Goal: Task Accomplishment & Management: Complete application form

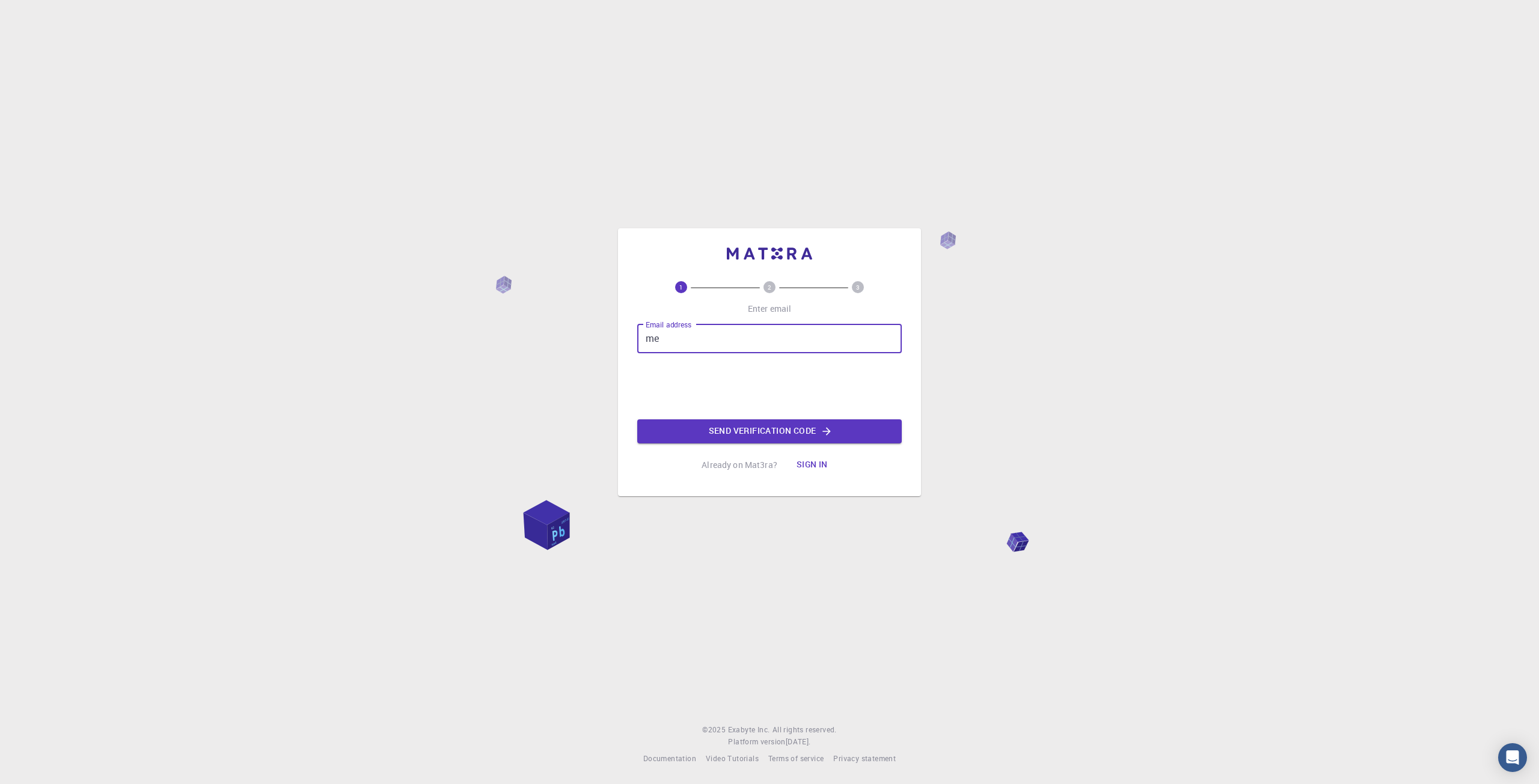
type input "m"
type input "[EMAIL_ADDRESS][DOMAIN_NAME]"
click at [775, 435] on button "Send verification code" at bounding box center [769, 431] width 264 height 24
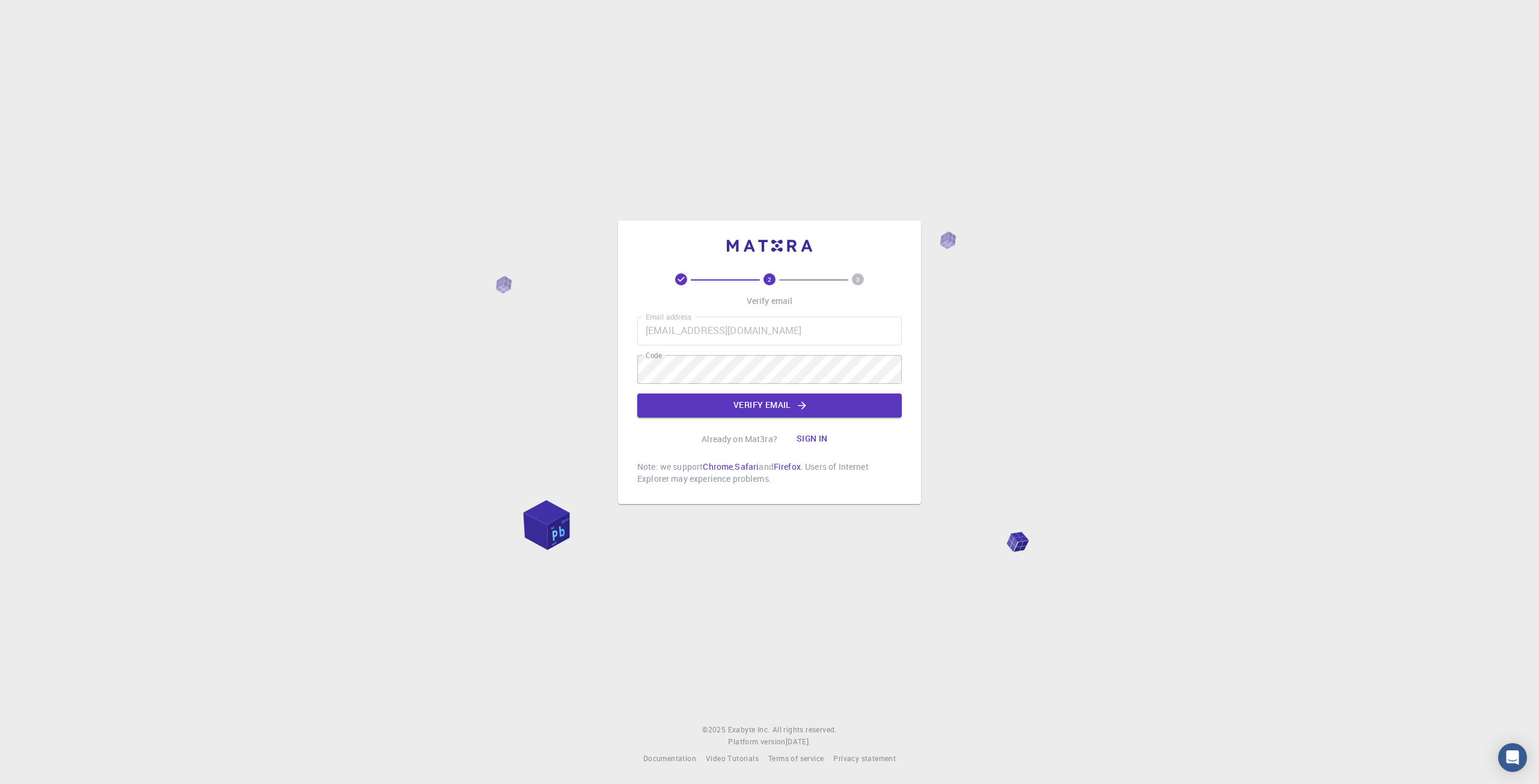
click at [728, 421] on div "2 3 Verify email Email address [EMAIL_ADDRESS][DOMAIN_NAME] Email address Code …" at bounding box center [769, 379] width 264 height 211
click at [728, 413] on button "Verify email" at bounding box center [769, 406] width 264 height 24
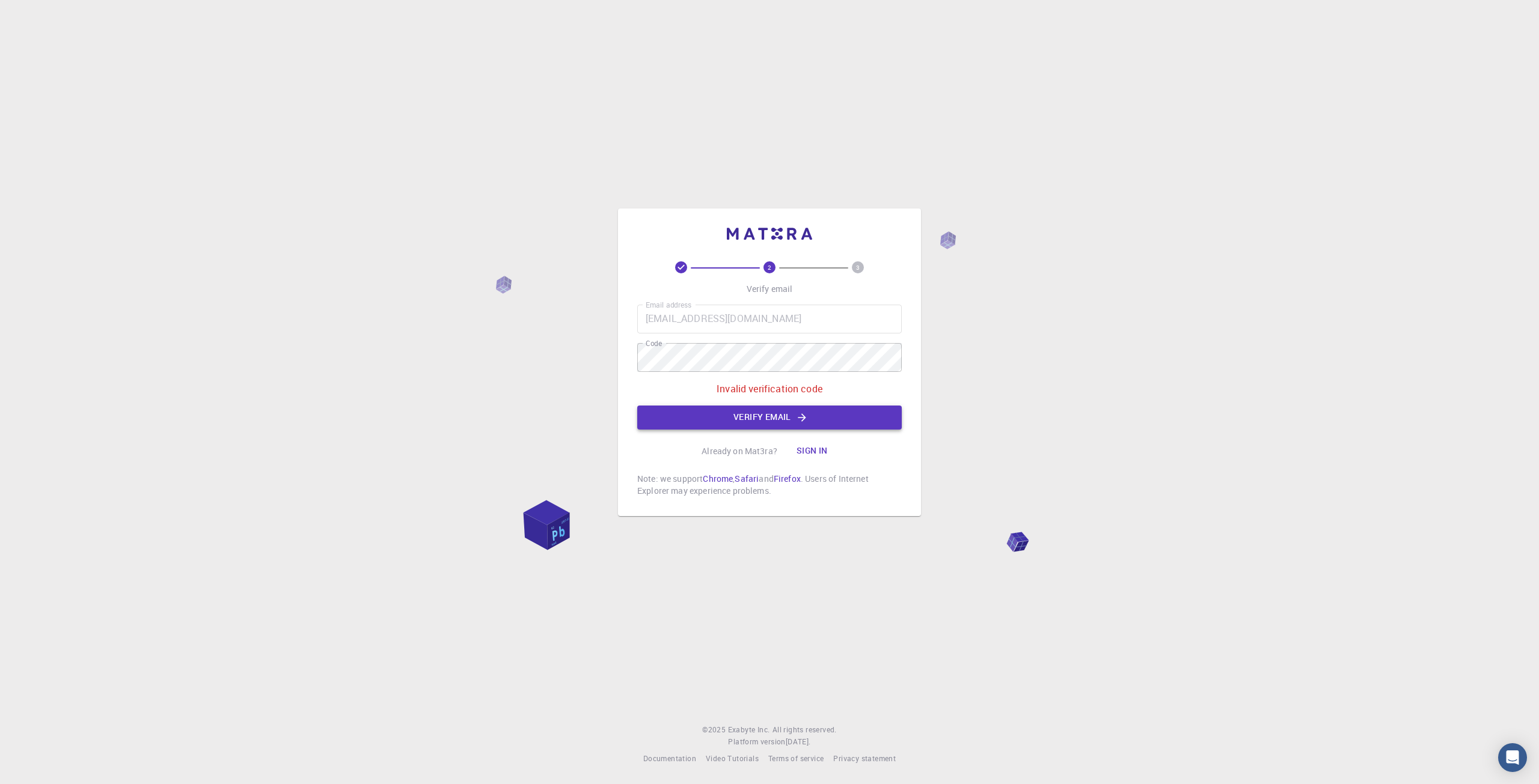
click at [742, 417] on button "Verify email" at bounding box center [769, 418] width 264 height 24
click at [742, 369] on div "Email address [EMAIL_ADDRESS][DOMAIN_NAME] Email address Code Code Invalid veri…" at bounding box center [769, 367] width 264 height 125
drag, startPoint x: 742, startPoint y: 383, endPoint x: 417, endPoint y: 370, distance: 325.3
click at [579, 370] on div "2 3 Verify email Email address rmigita5722@terrasky-tech.co.jp Email address Co…" at bounding box center [770, 392] width 1539 height 784
click at [722, 409] on button "Verify email" at bounding box center [769, 418] width 264 height 24
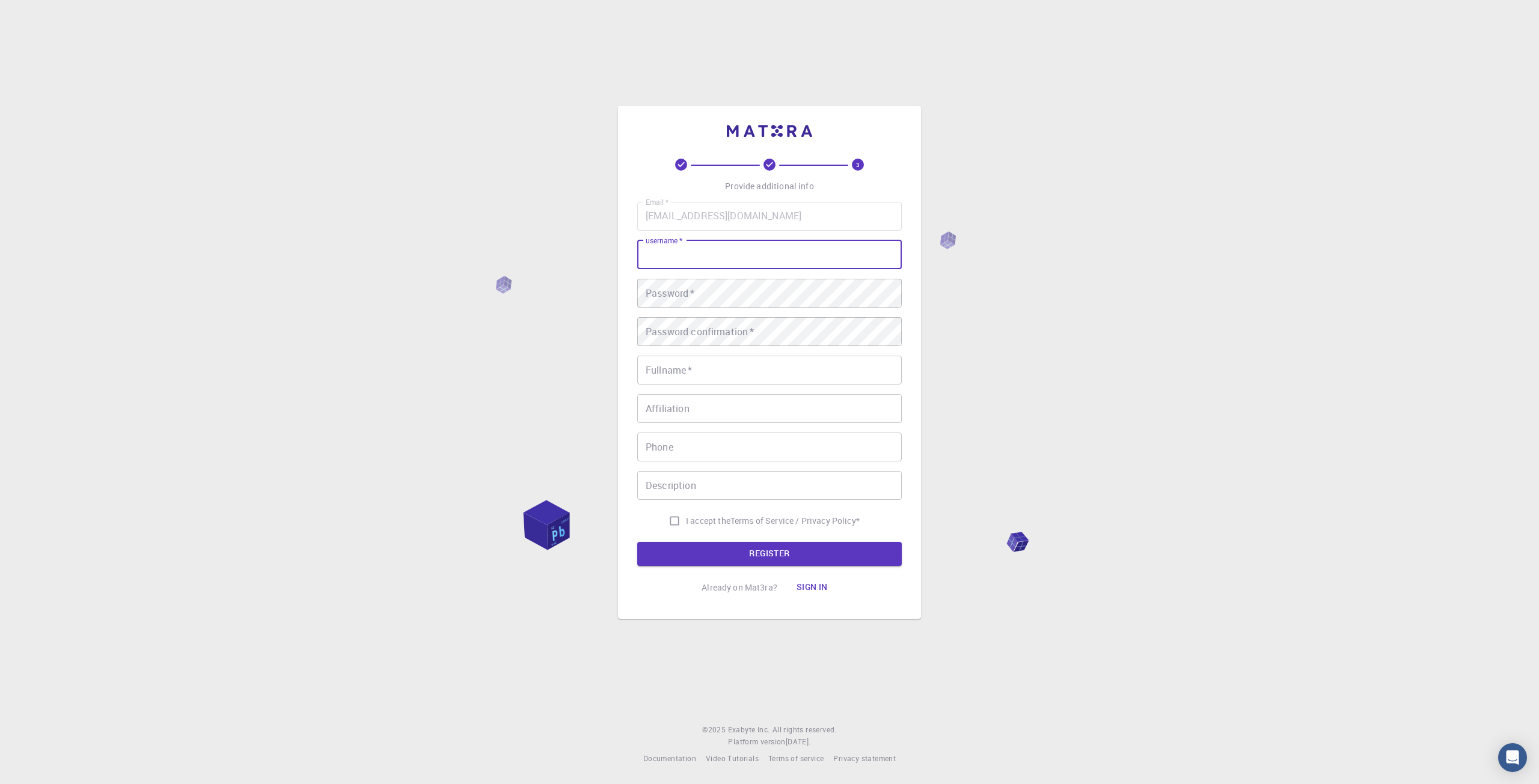
click at [749, 258] on input "username   *" at bounding box center [769, 255] width 264 height 29
type input "り"
type input "ryoma migita"
drag, startPoint x: 810, startPoint y: 311, endPoint x: 778, endPoint y: 246, distance: 72.4
click at [778, 246] on input "ryoma migita" at bounding box center [769, 255] width 264 height 29
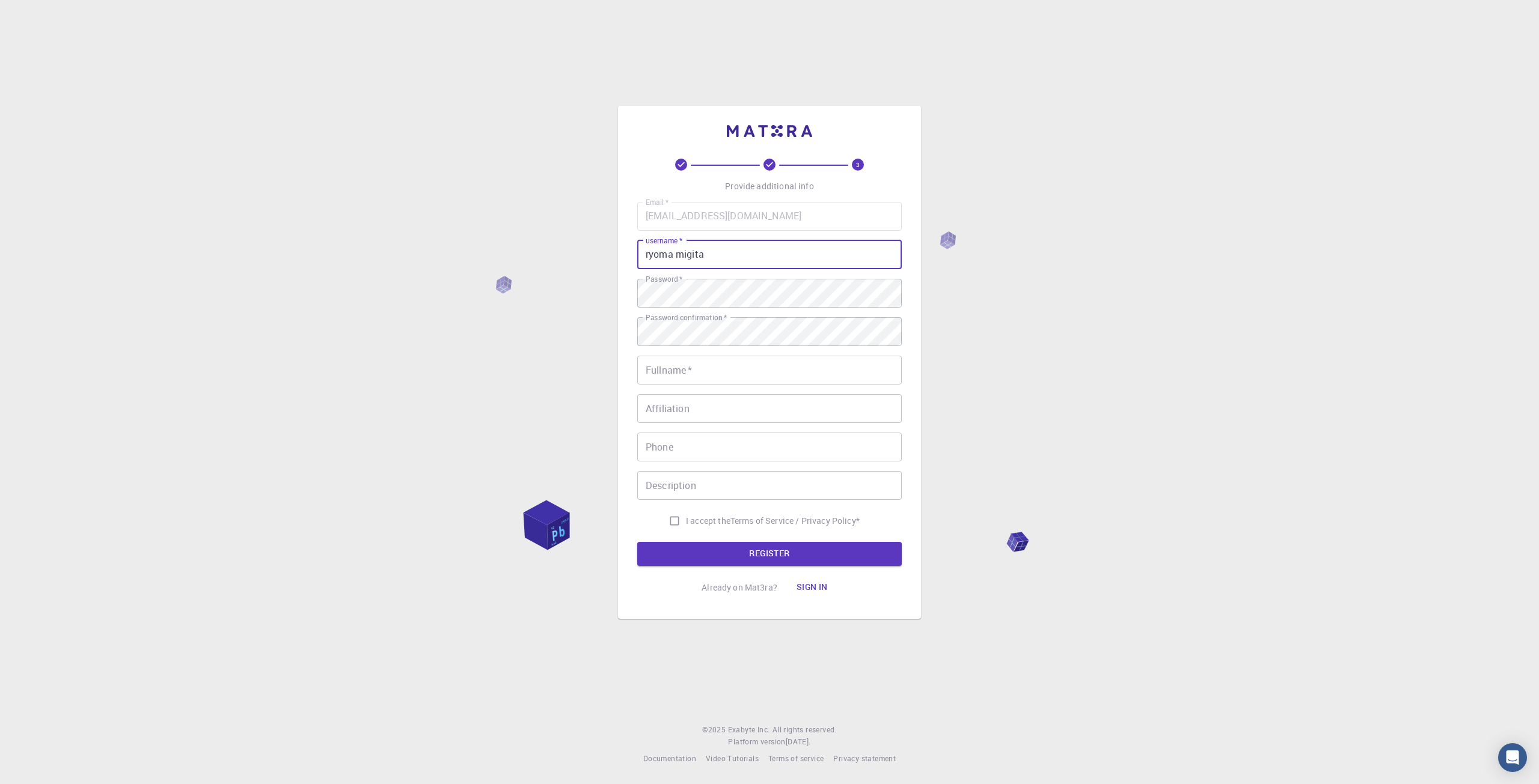
drag, startPoint x: 778, startPoint y: 251, endPoint x: 643, endPoint y: 252, distance: 135.0
click at [644, 252] on input "ryoma migita" at bounding box center [769, 255] width 264 height 29
type input "migi"
click at [746, 383] on input "Fullname   *" at bounding box center [769, 370] width 264 height 29
type input "[PERSON_NAME]"
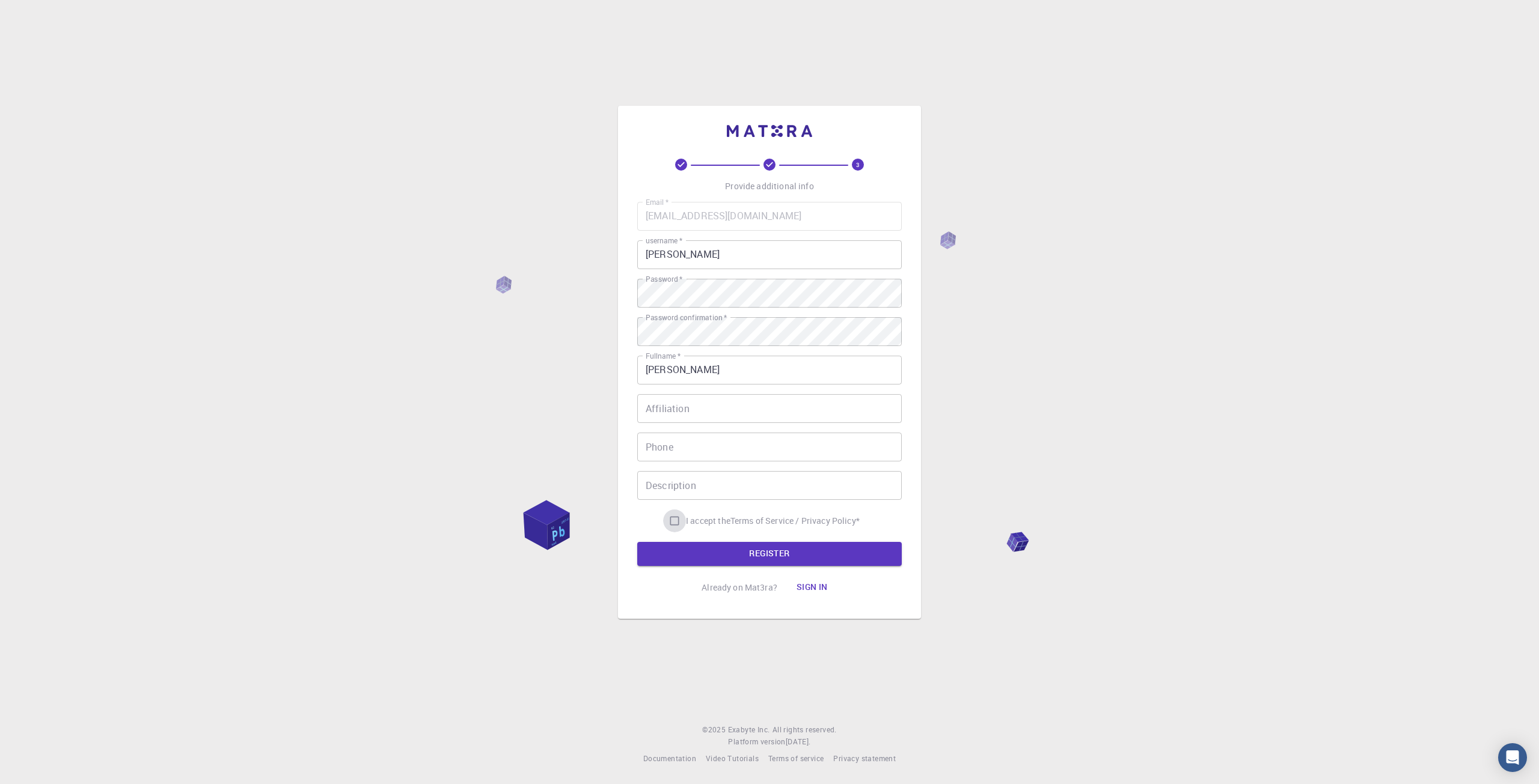
click at [678, 519] on input "I accept the Terms of Service / Privacy Policy *" at bounding box center [674, 521] width 23 height 23
click at [700, 556] on button "REGISTER" at bounding box center [769, 554] width 264 height 24
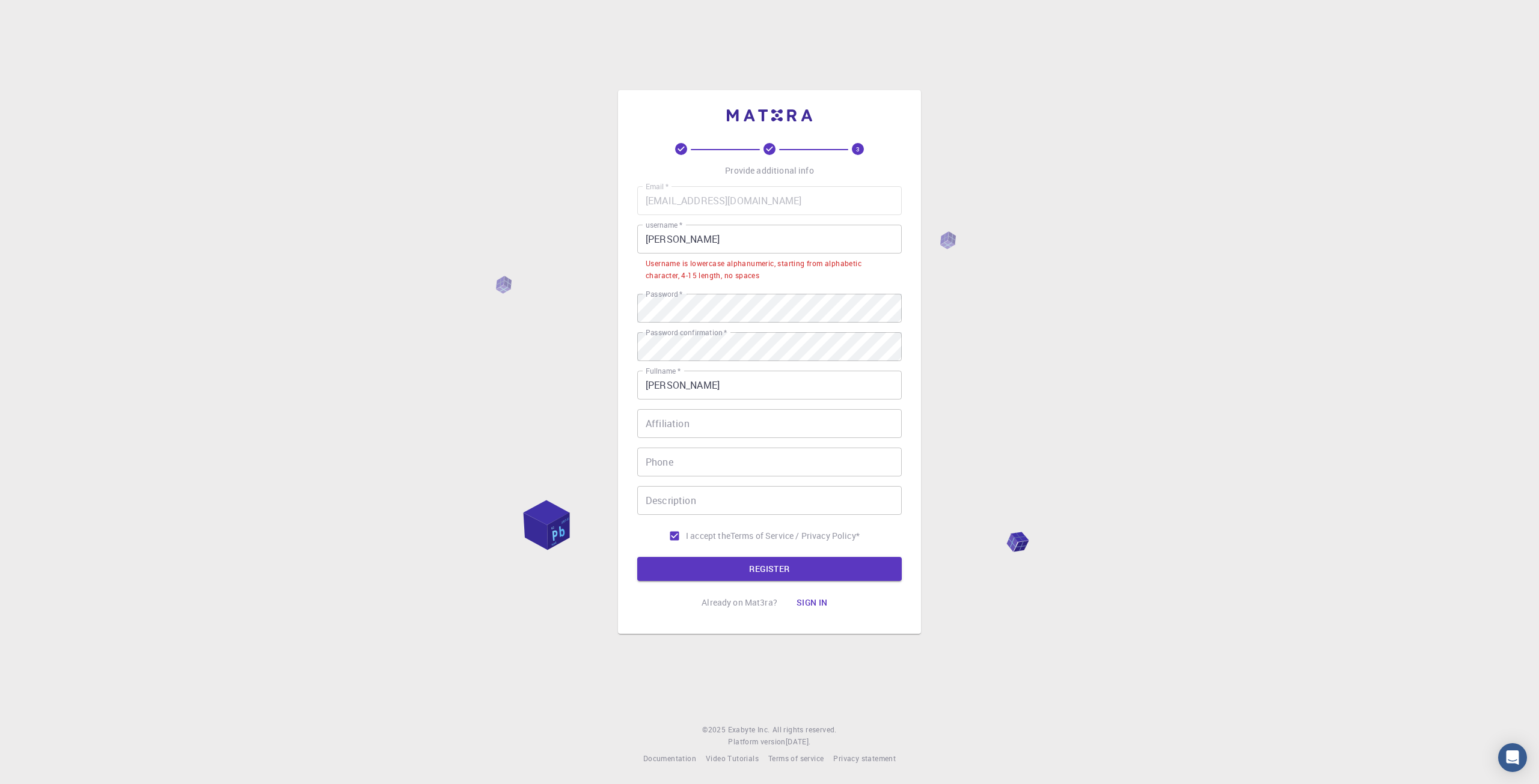
click at [789, 543] on label "I accept the Terms of Service / Privacy Policy *" at bounding box center [761, 536] width 197 height 23
click at [686, 543] on input "I accept the Terms of Service / Privacy Policy *" at bounding box center [674, 536] width 23 height 23
click at [792, 534] on p "Terms of Service / Privacy Policy *" at bounding box center [795, 536] width 129 height 12
click at [766, 281] on div "Username is lowercase alphanumeric, starting from alphabetic character, 4-15 le…" at bounding box center [770, 270] width 248 height 24
click at [755, 269] on div "Username is lowercase alphanumeric, starting from alphabetic character, 4-15 le…" at bounding box center [770, 270] width 248 height 24
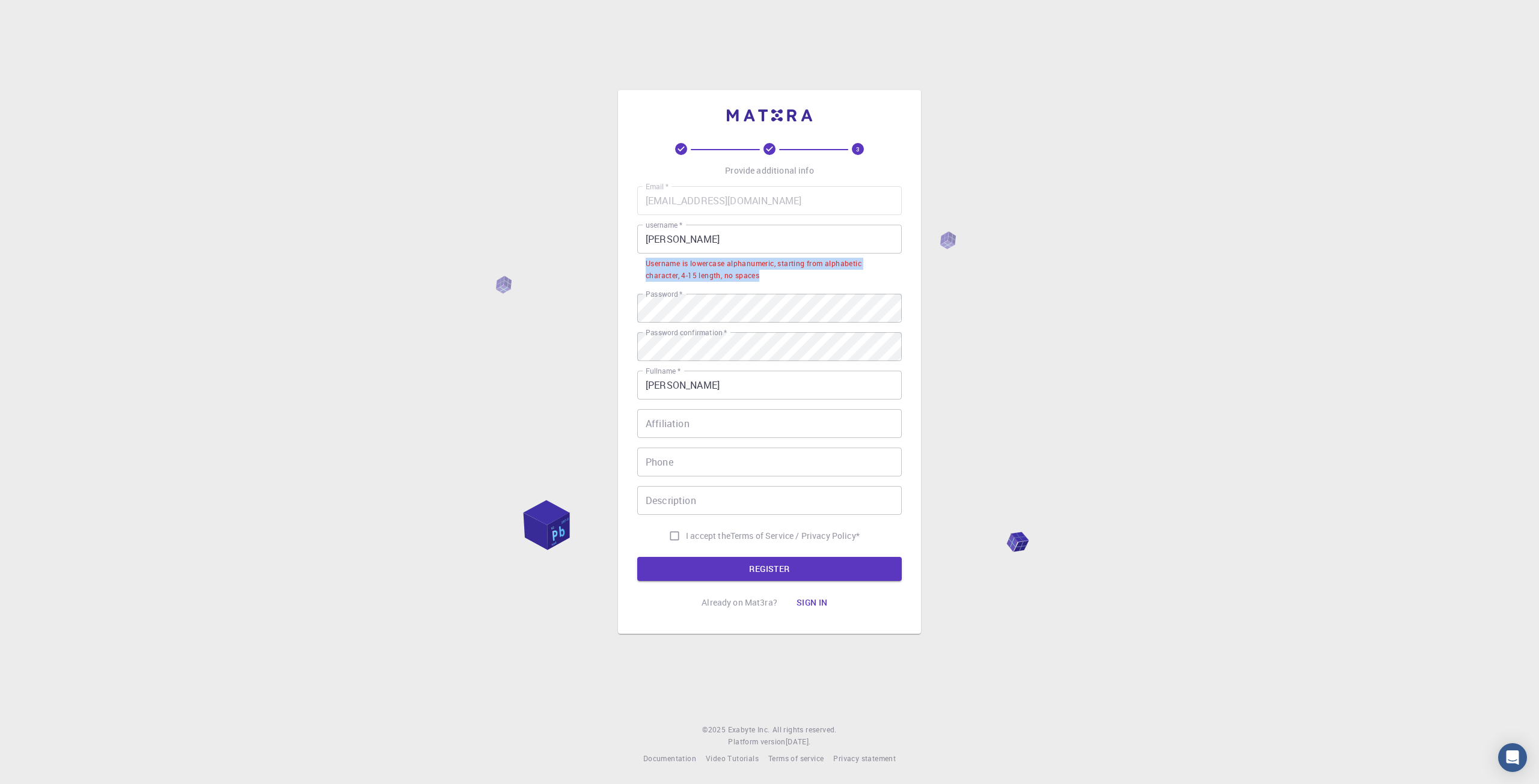
drag, startPoint x: 768, startPoint y: 282, endPoint x: 638, endPoint y: 266, distance: 131.0
click at [638, 266] on li "Username is lowercase alphanumeric, starting from alphabetic character, 4-15 le…" at bounding box center [769, 269] width 264 height 30
copy div "Username is lowercase alphanumeric, starting from alphabetic character, 4-15 le…"
click at [727, 231] on input "migi" at bounding box center [769, 239] width 264 height 29
click at [722, 262] on div "Username is lowercase alphanumeric, starting from alphabetic character, 4-15 le…" at bounding box center [770, 270] width 248 height 24
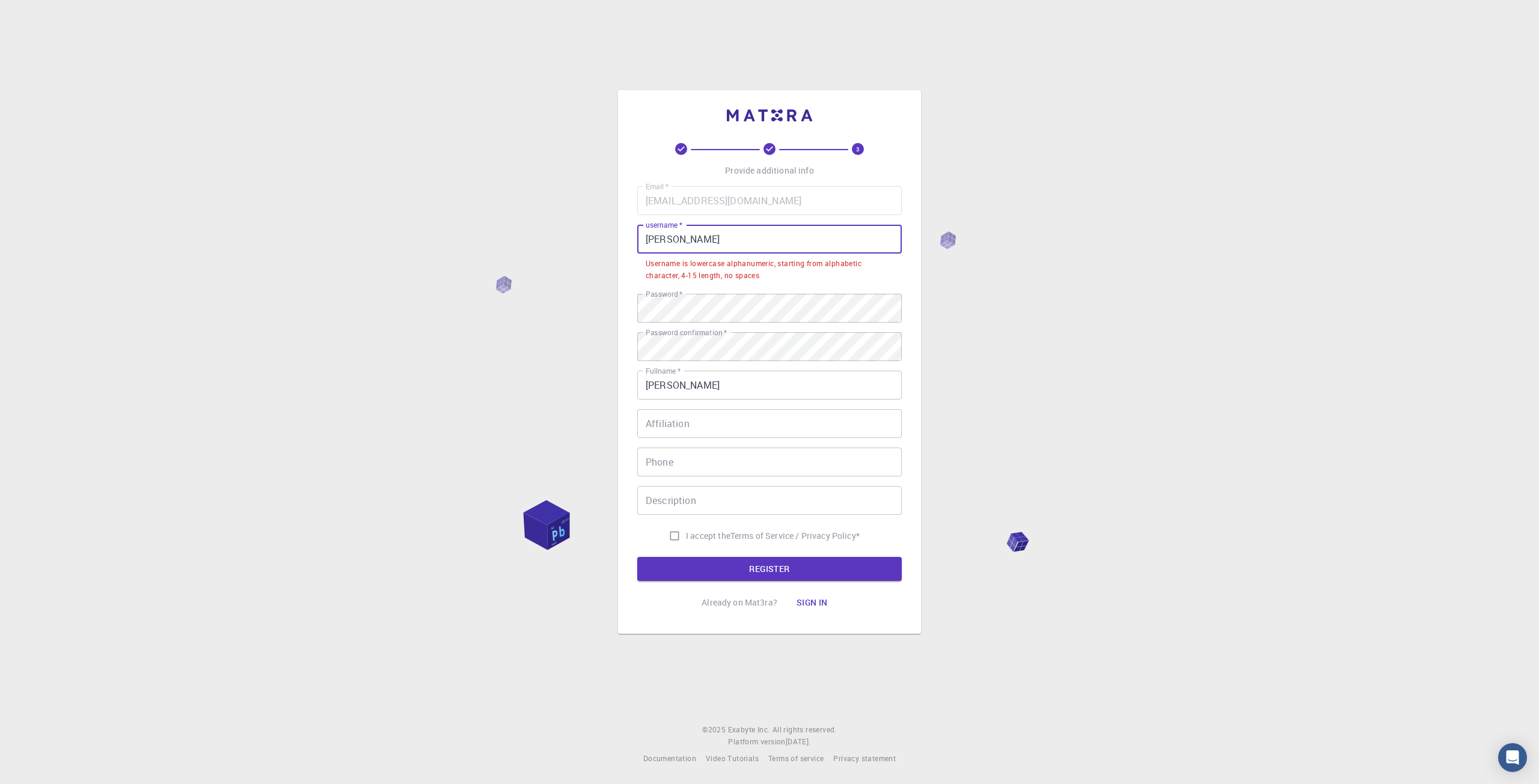
drag, startPoint x: 716, startPoint y: 232, endPoint x: 533, endPoint y: 207, distance: 184.7
click at [533, 207] on div "3 Provide additional info Email   * rmigita5722@terrasky-tech.co.jp Email   * u…" at bounding box center [770, 392] width 1539 height 784
click at [533, 207] on div "3 Provide additional info Email   * rmigita5722@terrasky-tech.co.jp Email   * u…" at bounding box center [770, 392] width 1539 height 784
click at [826, 563] on button "REGISTER" at bounding box center [769, 569] width 264 height 24
click at [734, 538] on p "Terms of Service / Privacy Policy *" at bounding box center [795, 536] width 129 height 12
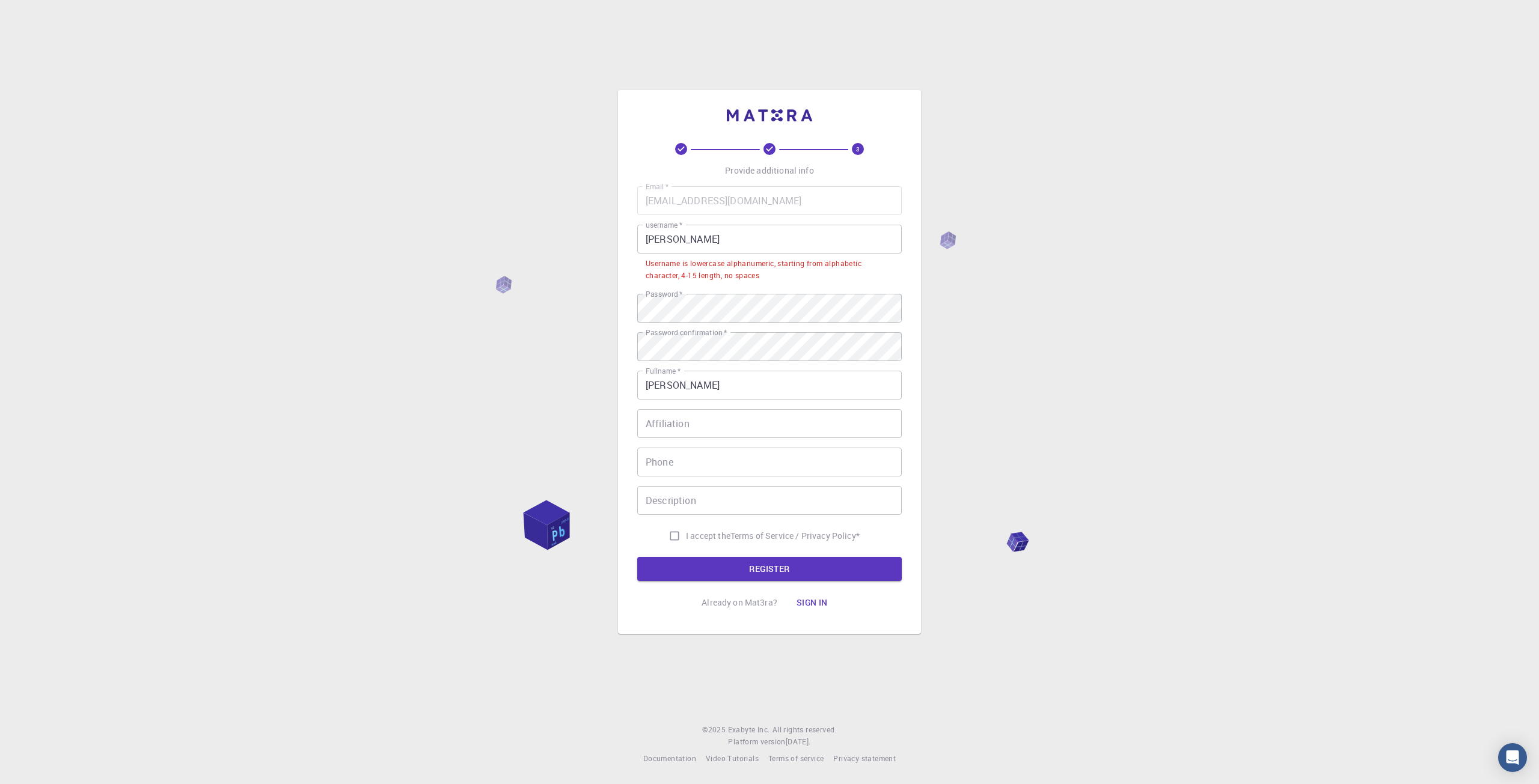
click at [672, 537] on input "I accept the Terms of Service / Privacy Policy *" at bounding box center [674, 536] width 23 height 23
checkbox input "true"
click at [672, 565] on button "REGISTER" at bounding box center [769, 569] width 264 height 24
click at [645, 237] on input "migi" at bounding box center [769, 239] width 264 height 29
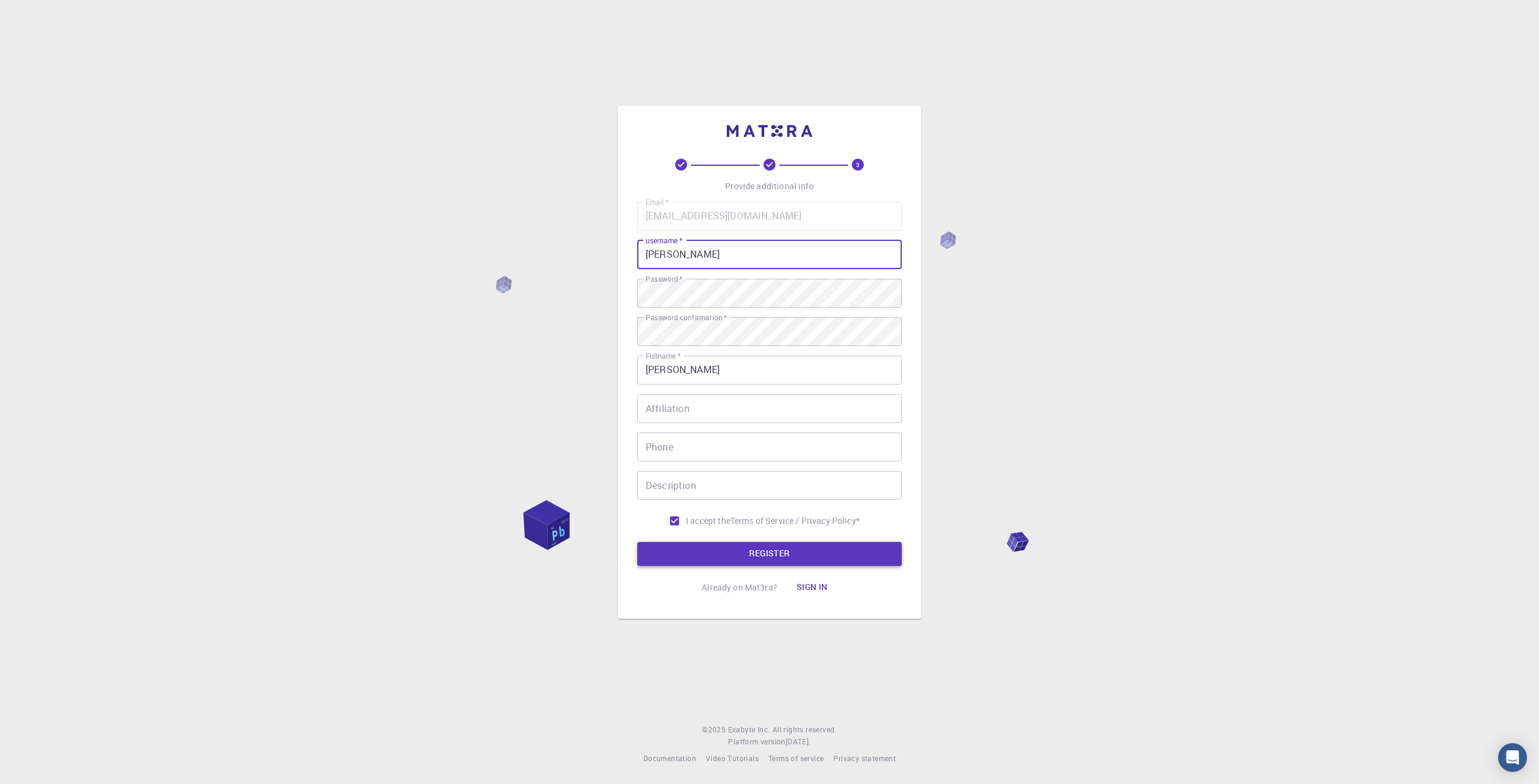
click at [786, 554] on button "REGISTER" at bounding box center [769, 554] width 264 height 24
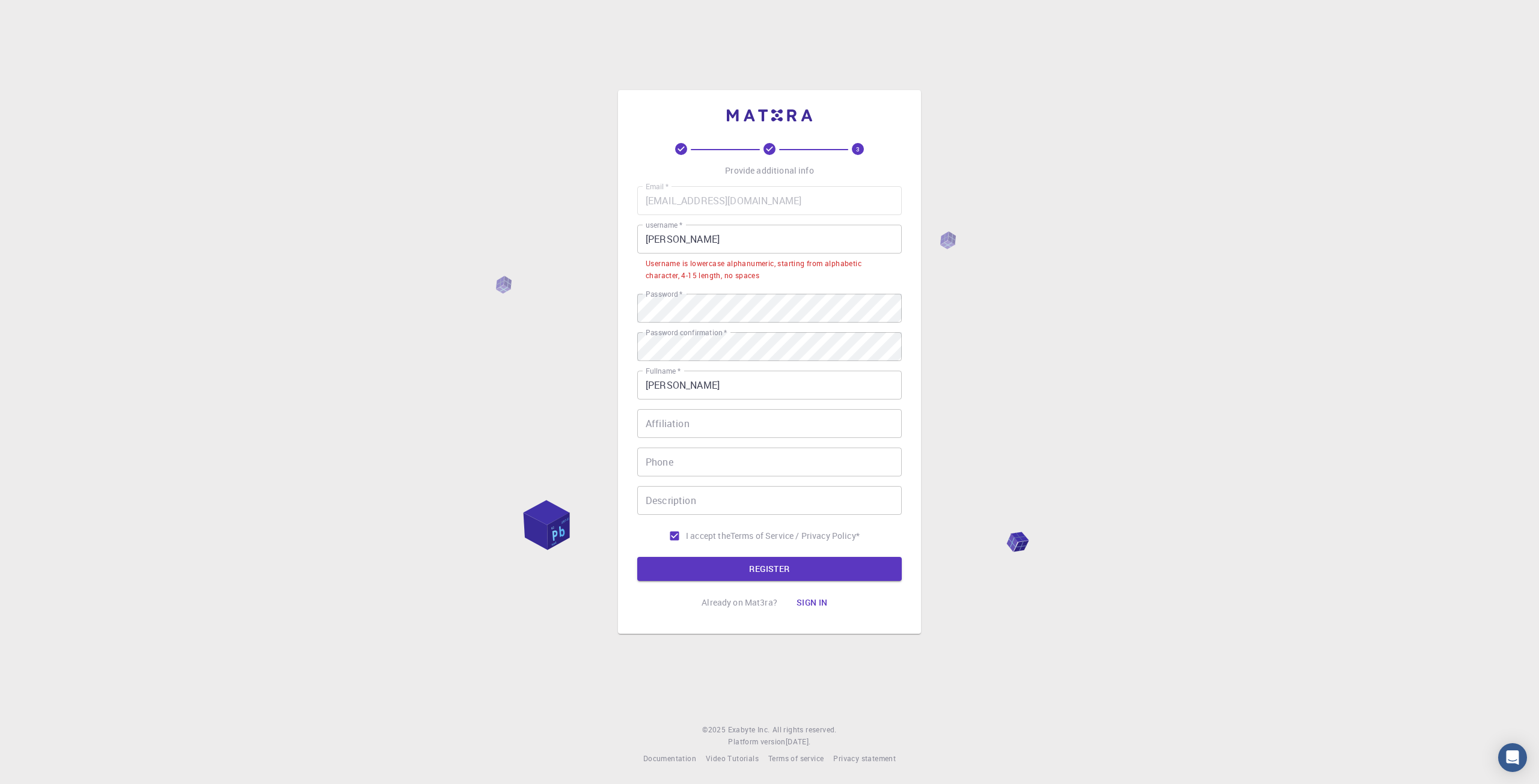
click at [697, 235] on input "Migi" at bounding box center [769, 239] width 264 height 29
click at [686, 233] on input "Migi" at bounding box center [769, 239] width 264 height 29
click at [813, 292] on div "Email   * rmigita5722@terrasky-tech.co.jp Email   * username   * Migi username …" at bounding box center [769, 366] width 264 height 361
drag, startPoint x: 791, startPoint y: 284, endPoint x: 676, endPoint y: 274, distance: 115.4
click at [676, 274] on div "Email   * rmigita5722@terrasky-tech.co.jp Email   * username   * Migi username …" at bounding box center [769, 366] width 264 height 361
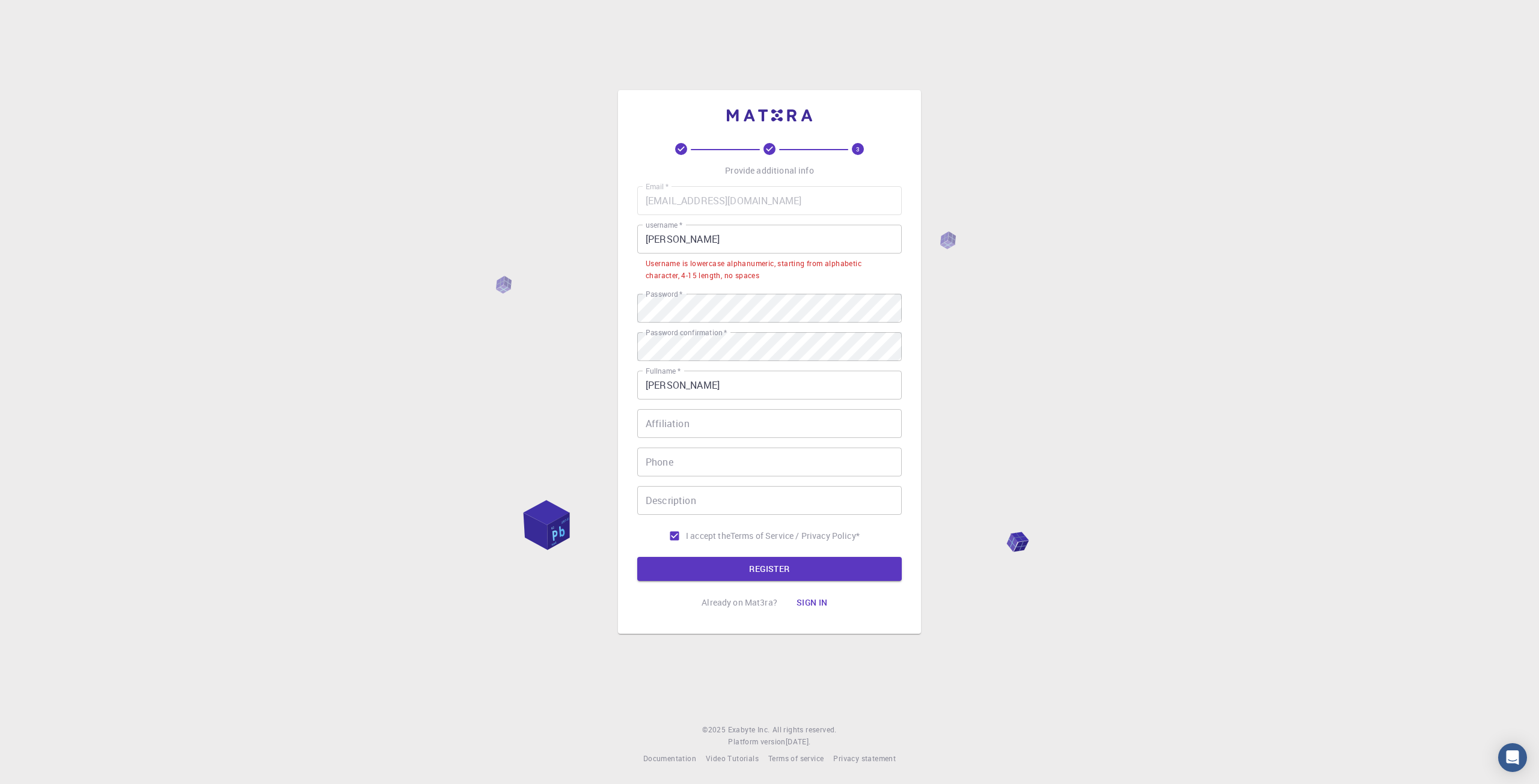
click at [1003, 294] on div "3 Provide additional info Email   * rmigita5722@terrasky-tech.co.jp Email   * u…" at bounding box center [770, 392] width 1539 height 784
drag, startPoint x: 675, startPoint y: 246, endPoint x: 575, endPoint y: 235, distance: 100.6
click at [581, 235] on div "3 Provide additional info Email   * rmigita5722@terrasky-tech.co.jp Email   * u…" at bounding box center [770, 392] width 1539 height 784
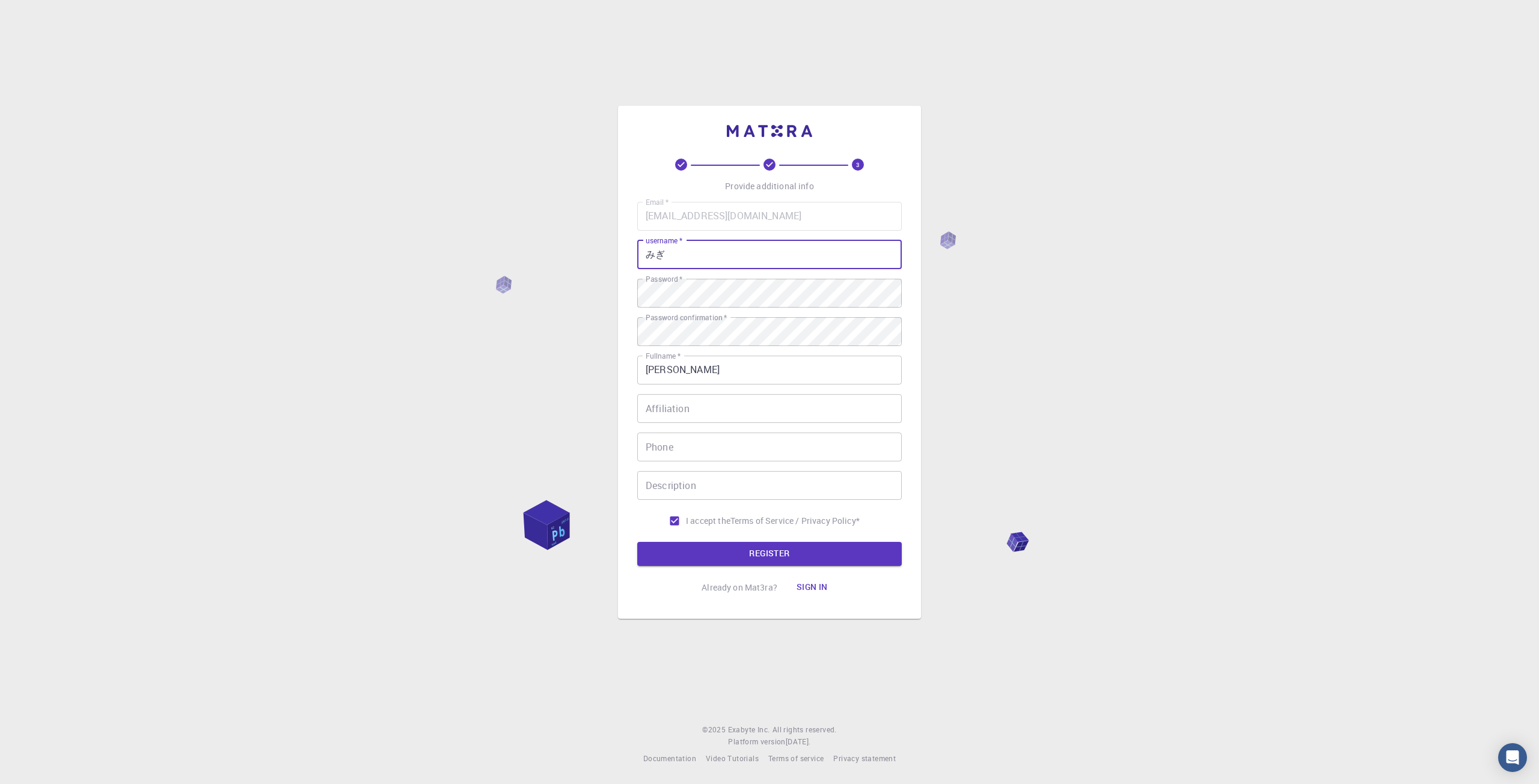
type input "み"
click at [775, 551] on button "REGISTER" at bounding box center [769, 554] width 264 height 24
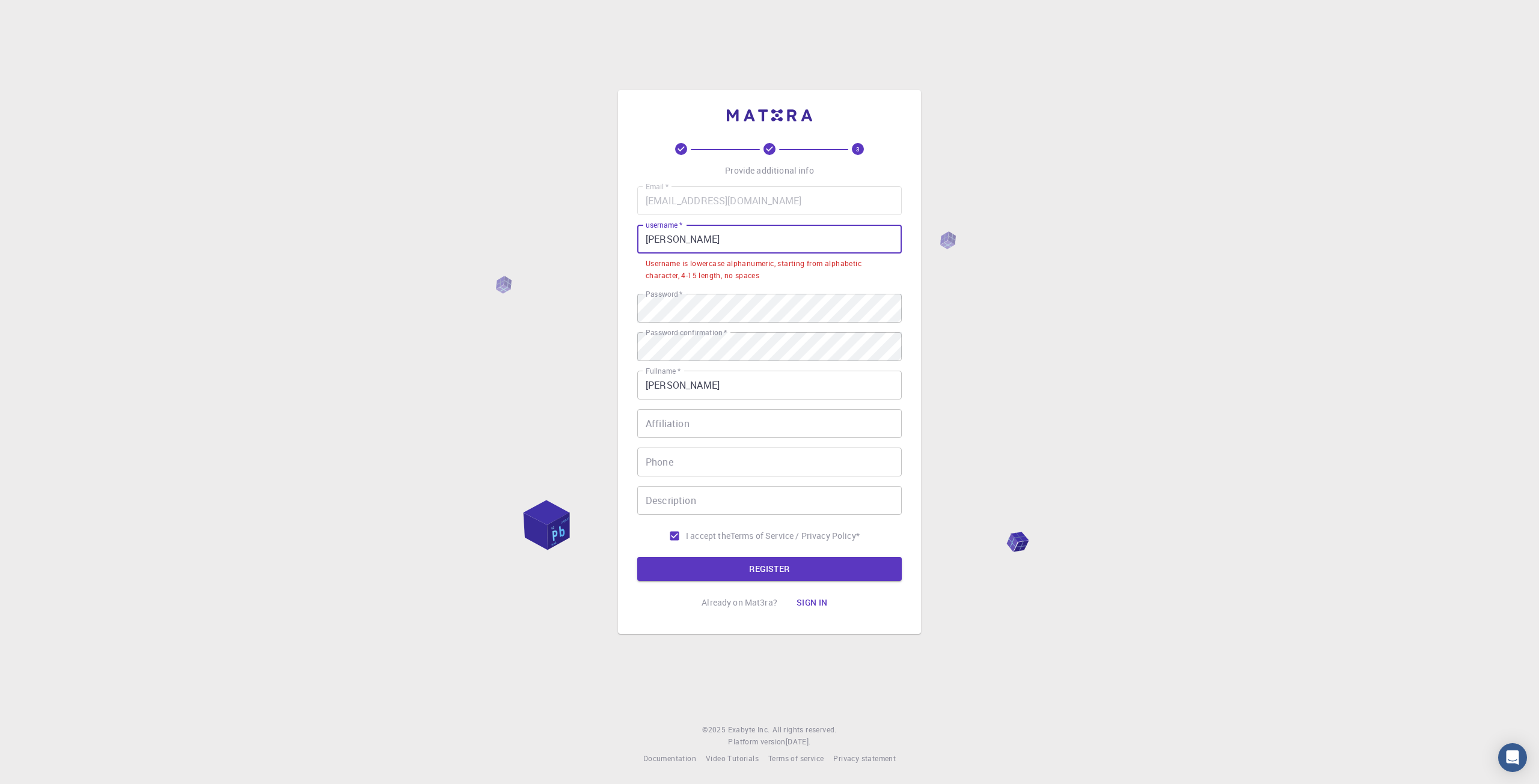
click at [681, 249] on input "migi" at bounding box center [769, 239] width 264 height 29
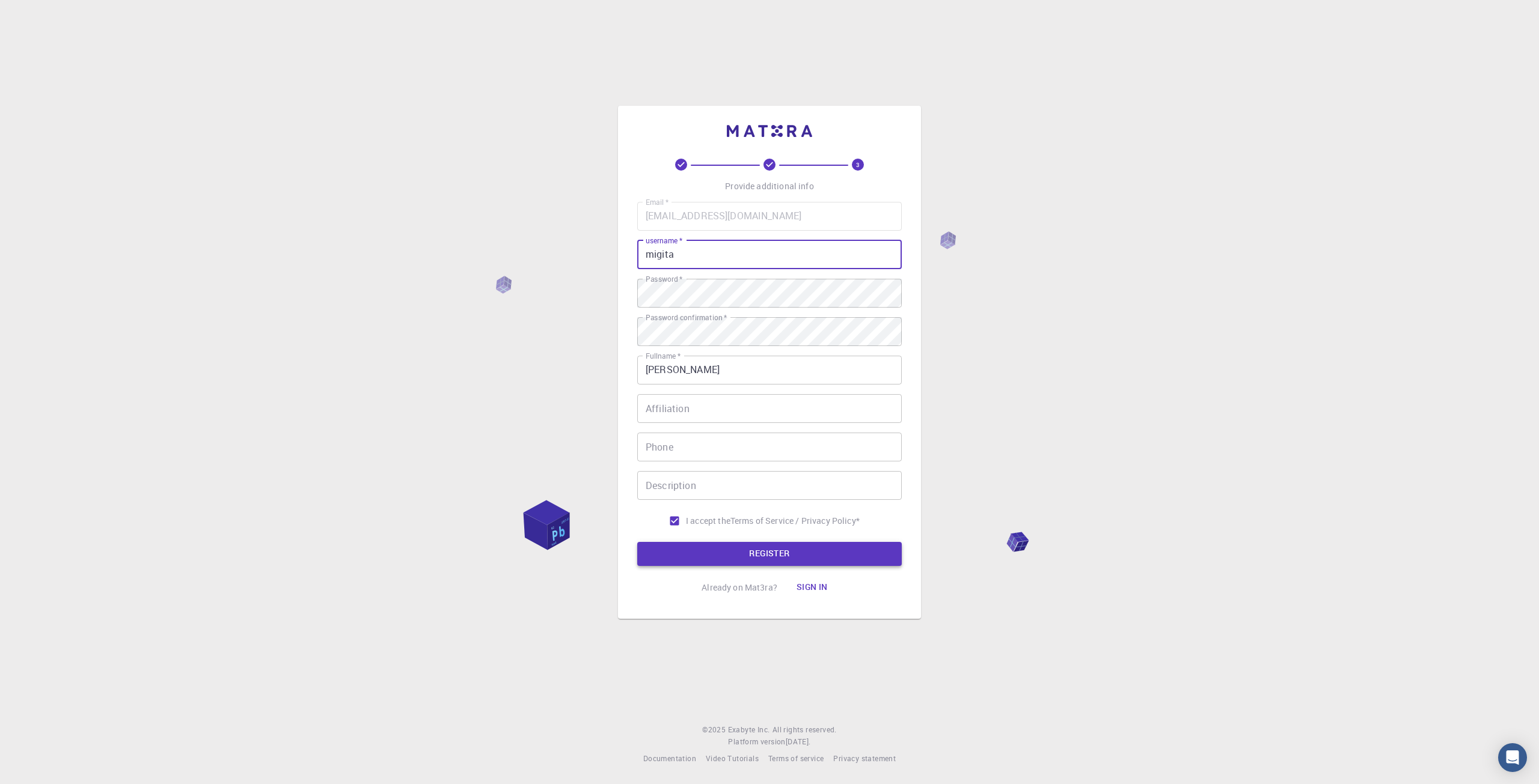
type input "migita"
click at [795, 562] on button "REGISTER" at bounding box center [769, 554] width 264 height 24
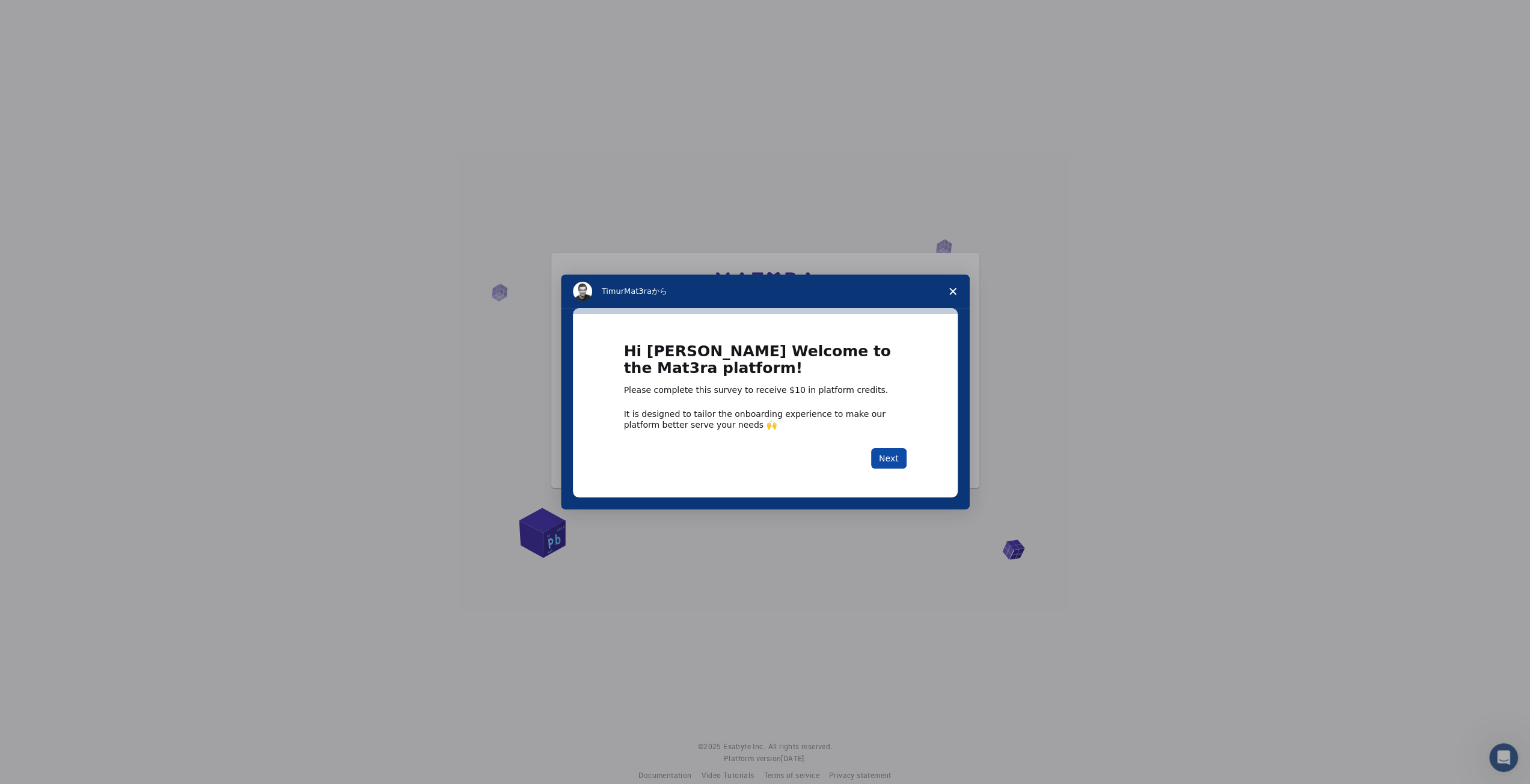
click at [900, 466] on button "Next" at bounding box center [889, 459] width 36 height 21
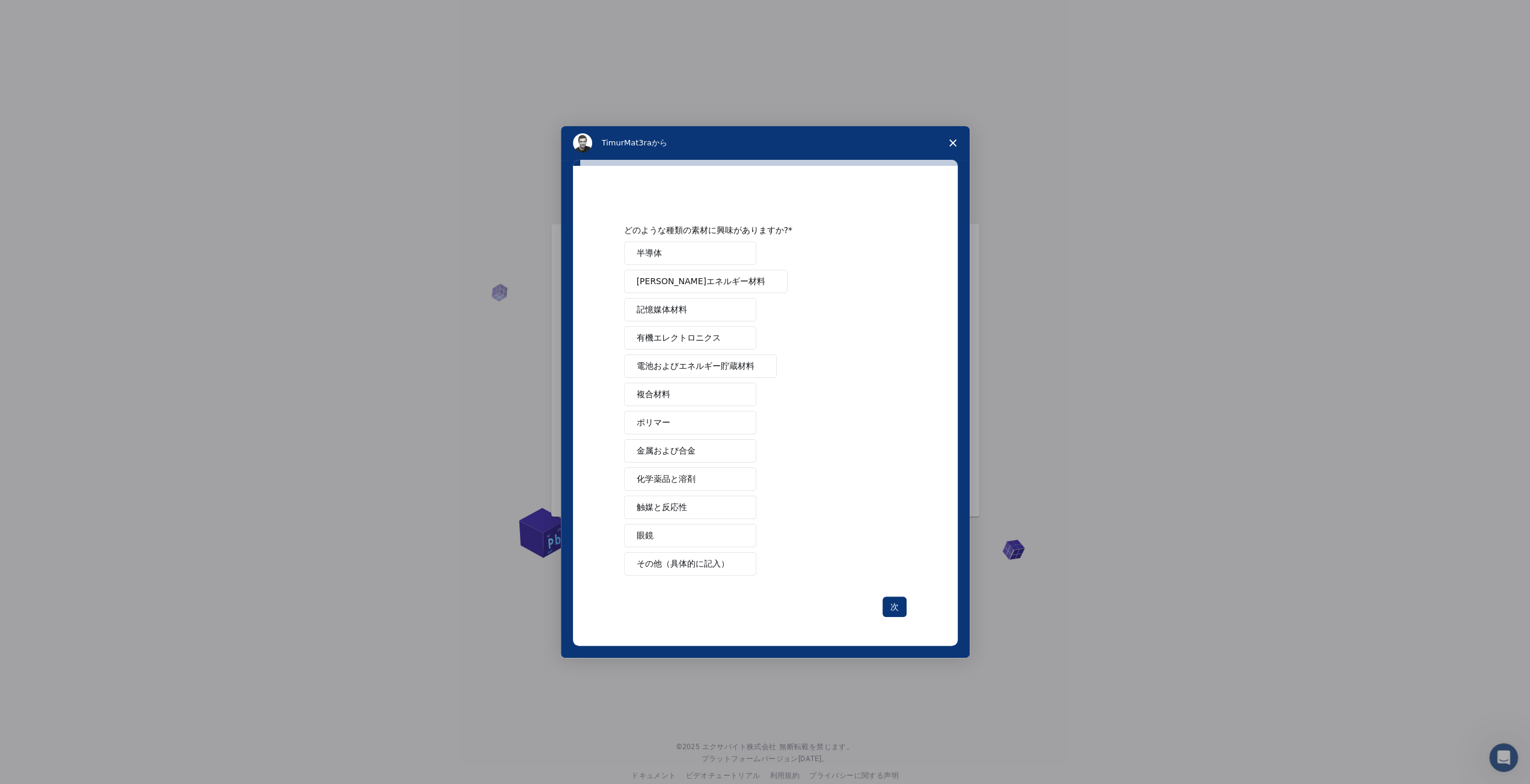
drag, startPoint x: 681, startPoint y: 255, endPoint x: 689, endPoint y: 271, distance: 17.9
click at [681, 255] on button "半導体" at bounding box center [690, 253] width 133 height 23
click at [894, 604] on font "次" at bounding box center [894, 607] width 9 height 10
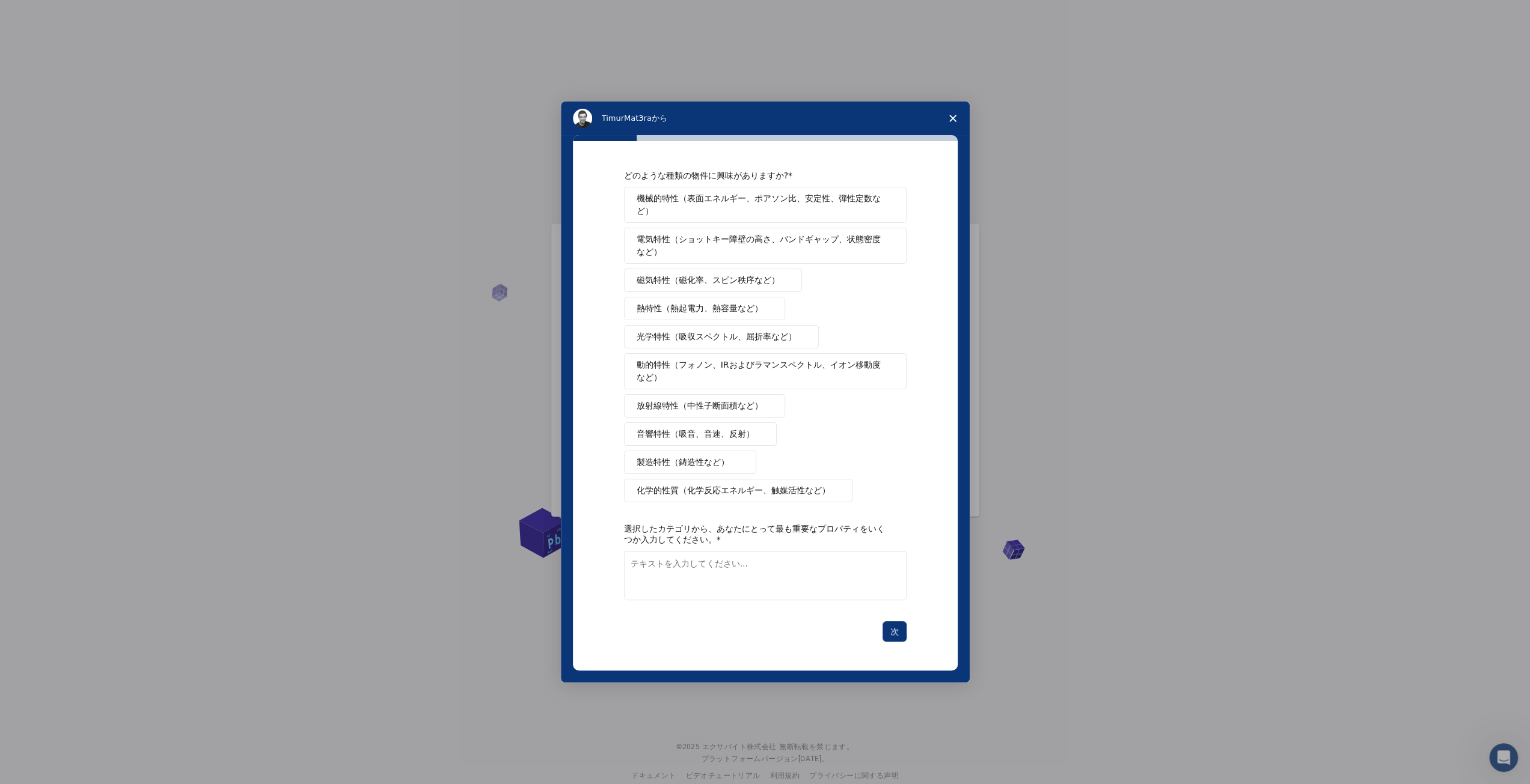
click at [780, 216] on font "機械的特性（表面エネルギー、ポアソン比、安定性、弾性定数など）" at bounding box center [758, 205] width 244 height 23
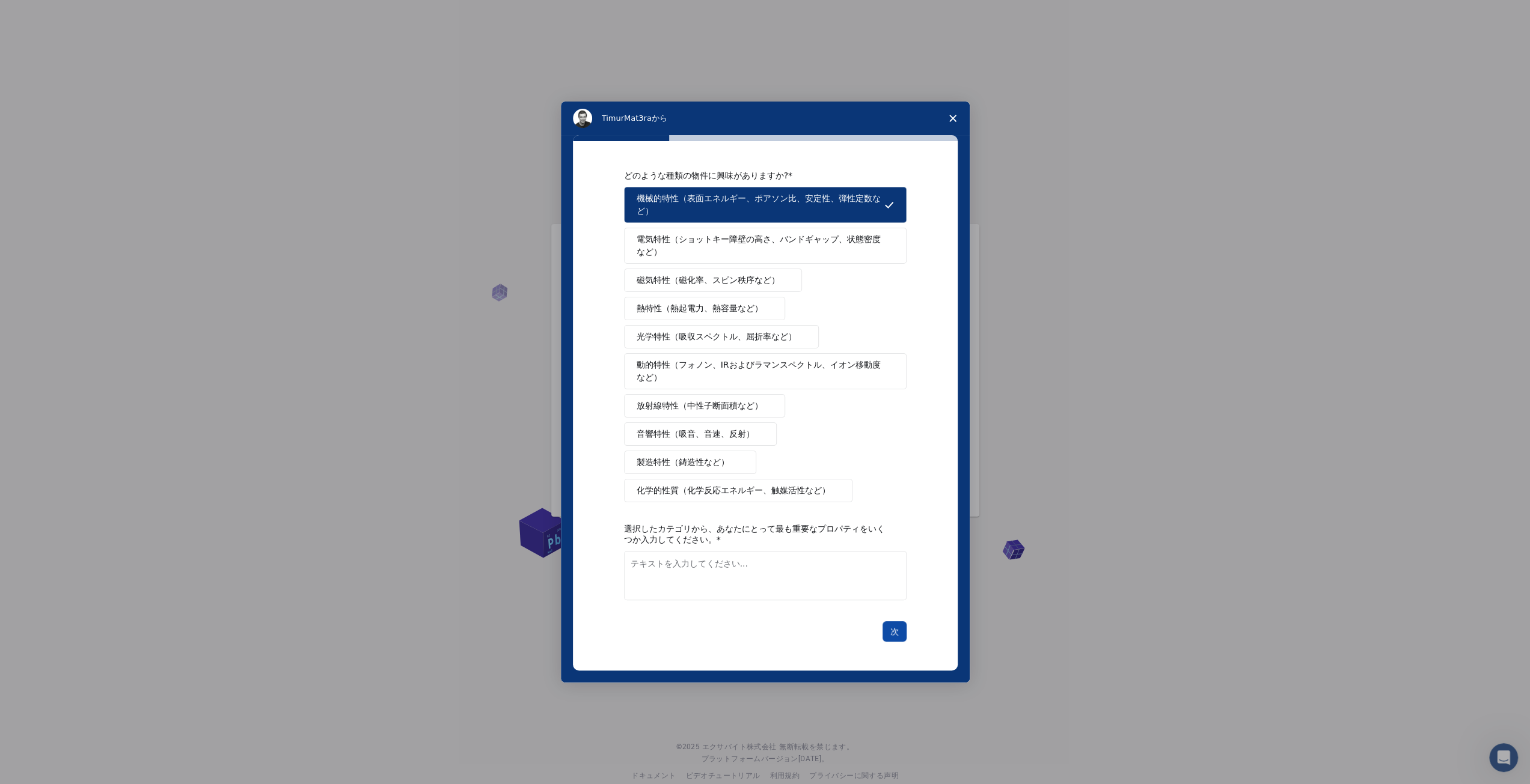
click at [895, 622] on button "次" at bounding box center [894, 632] width 24 height 21
click at [837, 577] on textarea "テキストを入力してください..." at bounding box center [765, 576] width 282 height 49
click at [835, 568] on textarea "テキストを入力してください..." at bounding box center [765, 576] width 282 height 49
click at [701, 216] on font "機械的特性（表面エネルギー、ポアソン比、安定性、弾性定数など）" at bounding box center [758, 205] width 244 height 23
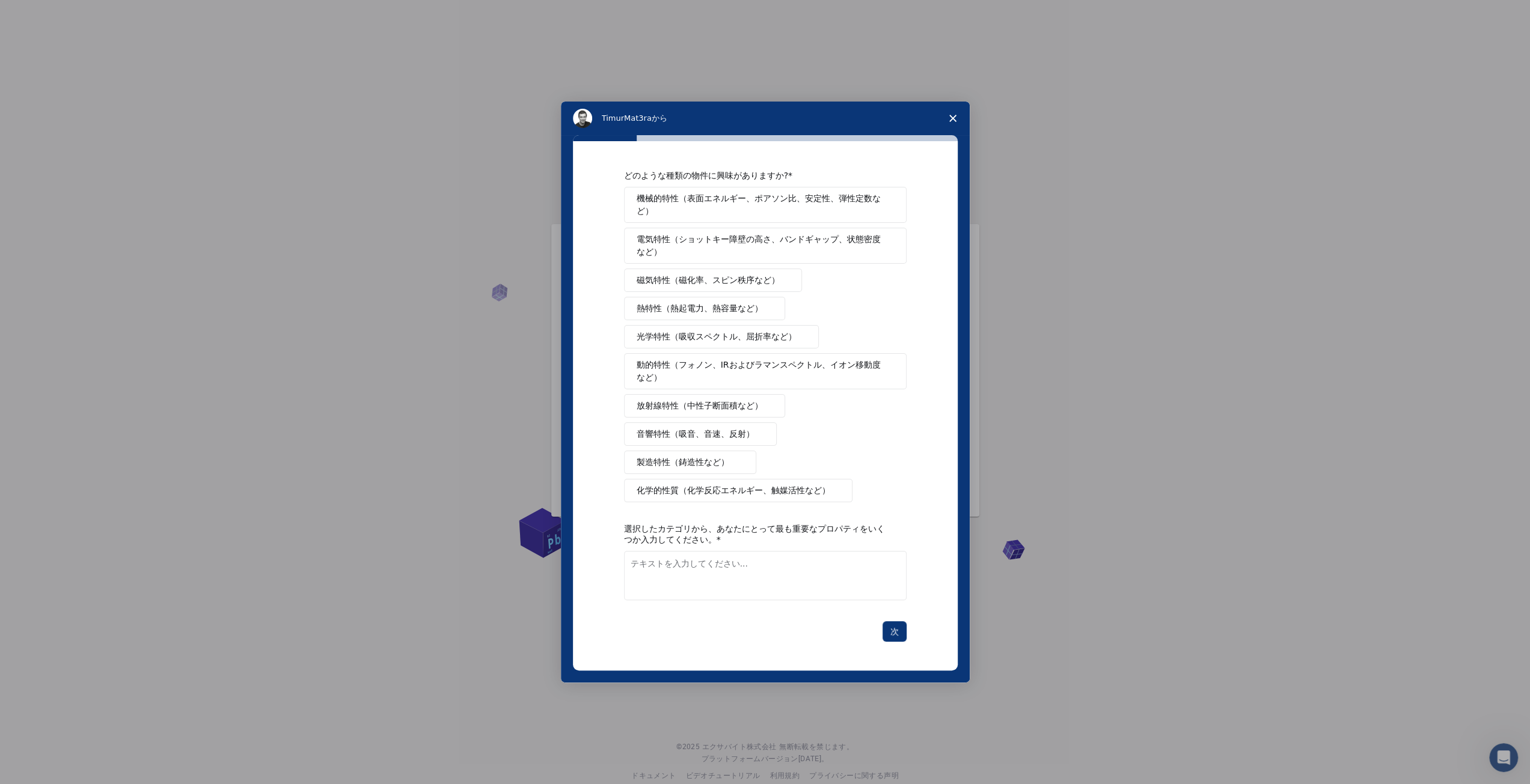
click at [706, 213] on font "機械的特性（表面エネルギー、ポアソン比、安定性、弾性定数など）" at bounding box center [758, 205] width 244 height 23
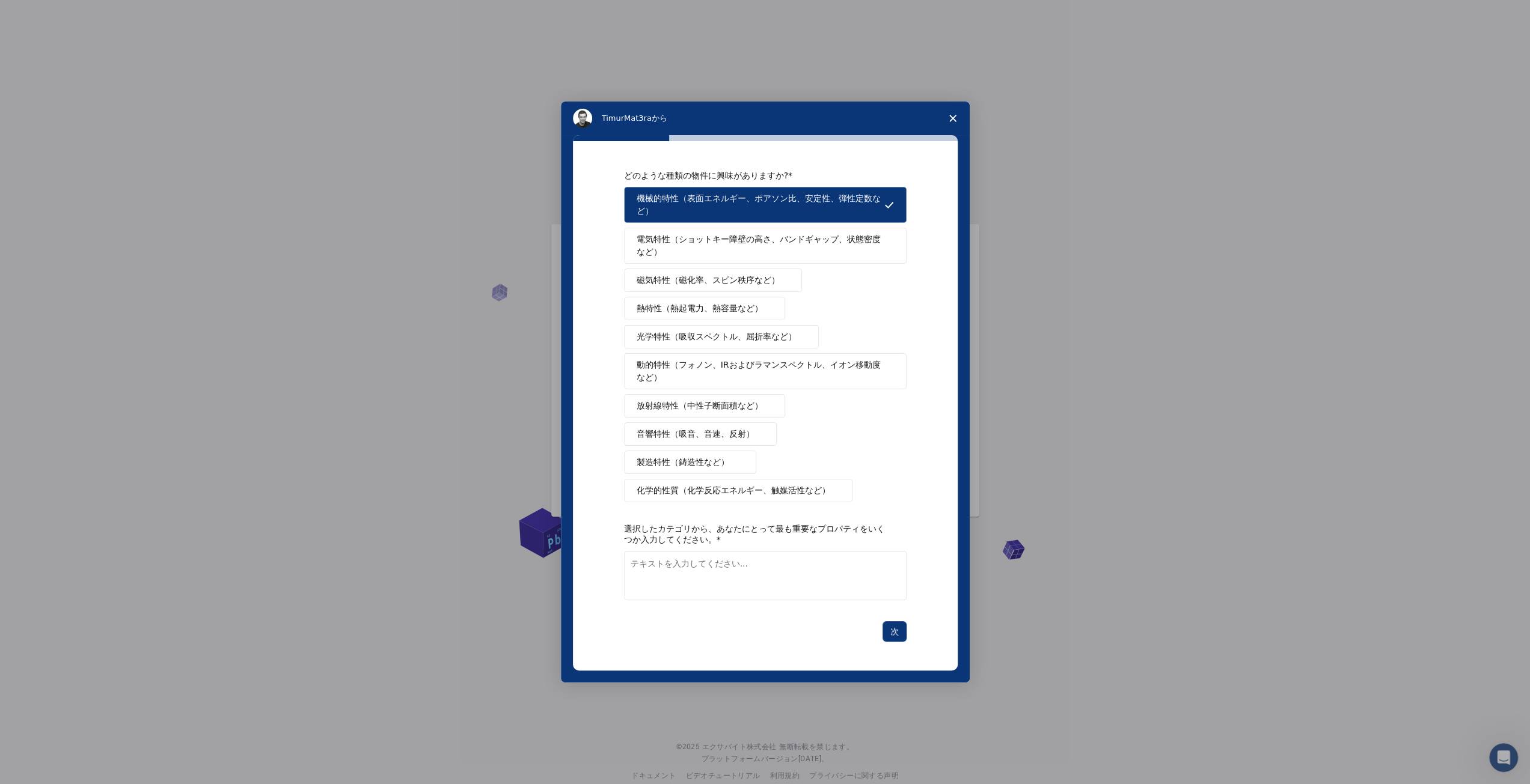
click at [706, 247] on font "電気特性（ショットキー障壁の高さ、バンドギャップ、状態密度など）" at bounding box center [758, 246] width 244 height 23
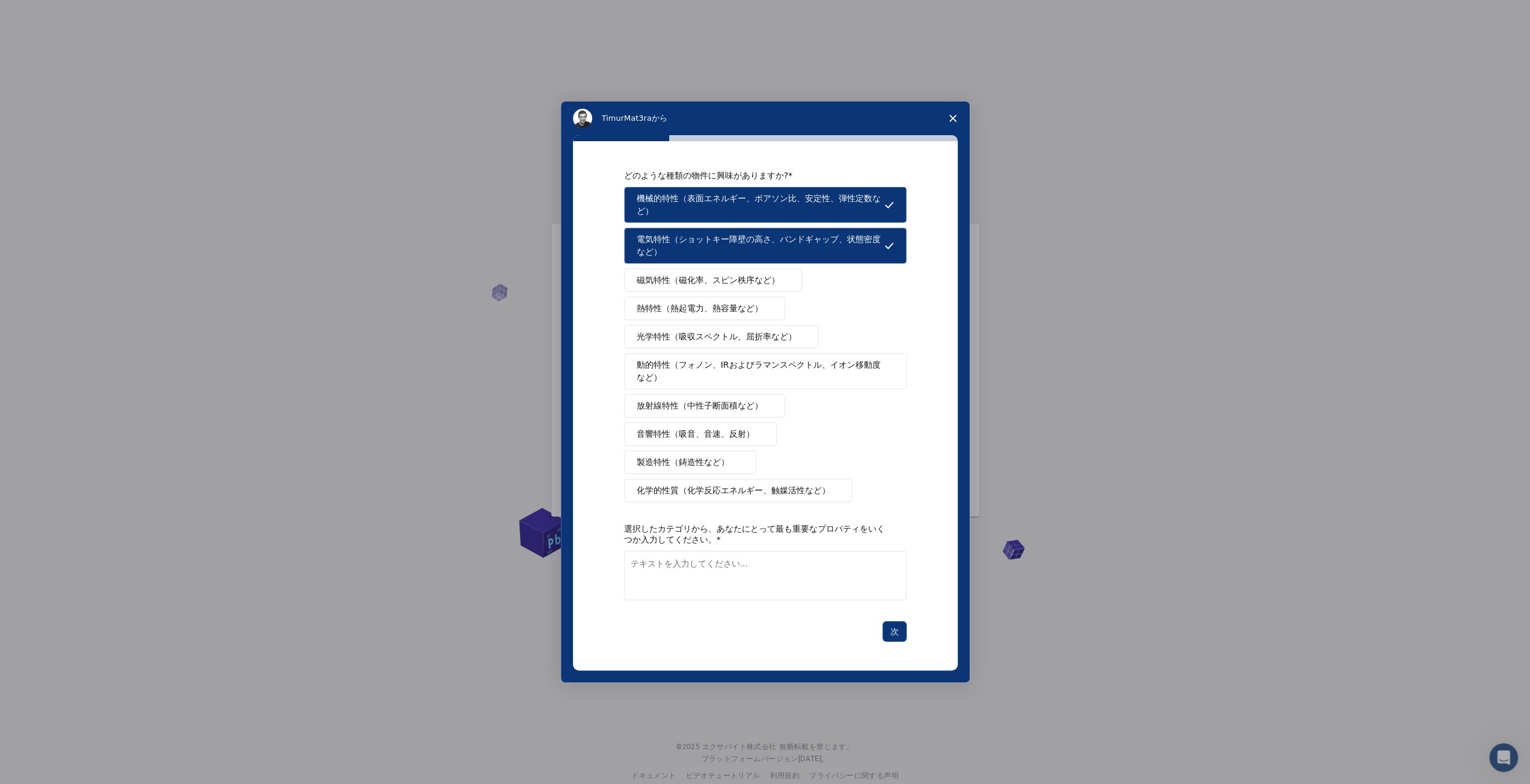
click at [720, 278] on font "磁気特性（磁化率、スピン秩序など）" at bounding box center [708, 280] width 143 height 10
drag, startPoint x: 758, startPoint y: 499, endPoint x: 803, endPoint y: 531, distance: 55.2
drag, startPoint x: 803, startPoint y: 531, endPoint x: 894, endPoint y: 614, distance: 123.2
click at [894, 627] on font "次" at bounding box center [894, 632] width 9 height 10
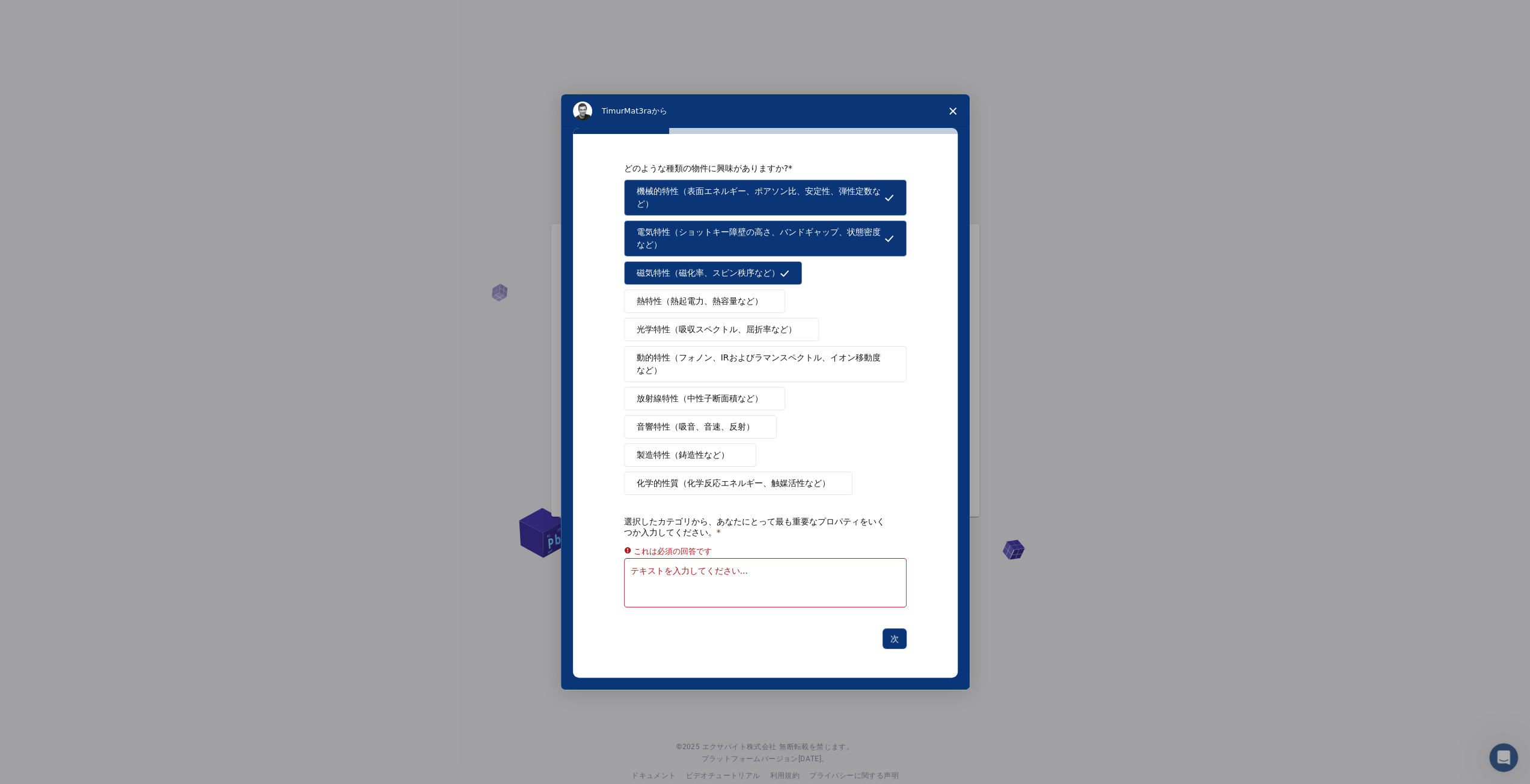
click at [945, 126] on span "アンケートを閉じる" at bounding box center [953, 111] width 34 height 34
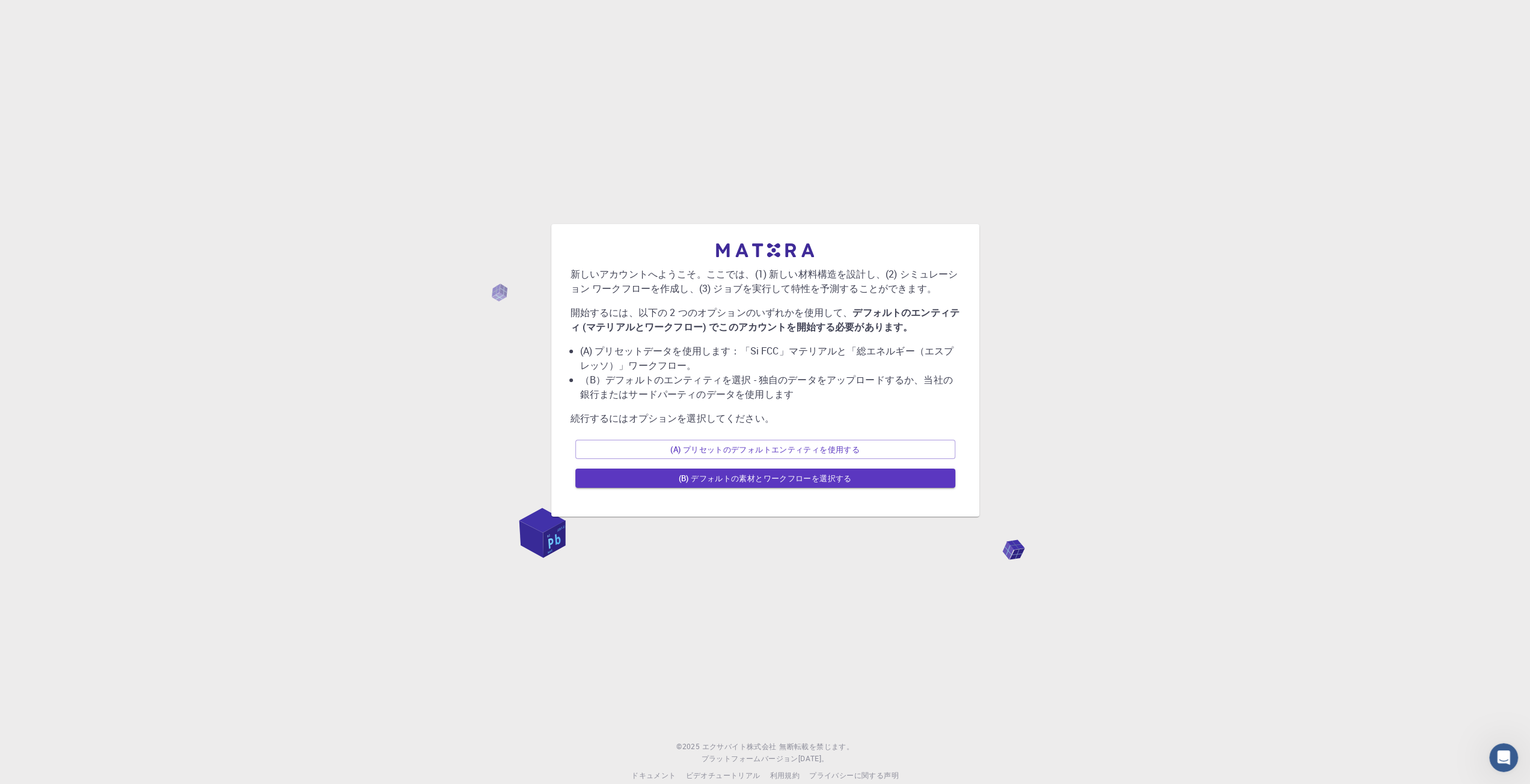
drag, startPoint x: 799, startPoint y: 504, endPoint x: 799, endPoint y: 494, distance: 10.0
click at [799, 494] on div "新しいアカウントへようこそ。ここでは、(1) 新しい材料構造を設計し、(2) シミュレーション ワークフローを作成し、(3) ジョブを実行して特性を予測するこ…" at bounding box center [765, 370] width 409 height 274
click at [799, 448] on font "(A) プリセットのデフォルトエンティティを使用する" at bounding box center [765, 449] width 190 height 11
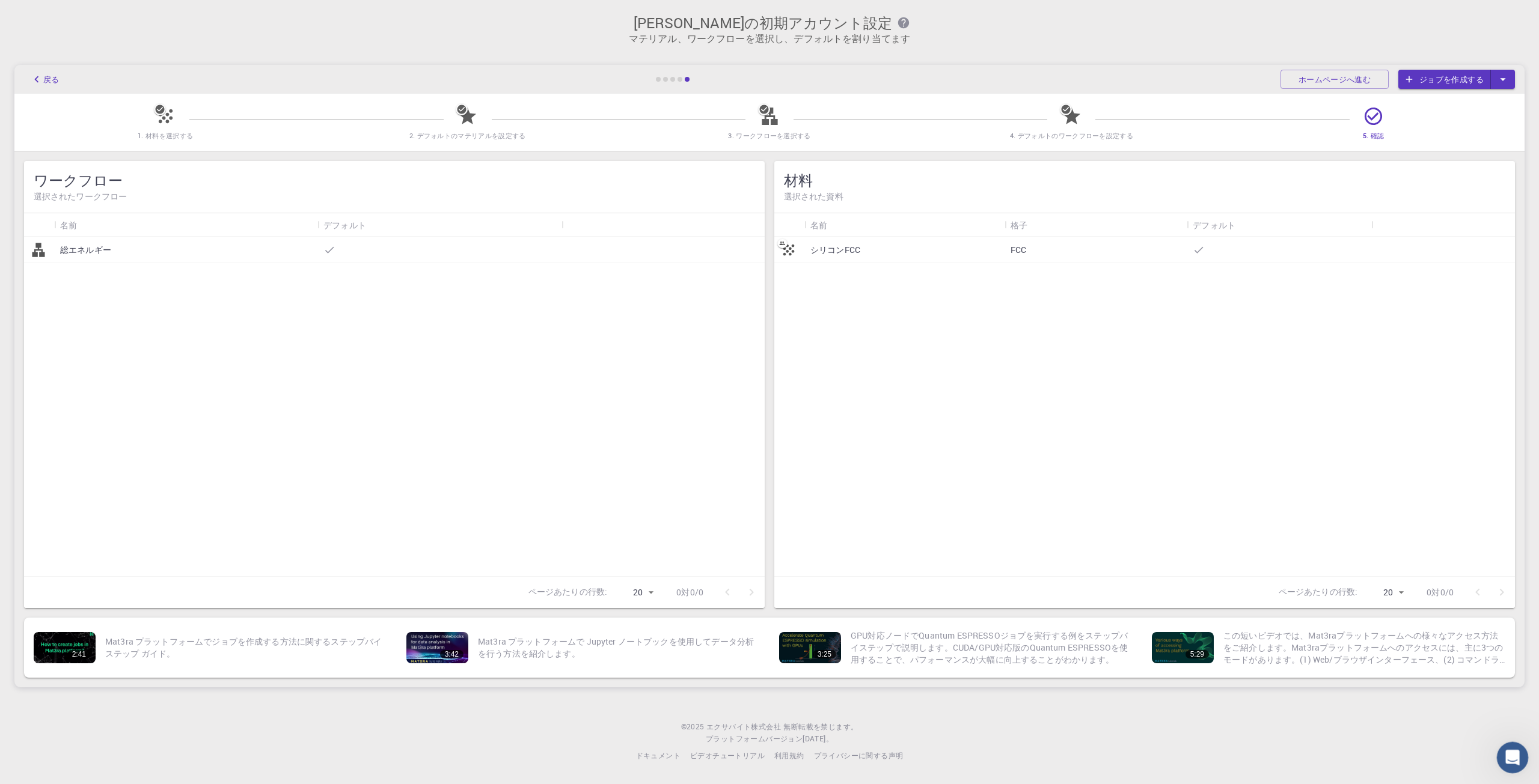
click at [1503, 746] on div "Intercom Messengerを開く" at bounding box center [1510, 756] width 40 height 40
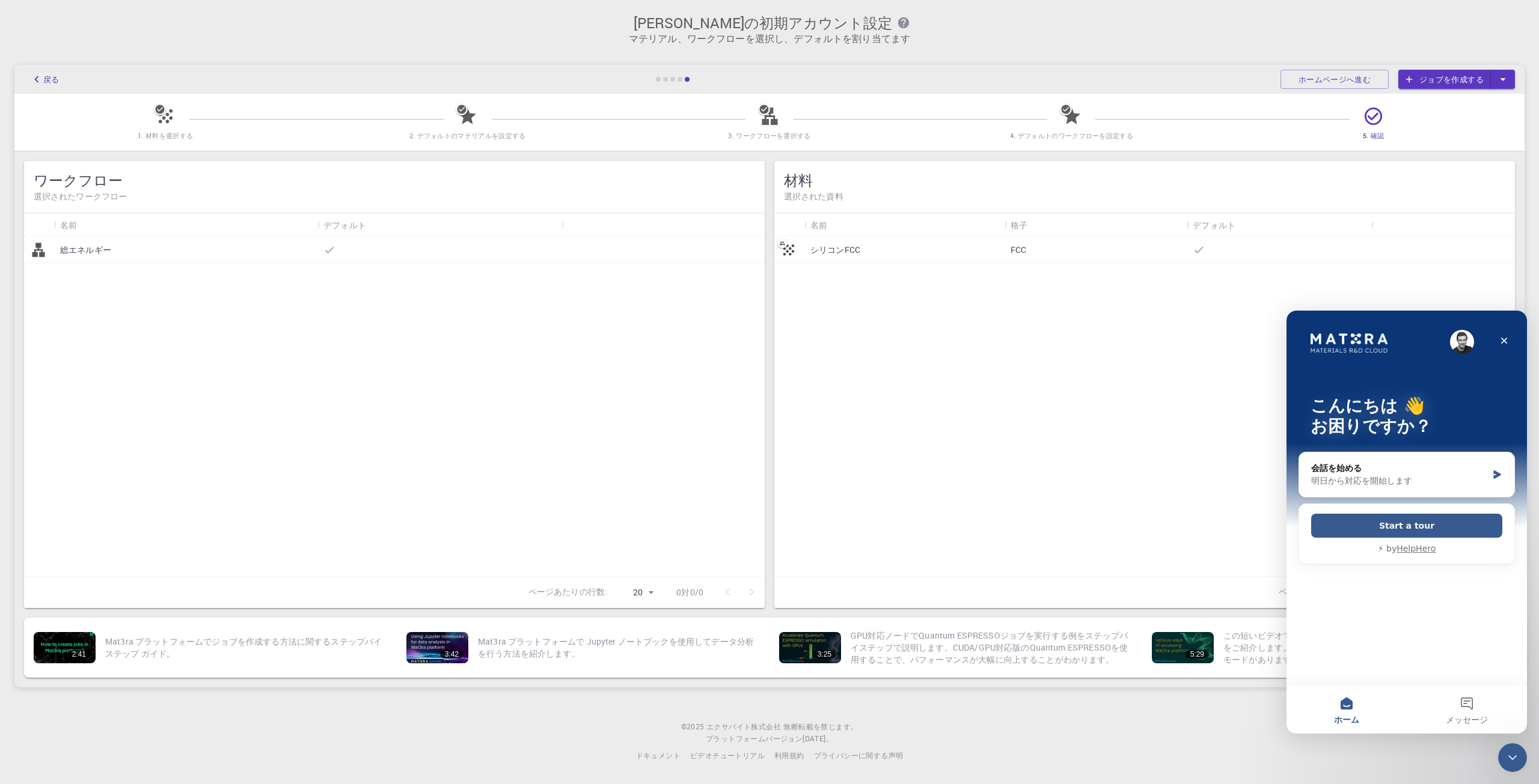
click at [946, 58] on div "右田龍馬 の初期アカウント設定 マテリアル、ワークフローを選択し、デフォルトを割り当てます 戻る ホームページへ進む ジョブを作成する 1. 材料を選択する …" at bounding box center [770, 351] width 1539 height 702
click at [1507, 339] on icon "クローズ" at bounding box center [1504, 341] width 10 height 10
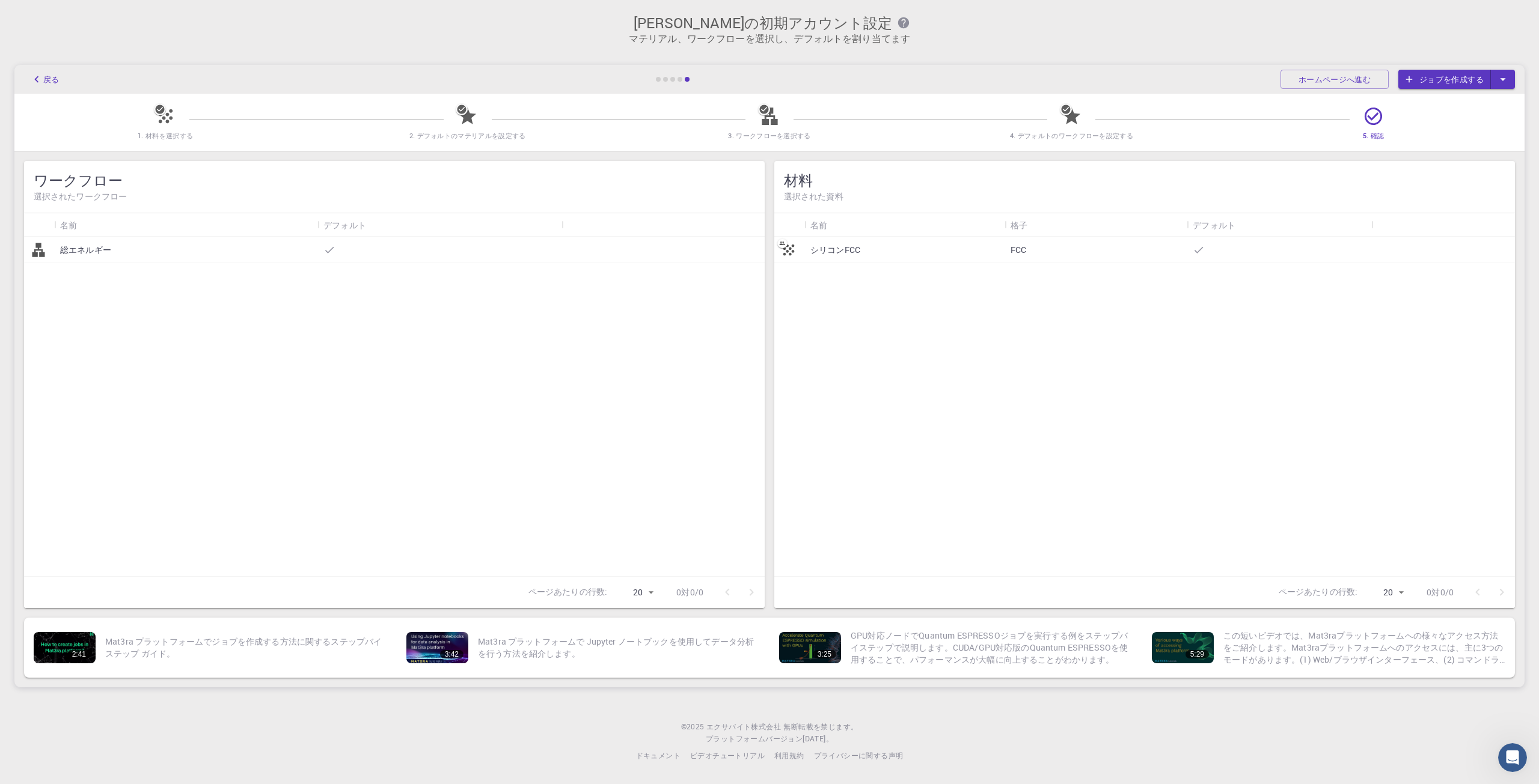
click at [898, 23] on icon "button" at bounding box center [903, 23] width 11 height 11
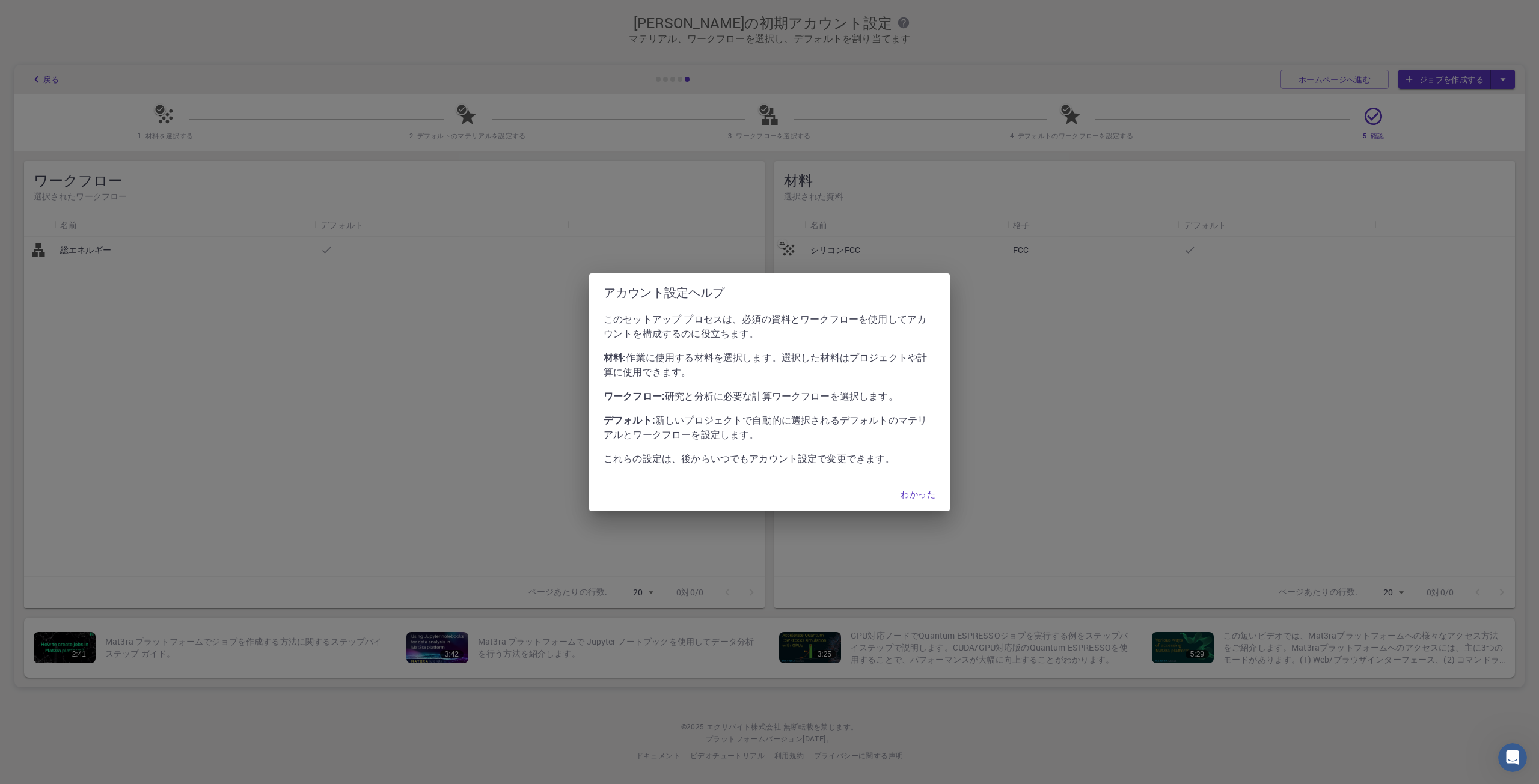
click at [903, 496] on font "わかった" at bounding box center [918, 494] width 35 height 11
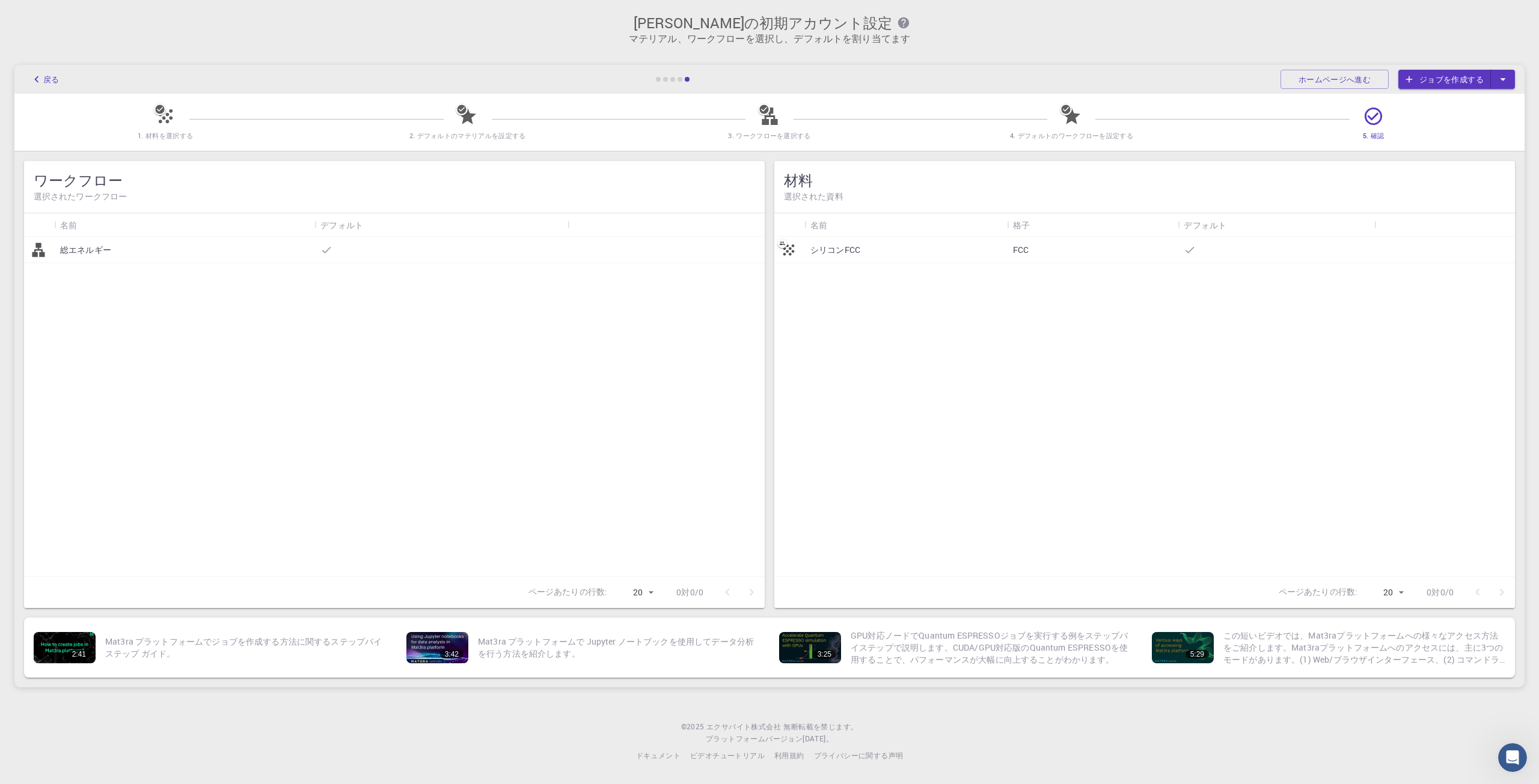
click at [746, 46] on div "右田龍馬 の初期アカウント設定 マテリアル、ワークフローを選択し、デフォルトを割り当てます" at bounding box center [770, 25] width 1539 height 50
click at [760, 126] on icon at bounding box center [770, 117] width 21 height 21
click at [675, 76] on div "戻る ホームページへ進む ジョブを作成する" at bounding box center [770, 80] width 1510 height 29
click at [675, 82] on div "戻る ホームページへ進む ジョブを作成する" at bounding box center [770, 80] width 1510 height 29
click at [652, 81] on div "戻る ホームページへ進む ジョブを作成する" at bounding box center [770, 80] width 1510 height 29
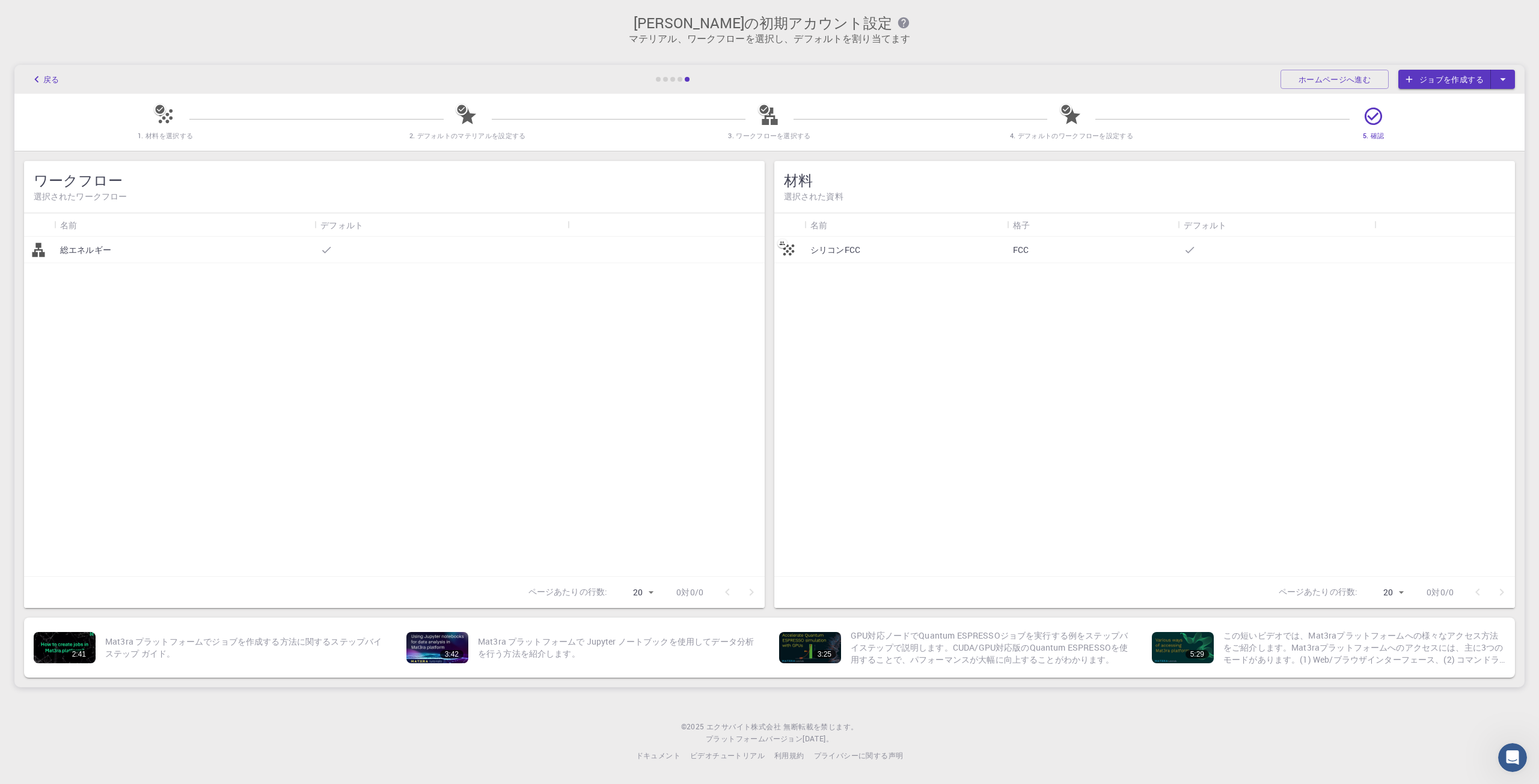
drag, startPoint x: 544, startPoint y: 58, endPoint x: 378, endPoint y: 28, distance: 168.7
click at [402, 32] on div "右田龍馬 の初期アカウント設定 マテリアル、ワークフローを選択し、デフォルトを割り当てます 戻る ホームページへ進む ジョブを作成する 1. 材料を選択する …" at bounding box center [770, 351] width 1539 height 702
click at [1332, 84] on font "ホームページへ進む" at bounding box center [1334, 80] width 72 height 11
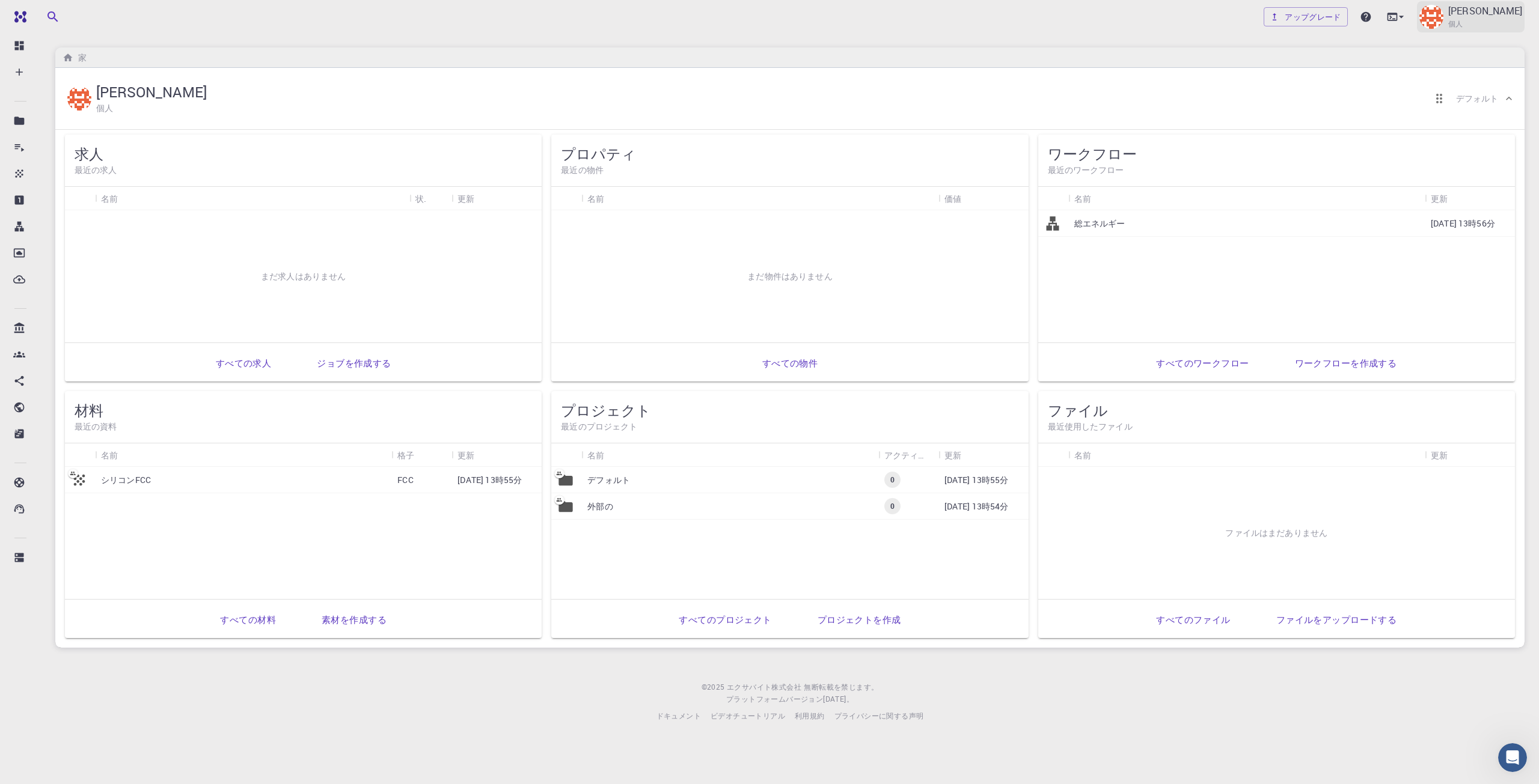
click at [1443, 18] on img at bounding box center [1431, 17] width 24 height 24
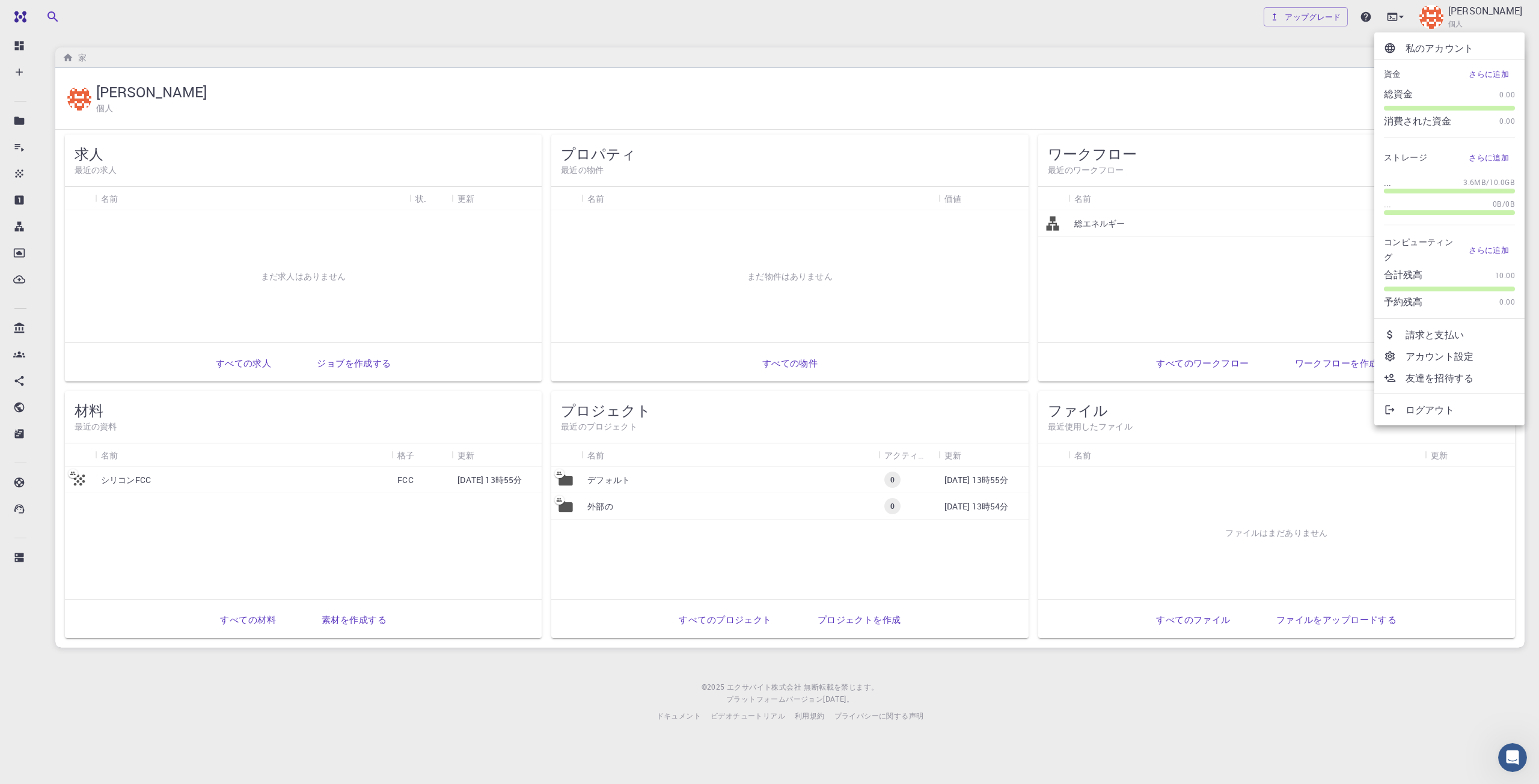
click at [1455, 337] on font "請求と支払い" at bounding box center [1434, 335] width 58 height 13
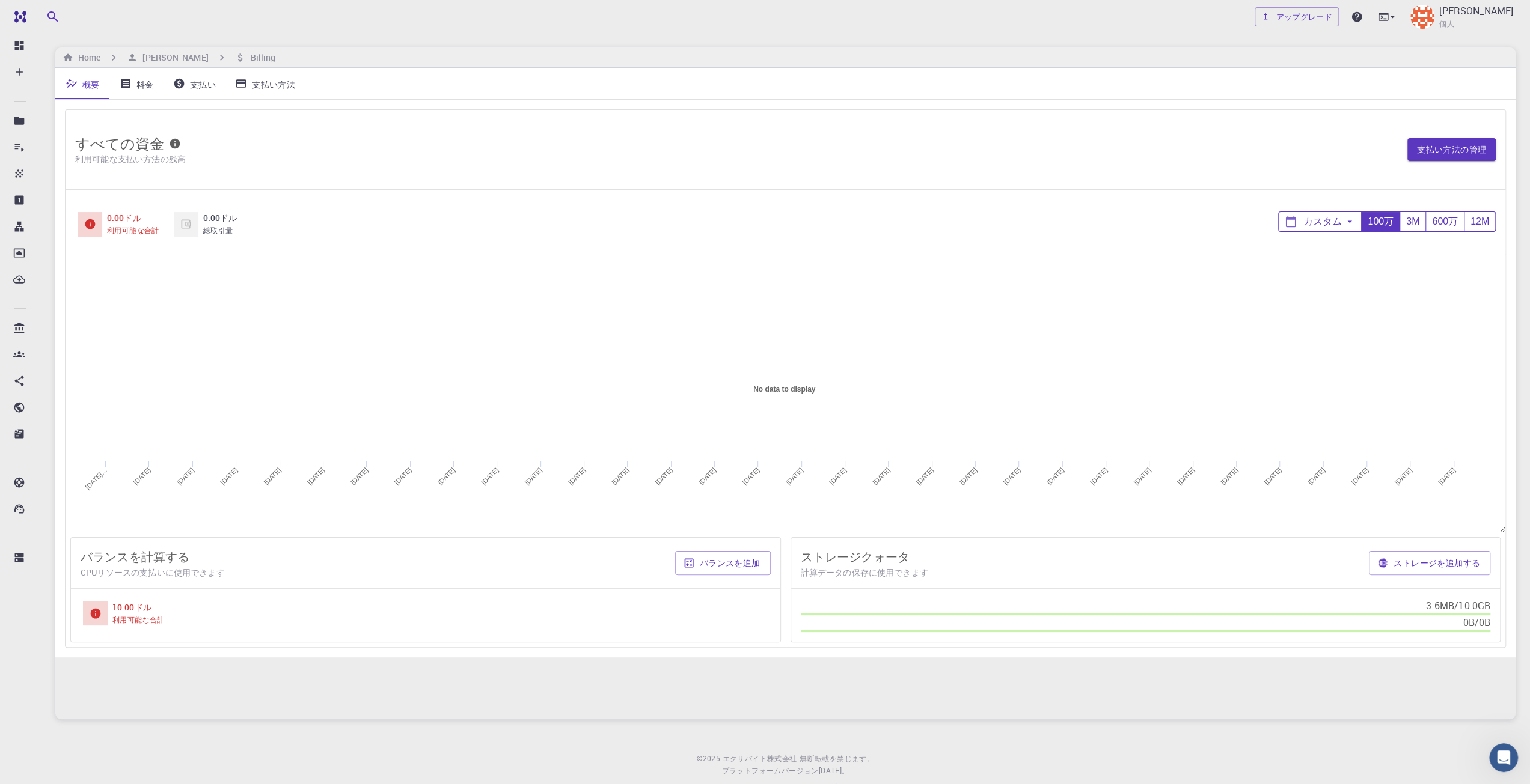
click at [145, 87] on font "料金" at bounding box center [145, 84] width 17 height 11
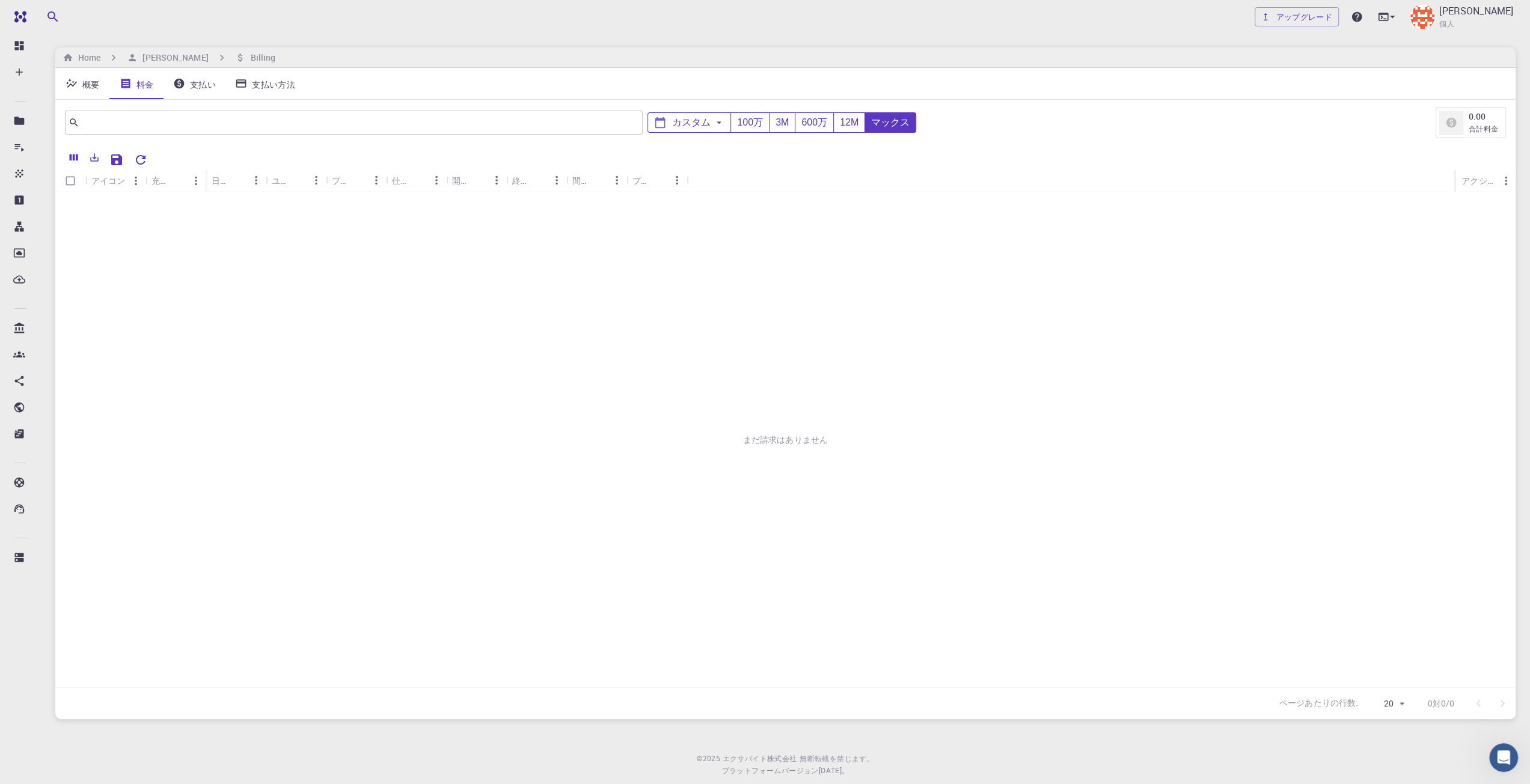
click at [103, 87] on link "概要" at bounding box center [82, 83] width 54 height 31
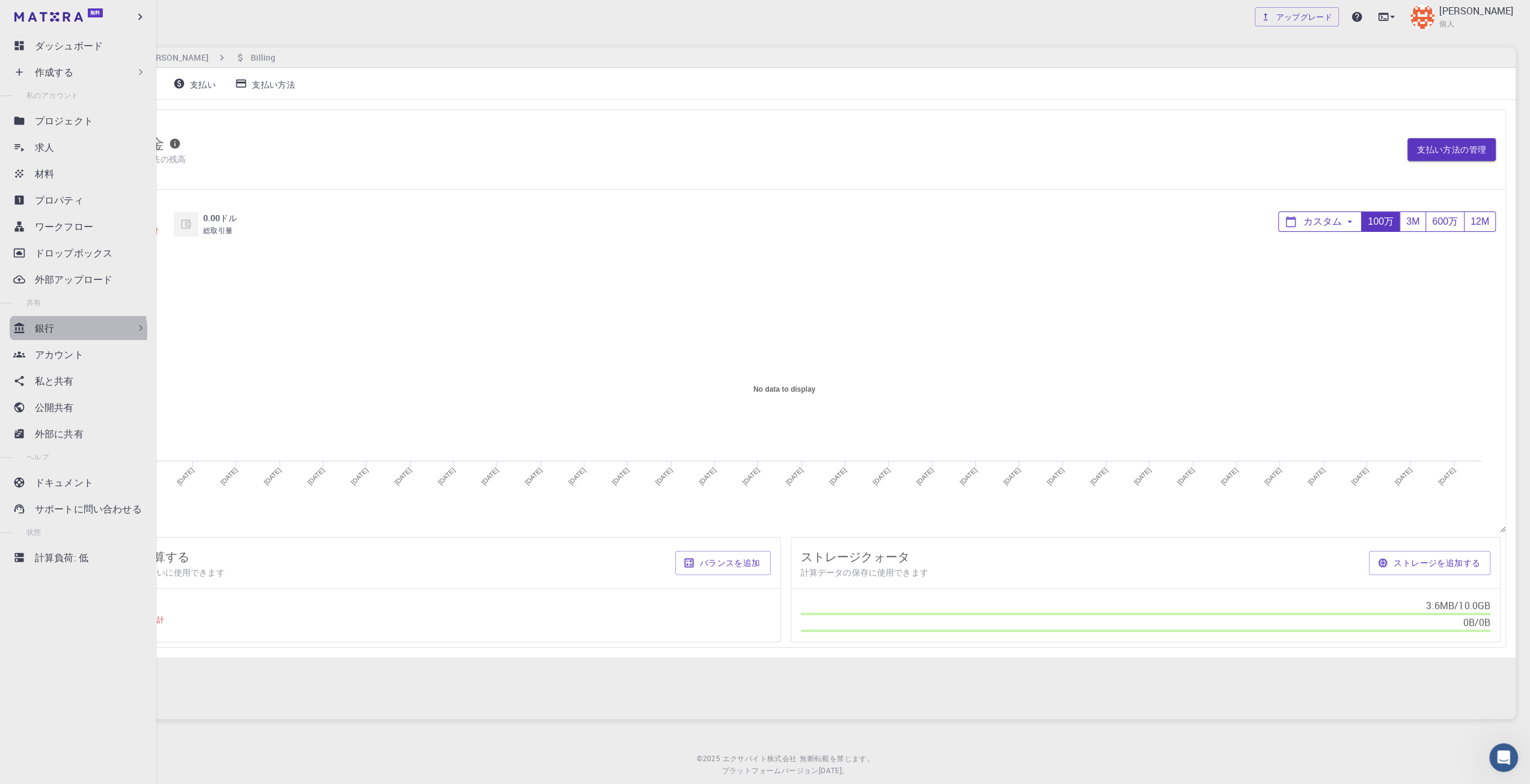
click at [55, 331] on div "銀行" at bounding box center [91, 328] width 112 height 15
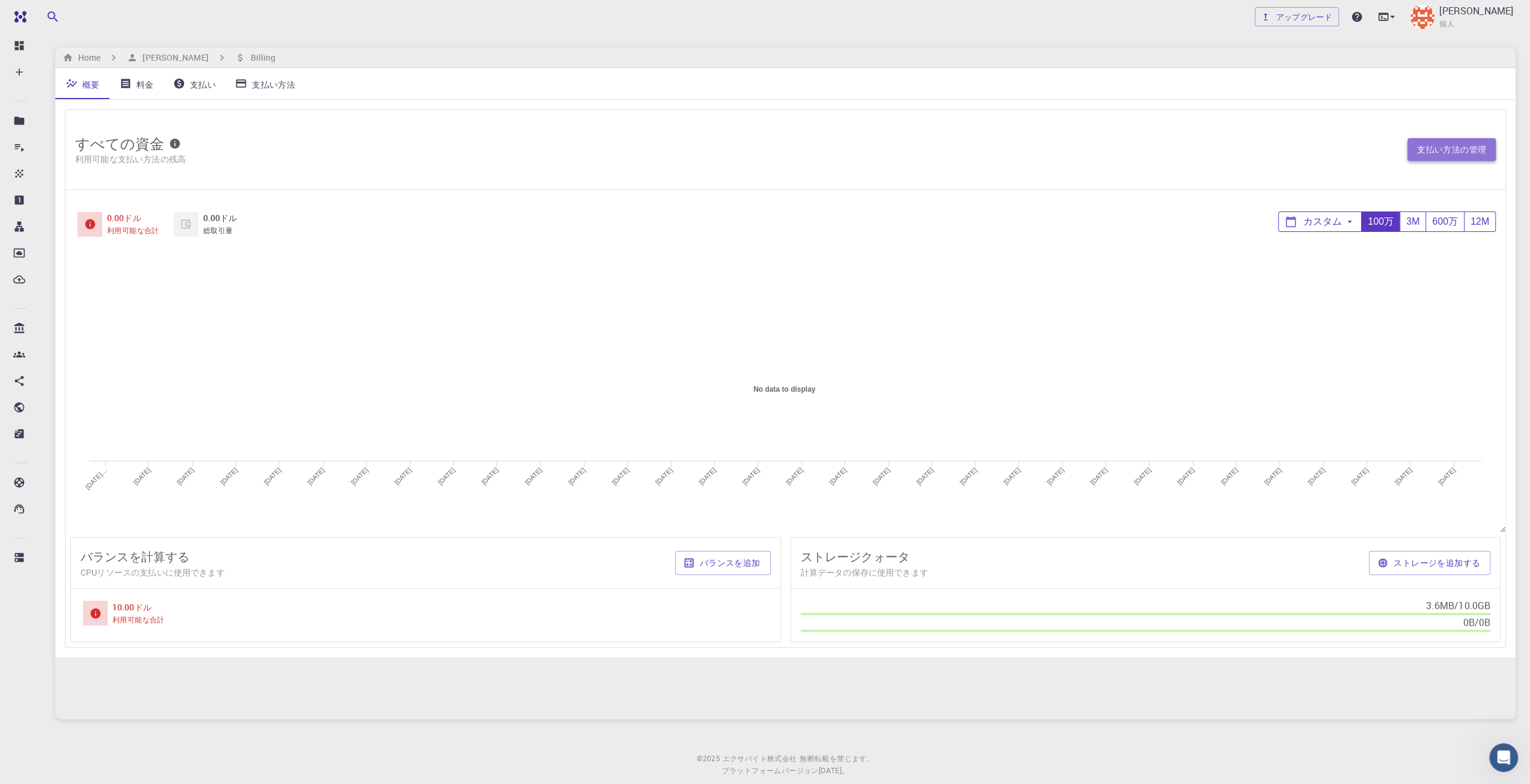
click at [1482, 142] on font "支払い方法の管理" at bounding box center [1452, 150] width 69 height 16
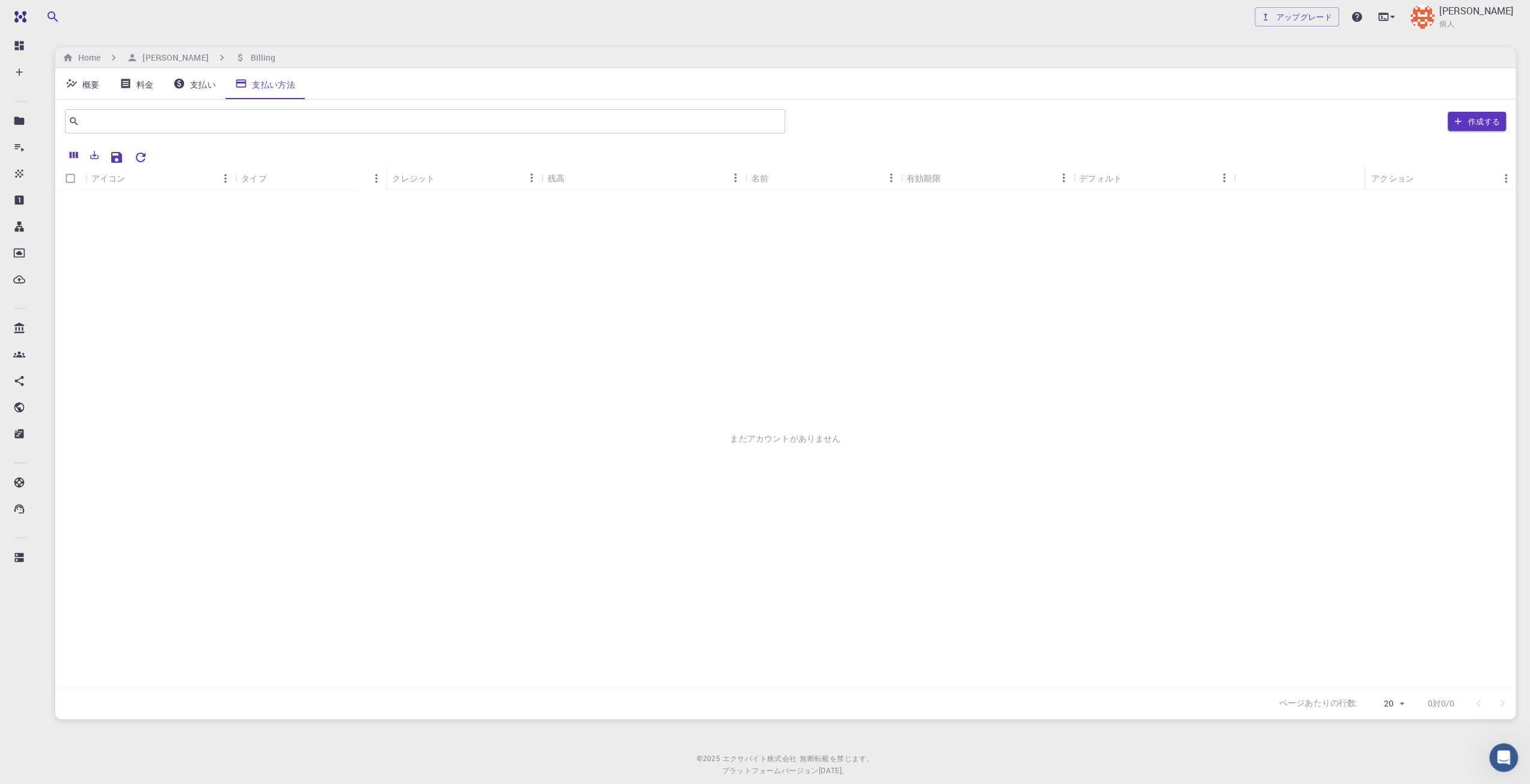
click at [148, 81] on font "料金" at bounding box center [145, 84] width 17 height 11
click at [1321, 5] on div "アップグレード [PERSON_NAME] 個人" at bounding box center [1385, 17] width 261 height 31
click at [1323, 17] on font "アップグレード" at bounding box center [1303, 17] width 56 height 11
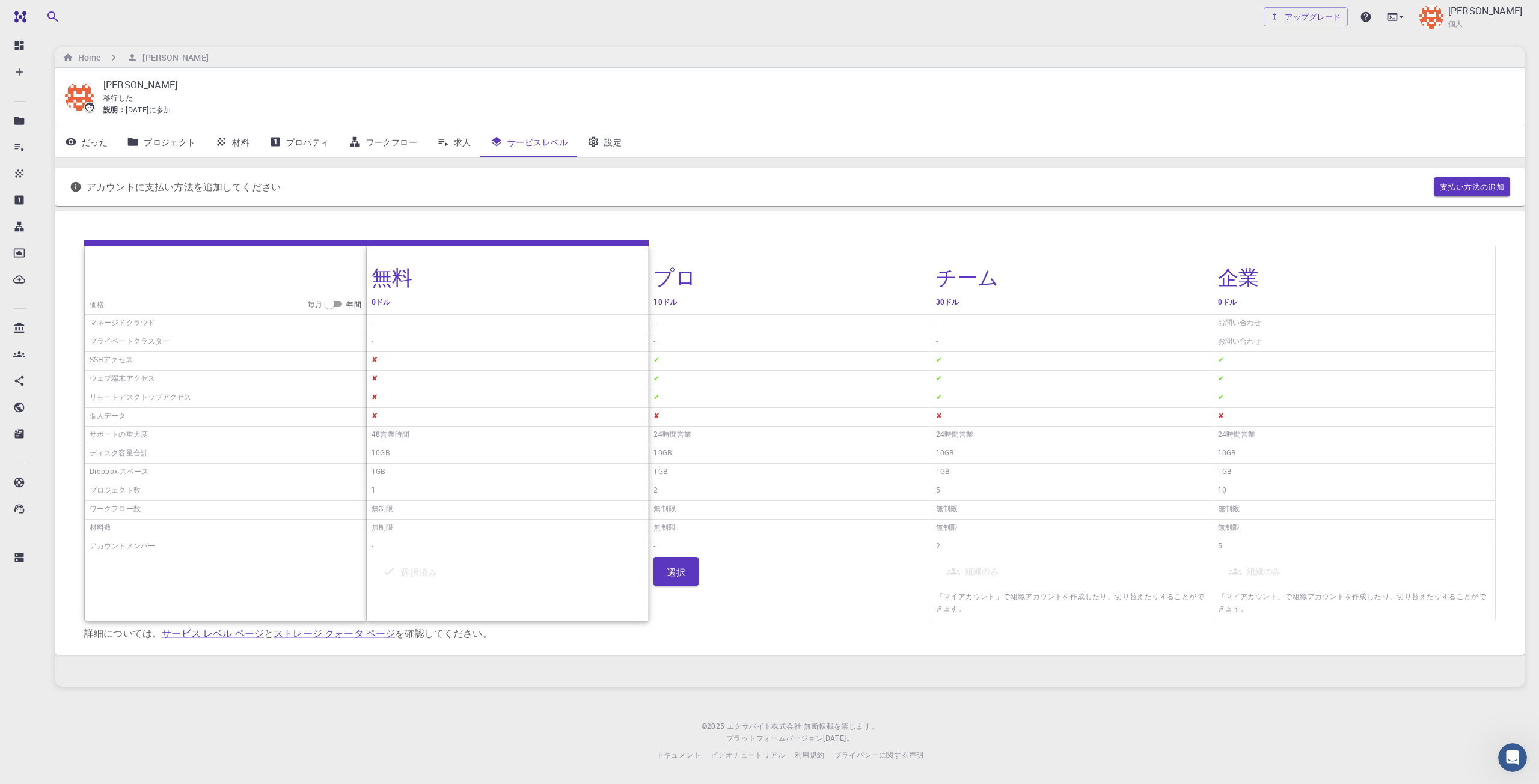
click at [668, 449] on font "10GB" at bounding box center [662, 453] width 18 height 10
click at [691, 571] on button "選択" at bounding box center [676, 572] width 45 height 29
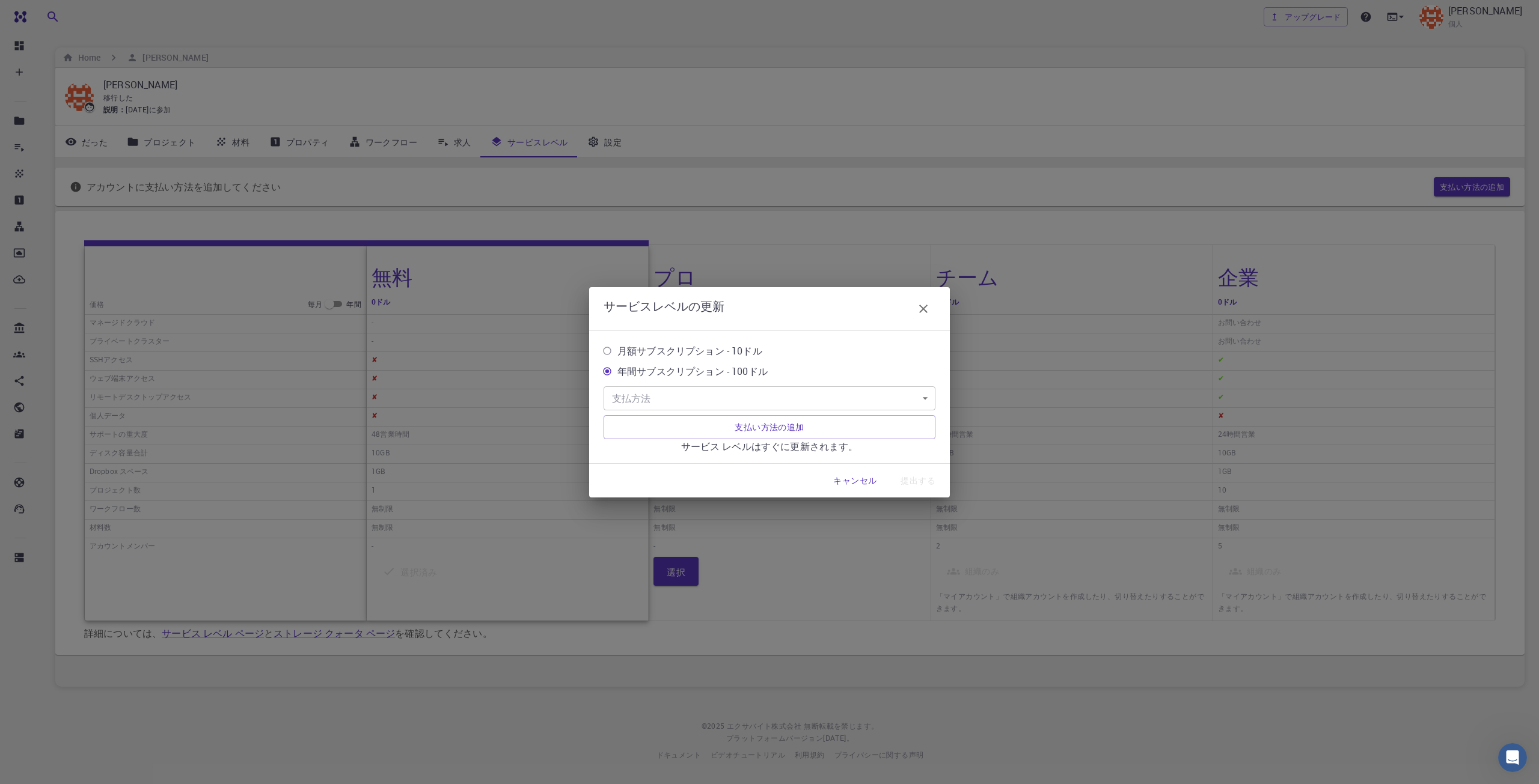
click at [925, 310] on icon "button" at bounding box center [923, 309] width 9 height 9
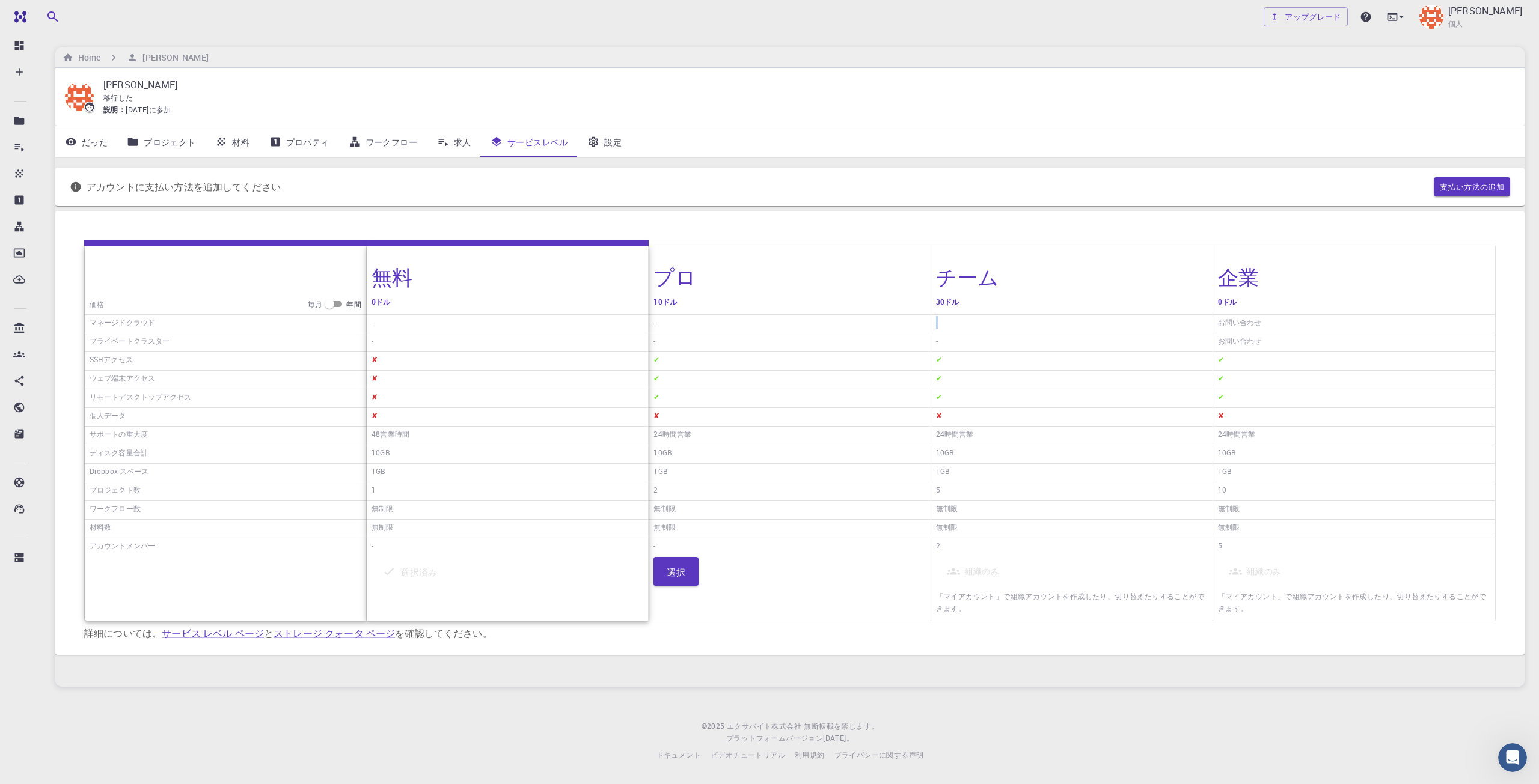
drag, startPoint x: 1051, startPoint y: 314, endPoint x: 1096, endPoint y: 316, distance: 45.0
click at [1096, 316] on div "チーム 30ドル - - ✔ ✔ ✔ ✘ 24時間営業 10GB 1GB 5 無制限 無制限 2 組織のみ 「マイアカウント」で組織アカウントを作成したり、切…" at bounding box center [1072, 433] width 282 height 376
click at [1096, 316] on div "-" at bounding box center [1072, 324] width 281 height 19
click at [457, 150] on link "求人" at bounding box center [454, 141] width 54 height 31
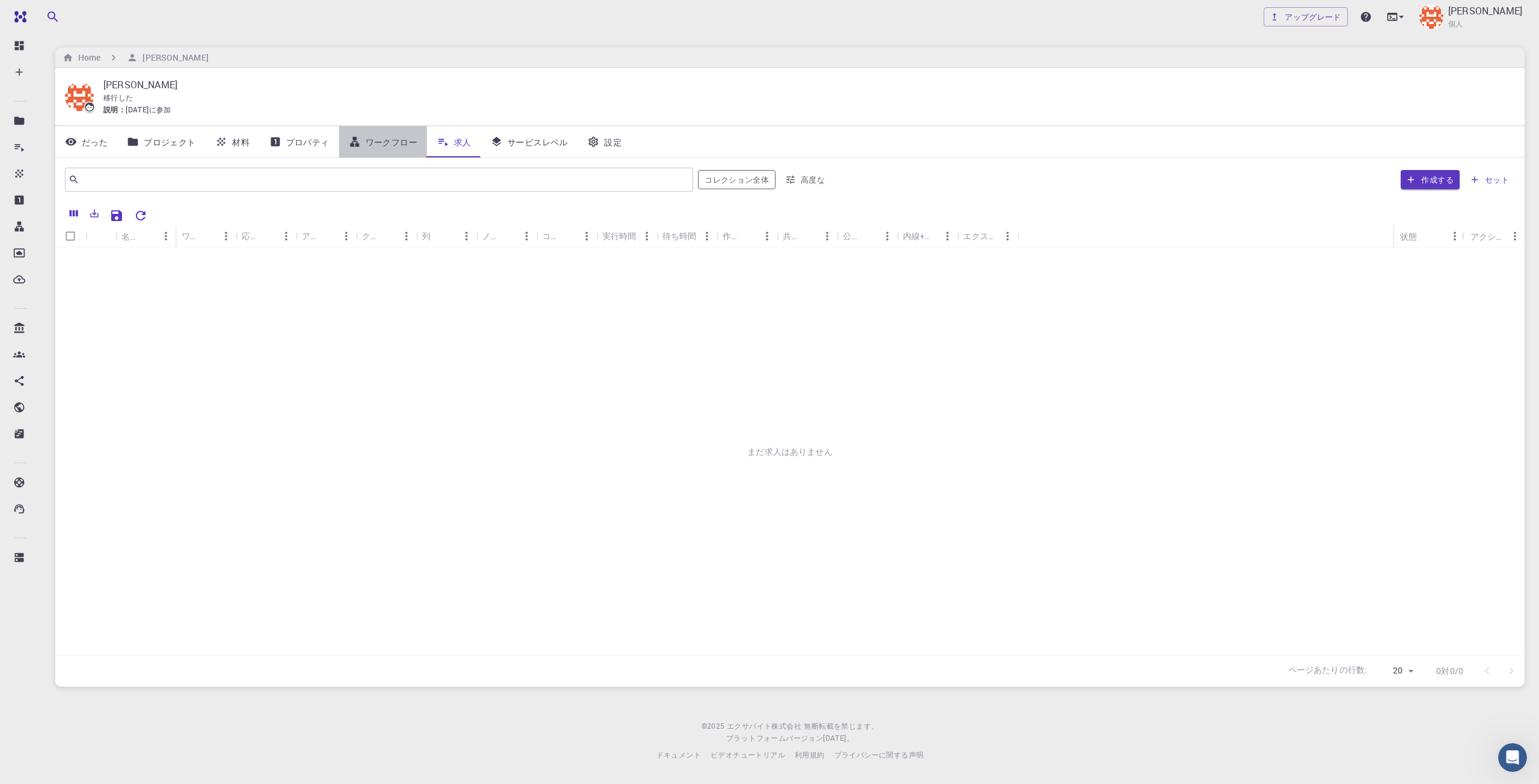
click at [408, 145] on font "ワークフロー" at bounding box center [391, 142] width 52 height 11
click at [96, 142] on font "だった" at bounding box center [94, 142] width 26 height 11
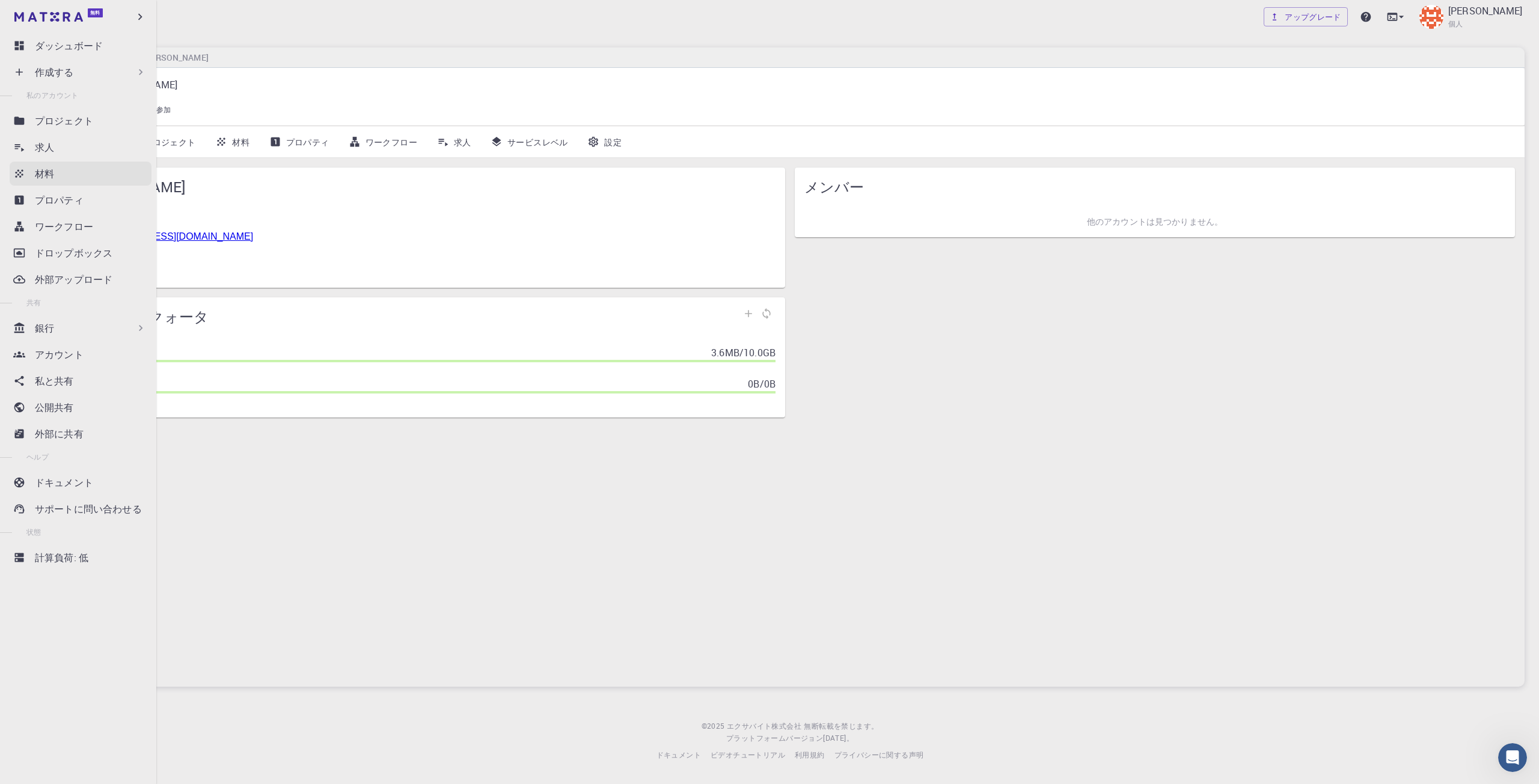
drag, startPoint x: 48, startPoint y: 148, endPoint x: 113, endPoint y: 184, distance: 74.3
click at [48, 148] on font "求人" at bounding box center [44, 147] width 19 height 13
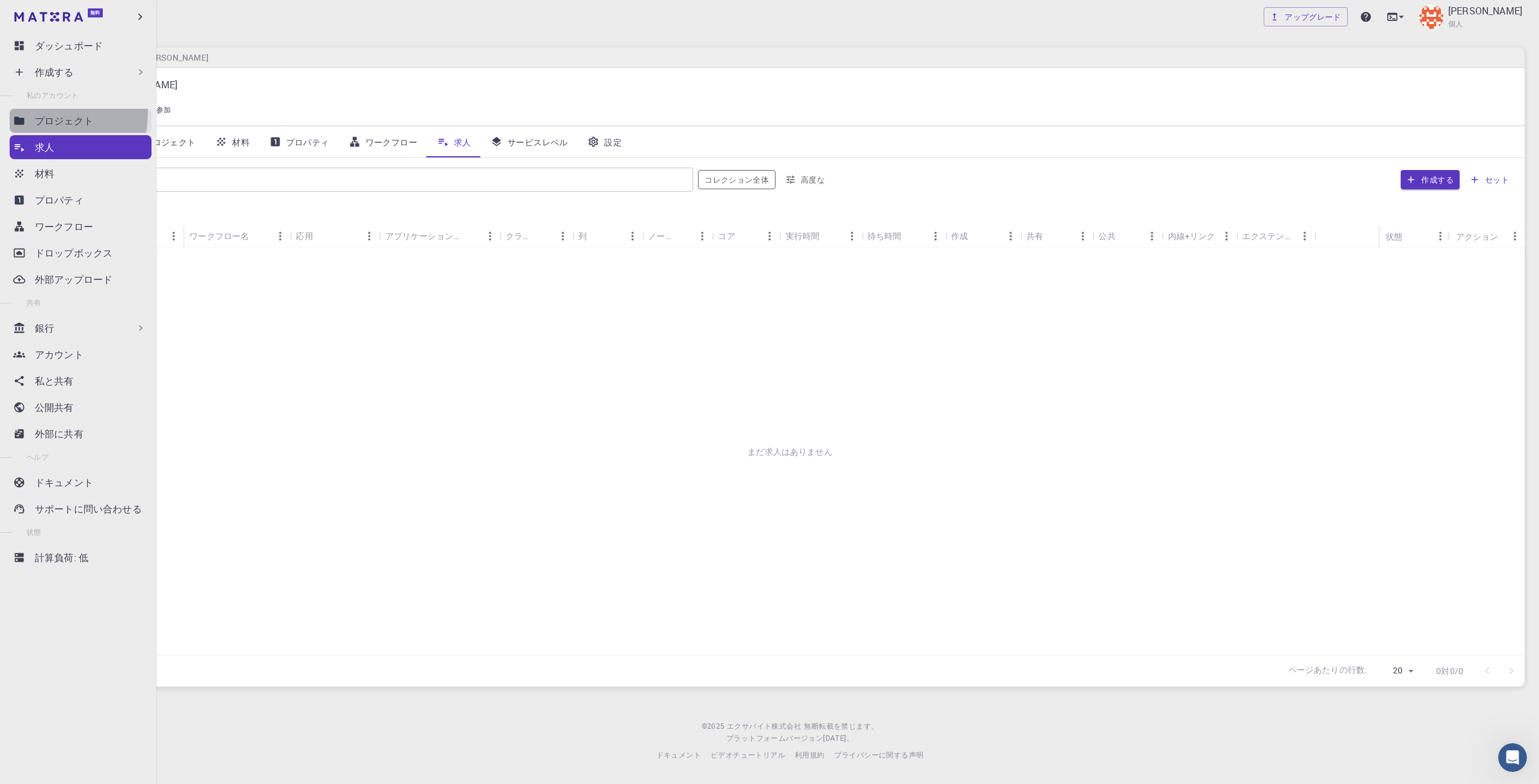
click at [30, 113] on link "プロジェクト" at bounding box center [81, 121] width 142 height 24
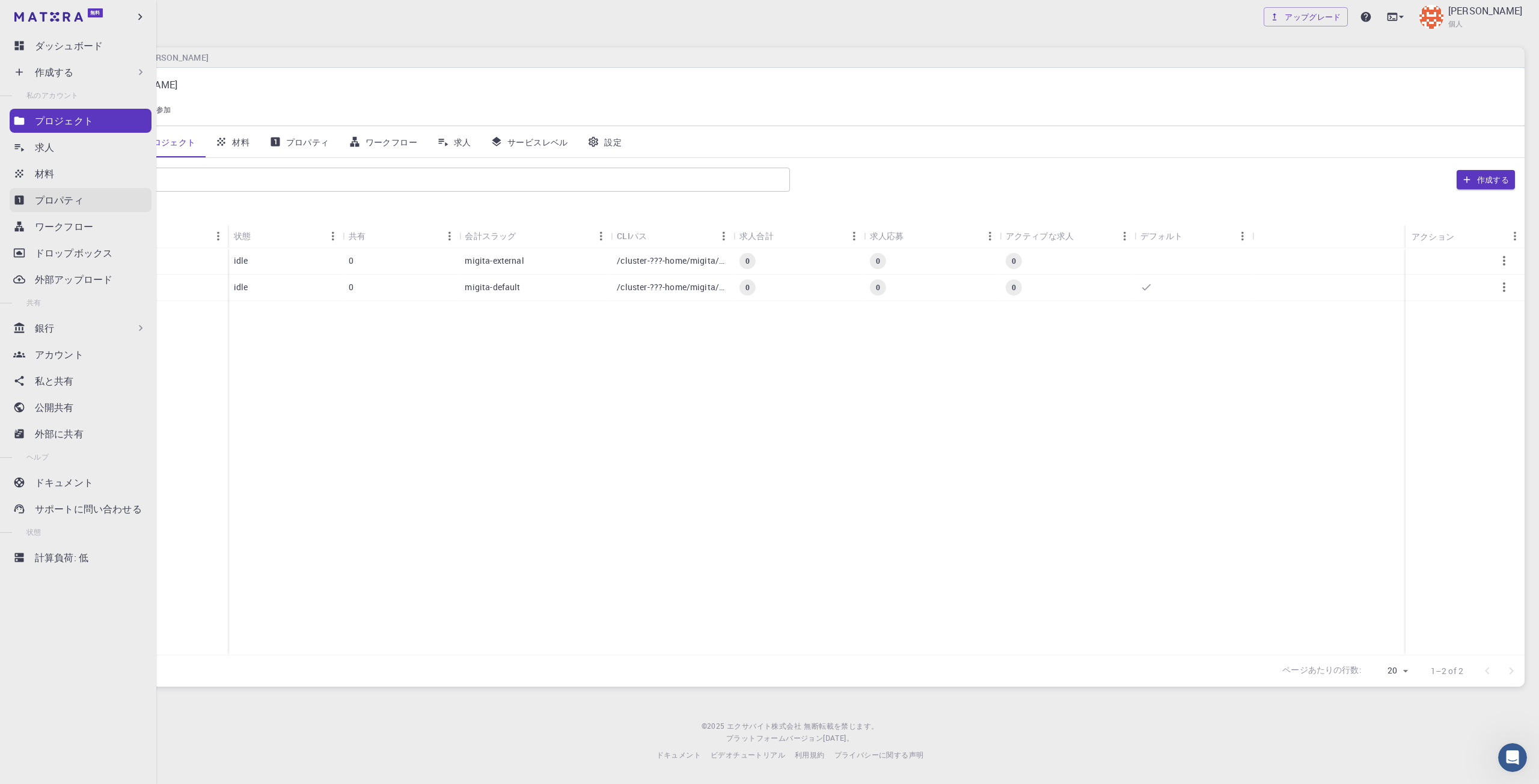
click at [32, 210] on link "プロパティ" at bounding box center [81, 200] width 142 height 24
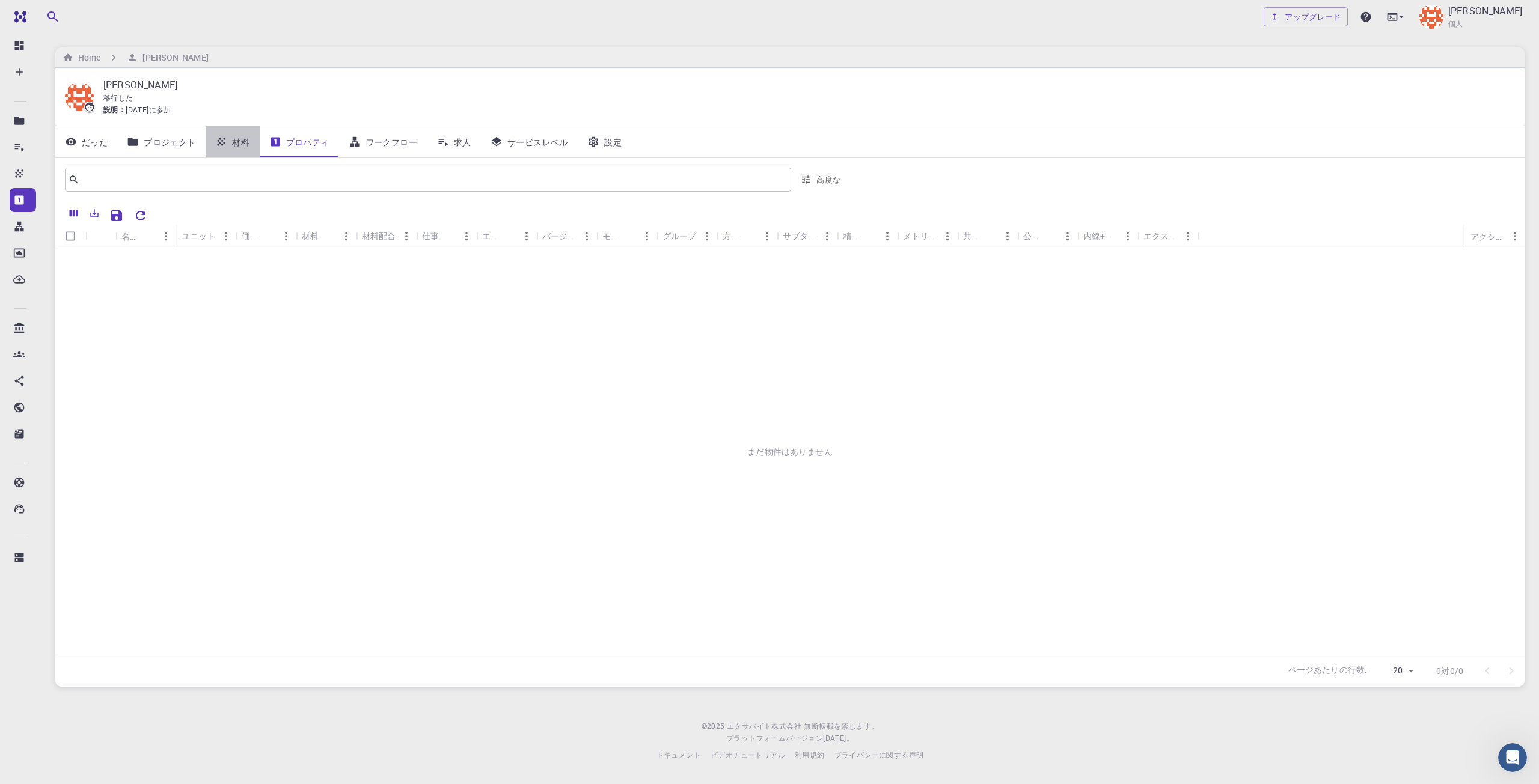
click at [237, 145] on font "材料" at bounding box center [241, 142] width 17 height 11
click at [1458, 27] on div "Migita Ryoma 個人" at bounding box center [1471, 17] width 107 height 31
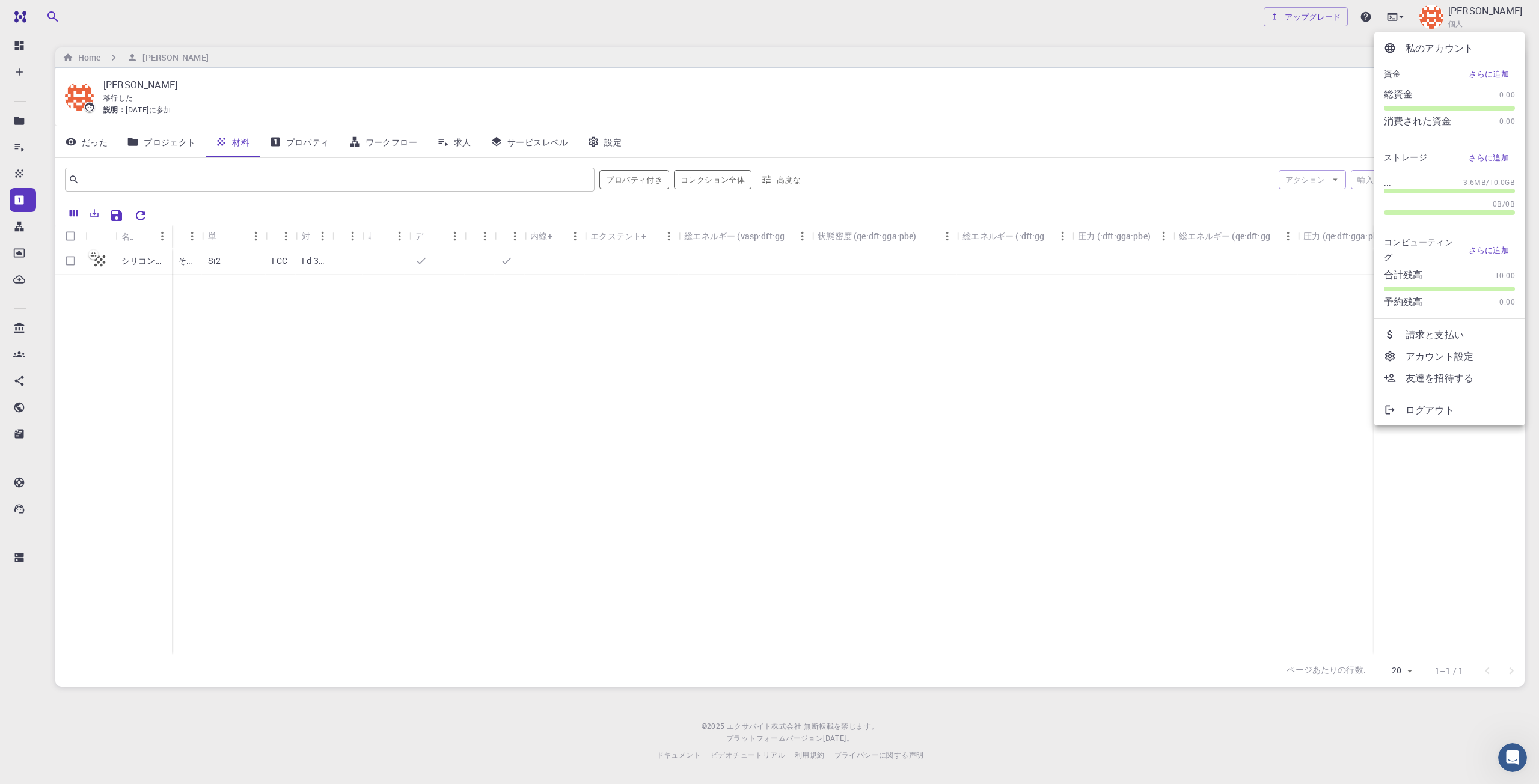
click at [1398, 361] on div at bounding box center [1395, 357] width 22 height 12
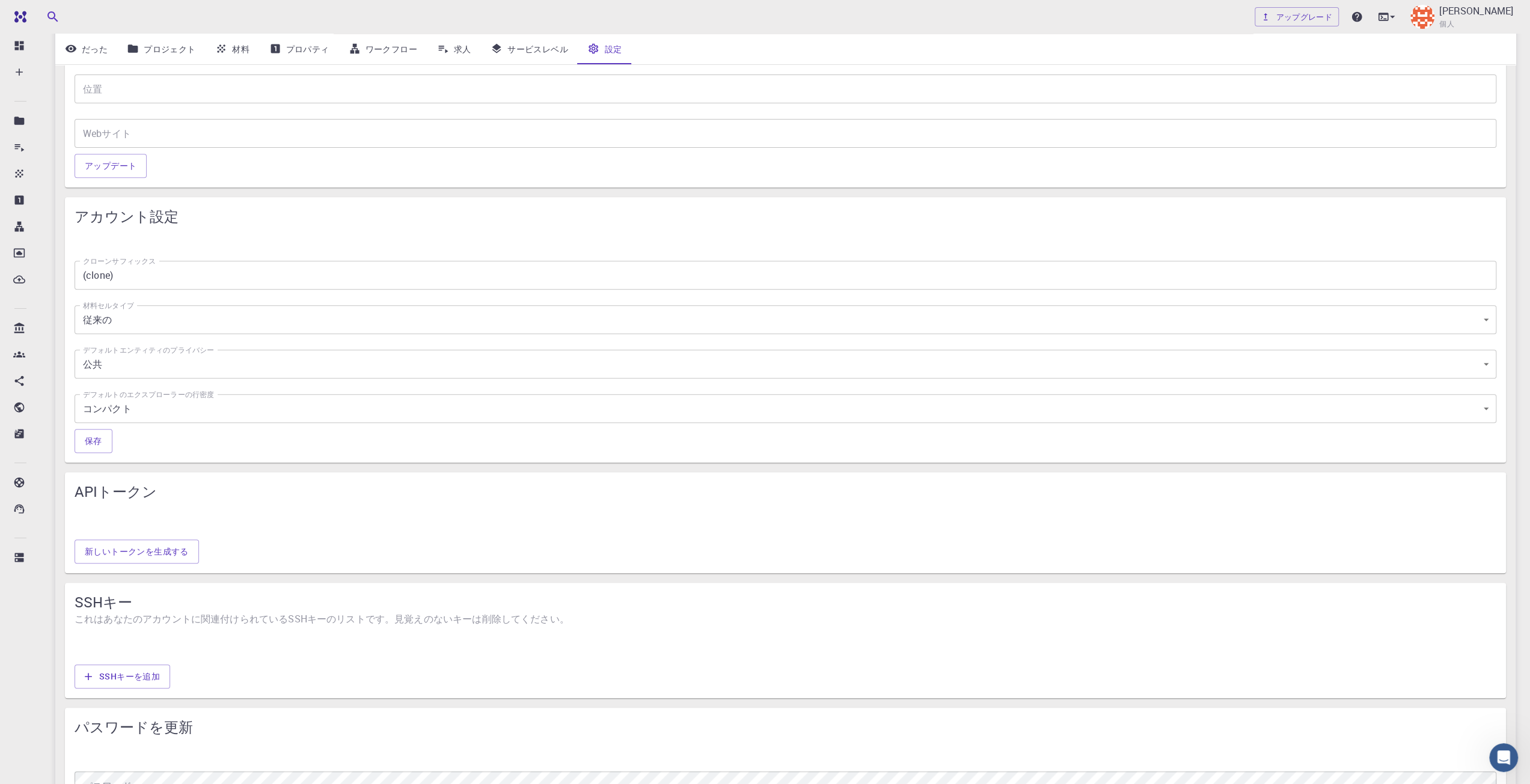
scroll to position [421, 0]
click at [171, 562] on button "新しいトークンを生成する" at bounding box center [137, 551] width 125 height 24
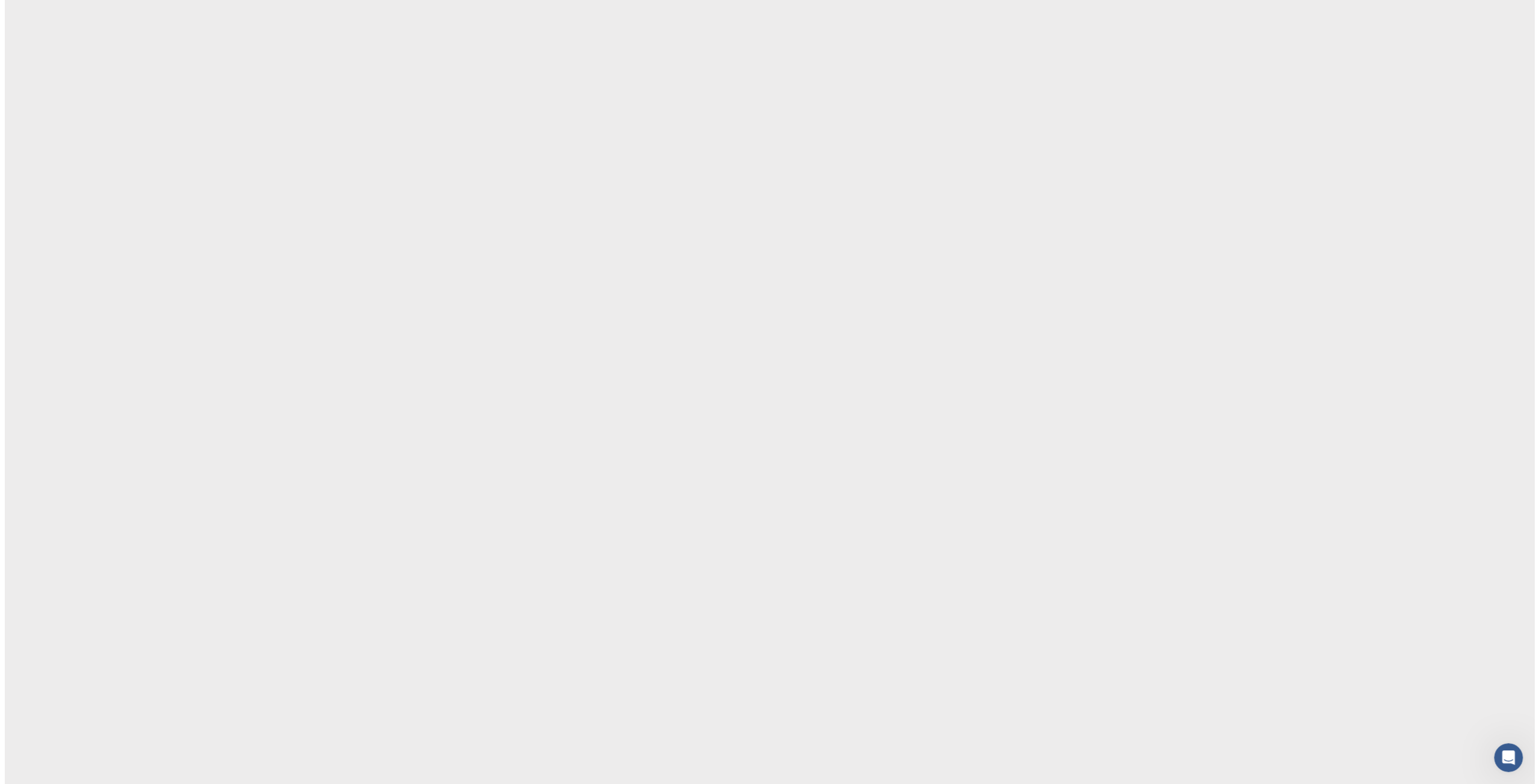
scroll to position [0, 0]
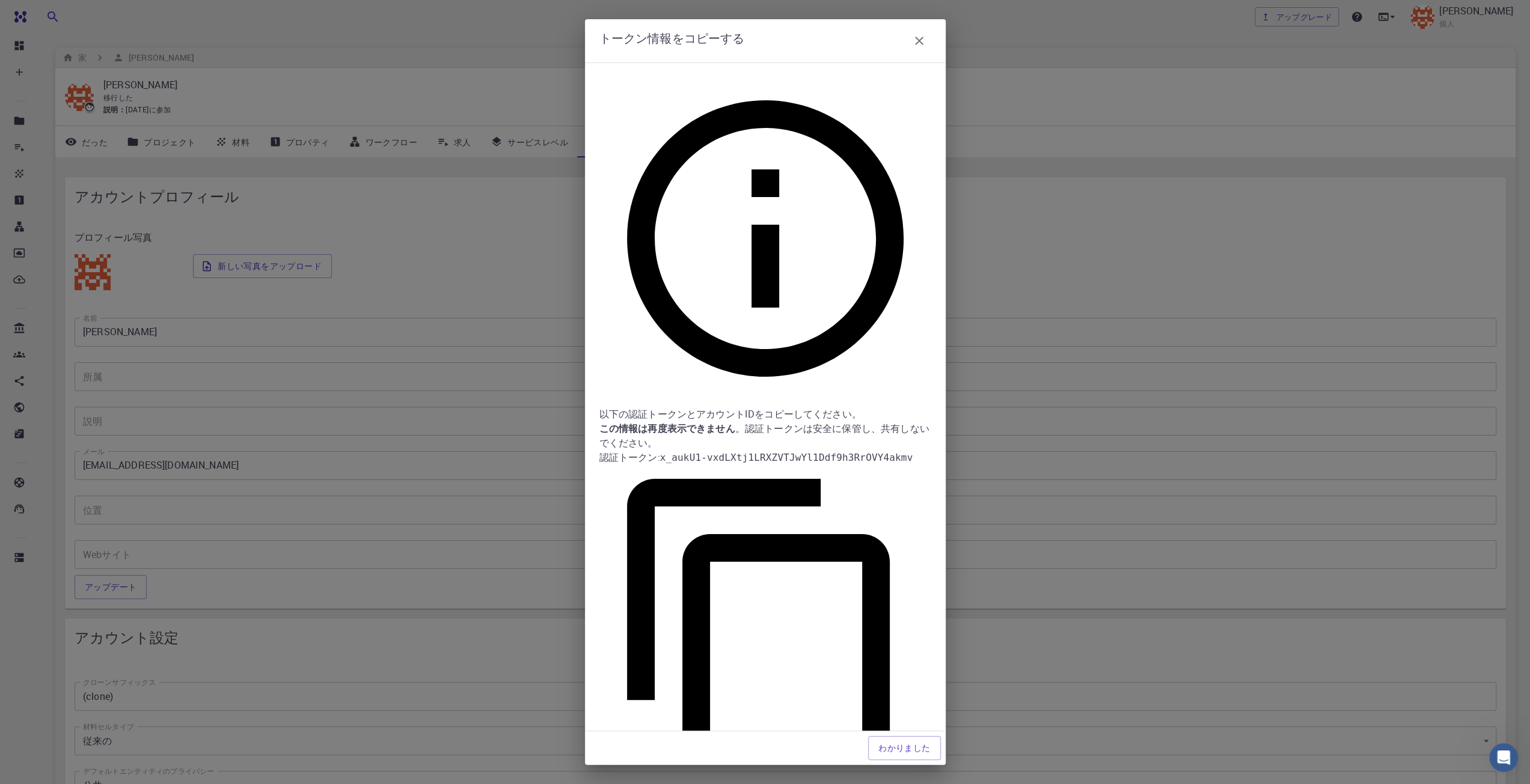
click at [920, 45] on icon "button" at bounding box center [919, 40] width 9 height 9
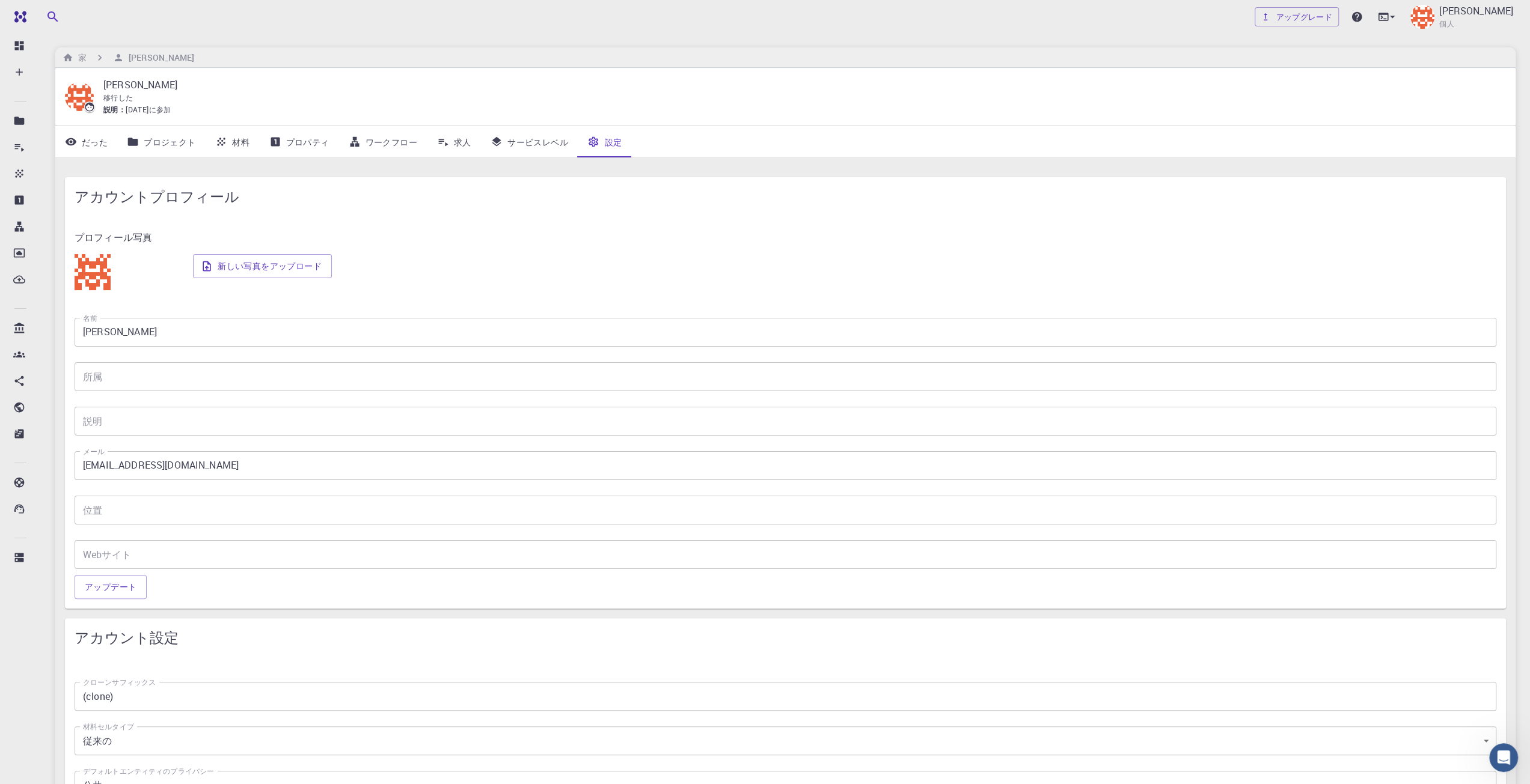
click at [89, 268] on img at bounding box center [92, 272] width 36 height 36
click at [499, 141] on icon at bounding box center [497, 142] width 9 height 10
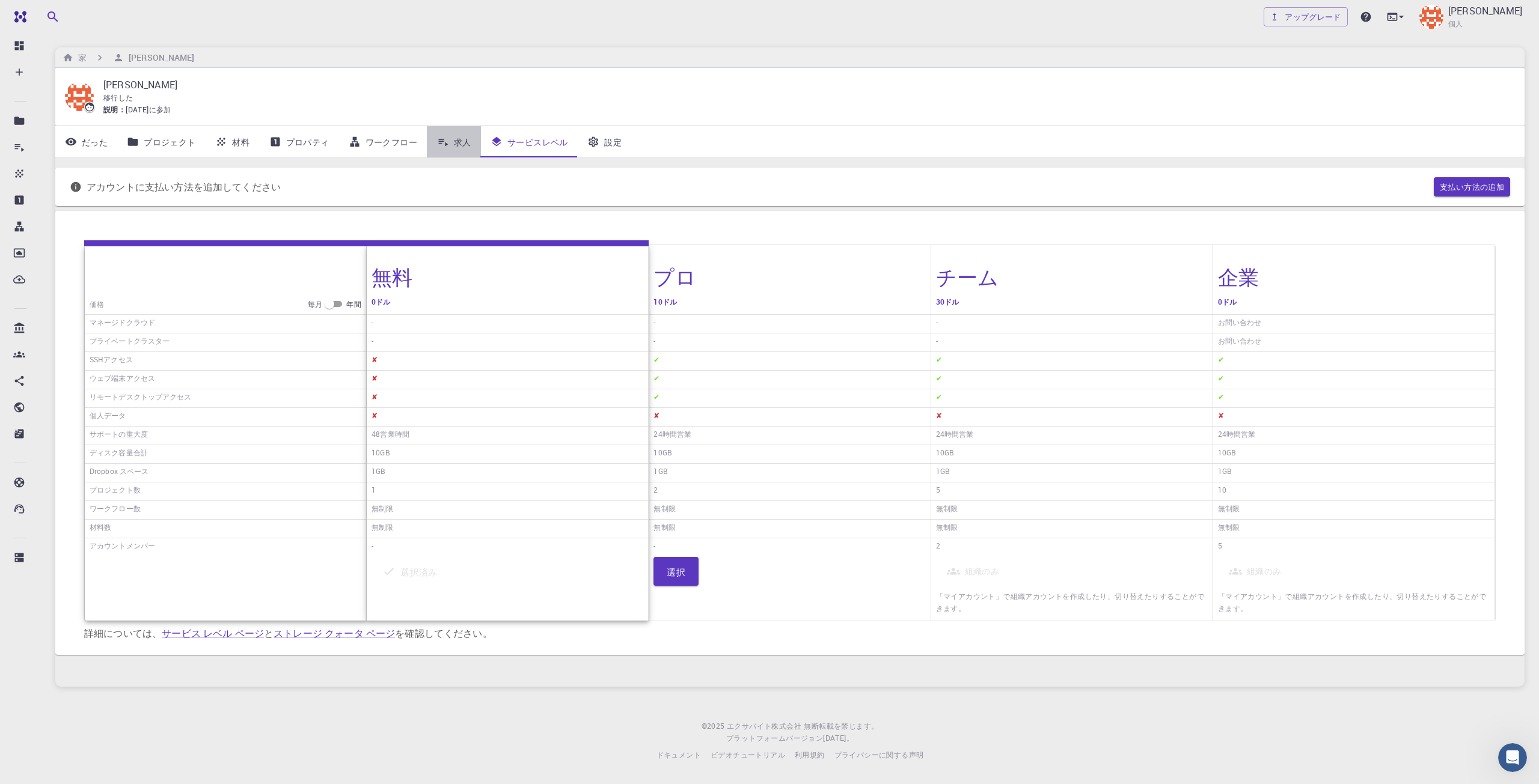
click at [446, 146] on icon at bounding box center [443, 142] width 12 height 12
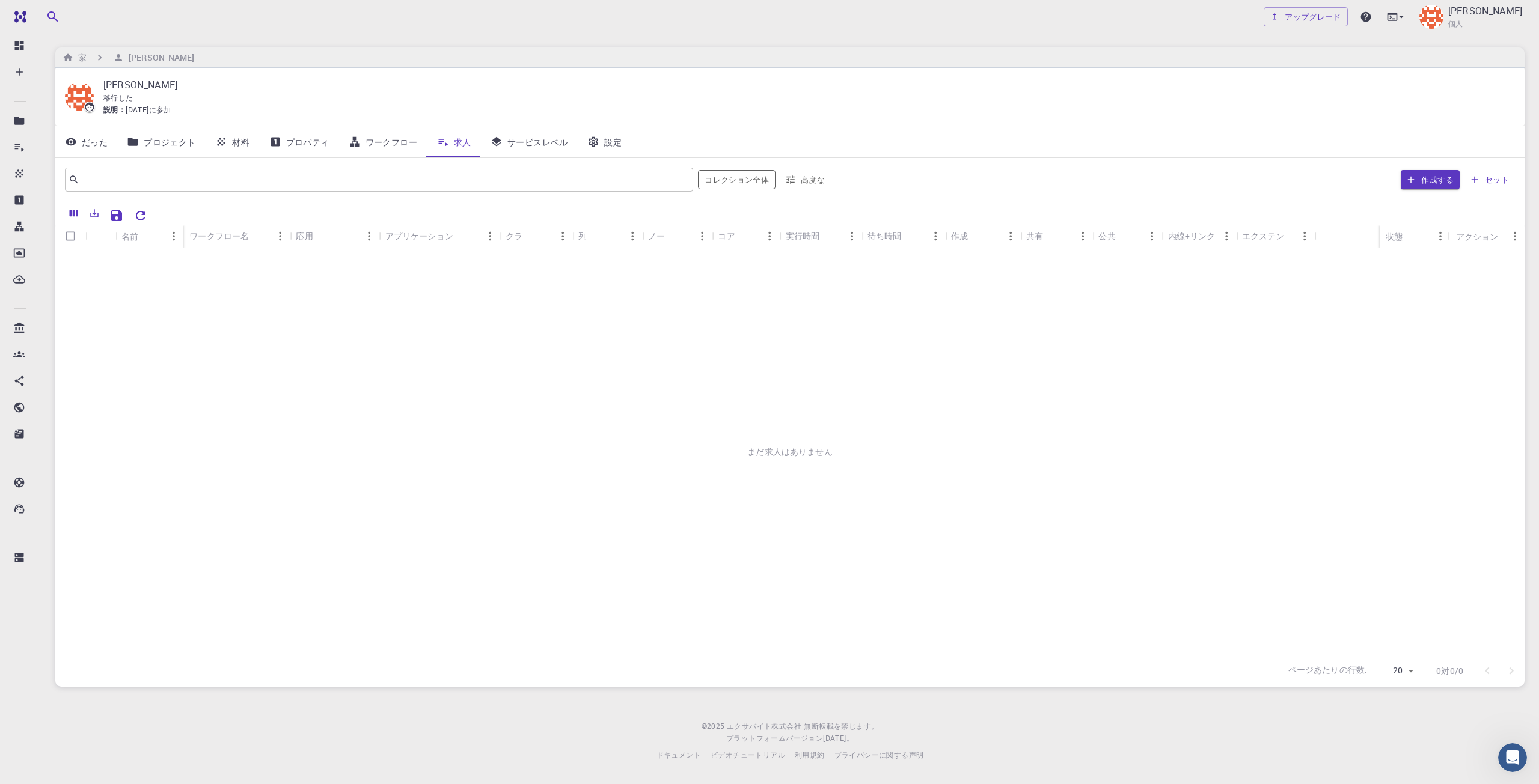
click at [390, 143] on font "ワークフロー" at bounding box center [391, 142] width 52 height 11
click at [320, 143] on font "プロパティ" at bounding box center [308, 142] width 43 height 11
click at [249, 150] on link "材料" at bounding box center [233, 141] width 54 height 31
click at [189, 149] on link "プロジェクト" at bounding box center [161, 141] width 87 height 31
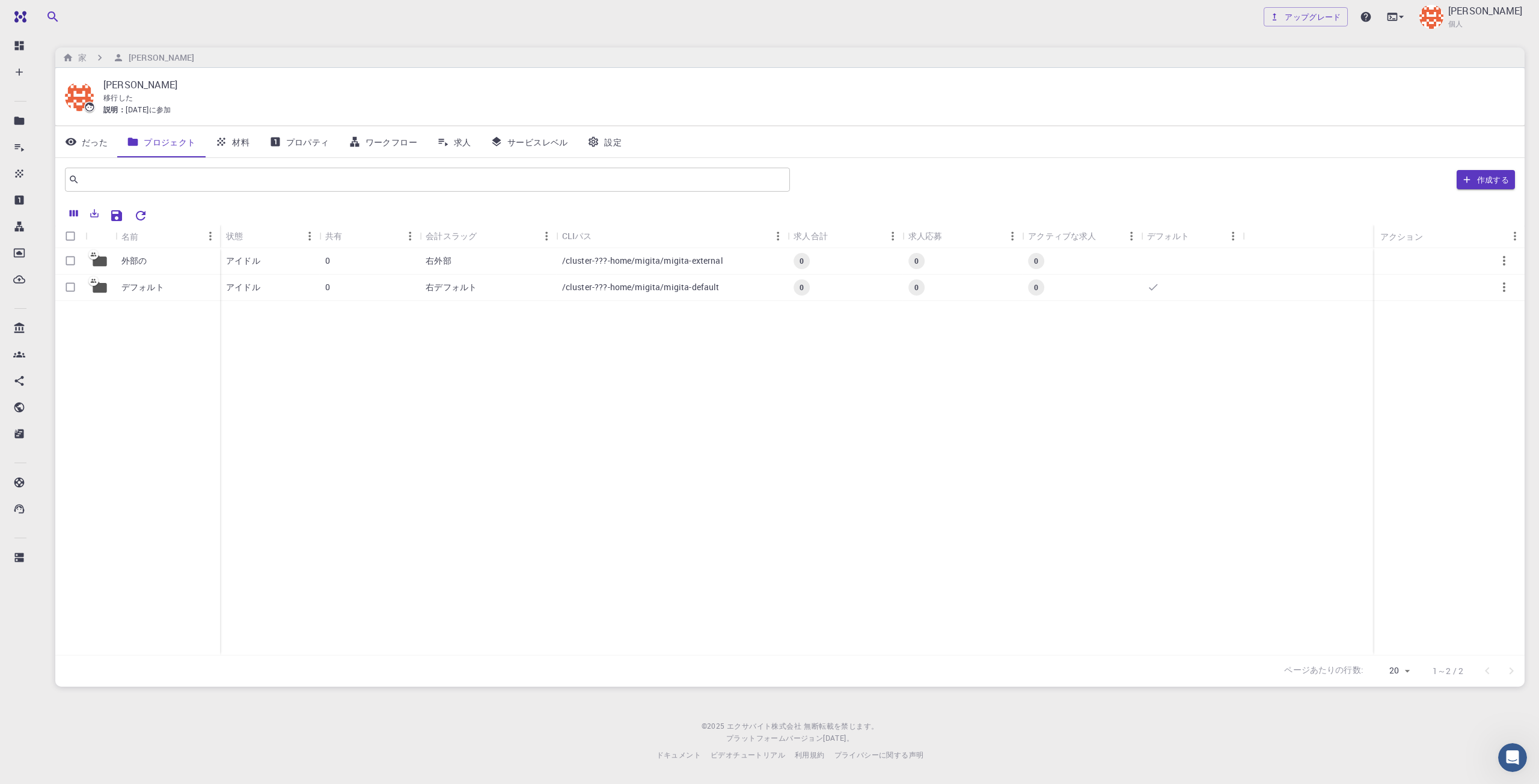
click at [95, 146] on font "だった" at bounding box center [94, 142] width 26 height 11
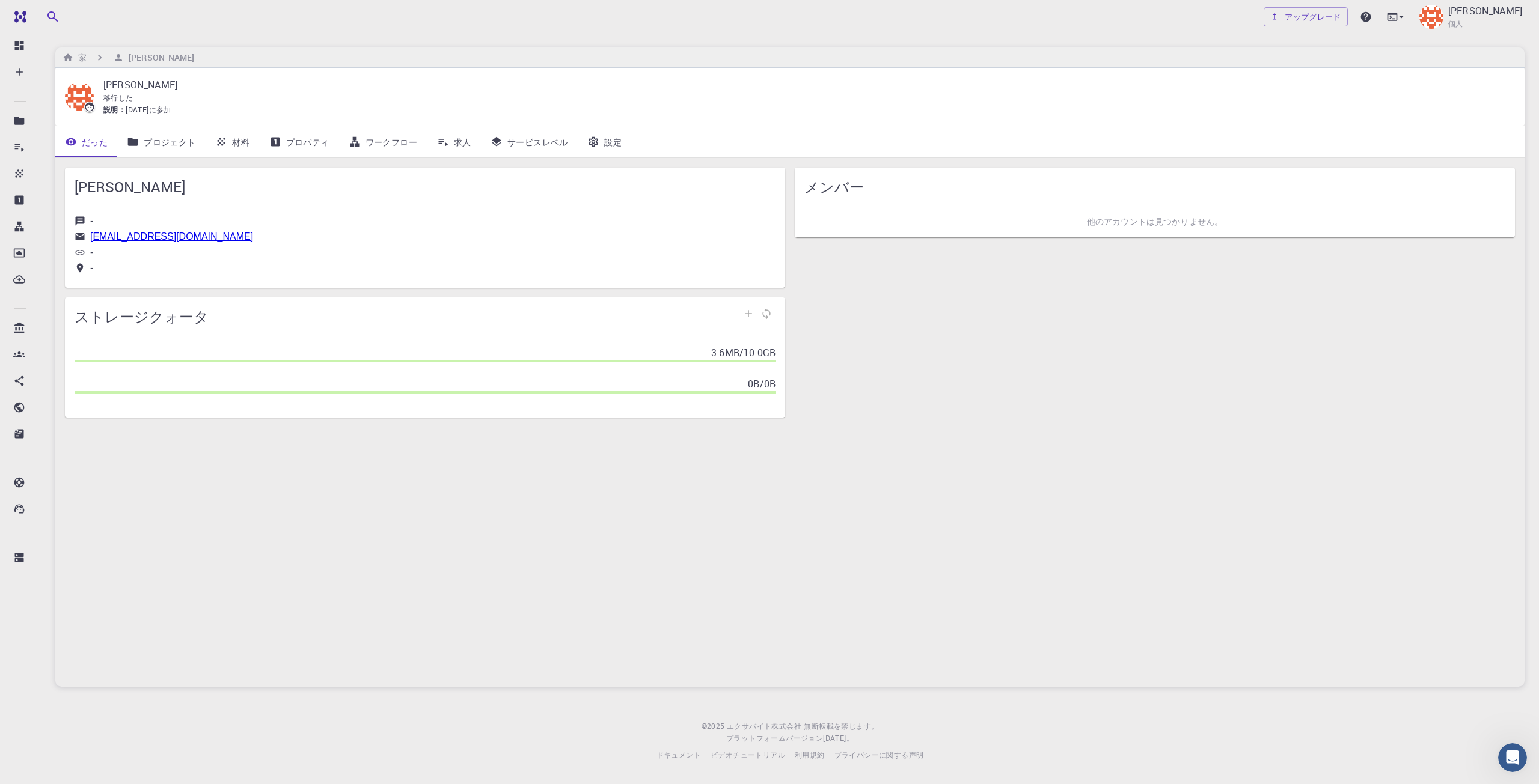
click at [976, 206] on div "他のアカウントは見つかりません。" at bounding box center [1155, 221] width 720 height 31
click at [1071, 226] on div "他のアカウントは見つかりません。" at bounding box center [1154, 222] width 701 height 12
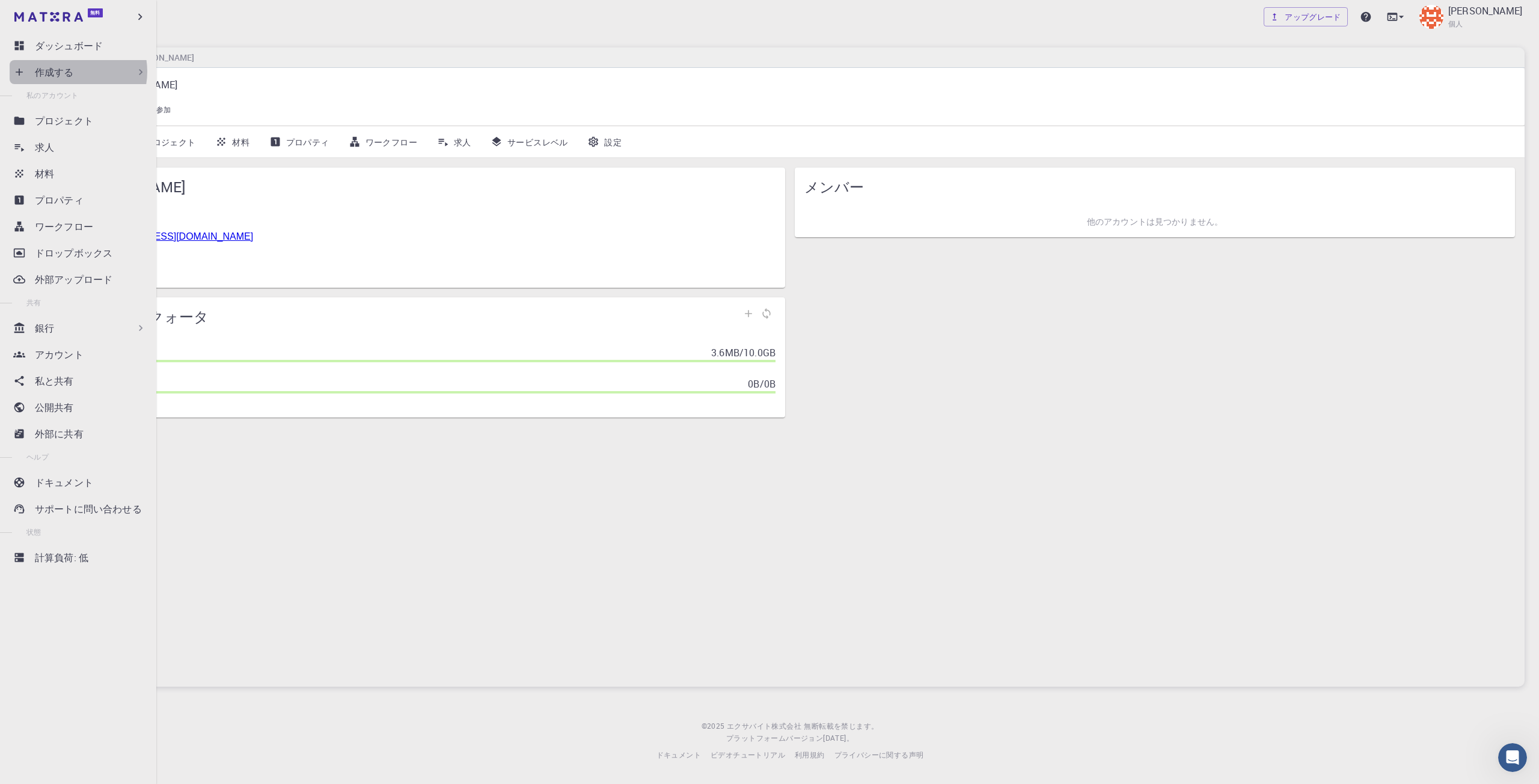
click at [72, 72] on font "作成する" at bounding box center [54, 72] width 39 height 13
click at [55, 75] on font "作成する" at bounding box center [54, 72] width 39 height 13
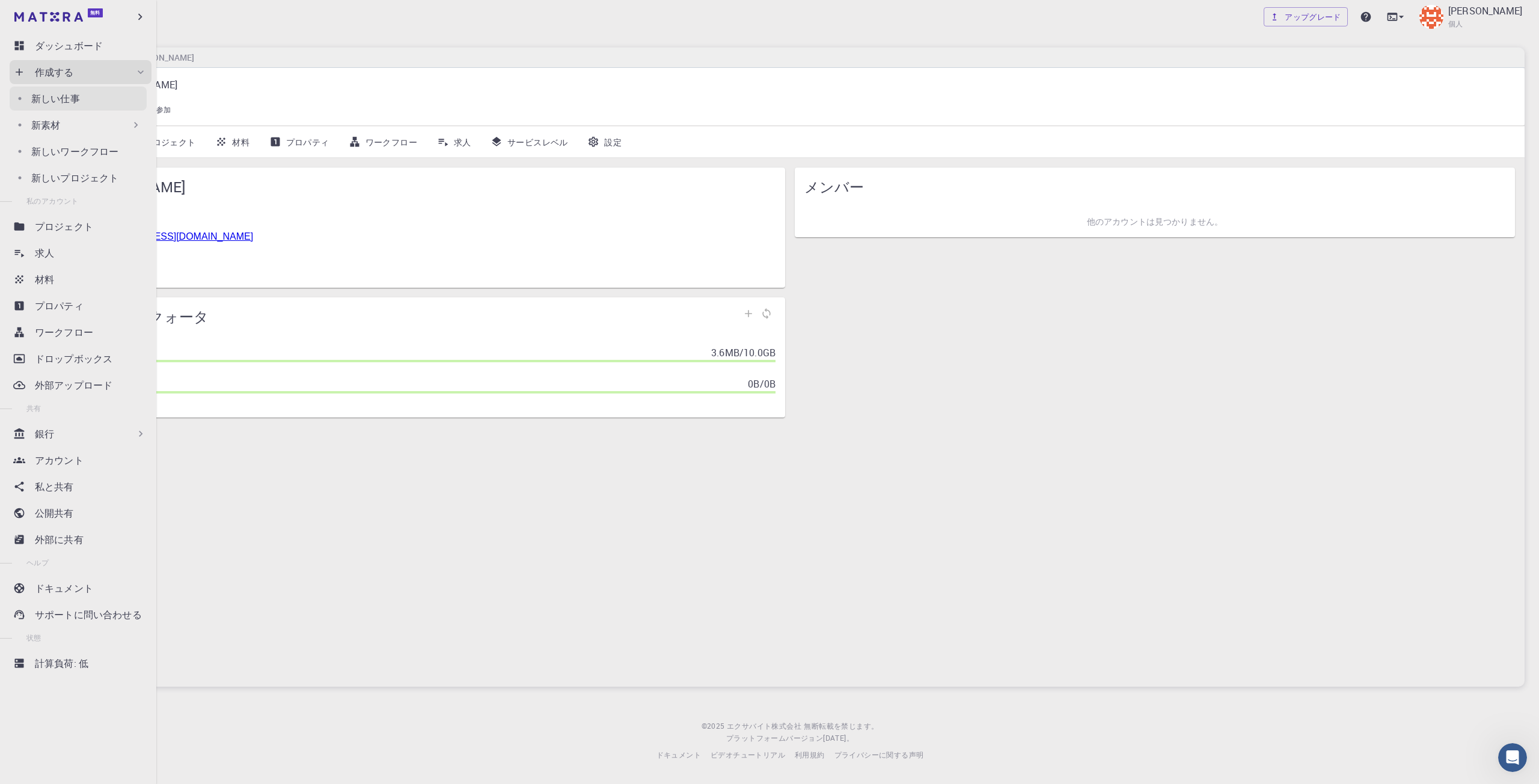
click at [81, 98] on div "新しい仕事" at bounding box center [89, 99] width 115 height 15
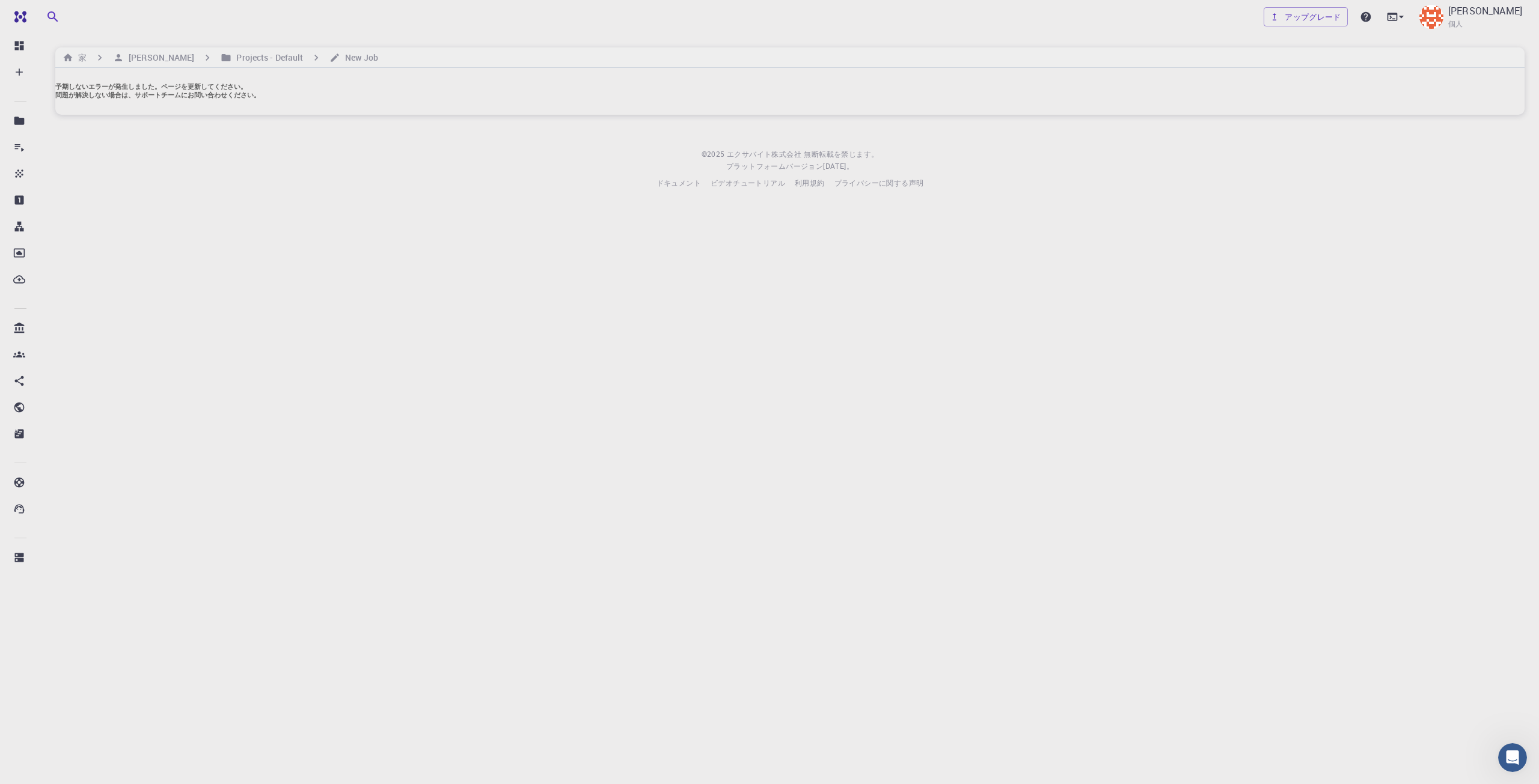
click at [260, 95] on font "問題が解決しない場合は、サポートチームにお問い合わせください。" at bounding box center [157, 95] width 205 height 7
click at [106, 74] on div "作成する" at bounding box center [91, 72] width 112 height 15
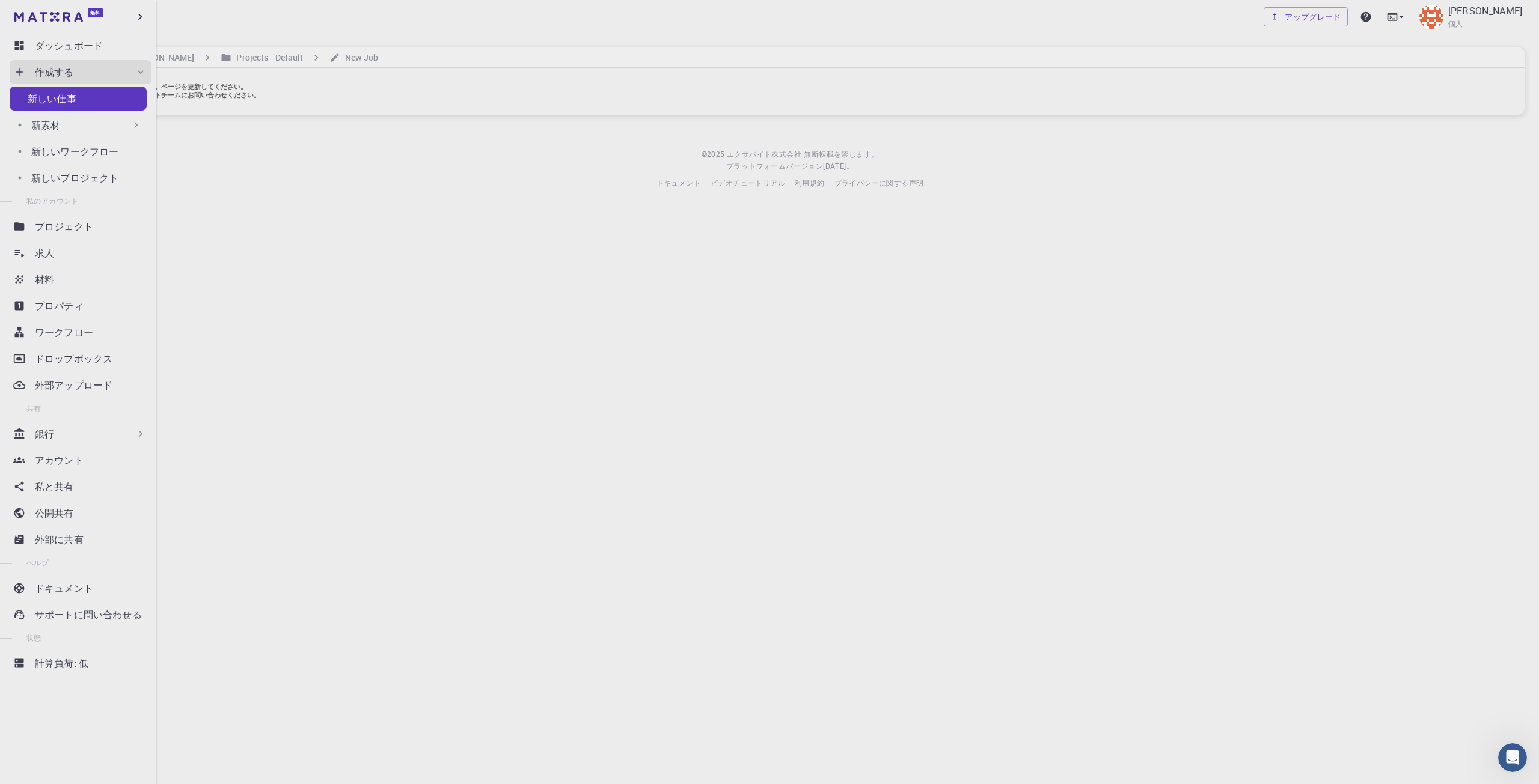
click at [78, 126] on div "新素材" at bounding box center [86, 125] width 111 height 15
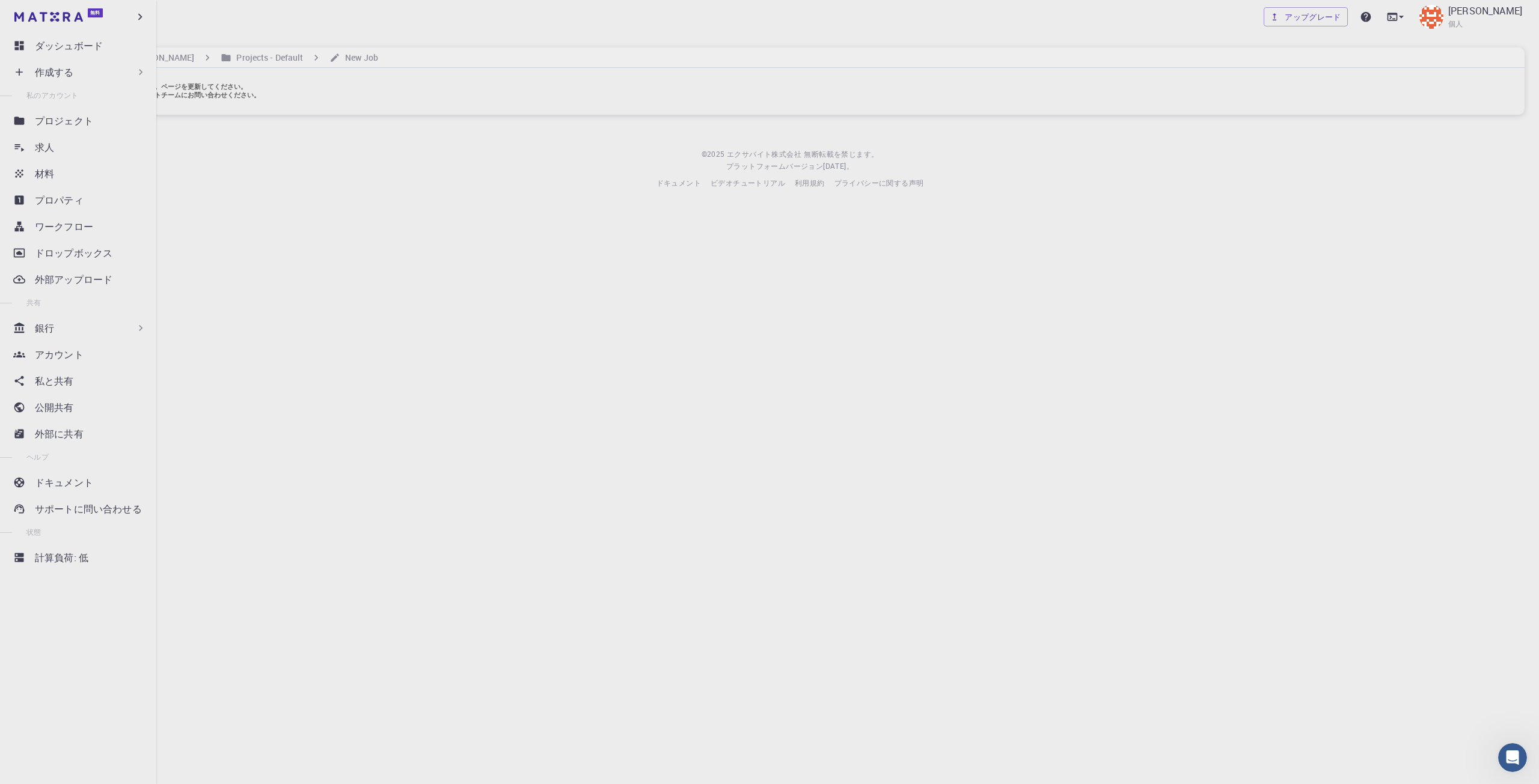
click at [66, 80] on div "作成する" at bounding box center [81, 72] width 142 height 24
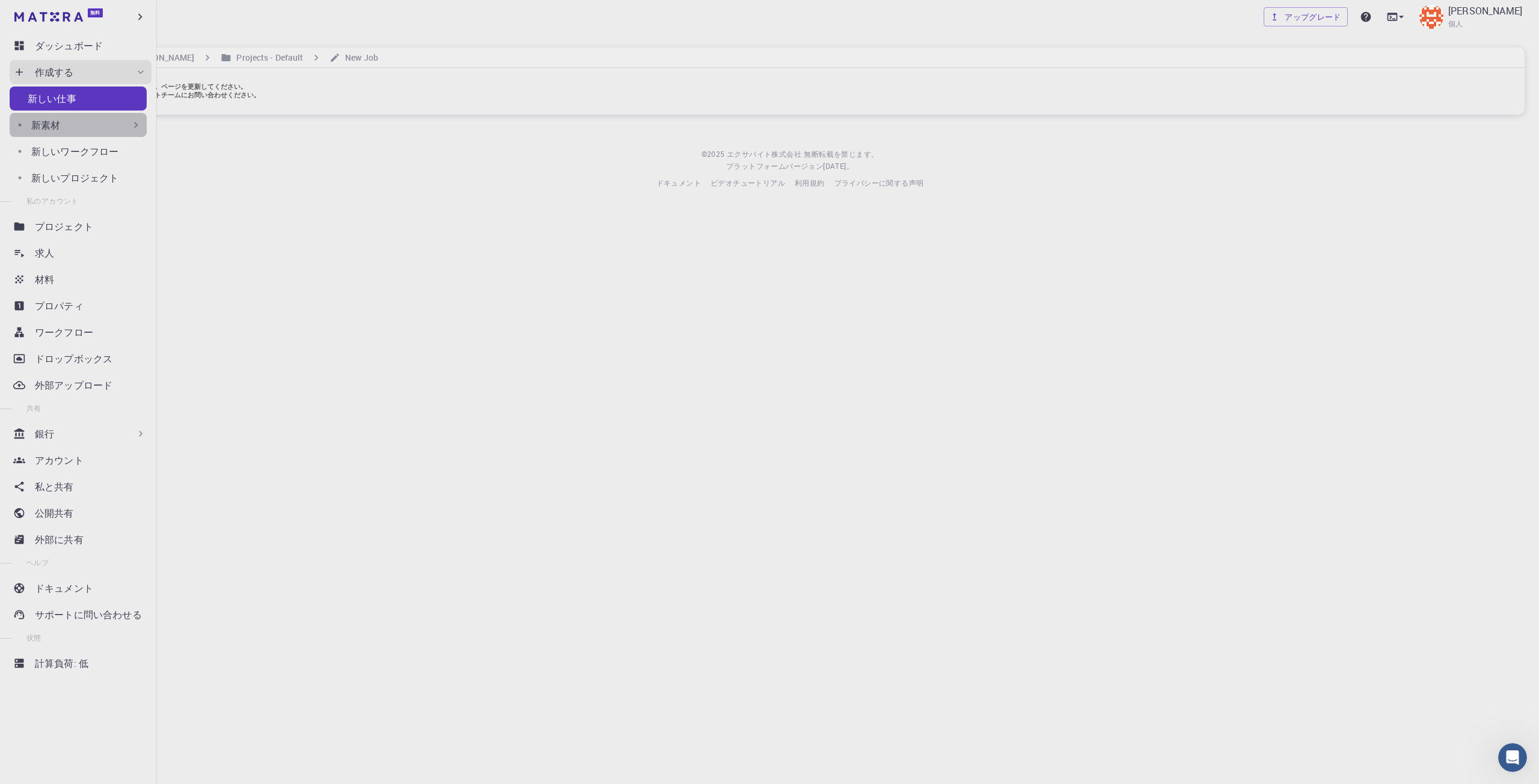
click at [111, 127] on div "新素材" at bounding box center [86, 125] width 111 height 15
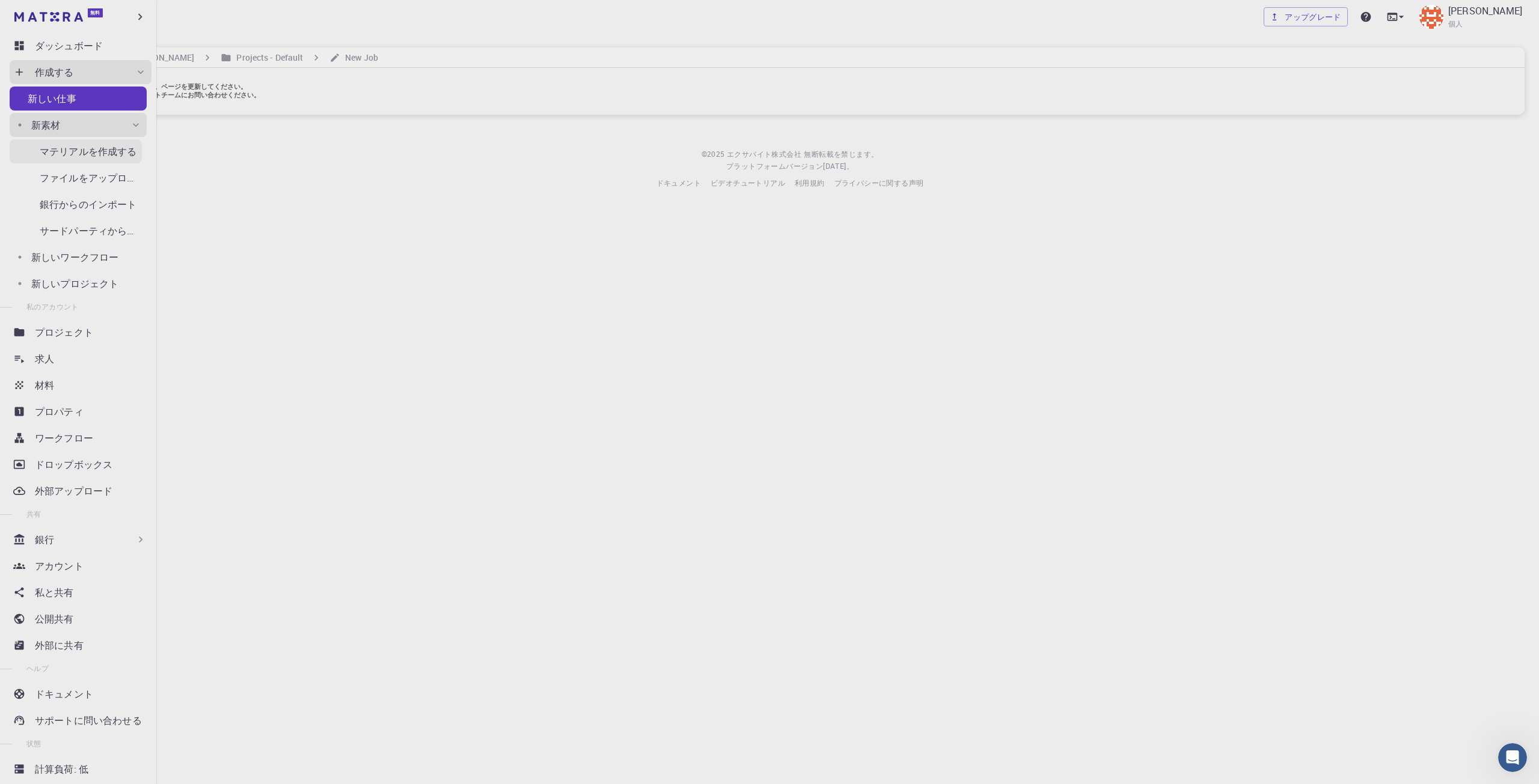
click at [121, 152] on font "マテリアルを作成する" at bounding box center [88, 152] width 97 height 13
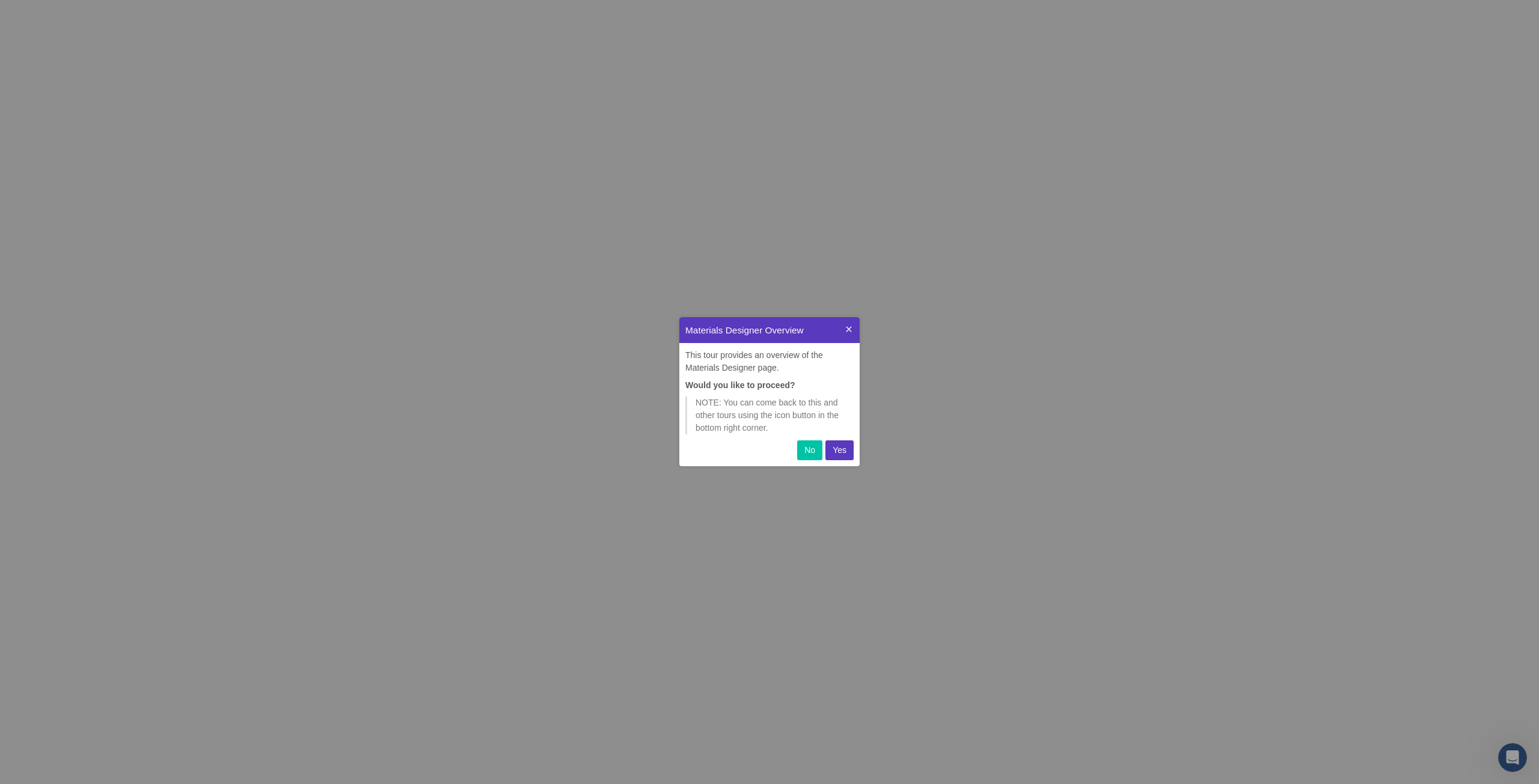
scroll to position [139, 171]
click at [830, 444] on p "はい" at bounding box center [838, 450] width 17 height 13
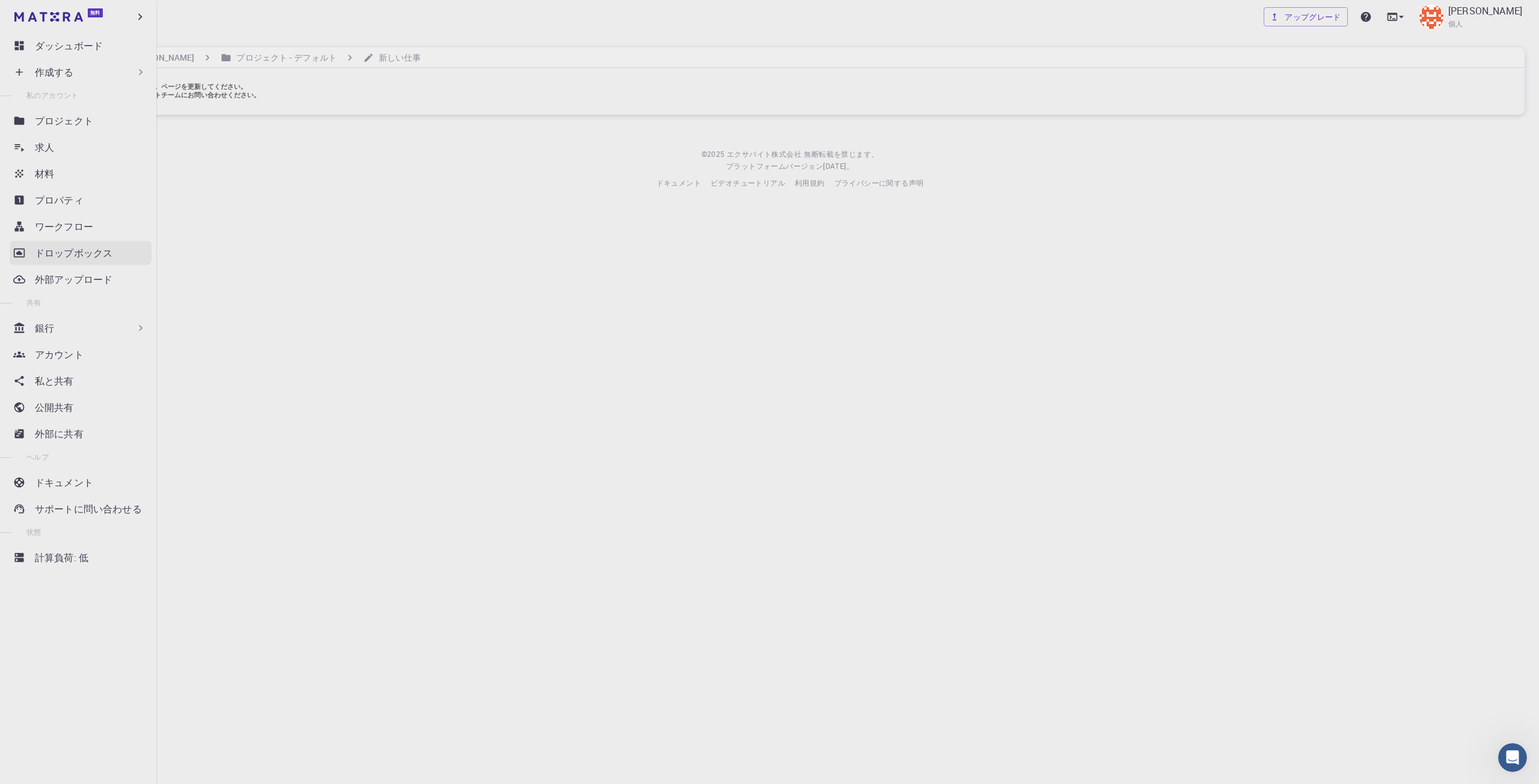
drag, startPoint x: 55, startPoint y: 234, endPoint x: 59, endPoint y: 255, distance: 21.4
click at [56, 234] on link "ワークフロー" at bounding box center [81, 227] width 142 height 24
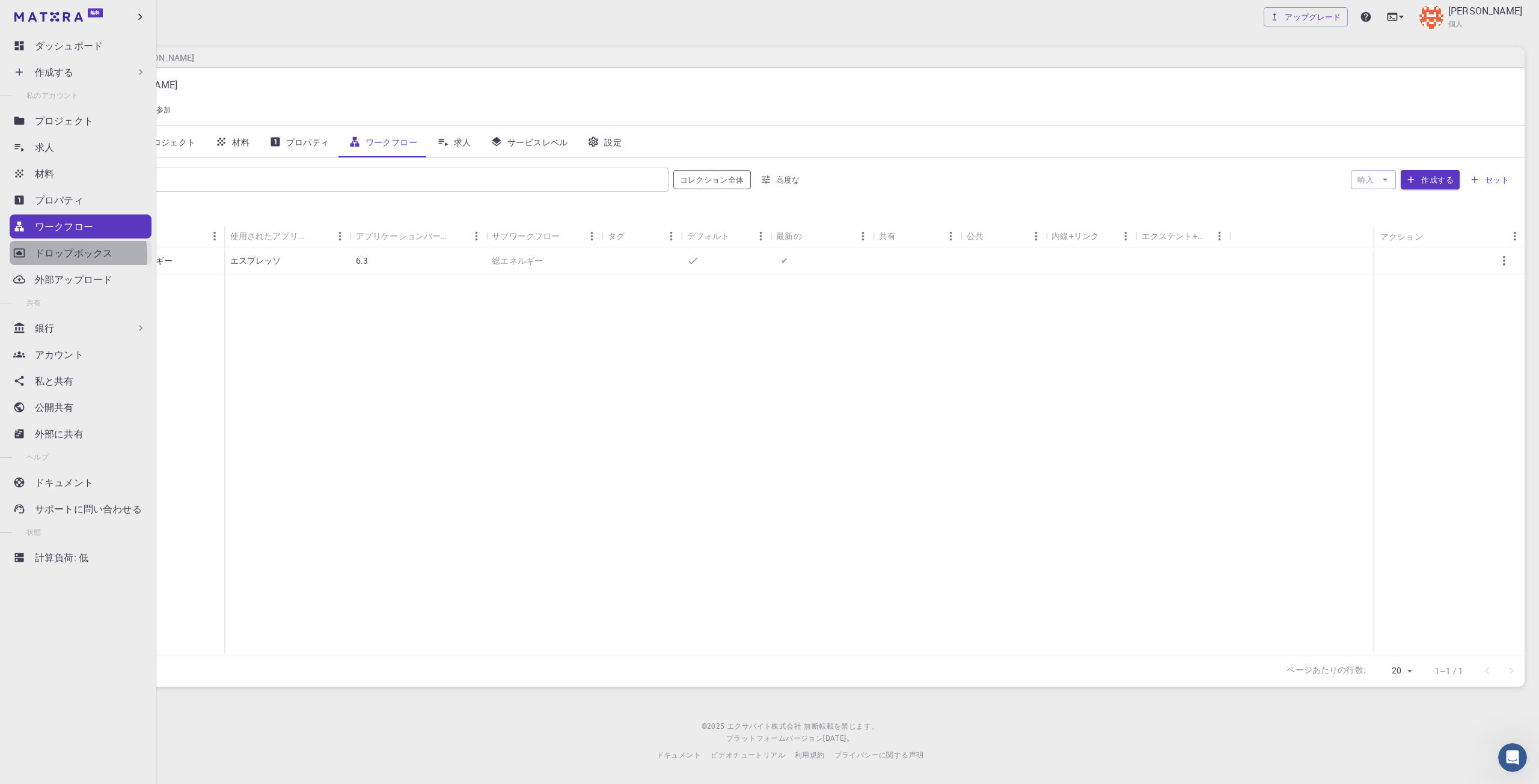
click at [59, 255] on font "ドロップボックス" at bounding box center [74, 253] width 78 height 13
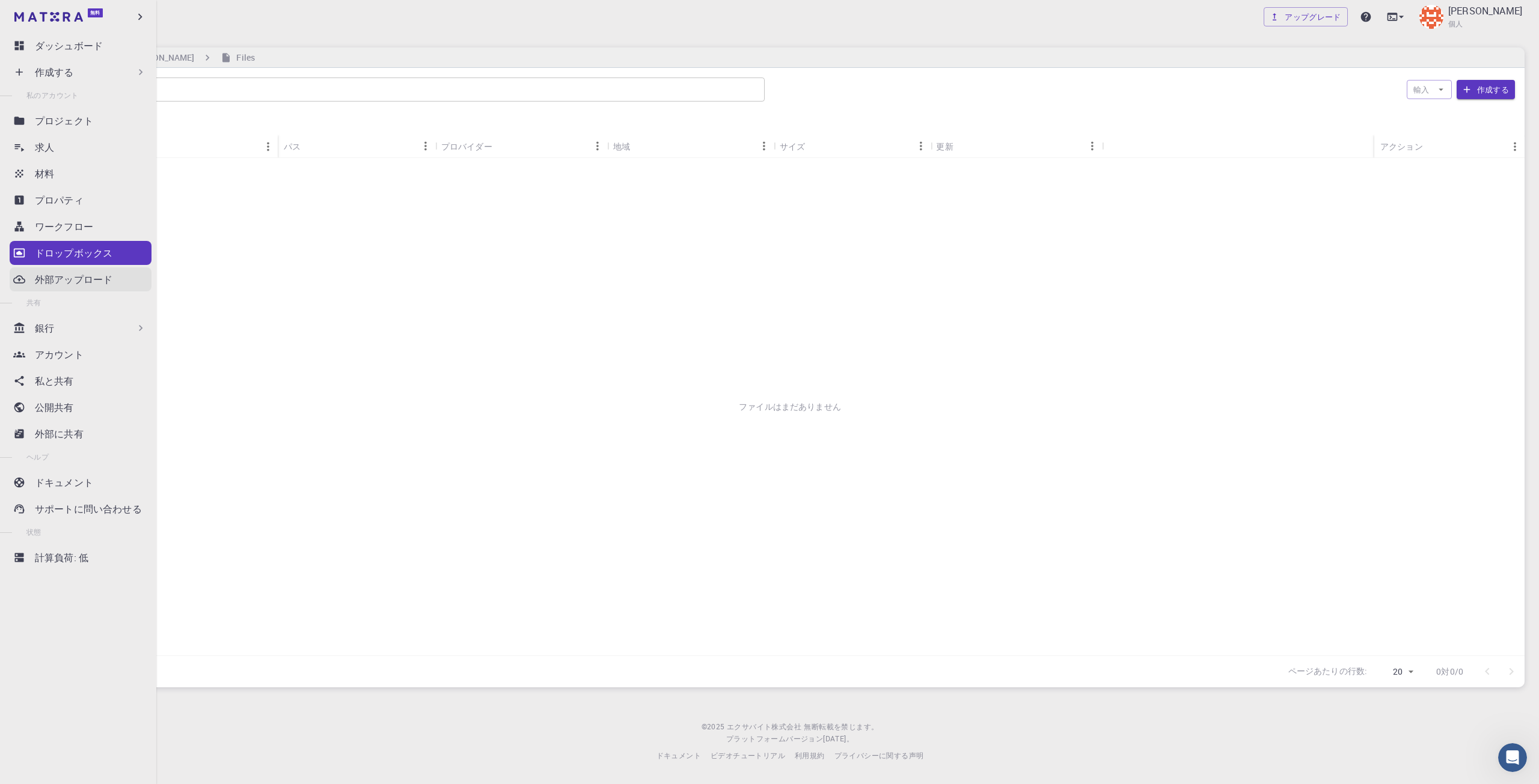
click at [60, 281] on font "外部アップロード" at bounding box center [74, 280] width 78 height 13
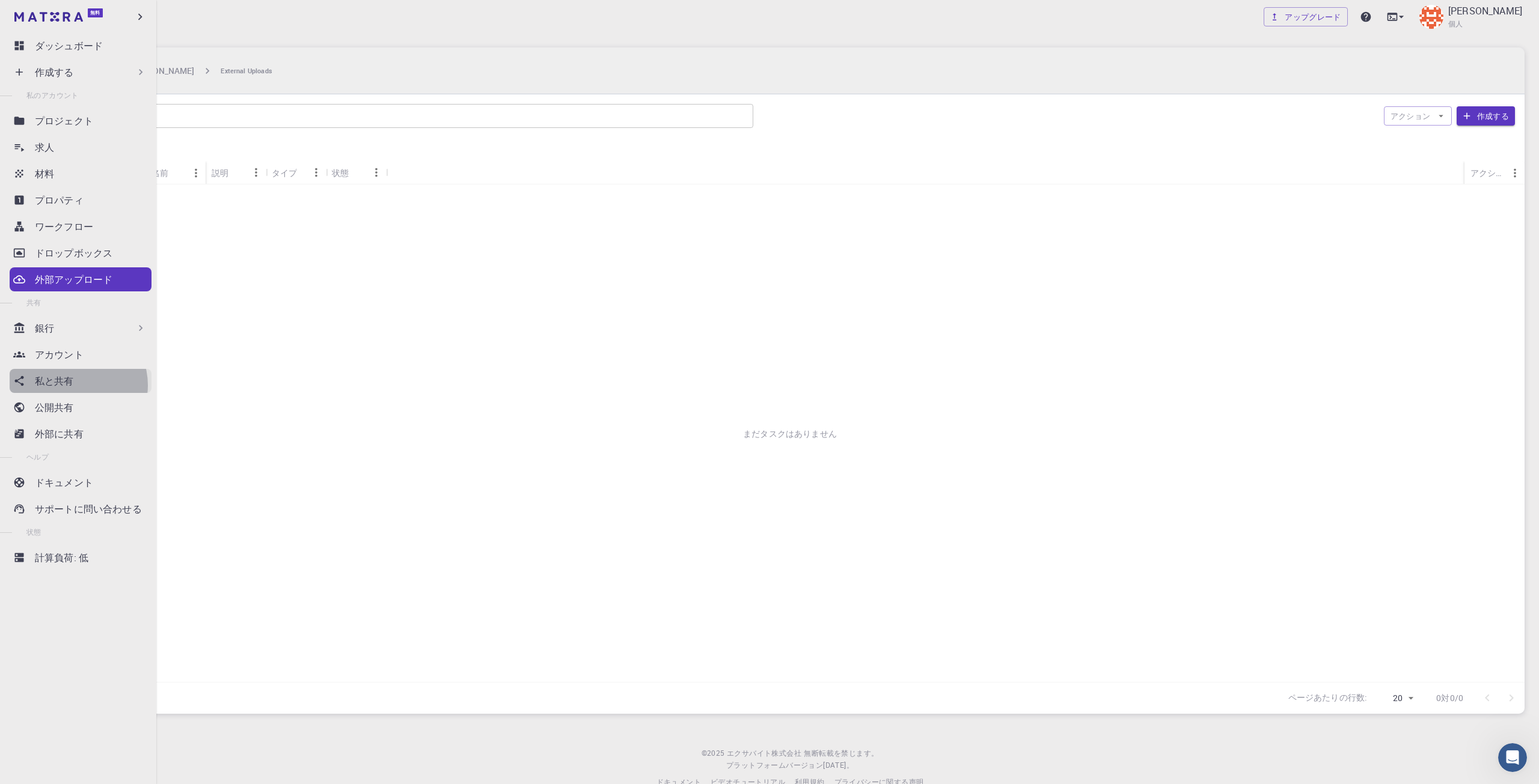
click at [76, 385] on div "私と共有" at bounding box center [93, 381] width 117 height 15
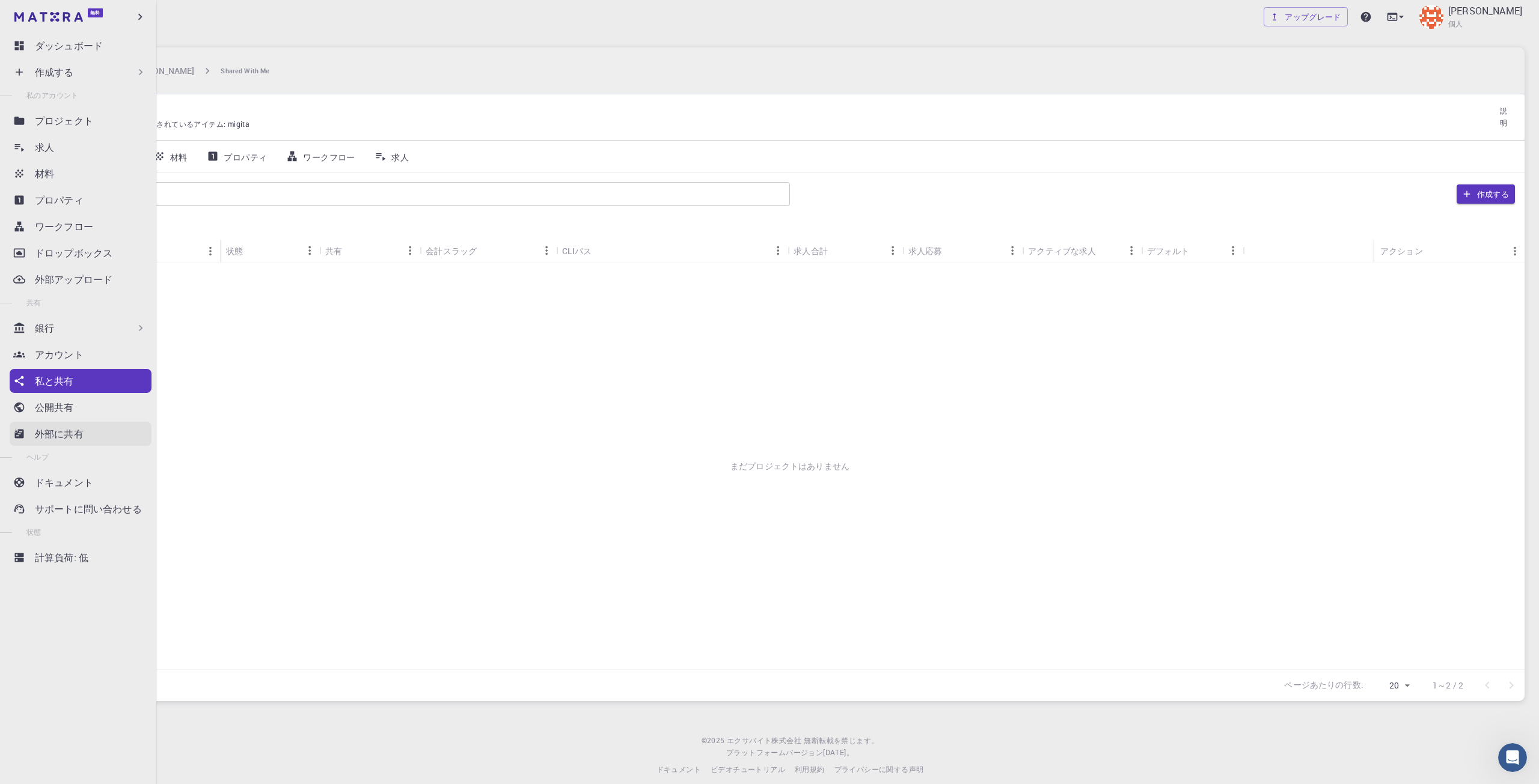
click at [70, 437] on font "外部に共有" at bounding box center [59, 434] width 48 height 13
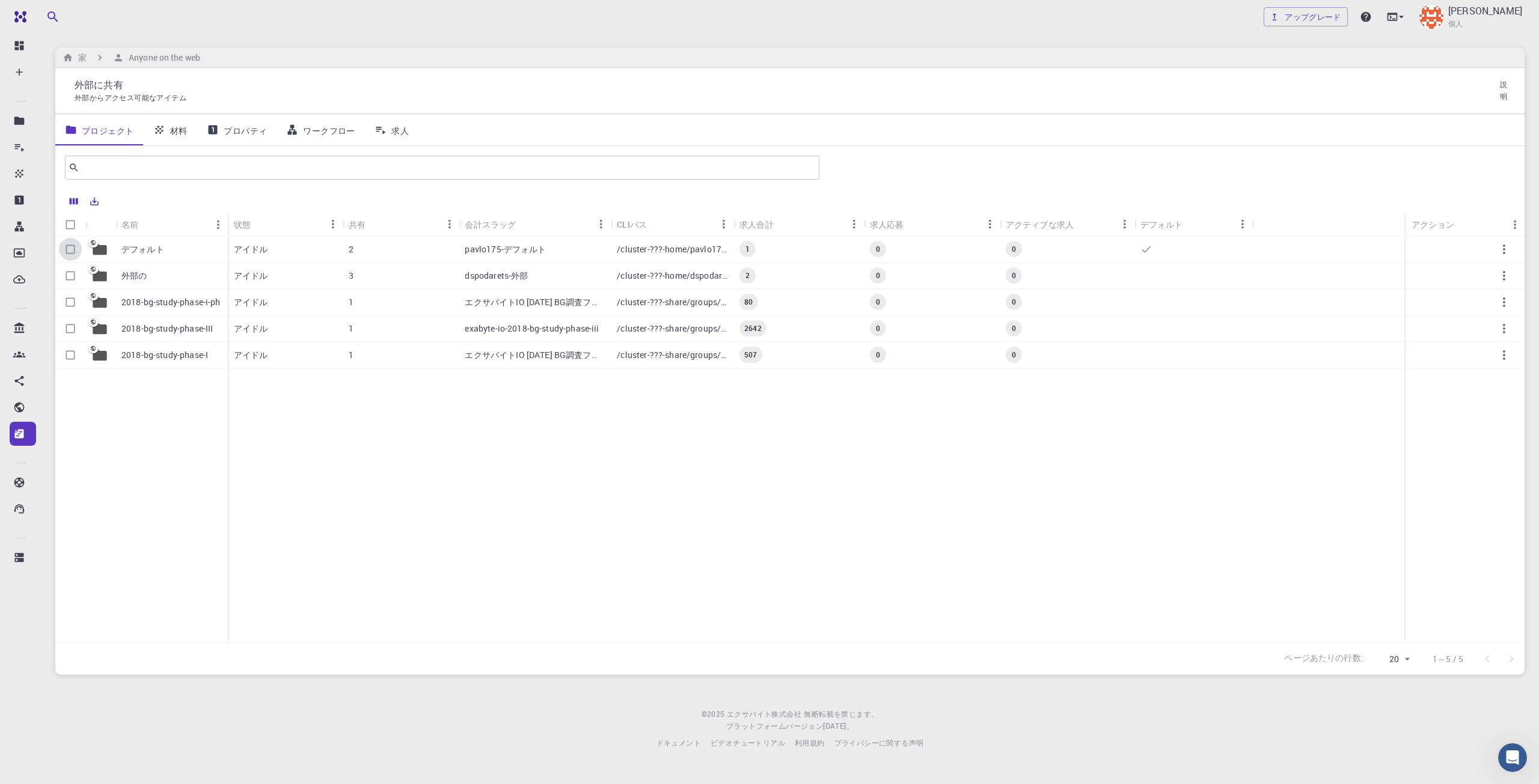
click at [76, 245] on input "行を選択" at bounding box center [70, 249] width 23 height 23
checkbox input "true"
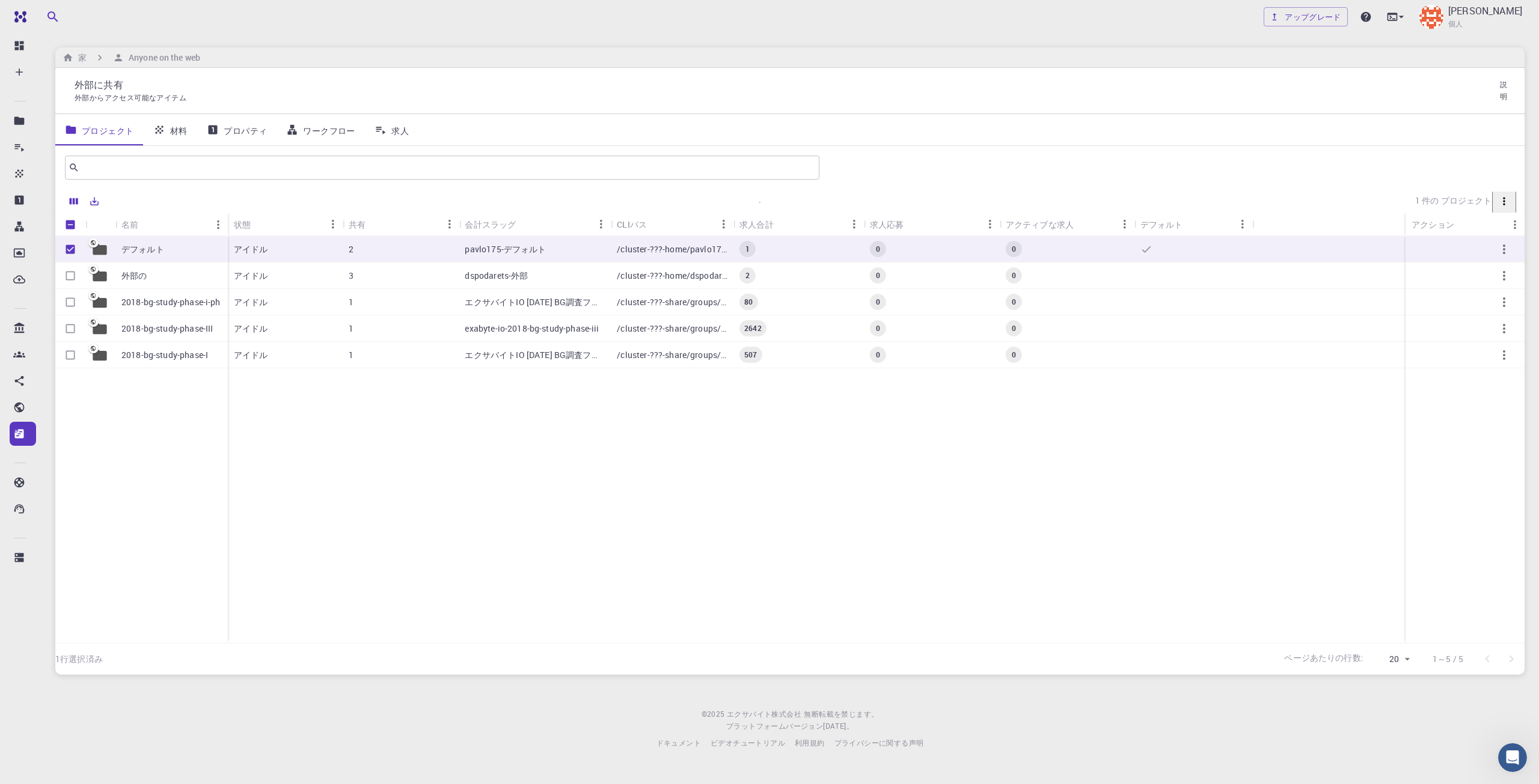
click at [168, 125] on link "材料" at bounding box center [170, 129] width 54 height 31
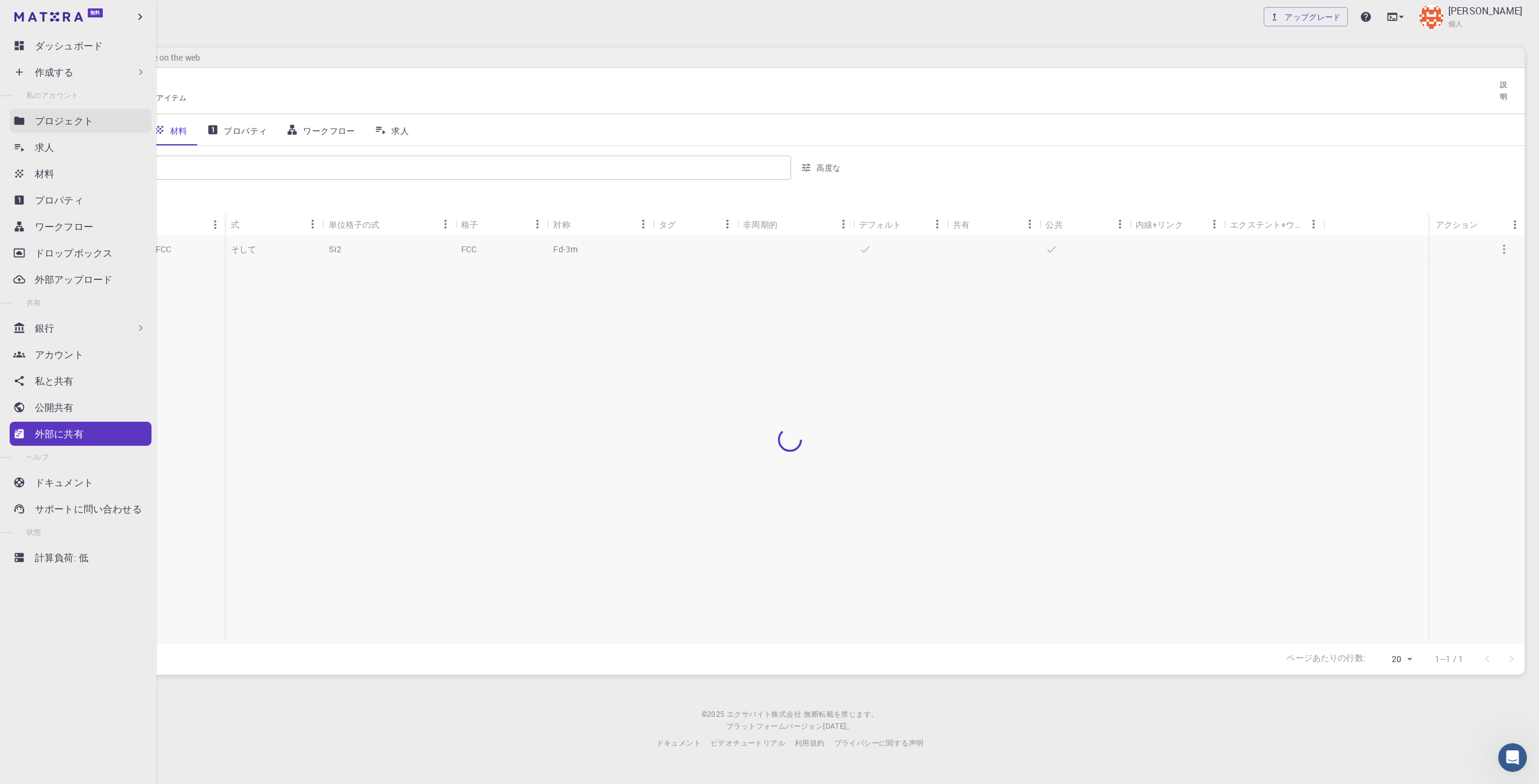
click at [36, 128] on link "プロジェクト" at bounding box center [81, 121] width 142 height 24
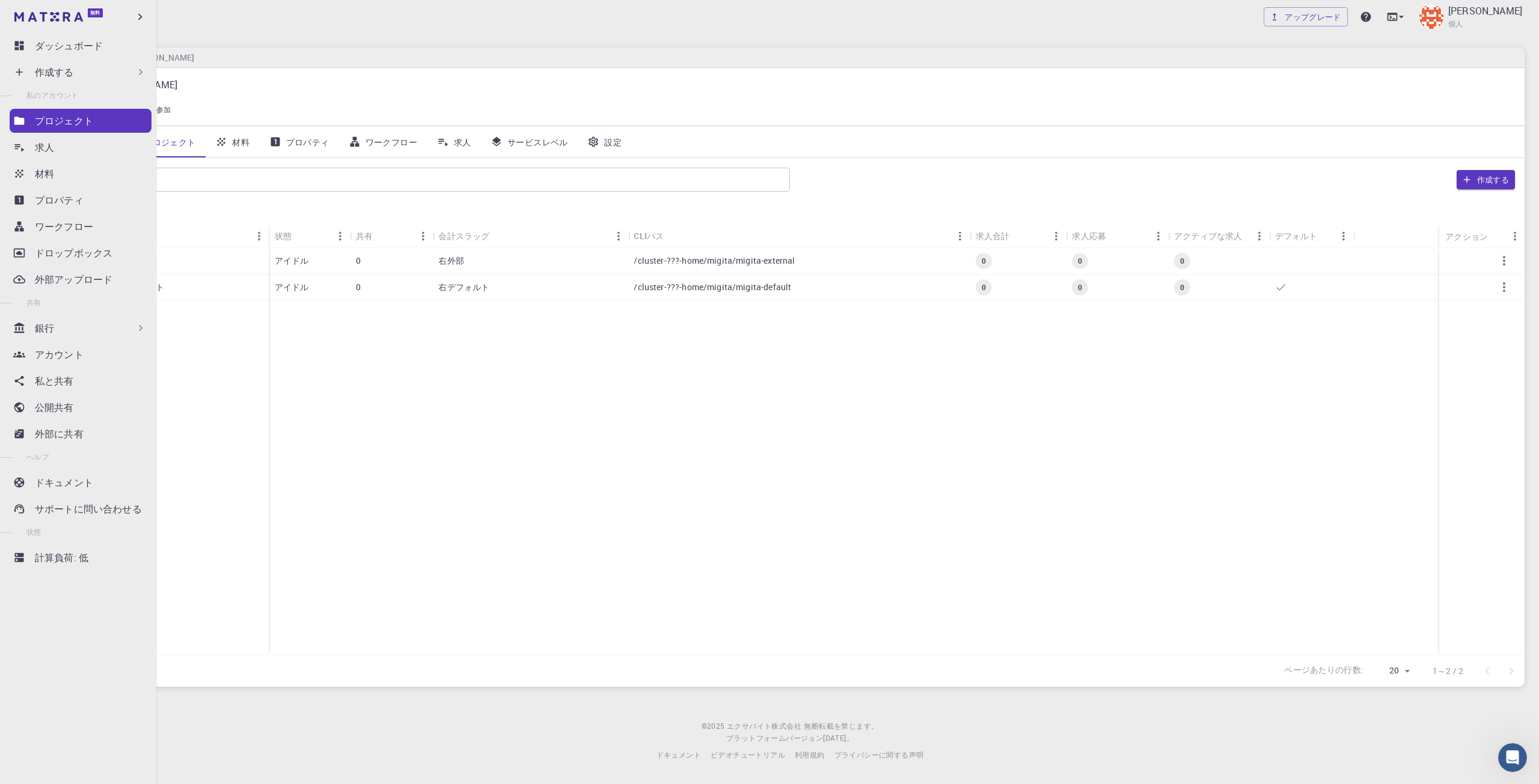
click at [23, 68] on icon at bounding box center [19, 72] width 12 height 12
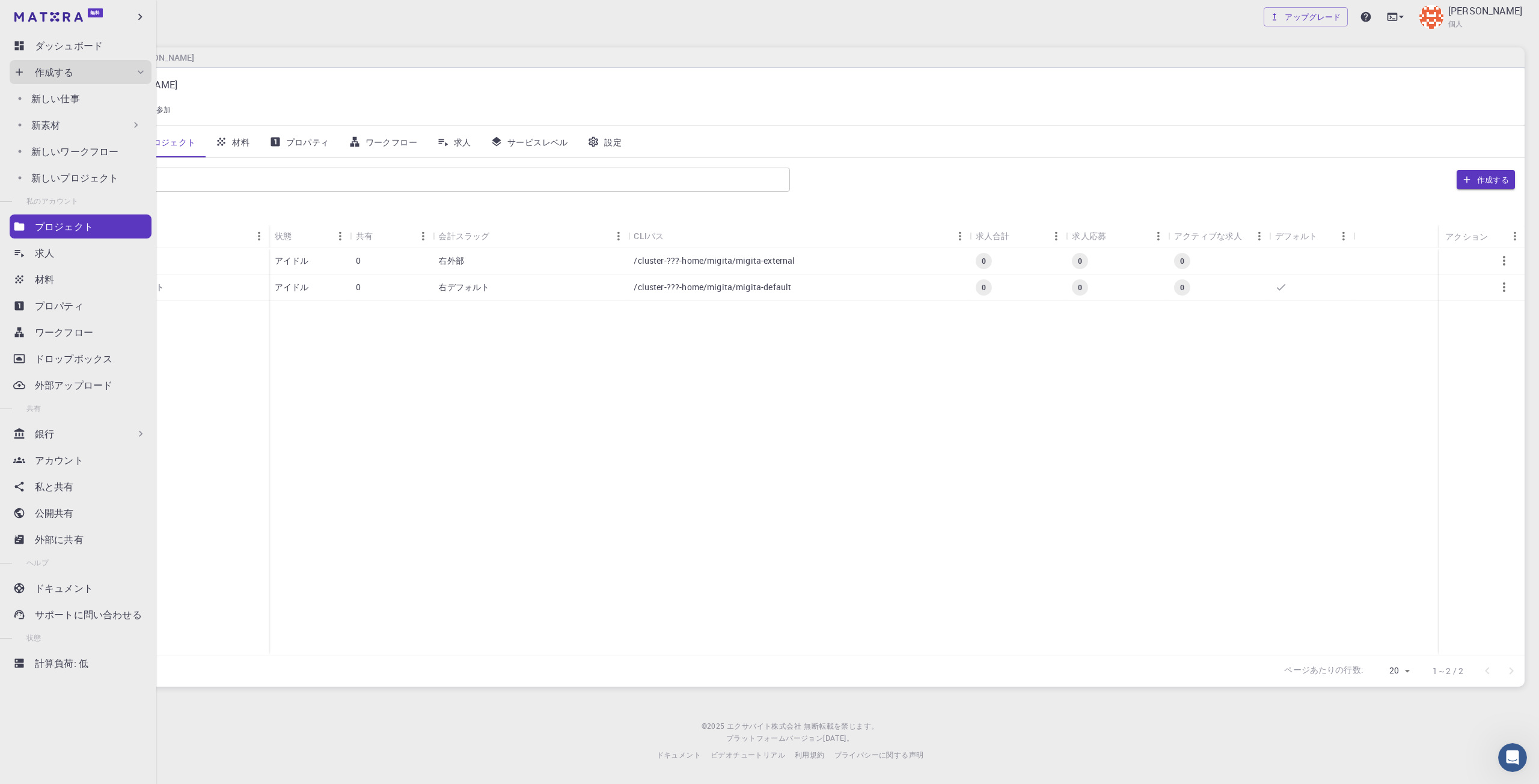
click at [76, 129] on div "新素材" at bounding box center [86, 125] width 111 height 15
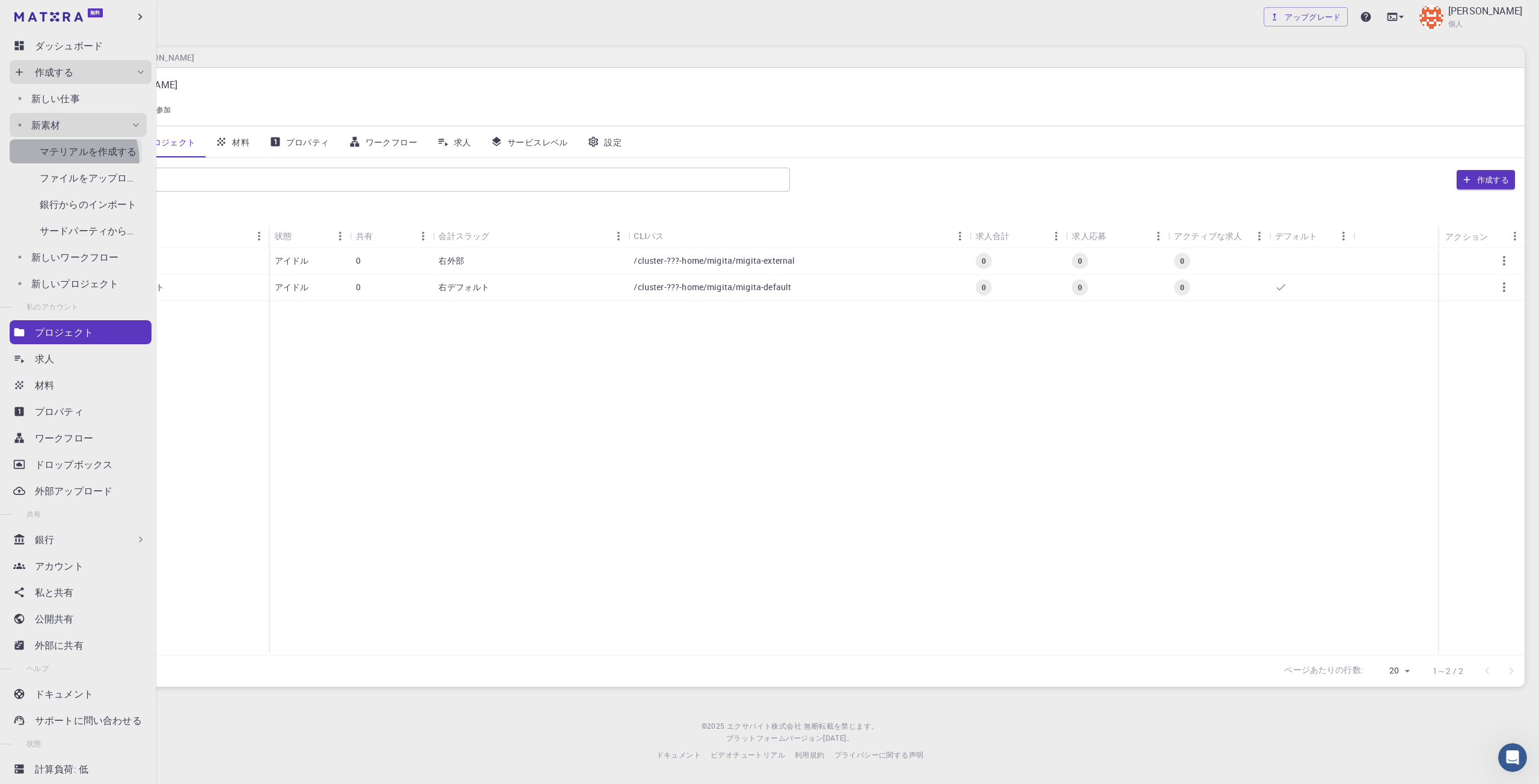
click at [59, 162] on link "マテリアルを作成する" at bounding box center [76, 151] width 133 height 24
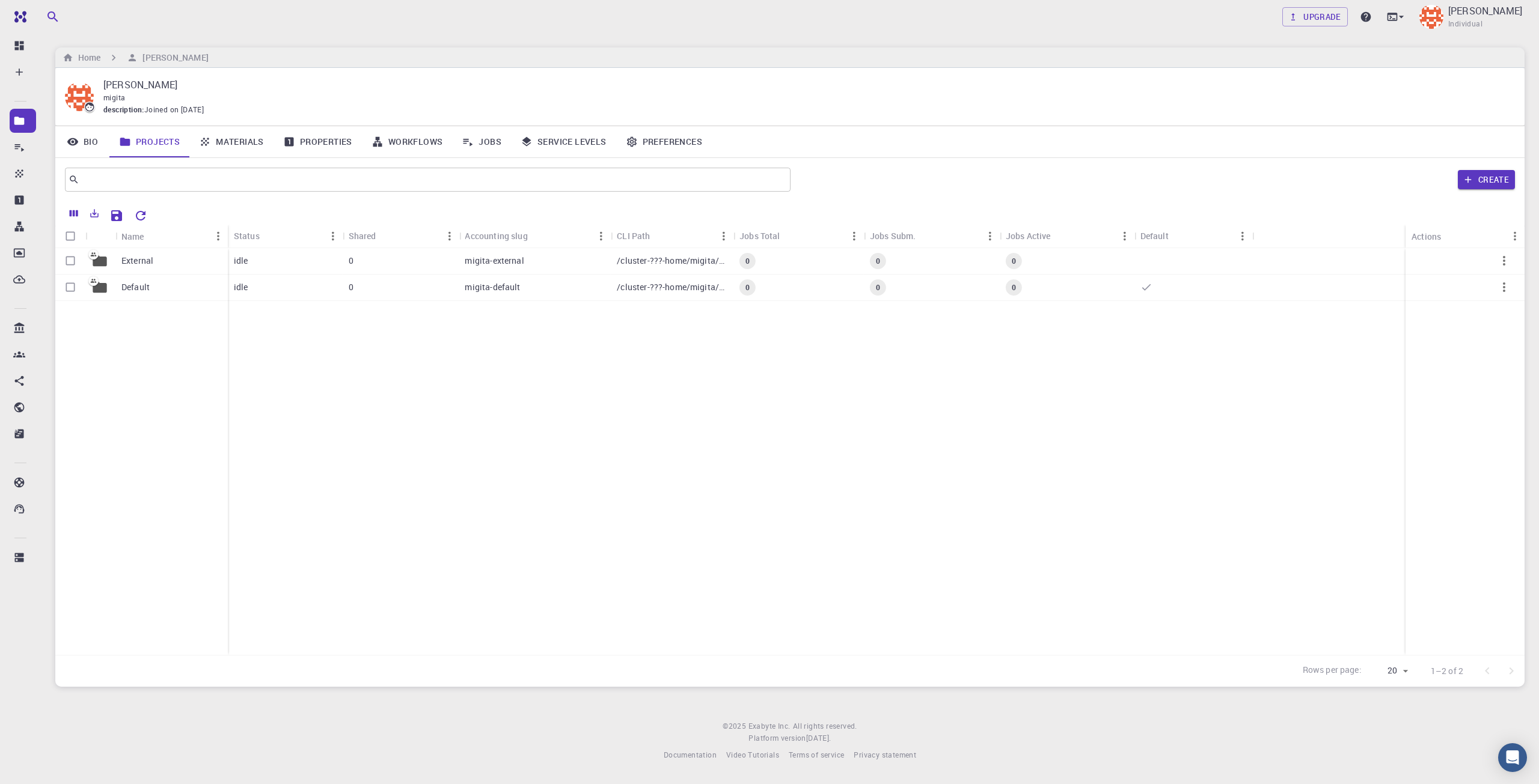
click at [250, 145] on div "[PERSON_NAME] migita description : Joined on [DATE] Bio Projects Materials Prop…" at bounding box center [789, 377] width 1469 height 619
click at [249, 144] on link "Materials" at bounding box center [231, 141] width 84 height 31
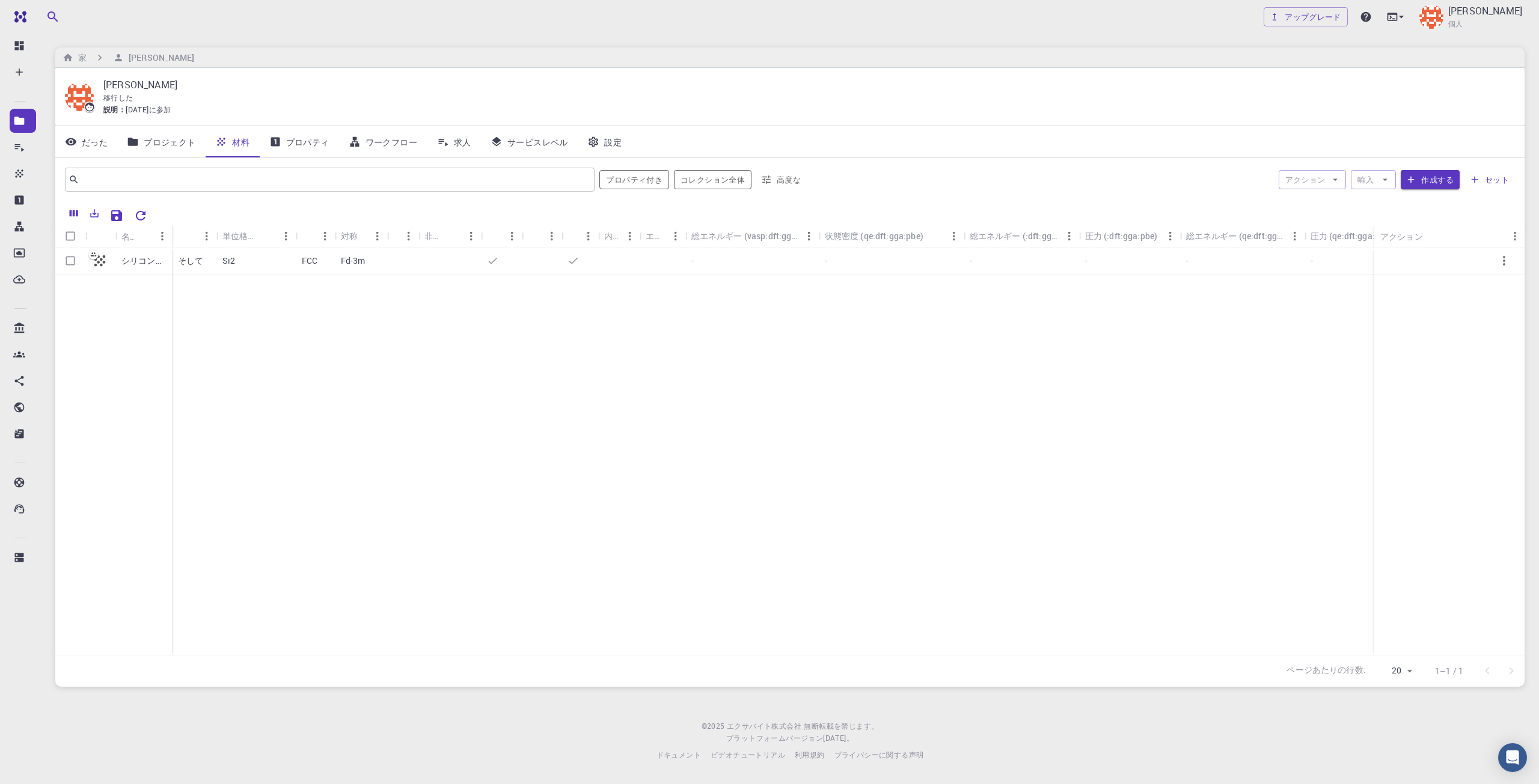
drag, startPoint x: 630, startPoint y: 213, endPoint x: 653, endPoint y: 242, distance: 37.0
click at [77, 267] on input "行を選択" at bounding box center [70, 260] width 23 height 23
checkbox input "true"
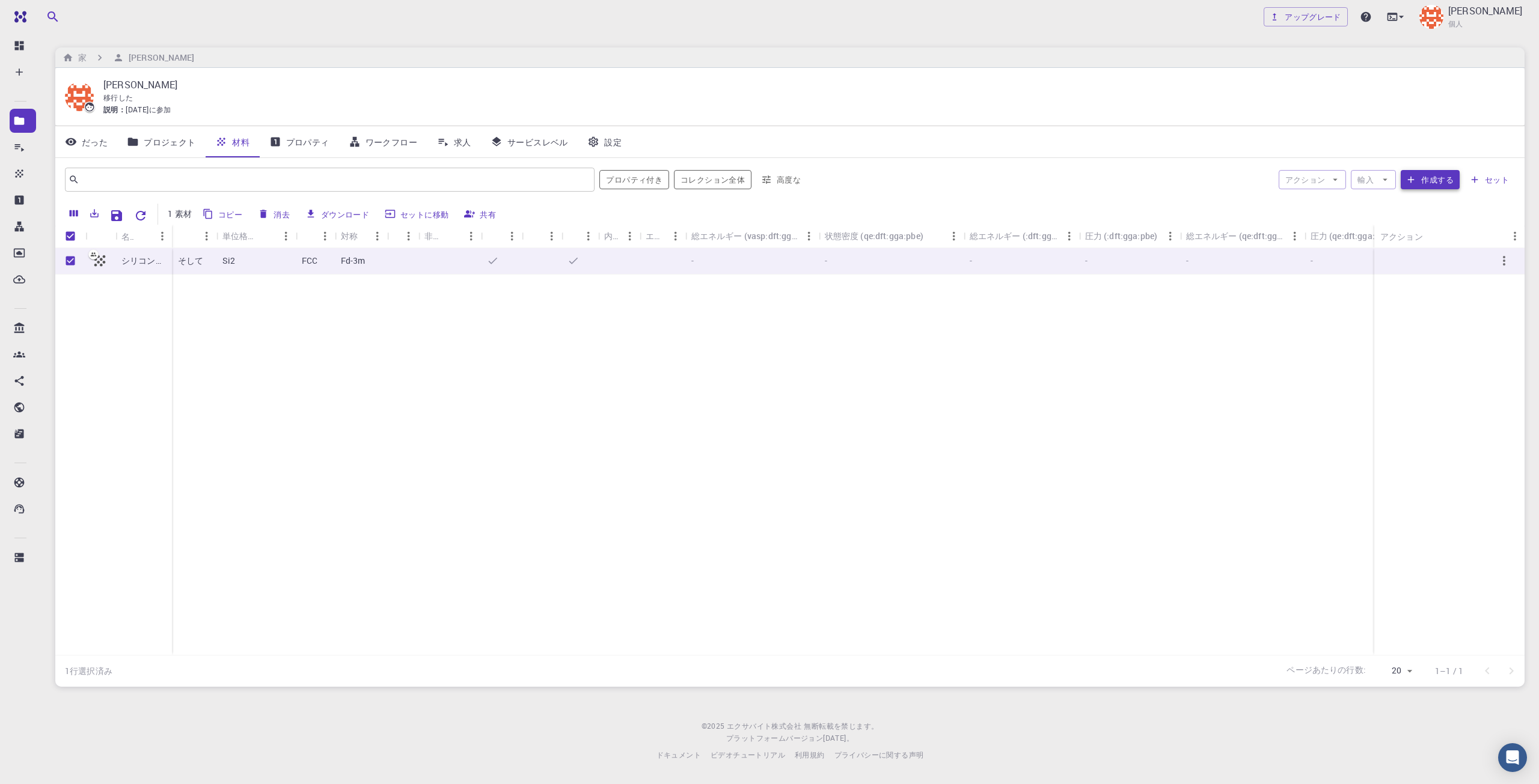
click at [1436, 186] on font "作成する" at bounding box center [1437, 180] width 32 height 15
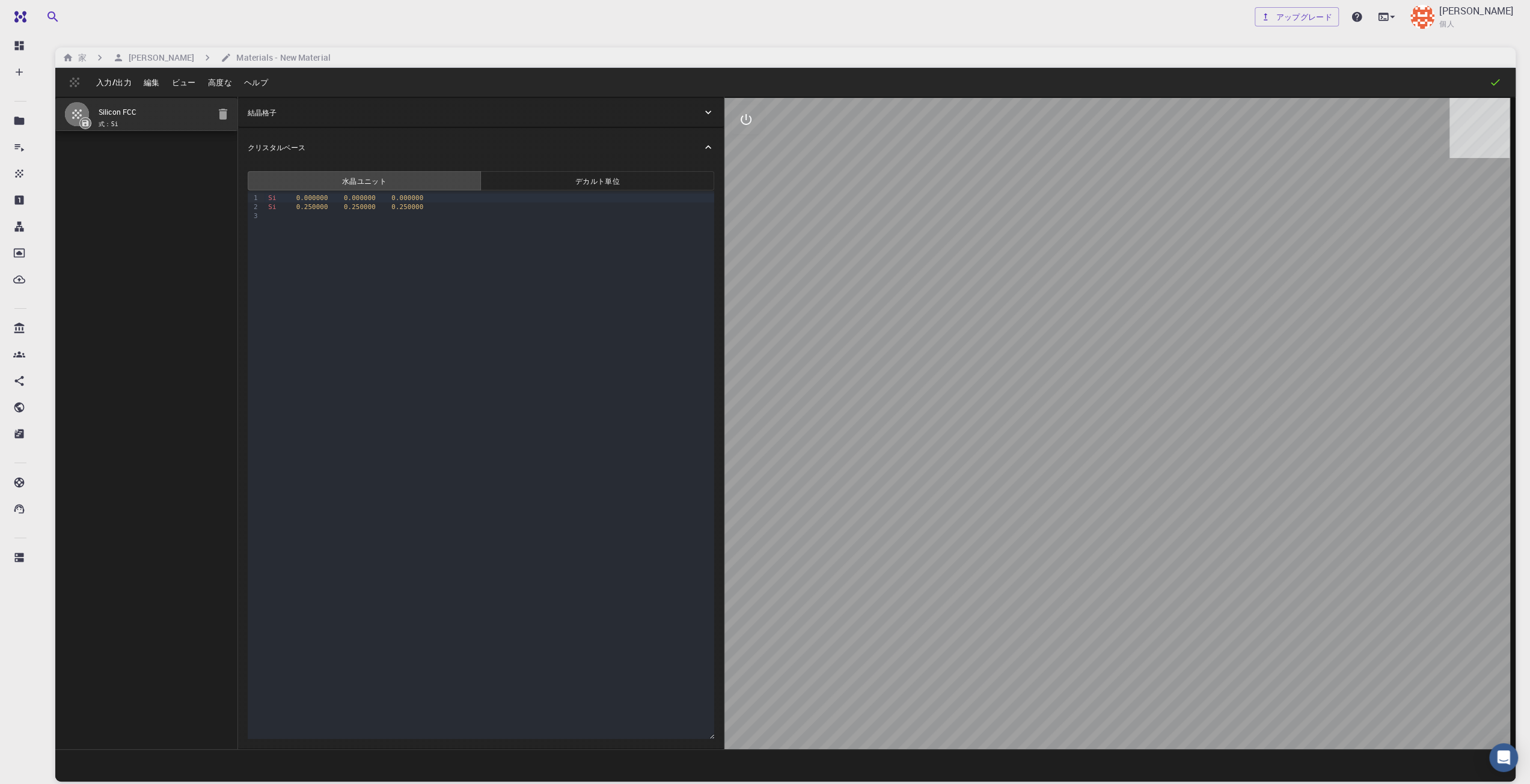
drag, startPoint x: 1000, startPoint y: 339, endPoint x: 1114, endPoint y: 353, distance: 114.9
click at [1114, 353] on div at bounding box center [1120, 423] width 791 height 651
drag, startPoint x: 1106, startPoint y: 398, endPoint x: 1173, endPoint y: 439, distance: 78.5
click at [1173, 439] on div at bounding box center [1120, 423] width 791 height 651
click at [642, 186] on button "デカルト 単位" at bounding box center [597, 180] width 234 height 19
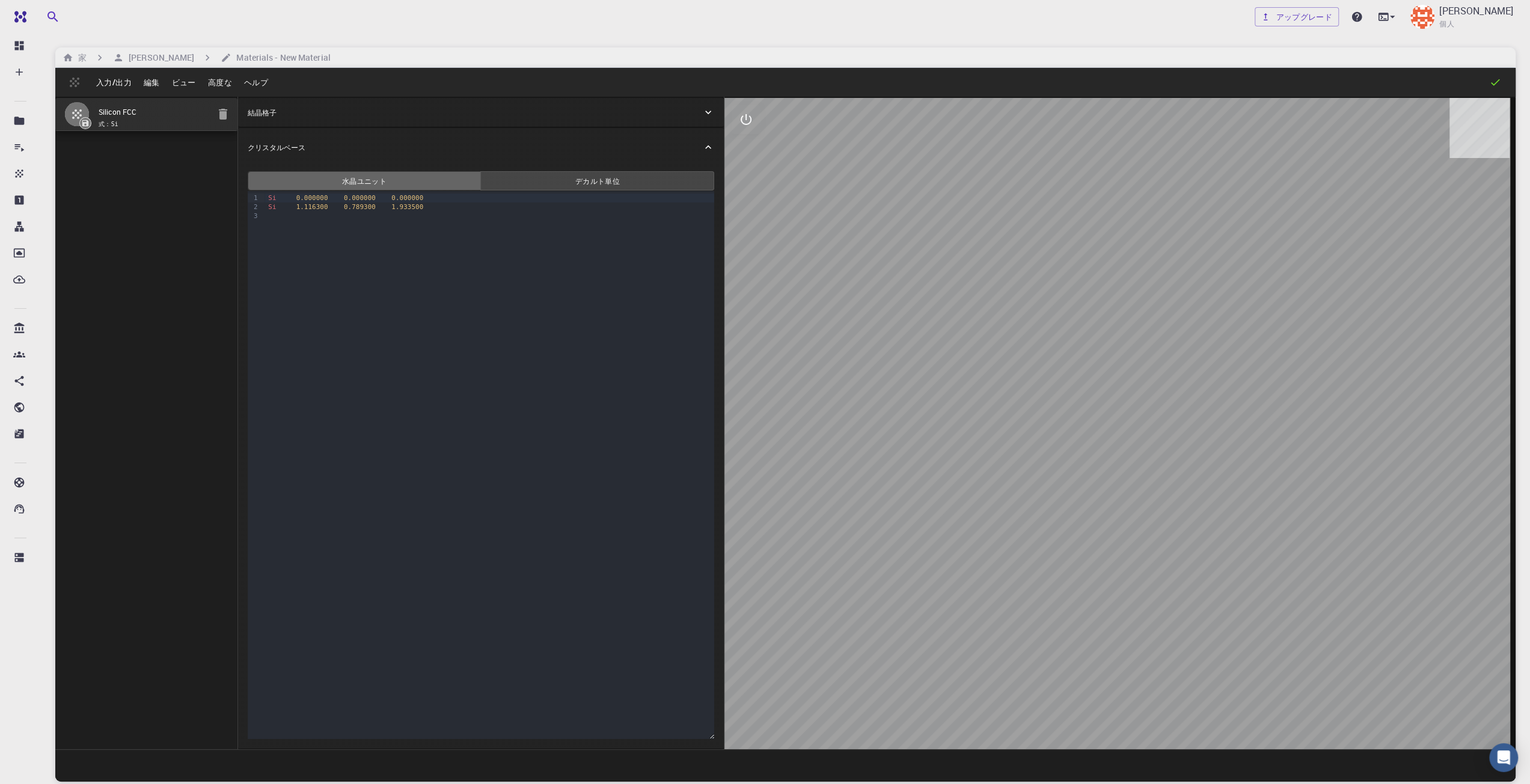
click at [435, 184] on button "水晶 ユニット" at bounding box center [365, 180] width 234 height 19
drag, startPoint x: 1224, startPoint y: 700, endPoint x: 1176, endPoint y: 515, distance: 191.1
click at [1183, 519] on div at bounding box center [1120, 423] width 791 height 651
drag, startPoint x: 1069, startPoint y: 479, endPoint x: 941, endPoint y: 494, distance: 128.9
click at [939, 494] on div at bounding box center [1120, 423] width 791 height 651
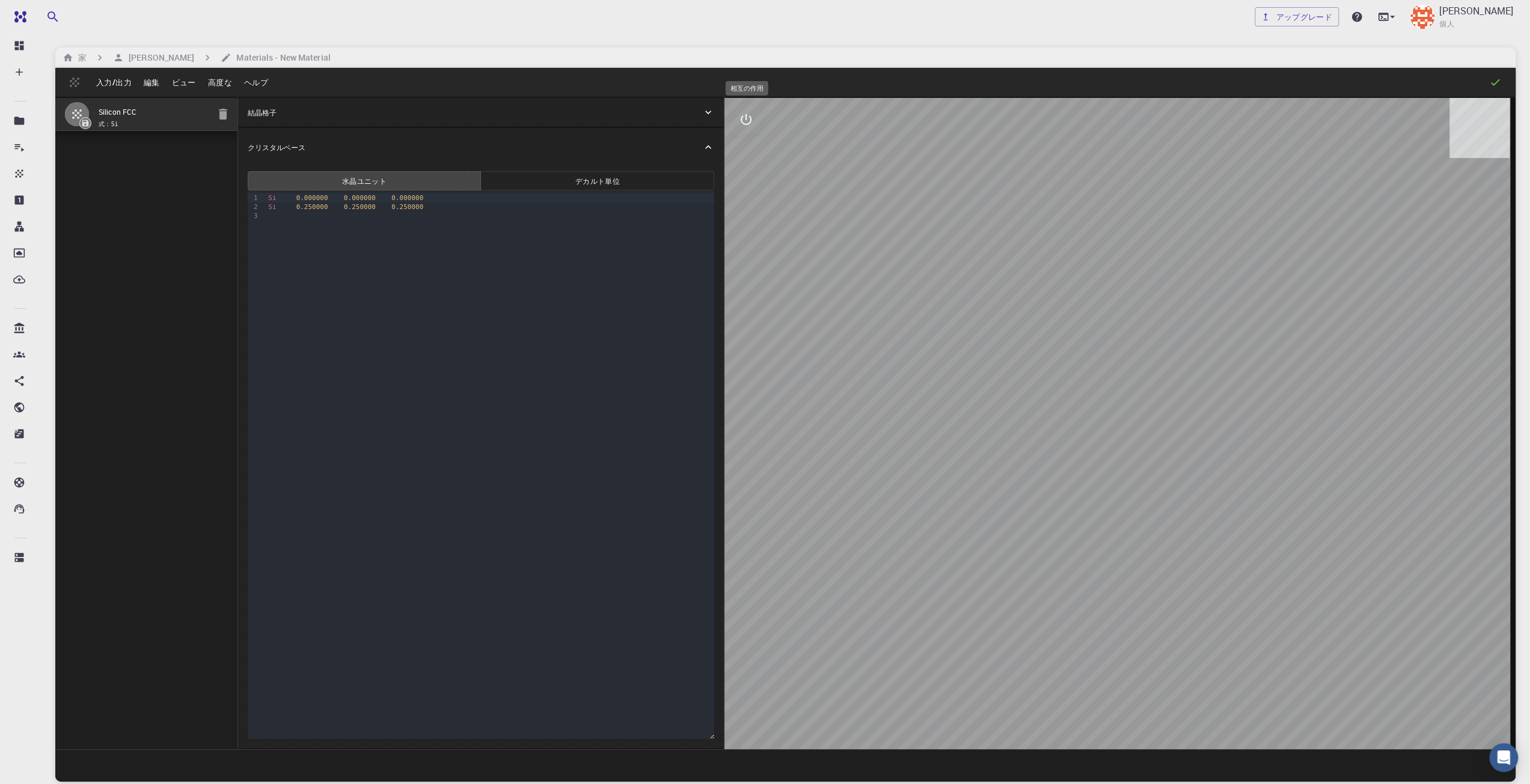
click at [742, 119] on icon "相互の作用" at bounding box center [746, 120] width 15 height 15
click at [752, 150] on icon "ビュー" at bounding box center [746, 148] width 15 height 15
click at [758, 146] on button "ビュー" at bounding box center [746, 148] width 29 height 29
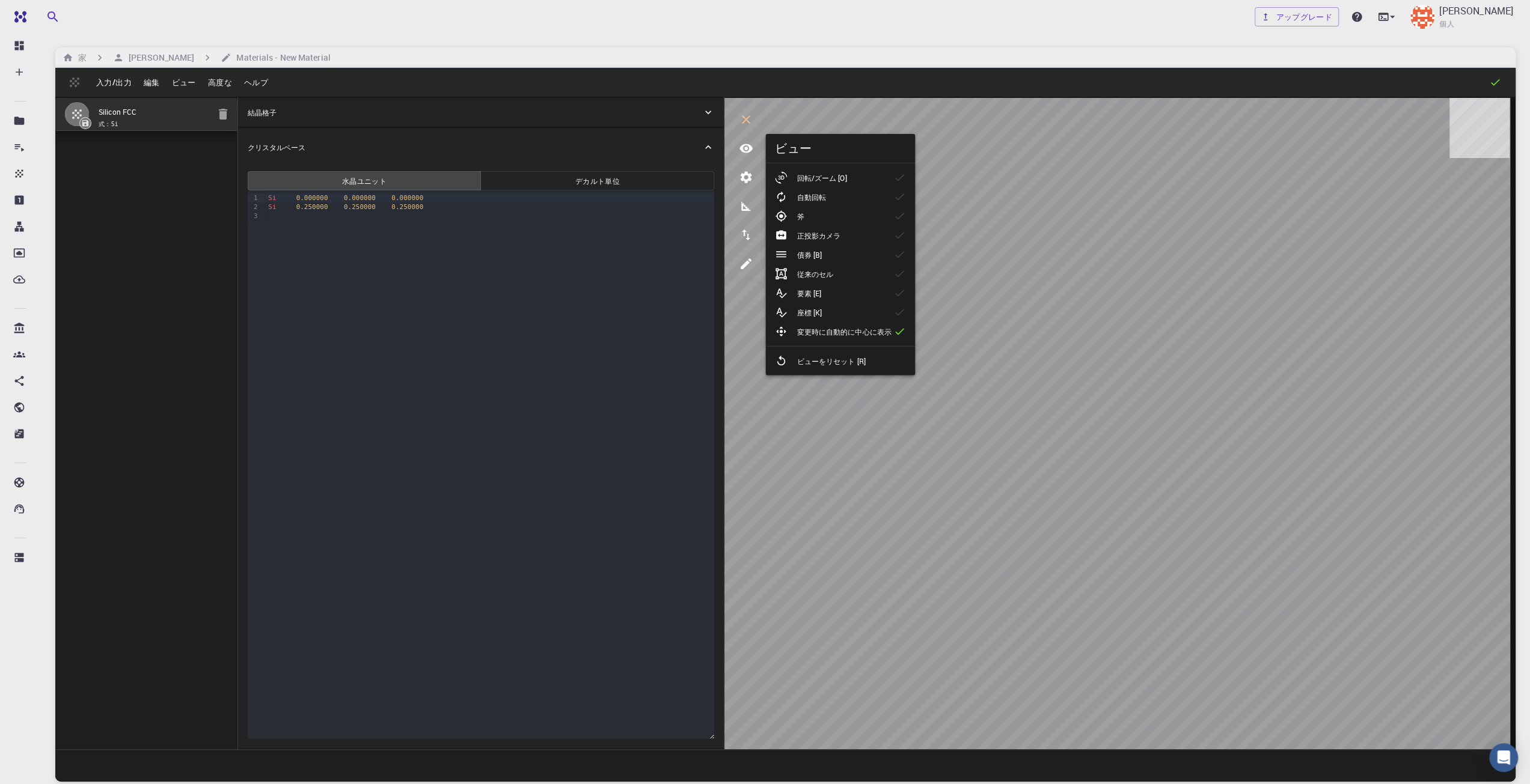
click at [786, 179] on icon at bounding box center [781, 178] width 12 height 12
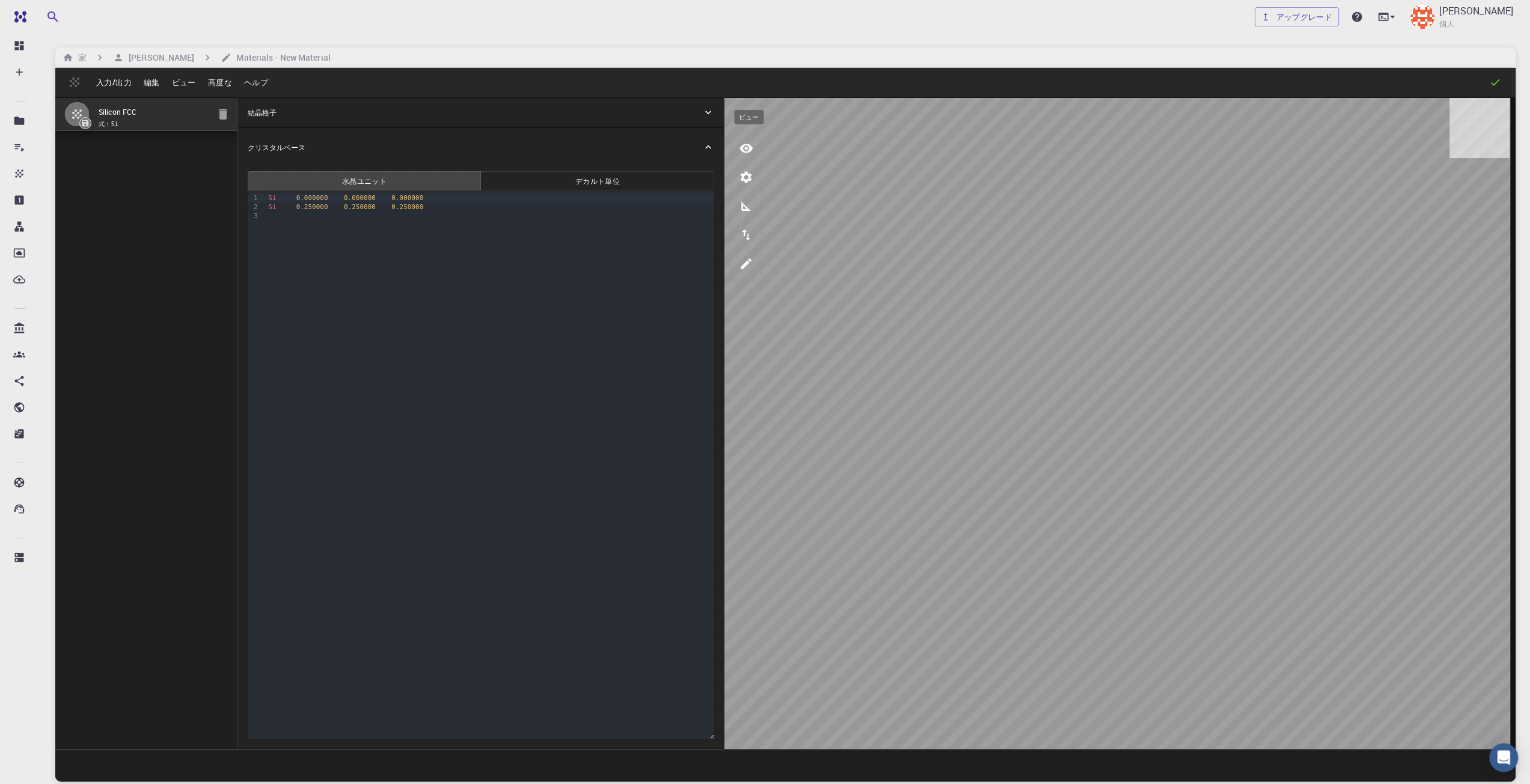
click at [749, 148] on icon "ビュー" at bounding box center [746, 148] width 15 height 15
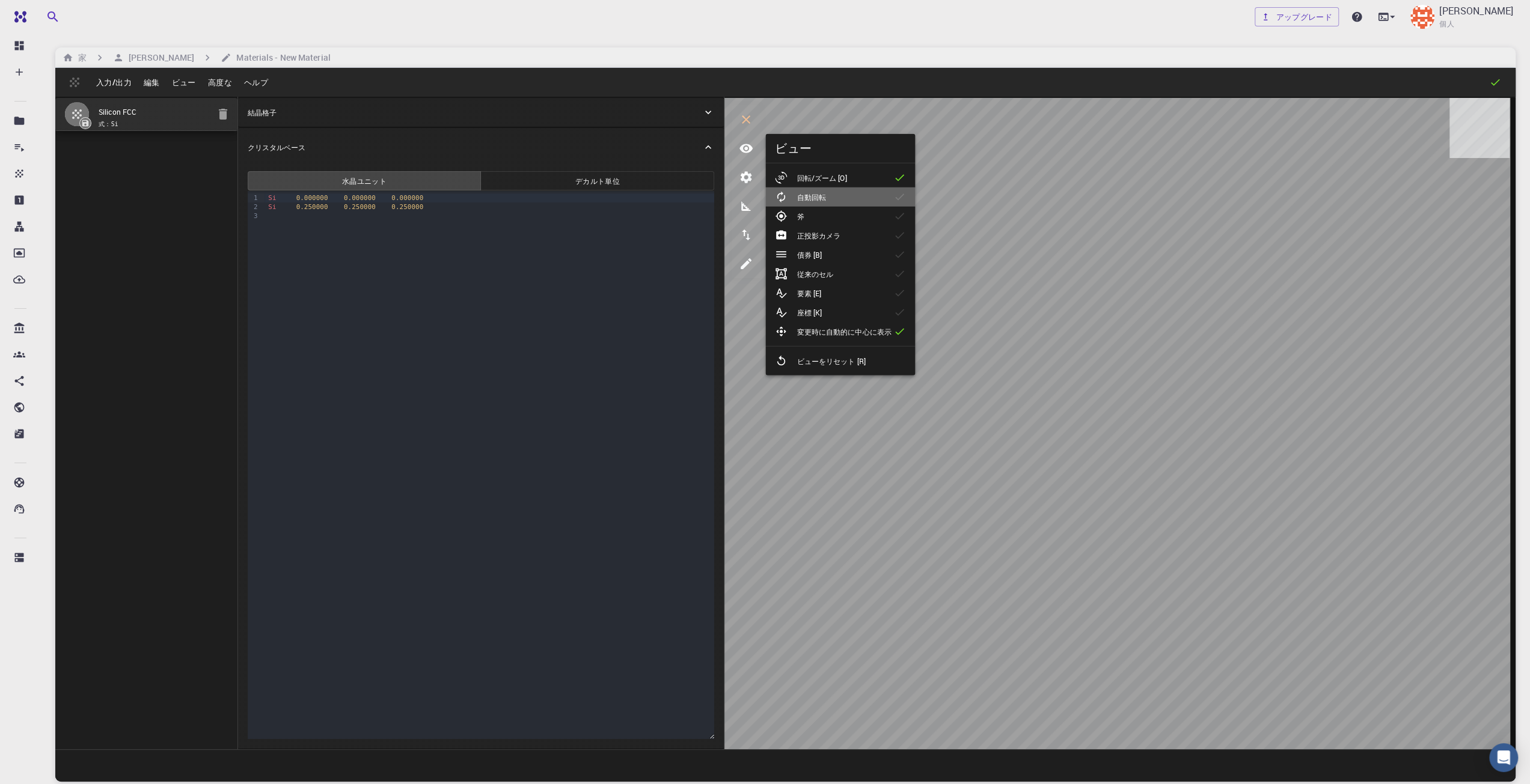
click at [795, 190] on li "自動回転" at bounding box center [840, 197] width 150 height 19
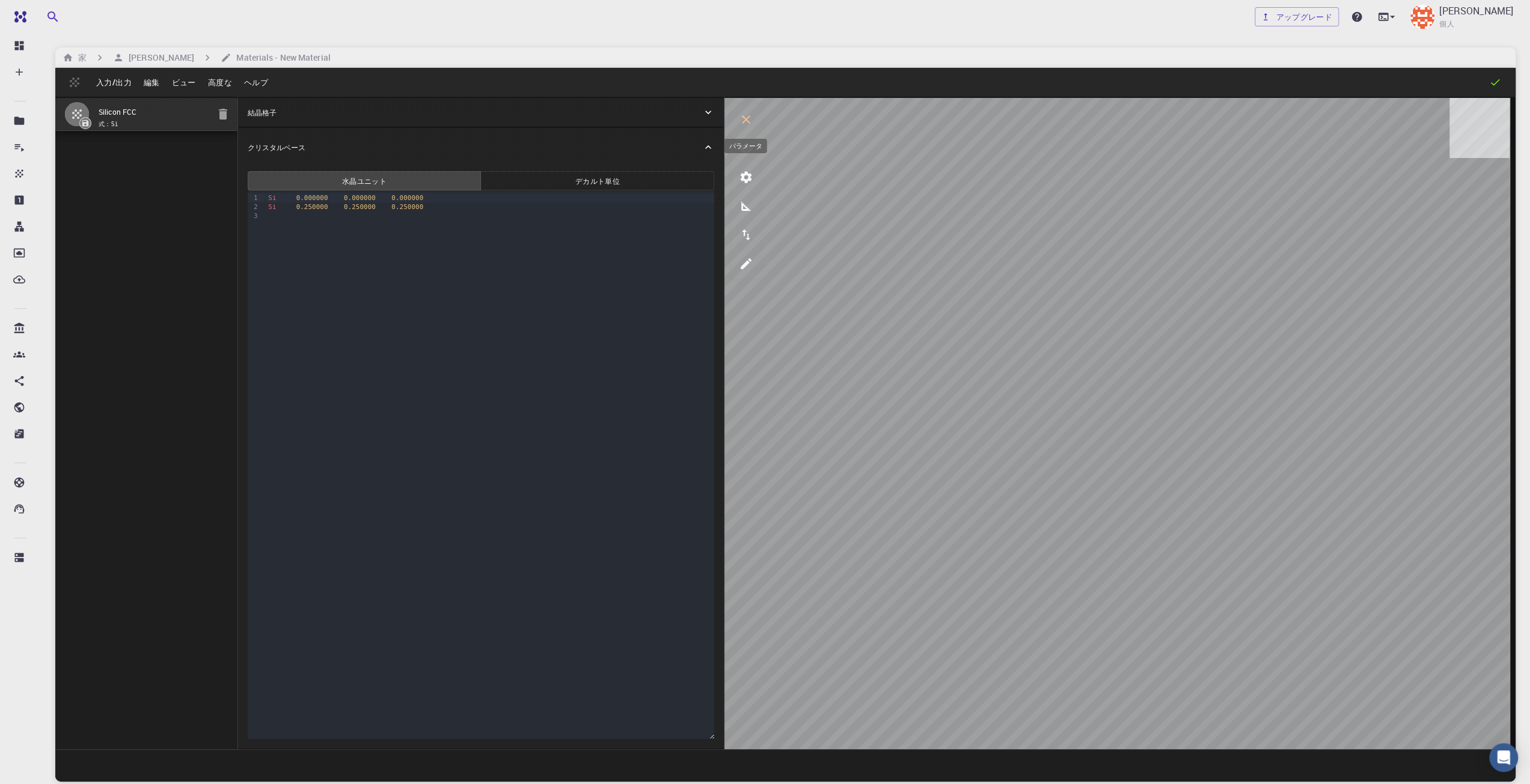
click at [745, 170] on icon "パラメータ" at bounding box center [746, 178] width 15 height 15
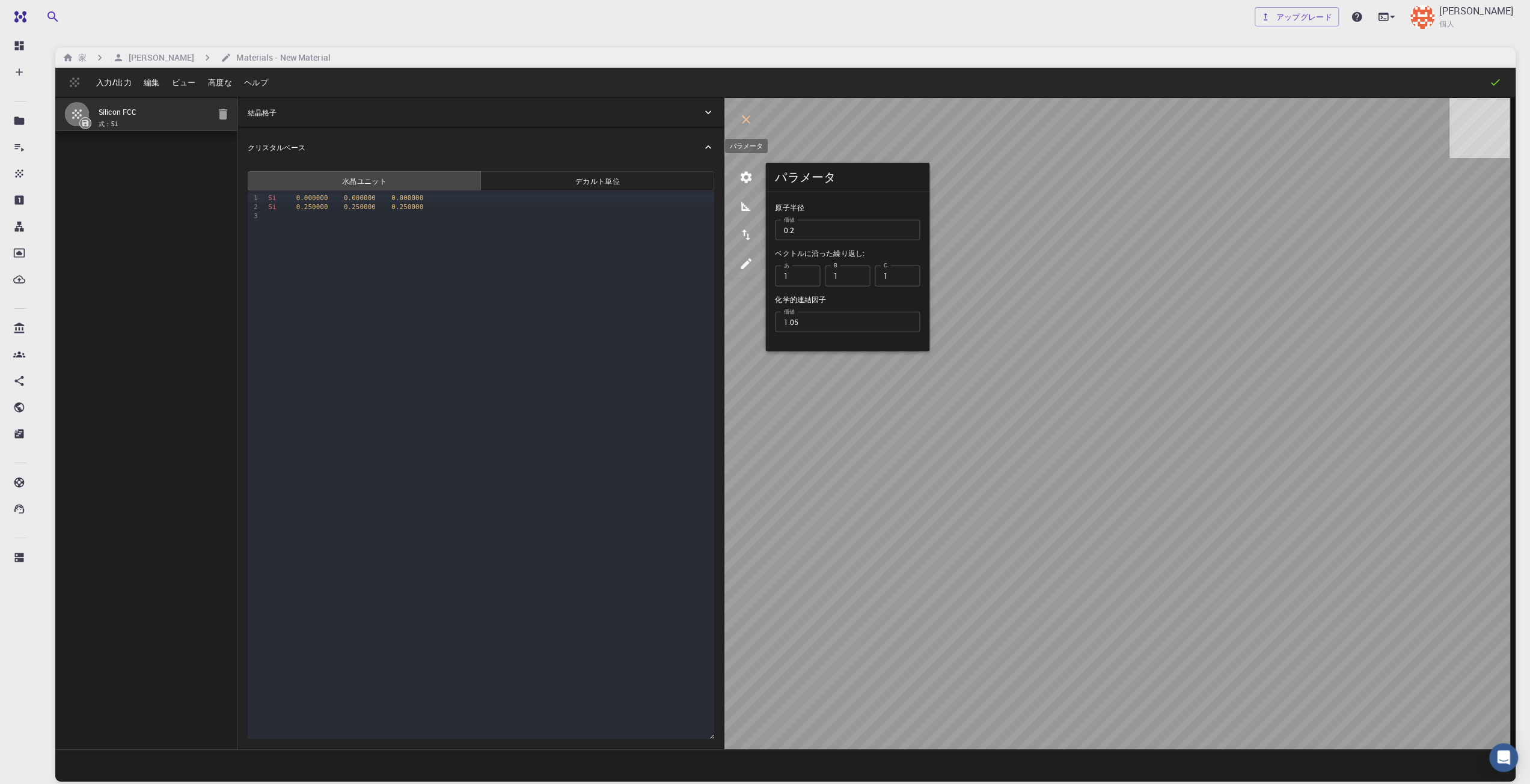
click at [745, 170] on icon "パラメータ" at bounding box center [746, 178] width 15 height 15
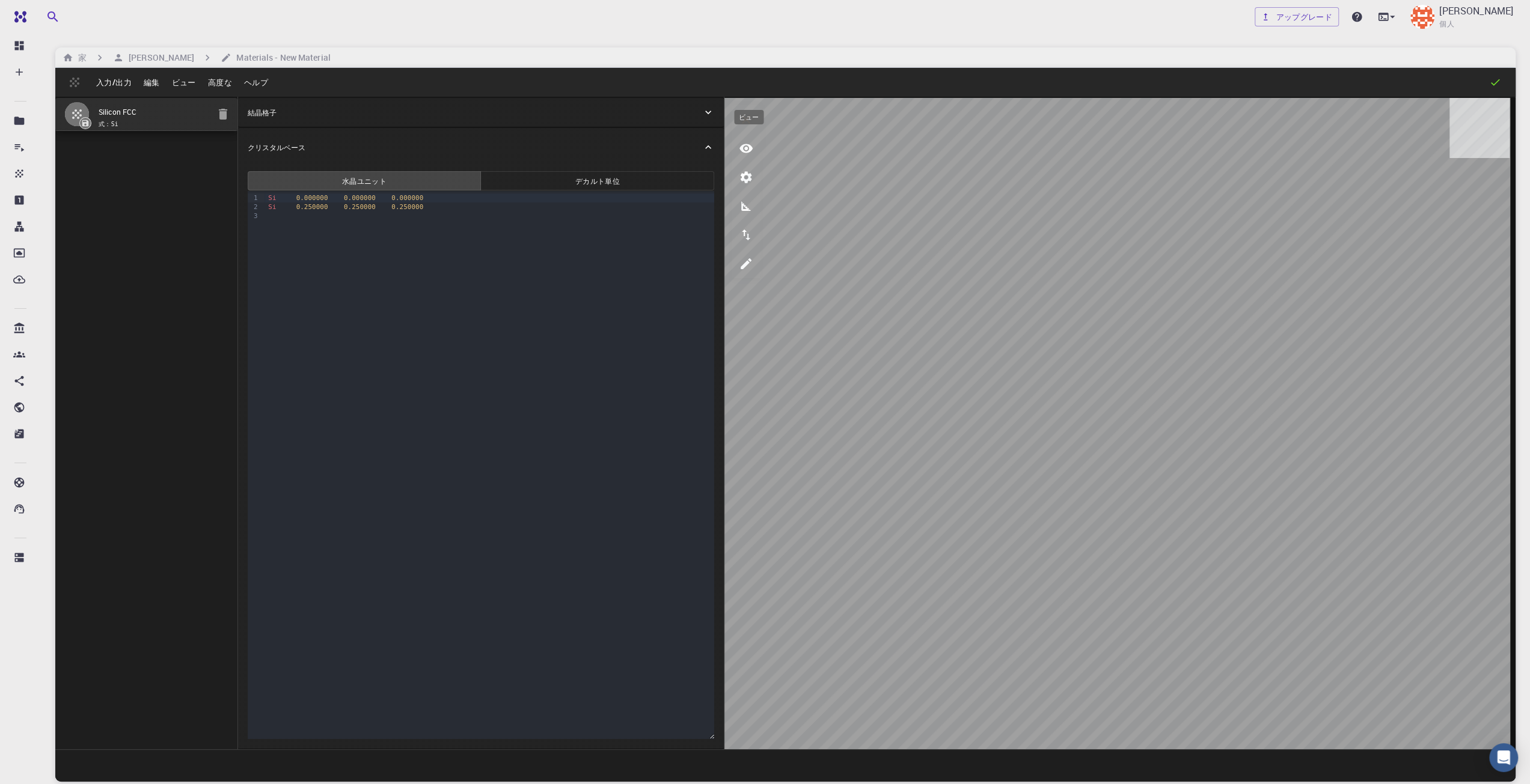
click at [745, 138] on button "ビュー" at bounding box center [746, 148] width 29 height 29
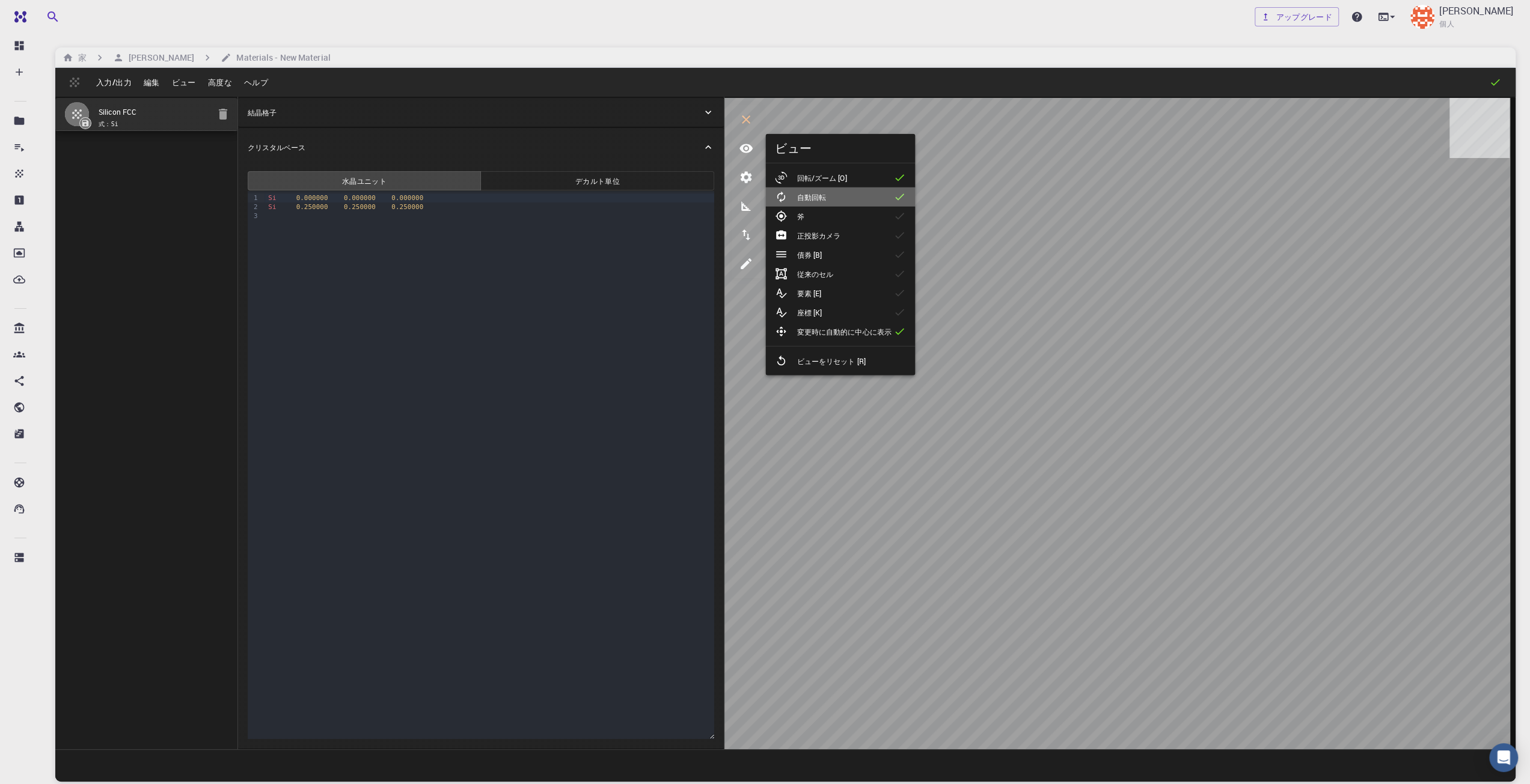
click at [797, 203] on div "自動回転" at bounding box center [805, 197] width 60 height 12
click at [797, 218] on font "斧" at bounding box center [800, 216] width 7 height 10
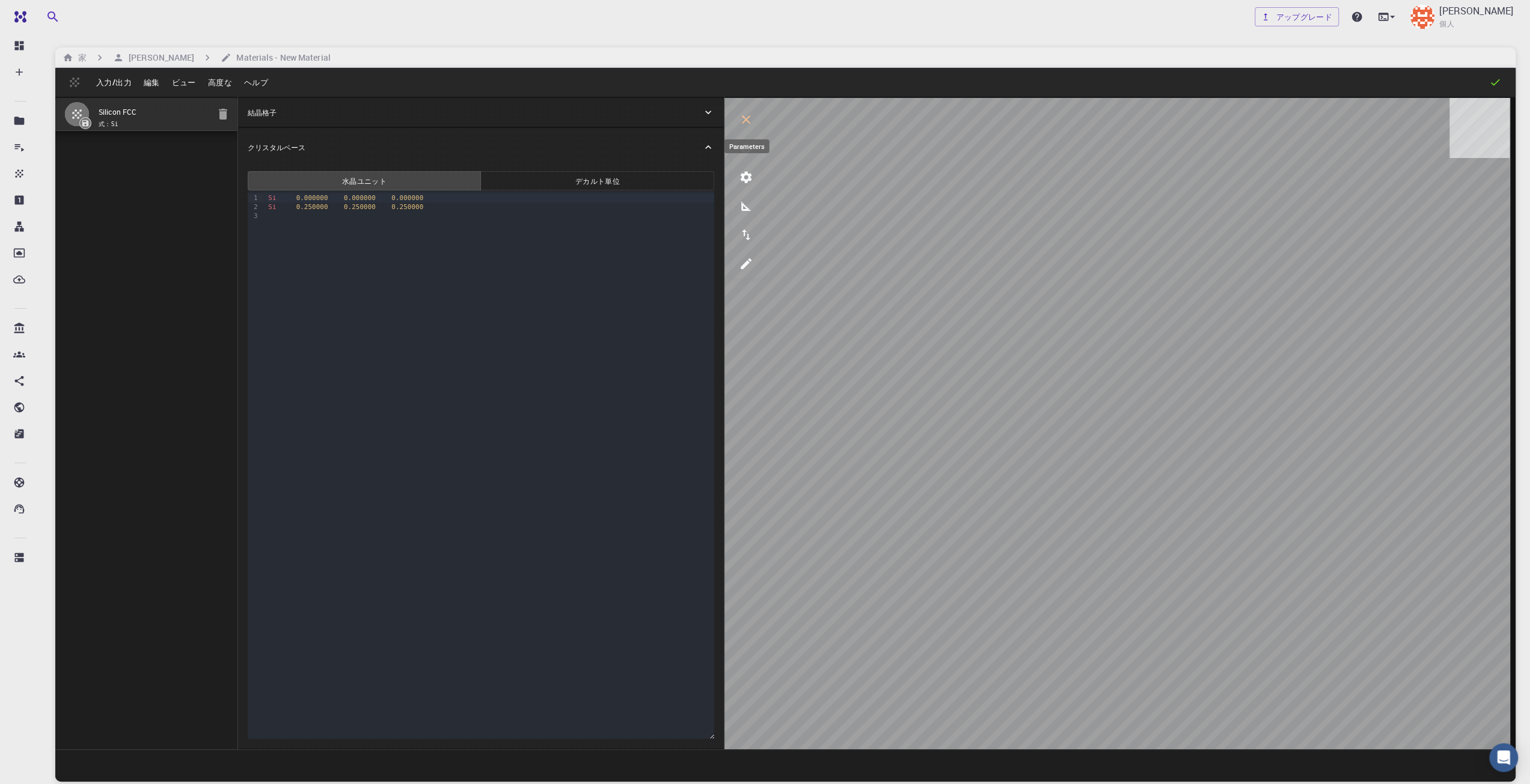
click at [744, 166] on button "パラメータ" at bounding box center [746, 178] width 29 height 29
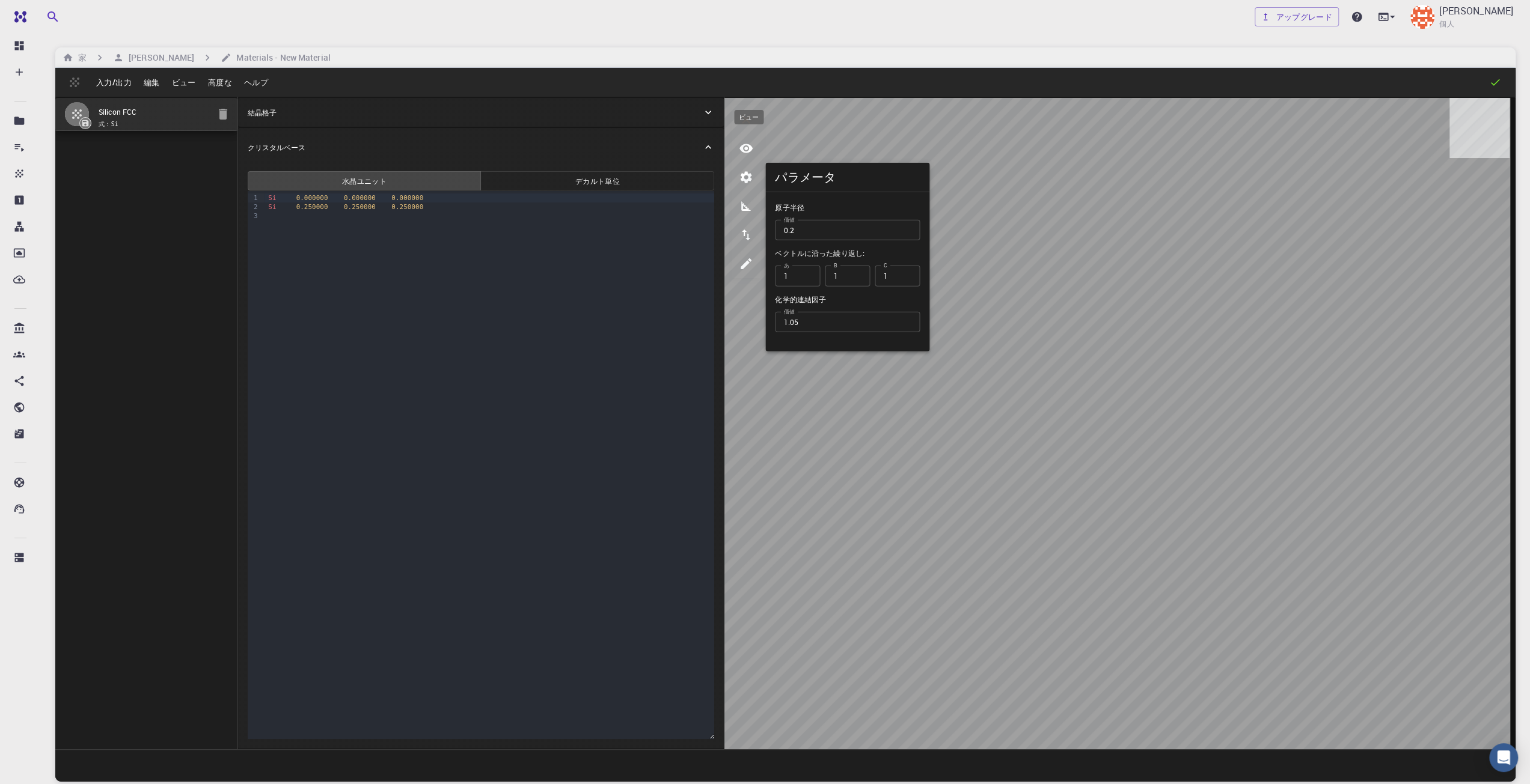
click at [744, 158] on button "ビュー" at bounding box center [746, 148] width 29 height 29
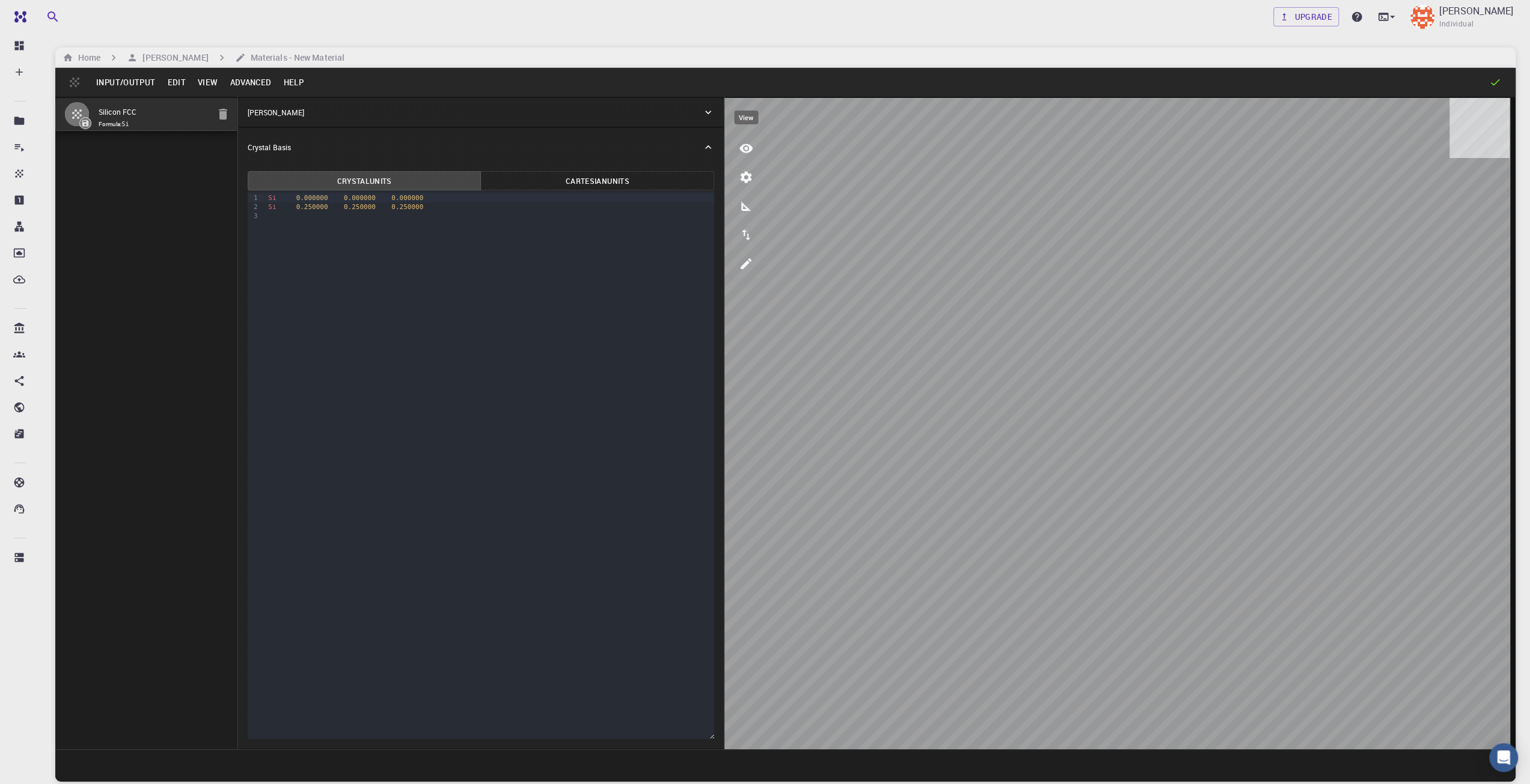
click at [738, 148] on button "view" at bounding box center [746, 148] width 29 height 29
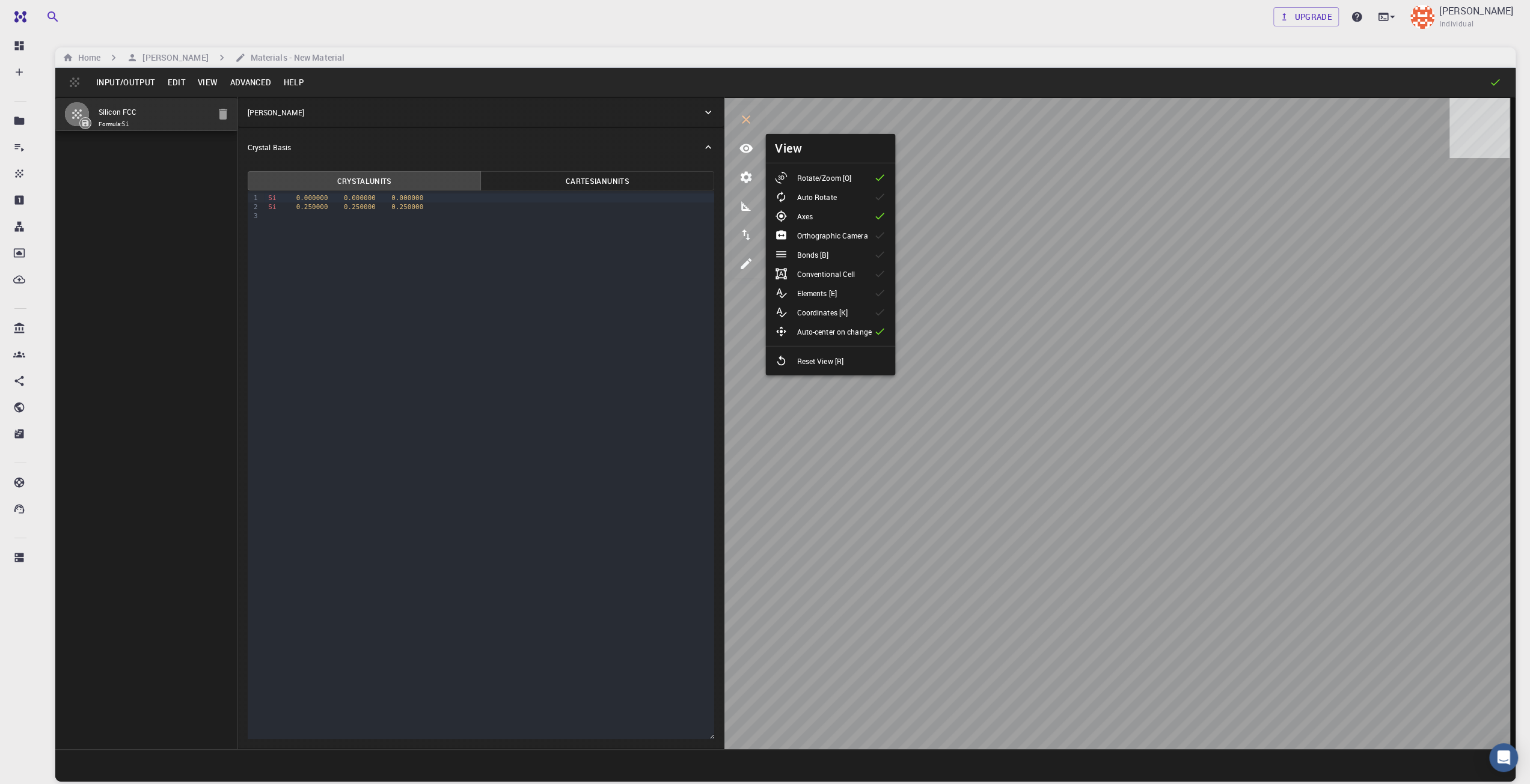
click at [852, 238] on p "Orthographic Camera" at bounding box center [832, 235] width 71 height 11
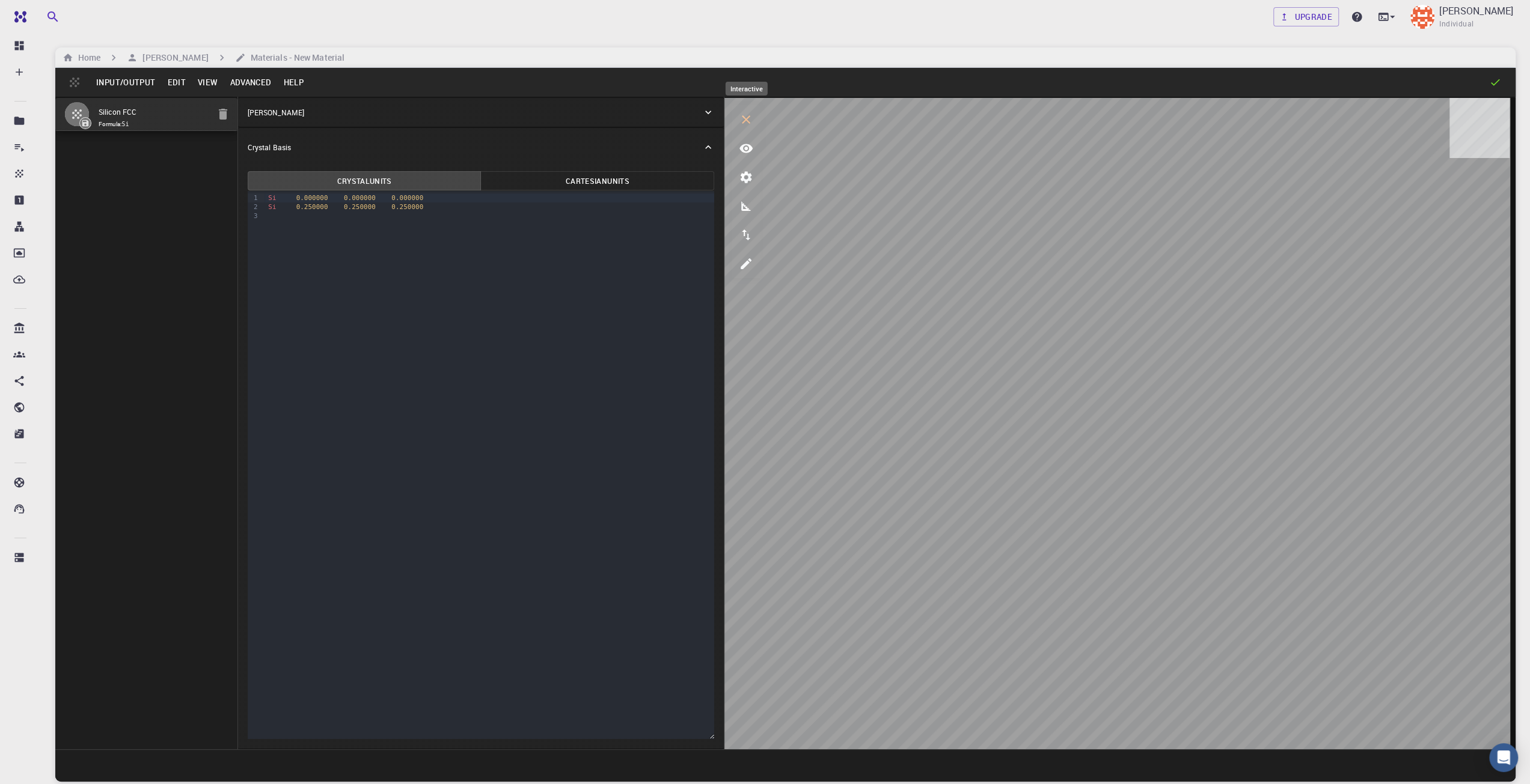
click at [746, 126] on icon "interactive" at bounding box center [746, 120] width 15 height 15
click at [749, 119] on icon "interactive" at bounding box center [746, 120] width 15 height 15
click at [175, 84] on button "Edit" at bounding box center [176, 82] width 30 height 19
click at [197, 87] on div at bounding box center [765, 392] width 1530 height 784
click at [202, 86] on button "View" at bounding box center [207, 82] width 32 height 19
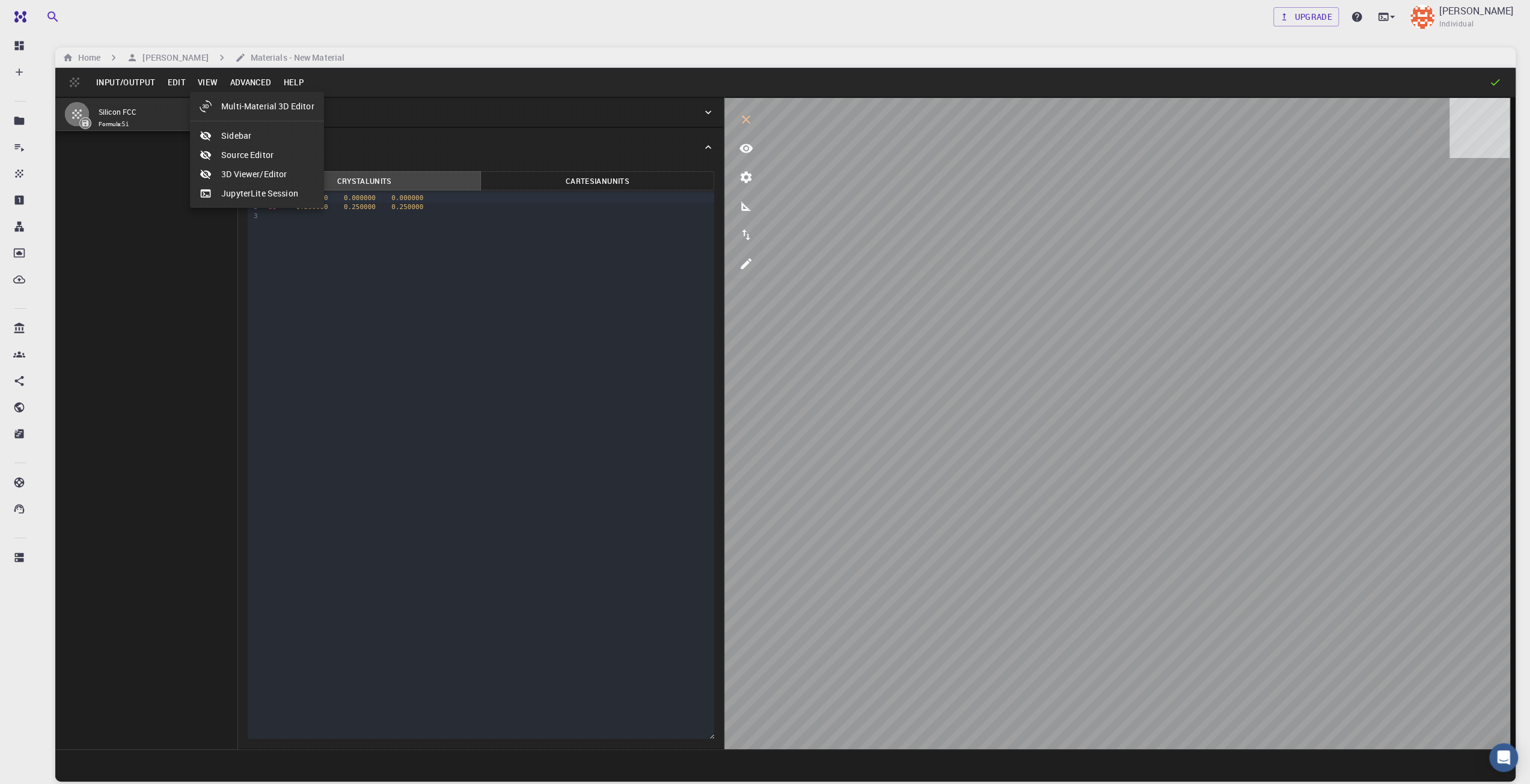
click at [247, 84] on div at bounding box center [765, 392] width 1530 height 784
click at [210, 81] on button "View" at bounding box center [207, 82] width 32 height 19
click at [245, 110] on li "Multi-Material 3D Editor" at bounding box center [257, 106] width 134 height 19
select select "Color"
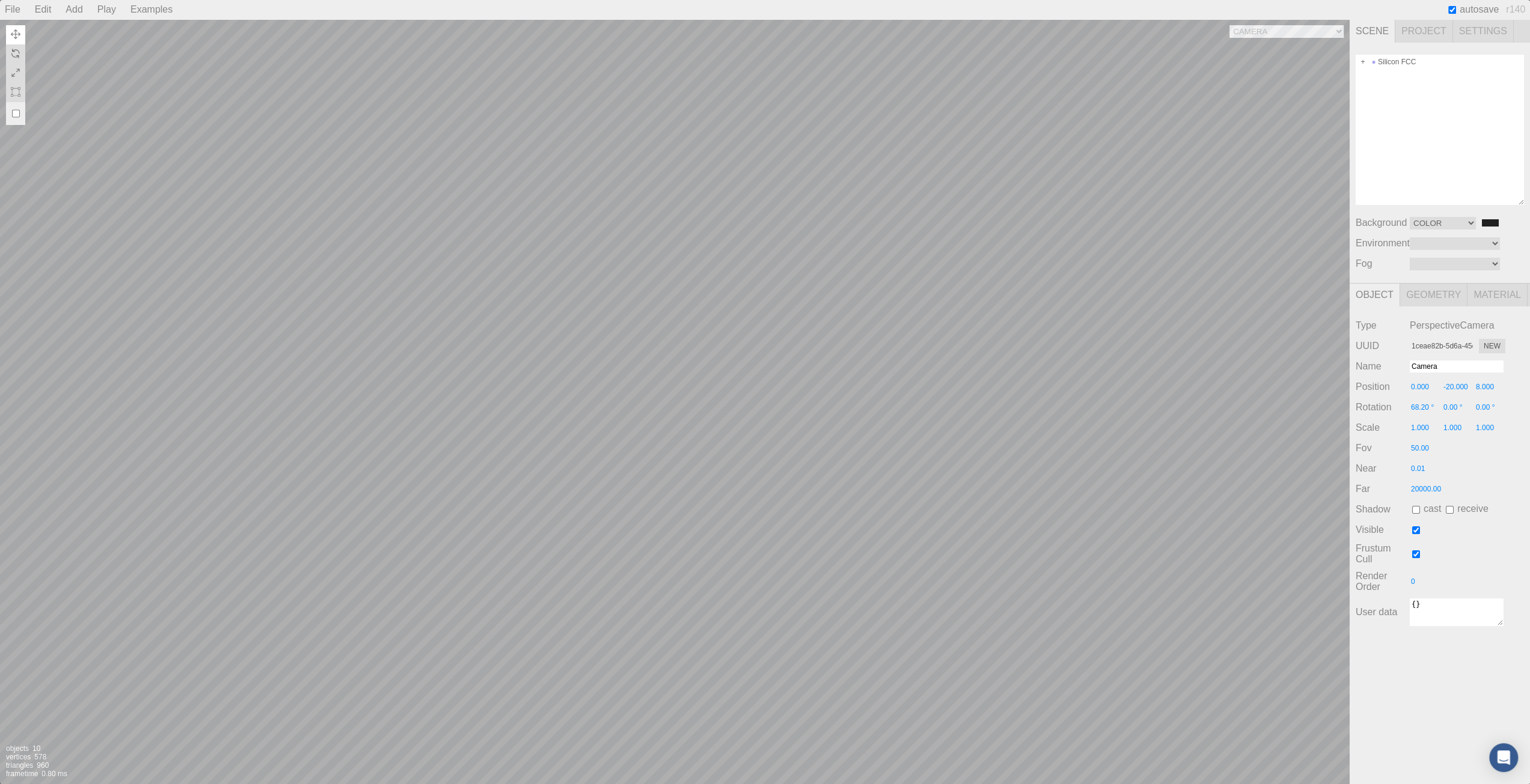
click at [256, 140] on div "Camera OrthographicCamera PerspectiveCamera Objects 10 Vertices 578 Triangles 9…" at bounding box center [675, 402] width 1350 height 765
click at [1010, 139] on div "Camera OrthographicCamera PerspectiveCamera Objects 10 Vertices 578 Triangles 9…" at bounding box center [675, 402] width 1350 height 765
click at [836, 312] on div "Camera OrthographicCamera PerspectiveCamera Objects 10 Vertices 578 Triangles 9…" at bounding box center [675, 402] width 1350 height 765
click at [832, 265] on div "Camera OrthographicCamera PerspectiveCamera Objects 10 Vertices 578 Triangles 9…" at bounding box center [675, 402] width 1350 height 765
click at [1435, 29] on span "Project" at bounding box center [1424, 31] width 58 height 23
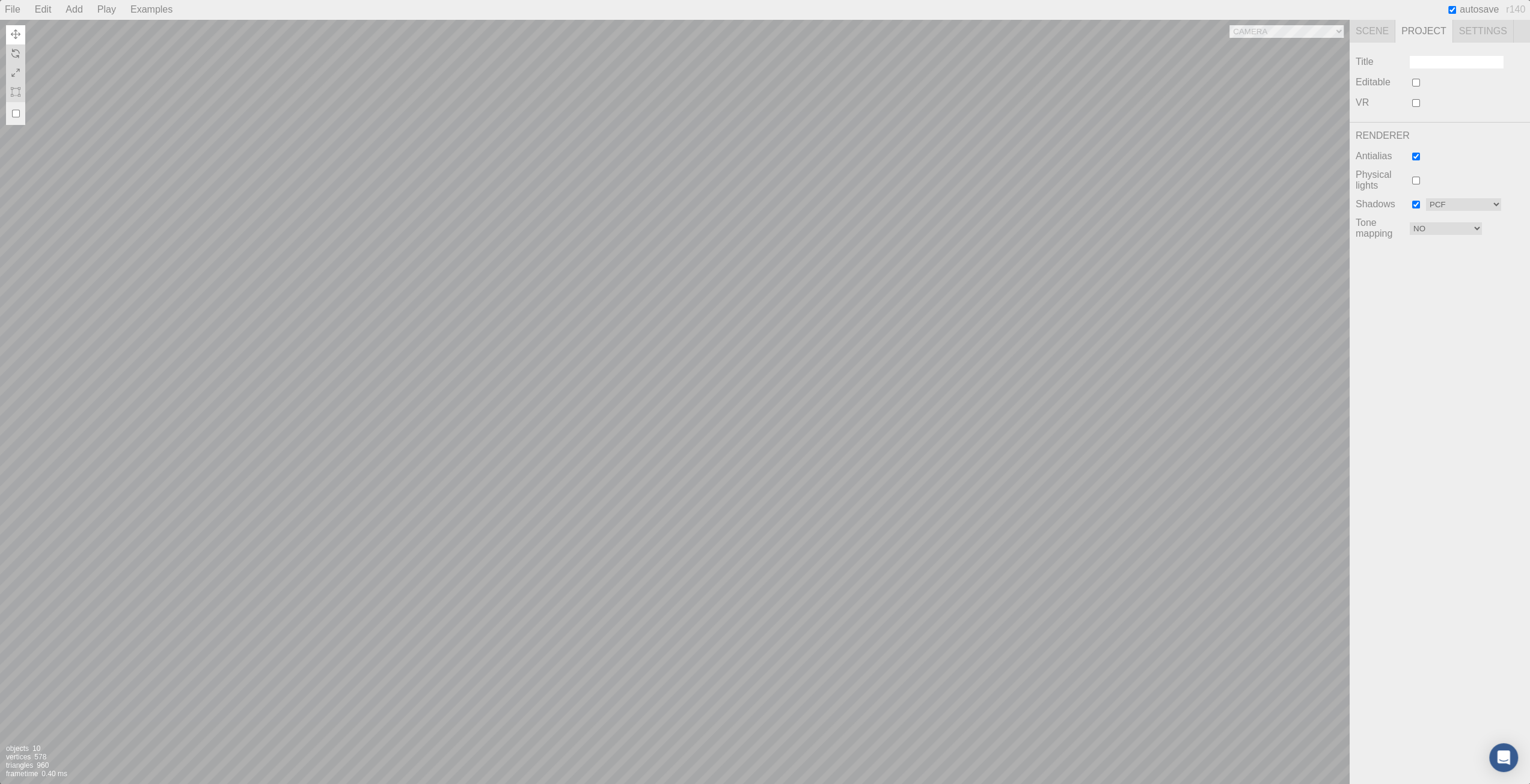
click at [1475, 29] on span "Settings" at bounding box center [1484, 31] width 61 height 23
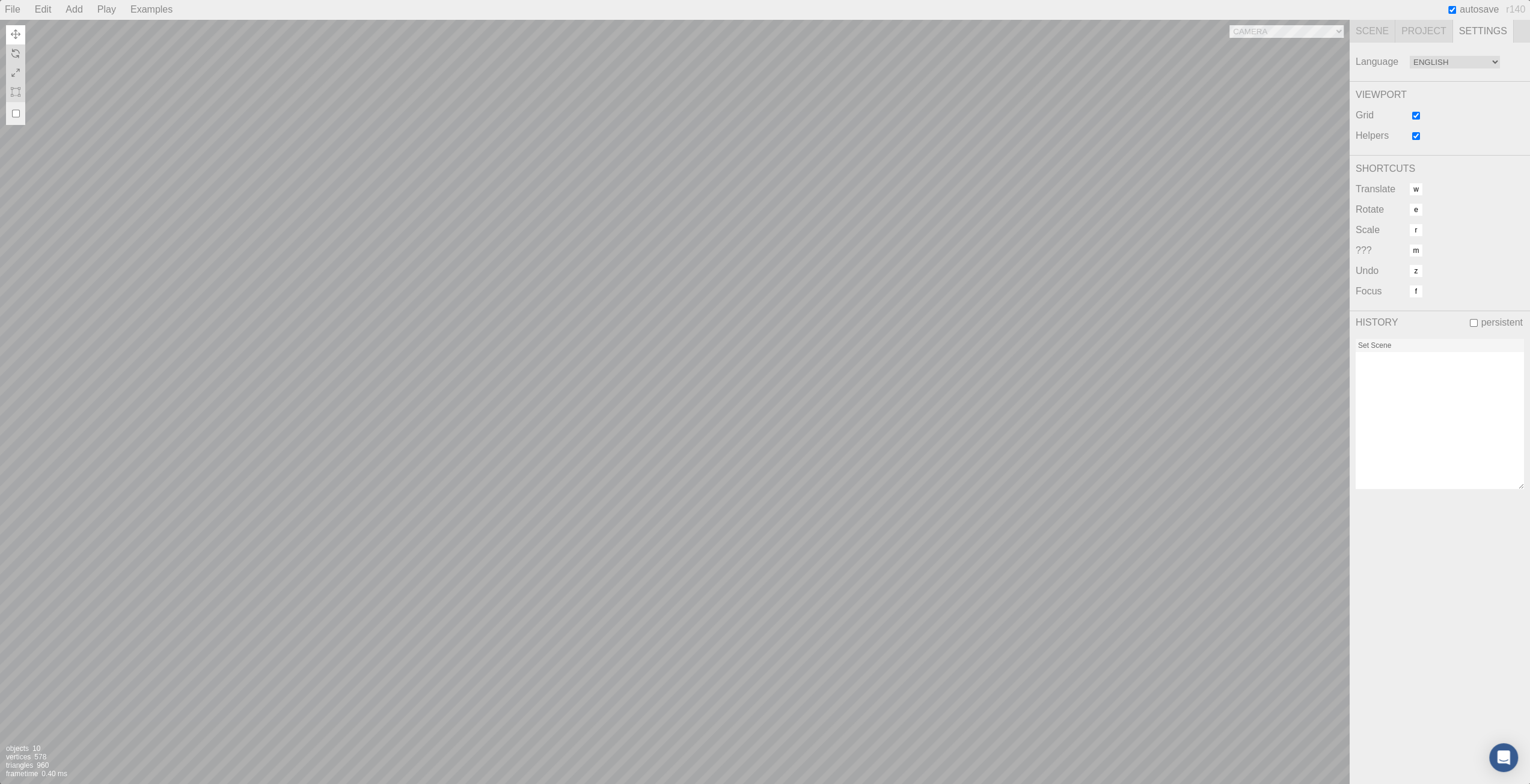
click at [1259, 34] on div "Camera OrthographicCamera PerspectiveCamera Objects 10 Vertices 578 Triangles 9…" at bounding box center [675, 402] width 1350 height 765
click at [1230, 25] on select "Camera OrthographicCamera PerspectiveCamera" at bounding box center [1287, 31] width 114 height 13
click at [1028, 185] on div "Camera OrthographicCamera PerspectiveCamera Objects 10 Vertices 578 Triangles 9…" at bounding box center [675, 402] width 1350 height 765
click at [939, 203] on div "Camera OrthographicCamera PerspectiveCamera Objects 10 Vertices 578 Triangles 9…" at bounding box center [675, 402] width 1350 height 765
click at [1265, 36] on div "Camera OrthographicCamera PerspectiveCamera Objects 10 Vertices 578 Triangles 9…" at bounding box center [675, 402] width 1350 height 765
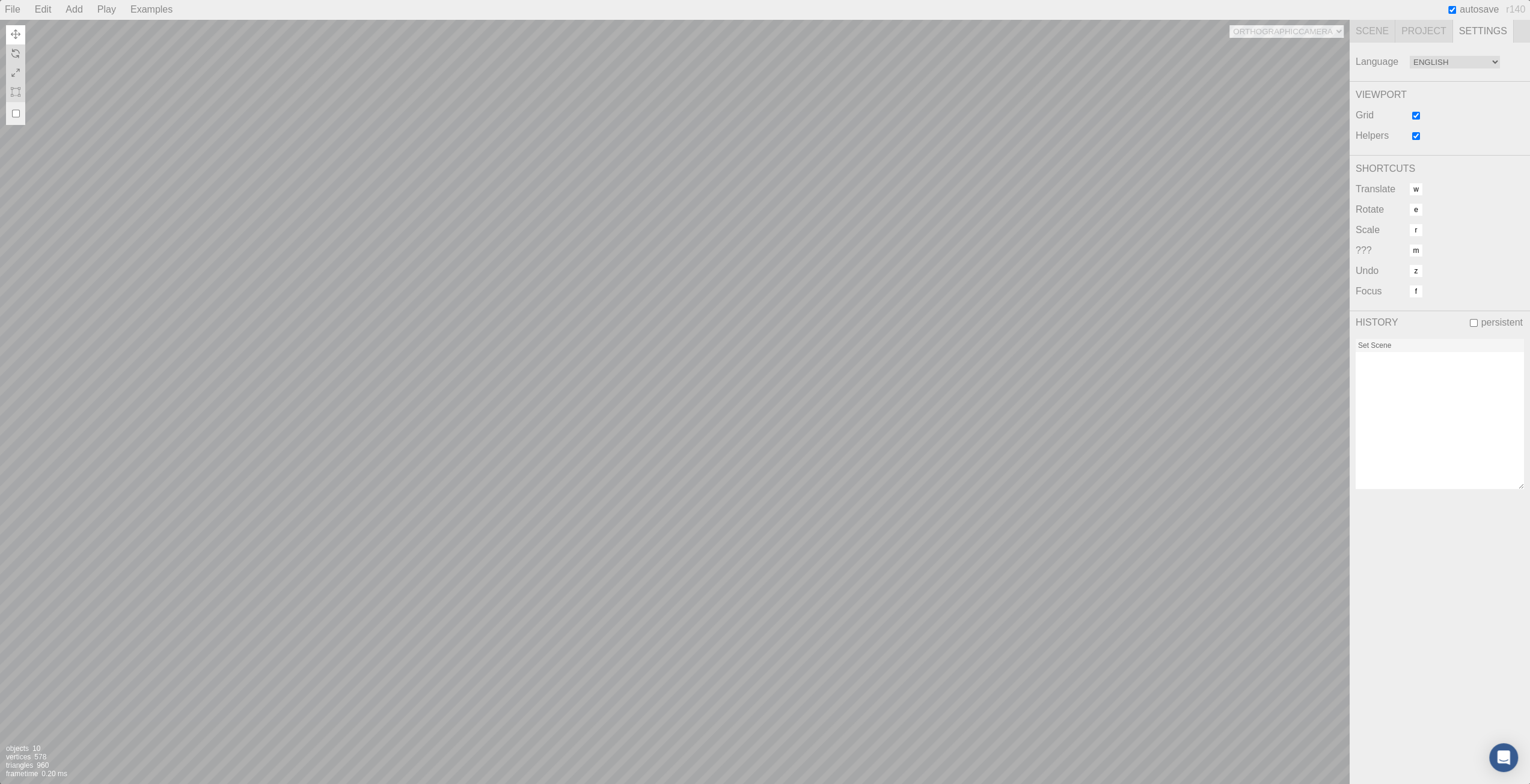
select select "1ceae82b-5d6a-45d7-9ff5-a75365058236"
click at [1230, 25] on select "Camera OrthographicCamera PerspectiveCamera" at bounding box center [1287, 31] width 114 height 13
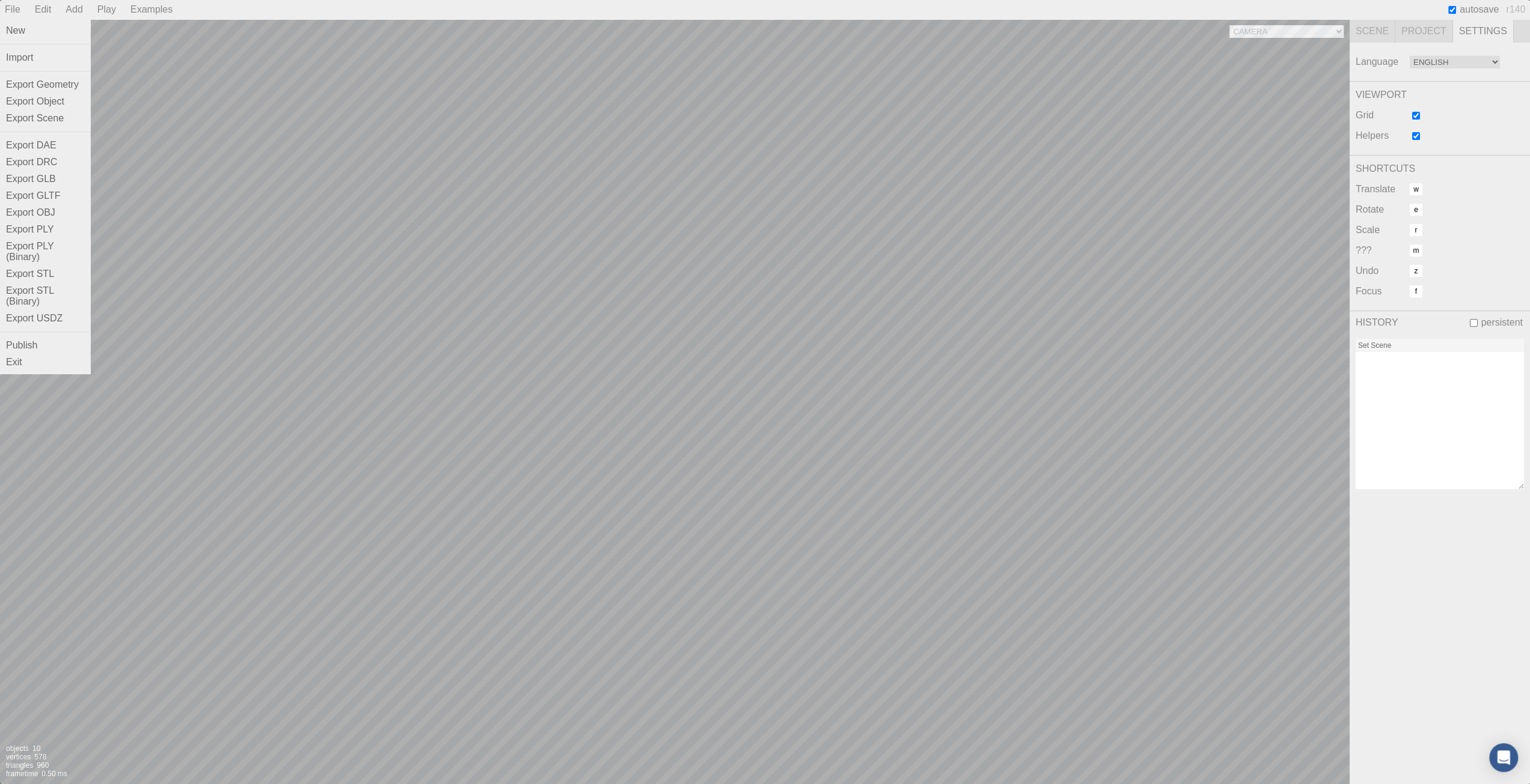
click at [16, 9] on div "File" at bounding box center [13, 9] width 25 height 19
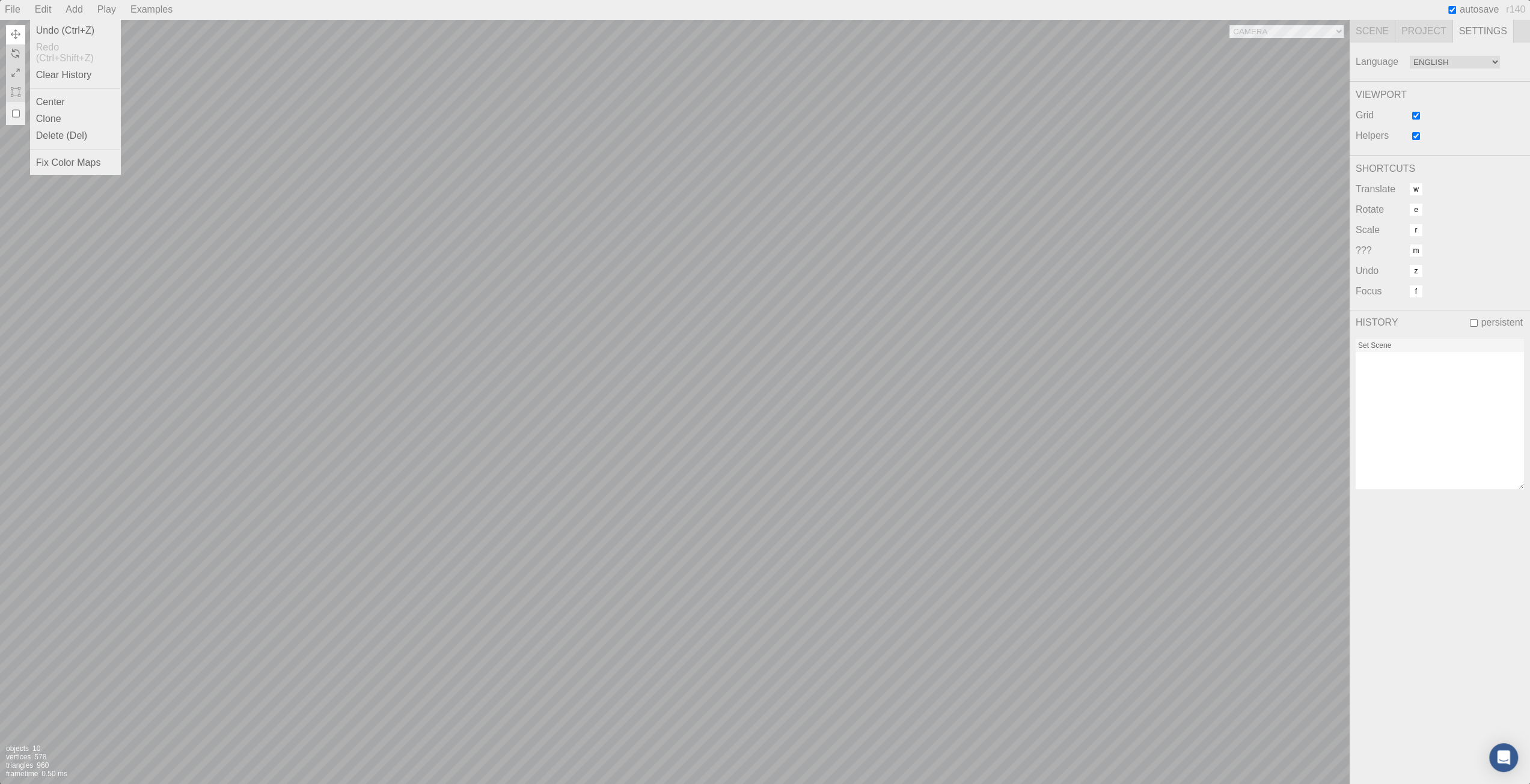
click at [39, 10] on div "Edit" at bounding box center [43, 9] width 27 height 19
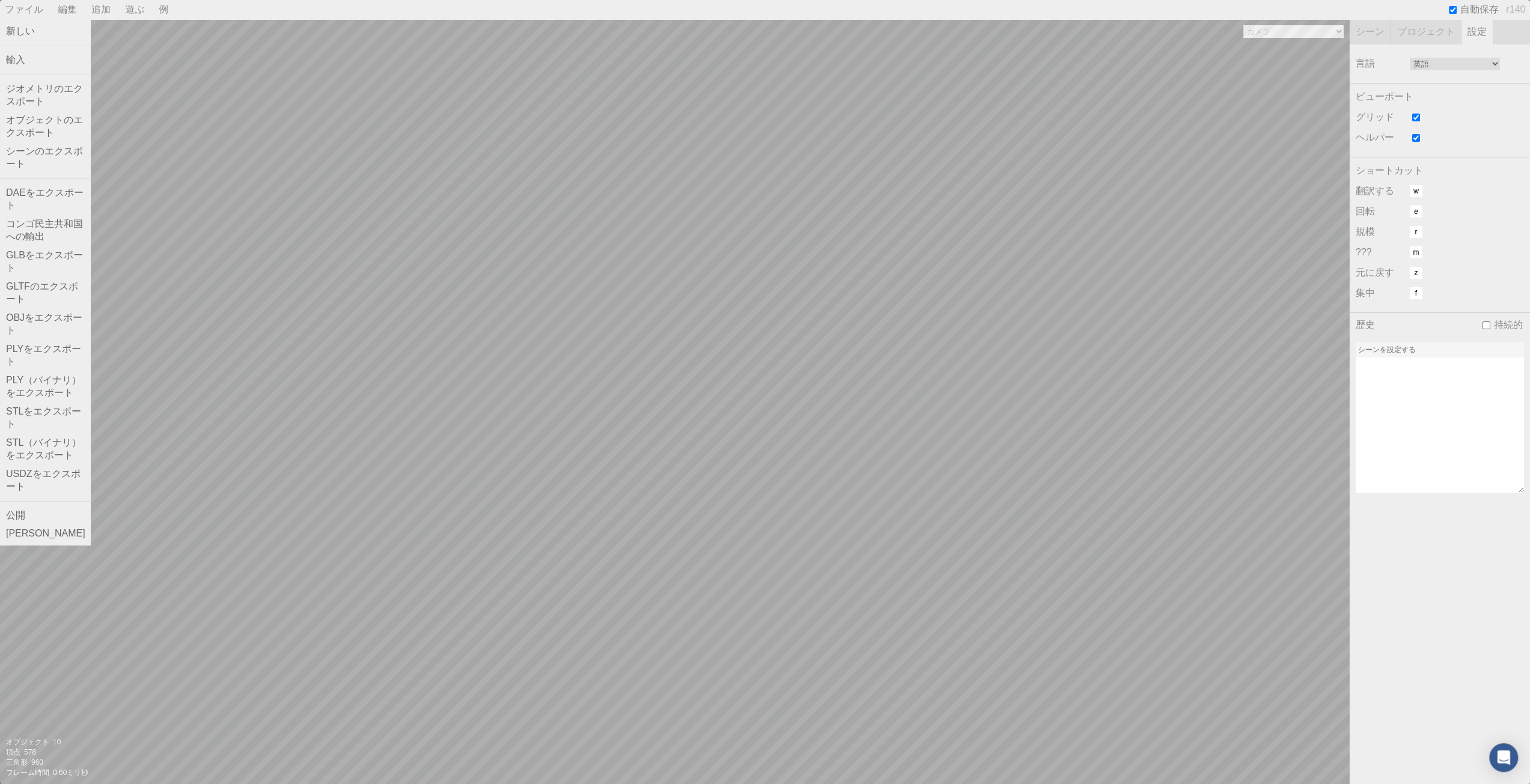
click at [11, 3] on div "ファイル" at bounding box center [24, 9] width 48 height 19
click at [23, 539] on font "[PERSON_NAME]" at bounding box center [46, 533] width 80 height 10
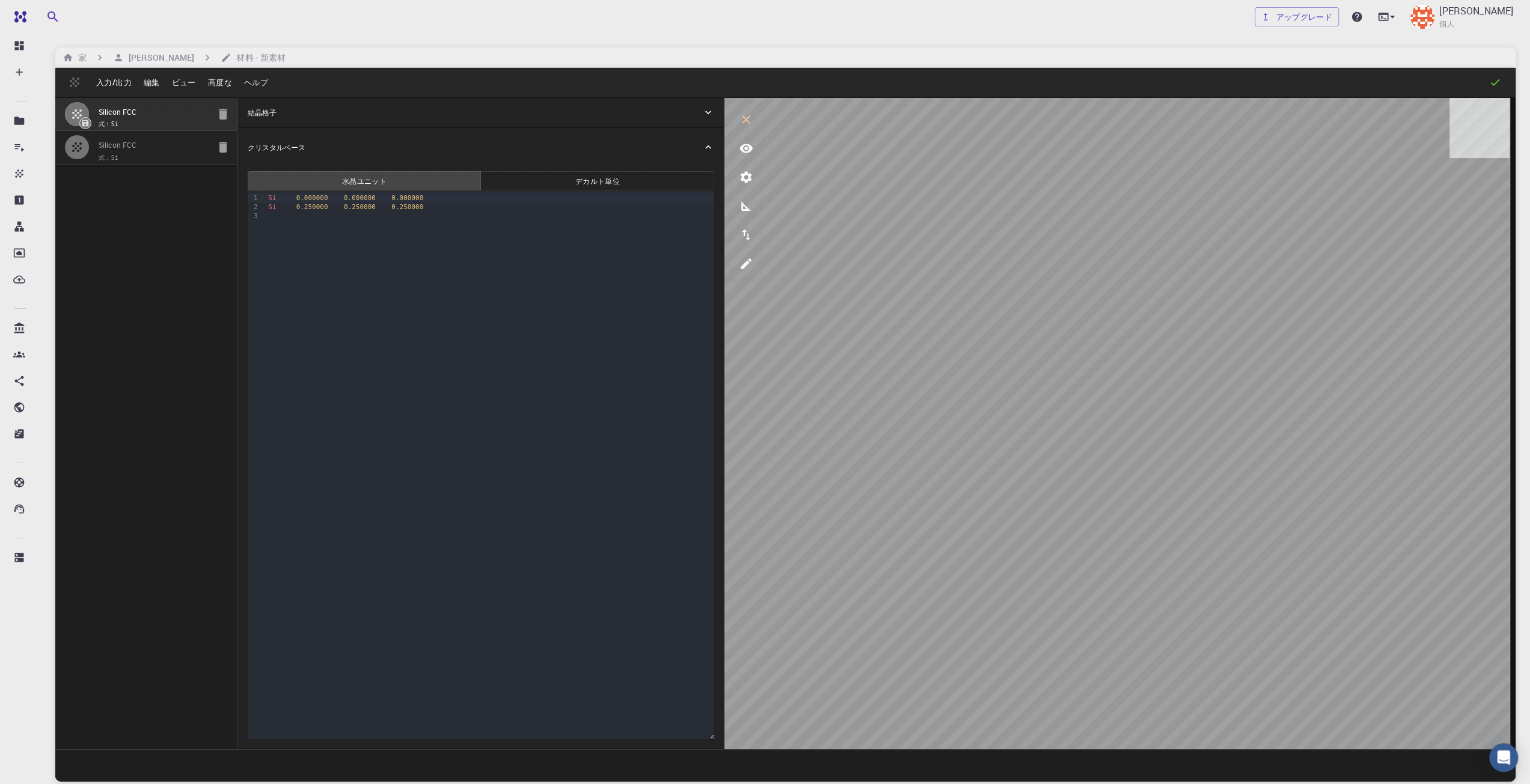
click at [186, 78] on font "ビュー" at bounding box center [184, 82] width 24 height 11
click at [215, 81] on div at bounding box center [765, 392] width 1530 height 784
click at [215, 85] on font "高度な" at bounding box center [220, 82] width 24 height 11
click at [235, 141] on font "補間セット" at bounding box center [255, 144] width 42 height 11
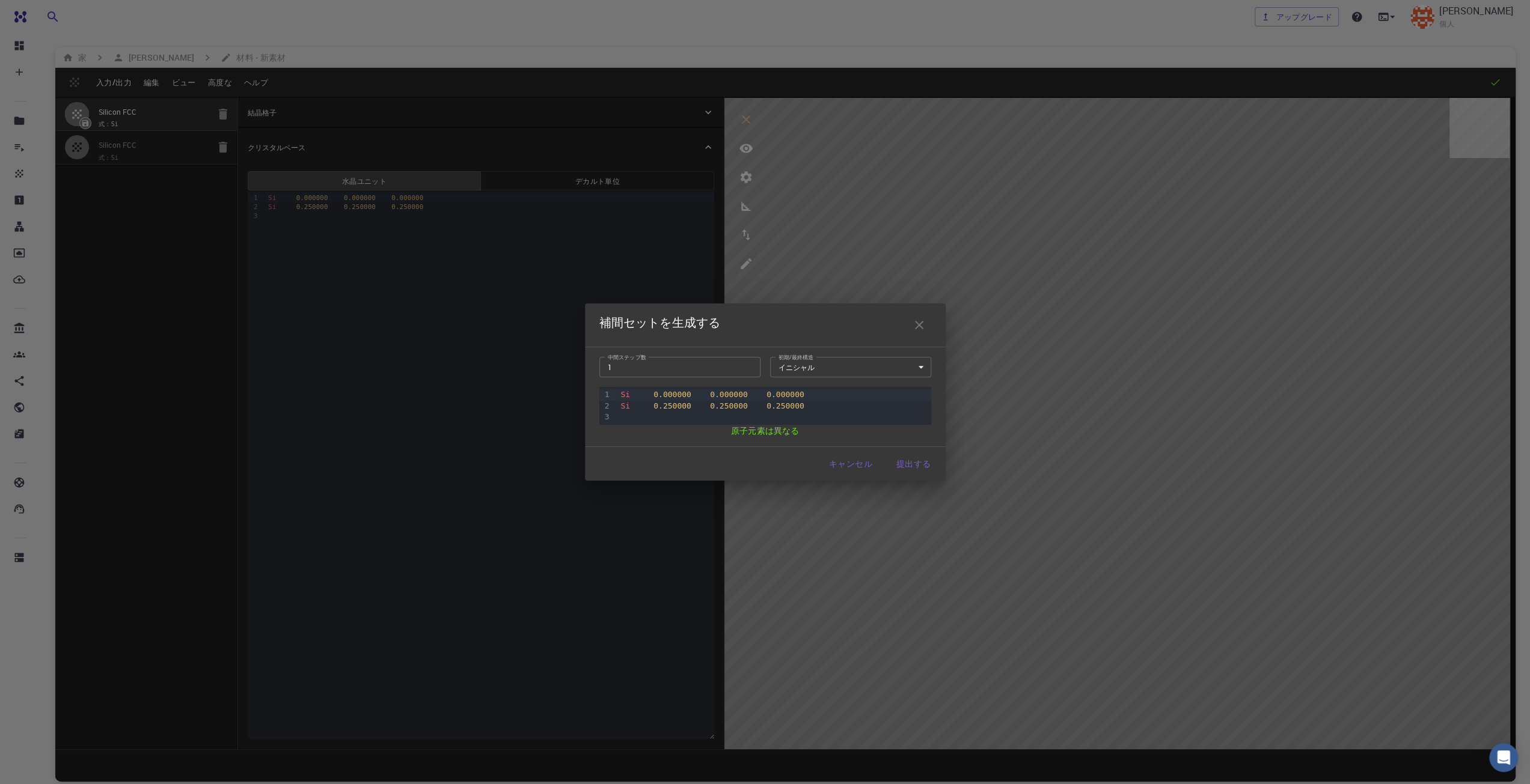
click at [915, 328] on icon "button" at bounding box center [919, 325] width 9 height 9
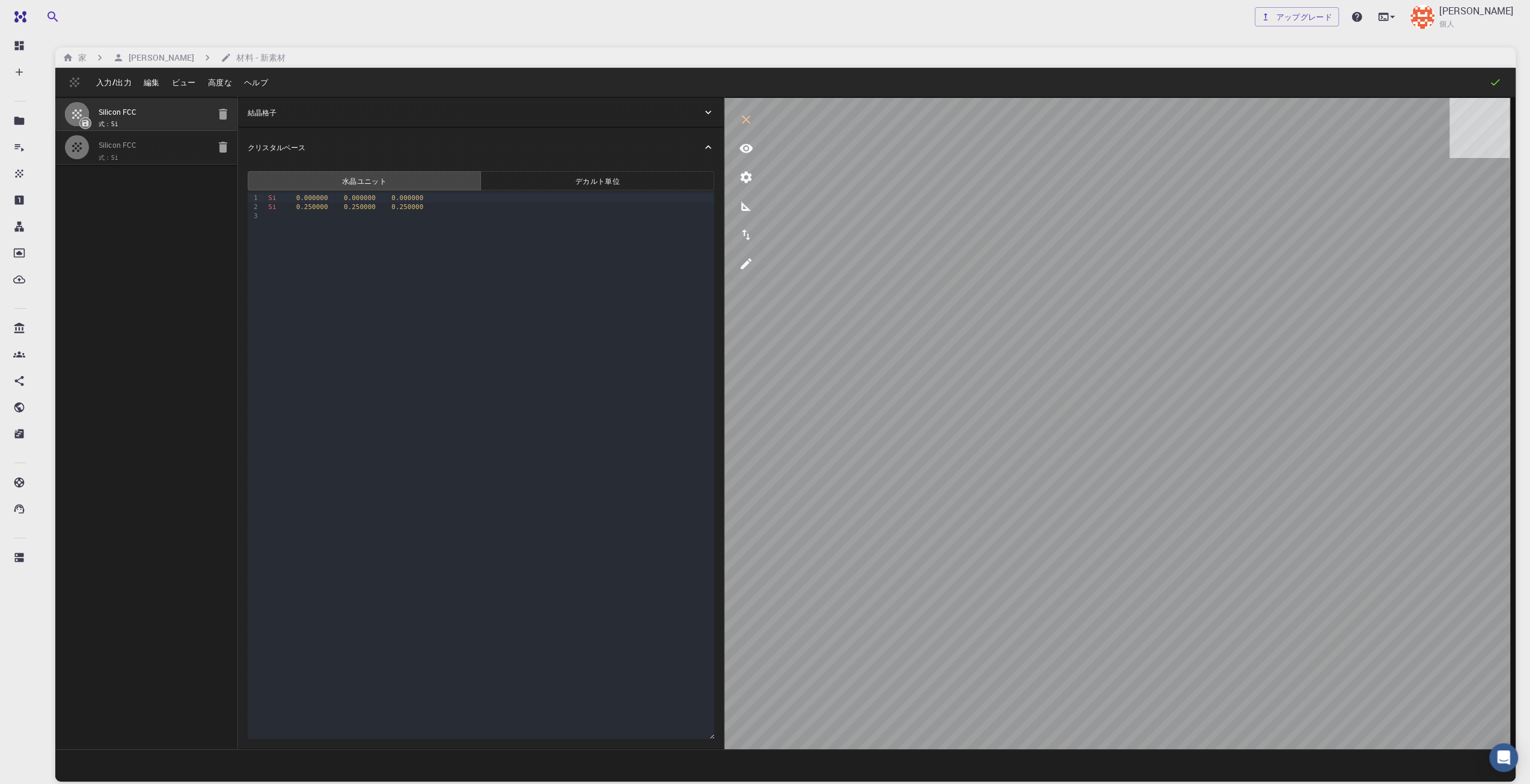
scroll to position [32, 0]
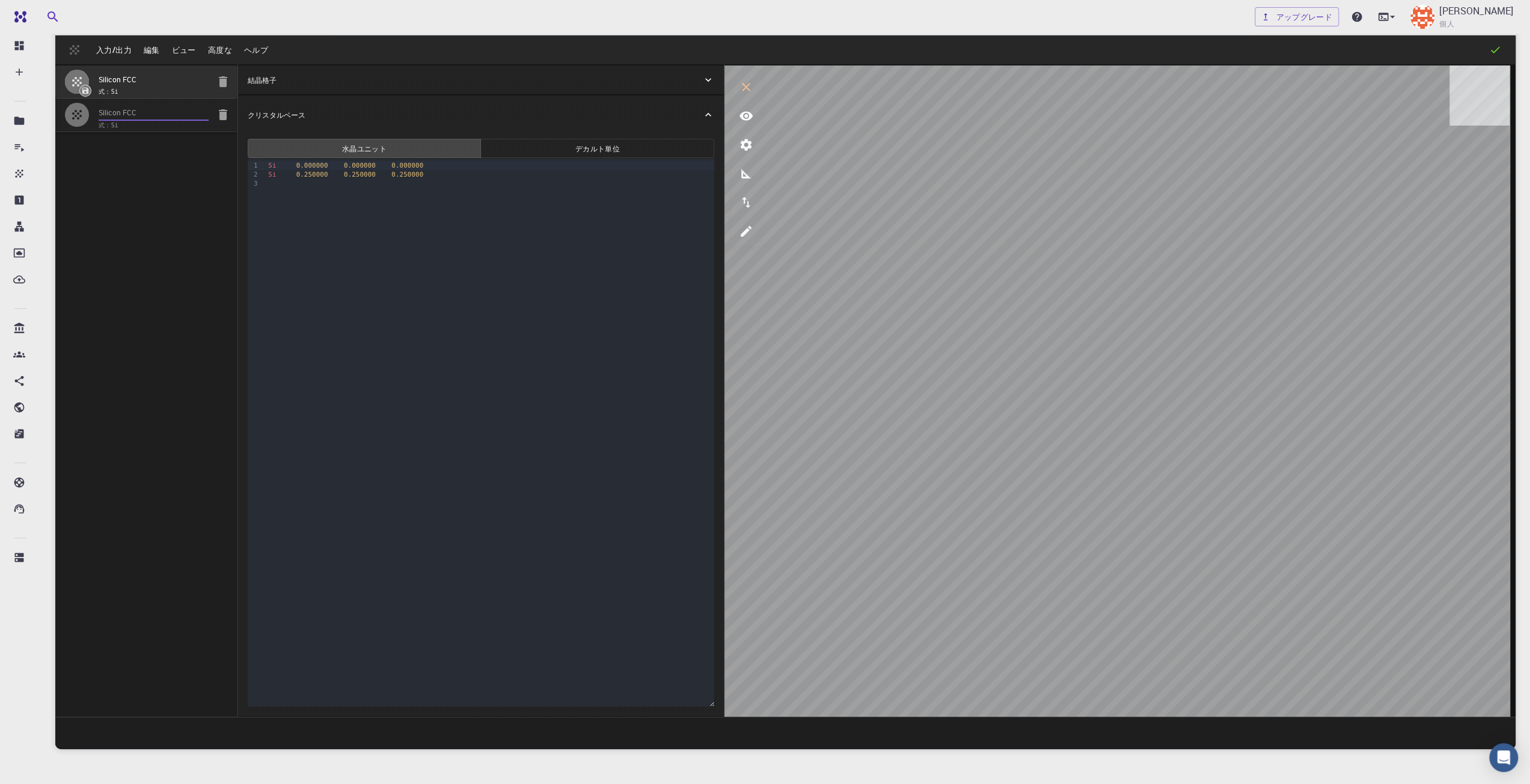
click at [178, 113] on input "Silicon FCC" at bounding box center [154, 113] width 110 height 14
type input "TRI"
type input "3.8669999135585558"
type input "3.8669998981069353"
type input "3.867000102996826"
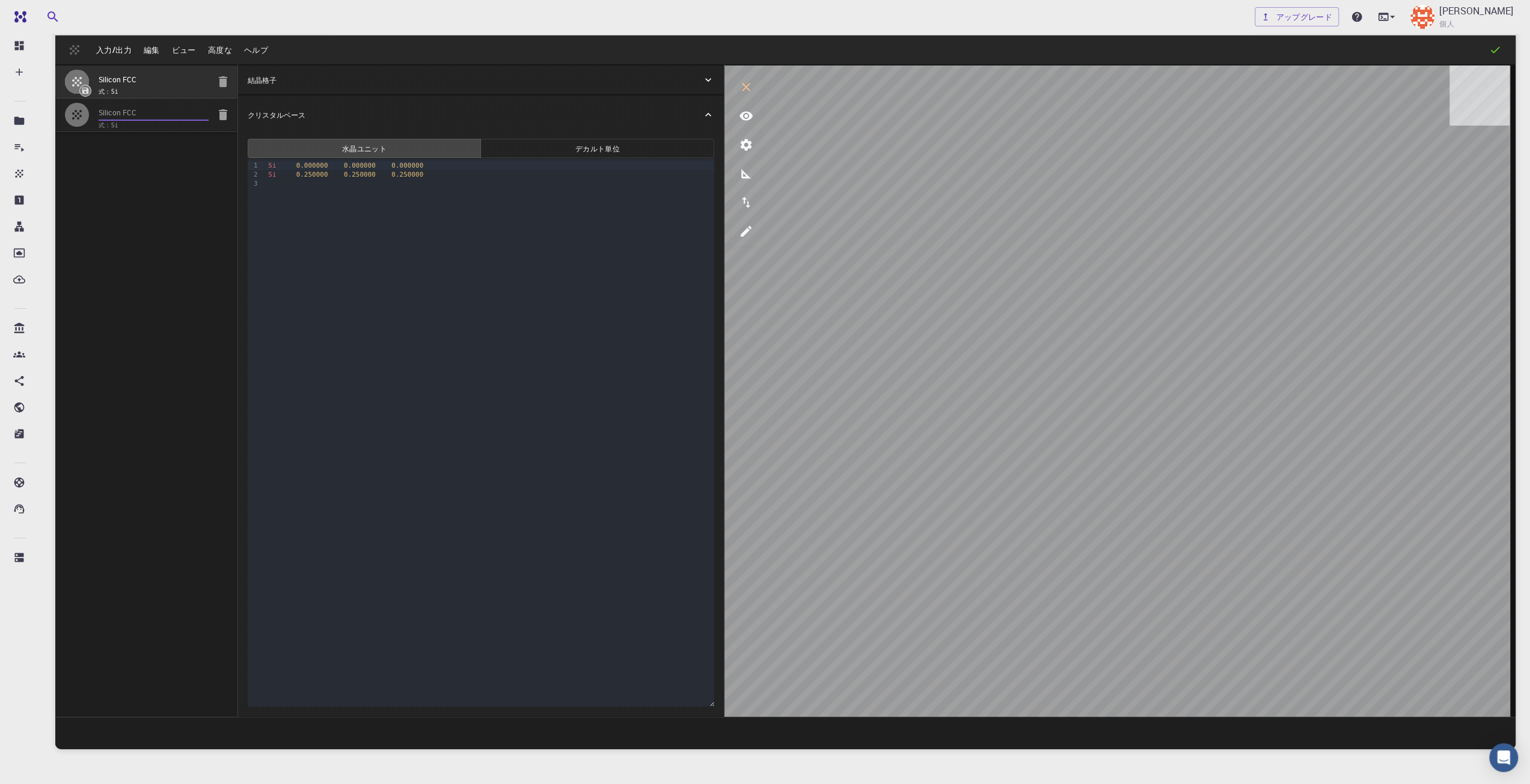
type input "59.9999982472968"
type input "59.99999837947563"
type input "59.999994077402114"
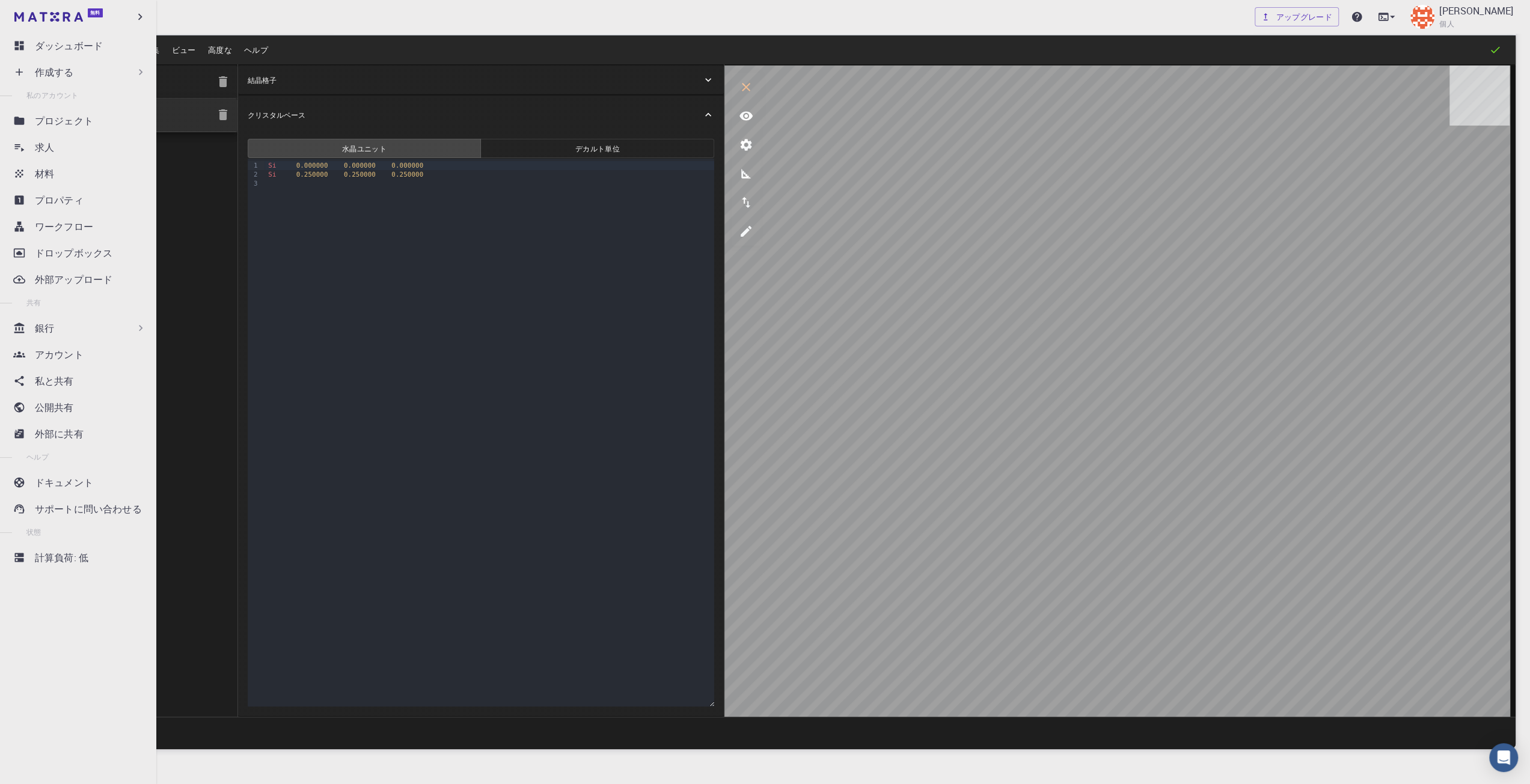
click at [28, 212] on ul "ダッシュボード 作成する 新しい仕事 新素材 マテリアルを作成する ファイルをアップロード 銀行からのインポート サードパーティからのインポート 新しいワーク…" at bounding box center [78, 316] width 156 height 565
click at [28, 209] on link "プロパティ" at bounding box center [81, 200] width 142 height 24
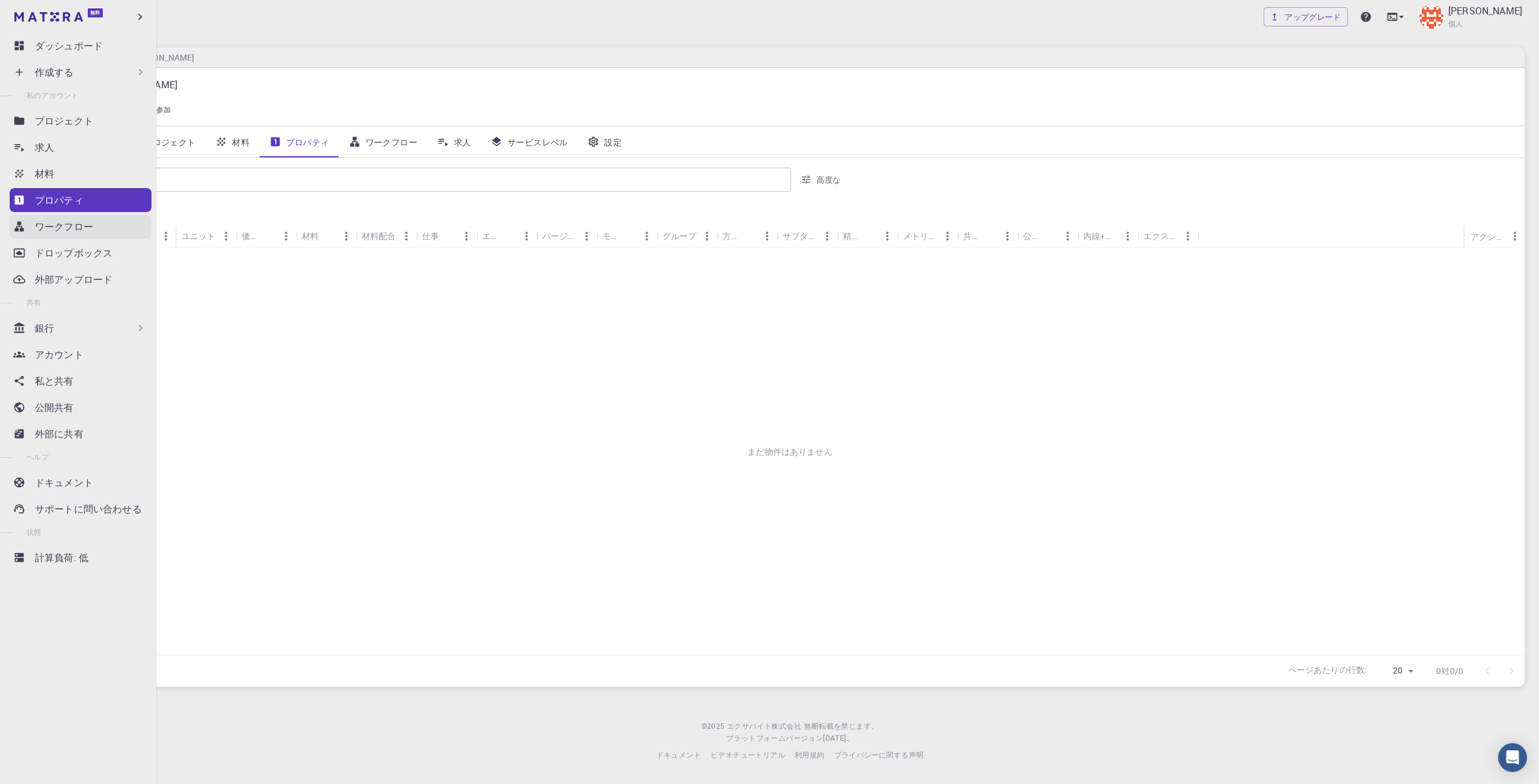
click at [26, 218] on link "ワークフロー" at bounding box center [81, 227] width 142 height 24
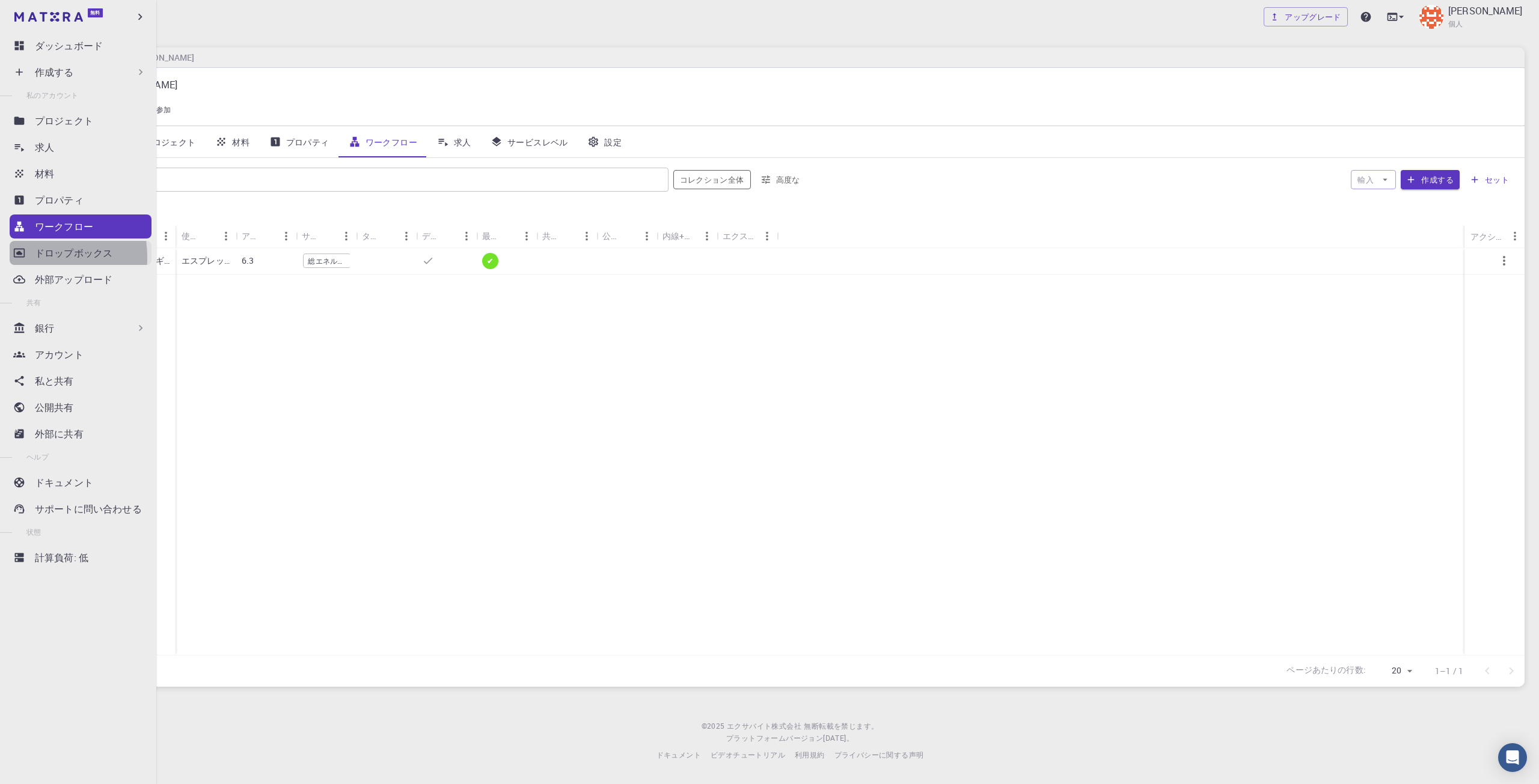
click at [21, 258] on icon at bounding box center [19, 253] width 12 height 12
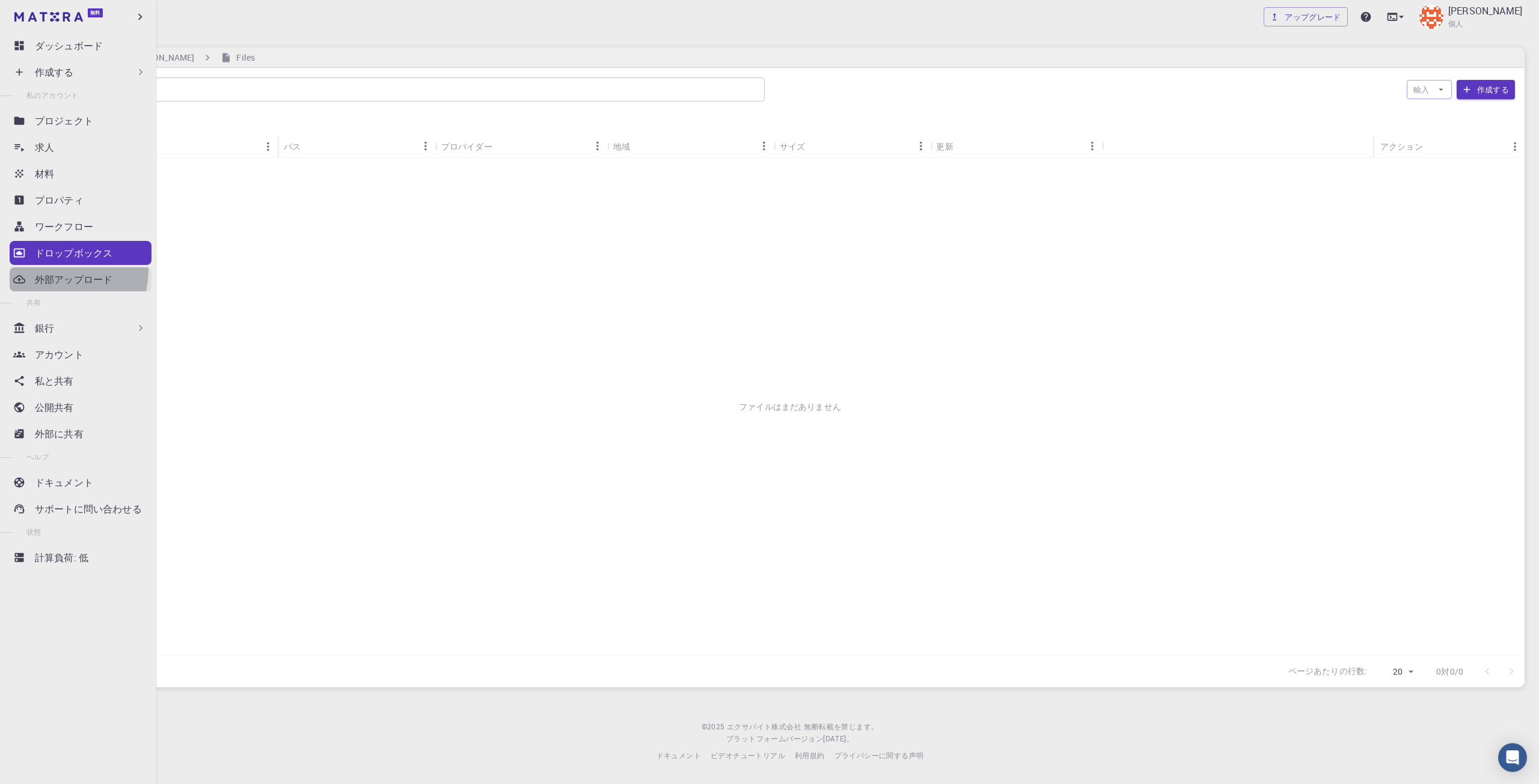
click at [23, 268] on link "外部アップロード" at bounding box center [81, 280] width 142 height 24
click at [87, 329] on div "銀行" at bounding box center [91, 328] width 112 height 15
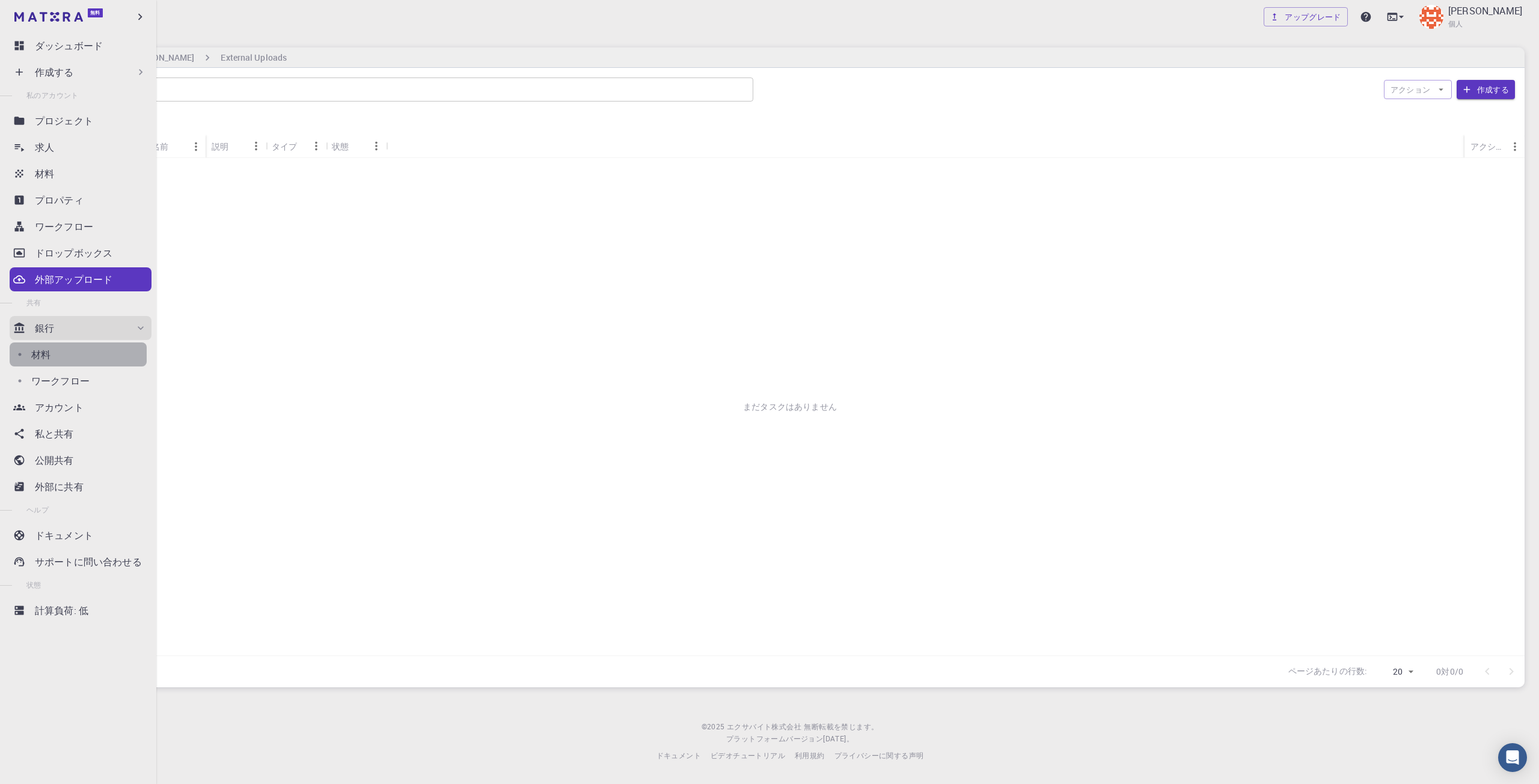
click at [109, 357] on div "材料" at bounding box center [89, 355] width 115 height 15
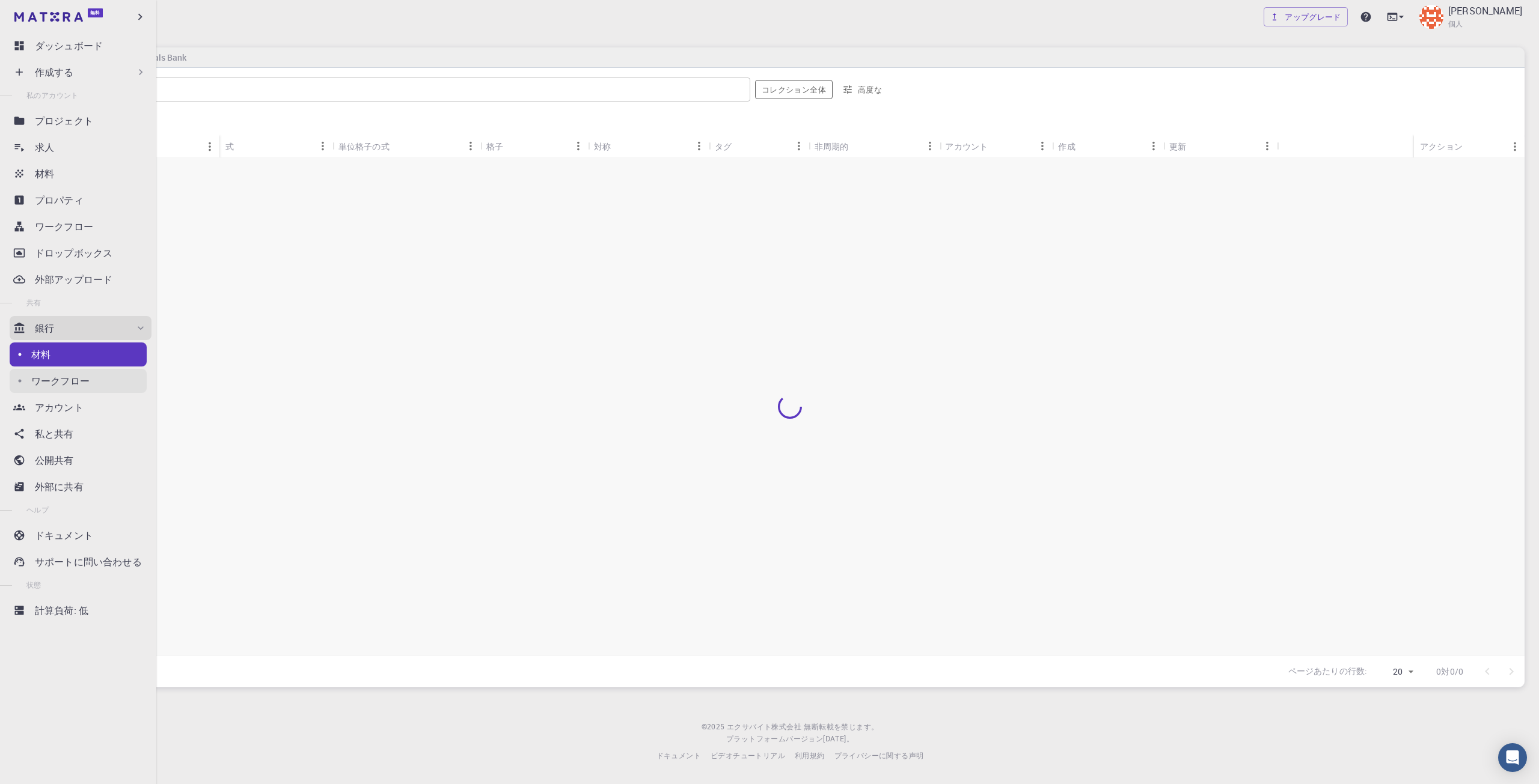
click at [109, 384] on div "ワークフロー" at bounding box center [89, 381] width 115 height 15
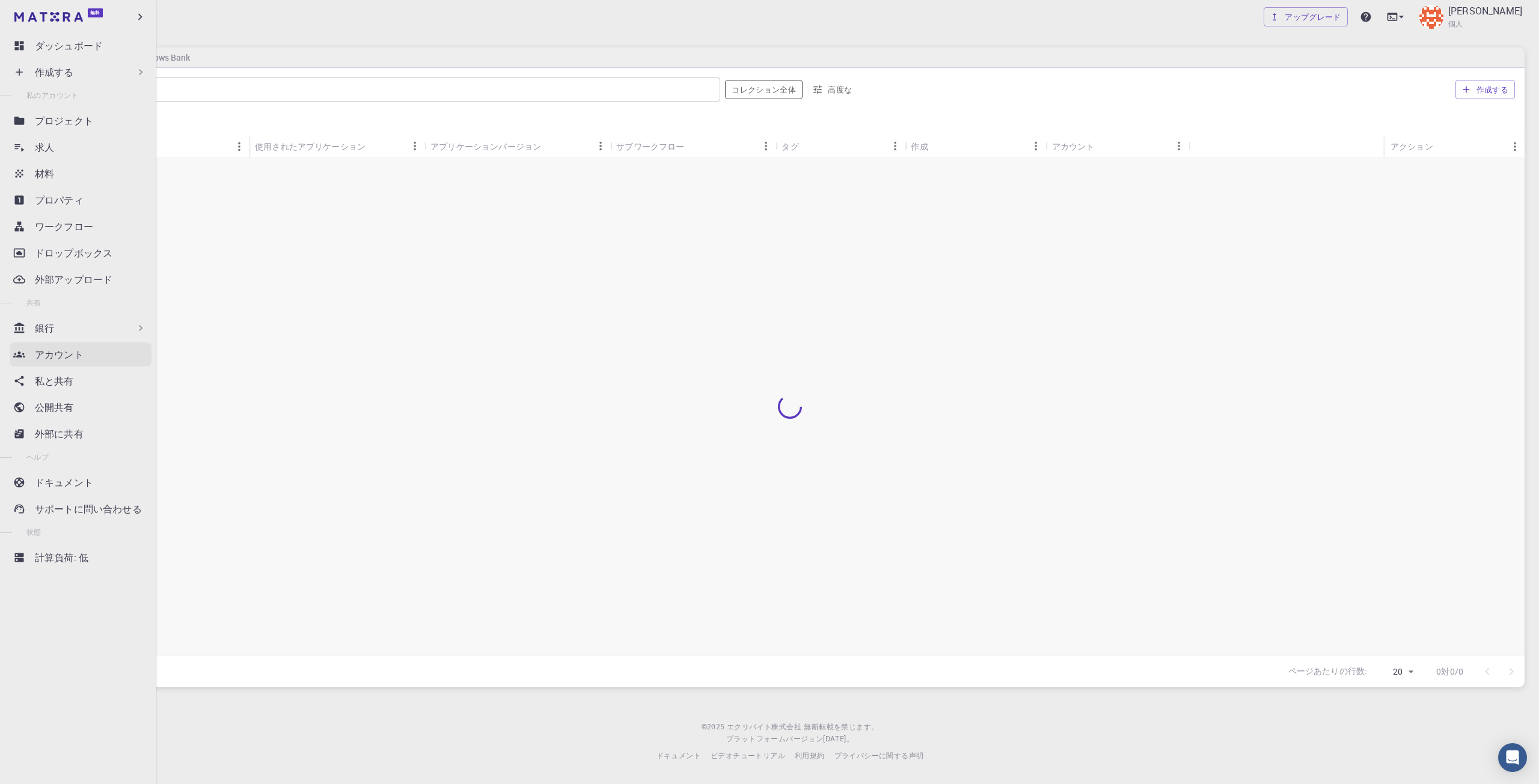
click at [21, 366] on link "アカウント" at bounding box center [81, 355] width 142 height 24
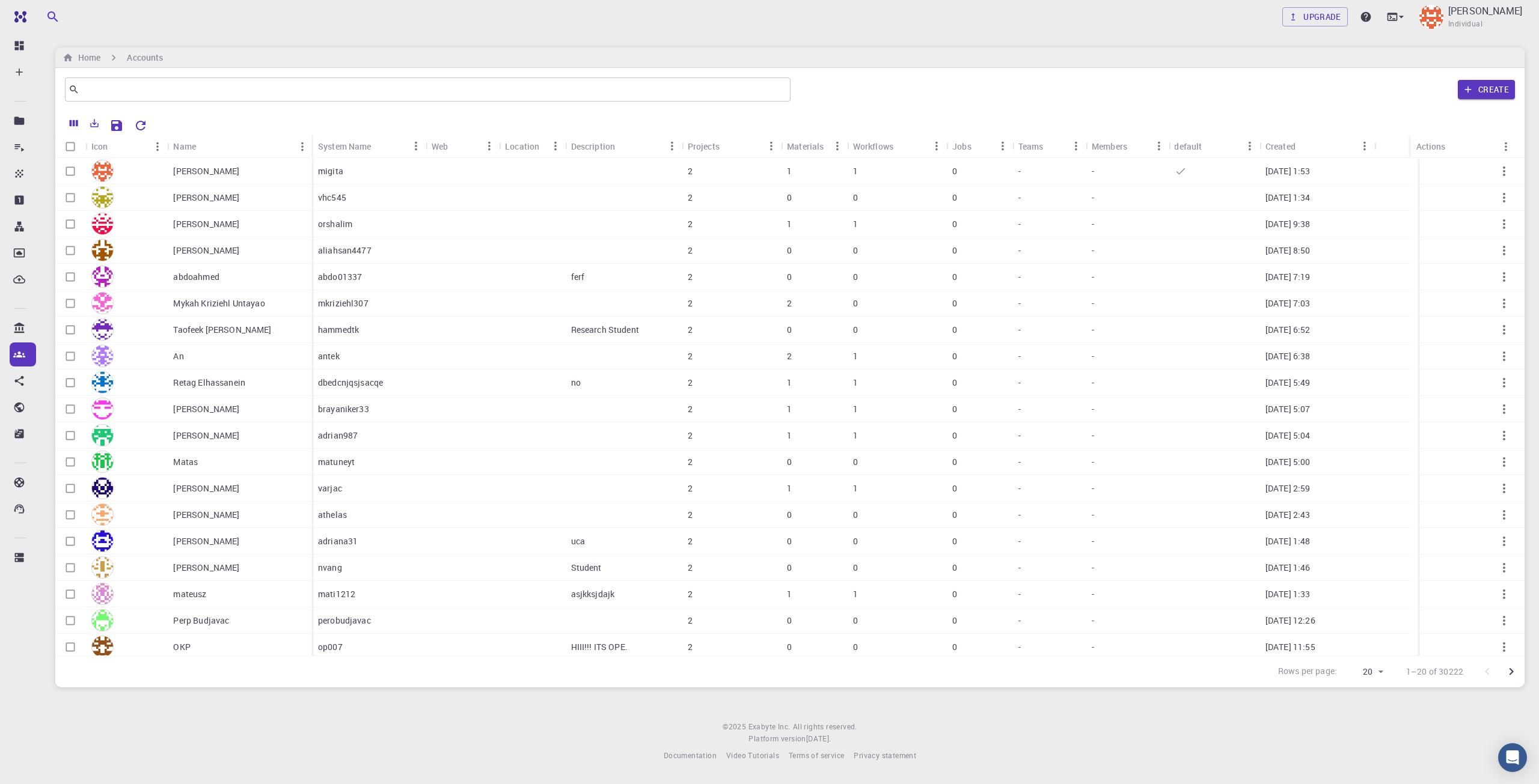
click at [1053, 81] on div "Create" at bounding box center [1155, 89] width 720 height 29
click at [1496, 89] on button "Create" at bounding box center [1486, 89] width 57 height 19
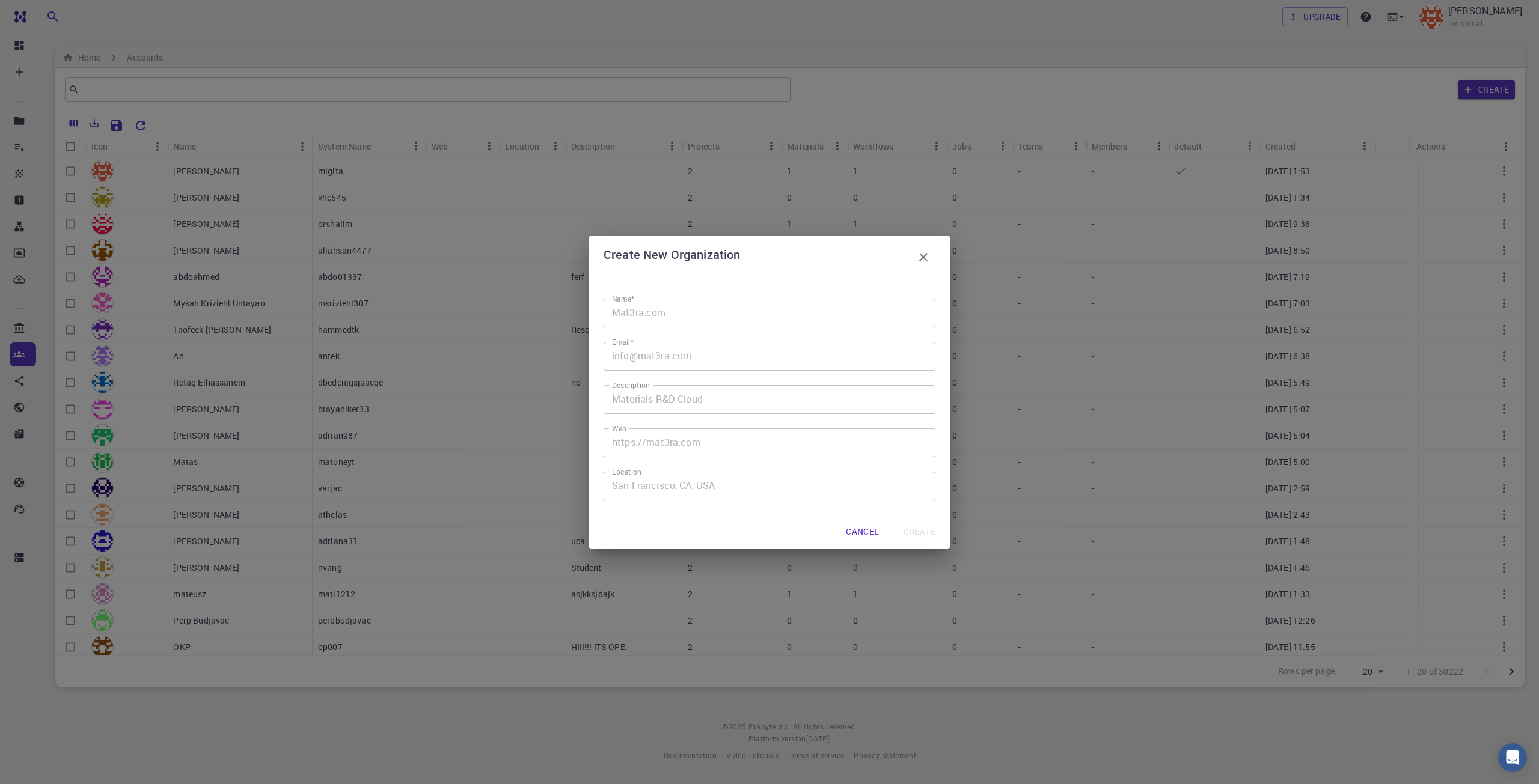
click at [931, 255] on button "button" at bounding box center [923, 257] width 24 height 24
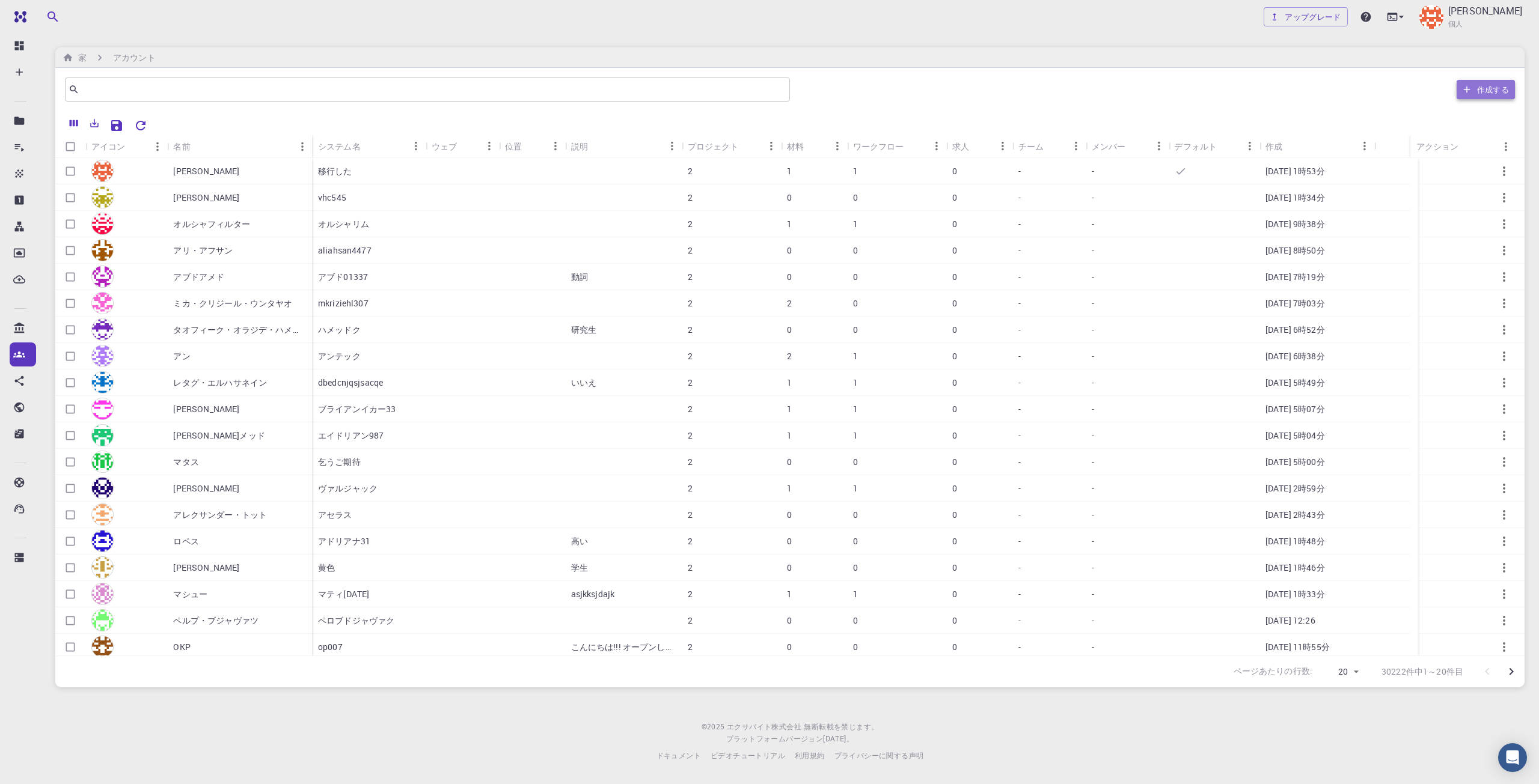
click at [1491, 91] on font "作成する" at bounding box center [1493, 89] width 32 height 11
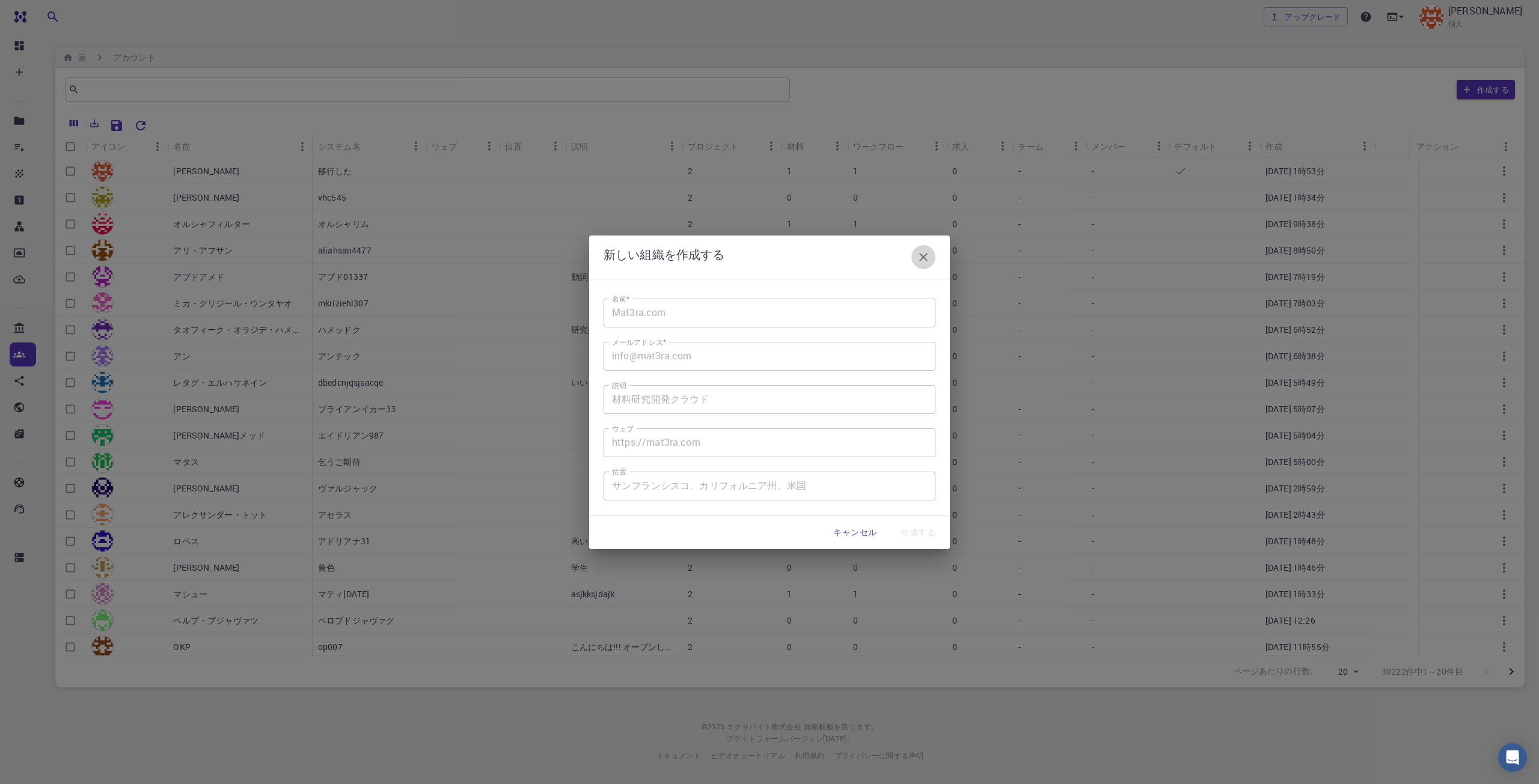
click at [931, 251] on button "button" at bounding box center [923, 257] width 24 height 24
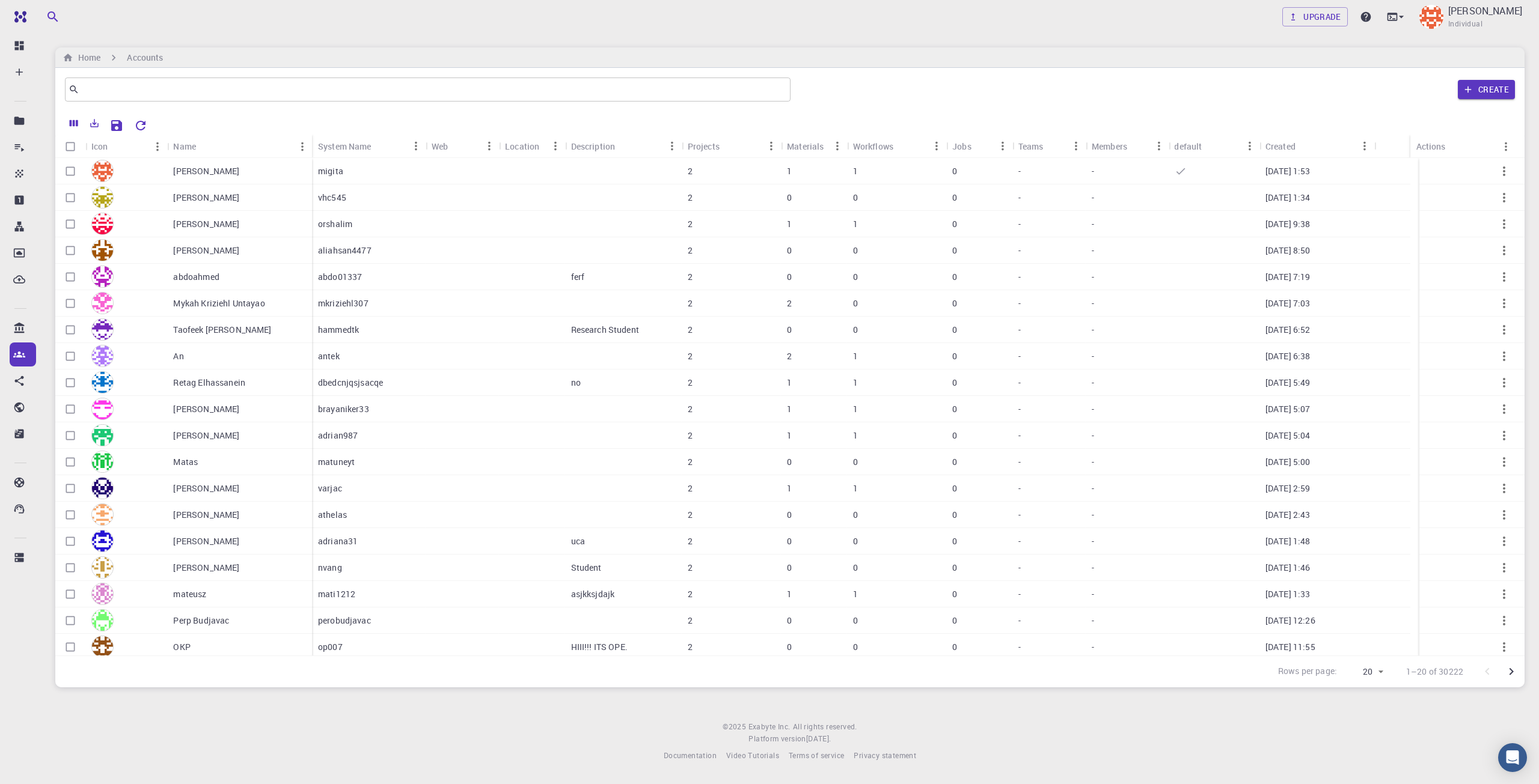
click at [925, 76] on div "Create" at bounding box center [1155, 89] width 720 height 29
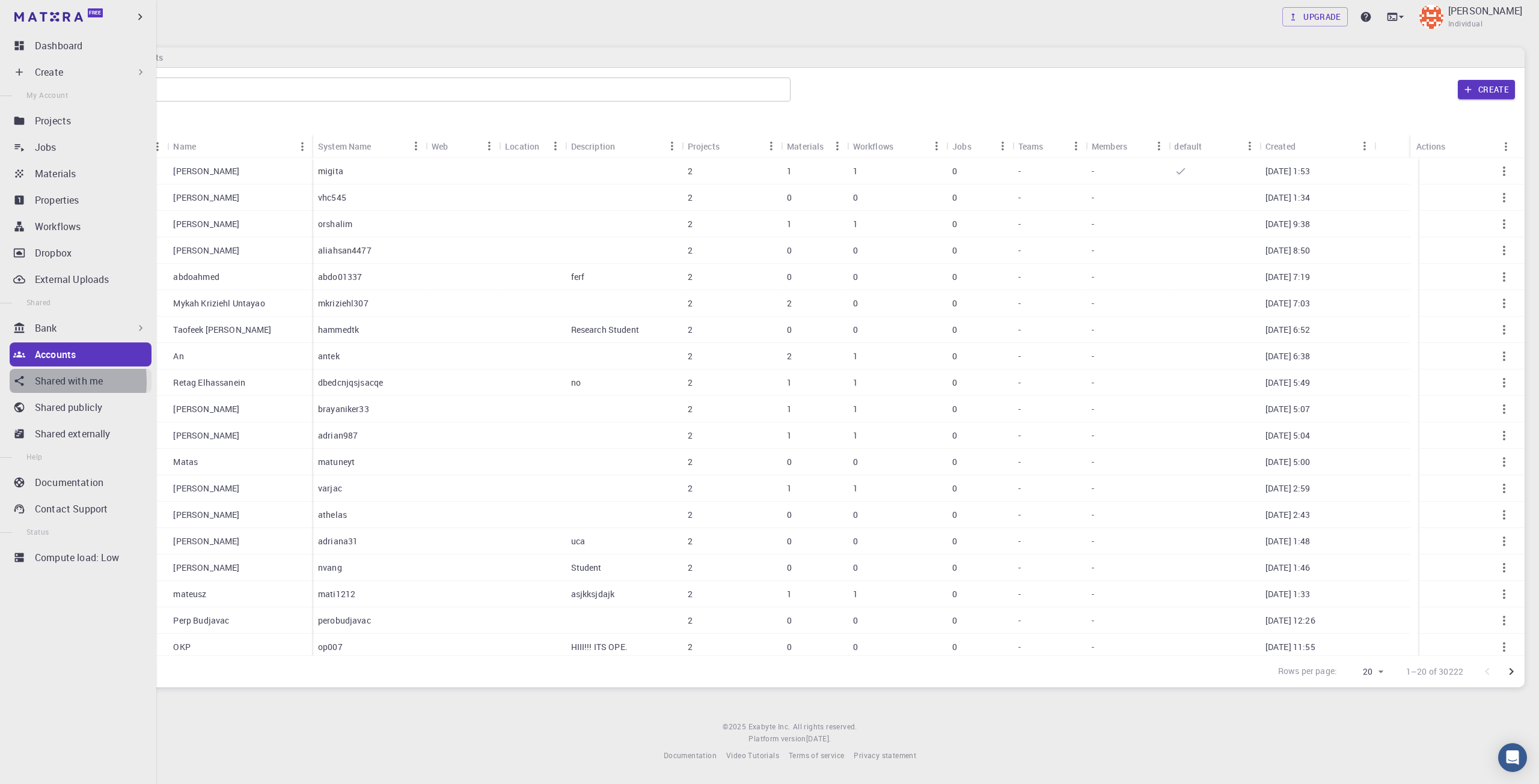
click at [25, 382] on link "Shared with me" at bounding box center [81, 381] width 142 height 24
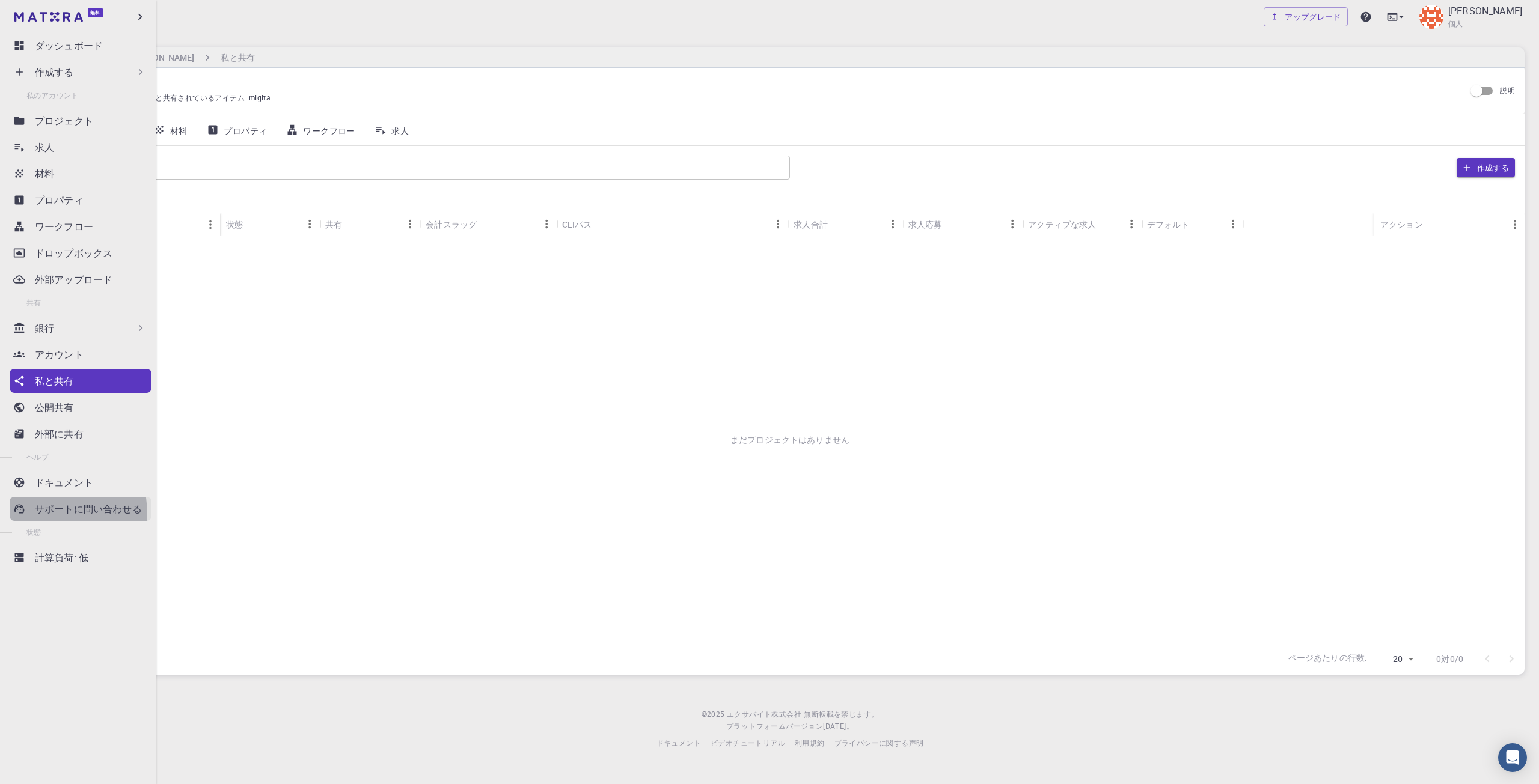
click at [23, 515] on link "サポートに問い合わせる" at bounding box center [81, 509] width 142 height 24
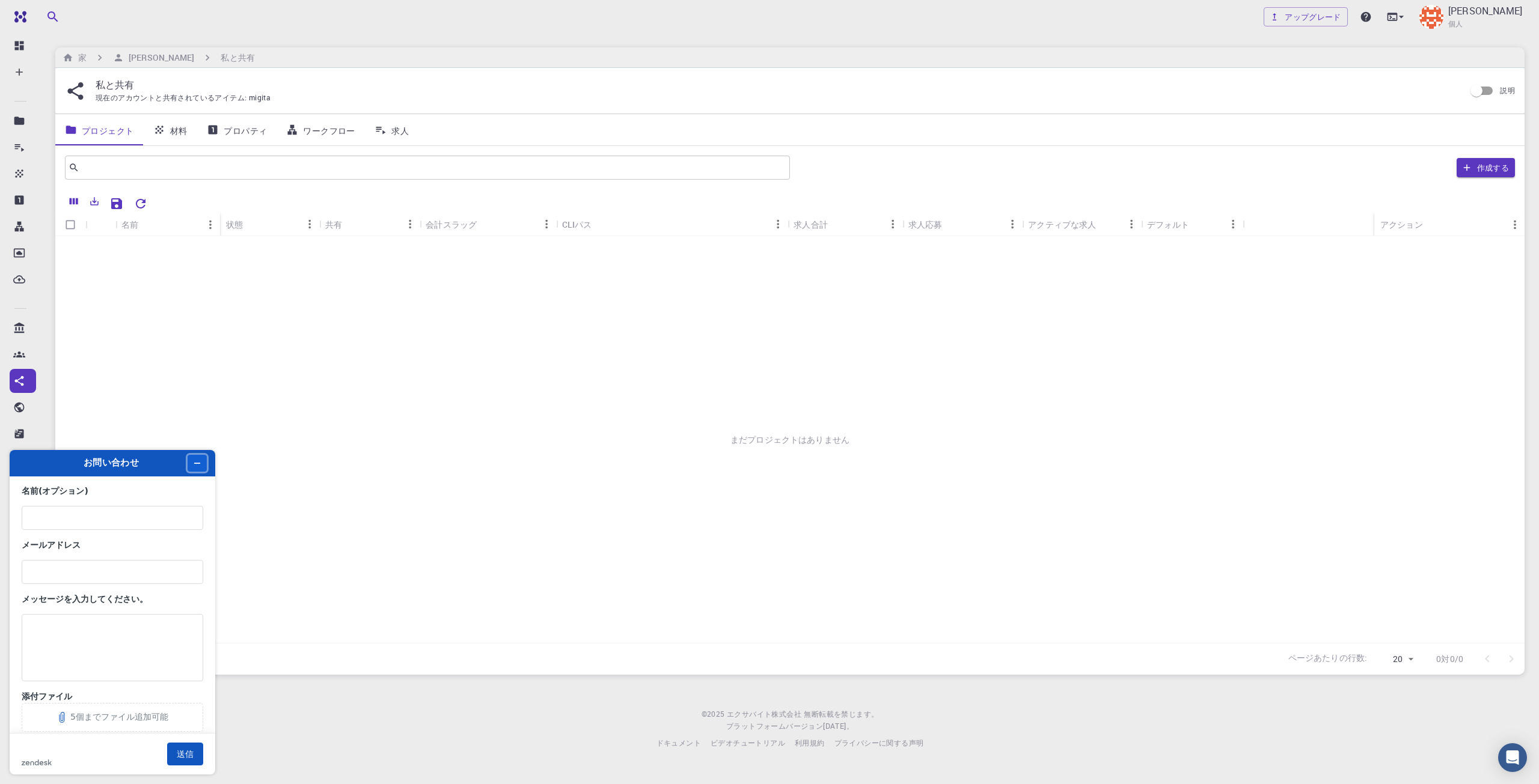
click at [197, 466] on icon "ウィジェットを最小化" at bounding box center [197, 463] width 9 height 9
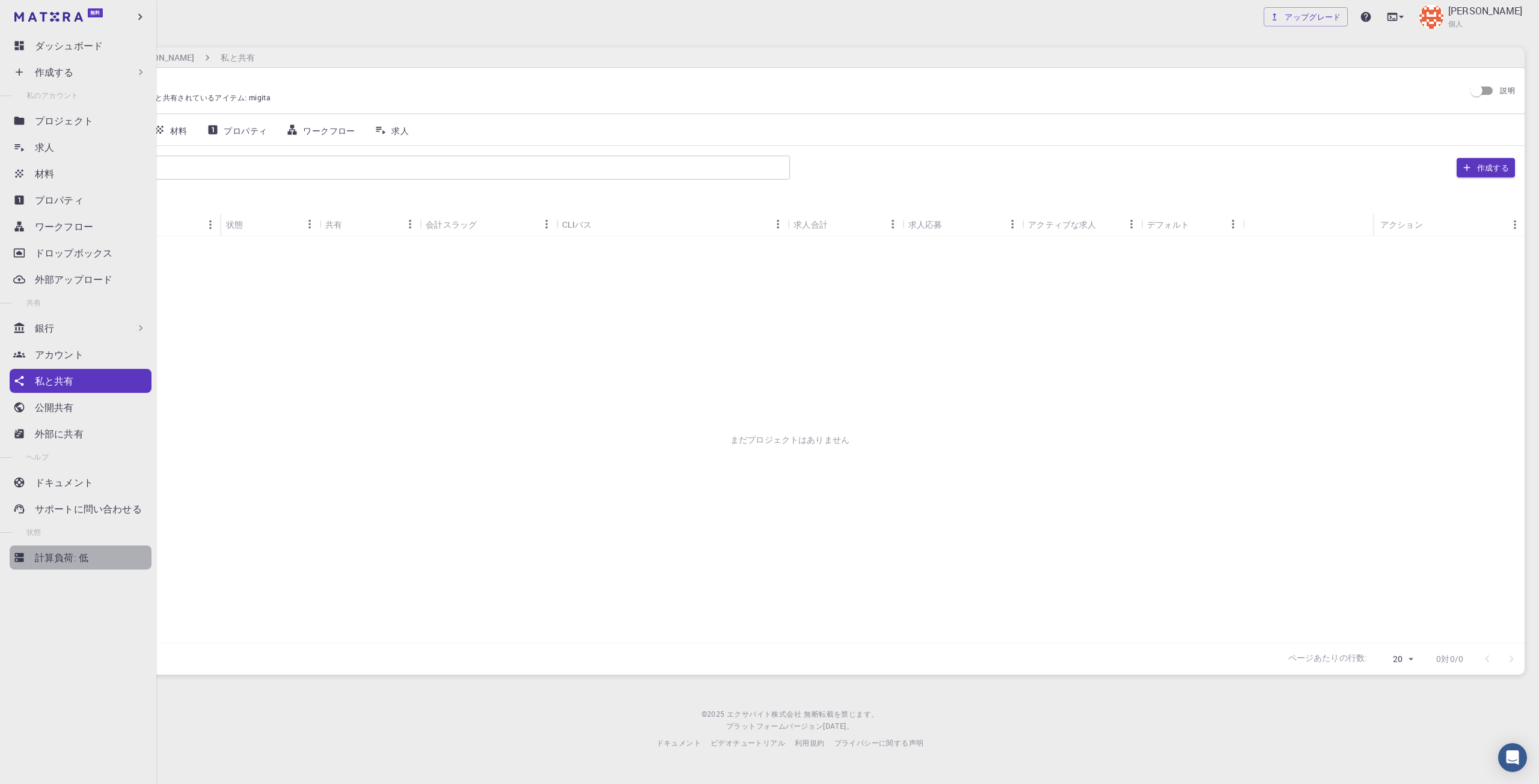
click at [83, 549] on link "計算負荷: 低" at bounding box center [81, 557] width 142 height 24
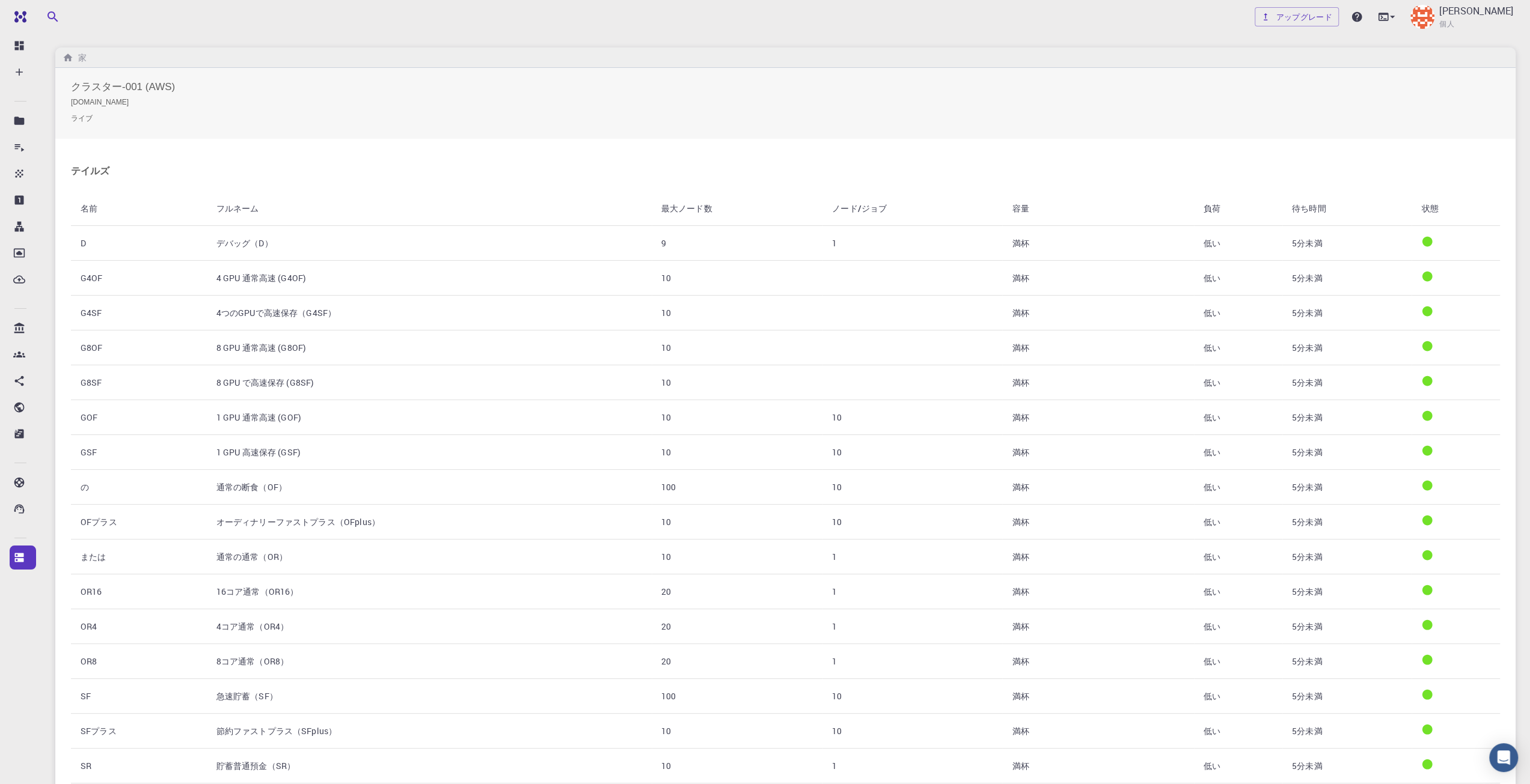
click at [244, 217] on th "フルネーム" at bounding box center [429, 207] width 445 height 35
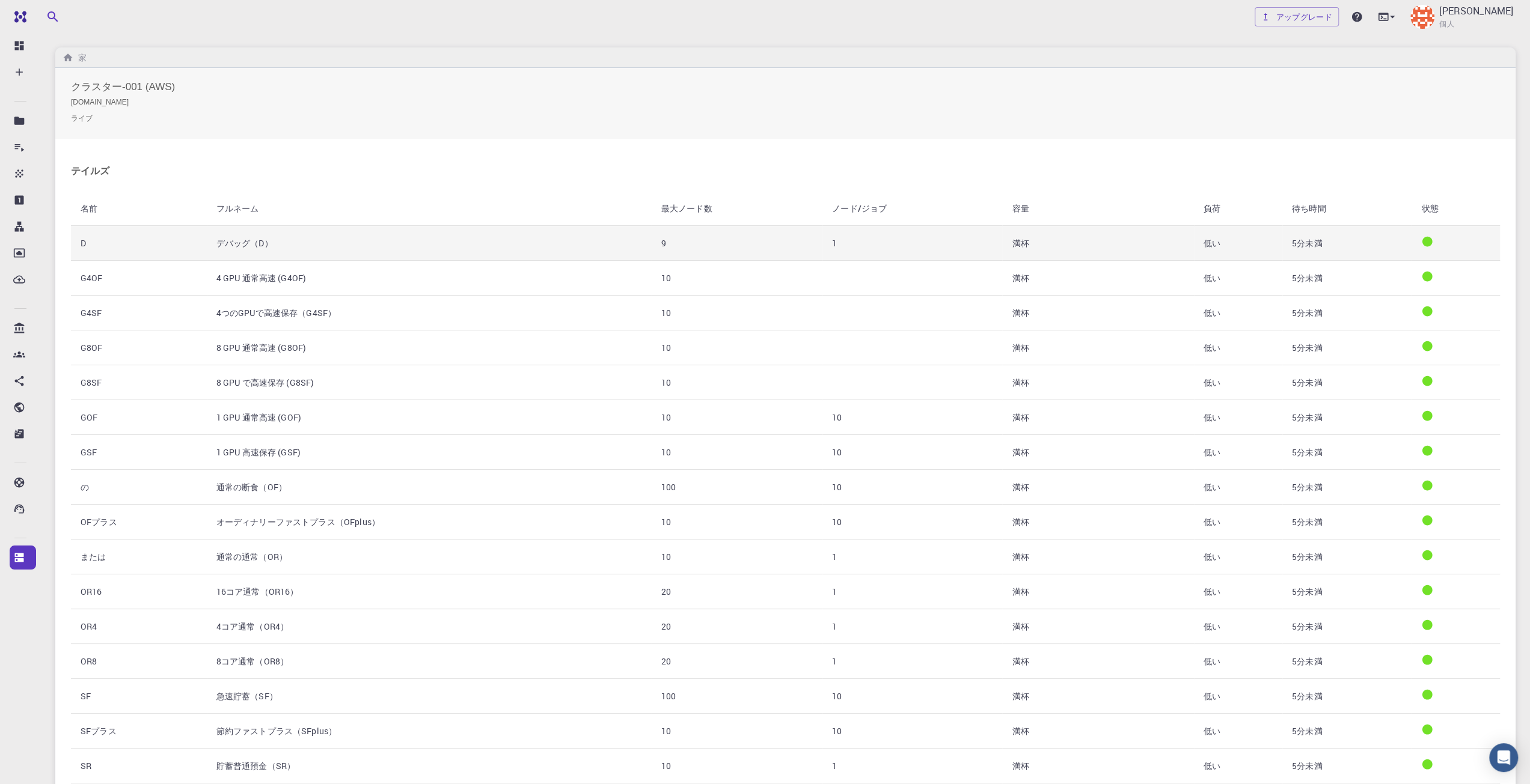
click at [245, 234] on td "デバッグ（D）" at bounding box center [429, 243] width 445 height 35
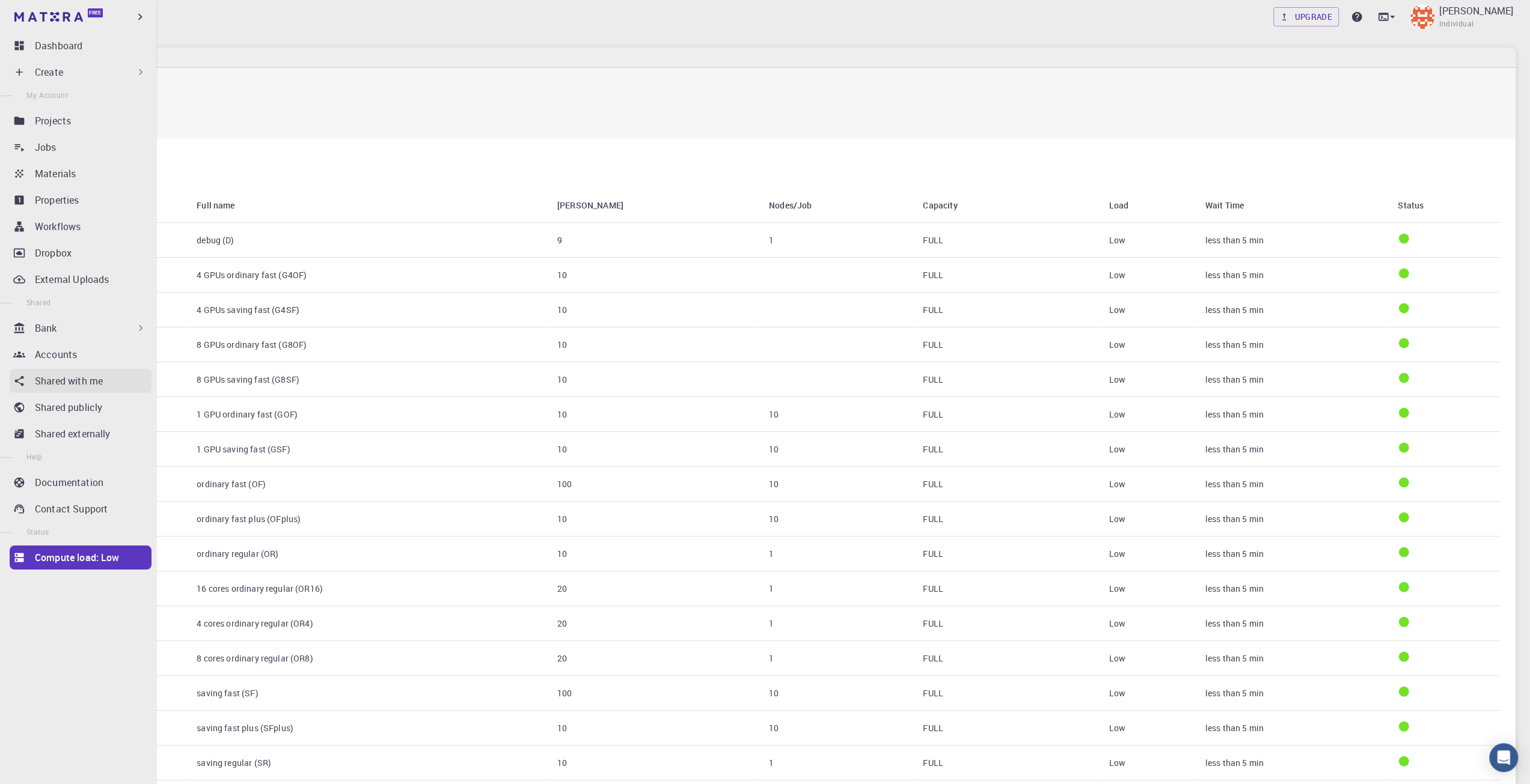
click at [64, 378] on p "Shared with me" at bounding box center [69, 381] width 68 height 15
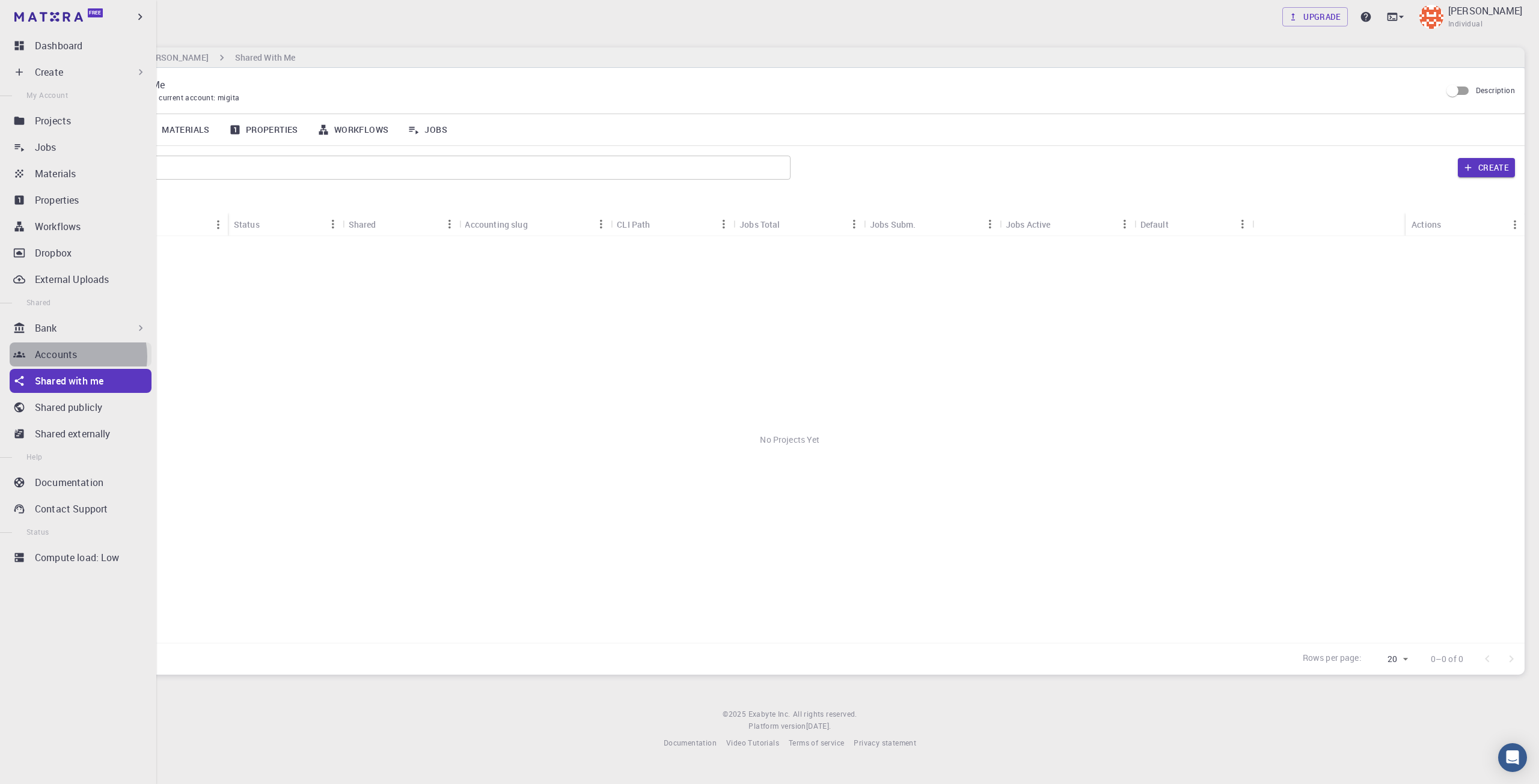
click at [74, 357] on p "Accounts" at bounding box center [56, 355] width 42 height 15
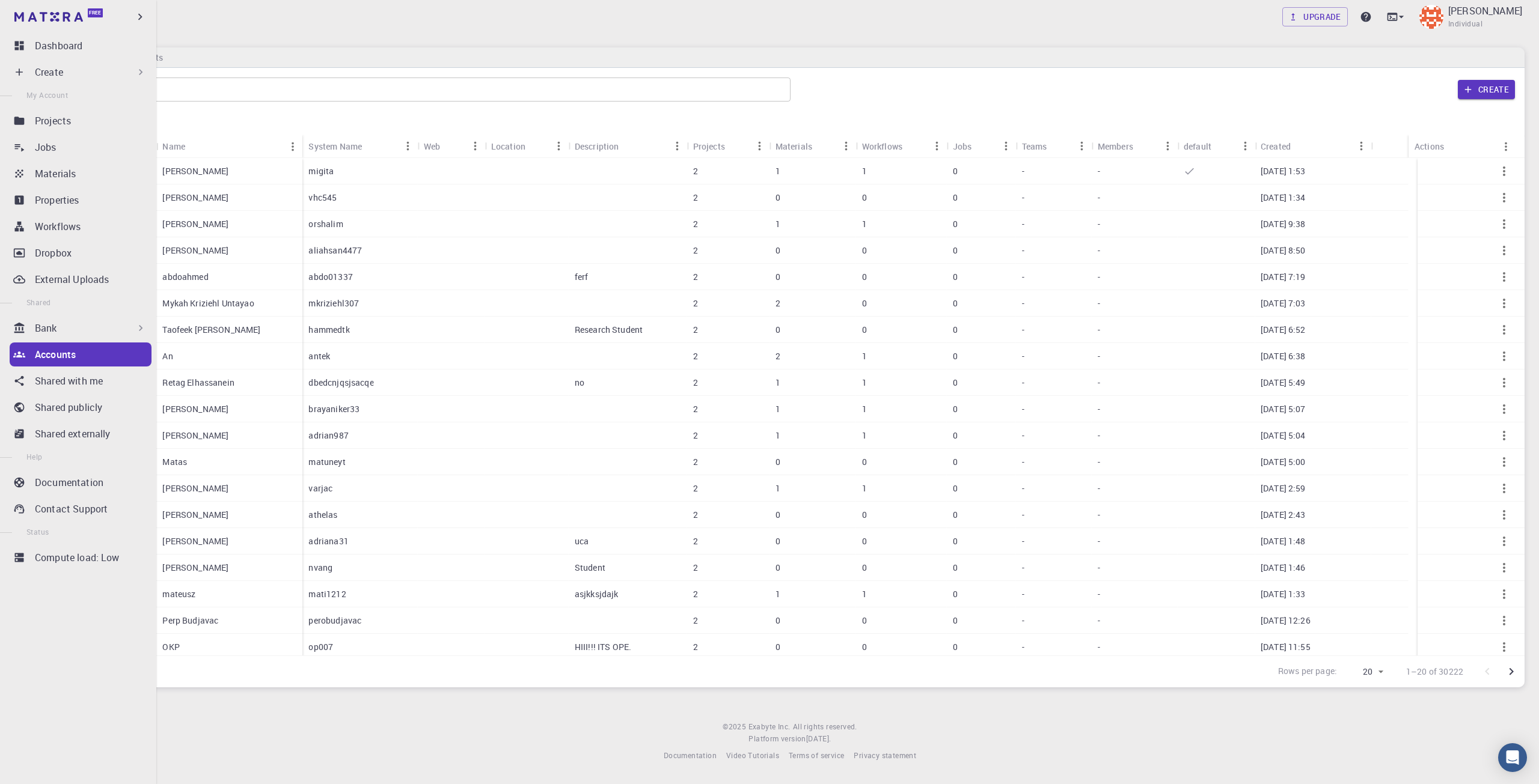
click at [14, 333] on icon at bounding box center [19, 328] width 12 height 12
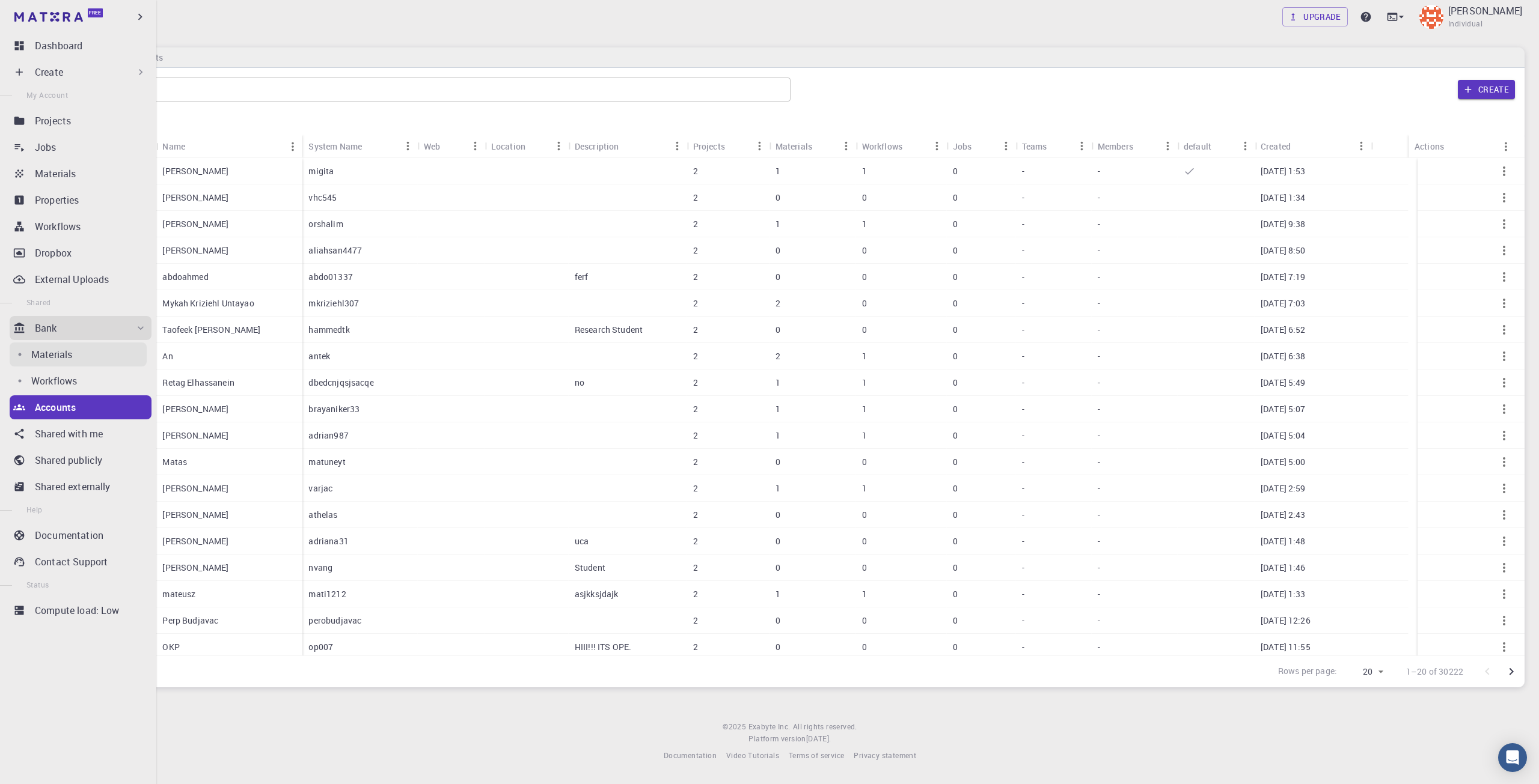
click at [51, 352] on p "Materials" at bounding box center [52, 355] width 41 height 15
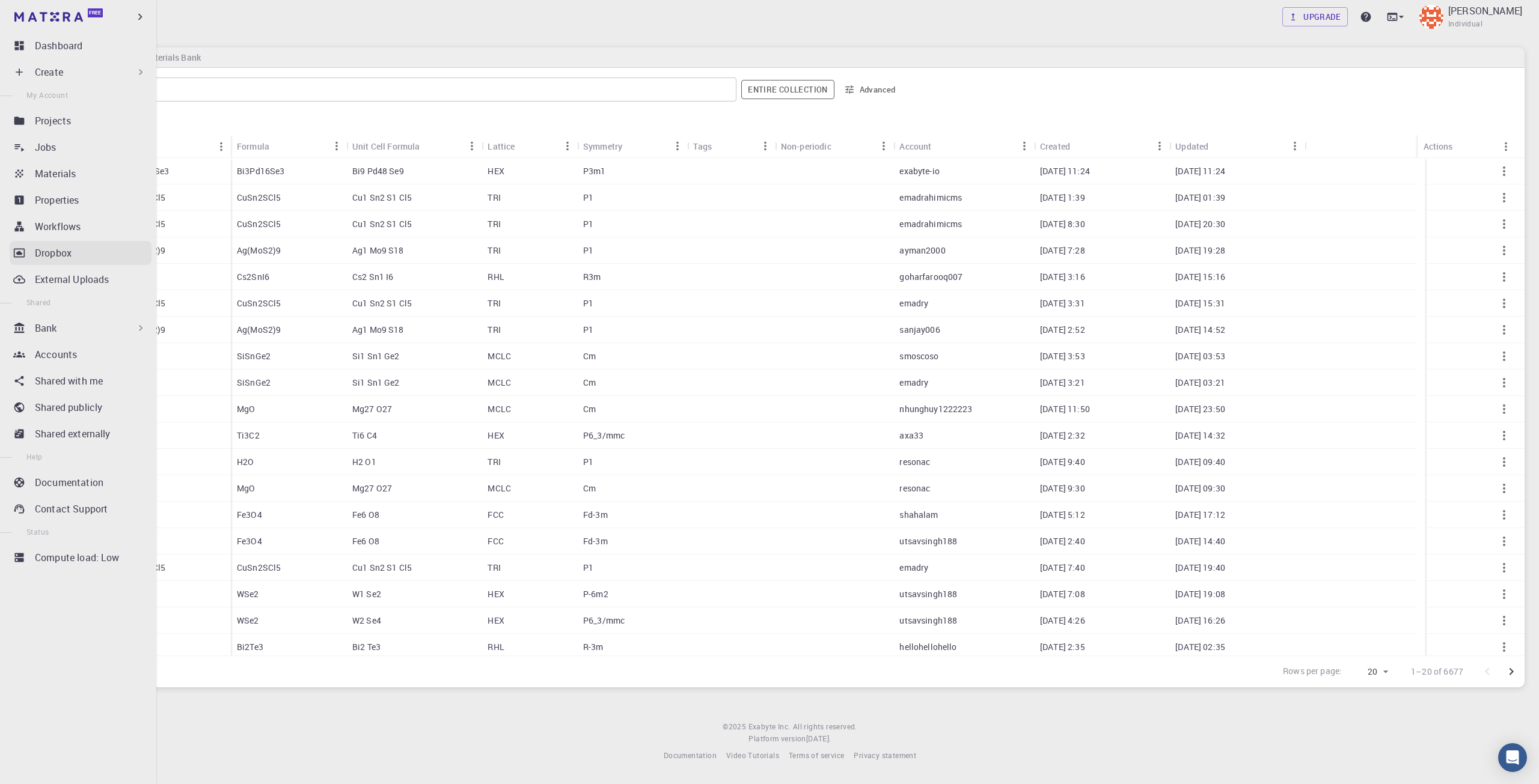
click at [24, 261] on link "Dropbox" at bounding box center [81, 253] width 142 height 24
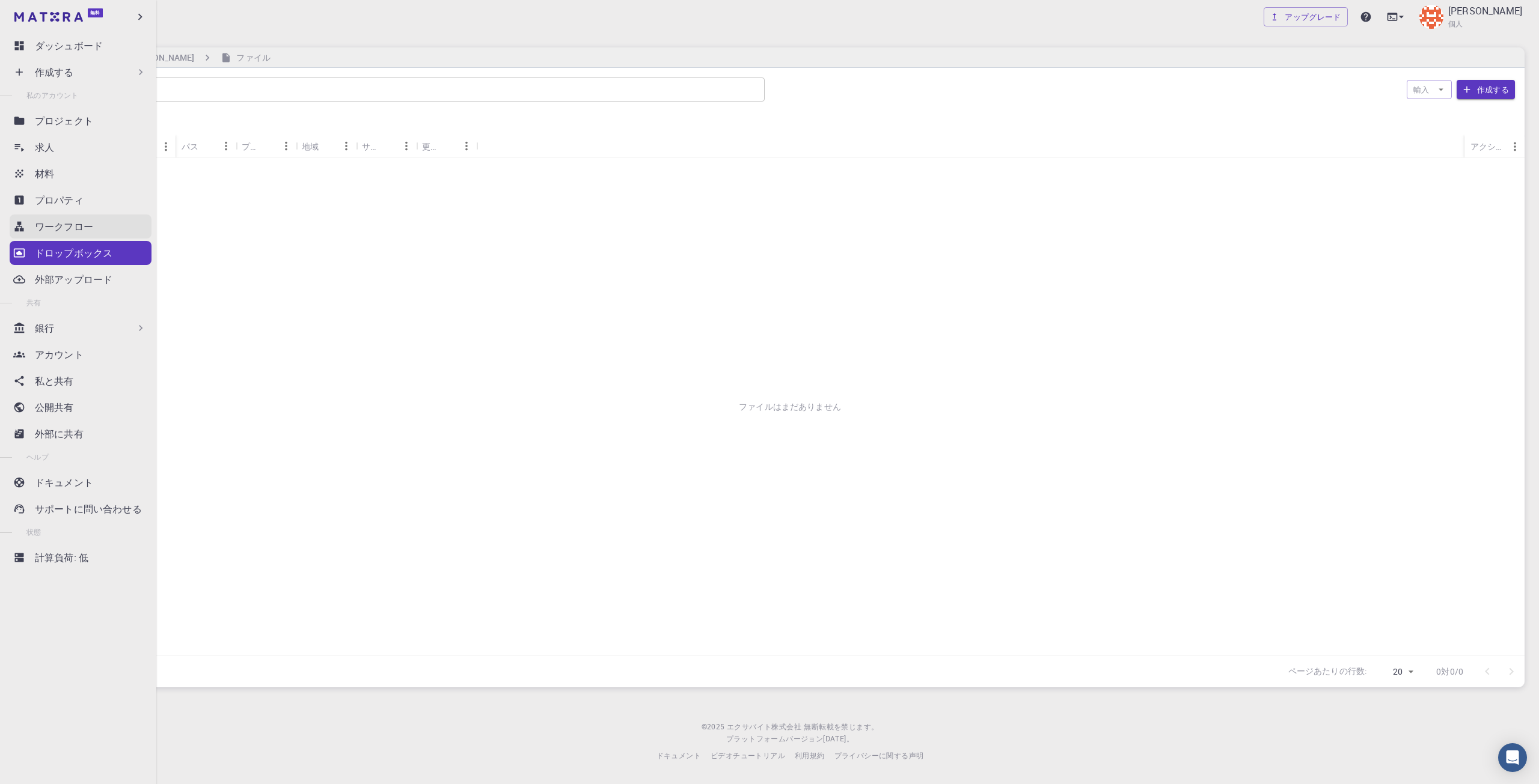
click at [53, 224] on font "ワークフロー" at bounding box center [64, 227] width 58 height 13
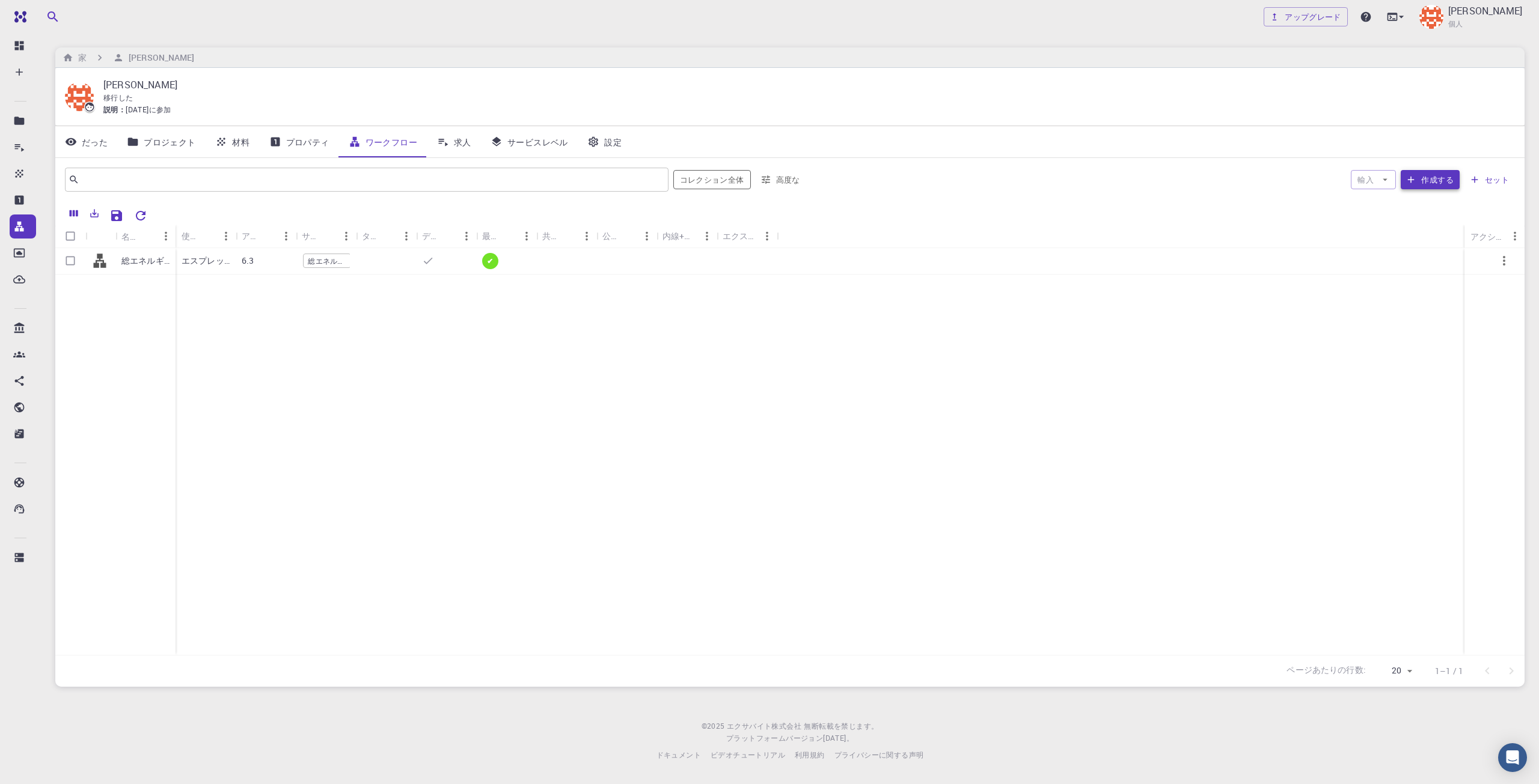
click at [1437, 182] on font "作成する" at bounding box center [1437, 180] width 32 height 11
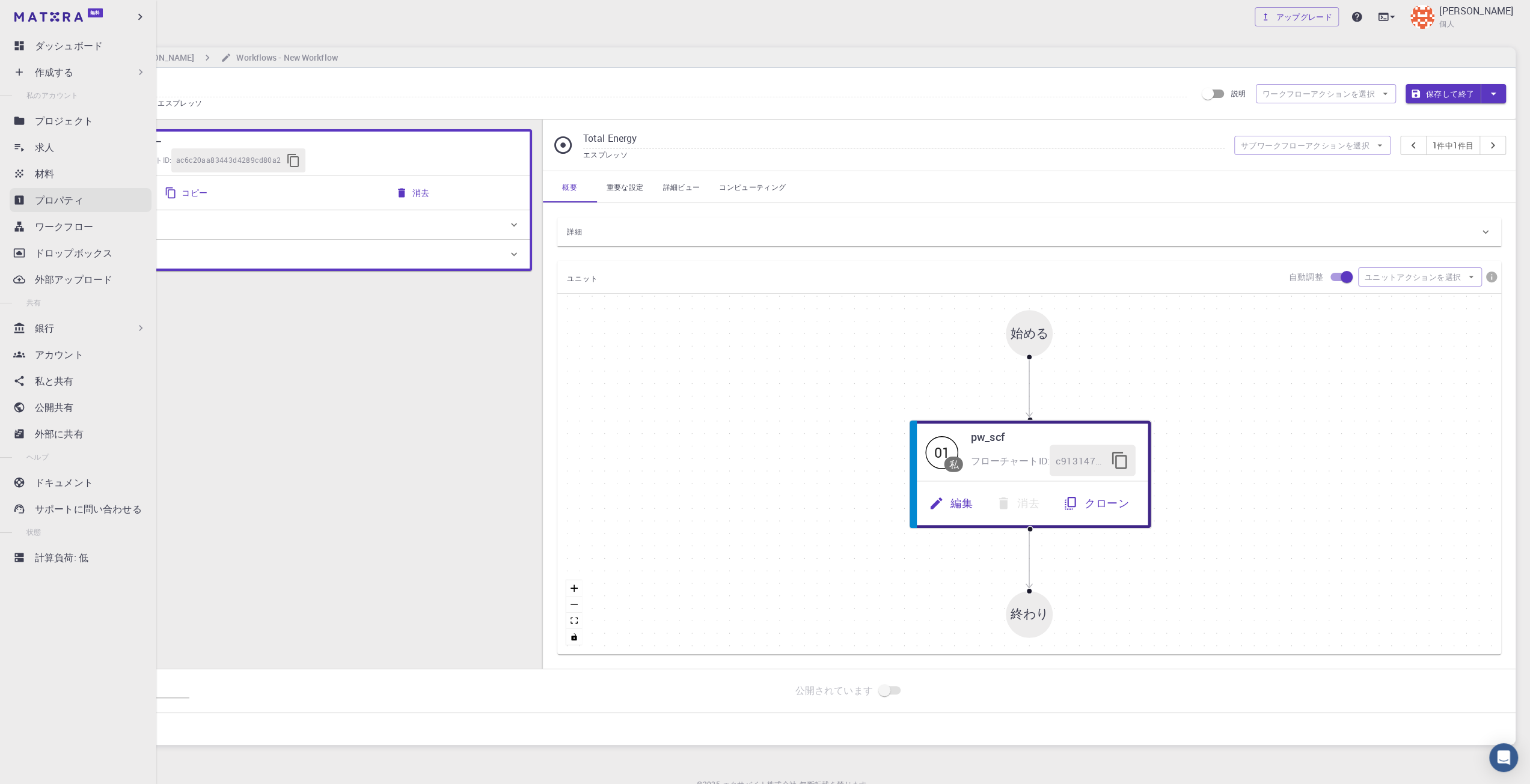
click at [35, 206] on font "プロパティ" at bounding box center [59, 200] width 48 height 13
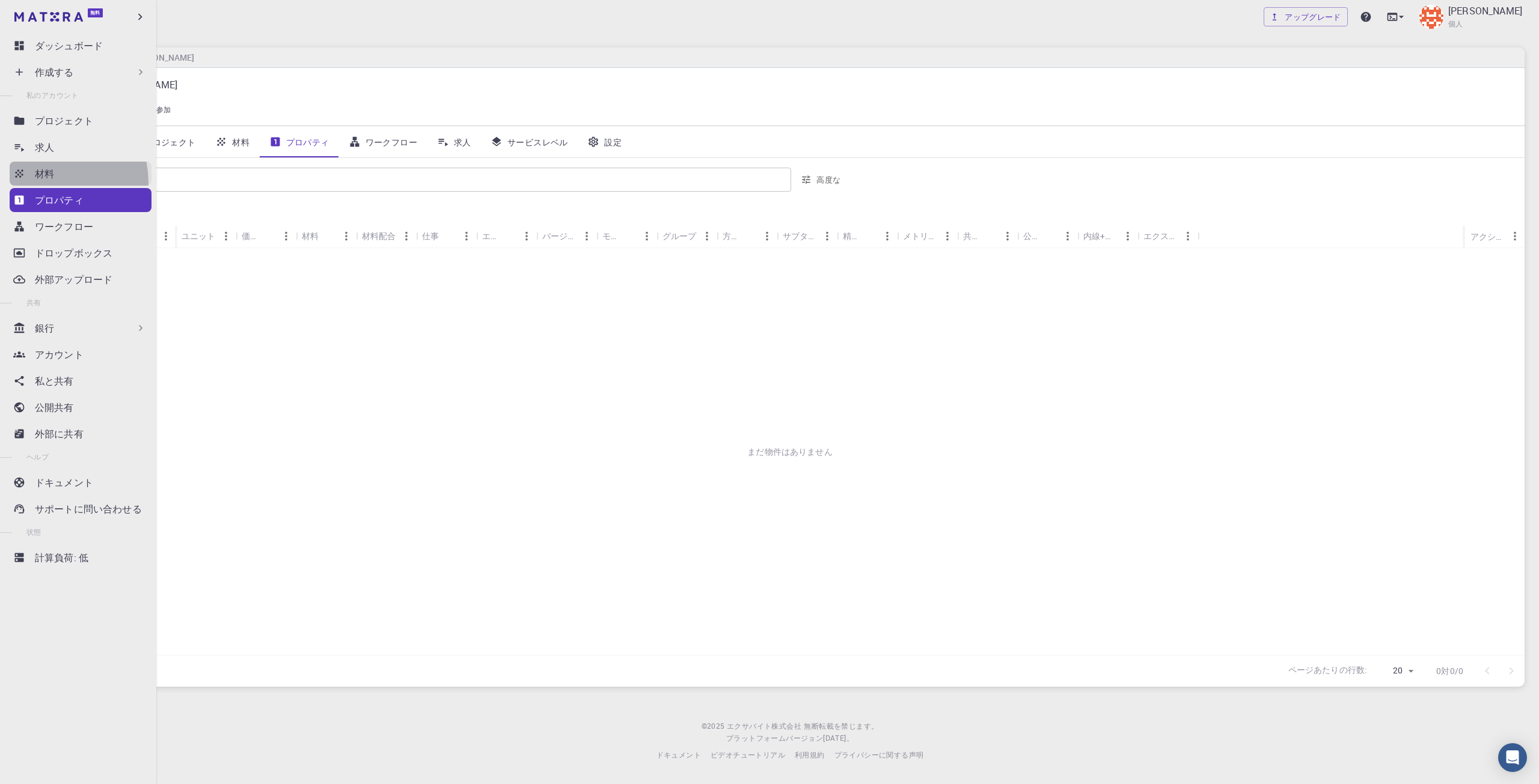
click at [36, 183] on link "材料" at bounding box center [81, 174] width 142 height 24
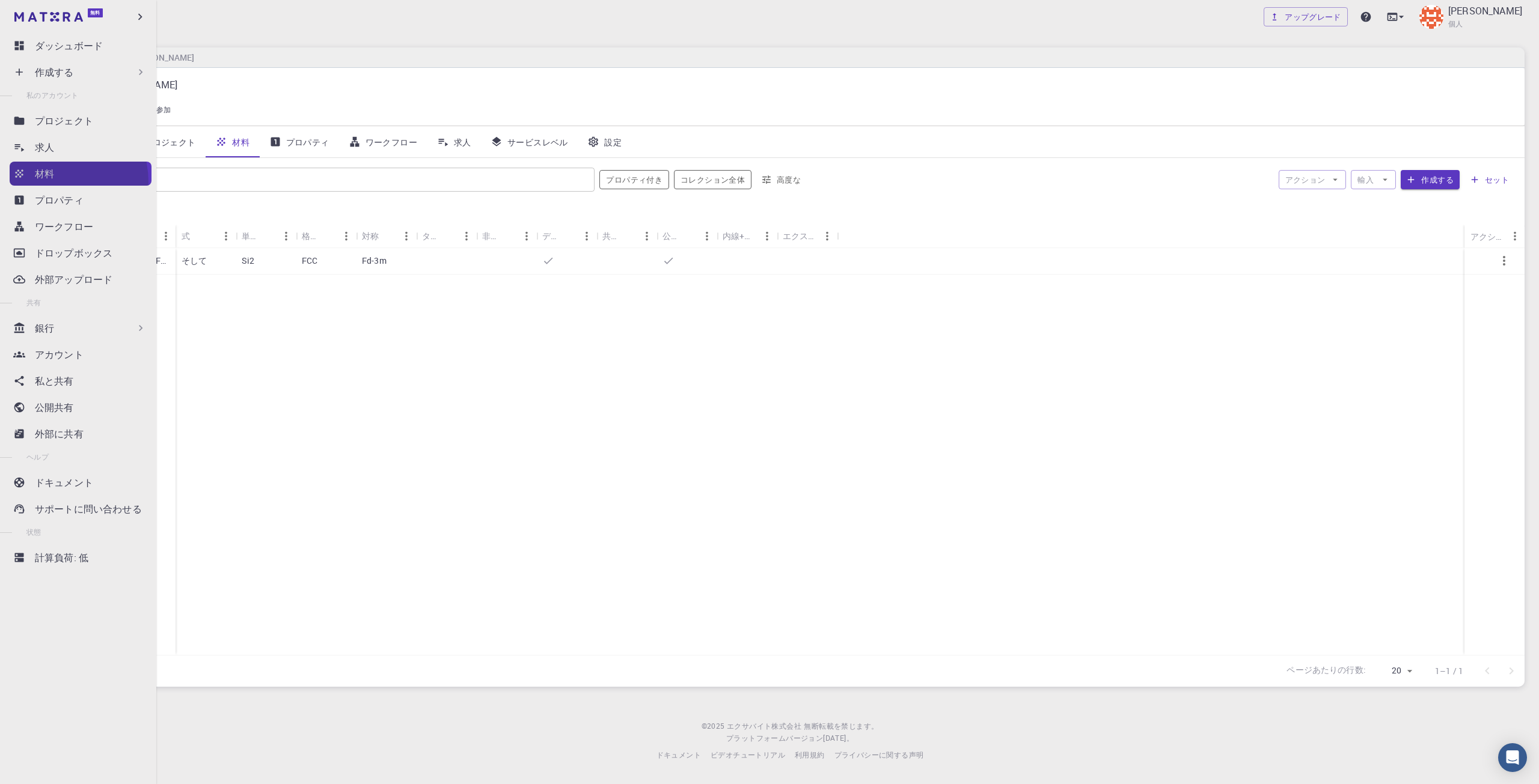
click at [43, 183] on link "材料" at bounding box center [81, 174] width 142 height 24
click at [53, 158] on link "求人" at bounding box center [81, 147] width 142 height 24
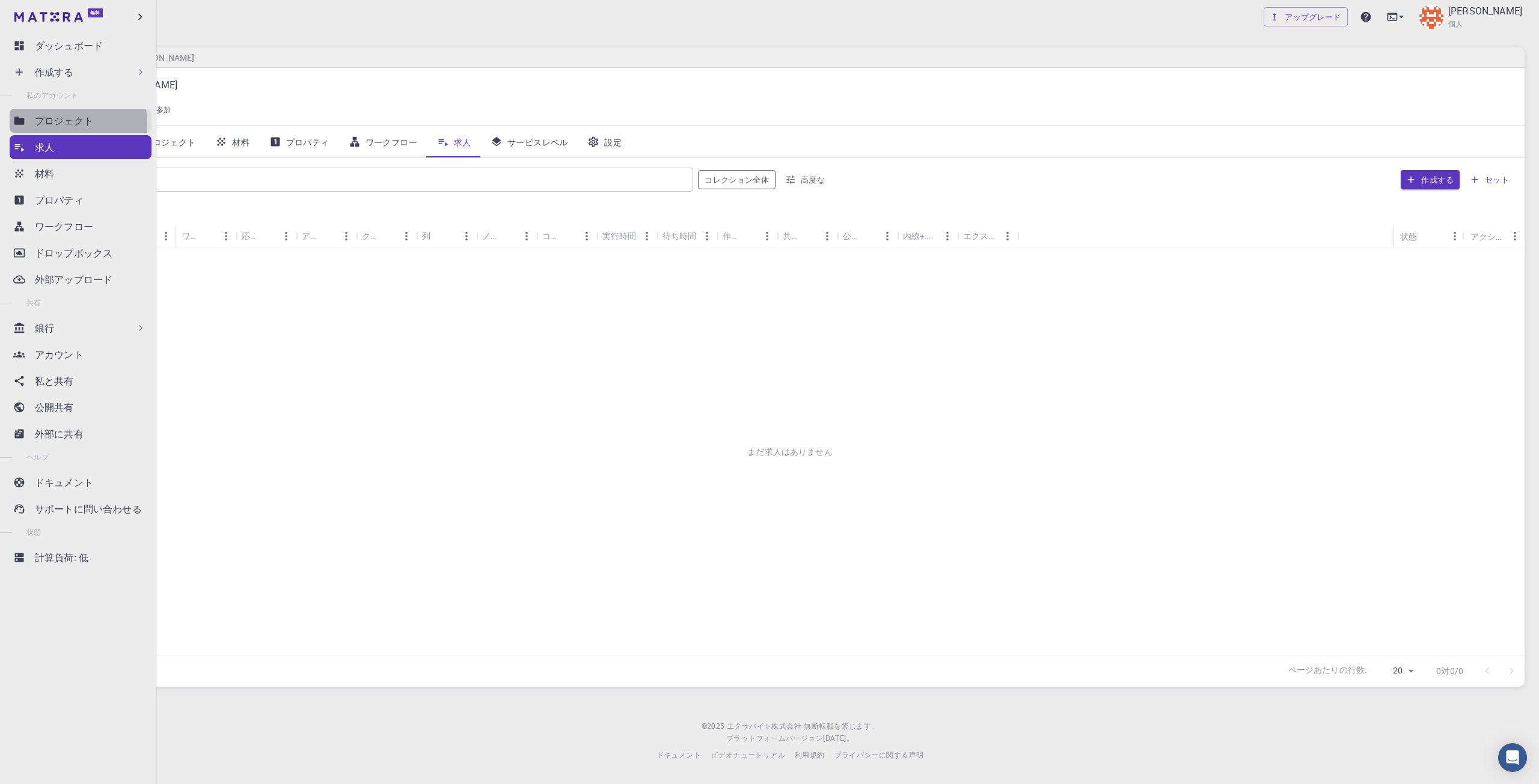
click at [52, 125] on font "プロジェクト" at bounding box center [64, 121] width 58 height 13
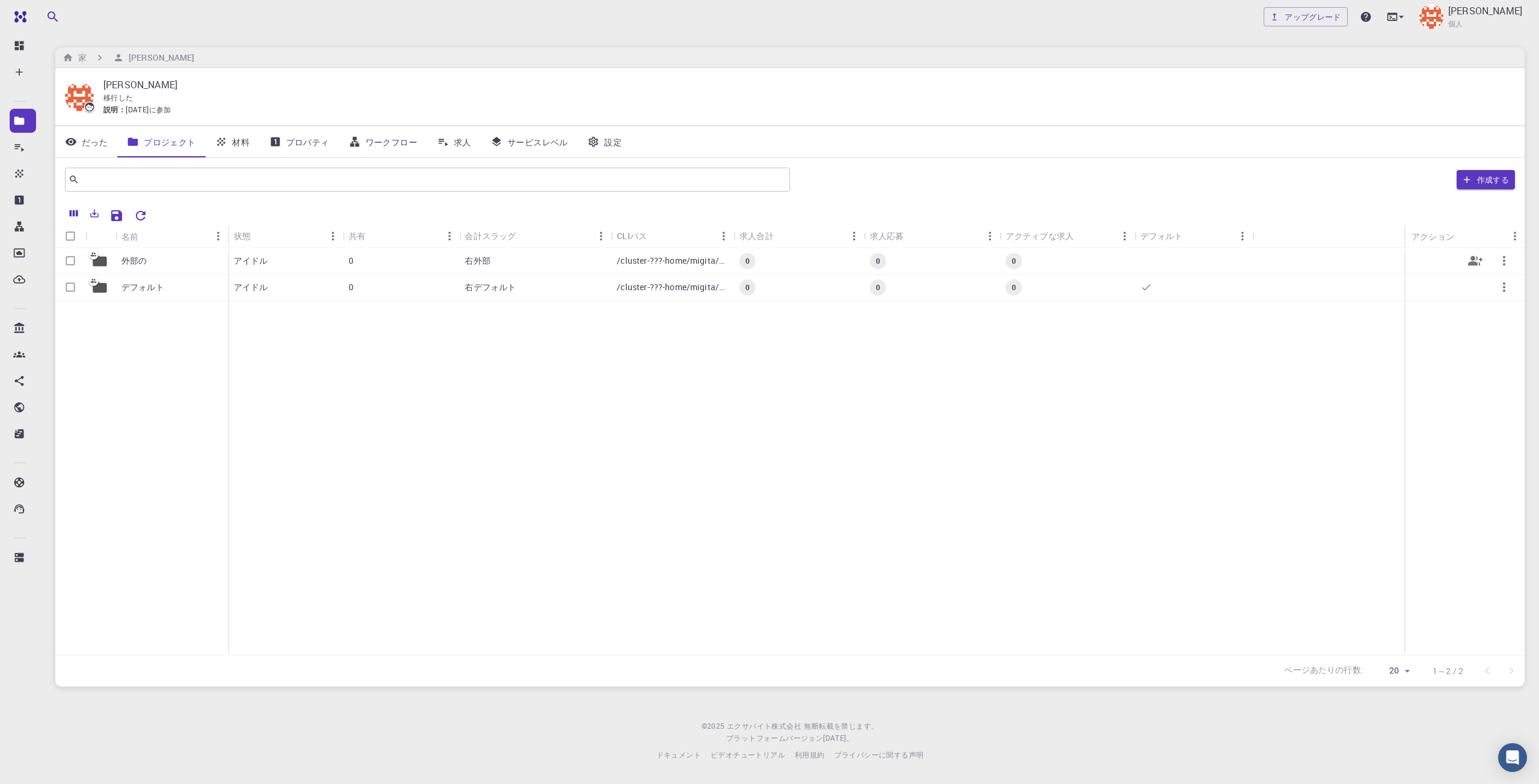
click at [150, 252] on div "外部の" at bounding box center [172, 262] width 113 height 27
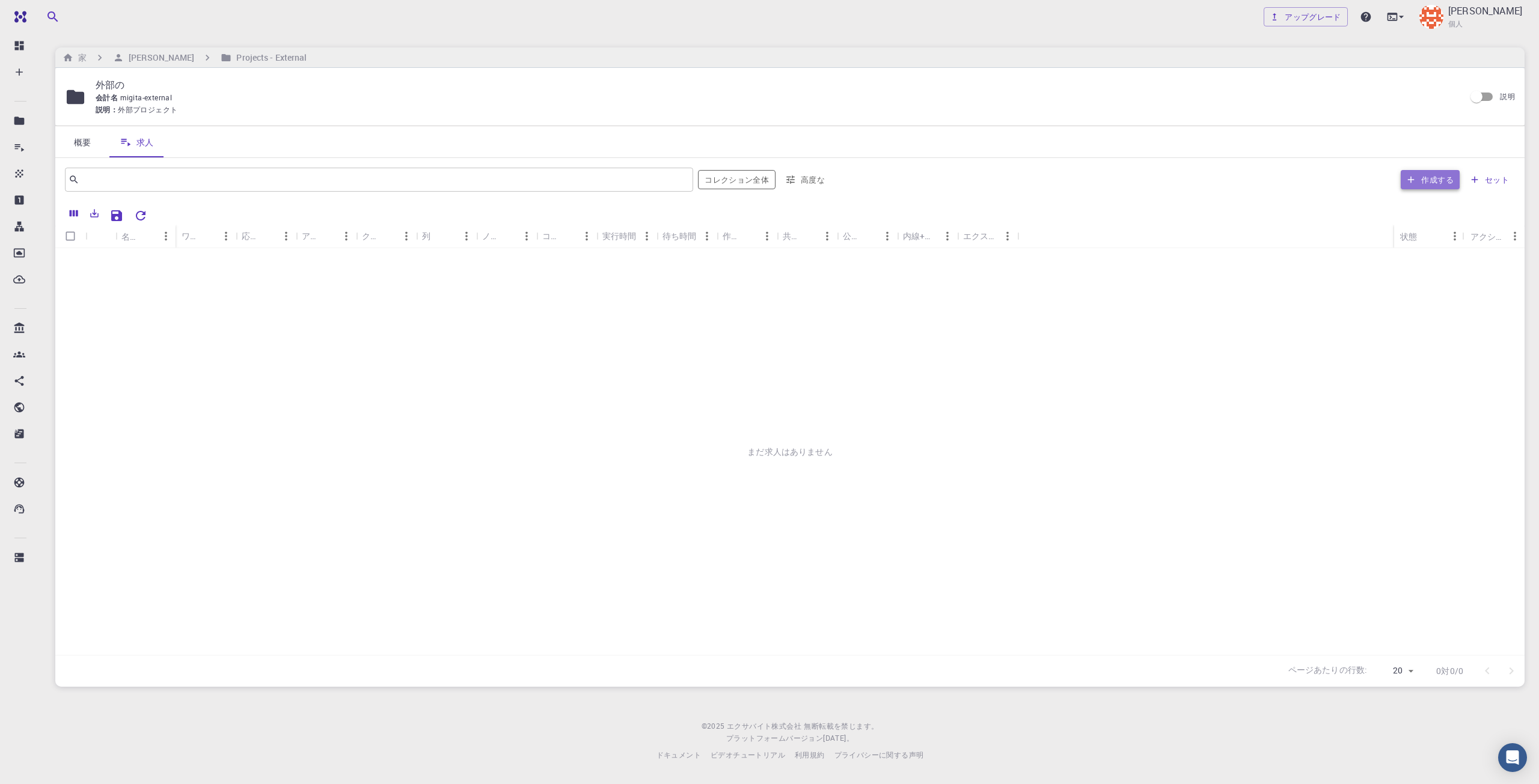
click at [1424, 184] on font "作成する" at bounding box center [1437, 180] width 32 height 11
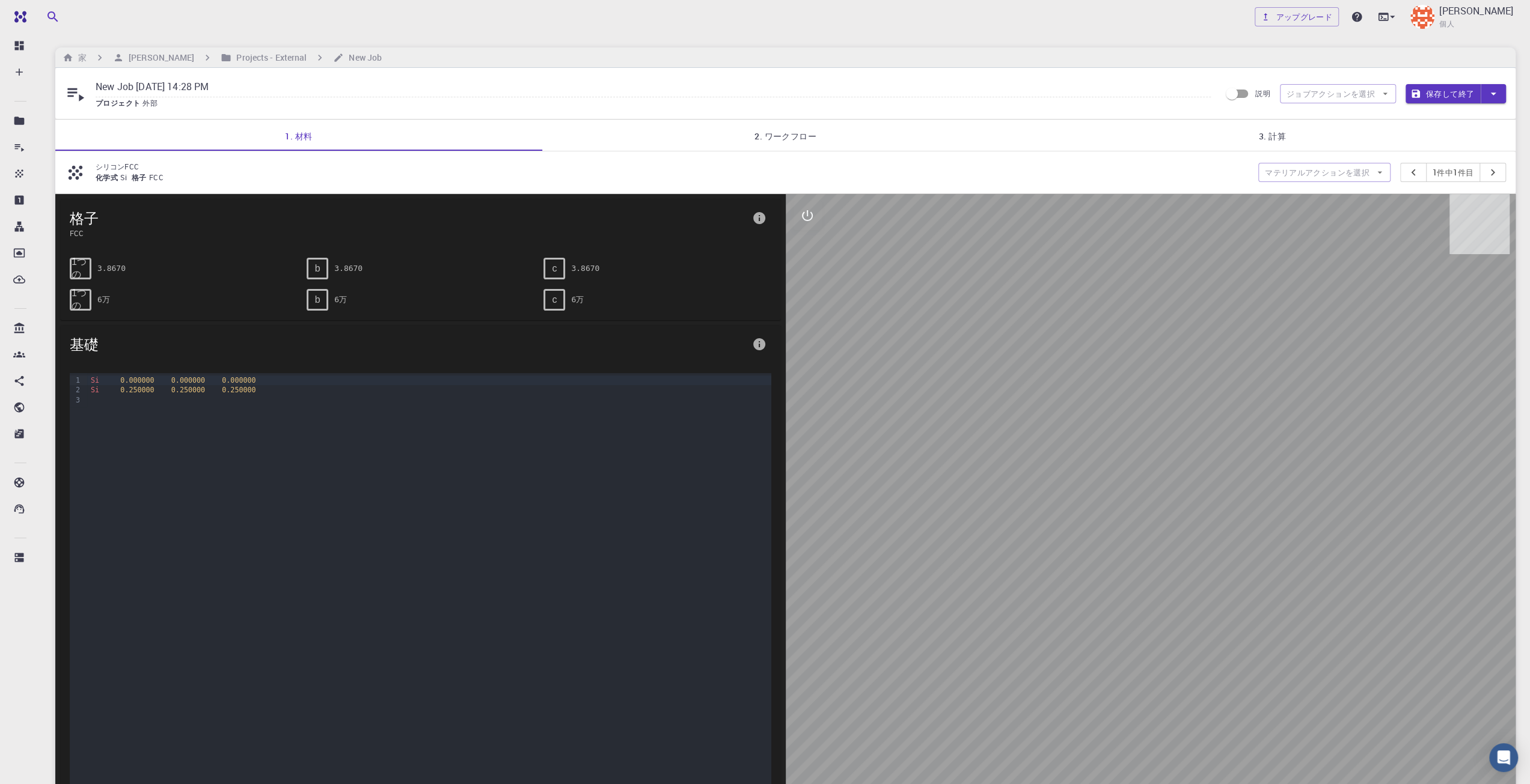
click at [99, 281] on div "1つの 6万" at bounding box center [178, 295] width 237 height 31
click at [100, 268] on font "3.8670" at bounding box center [111, 268] width 29 height 9
click at [87, 265] on span "1つの" at bounding box center [80, 268] width 18 height 25
click at [84, 272] on span "1つの" at bounding box center [80, 268] width 18 height 25
drag, startPoint x: 84, startPoint y: 272, endPoint x: 321, endPoint y: 274, distance: 237.0
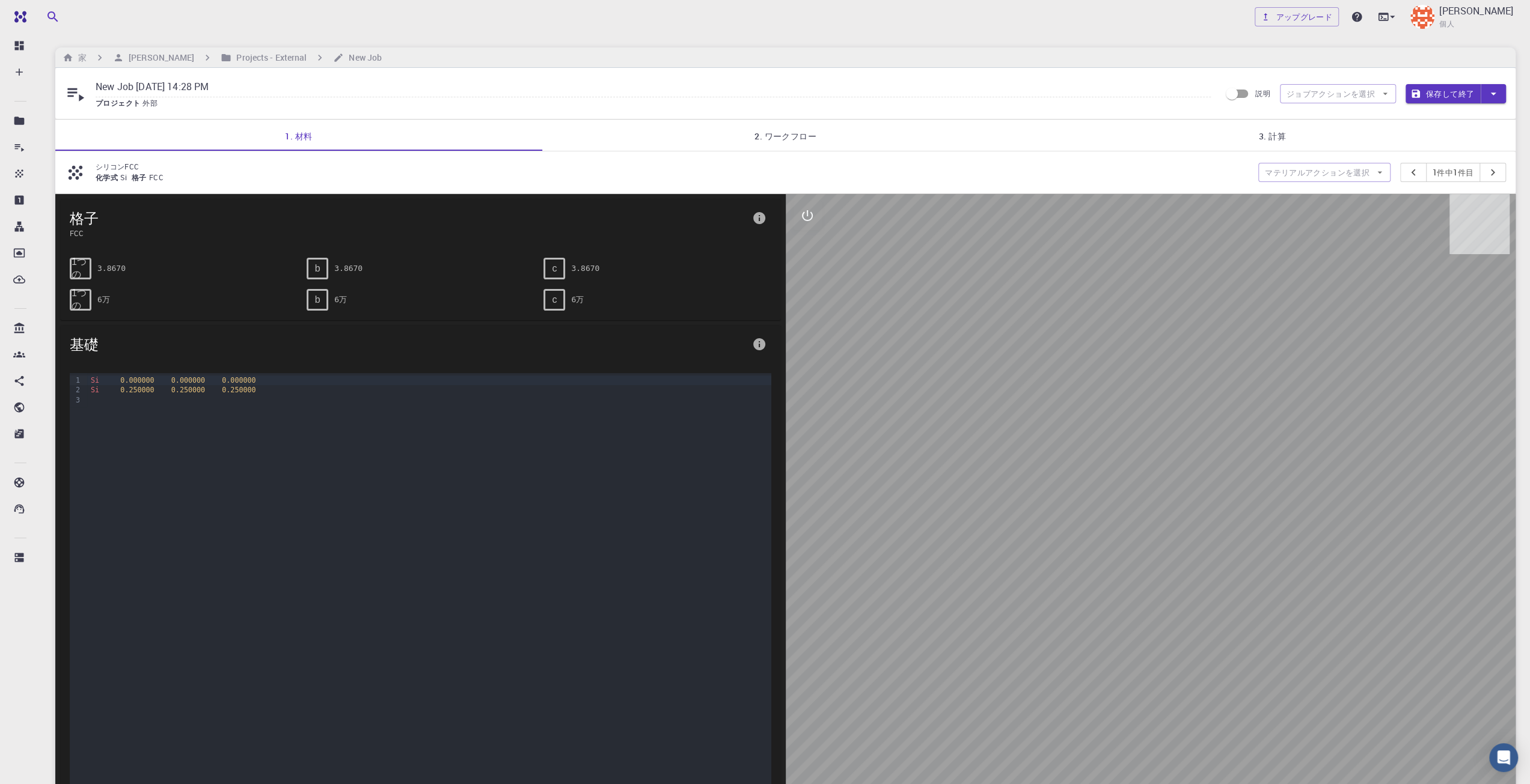
click at [321, 274] on div "b" at bounding box center [318, 268] width 22 height 22
click at [307, 264] on div "b" at bounding box center [318, 268] width 22 height 22
click at [316, 269] on font "b" at bounding box center [318, 268] width 5 height 10
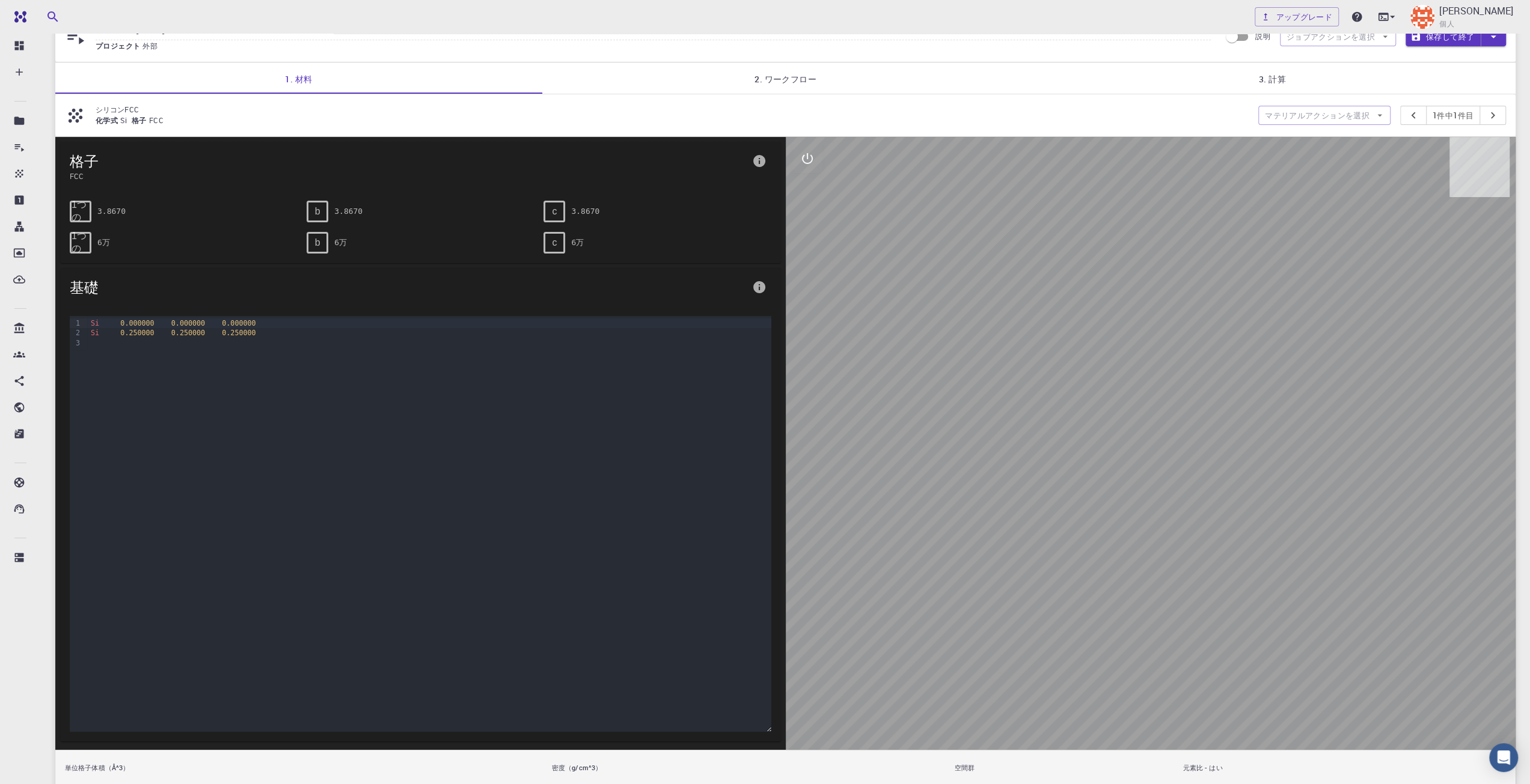
scroll to position [46, 0]
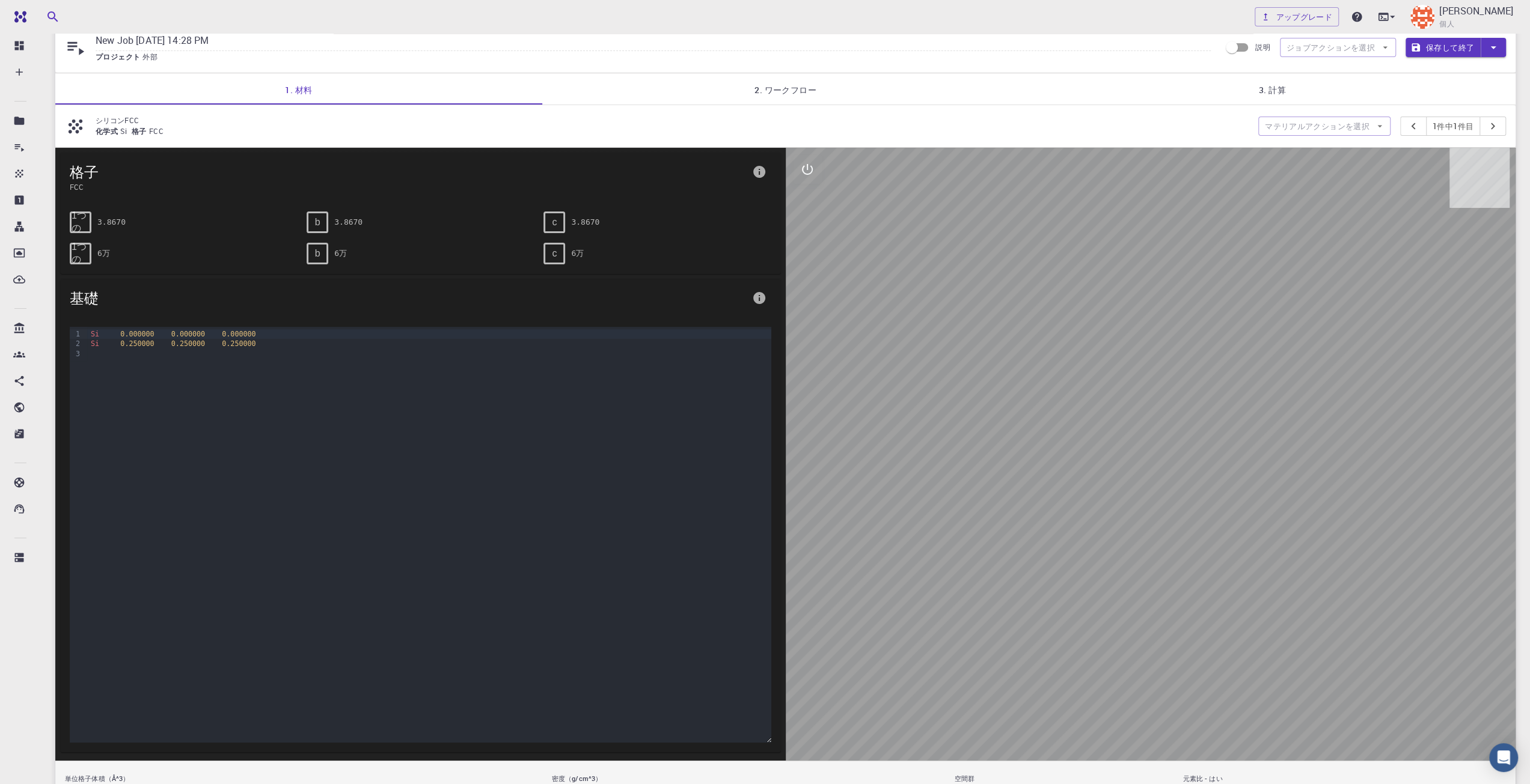
click at [569, 251] on div "c 6万" at bounding box center [657, 253] width 227 height 22
drag, startPoint x: 559, startPoint y: 252, endPoint x: 628, endPoint y: 250, distance: 69.0
click at [628, 250] on div "c 6万" at bounding box center [657, 253] width 227 height 22
click at [576, 214] on pre "3.8670" at bounding box center [585, 222] width 29 height 21
click at [576, 225] on font "3.8670" at bounding box center [585, 222] width 29 height 9
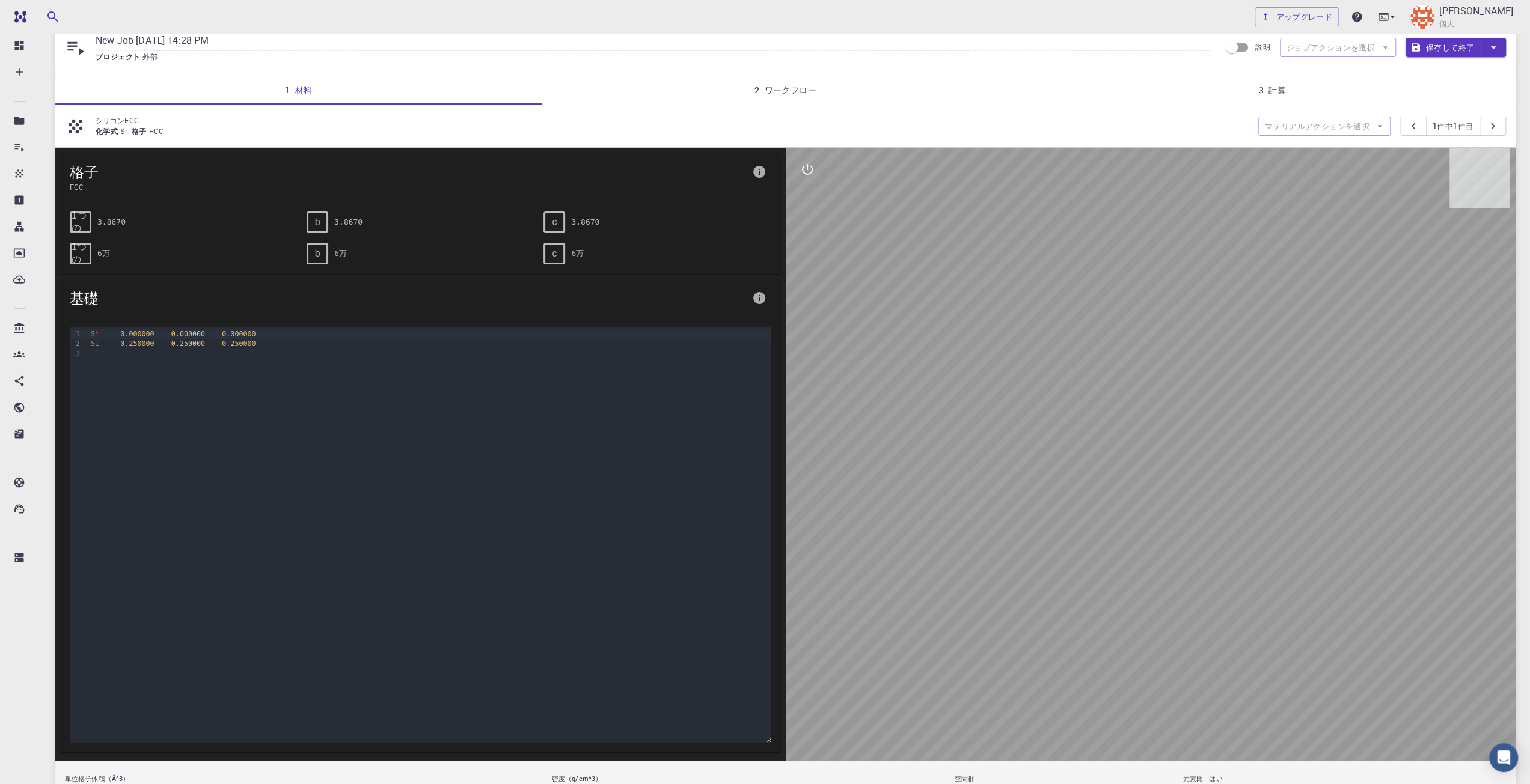
click at [554, 224] on font "c" at bounding box center [554, 221] width 5 height 10
click at [767, 170] on button "情報" at bounding box center [759, 172] width 24 height 24
click at [766, 170] on div at bounding box center [765, 392] width 1530 height 784
drag, startPoint x: 1134, startPoint y: 441, endPoint x: 1173, endPoint y: 532, distance: 99.0
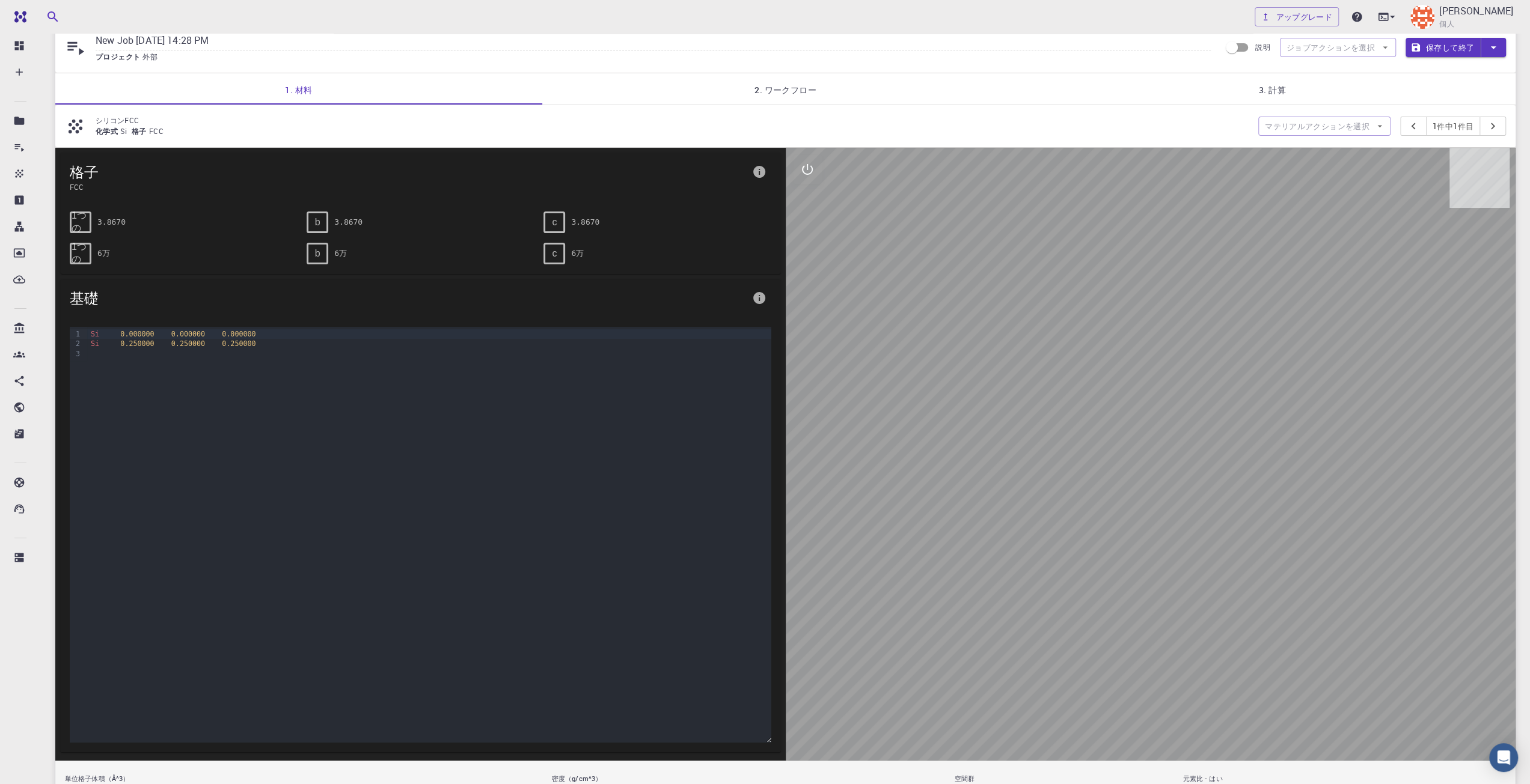
click at [1141, 508] on div at bounding box center [1151, 454] width 731 height 613
drag, startPoint x: 1206, startPoint y: 571, endPoint x: 1199, endPoint y: 597, distance: 26.9
click at [1199, 597] on div at bounding box center [1151, 454] width 731 height 613
drag, startPoint x: 1262, startPoint y: 693, endPoint x: 1236, endPoint y: 612, distance: 85.1
click at [1250, 661] on div at bounding box center [1151, 454] width 731 height 613
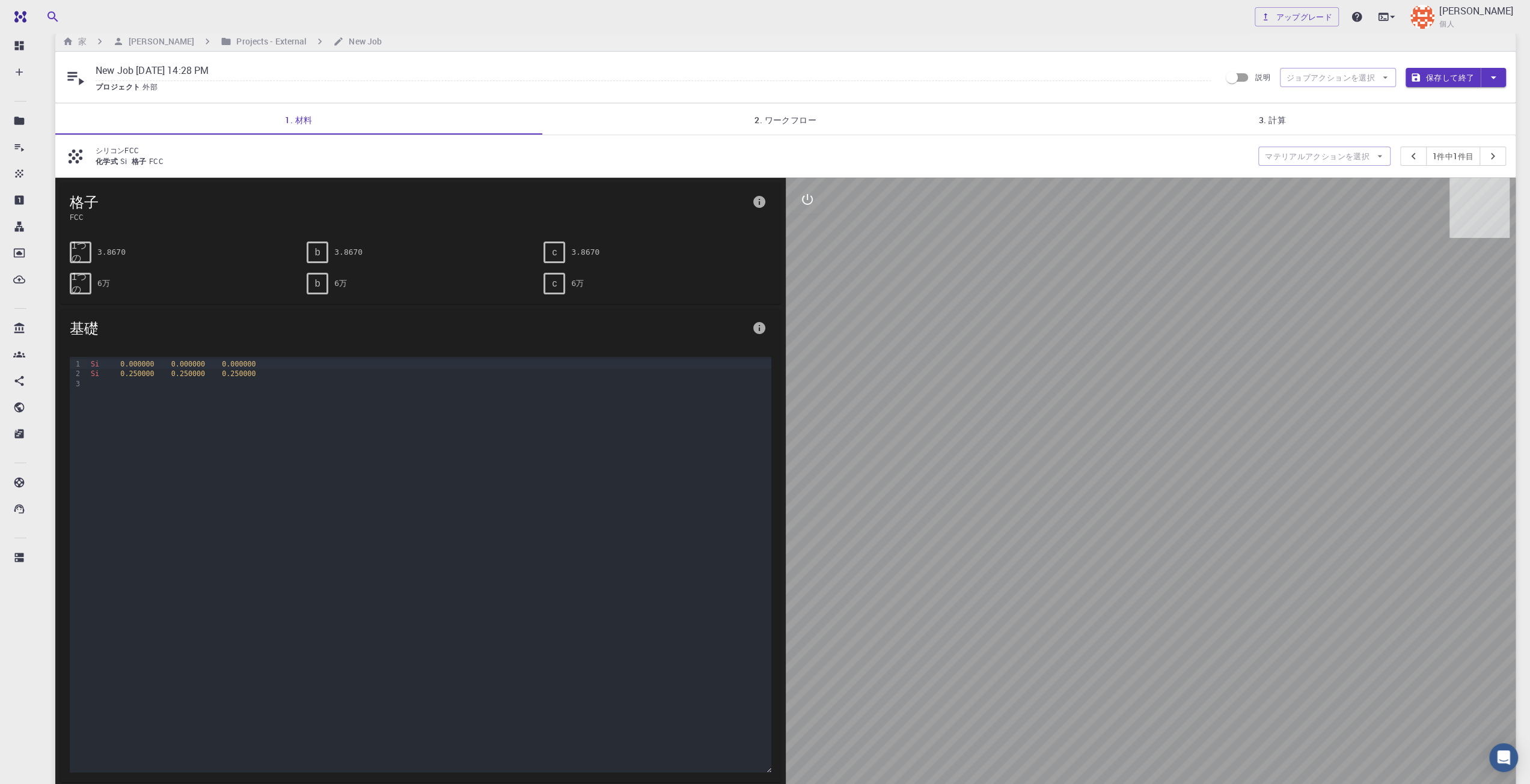
scroll to position [0, 0]
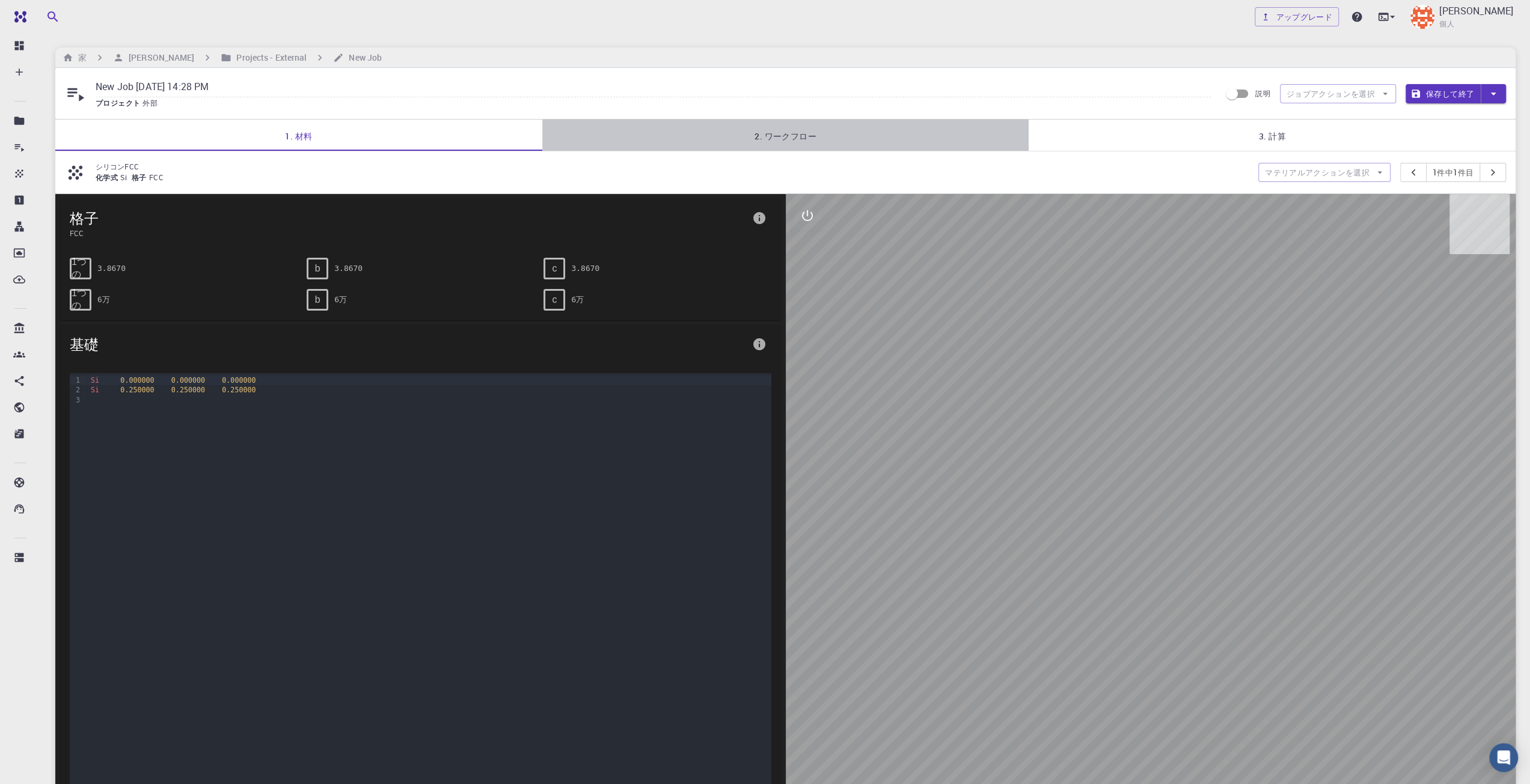
click at [854, 122] on link "2. ワークフロー" at bounding box center [786, 135] width 487 height 31
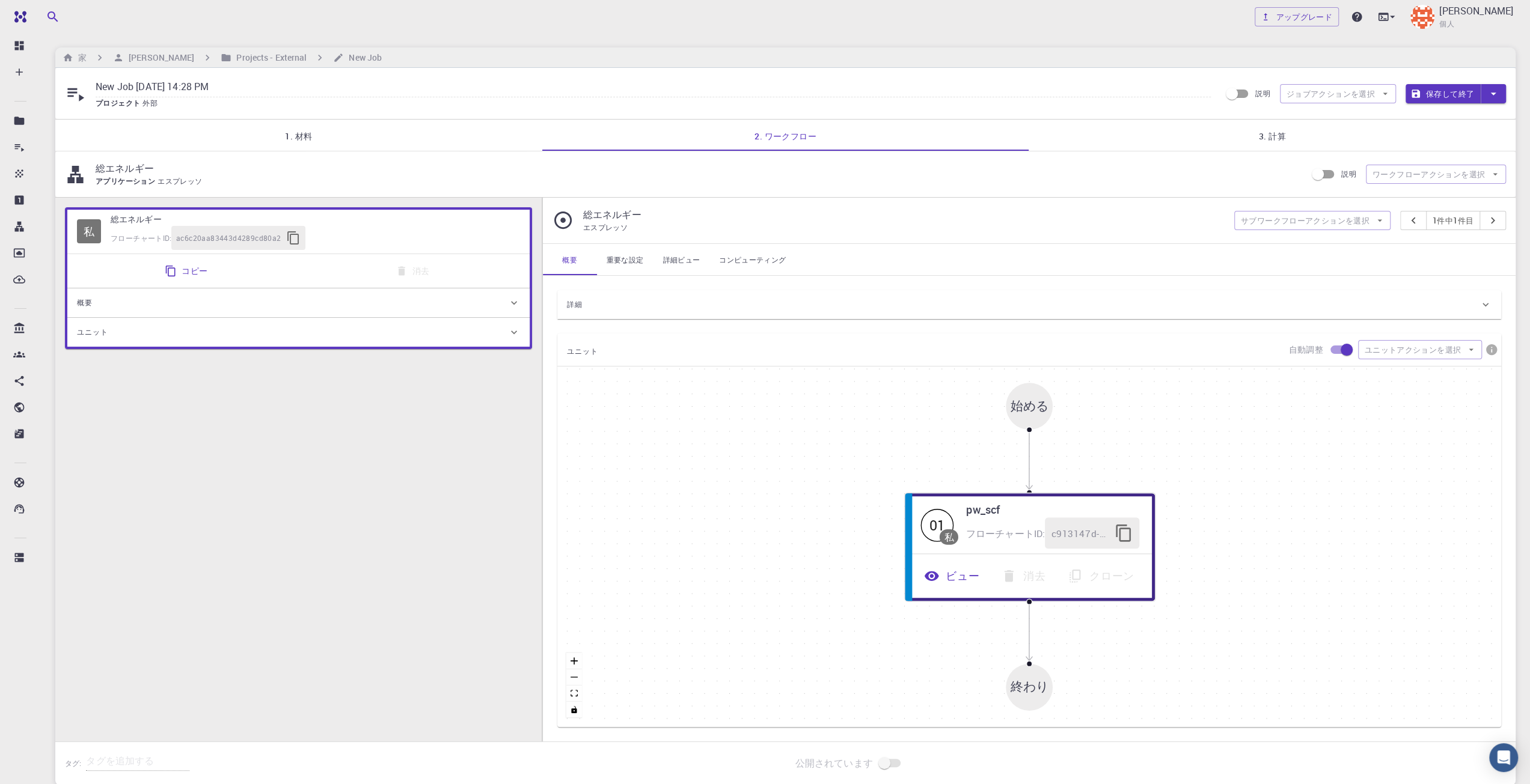
click at [1207, 135] on link "3. 計算" at bounding box center [1272, 135] width 487 height 31
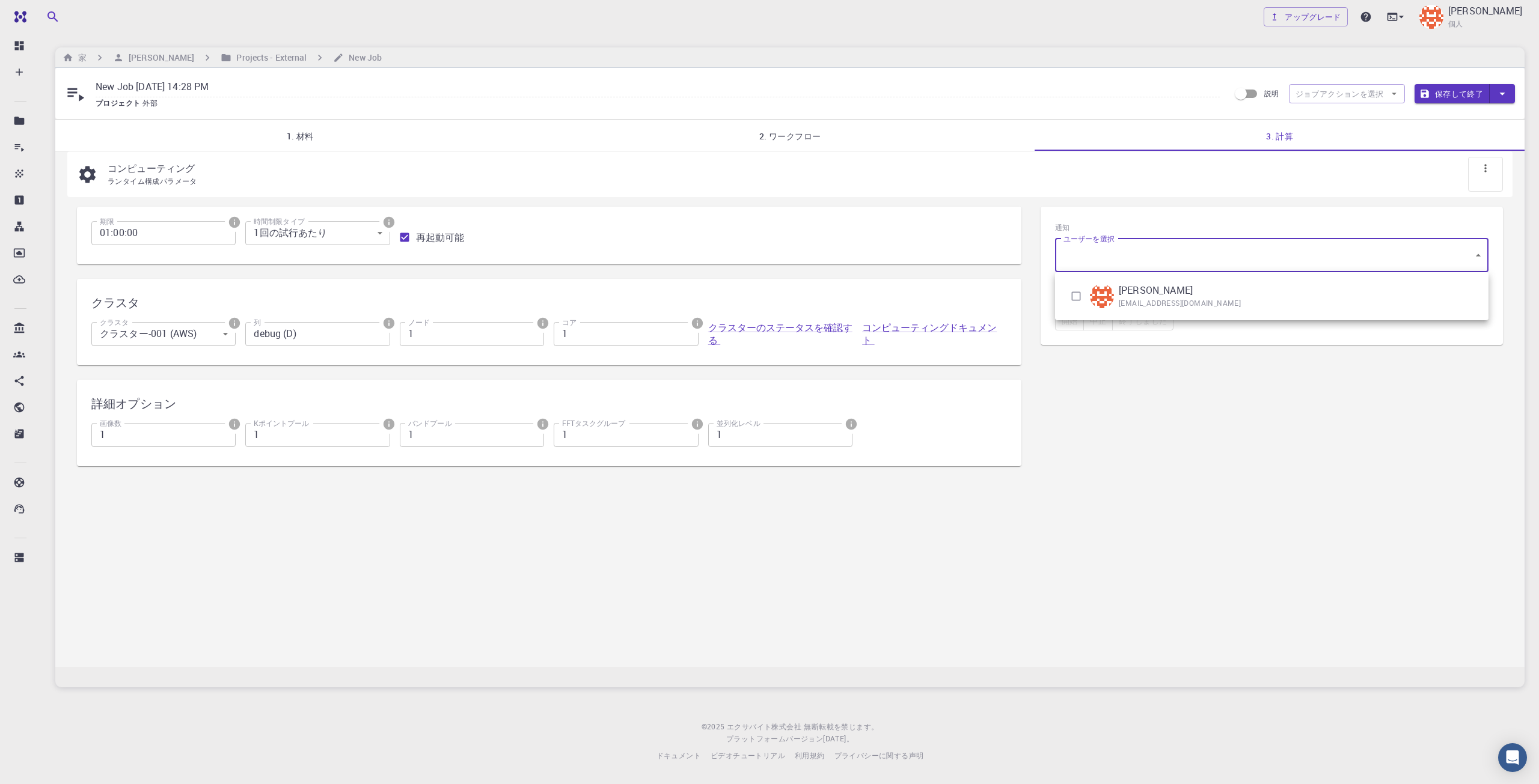
click at [1127, 265] on body "無料 ダッシュボード 作成する 新しい仕事 新素材 マテリアルを作成する ファイルをアップロード 銀行からのインポート サードパーティからのインポート 新しい…" at bounding box center [770, 392] width 1539 height 784
click at [1127, 265] on div at bounding box center [770, 392] width 1539 height 784
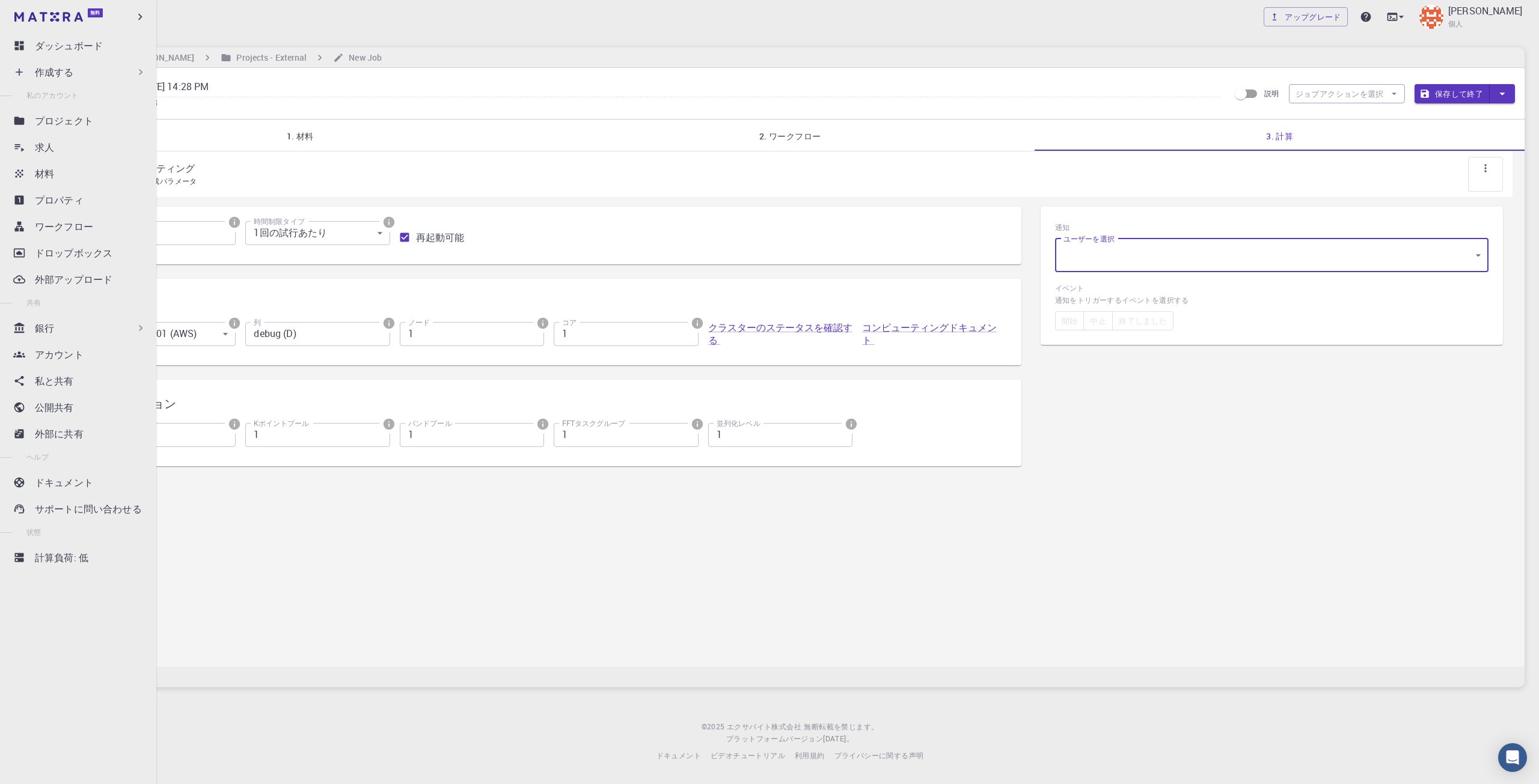
click at [39, 82] on div "作成する" at bounding box center [81, 72] width 142 height 24
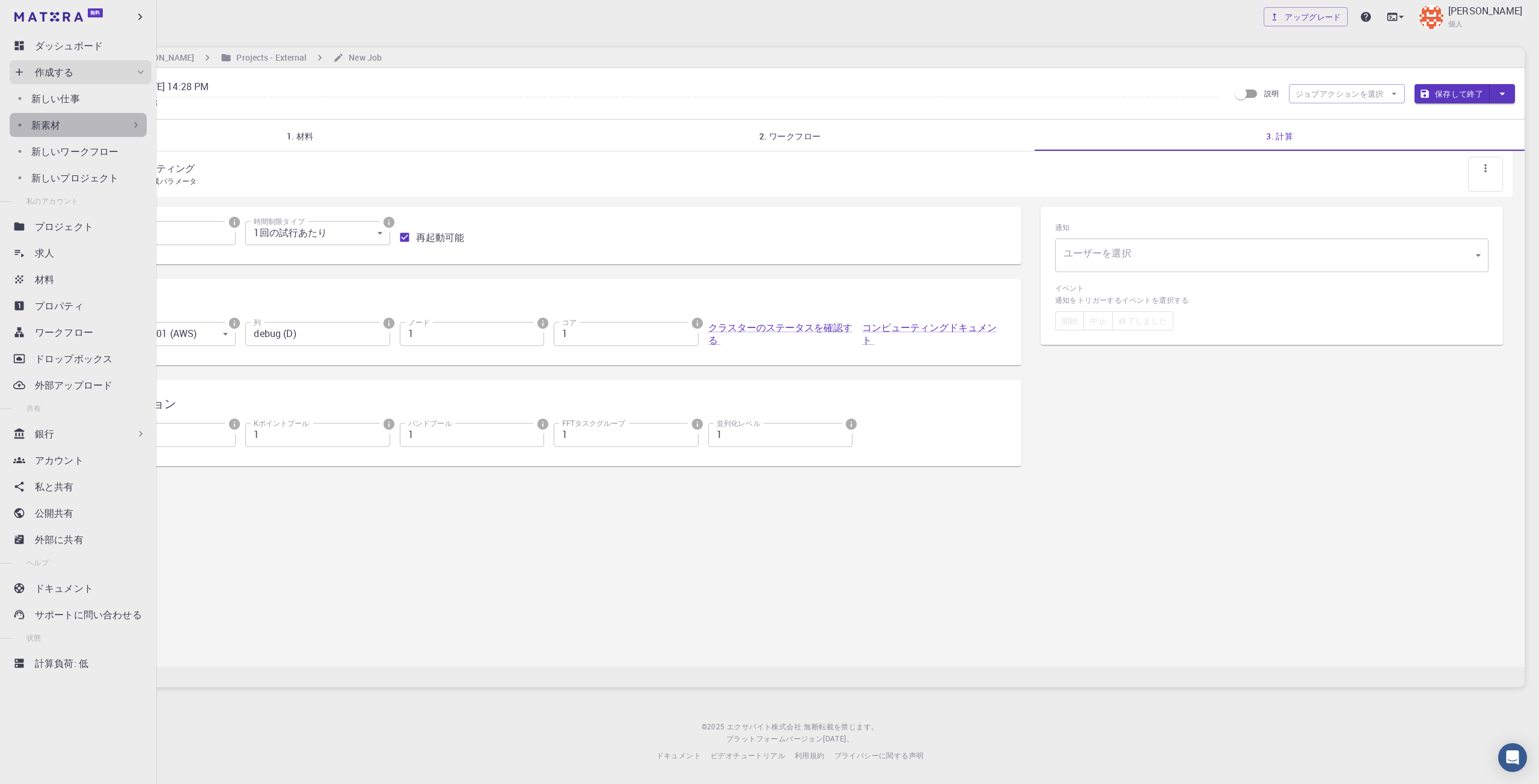
click at [82, 135] on div "新素材" at bounding box center [78, 125] width 137 height 24
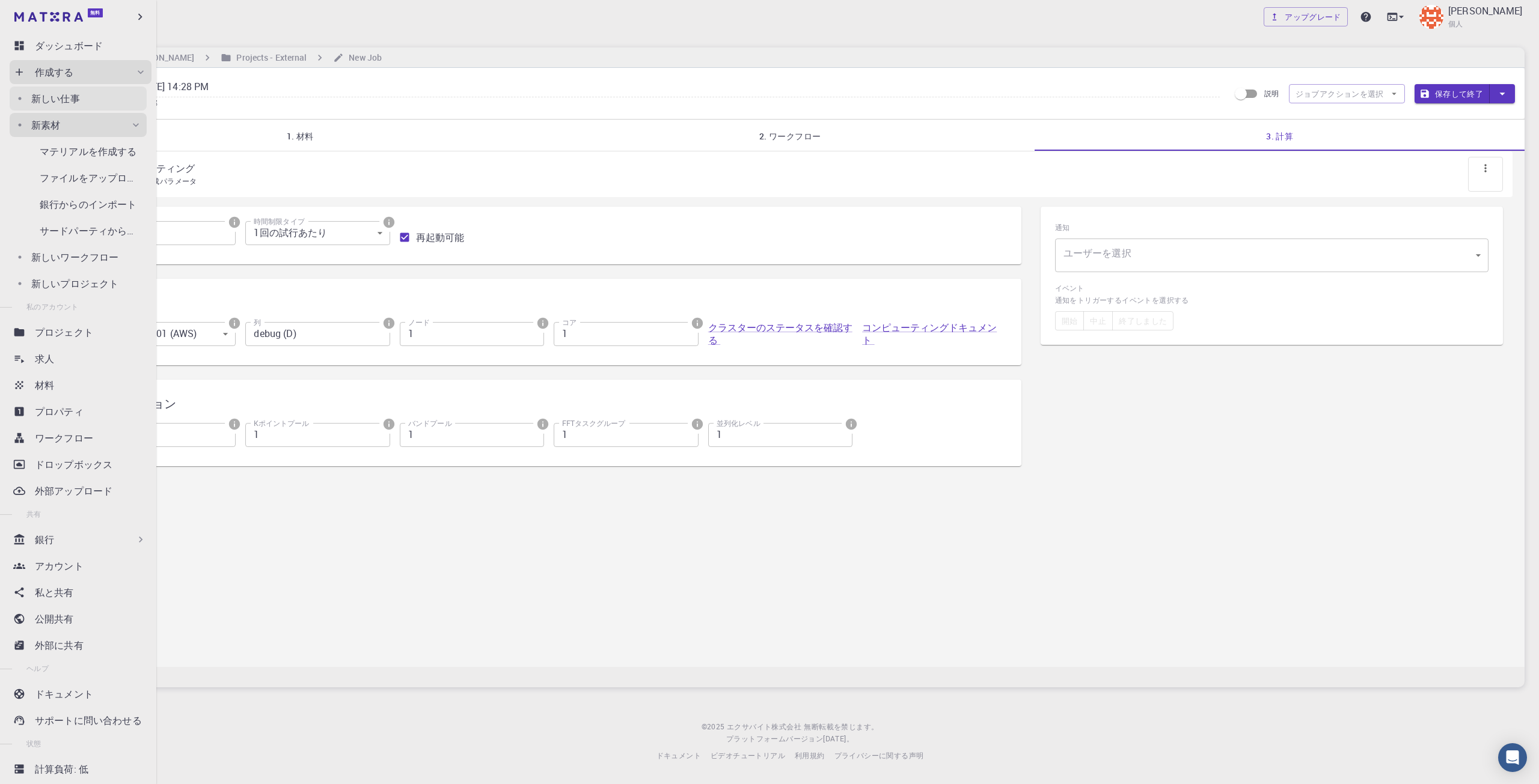
click at [93, 107] on link "新しい仕事" at bounding box center [78, 99] width 137 height 24
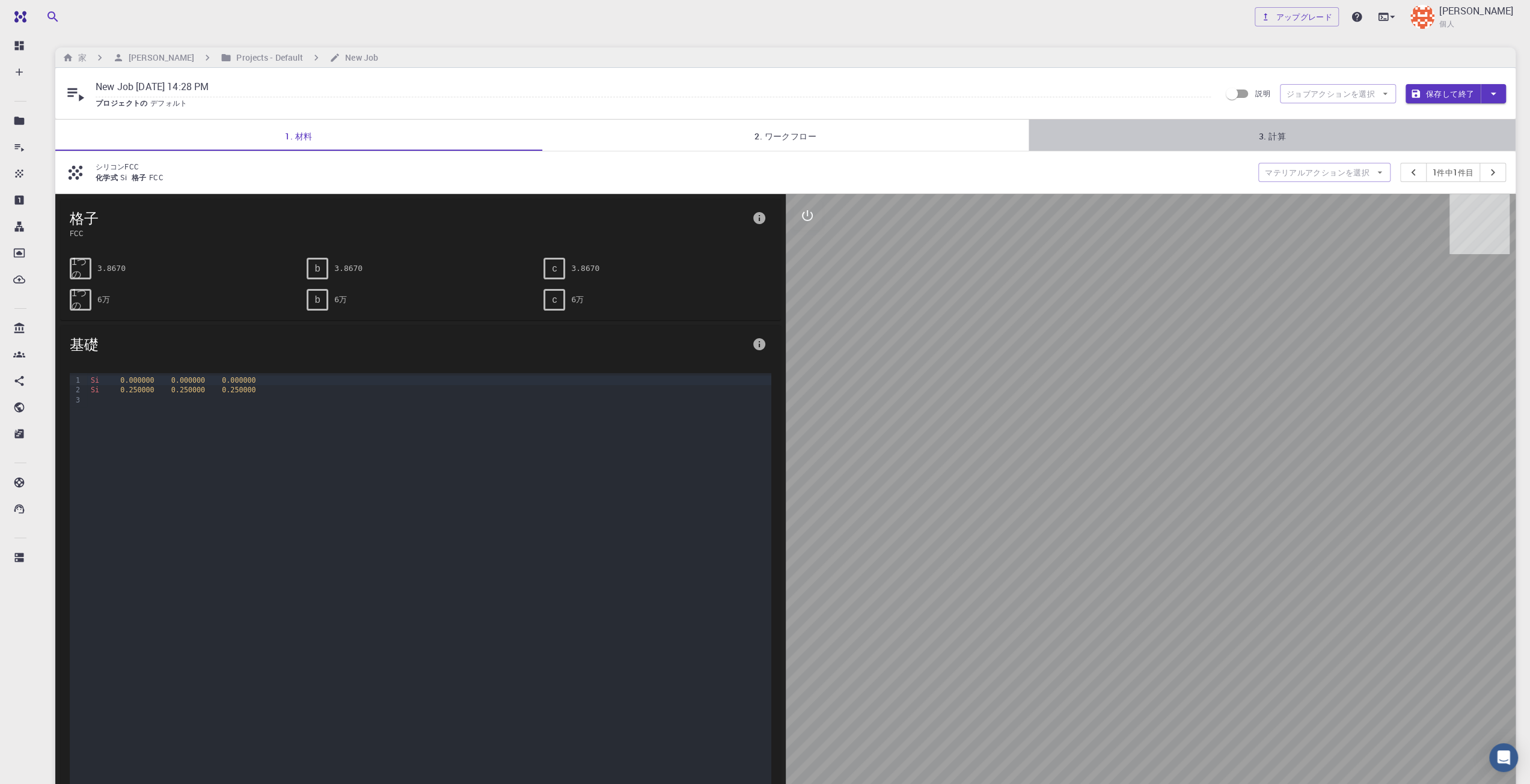
click at [1321, 137] on link "3. 計算" at bounding box center [1272, 135] width 487 height 31
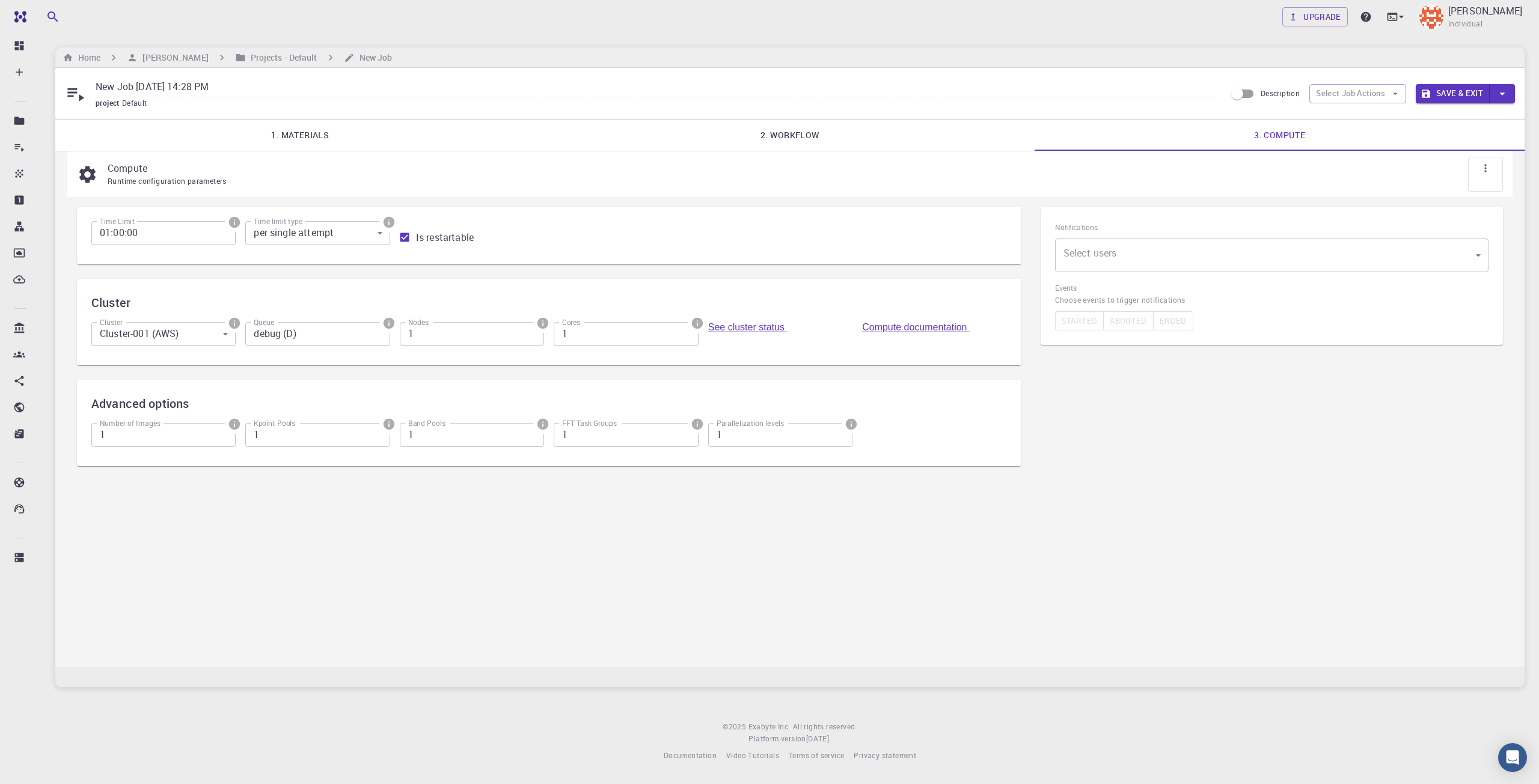
click at [1176, 442] on div "Notifications Select users ​ Select users Events Choose events to trigger notif…" at bounding box center [1271, 343] width 481 height 294
click at [768, 328] on link "See cluster status" at bounding box center [748, 327] width 80 height 10
click at [585, 42] on div "Upgrade [PERSON_NAME] Individual Home [PERSON_NAME] Projects - Default New Job …" at bounding box center [790, 390] width 1498 height 781
click at [410, 113] on div "New Job [DATE] 14:28 PM project Default Description Select Job Actions Save & E…" at bounding box center [789, 93] width 1469 height 51
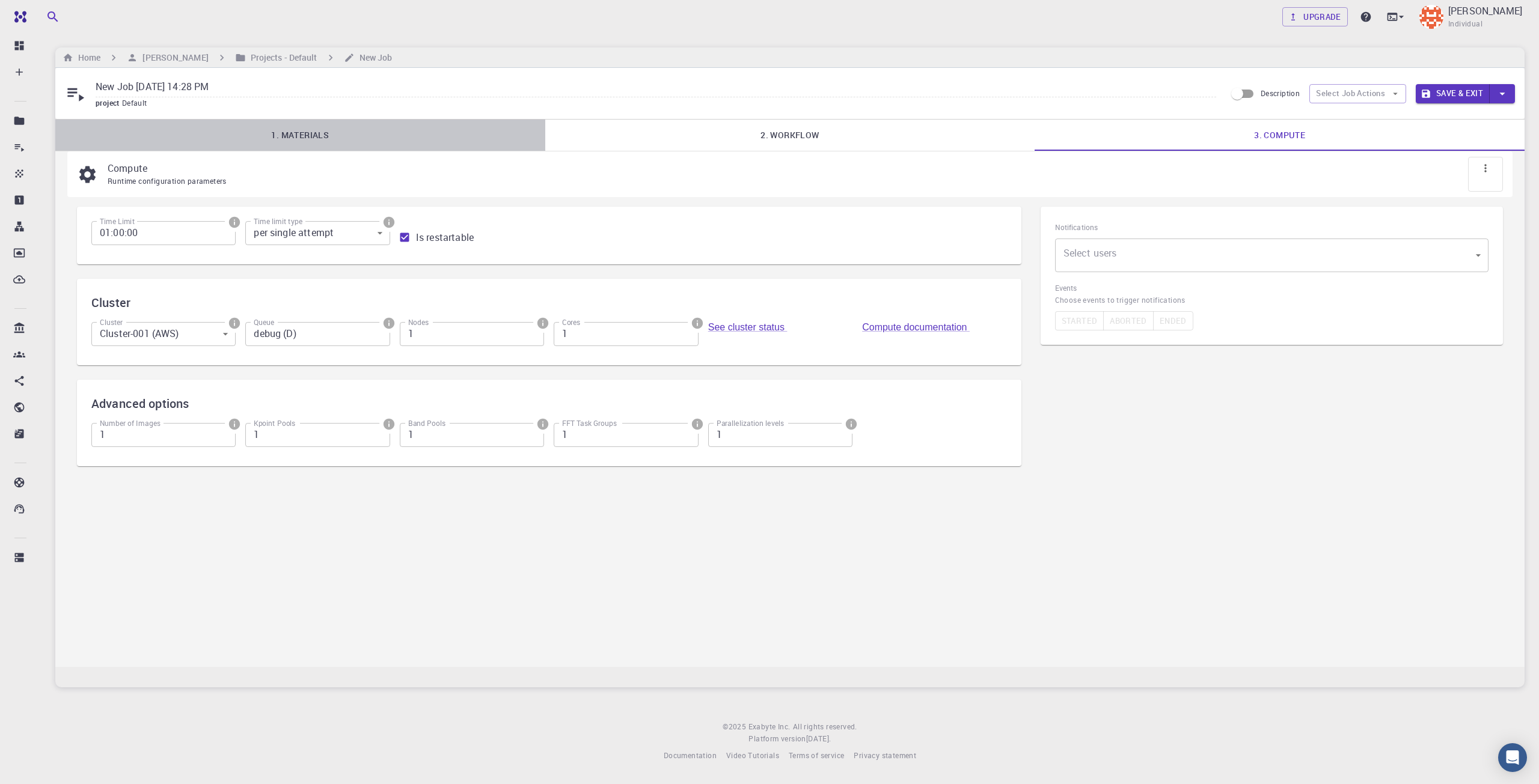
click at [409, 130] on link "1. Materials" at bounding box center [300, 135] width 490 height 31
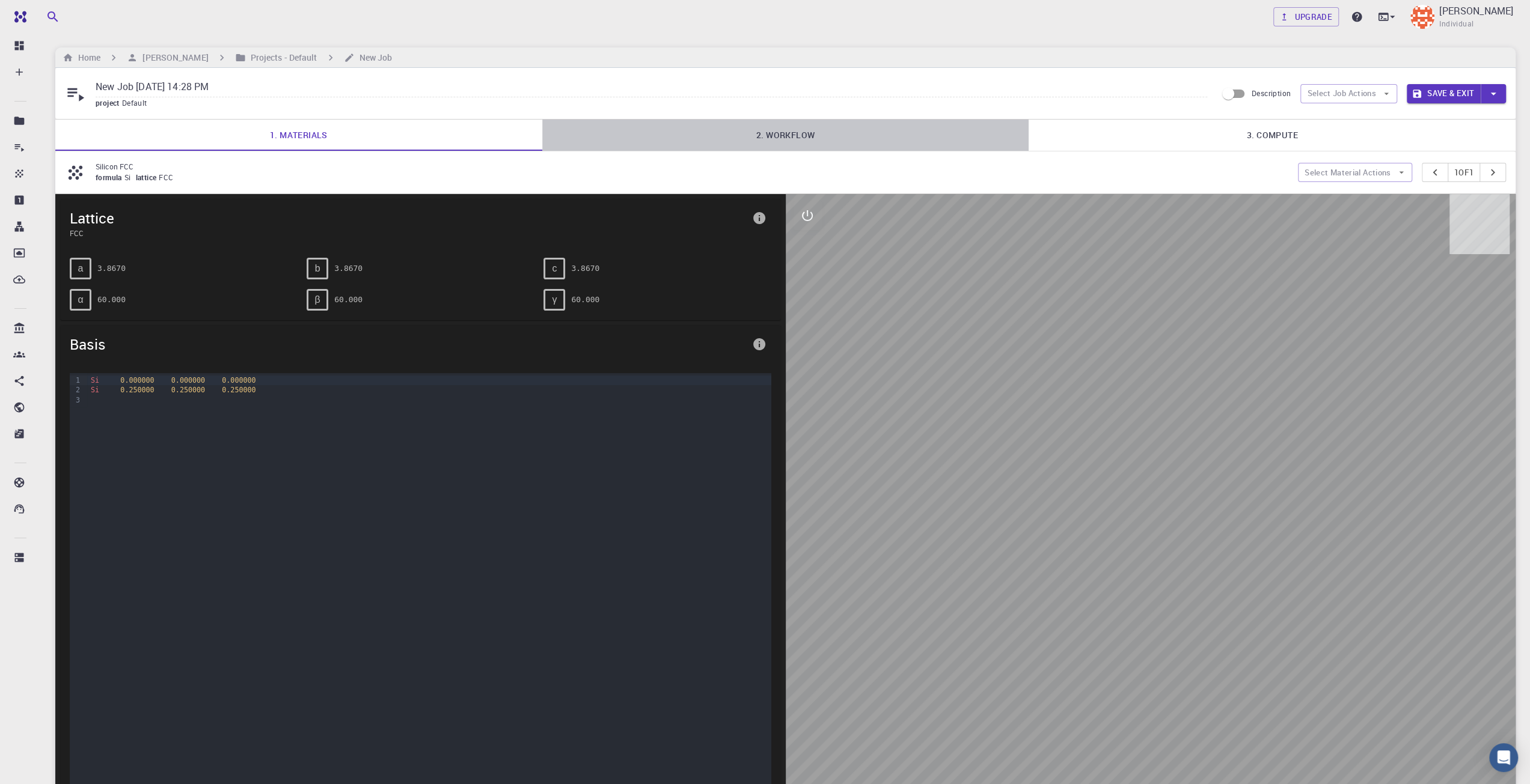
click at [739, 139] on link "2. Workflow" at bounding box center [786, 135] width 487 height 31
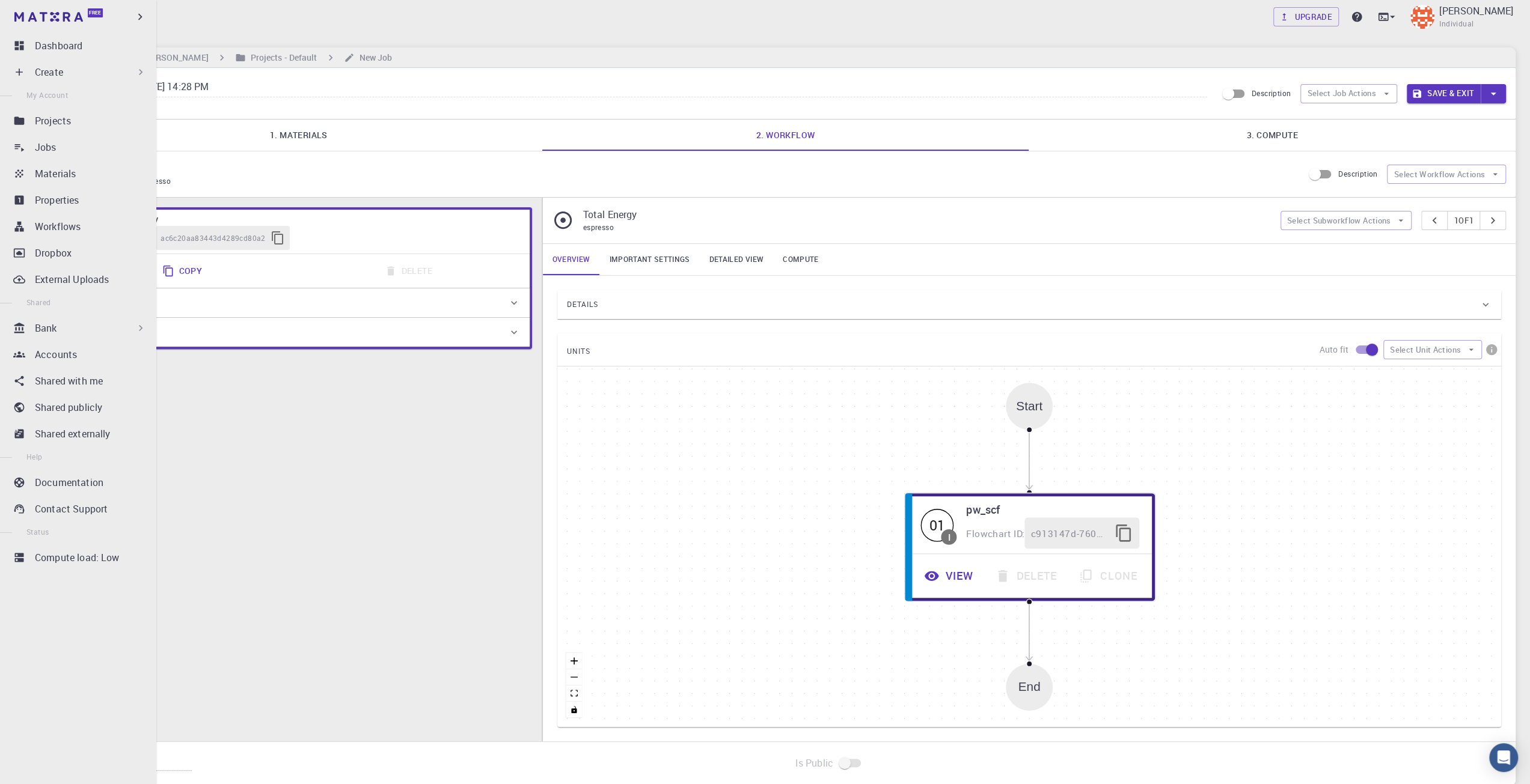
click at [21, 68] on icon at bounding box center [19, 72] width 12 height 12
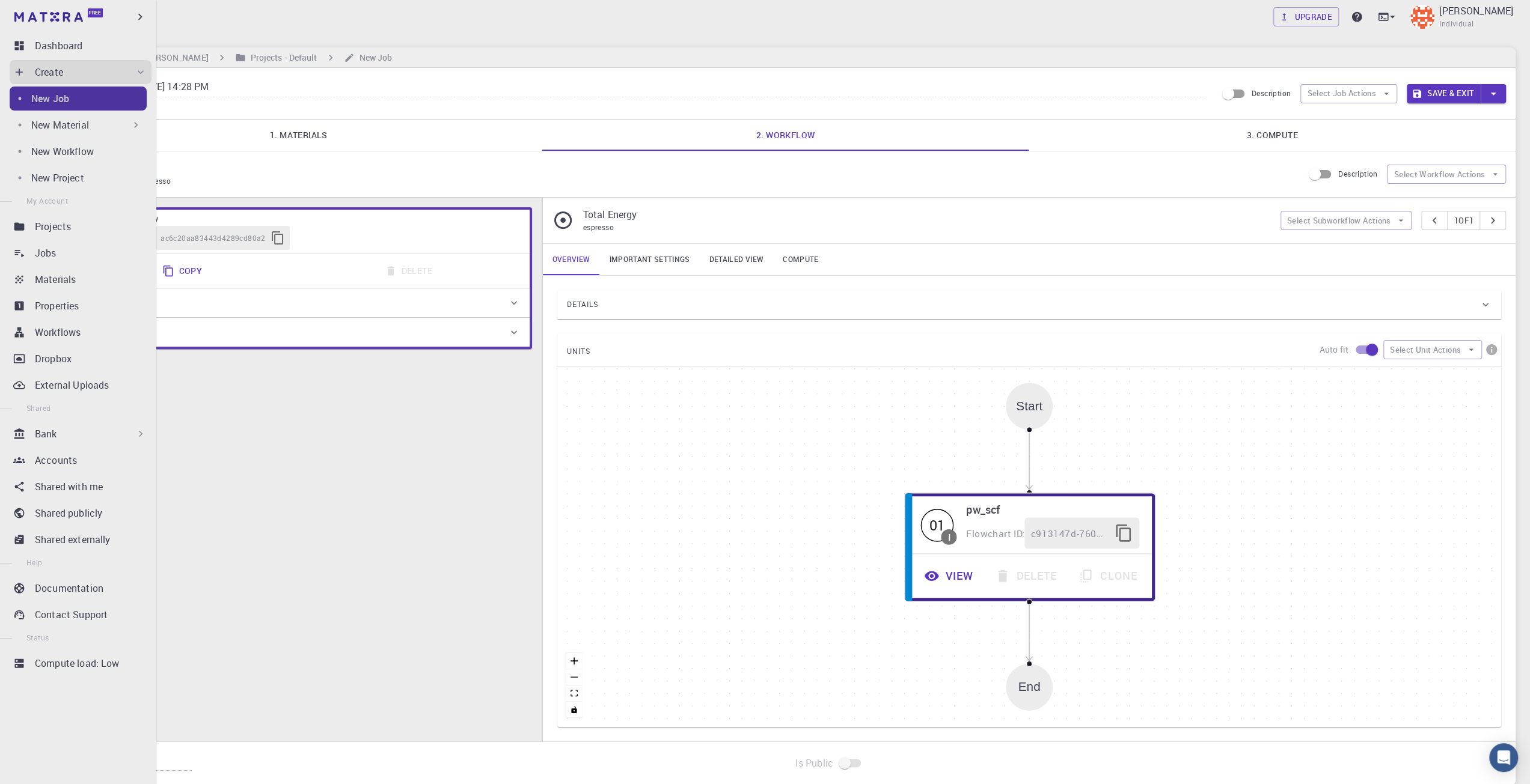
click at [91, 105] on div "New Job" at bounding box center [89, 99] width 115 height 15
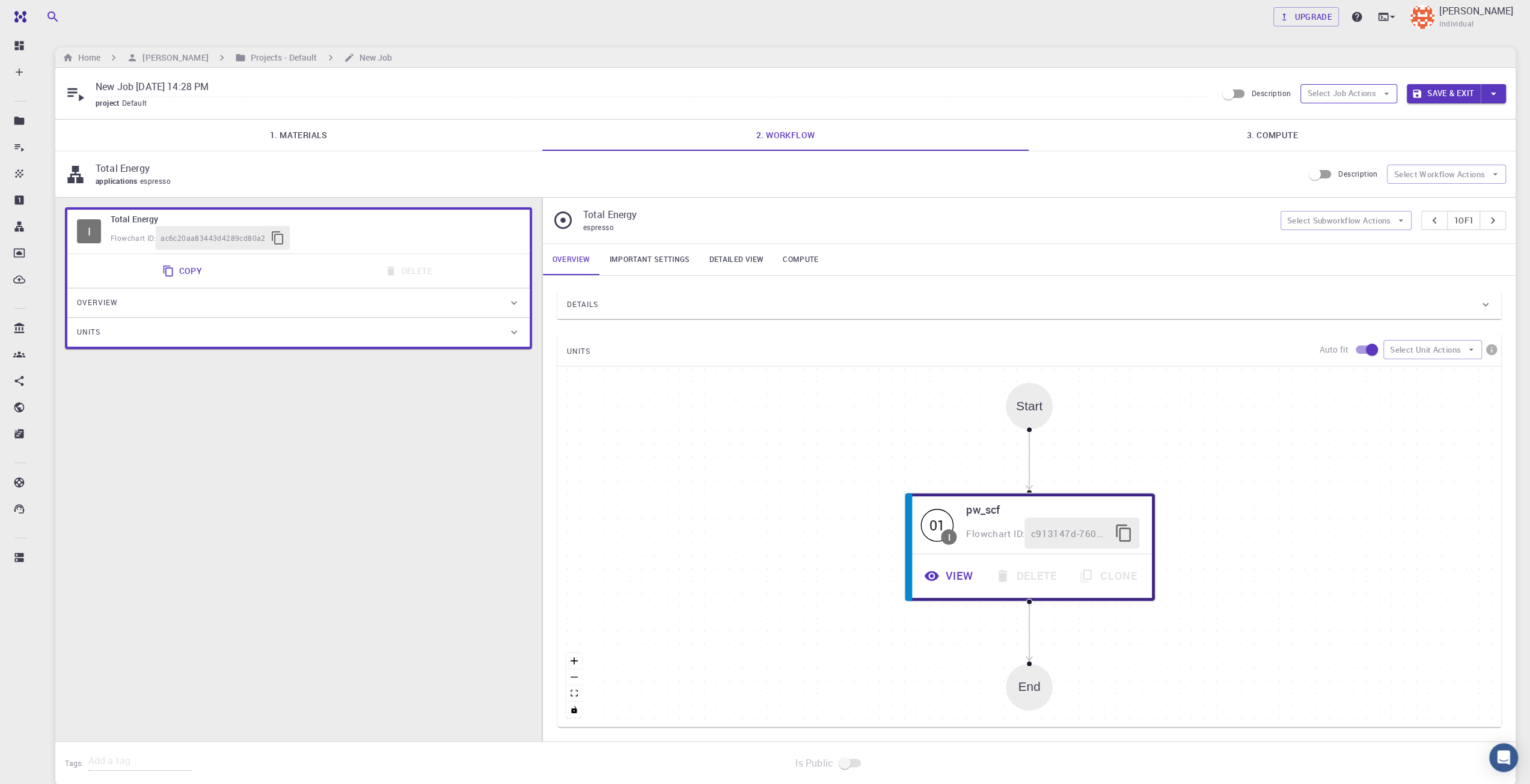
click at [1350, 96] on button "Select Job Actions" at bounding box center [1349, 93] width 97 height 19
drag, startPoint x: 1362, startPoint y: 131, endPoint x: 1362, endPoint y: 119, distance: 12.0
click at [1362, 119] on ul "Select parent Select materials Select workflow" at bounding box center [1348, 141] width 97 height 78
click at [1362, 119] on span "Select parent" at bounding box center [1359, 117] width 56 height 12
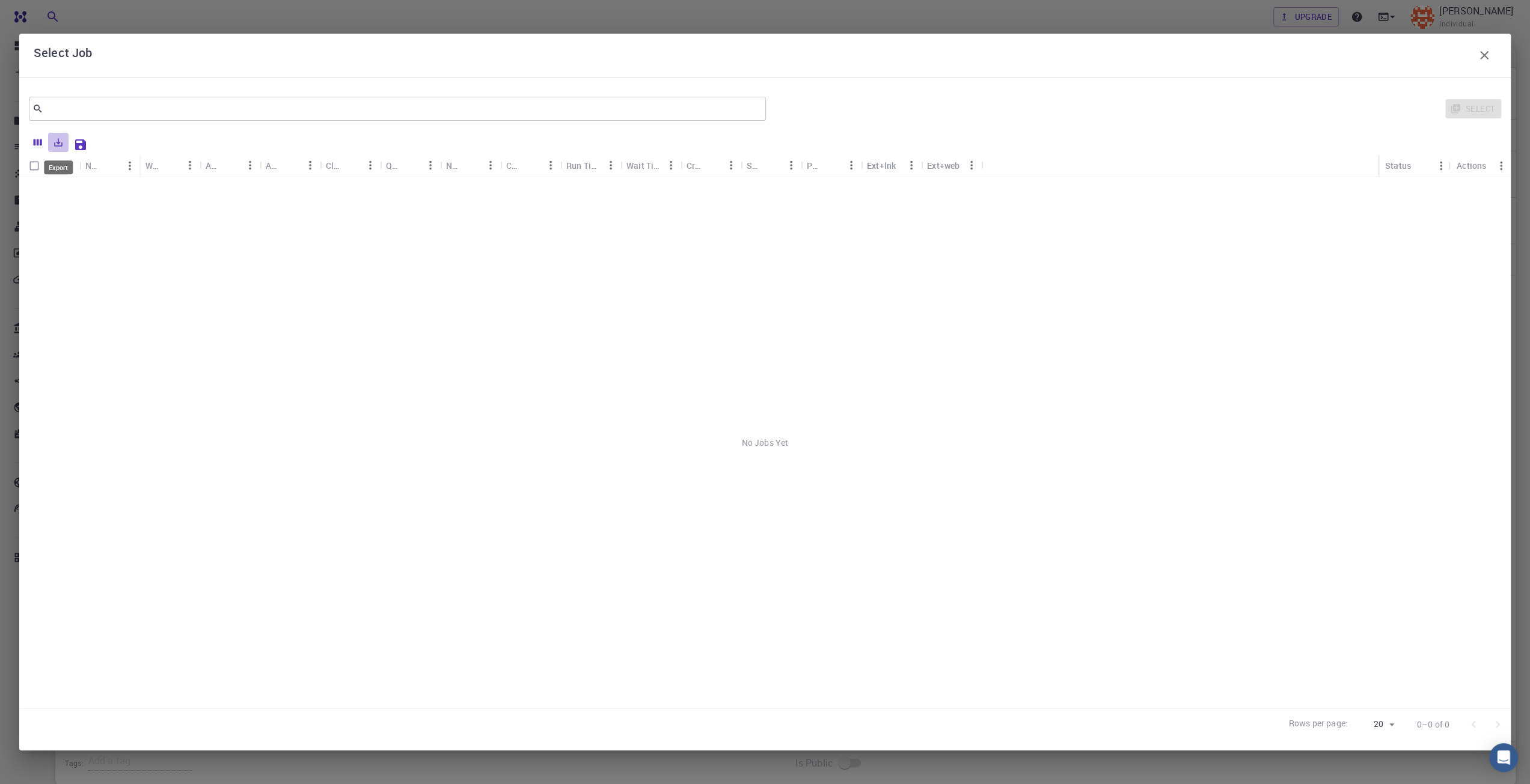
click at [61, 145] on icon "Export" at bounding box center [59, 142] width 9 height 9
click at [41, 139] on icon "Columns" at bounding box center [38, 142] width 9 height 7
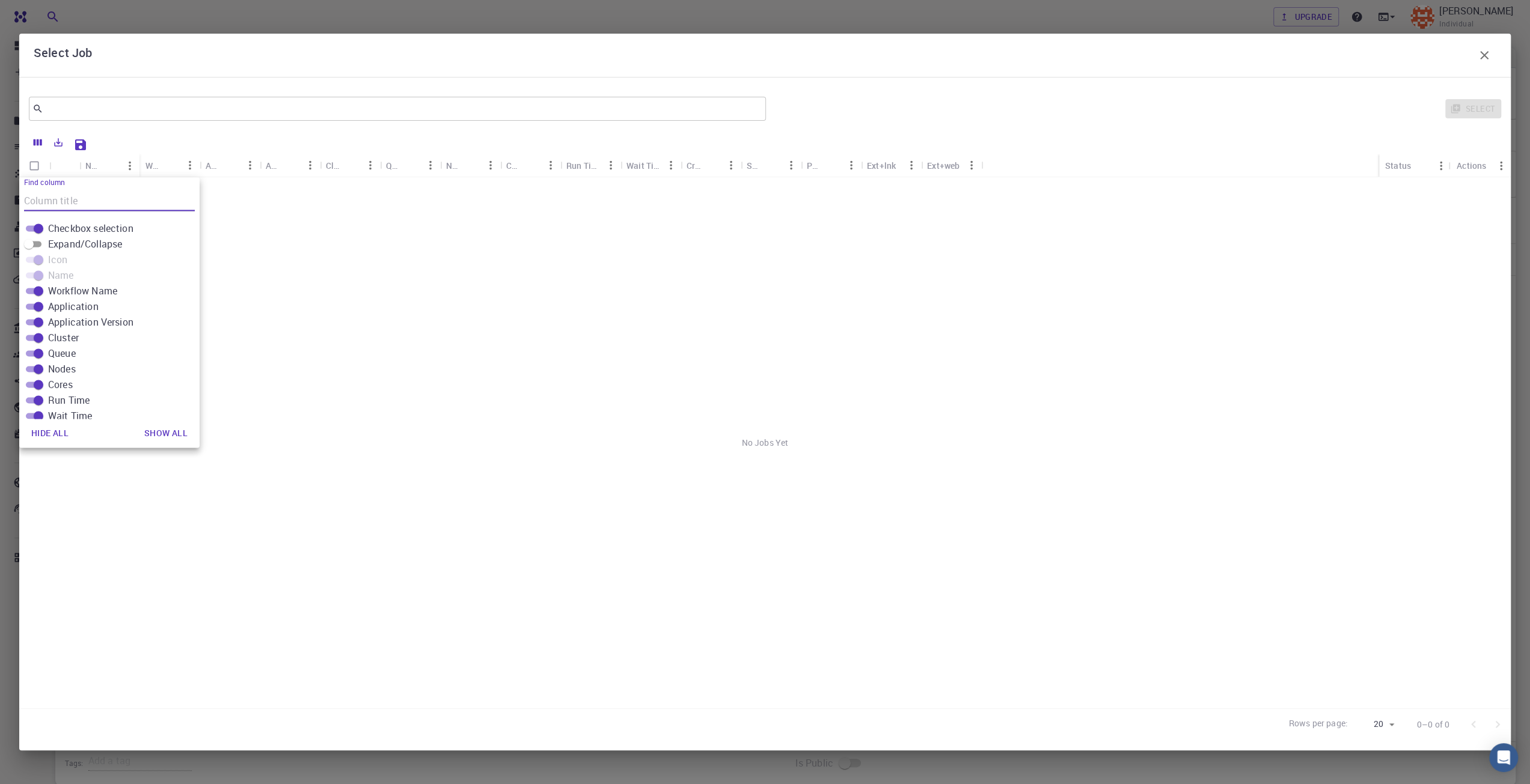
click at [1488, 50] on icon "button" at bounding box center [1484, 56] width 15 height 15
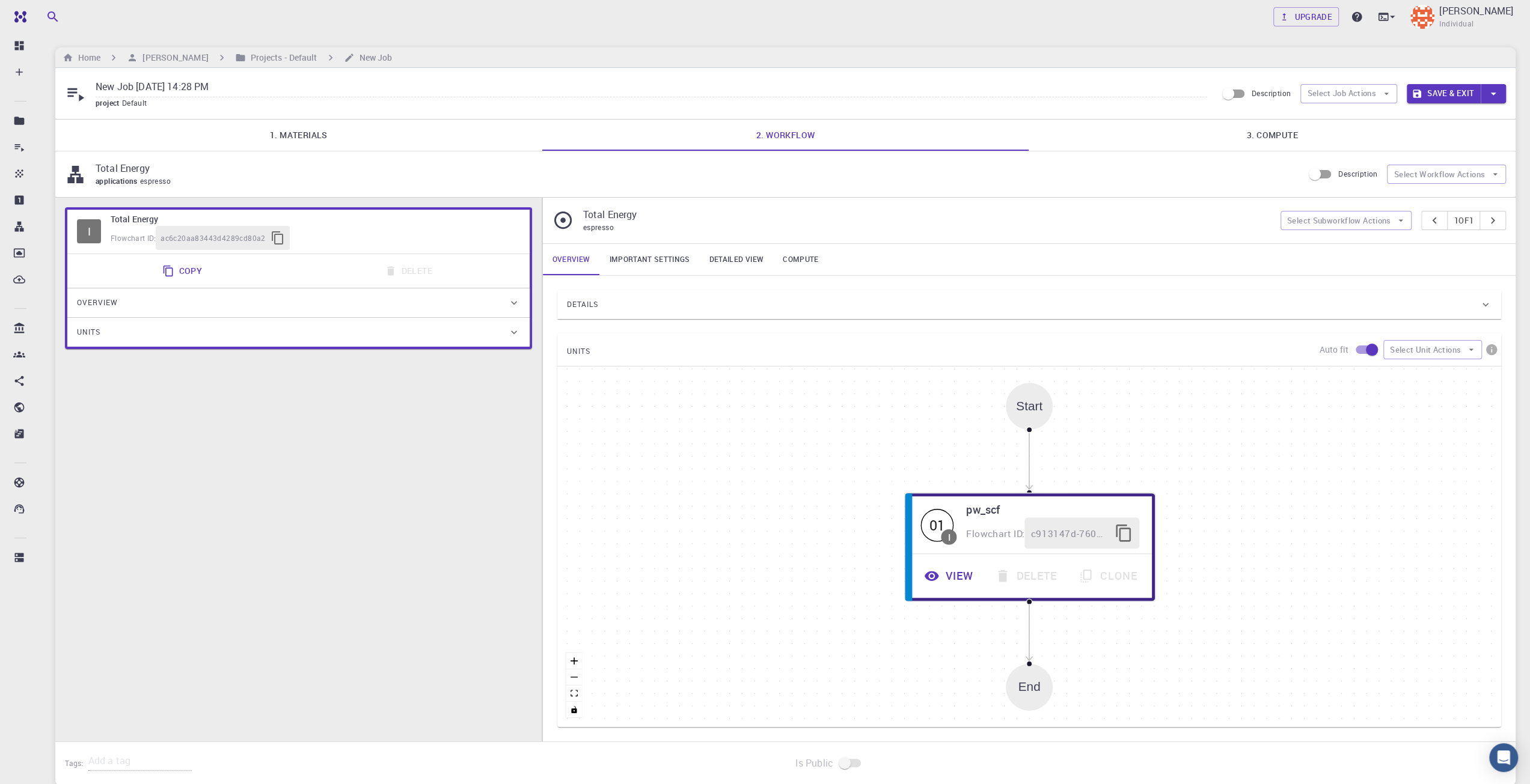
click at [1309, 136] on link "3. Compute" at bounding box center [1272, 135] width 487 height 31
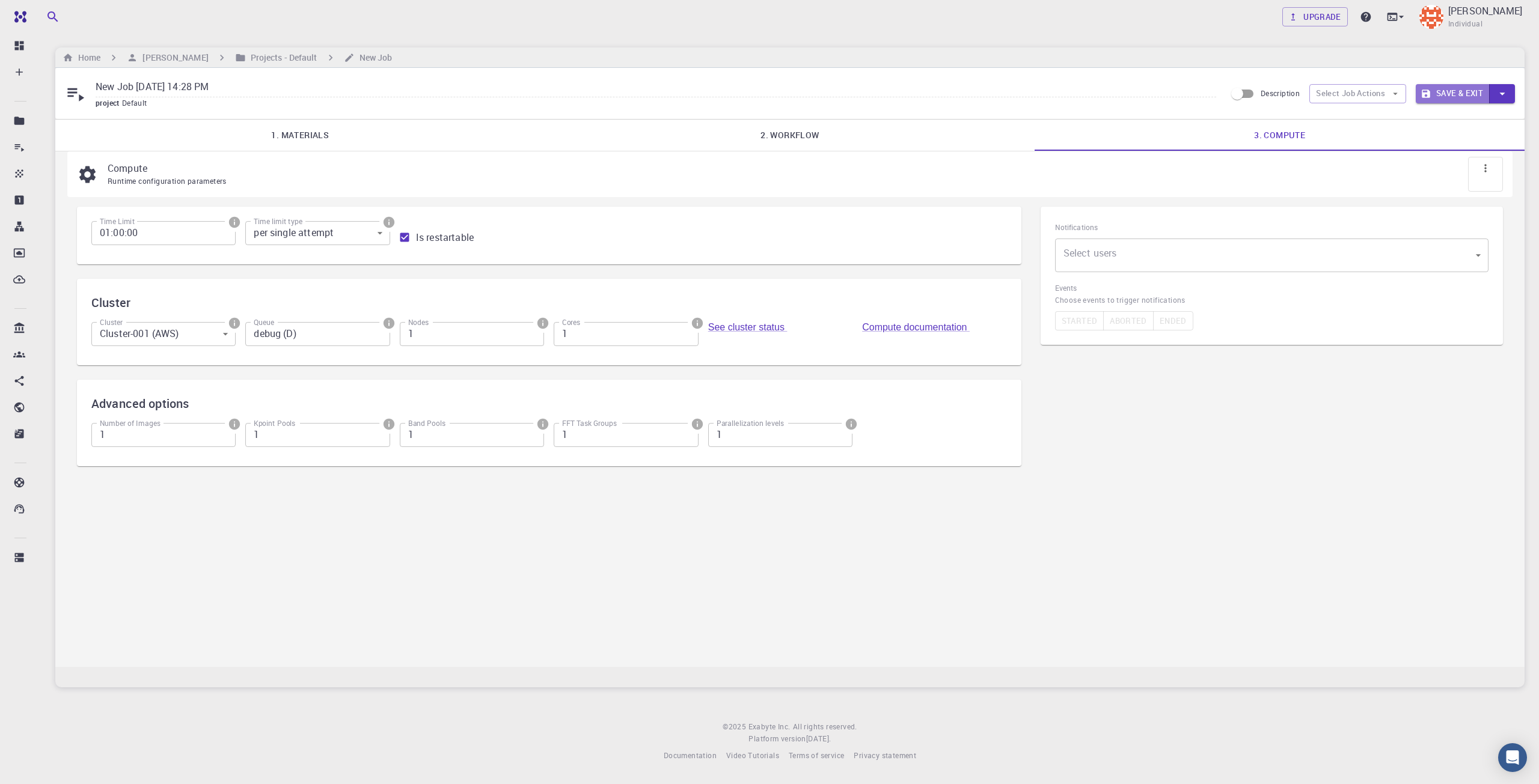
click at [1442, 88] on button "Save & Exit" at bounding box center [1453, 93] width 74 height 19
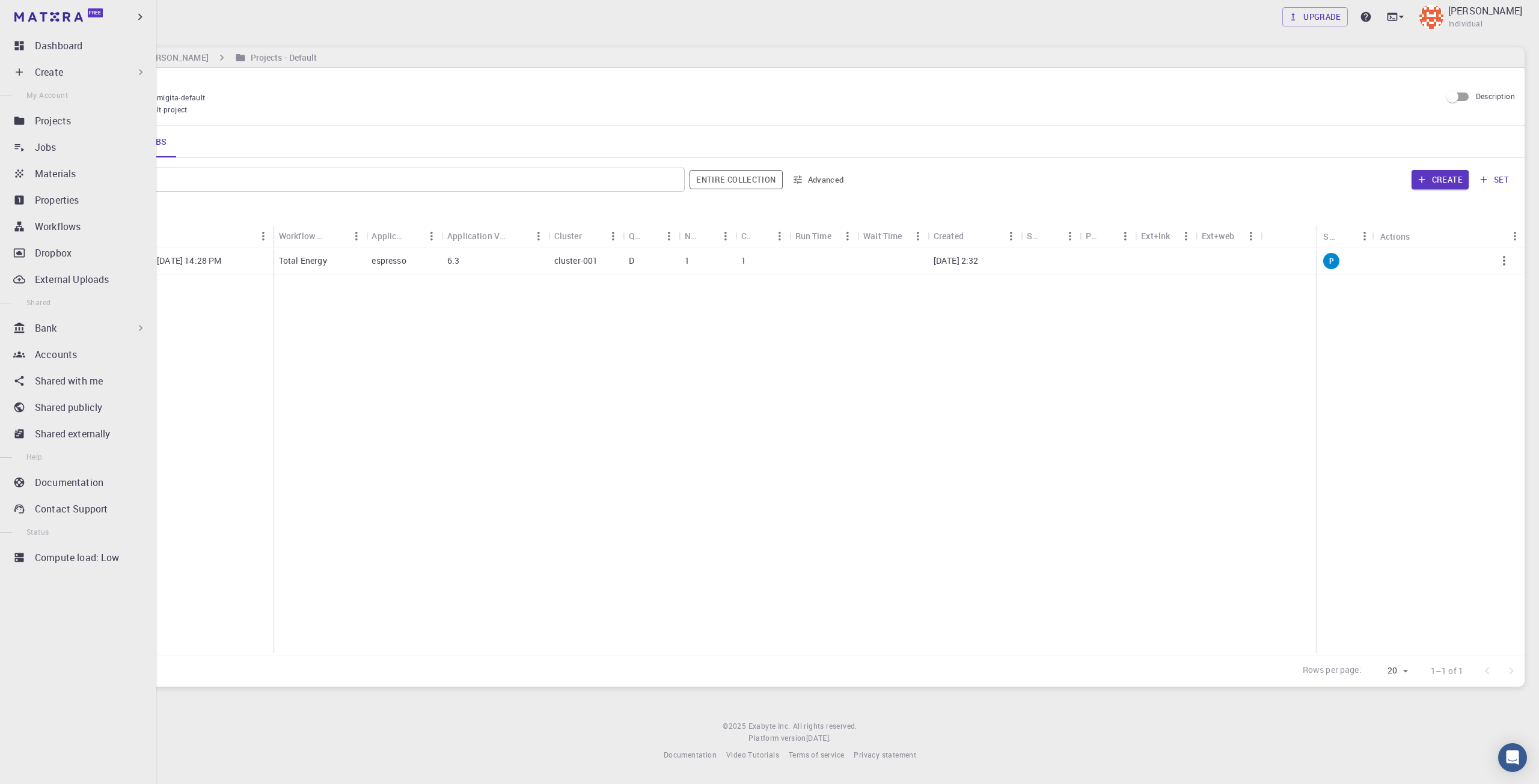
click at [17, 69] on icon at bounding box center [19, 72] width 12 height 12
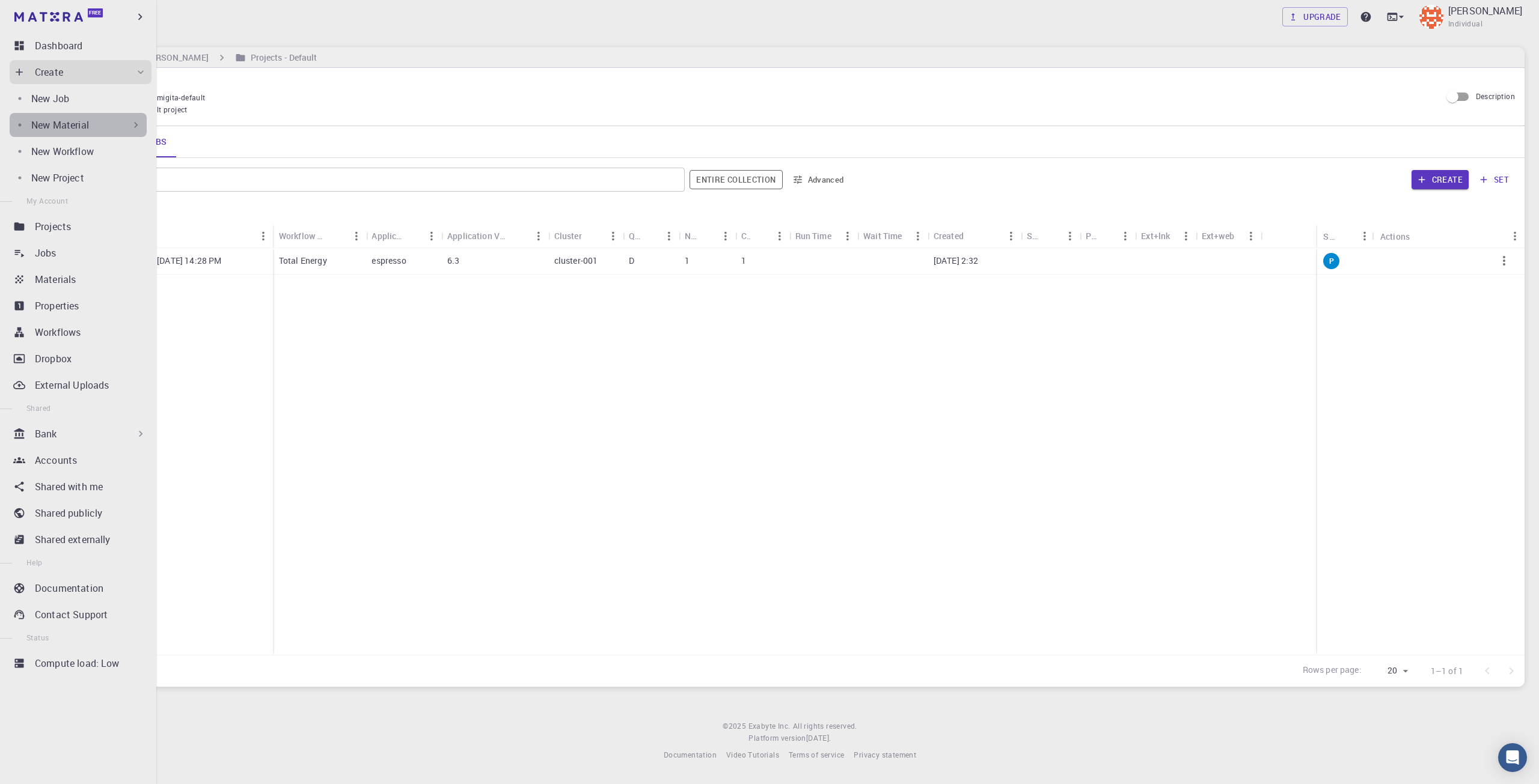
click at [84, 118] on p "New Material" at bounding box center [60, 125] width 58 height 15
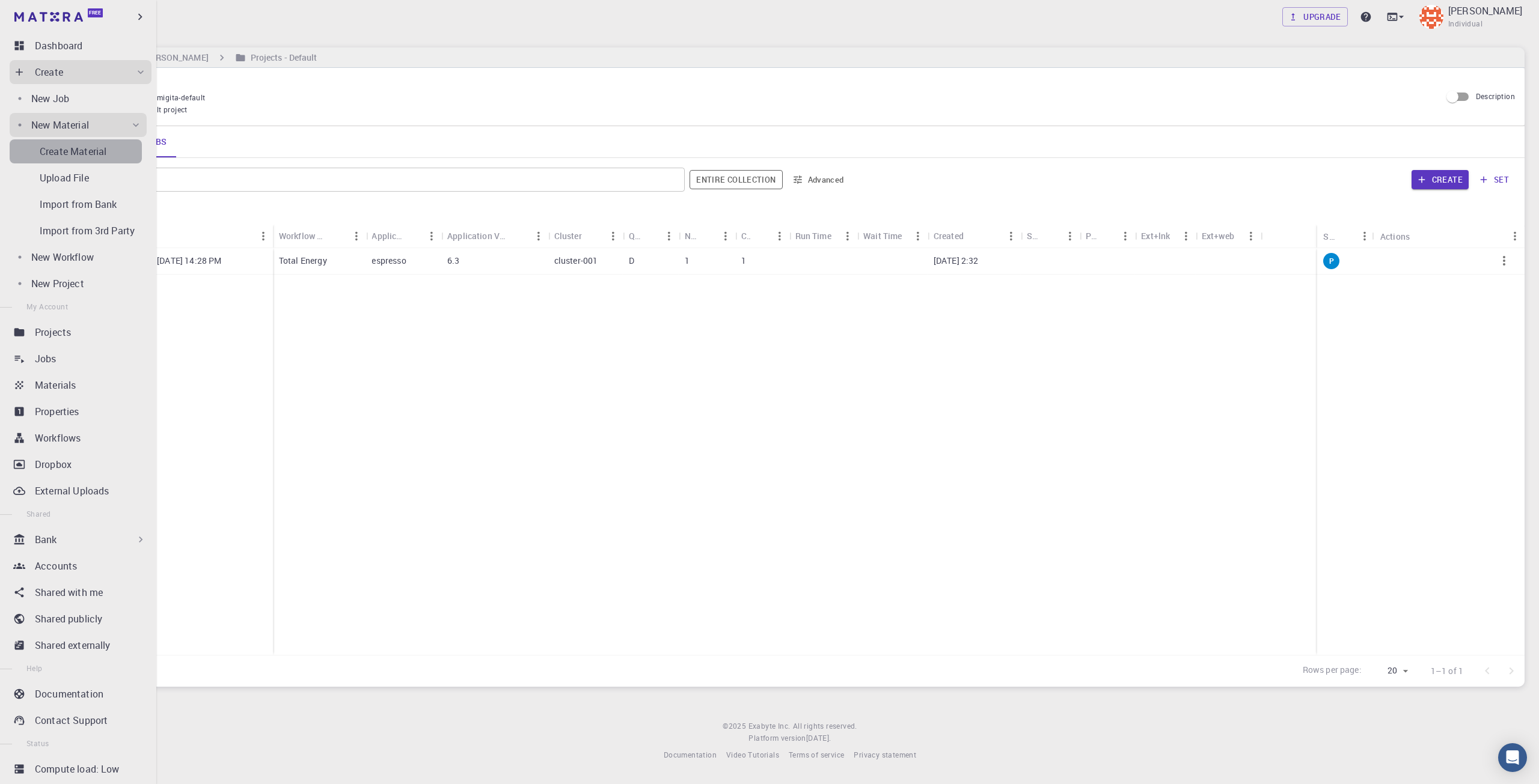
click at [113, 158] on div "Create Material" at bounding box center [91, 152] width 102 height 15
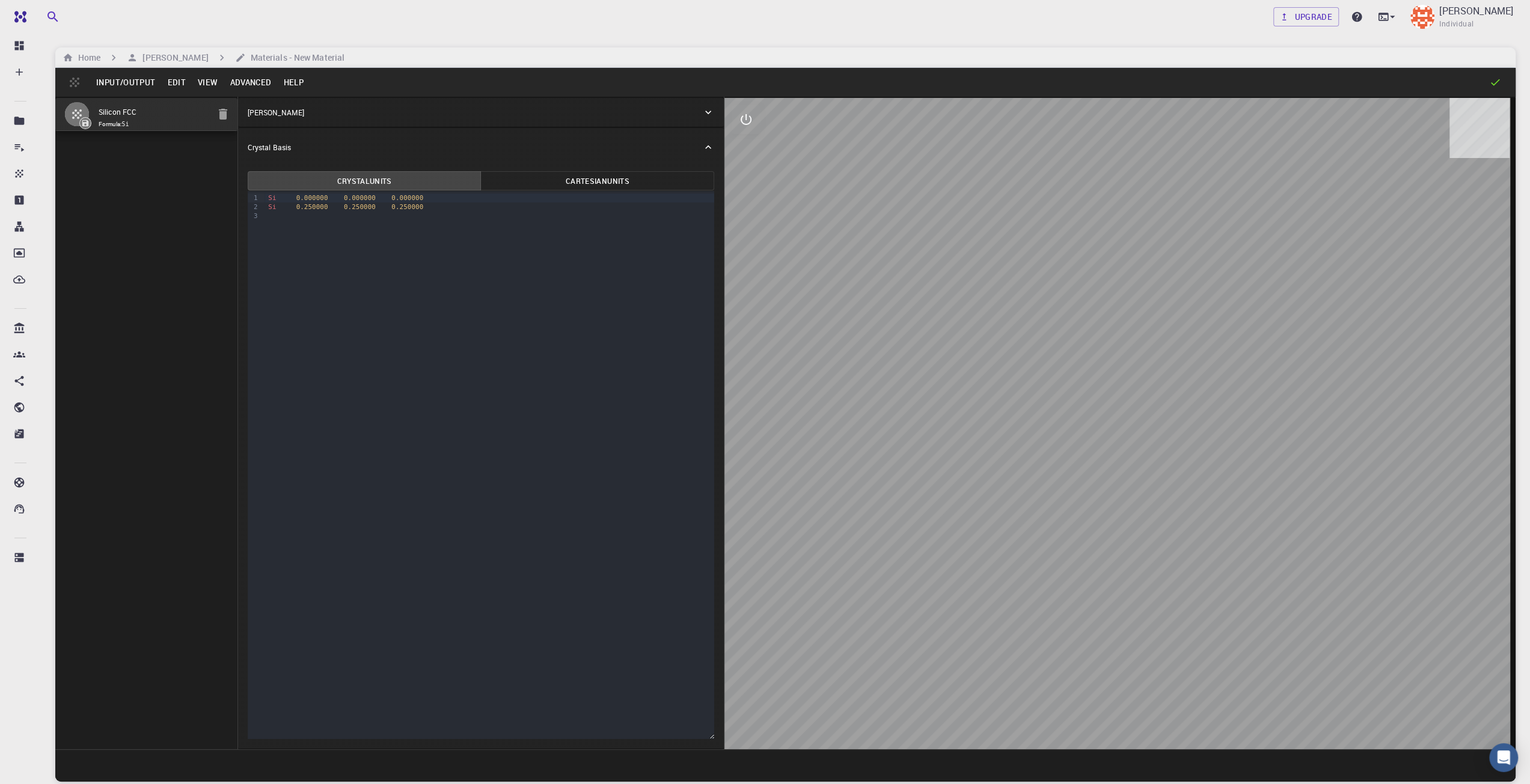
click at [235, 85] on button "Advanced" at bounding box center [250, 82] width 54 height 19
click at [217, 82] on div at bounding box center [765, 392] width 1530 height 784
click at [207, 80] on button "View" at bounding box center [207, 82] width 32 height 19
click at [182, 82] on div at bounding box center [765, 392] width 1530 height 784
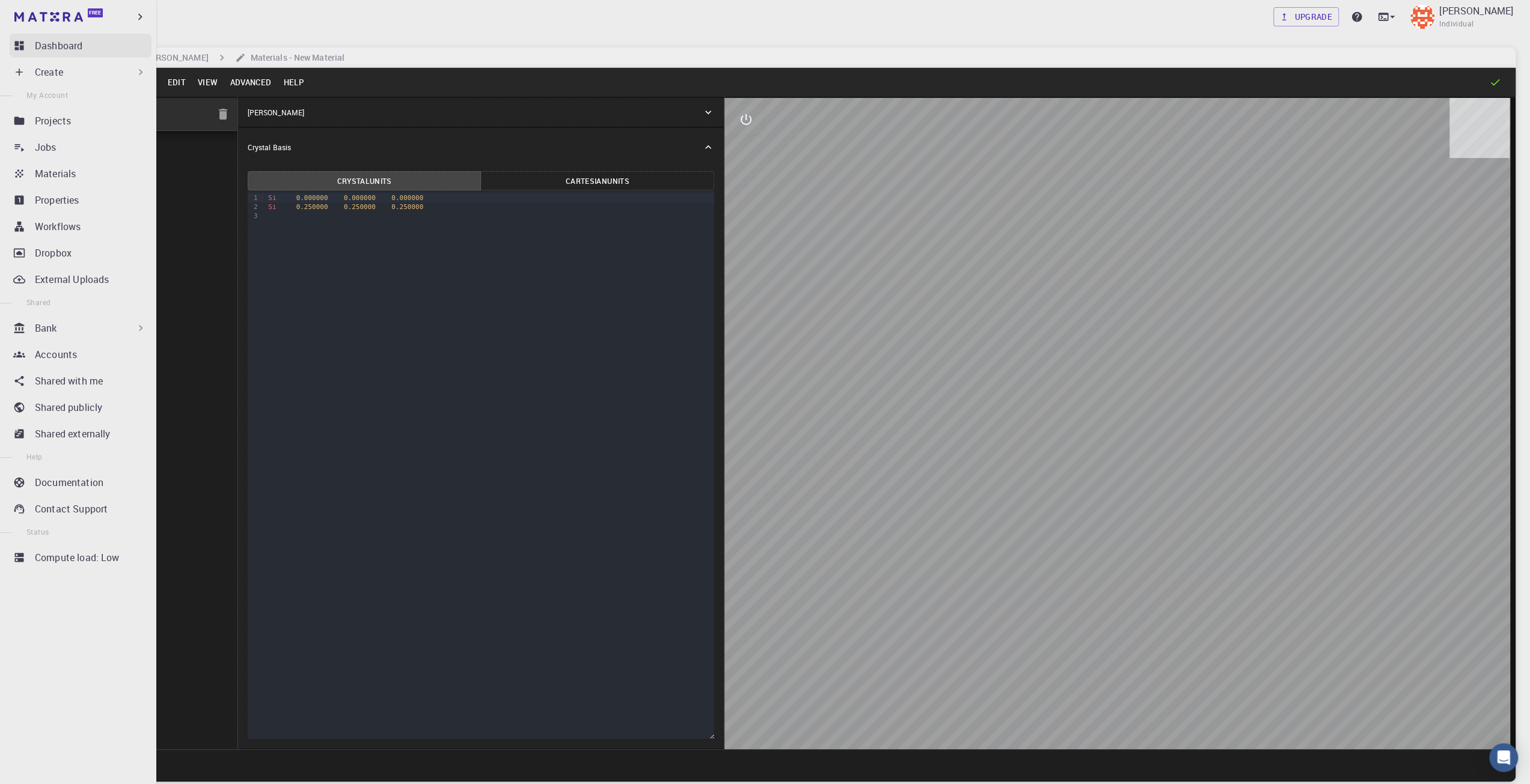
click at [21, 46] on icon at bounding box center [20, 46] width 9 height 9
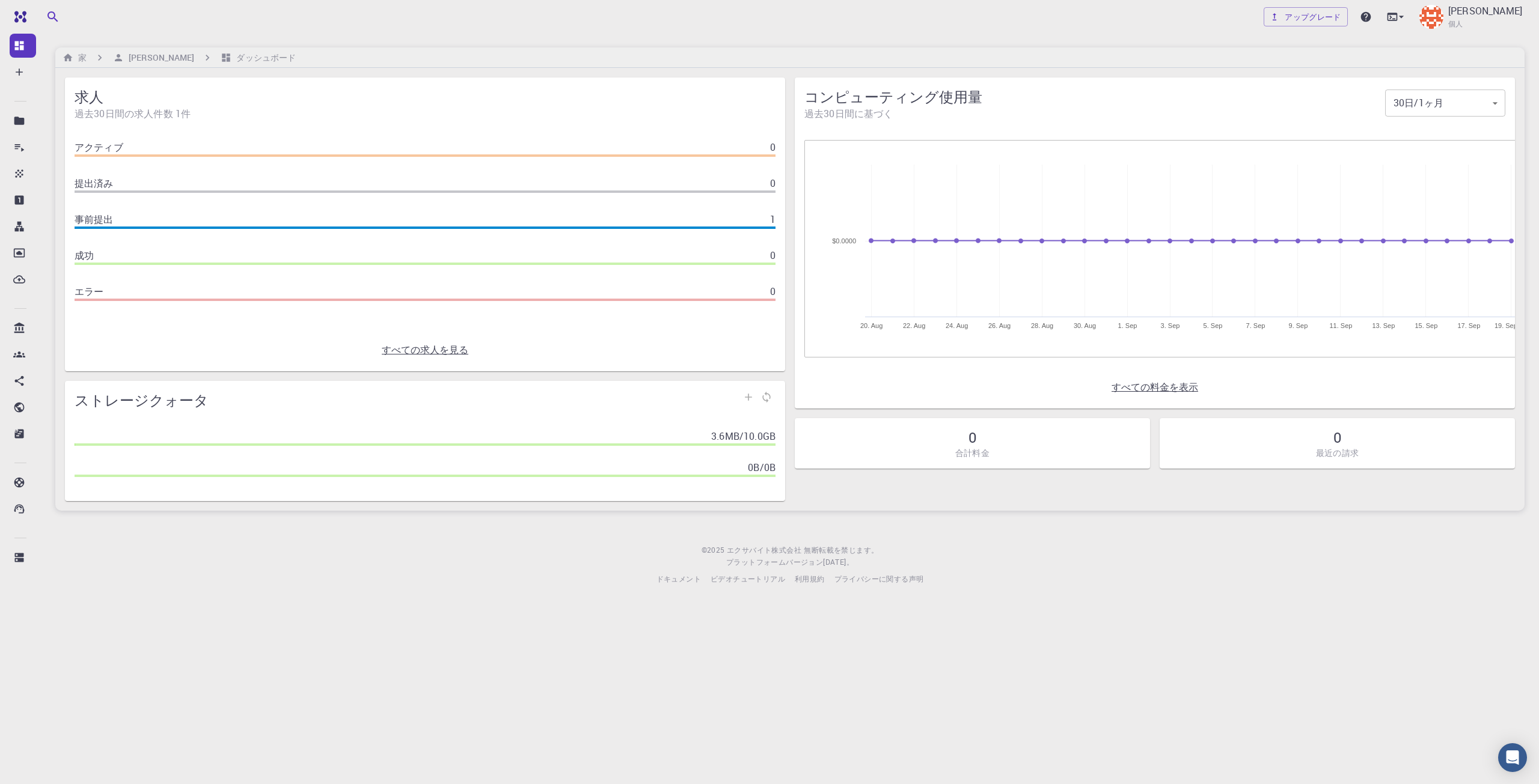
click at [261, 154] on span at bounding box center [424, 156] width 701 height 3
click at [1427, 53] on div "家 [PERSON_NAME]ボード" at bounding box center [789, 58] width 1469 height 21
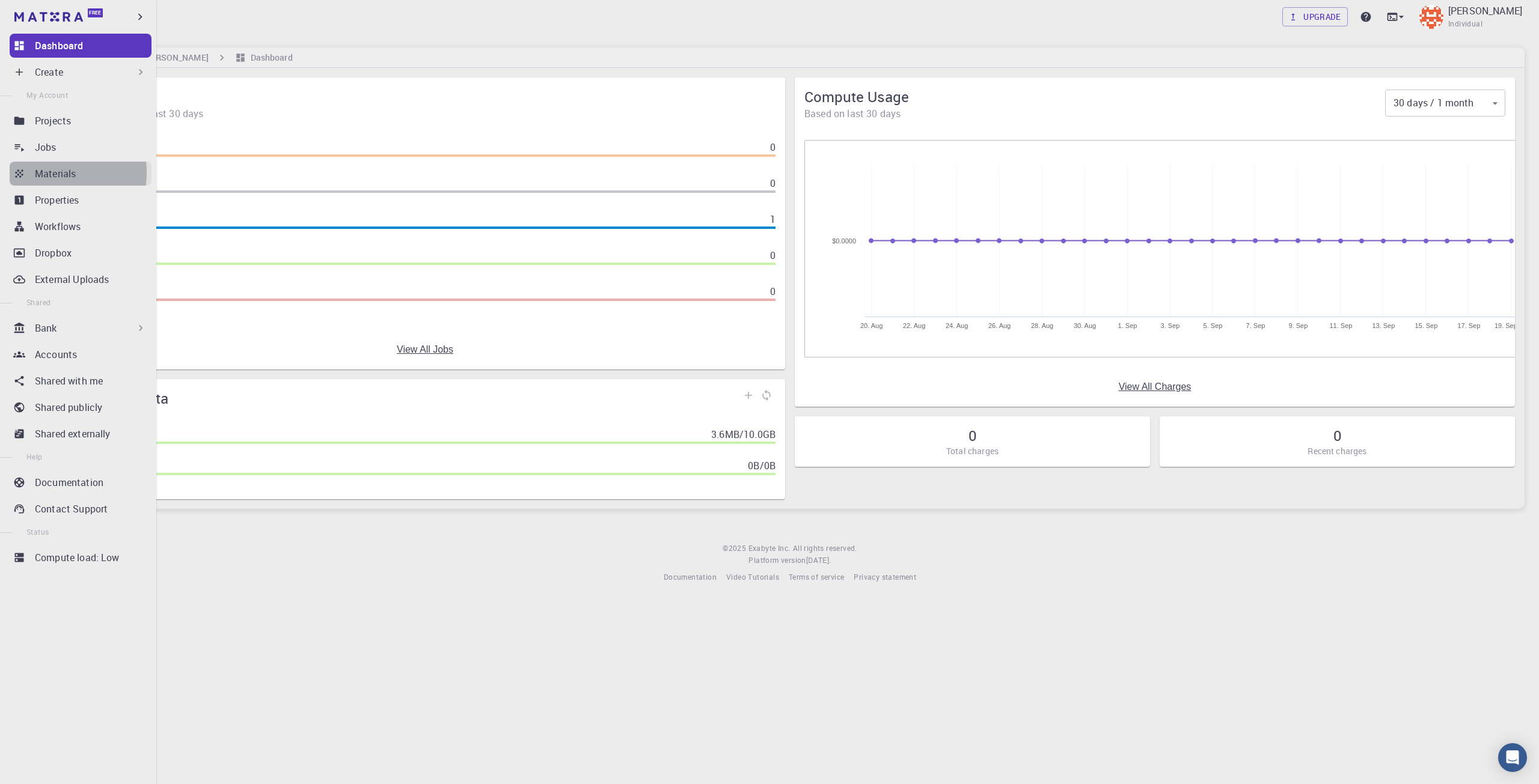
click at [33, 172] on link "Materials" at bounding box center [81, 174] width 142 height 24
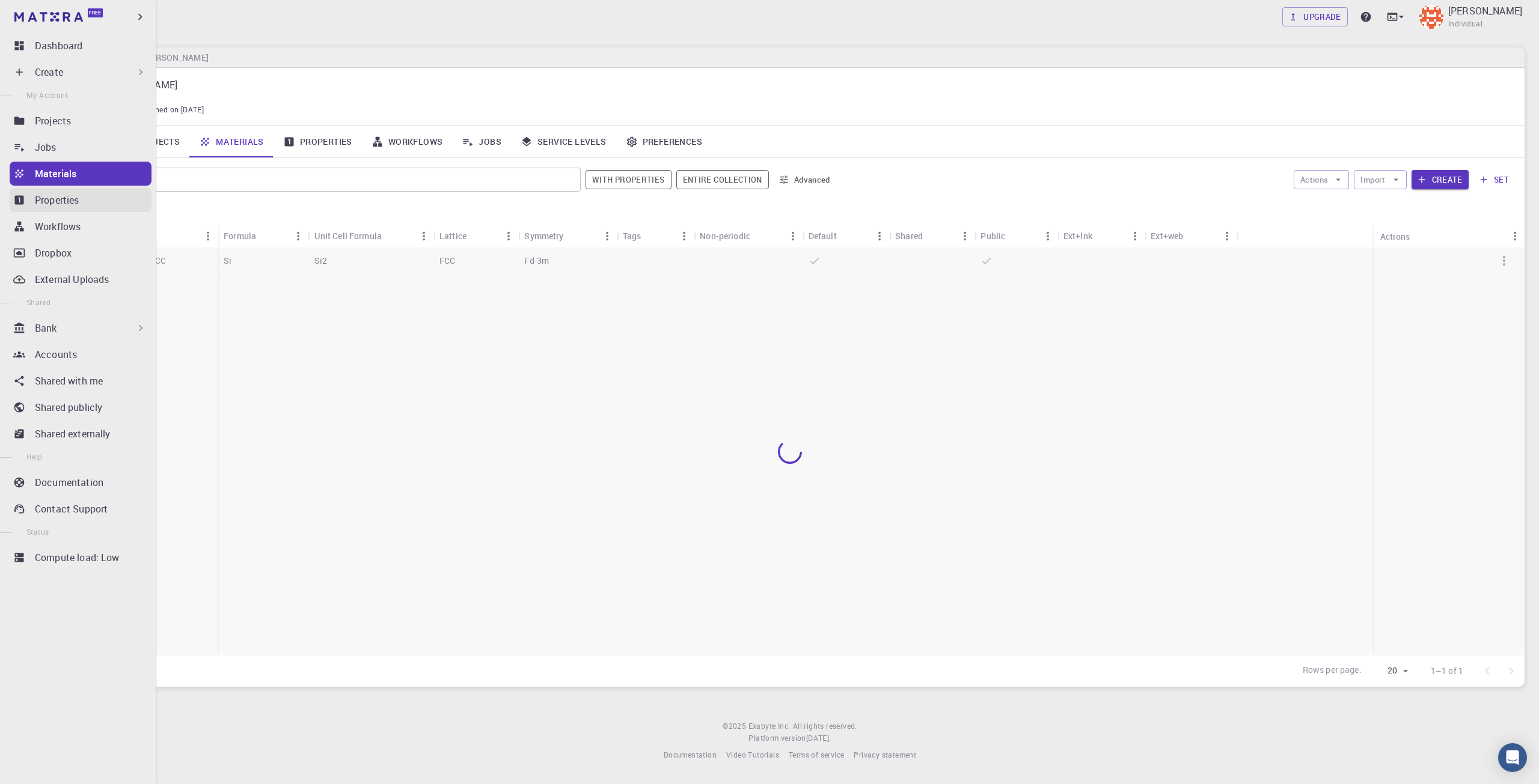
click at [59, 202] on p "Properties" at bounding box center [57, 200] width 44 height 15
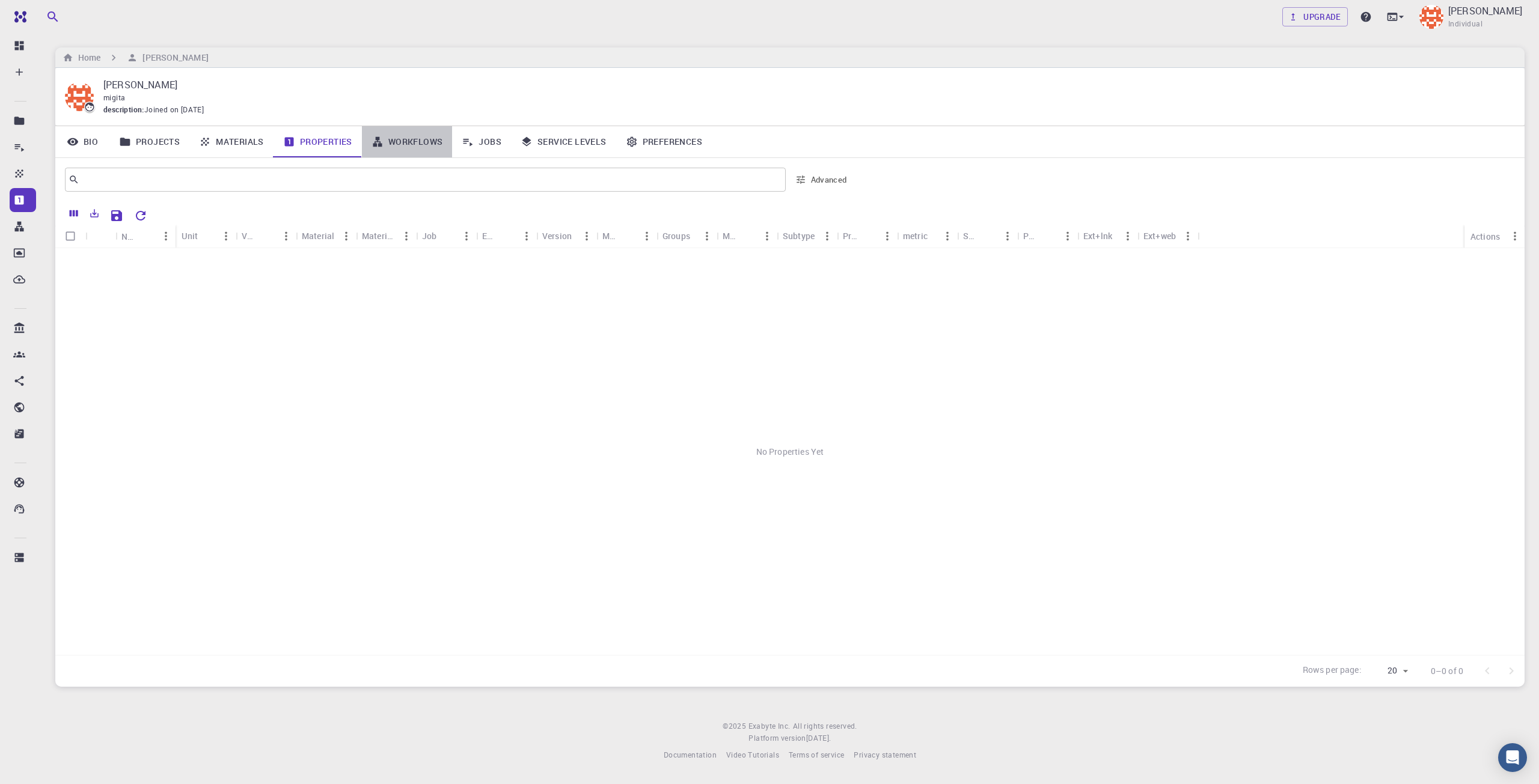
click at [399, 157] on link "Workflows" at bounding box center [407, 141] width 91 height 31
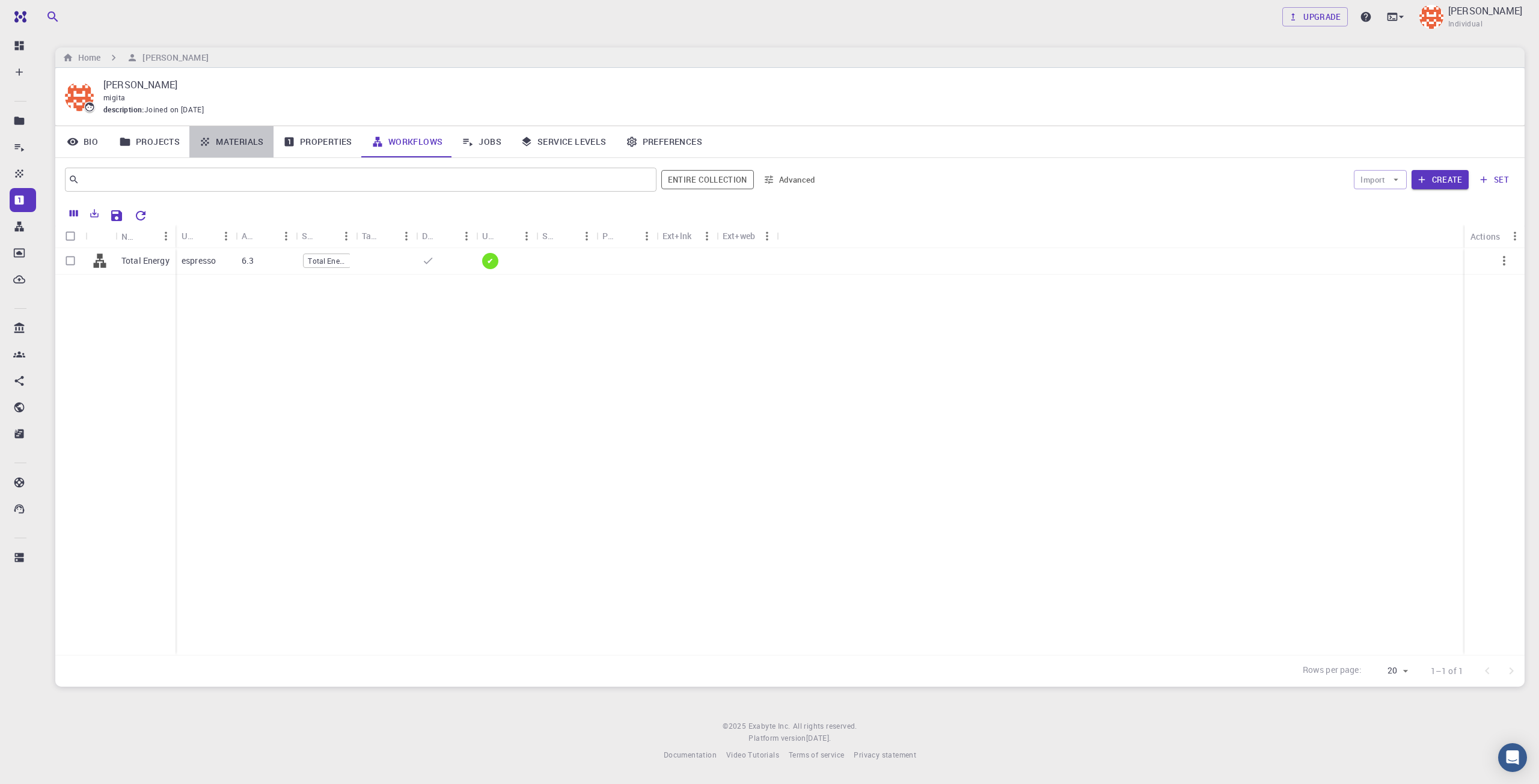
click at [253, 150] on link "Materials" at bounding box center [231, 141] width 84 height 31
click at [174, 148] on link "Projects" at bounding box center [149, 141] width 80 height 31
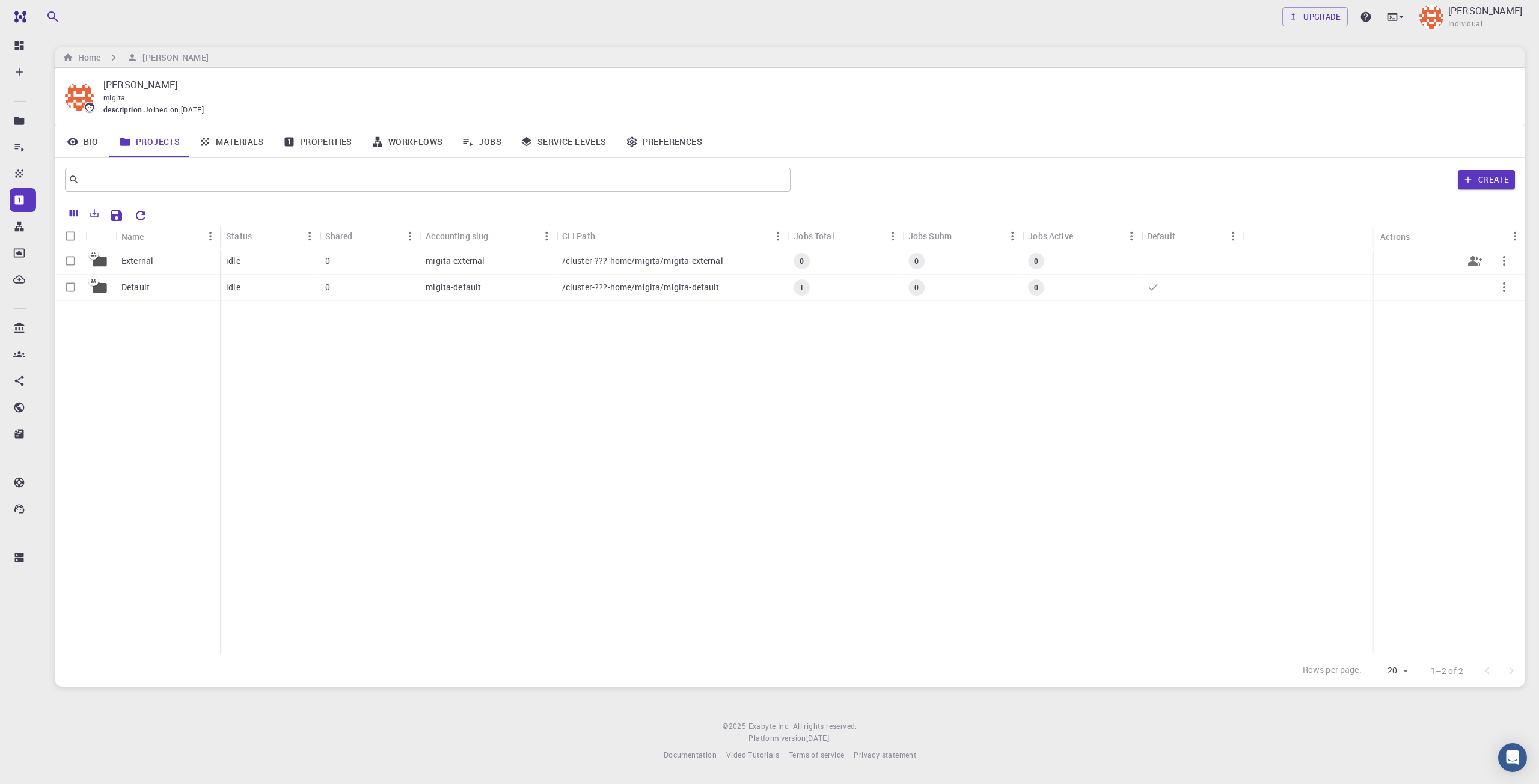
click at [135, 268] on div "External" at bounding box center [168, 262] width 105 height 27
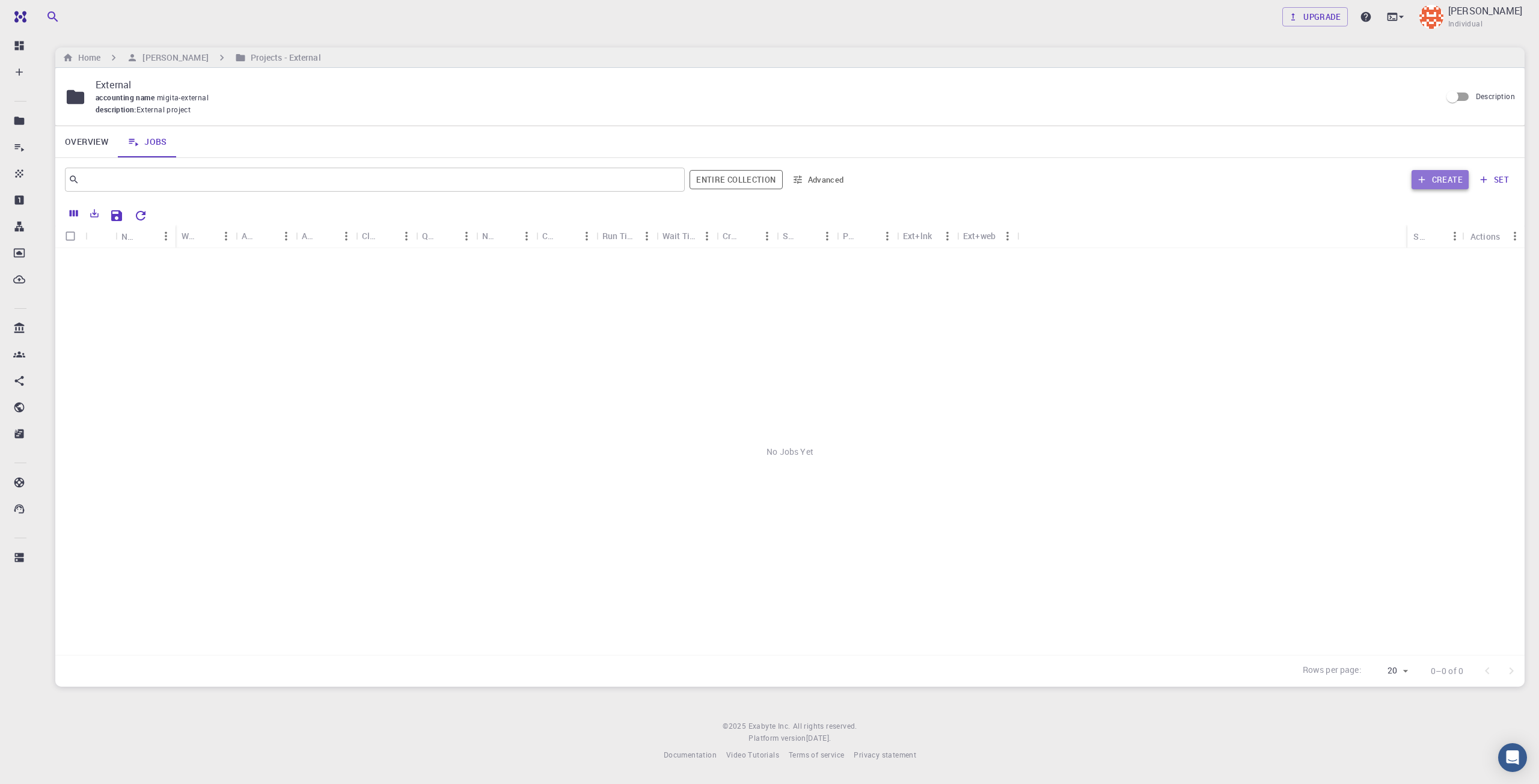
click at [1424, 171] on button "Create" at bounding box center [1440, 180] width 57 height 19
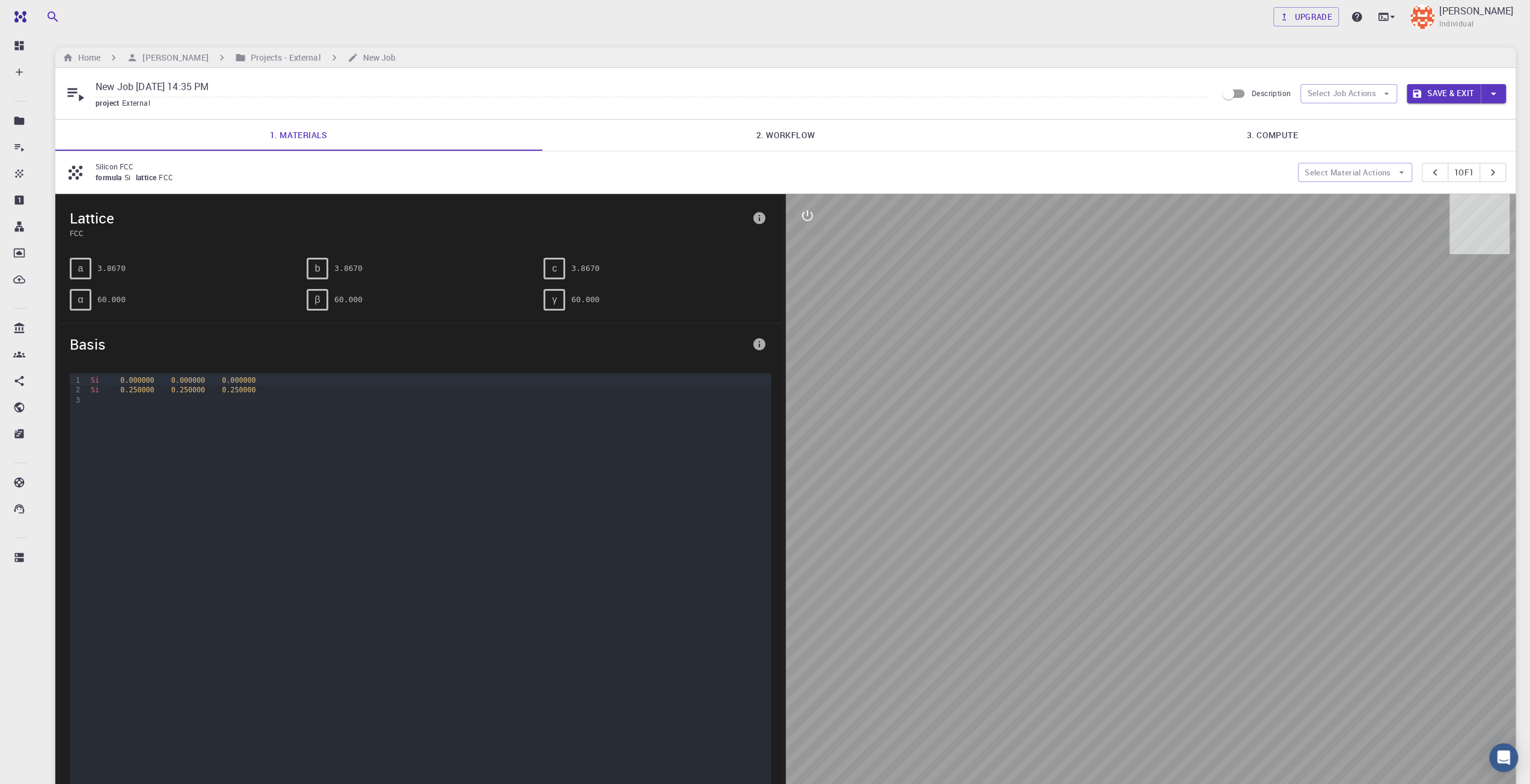
drag, startPoint x: 1073, startPoint y: 436, endPoint x: 1178, endPoint y: 443, distance: 105.2
click at [1177, 441] on div at bounding box center [1151, 500] width 731 height 613
drag, startPoint x: 1206, startPoint y: 644, endPoint x: 1197, endPoint y: 624, distance: 21.9
click at [1197, 624] on div at bounding box center [1151, 500] width 731 height 613
click at [1195, 623] on div at bounding box center [1151, 500] width 731 height 613
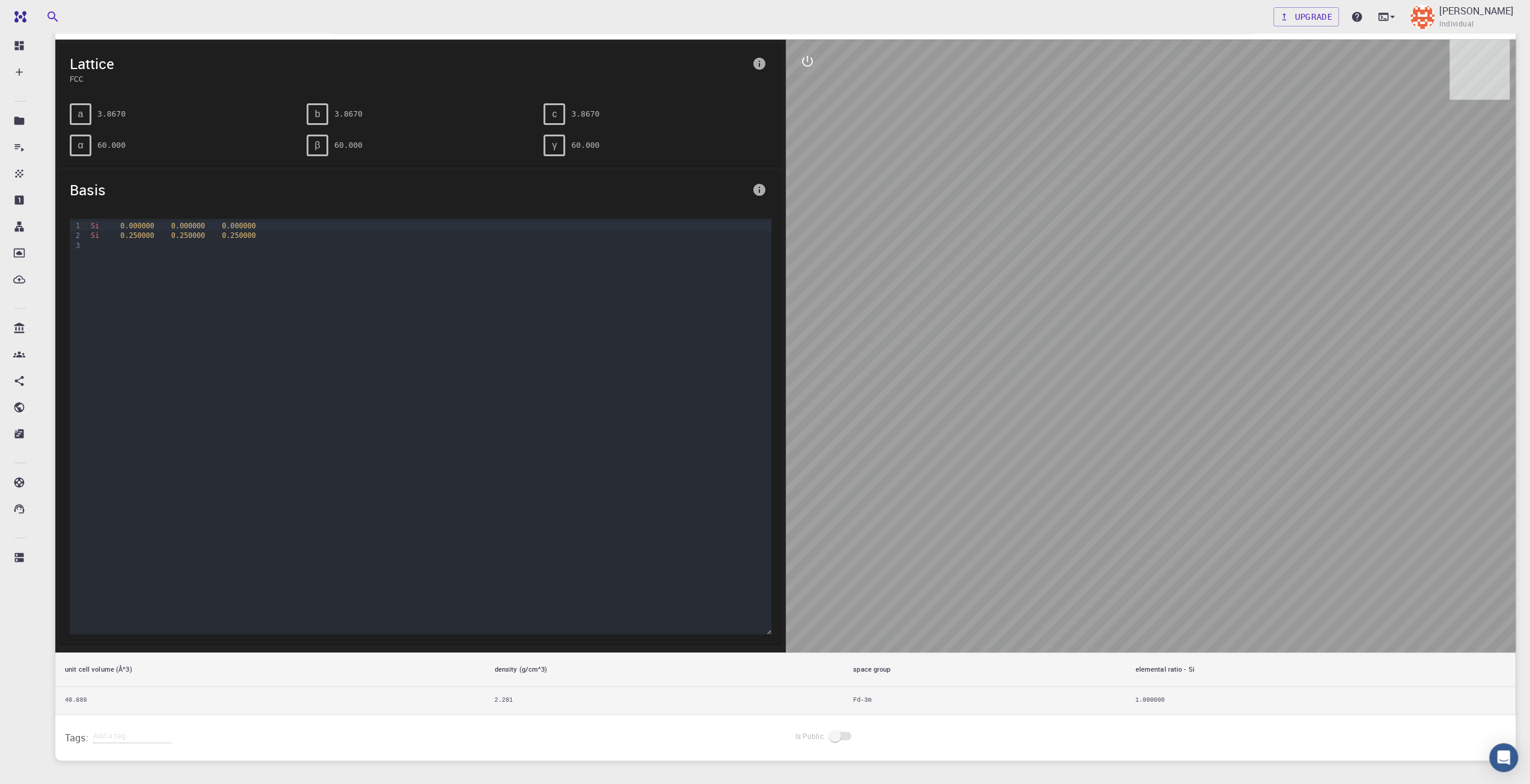
scroll to position [225, 0]
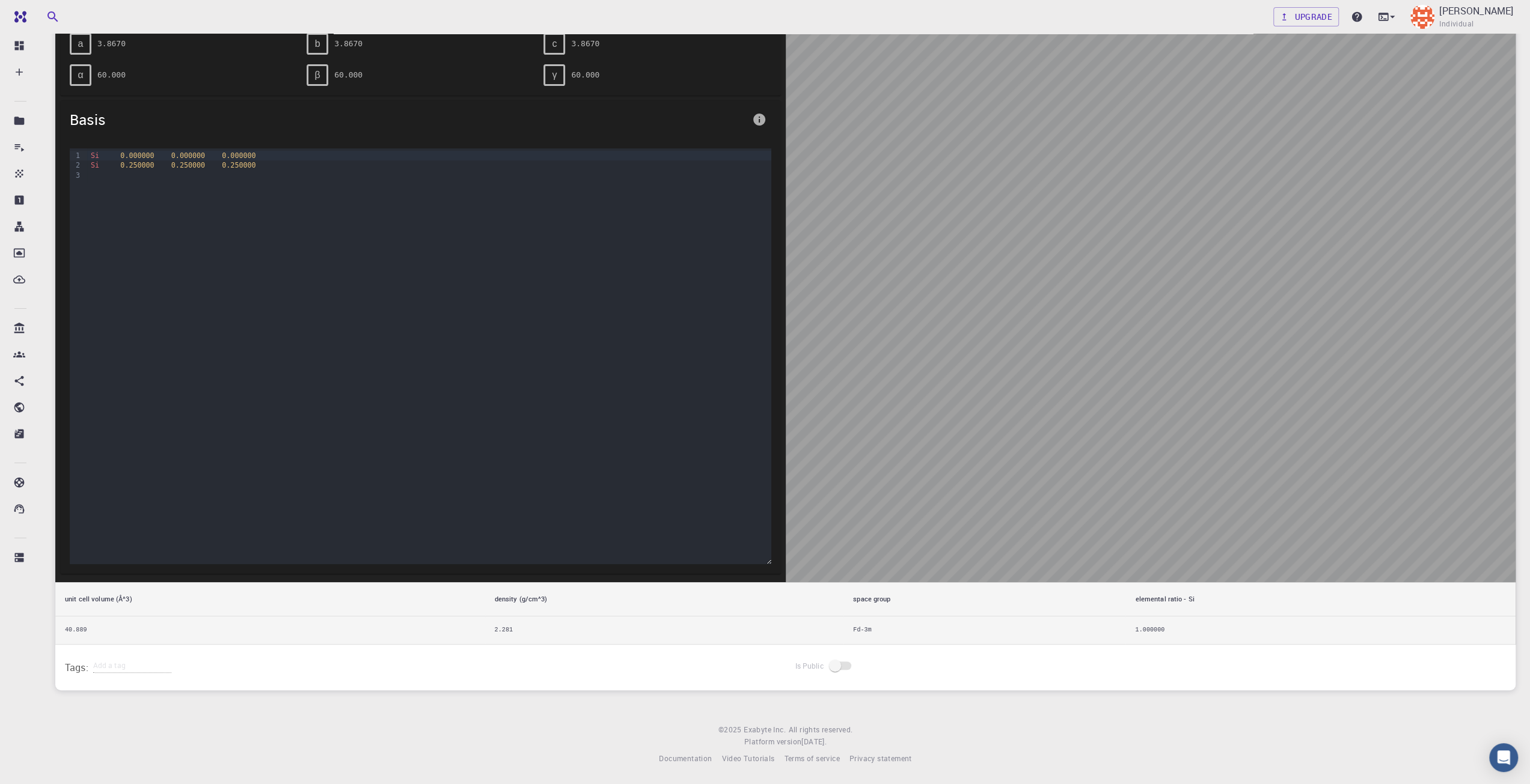
drag, startPoint x: 1238, startPoint y: 544, endPoint x: 1238, endPoint y: 524, distance: 20.0
click at [1238, 524] on div at bounding box center [1151, 276] width 731 height 613
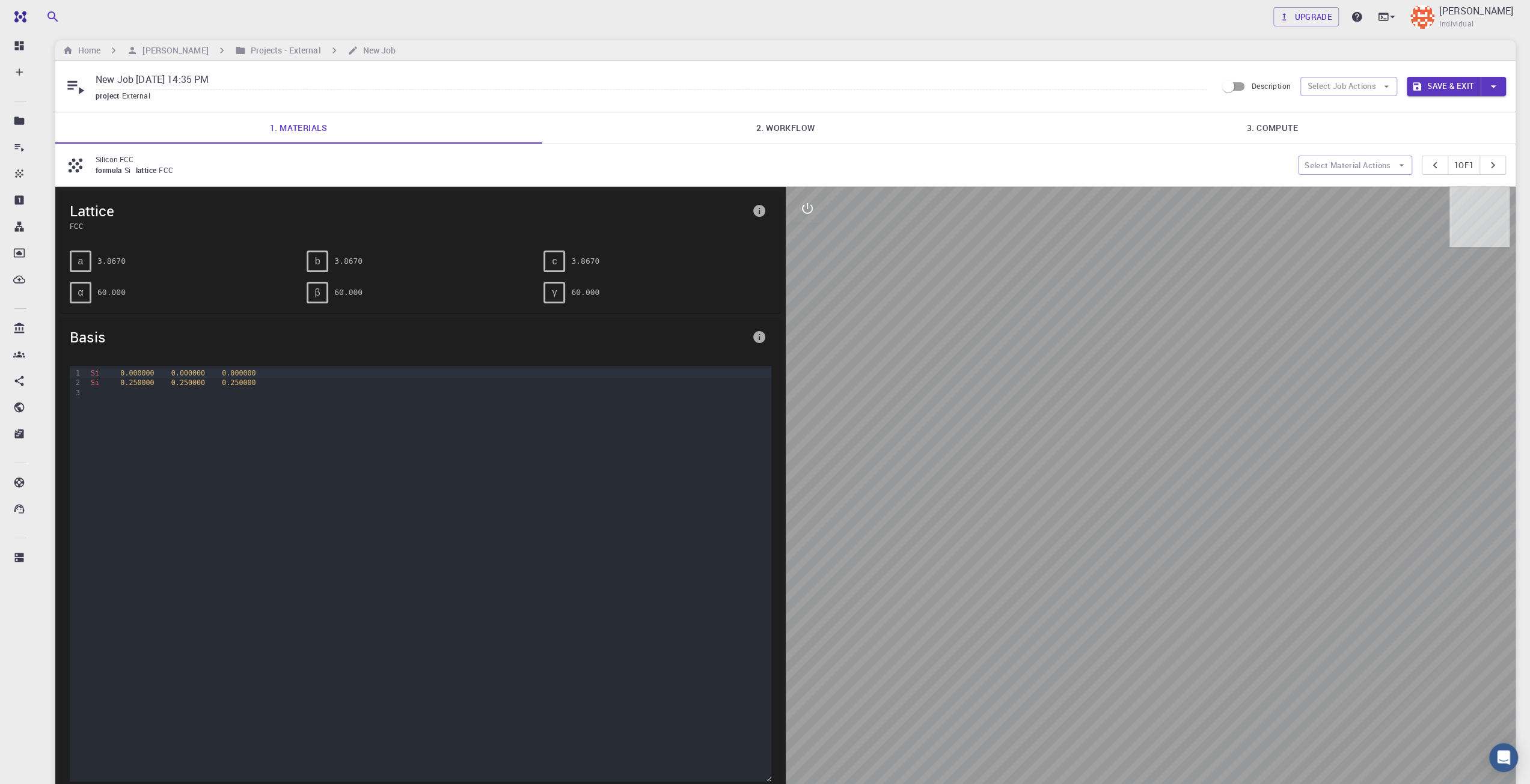
scroll to position [0, 0]
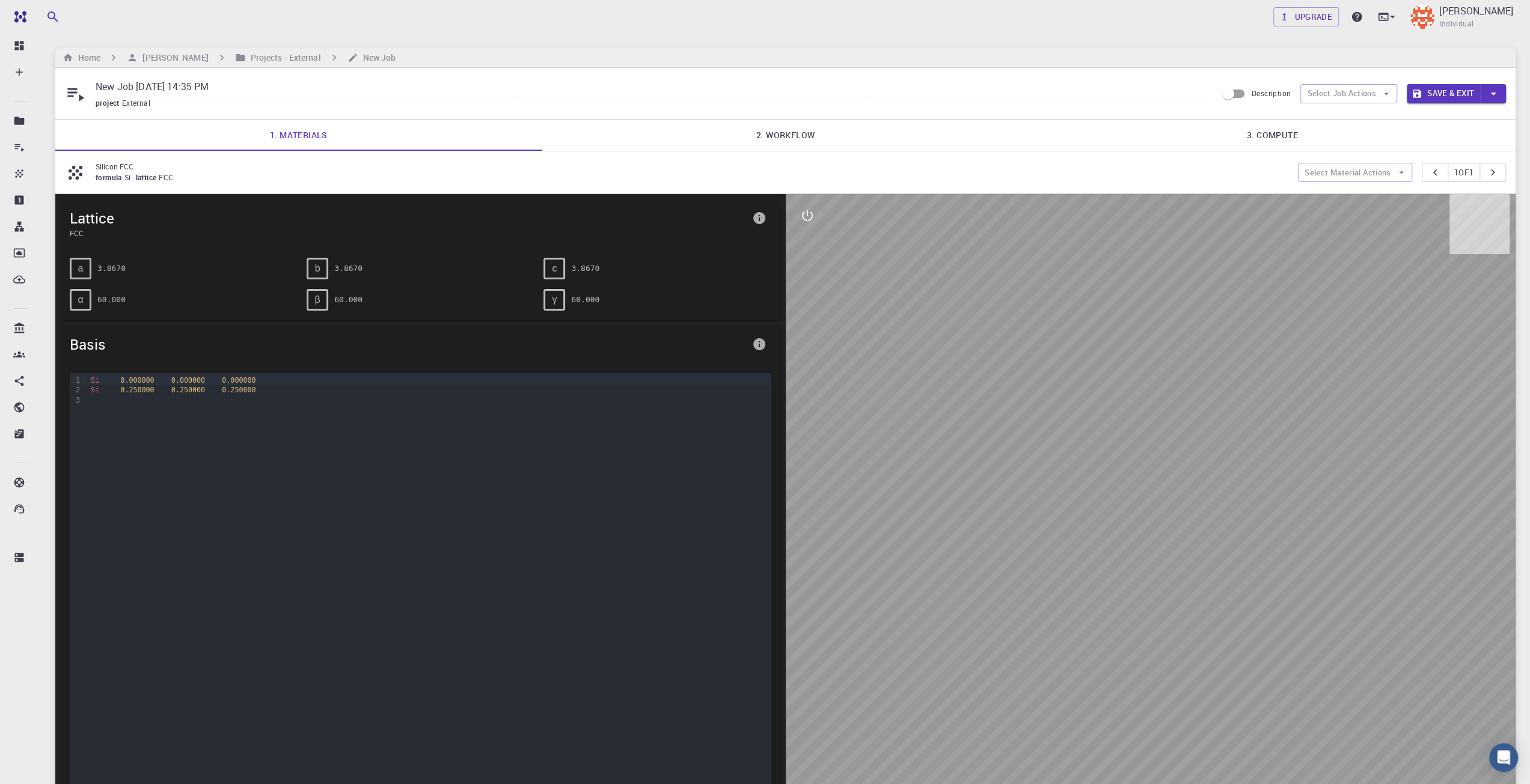
click at [708, 148] on link "2. Workflow" at bounding box center [786, 135] width 487 height 31
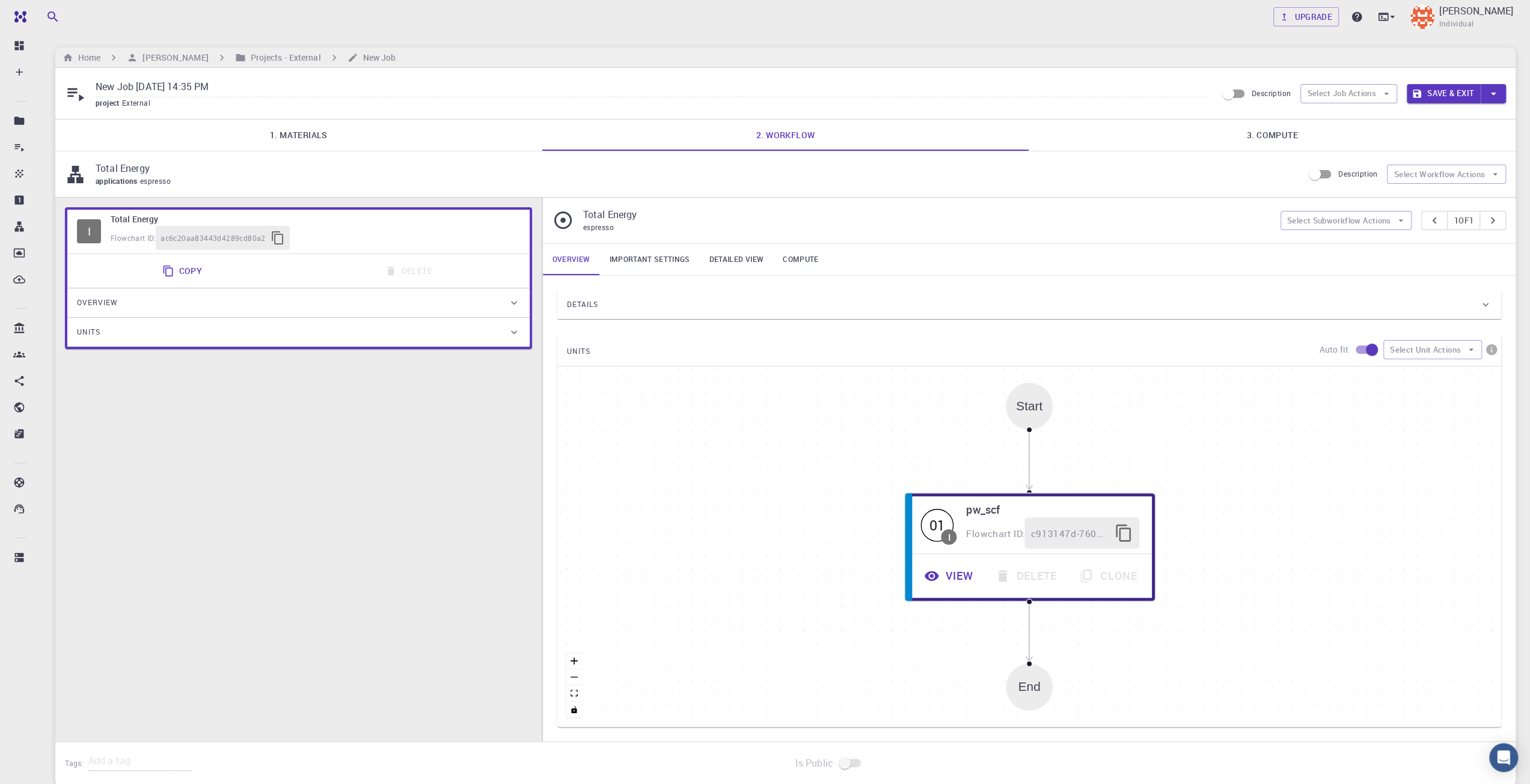
click at [367, 199] on div "I Total Energy Flowchart ID: ac6c20aa83443d4289cd80a2 Copy Delete Overview Prop…" at bounding box center [298, 479] width 487 height 563
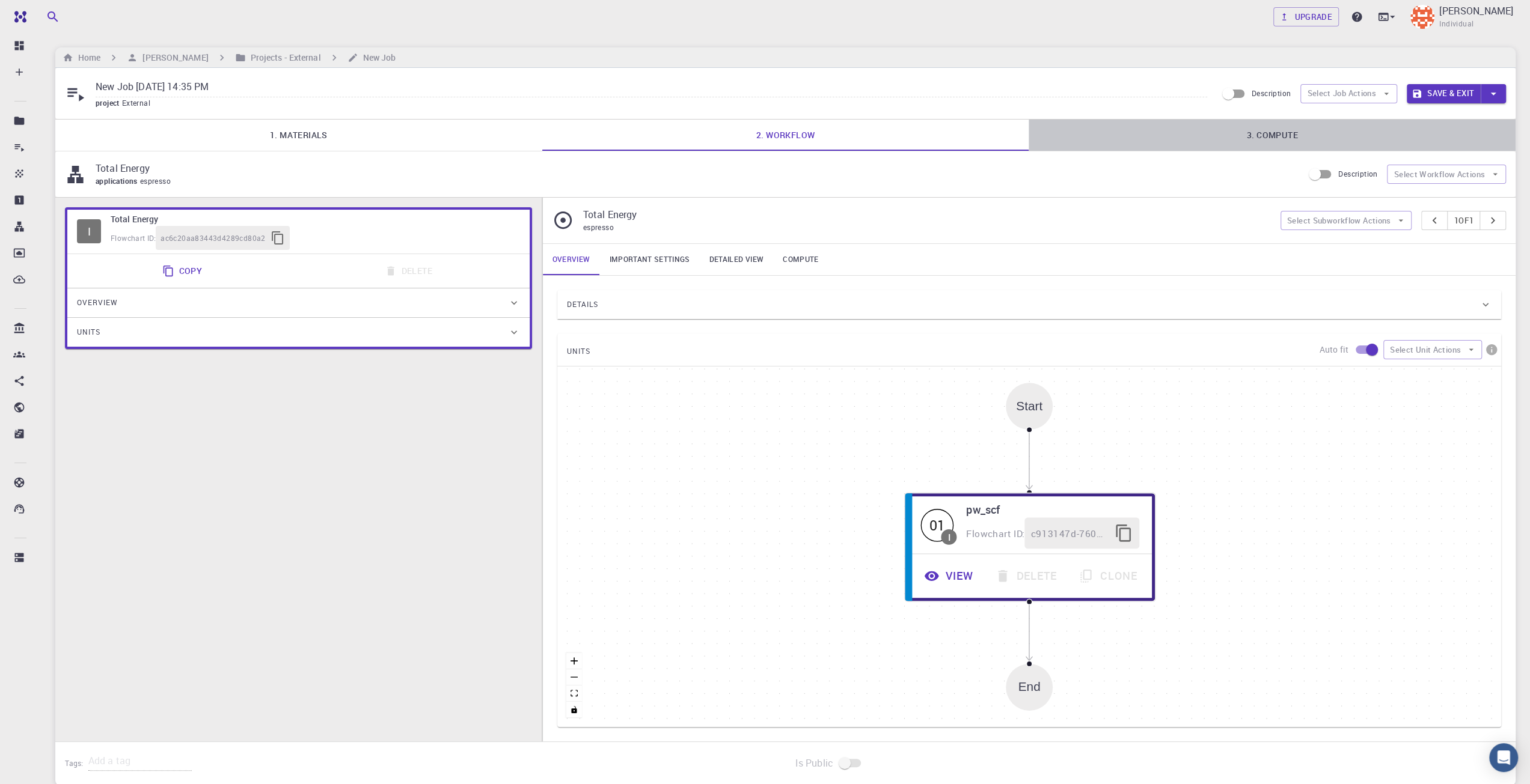
click at [1292, 145] on link "3. Compute" at bounding box center [1272, 135] width 487 height 31
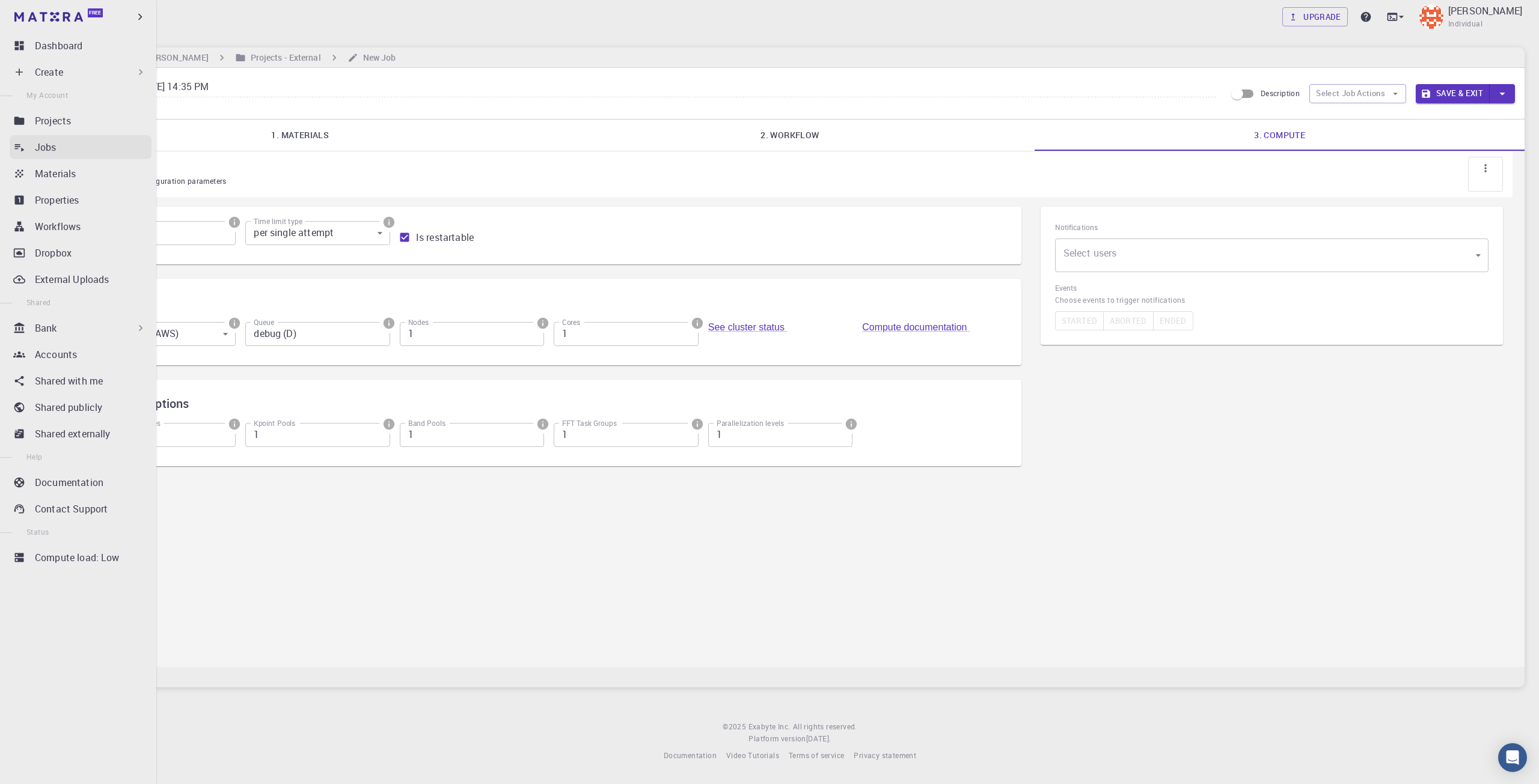
drag, startPoint x: 28, startPoint y: 145, endPoint x: 36, endPoint y: 150, distance: 9.4
click at [28, 145] on link "Jobs" at bounding box center [81, 147] width 142 height 24
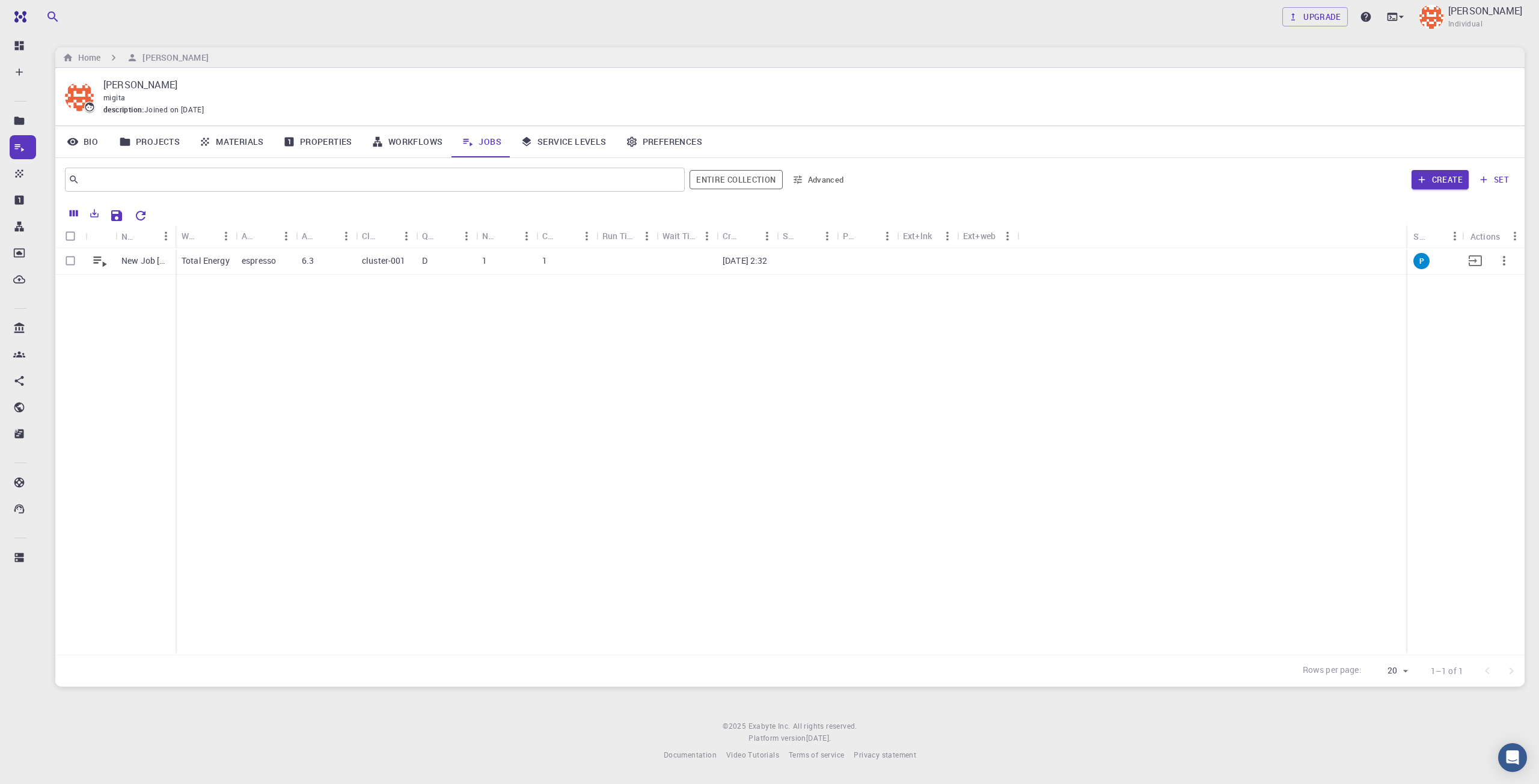
click at [1406, 271] on div at bounding box center [1212, 262] width 390 height 27
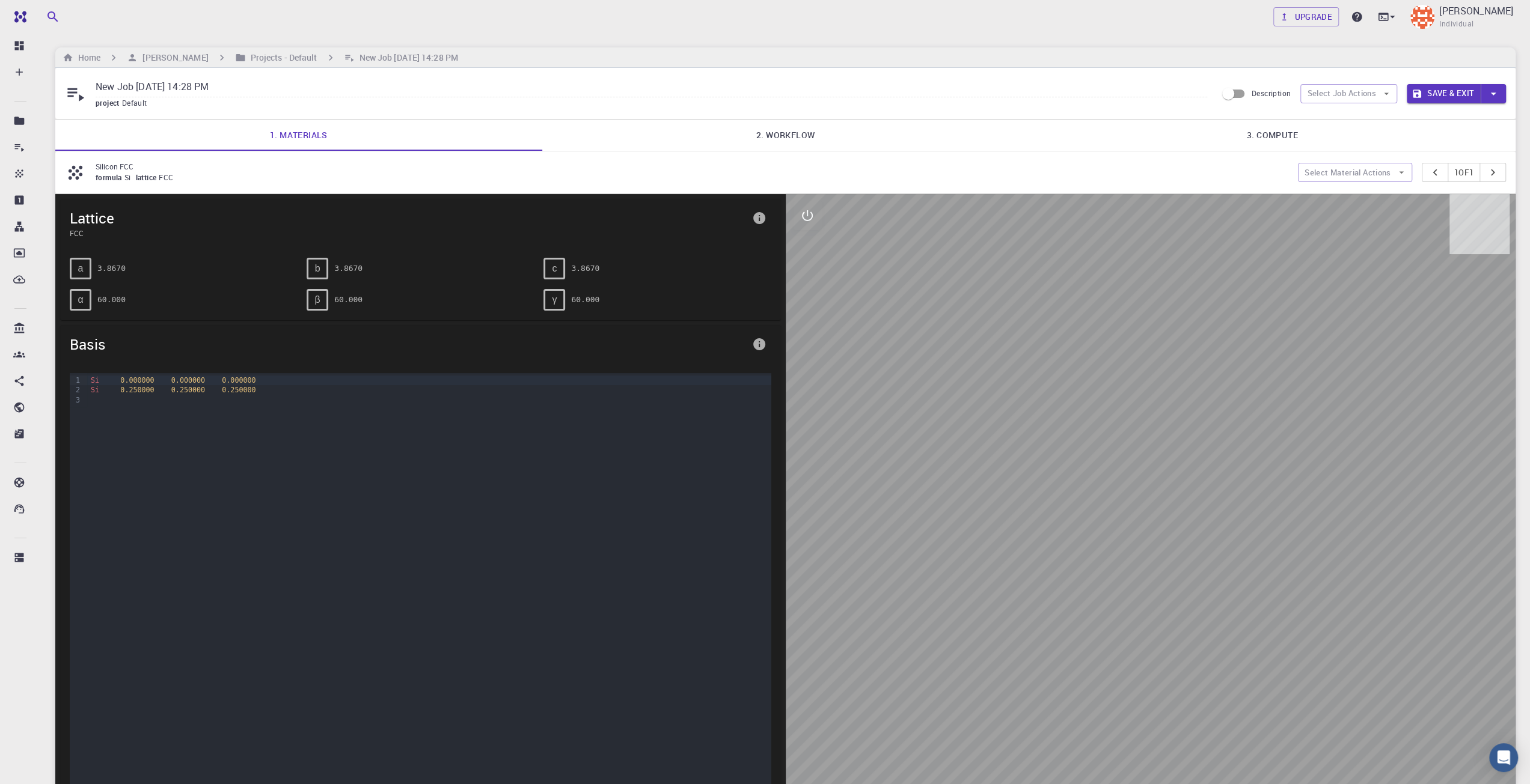
click at [729, 122] on link "2. Workflow" at bounding box center [786, 135] width 487 height 31
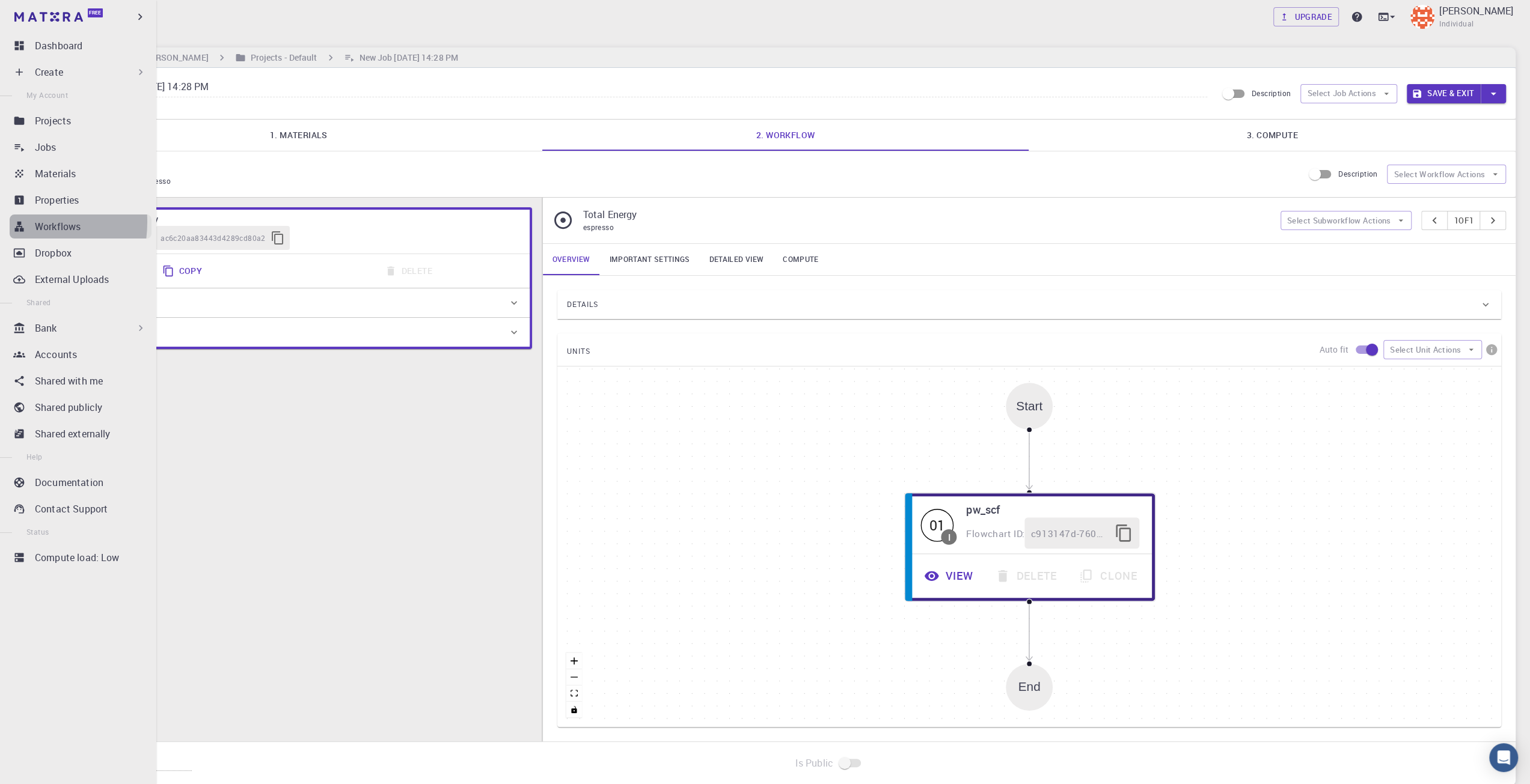
click at [10, 222] on link "Workflows" at bounding box center [81, 227] width 142 height 24
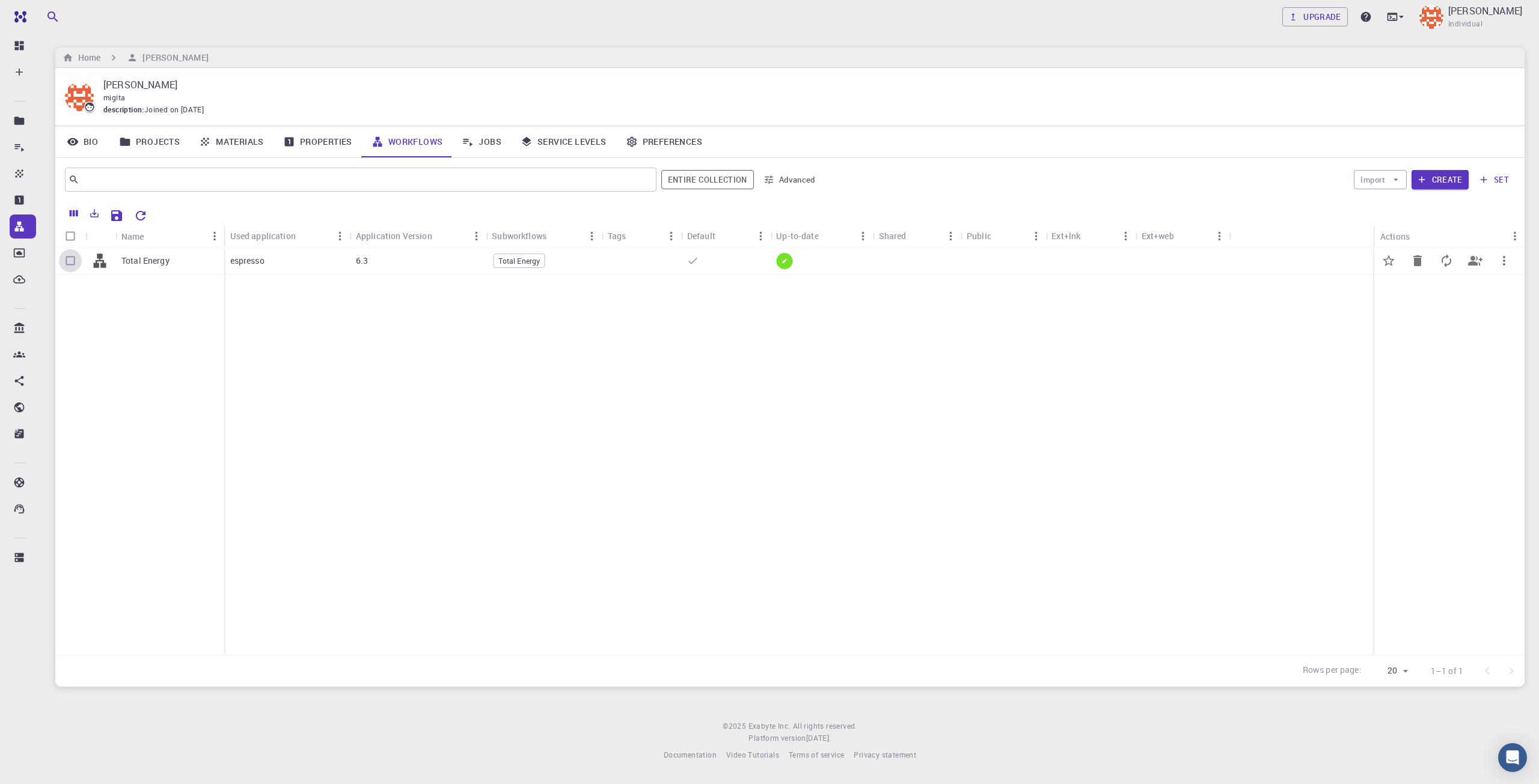
click at [73, 265] on input "Select row" at bounding box center [70, 260] width 23 height 23
checkbox input "true"
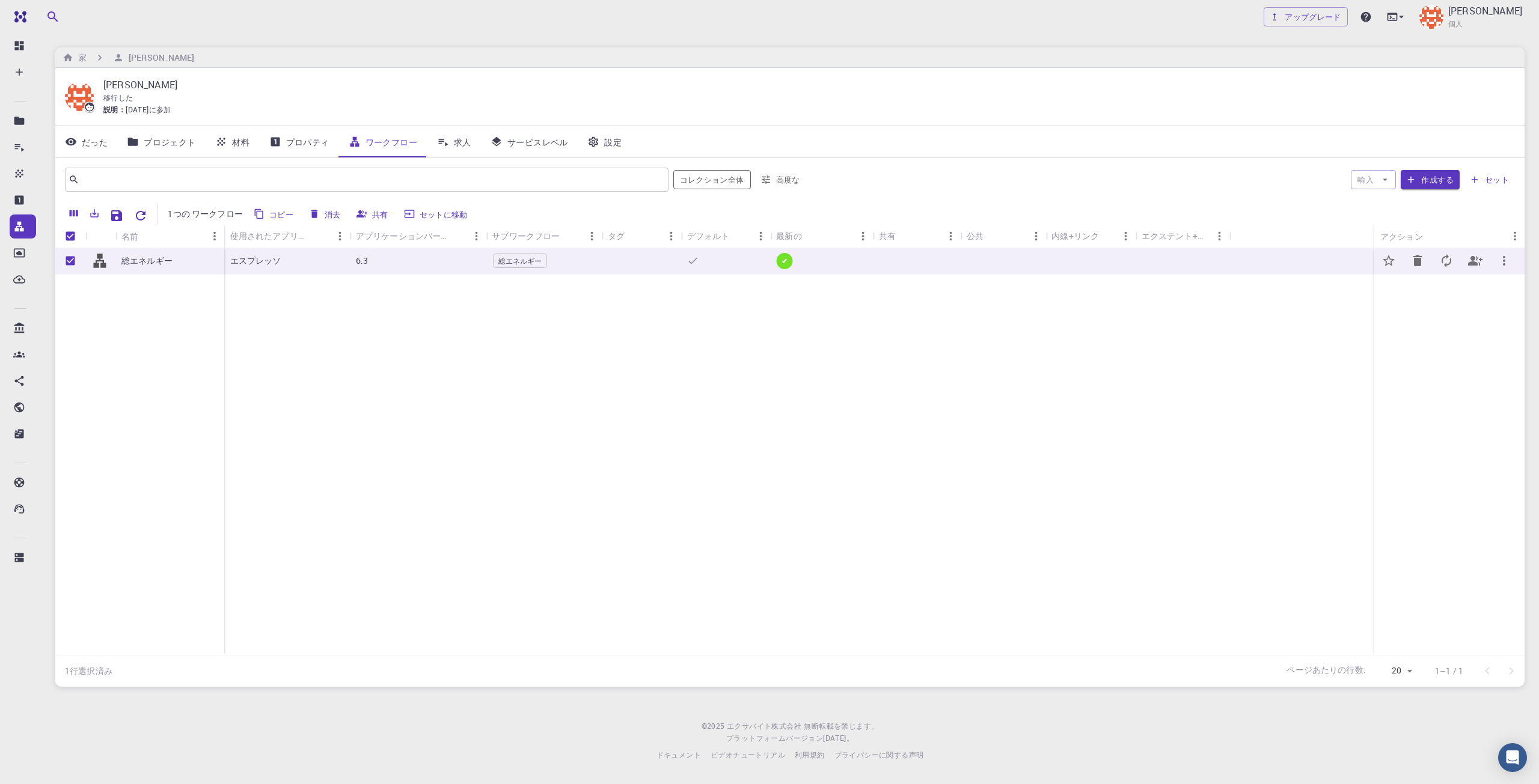
click at [508, 249] on div "総エネルギー" at bounding box center [543, 262] width 115 height 27
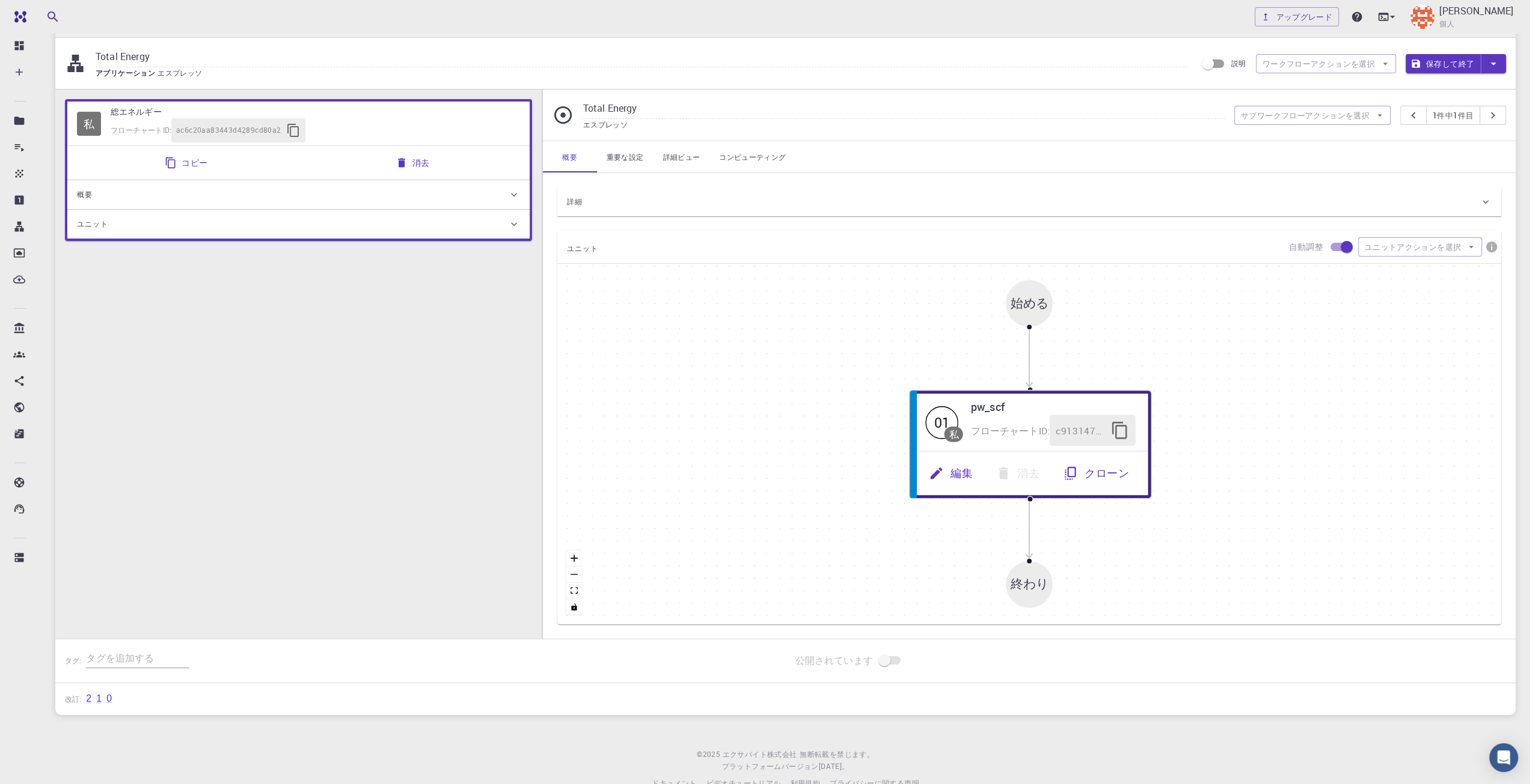
scroll to position [54, 0]
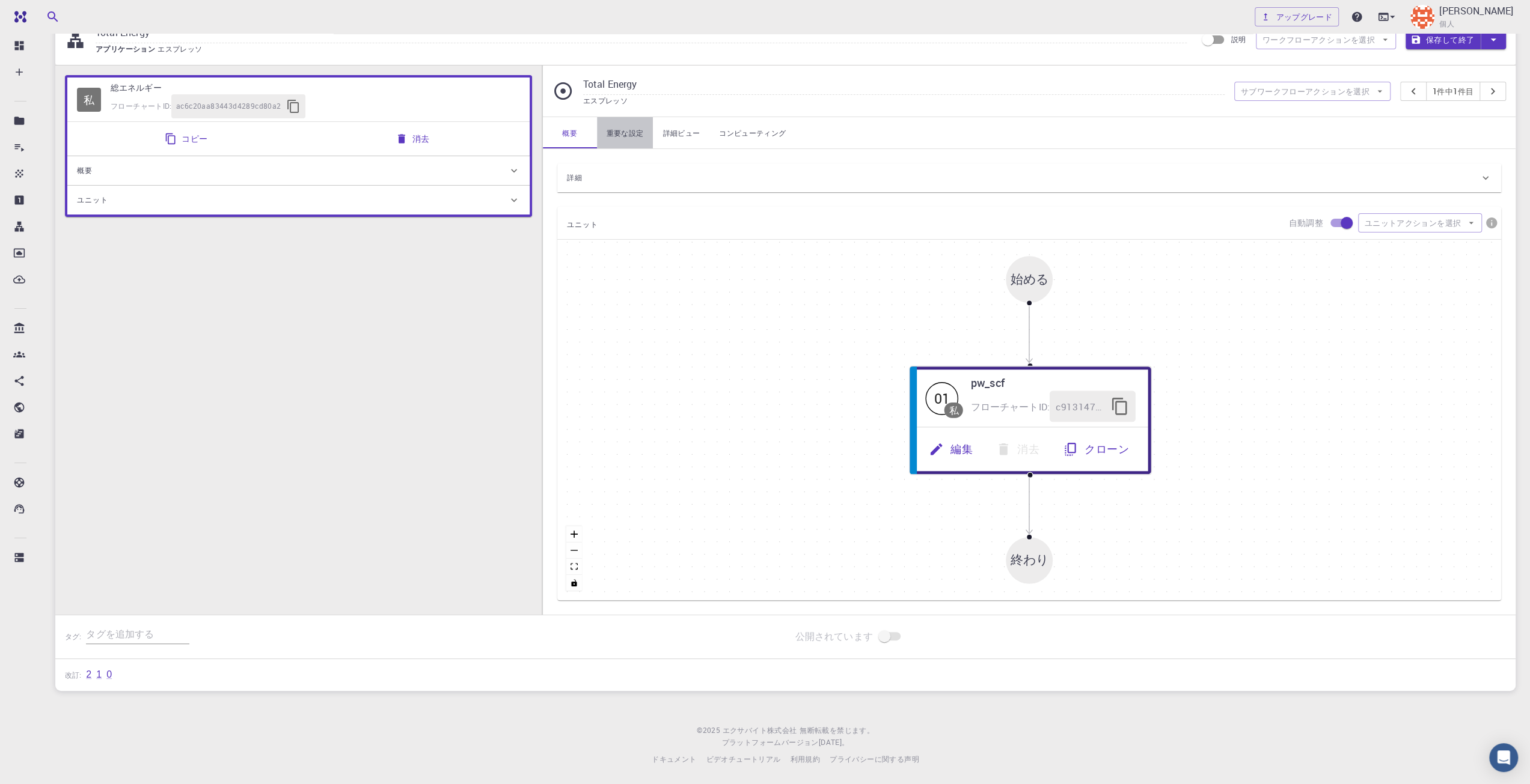
click at [630, 125] on link "重要な設定" at bounding box center [625, 133] width 56 height 31
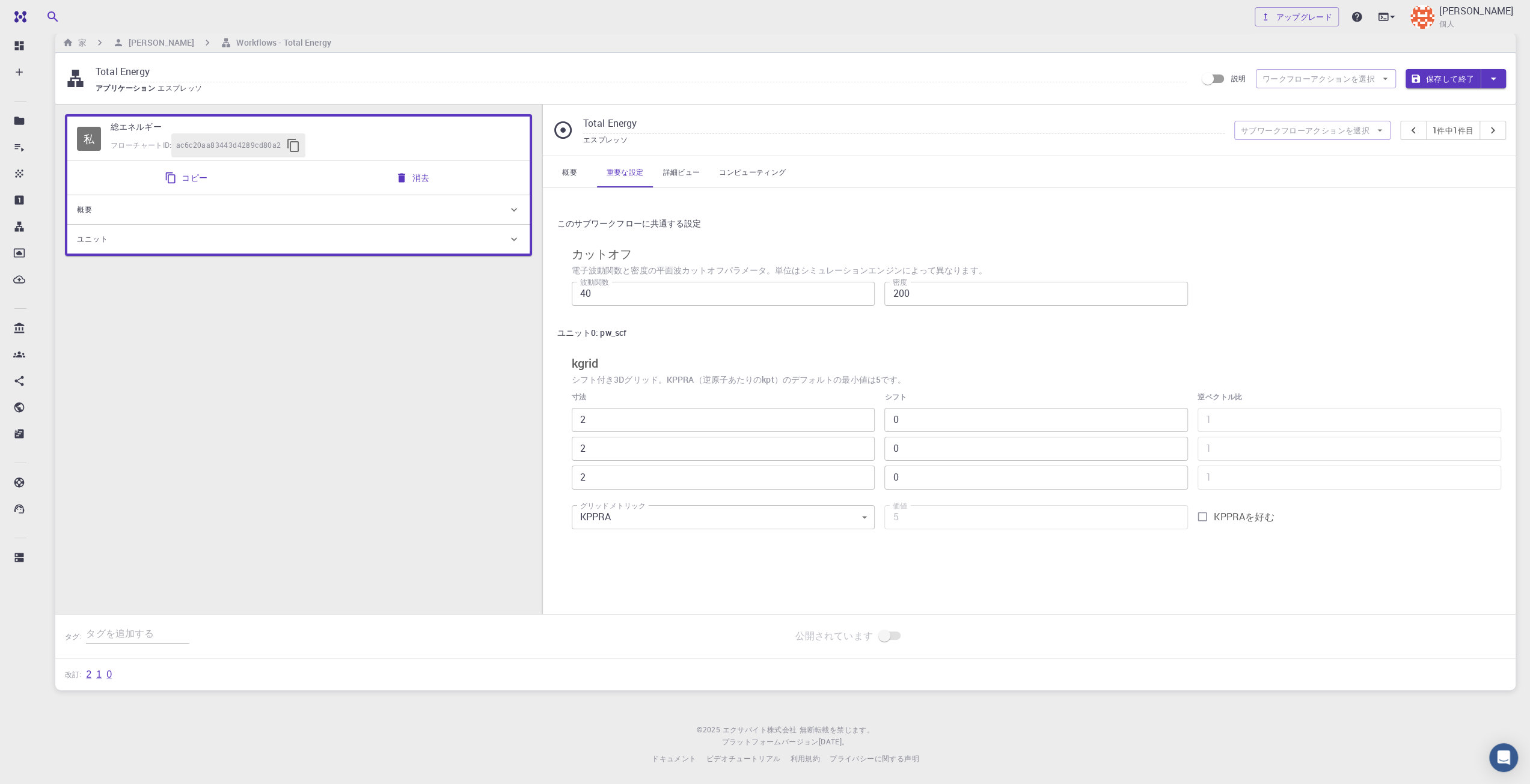
click at [677, 167] on font "詳細ビュー" at bounding box center [681, 172] width 37 height 10
click at [647, 266] on font "フェルミエネルギー" at bounding box center [650, 266] width 65 height 10
click at [647, 148] on div "Total Energy エスプレッソ サブワークフローアクションを選択 1 件中1件 目" at bounding box center [1029, 130] width 972 height 51
click at [637, 181] on link "重要な設定" at bounding box center [625, 172] width 56 height 31
click at [705, 184] on link "詳細ビュー" at bounding box center [681, 172] width 56 height 31
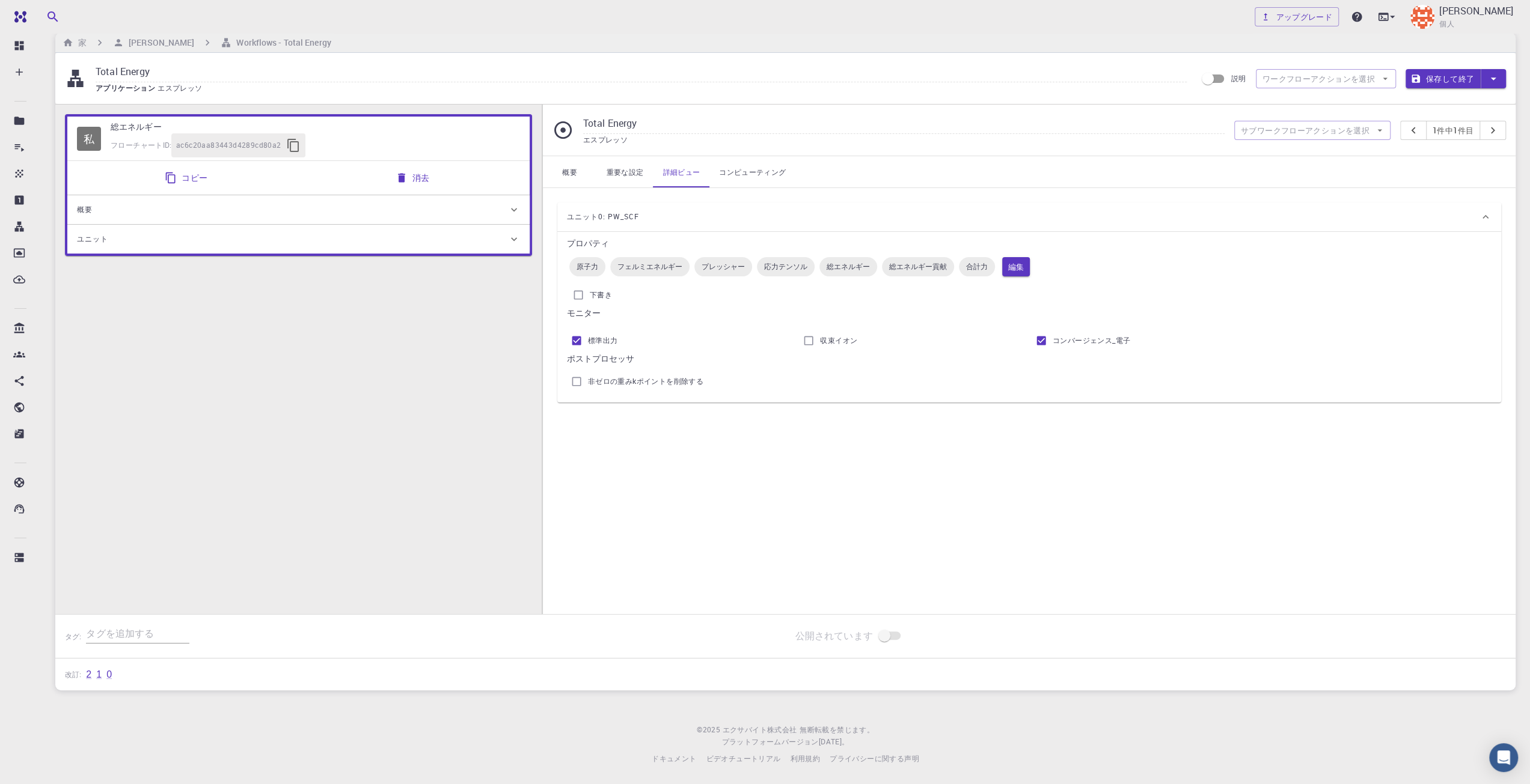
click at [725, 178] on link "コンピューティング" at bounding box center [752, 172] width 86 height 31
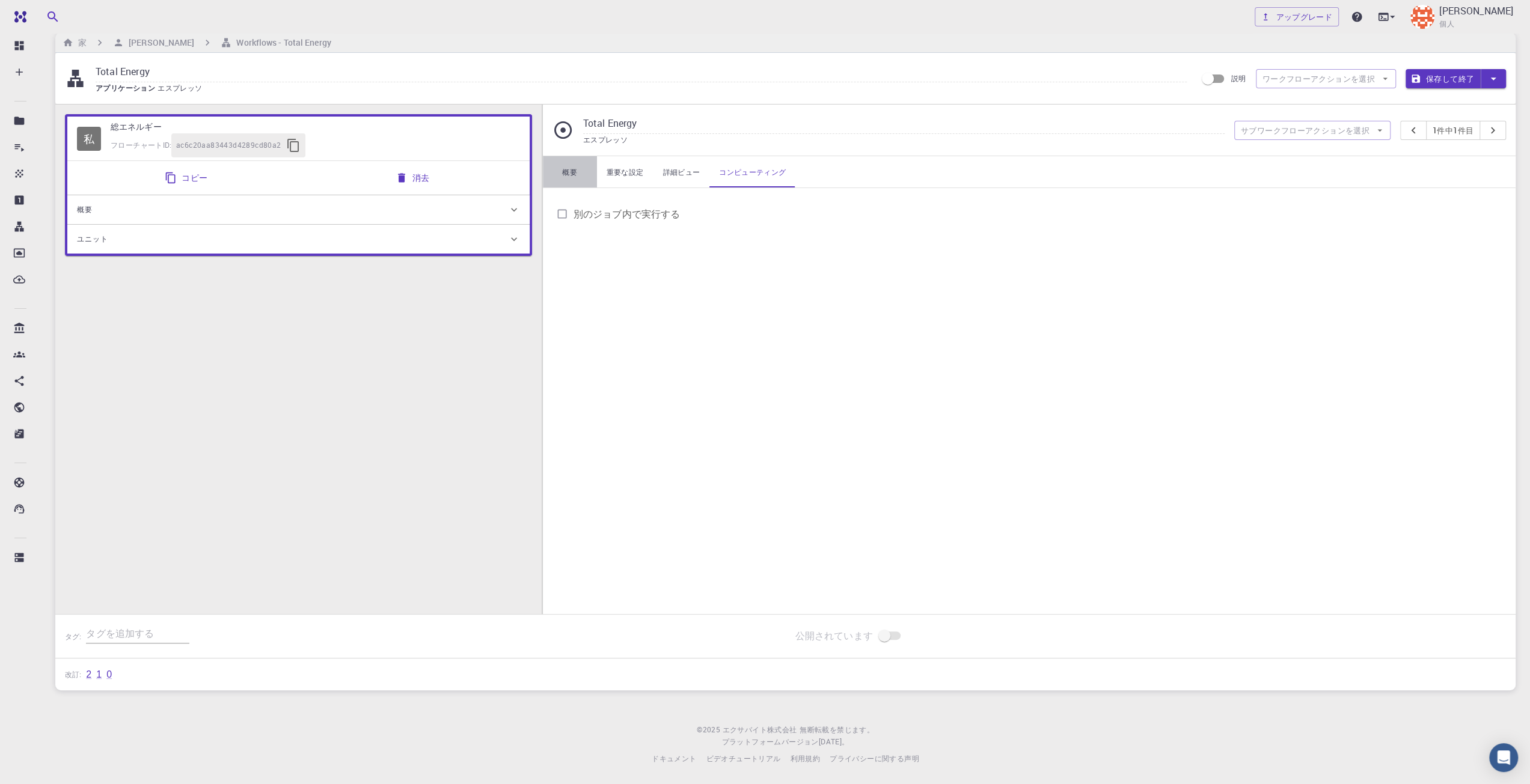
click at [577, 160] on link "概要" at bounding box center [570, 172] width 54 height 31
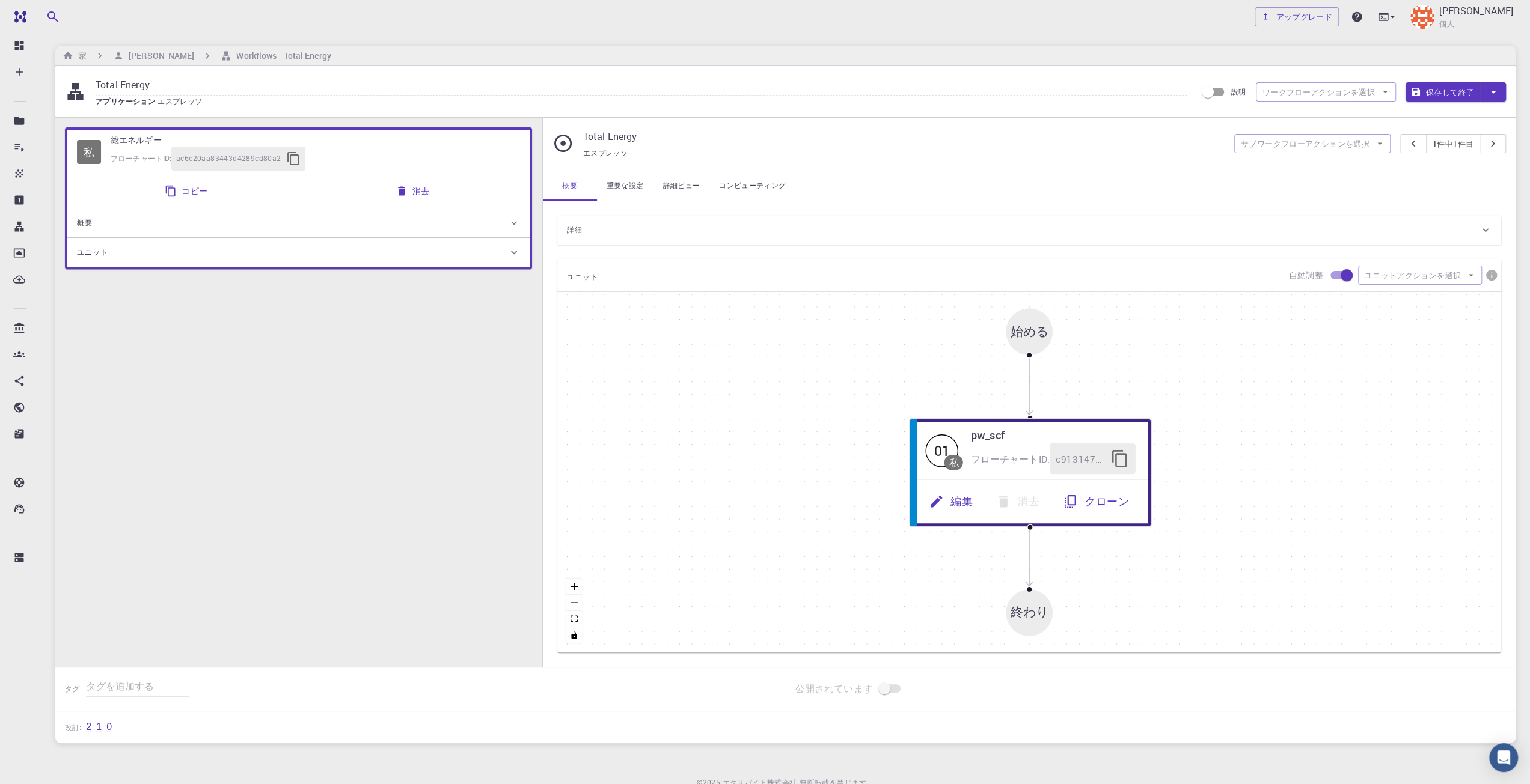
scroll to position [0, 0]
click at [644, 197] on link "重要な設定" at bounding box center [625, 186] width 56 height 31
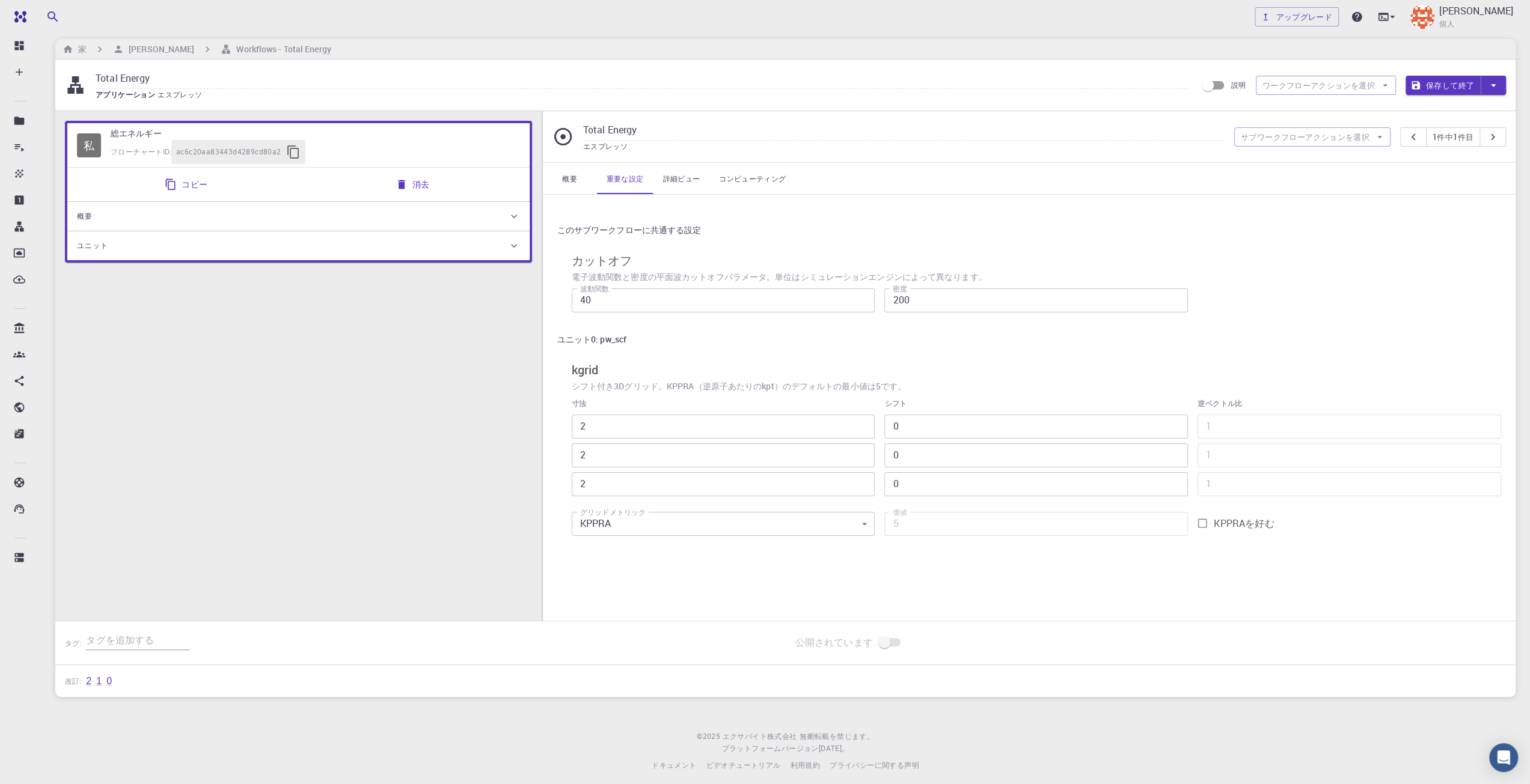
scroll to position [16, 0]
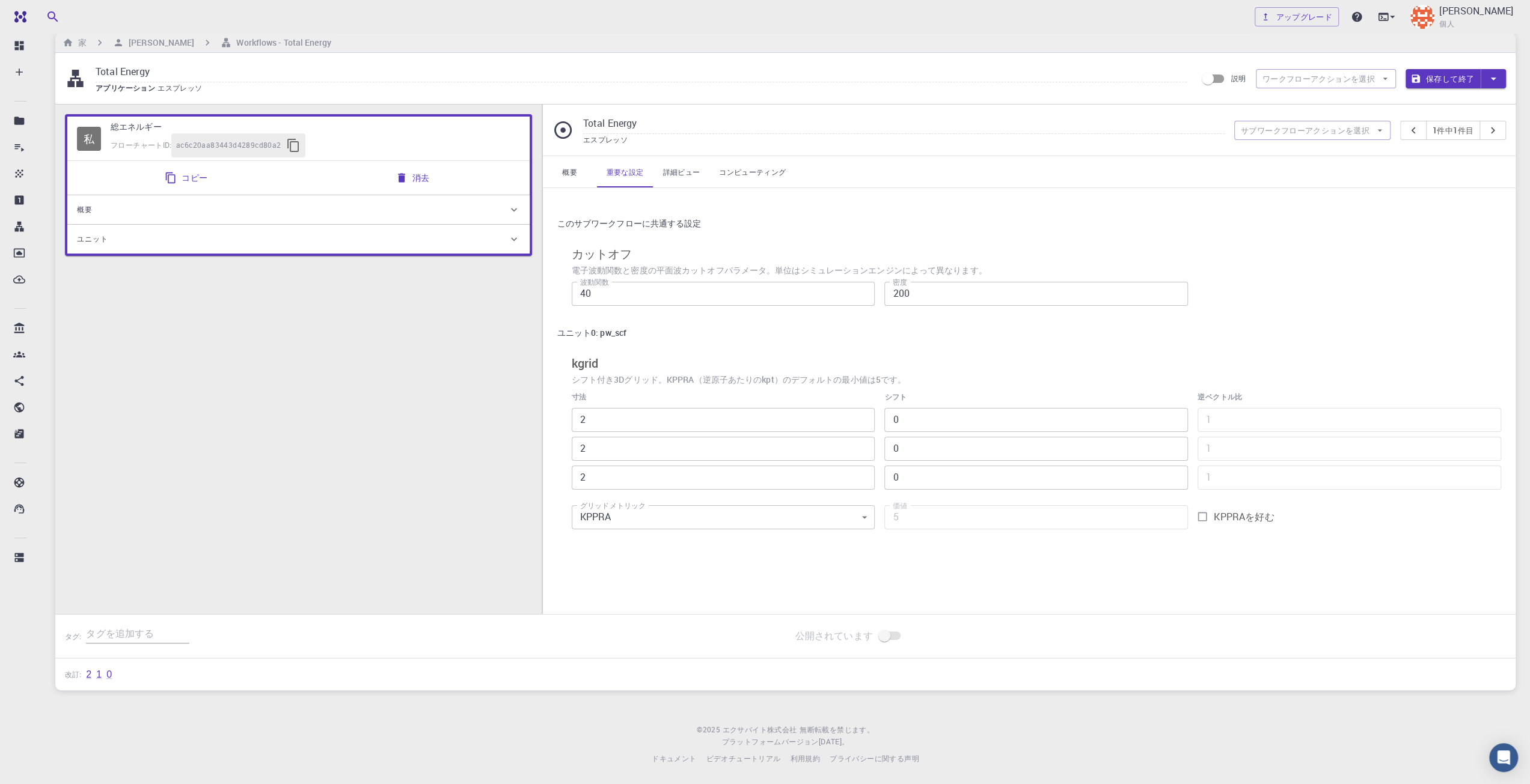
click at [705, 530] on div "寸法 2 ​ 2 ​ 2 ​ シフト 0 ​ 0 ​ 0 ​ 逆ベクトル比 1 ​ 1 ​ 1 ​ グリッドメトリック KPPRA 0 グリッドメトリック 価…" at bounding box center [1031, 459] width 939 height 154
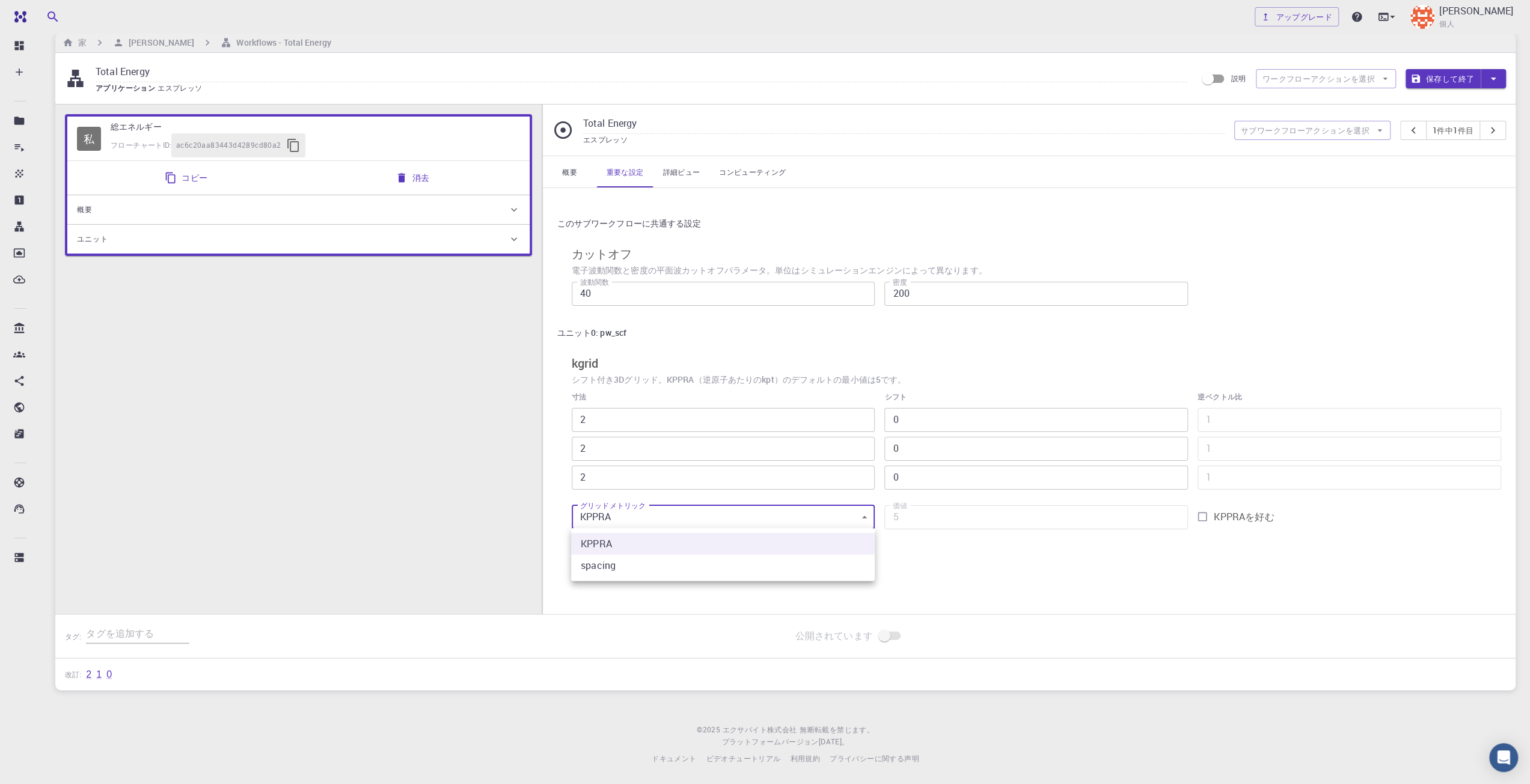
click at [705, 522] on body "無料 ダッシュボード 作成する 新しい仕事 新素材 マテリアルを作成する ファイルをアップロード 銀行からのインポート サードパーティからのインポート 新しい…" at bounding box center [765, 384] width 1530 height 799
click at [705, 522] on div at bounding box center [765, 392] width 1530 height 784
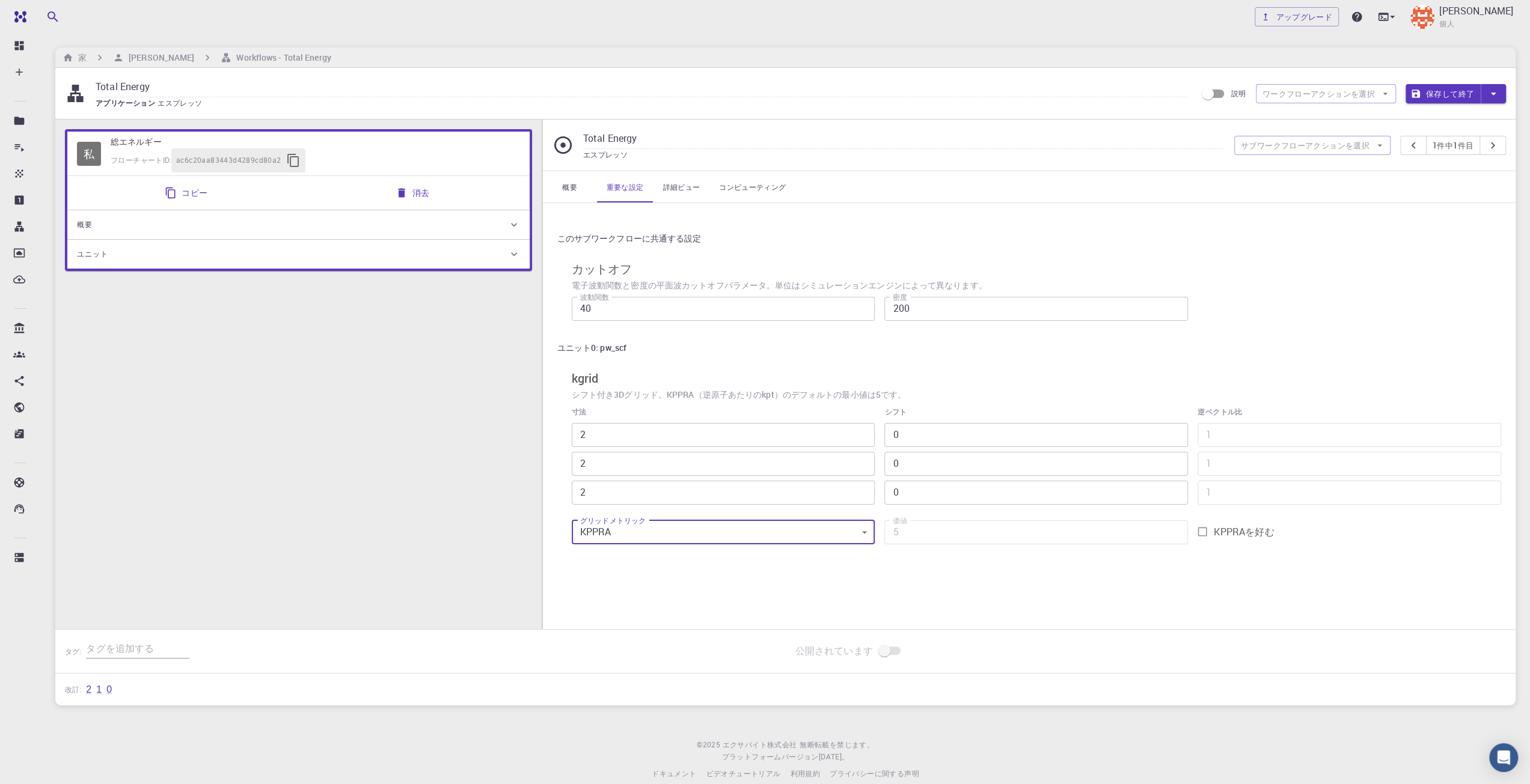
click at [1301, 134] on div "Total Energy エスプレッソ サブワークフローアクションを選択 1 件中1件 目" at bounding box center [1029, 144] width 972 height 51
click at [1306, 144] on font "サブワークフローアクションを選択" at bounding box center [1305, 145] width 129 height 11
click at [1291, 74] on div "Total Energy アプリケーション エスプレッソ 説明 ワークフローアクションを選択 保存して終了" at bounding box center [785, 93] width 1460 height 51
click at [1295, 95] on font "ワークフローアクションを選択" at bounding box center [1319, 93] width 113 height 11
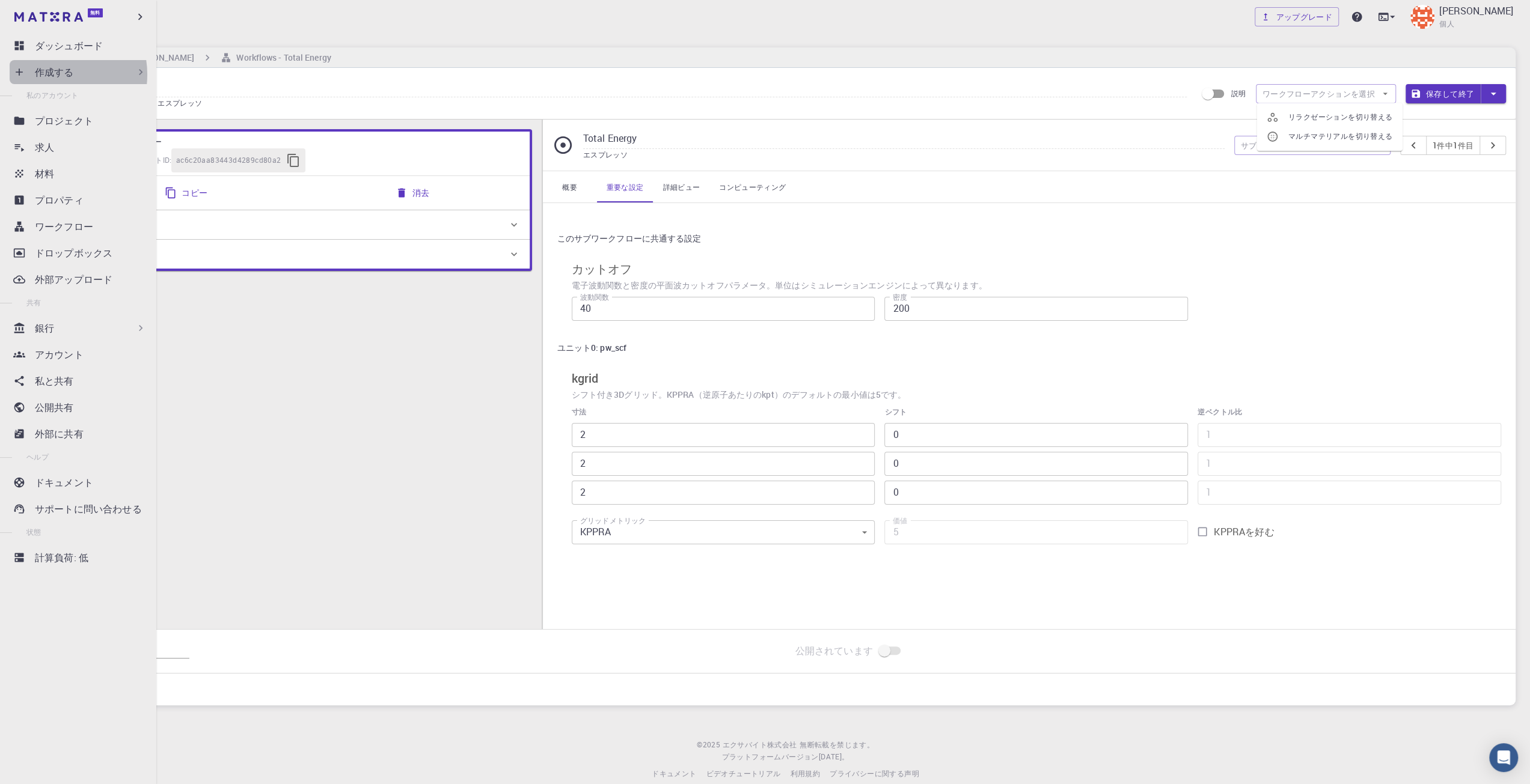
click at [50, 74] on font "作成する" at bounding box center [54, 72] width 39 height 13
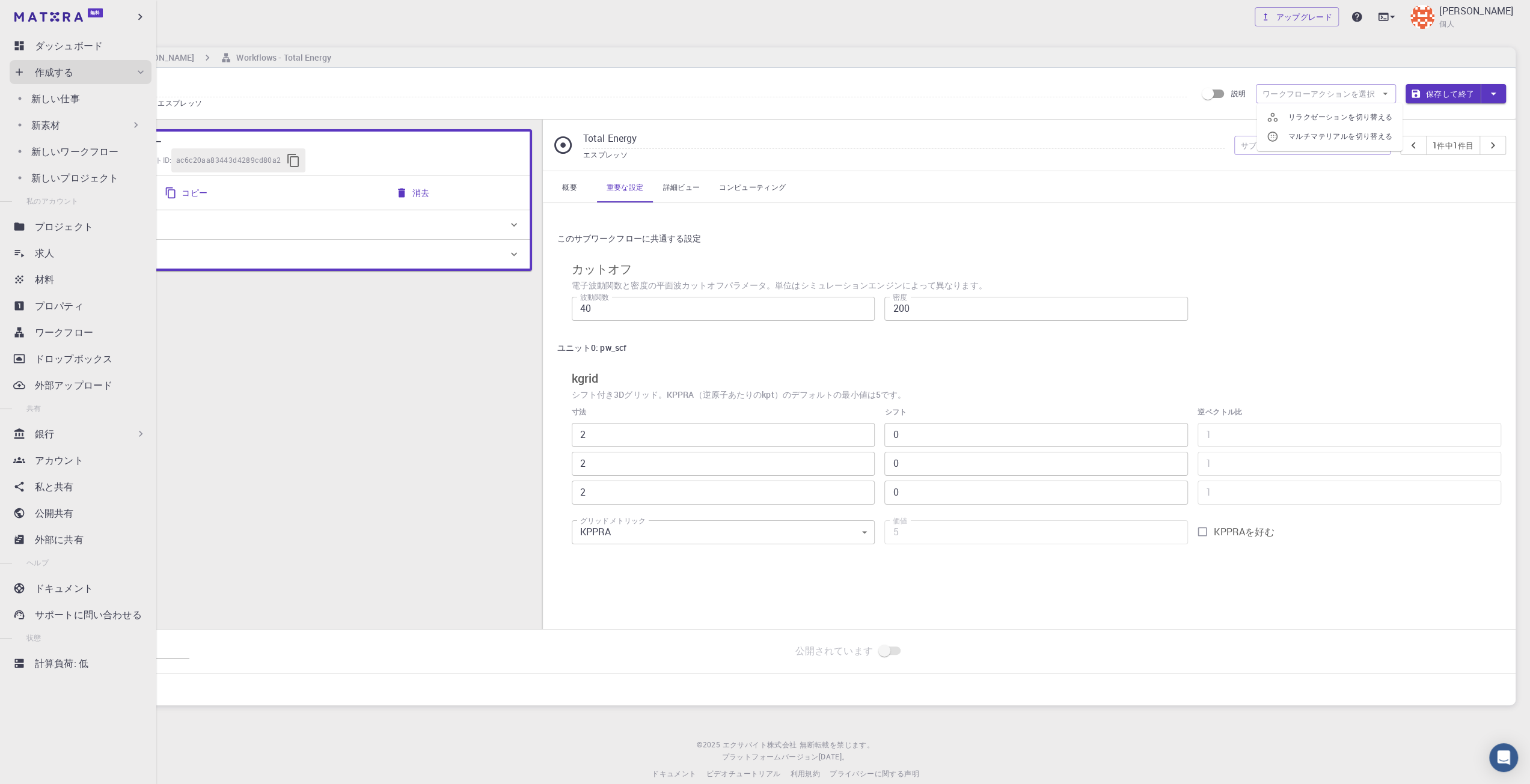
click at [93, 131] on div "新素材" at bounding box center [86, 125] width 111 height 15
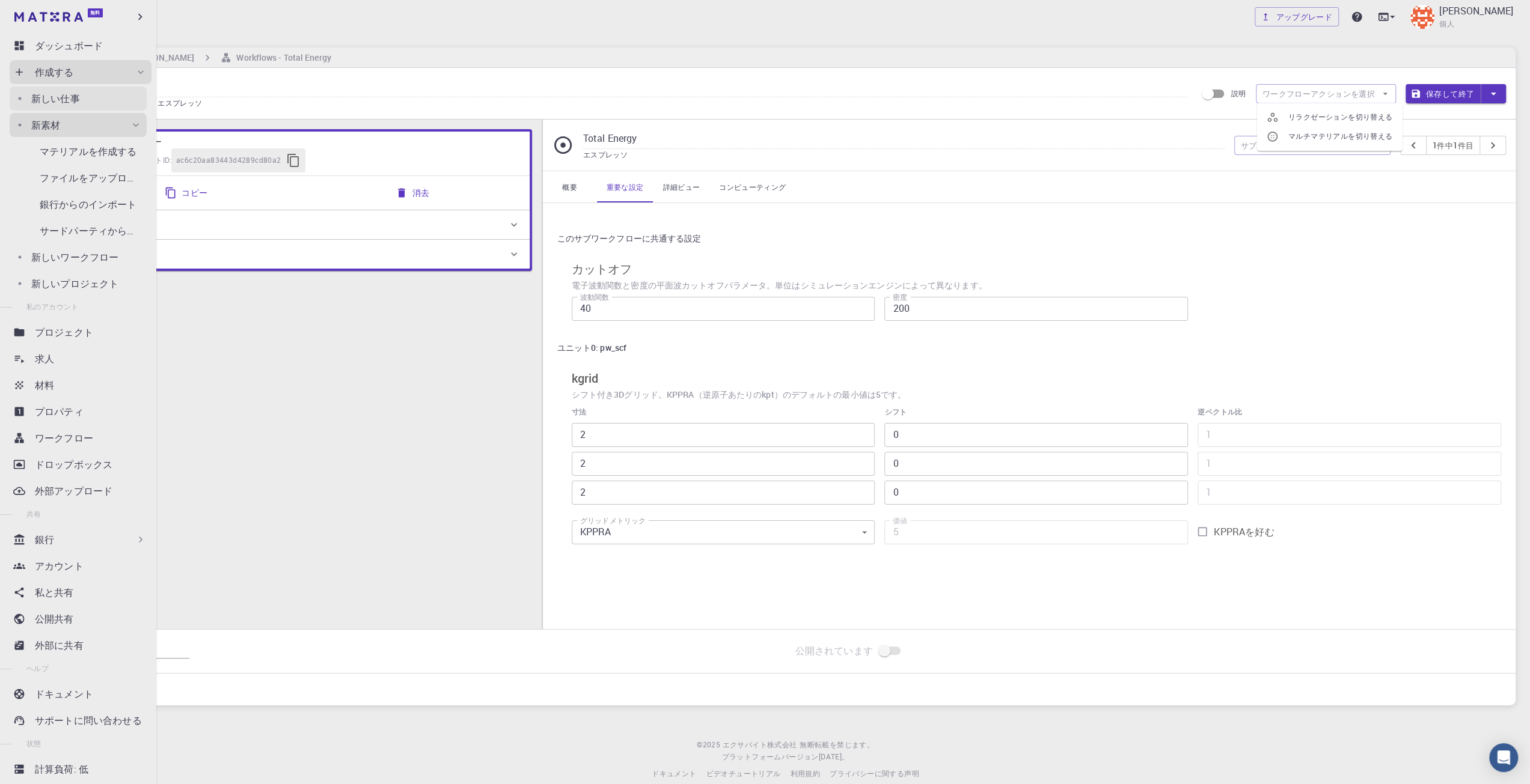
click at [86, 108] on link "新しい仕事" at bounding box center [78, 99] width 137 height 24
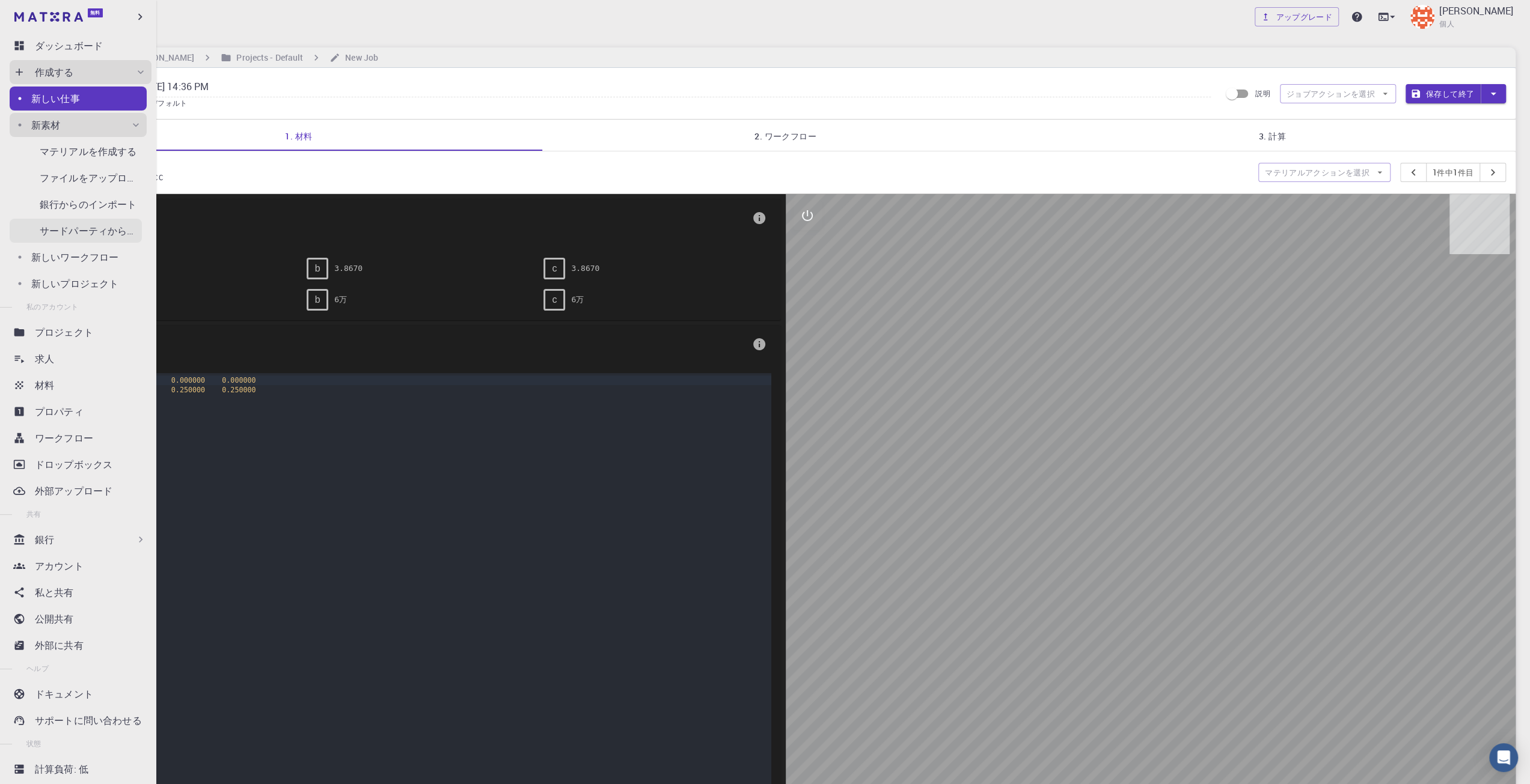
click at [99, 224] on font "サードパーティからのインポート" at bounding box center [112, 231] width 145 height 13
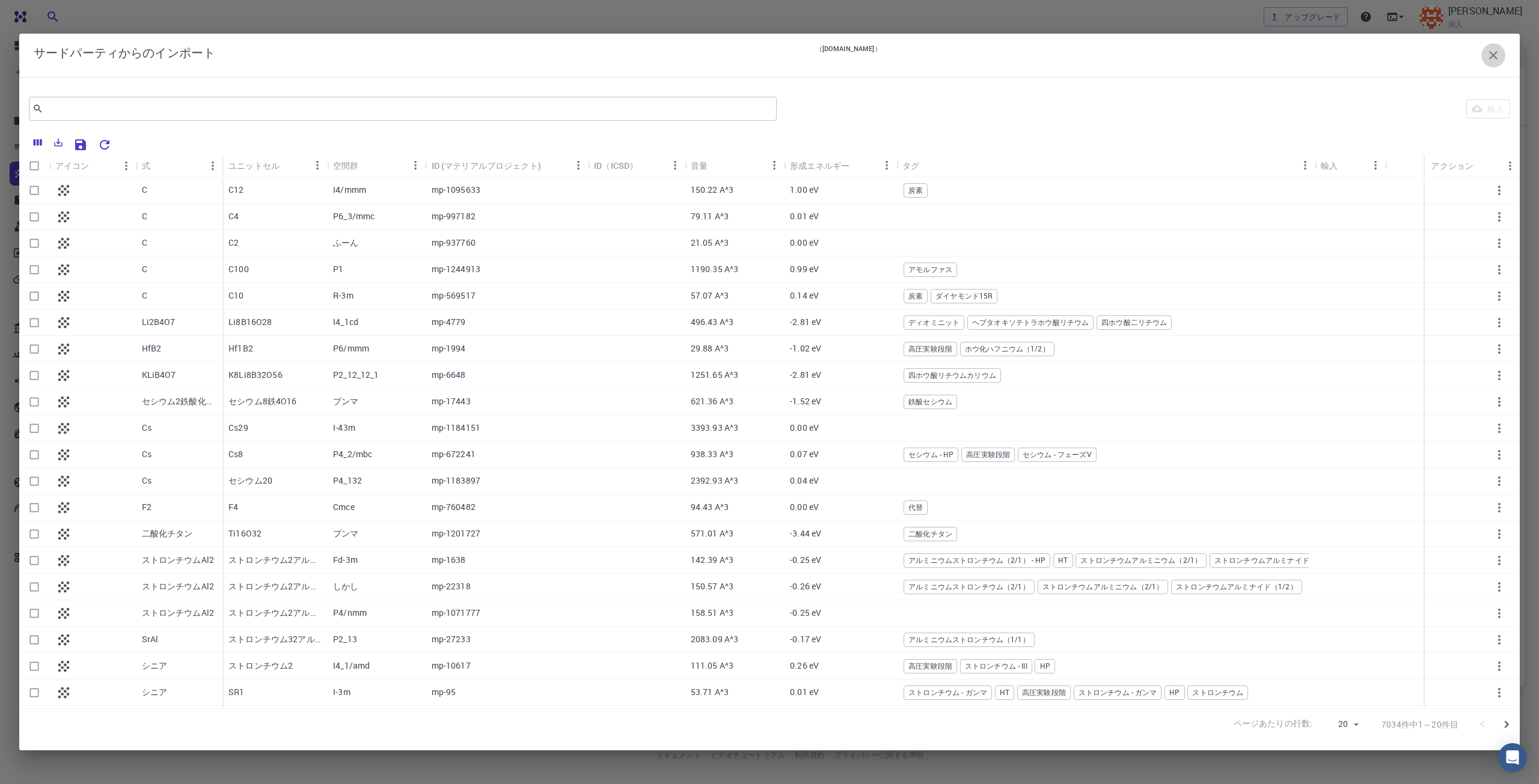
click at [1488, 63] on button "button" at bounding box center [1493, 55] width 24 height 24
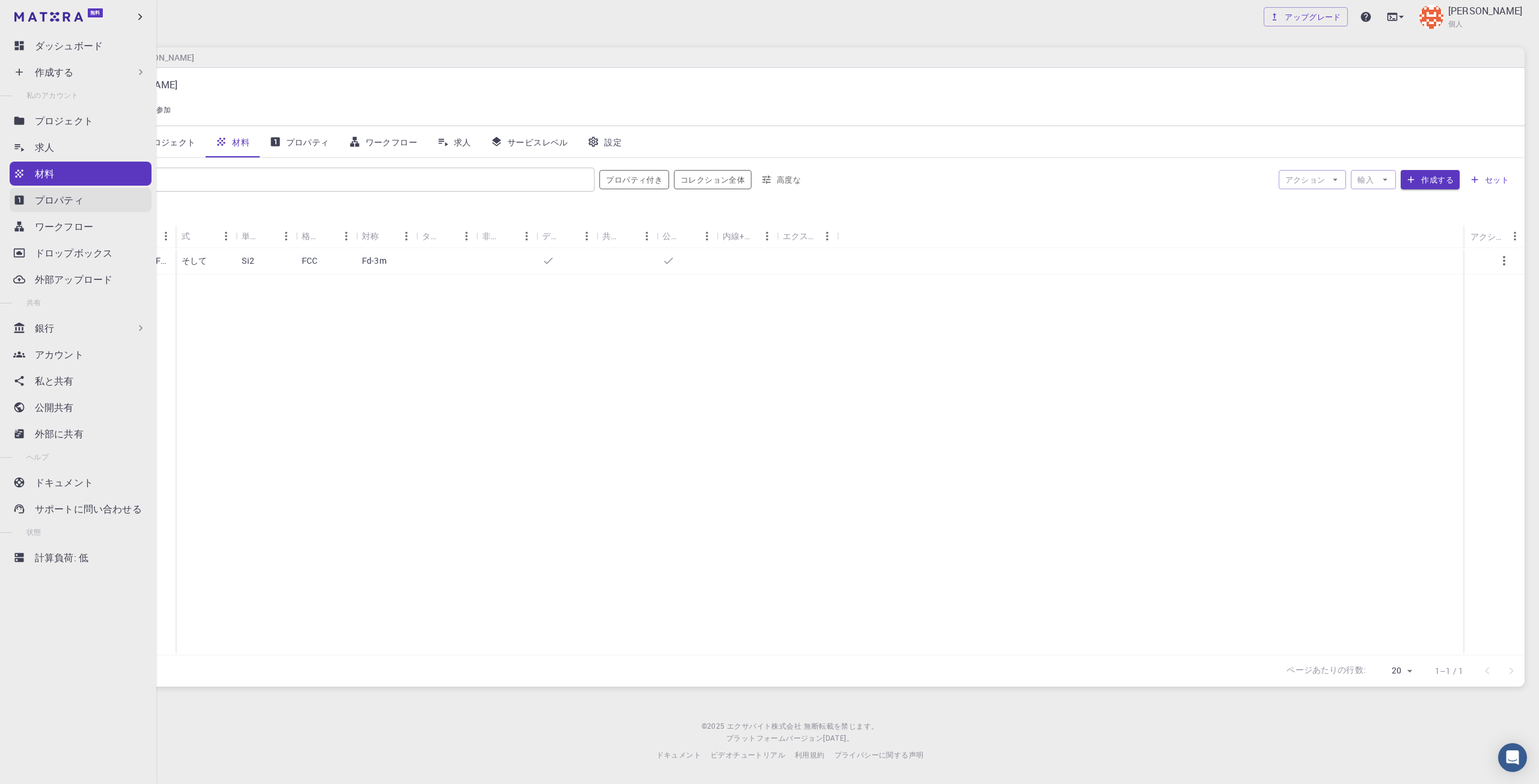
click at [48, 196] on font "プロパティ" at bounding box center [59, 200] width 48 height 13
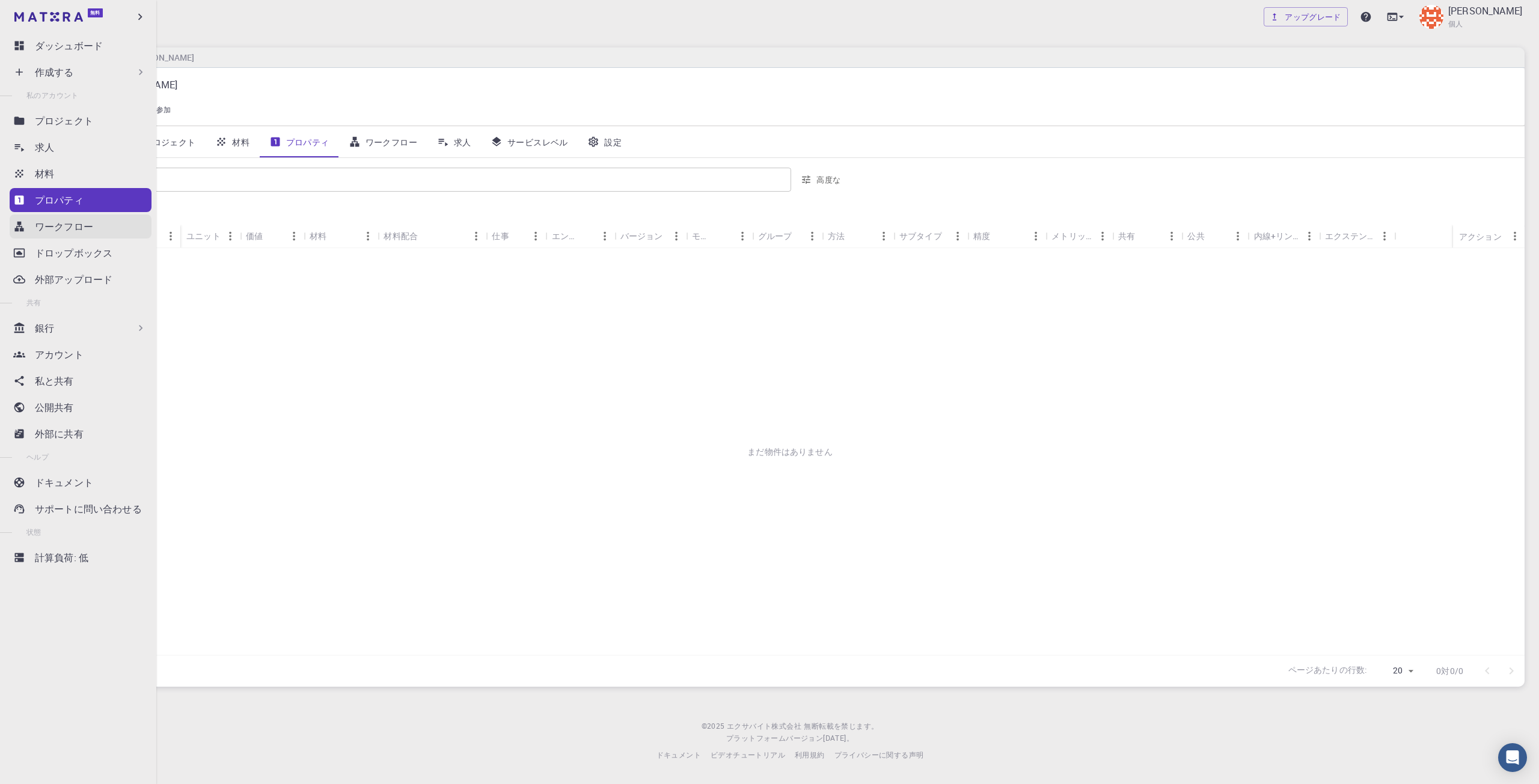
click at [82, 228] on font "ワークフロー" at bounding box center [64, 227] width 58 height 13
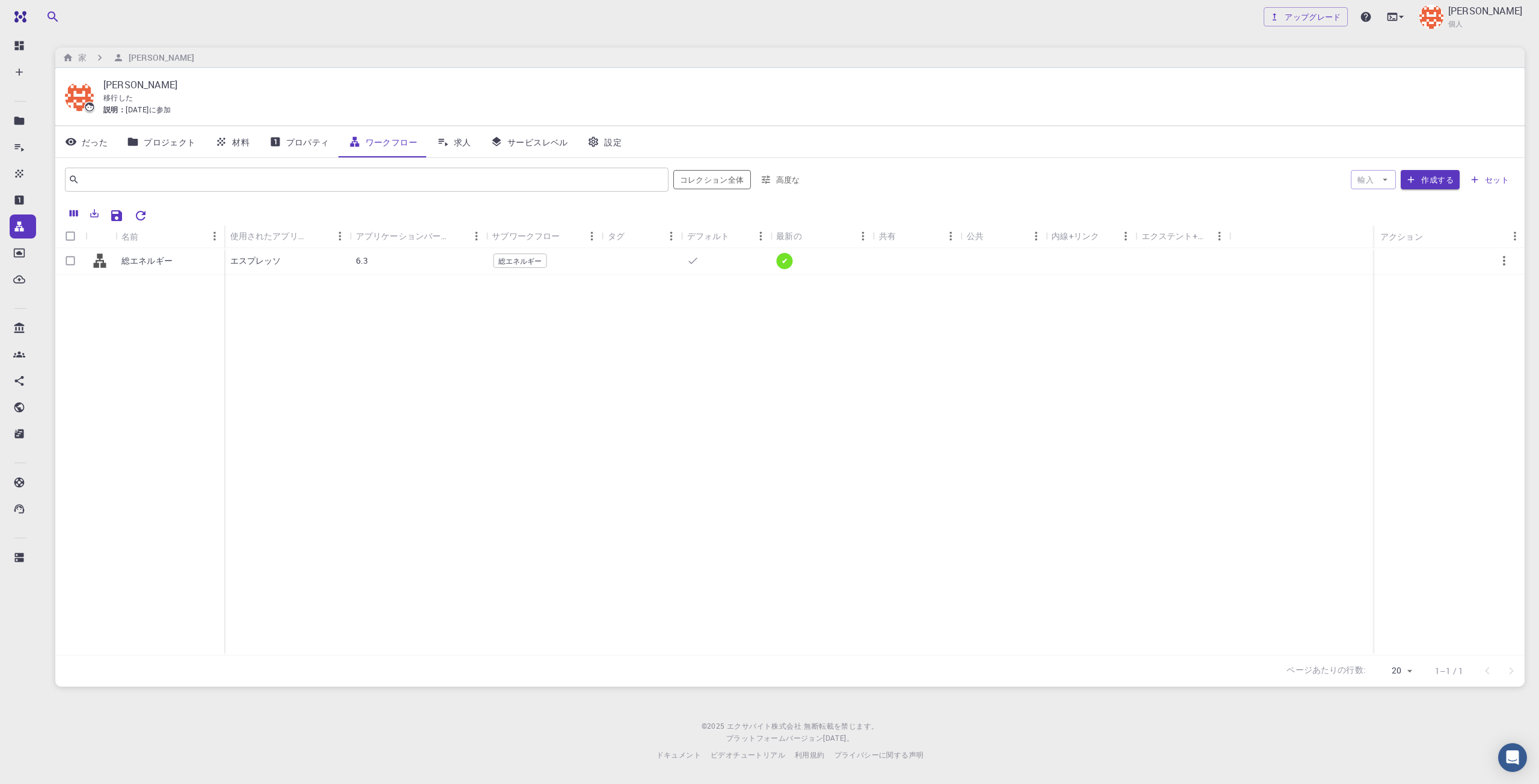
click at [449, 140] on link "求人" at bounding box center [454, 141] width 54 height 31
click at [68, 264] on input "行を選択" at bounding box center [70, 260] width 23 height 23
checkbox input "true"
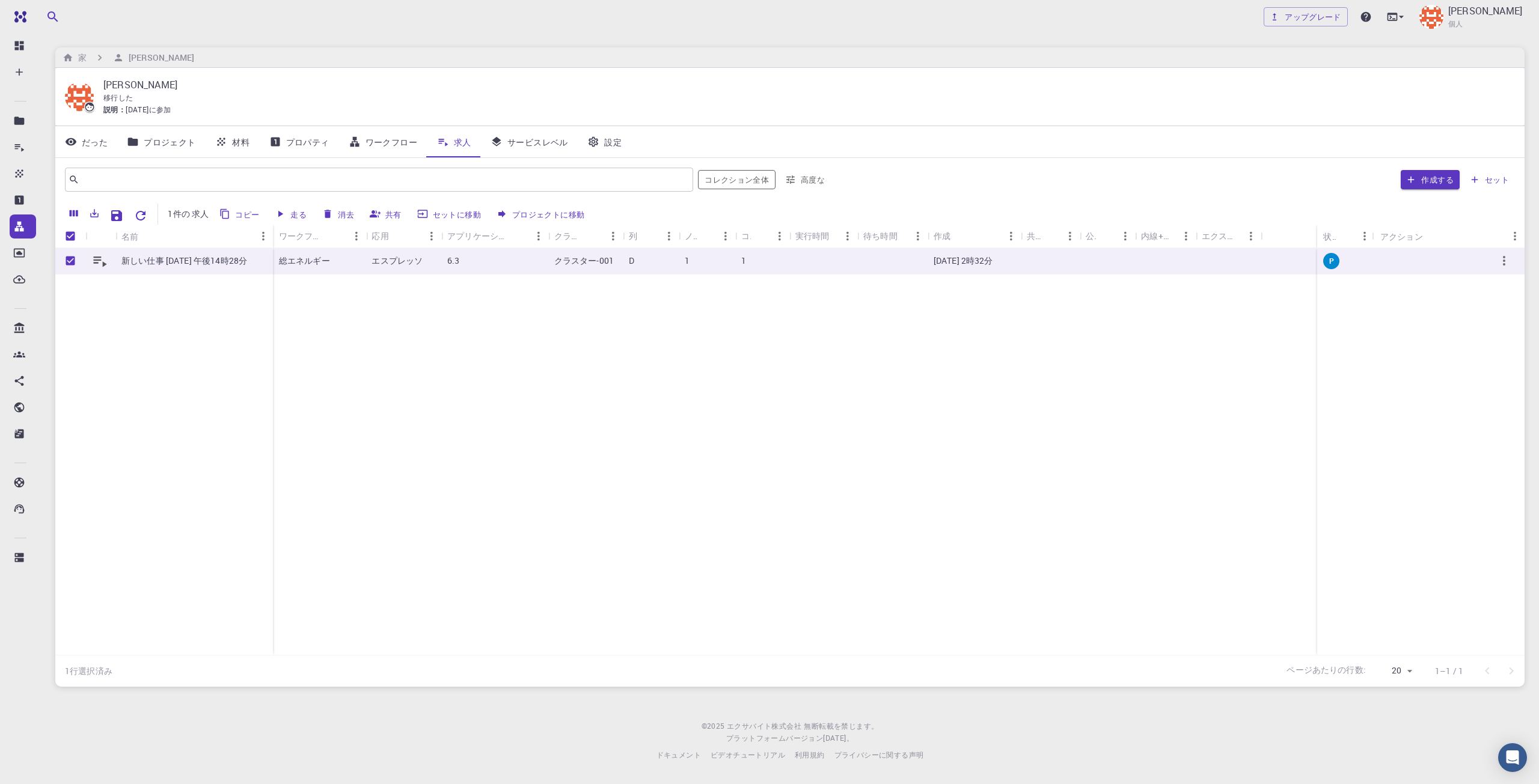
click at [1459, 178] on div "作成する セット" at bounding box center [1175, 180] width 679 height 29
click at [1448, 180] on font "作成する" at bounding box center [1437, 180] width 32 height 11
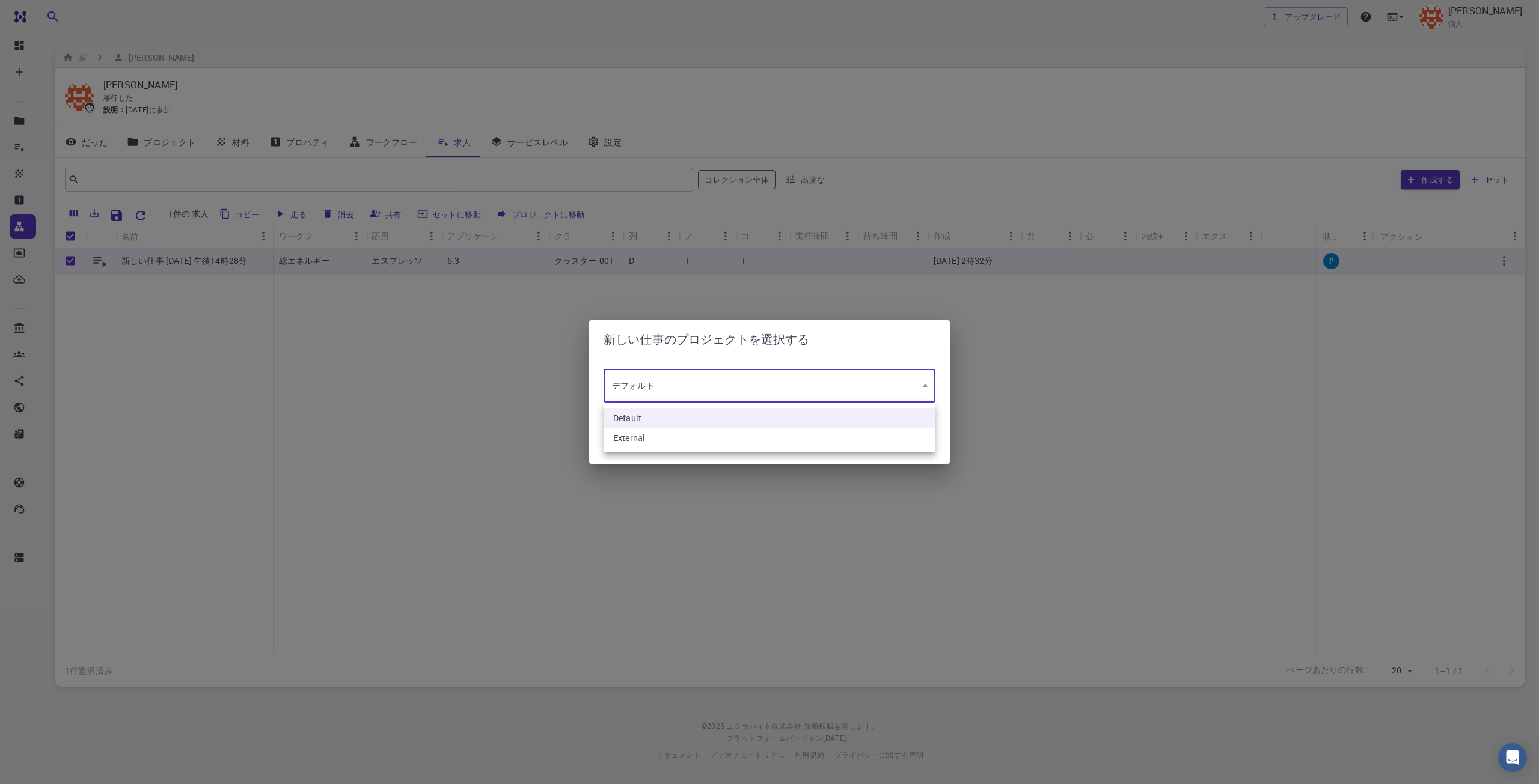
click at [683, 384] on body "無料 ダッシュボード 作成する 新しい仕事 新素材 マテリアルを作成する ファイルをアップロード 銀行からのインポート サードパーティからのインポート 新しい…" at bounding box center [770, 392] width 1539 height 784
click at [667, 438] on li "外部の" at bounding box center [770, 440] width 332 height 21
click at [678, 390] on body "無料 ダッシュボード 作成する 新しい仕事 新素材 マテリアルを作成する ファイルをアップロード 銀行からのインポート サードパーティからのインポート 新しい…" at bounding box center [770, 392] width 1539 height 784
click at [668, 418] on li "デフォルト" at bounding box center [770, 419] width 332 height 21
type input "LQ3pbAii9HajCu5qY"
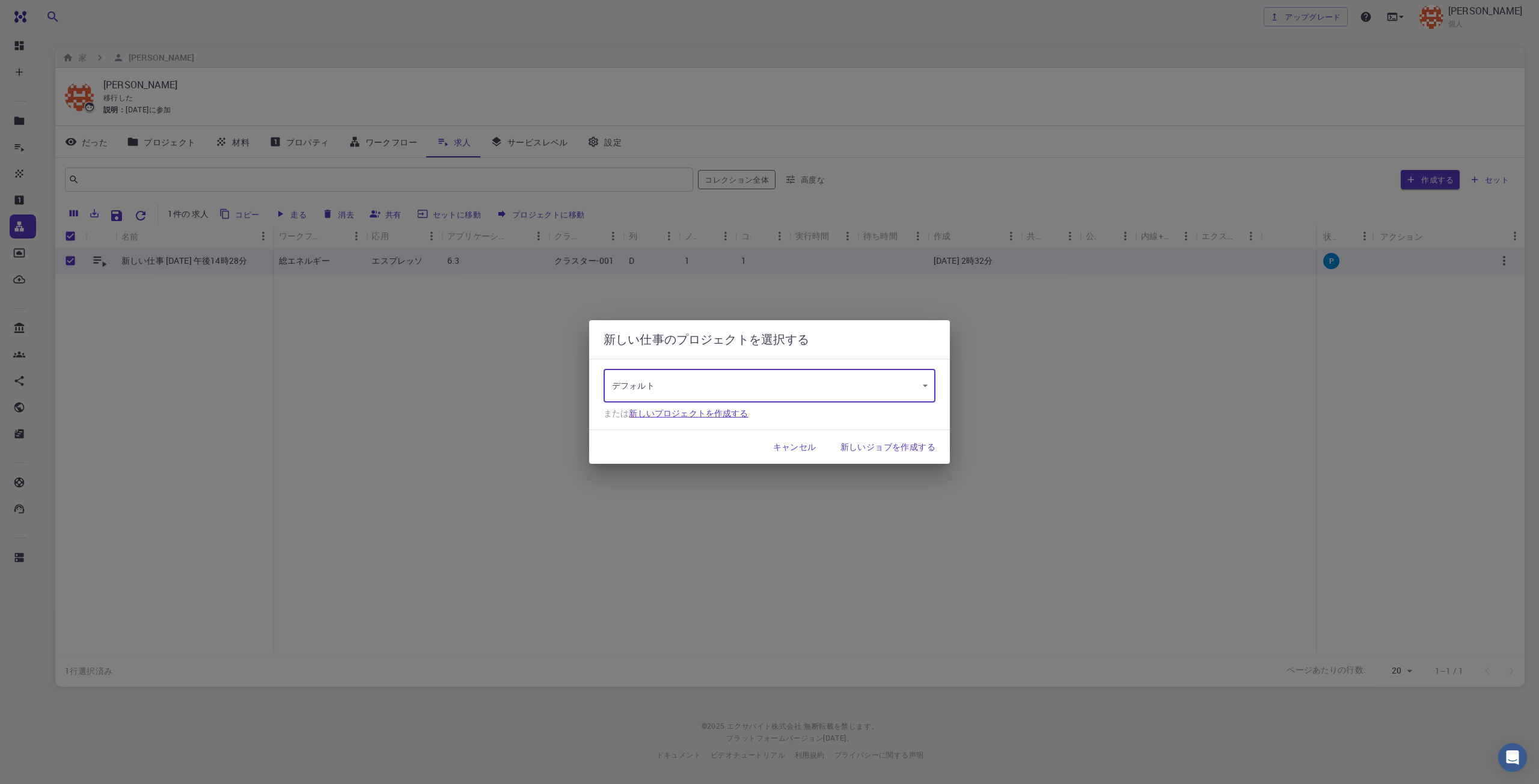
click at [678, 408] on font "新しいプロジェクトを作成する" at bounding box center [689, 413] width 119 height 11
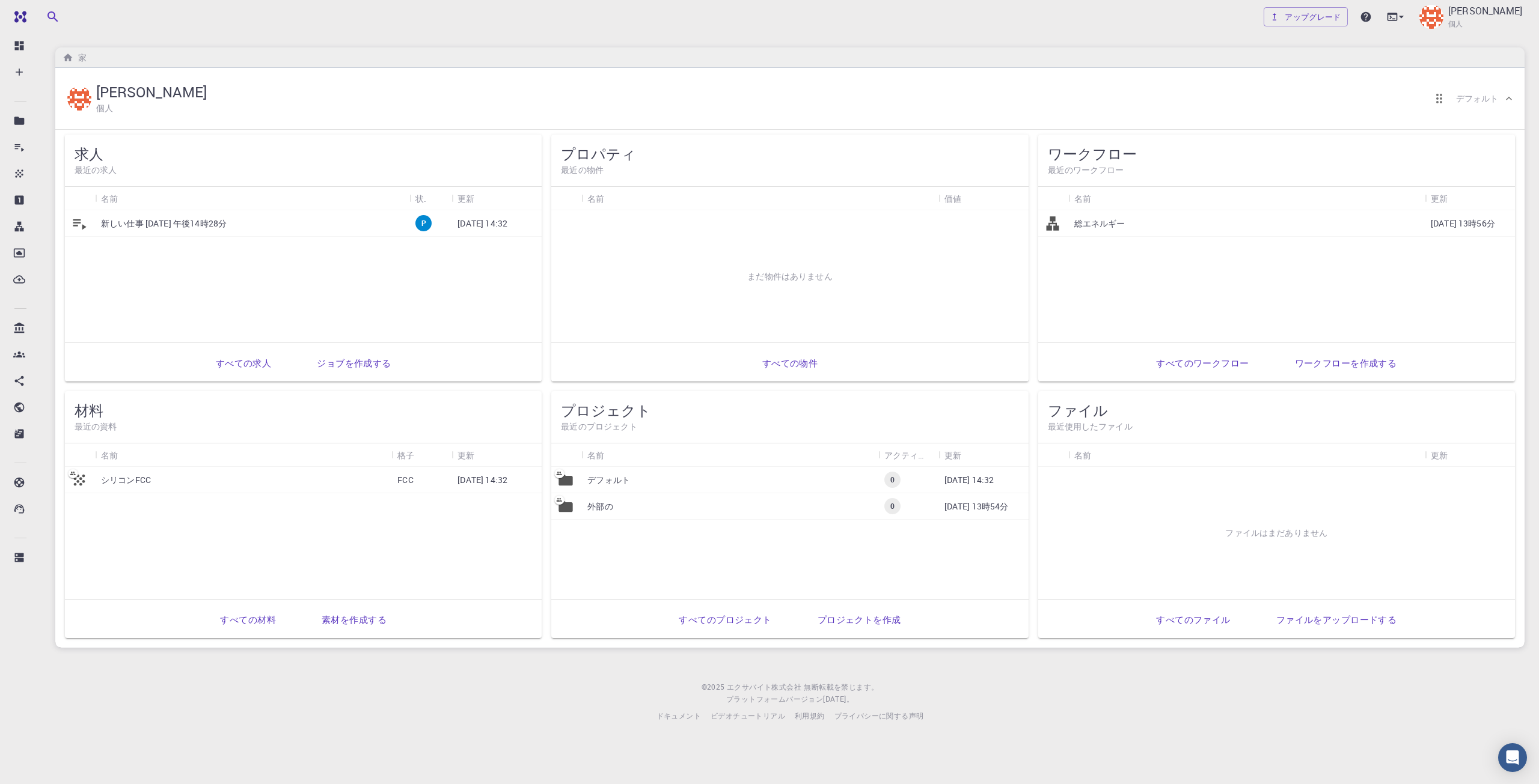
click at [897, 240] on div "まだ物件はありません" at bounding box center [789, 276] width 477 height 133
click at [324, 626] on font "素材を作成する" at bounding box center [354, 618] width 65 height 17
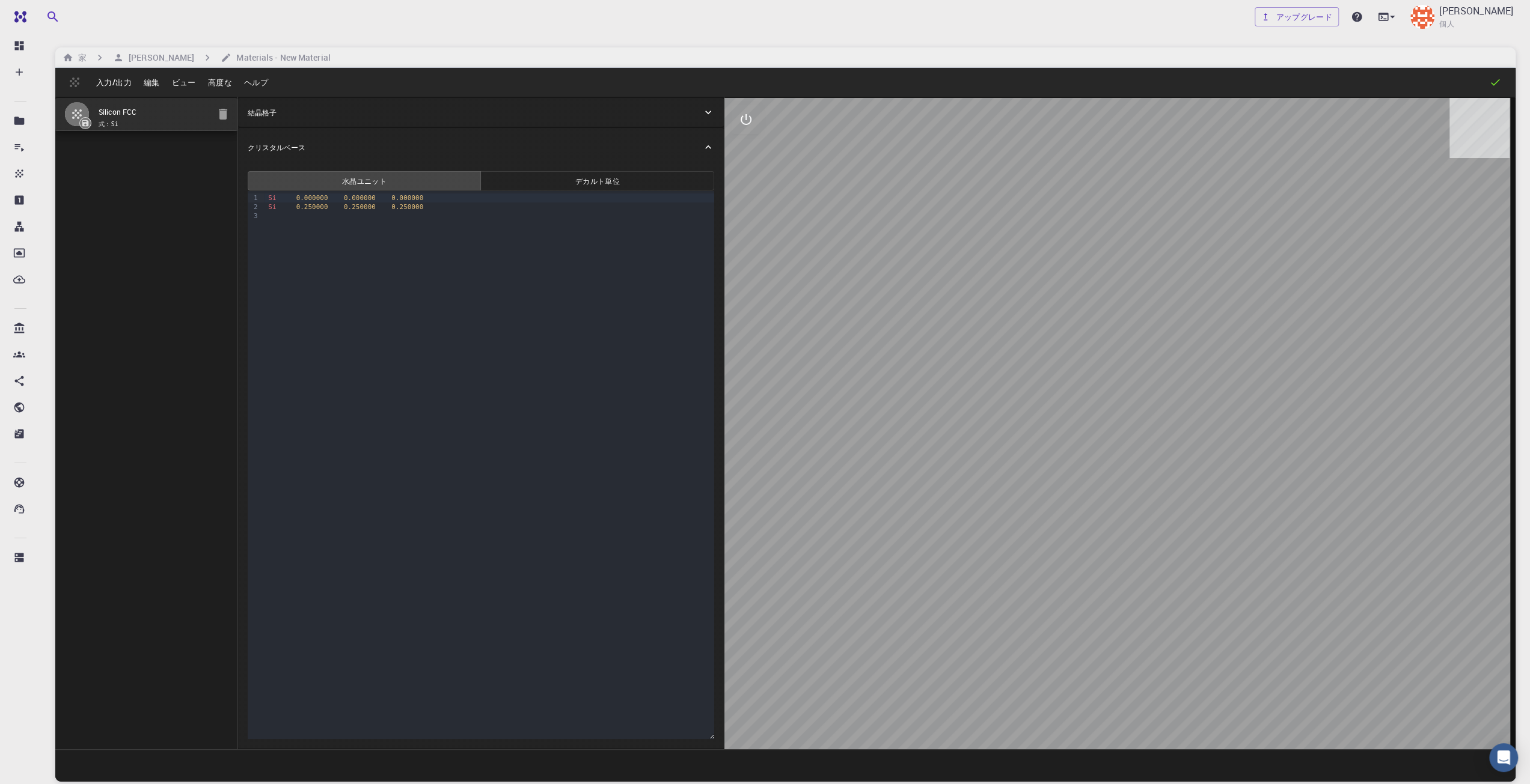
click at [554, 181] on button "デカルト 単位" at bounding box center [597, 180] width 234 height 19
click at [388, 126] on div "結晶格子" at bounding box center [481, 113] width 487 height 29
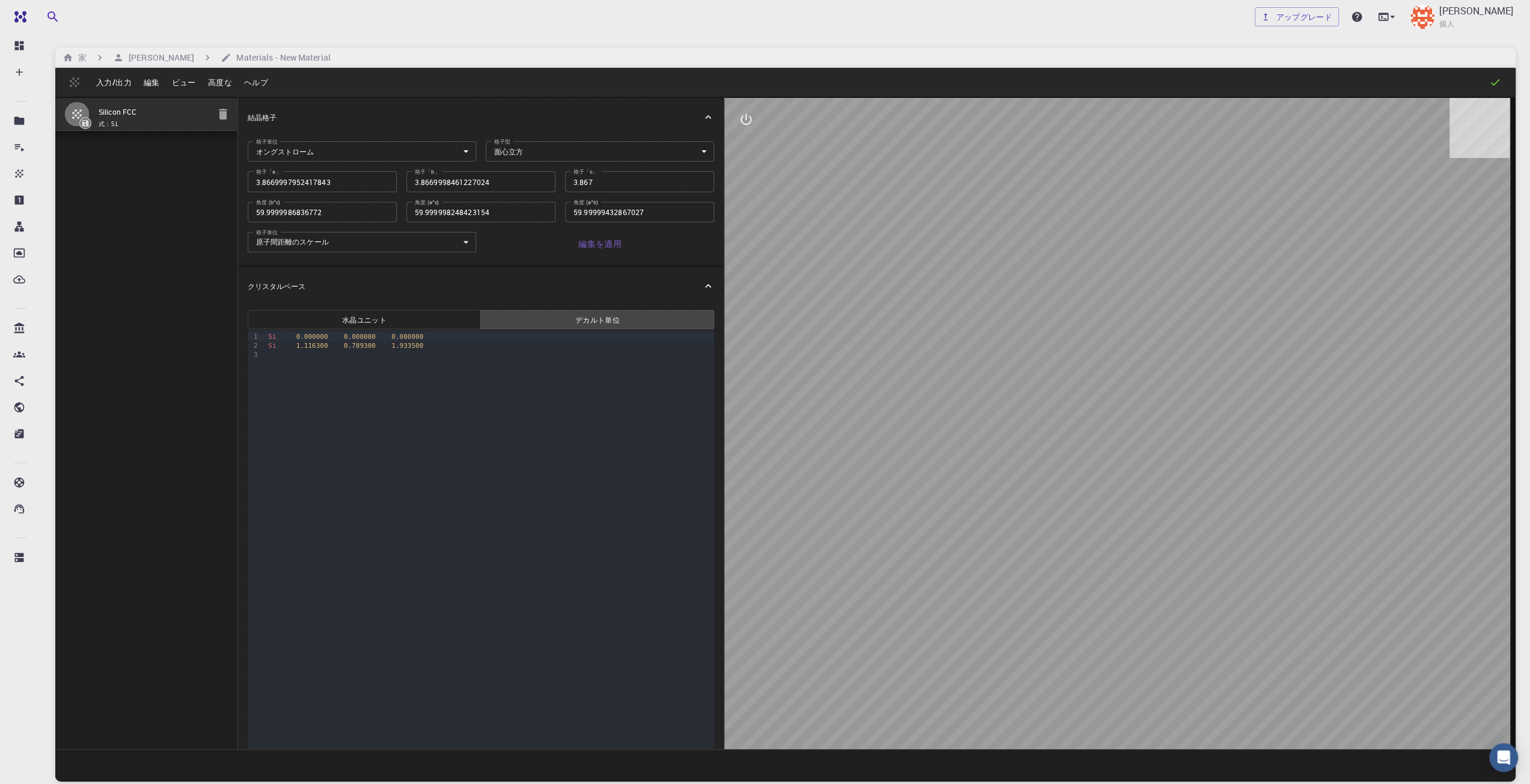
click at [388, 113] on div "結晶格子" at bounding box center [475, 117] width 455 height 11
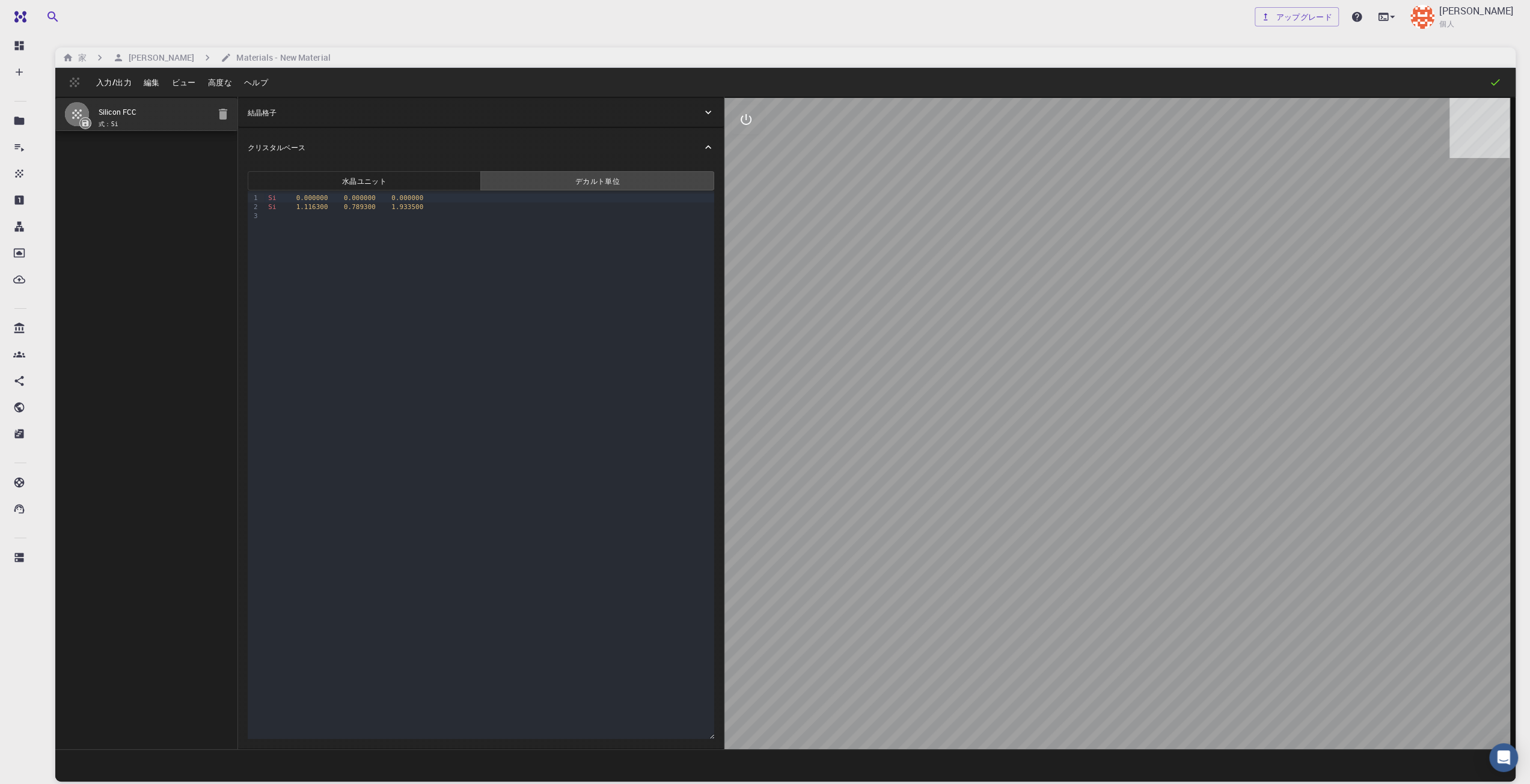
click at [388, 113] on div "結晶格子" at bounding box center [475, 112] width 455 height 11
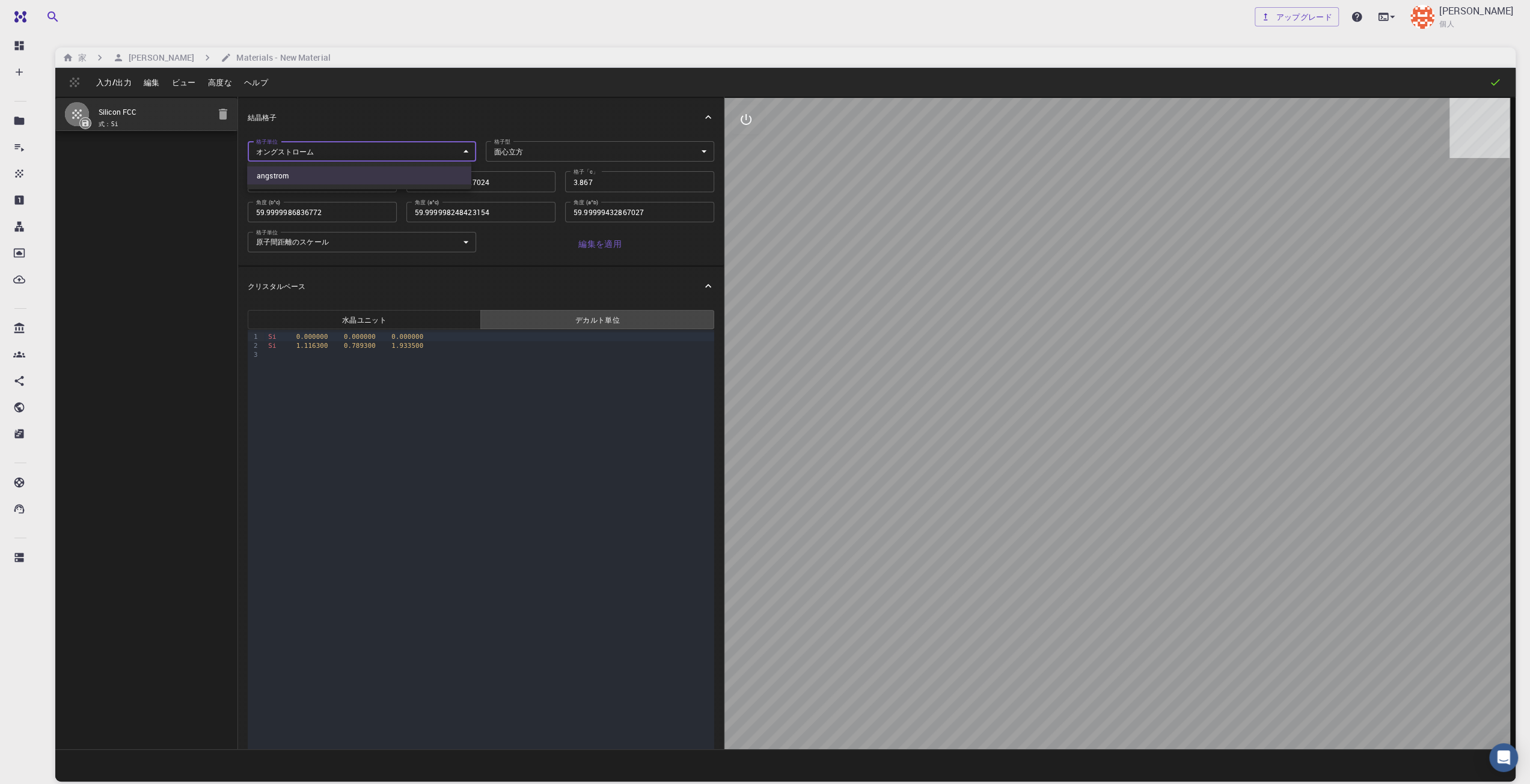
click at [377, 146] on body "無料 ダッシュボード 作成する 新しい仕事 新素材 マテリアルを作成する ファイルをアップロード 銀行からのインポート サードパーティからのインポート 新しい…" at bounding box center [765, 437] width 1530 height 875
click at [377, 146] on div at bounding box center [765, 392] width 1530 height 784
click at [507, 147] on body "無料 ダッシュボード 作成する 新しい仕事 新素材 マテリアルを作成する ファイルをアップロード 銀行からのインポート サードパーティからのインポート 新しい…" at bounding box center [765, 437] width 1530 height 875
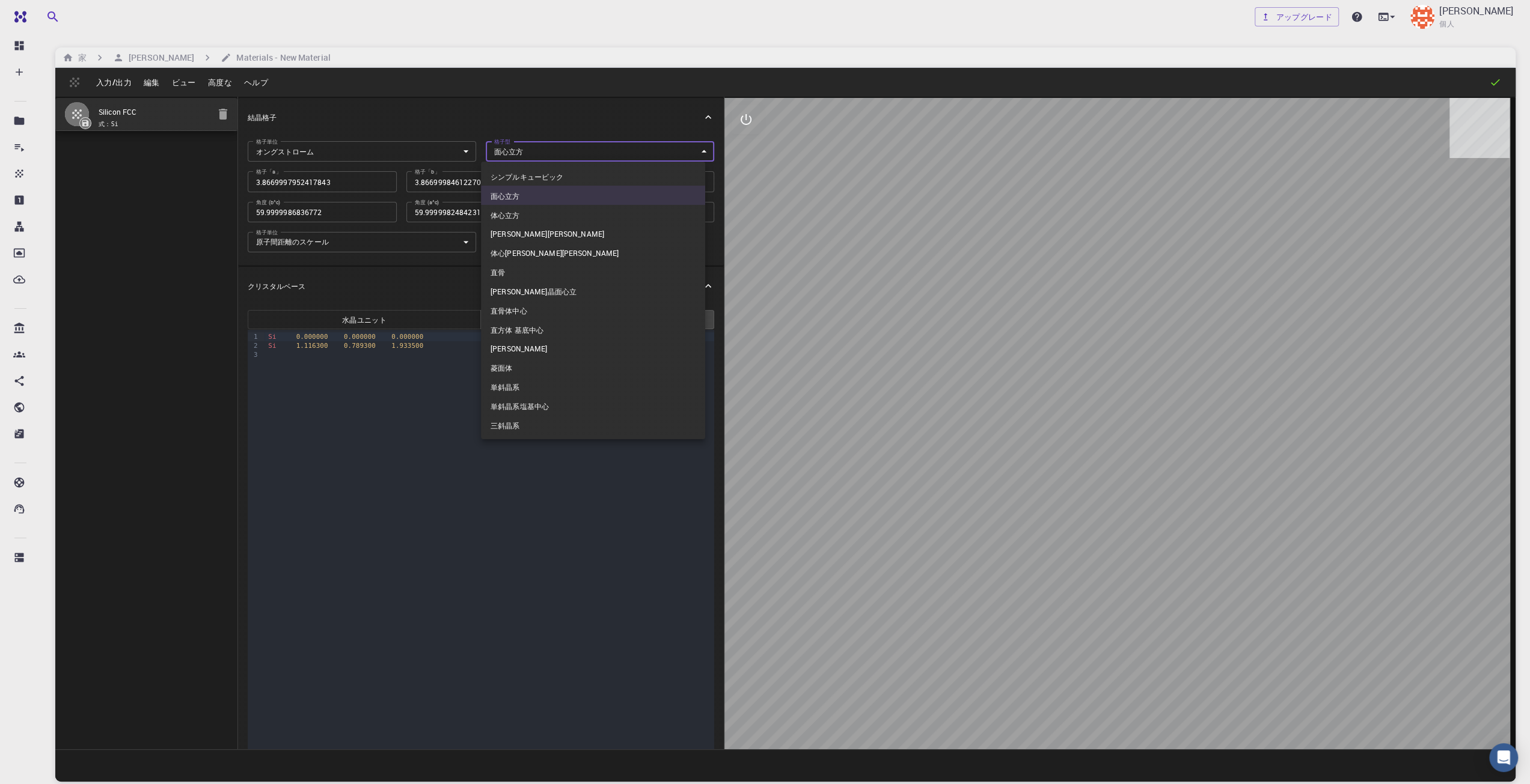
click at [506, 358] on li "菱面体" at bounding box center [593, 367] width 224 height 19
type input "RHL"
type input "3.866999795"
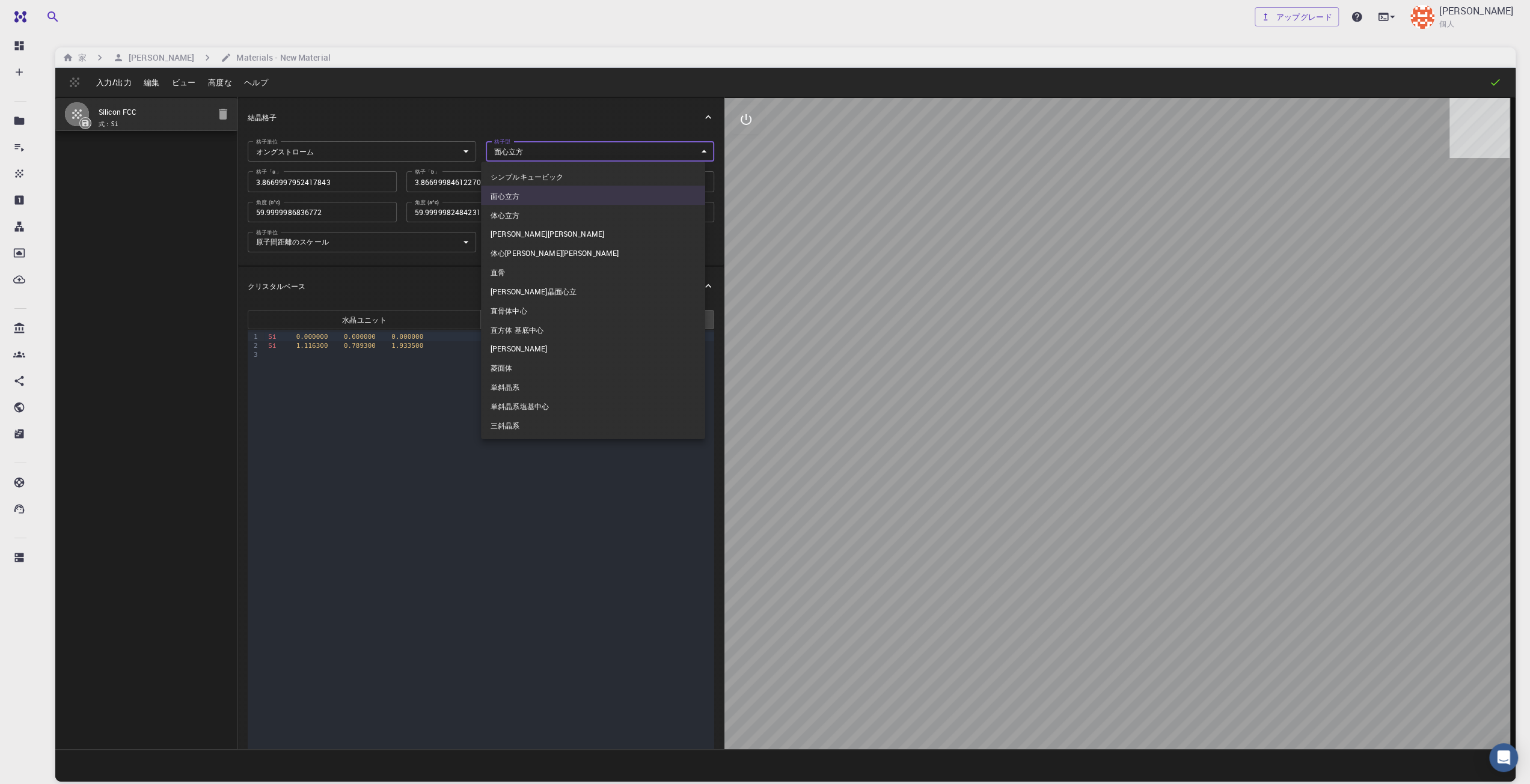
type input "59.999998684"
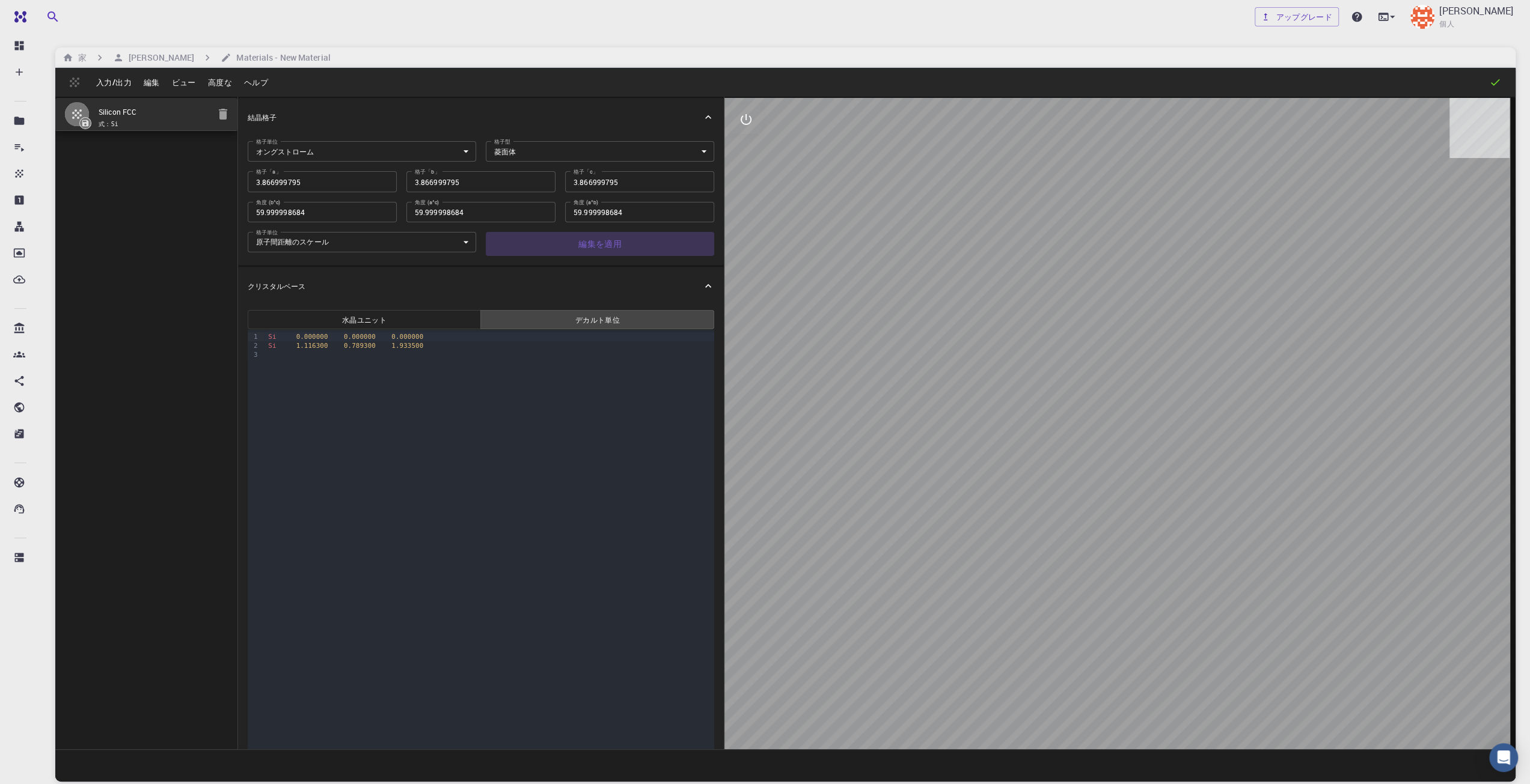
click at [601, 251] on font "編集を適用" at bounding box center [599, 244] width 43 height 16
click at [339, 249] on body "無料 ダッシュボード 作成する 新しい仕事 新素材 マテリアルを作成する ファイルをアップロード 銀行からのインポート サードパーティからのインポート 新しい…" at bounding box center [765, 437] width 1530 height 875
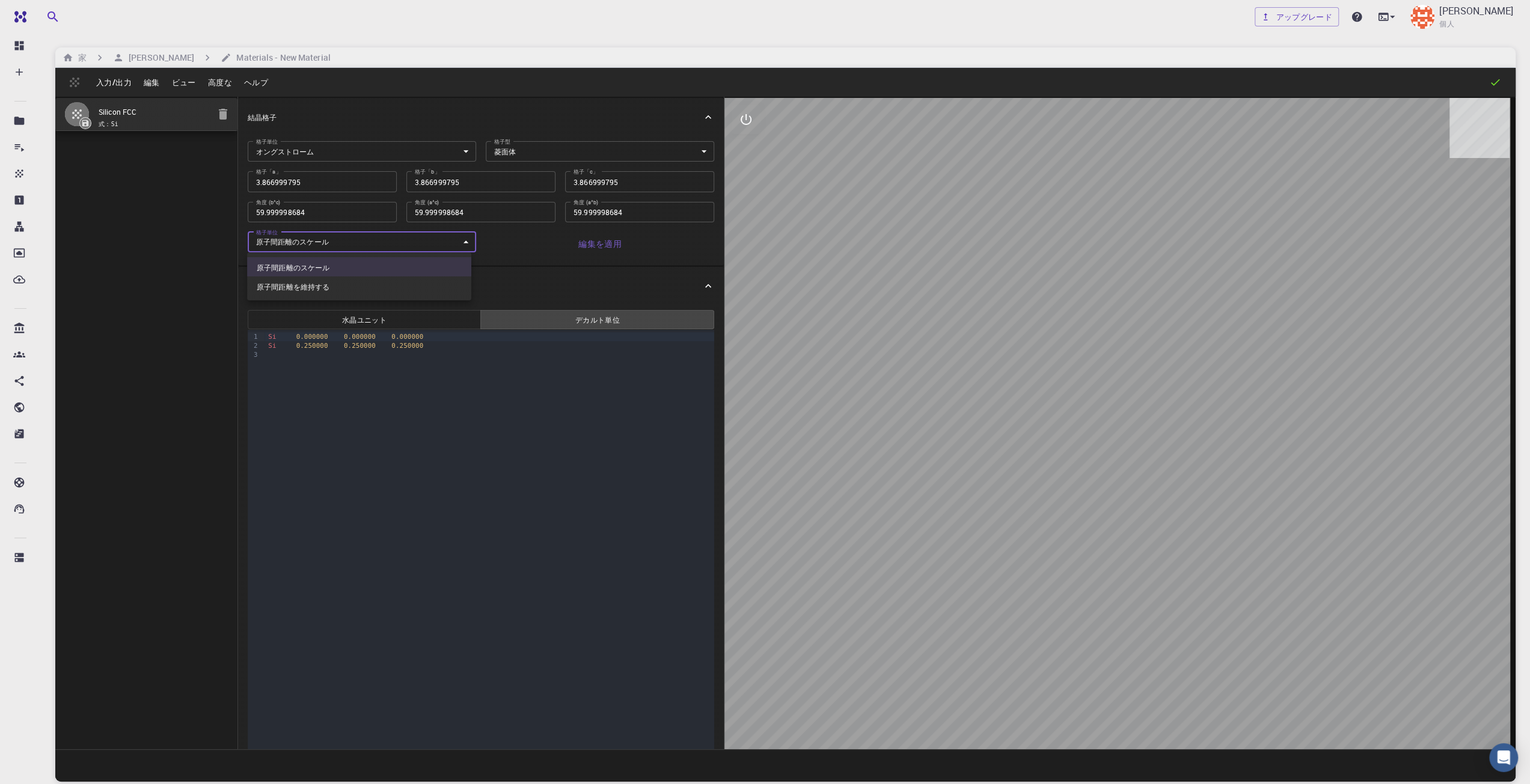
click at [339, 249] on div at bounding box center [765, 392] width 1530 height 784
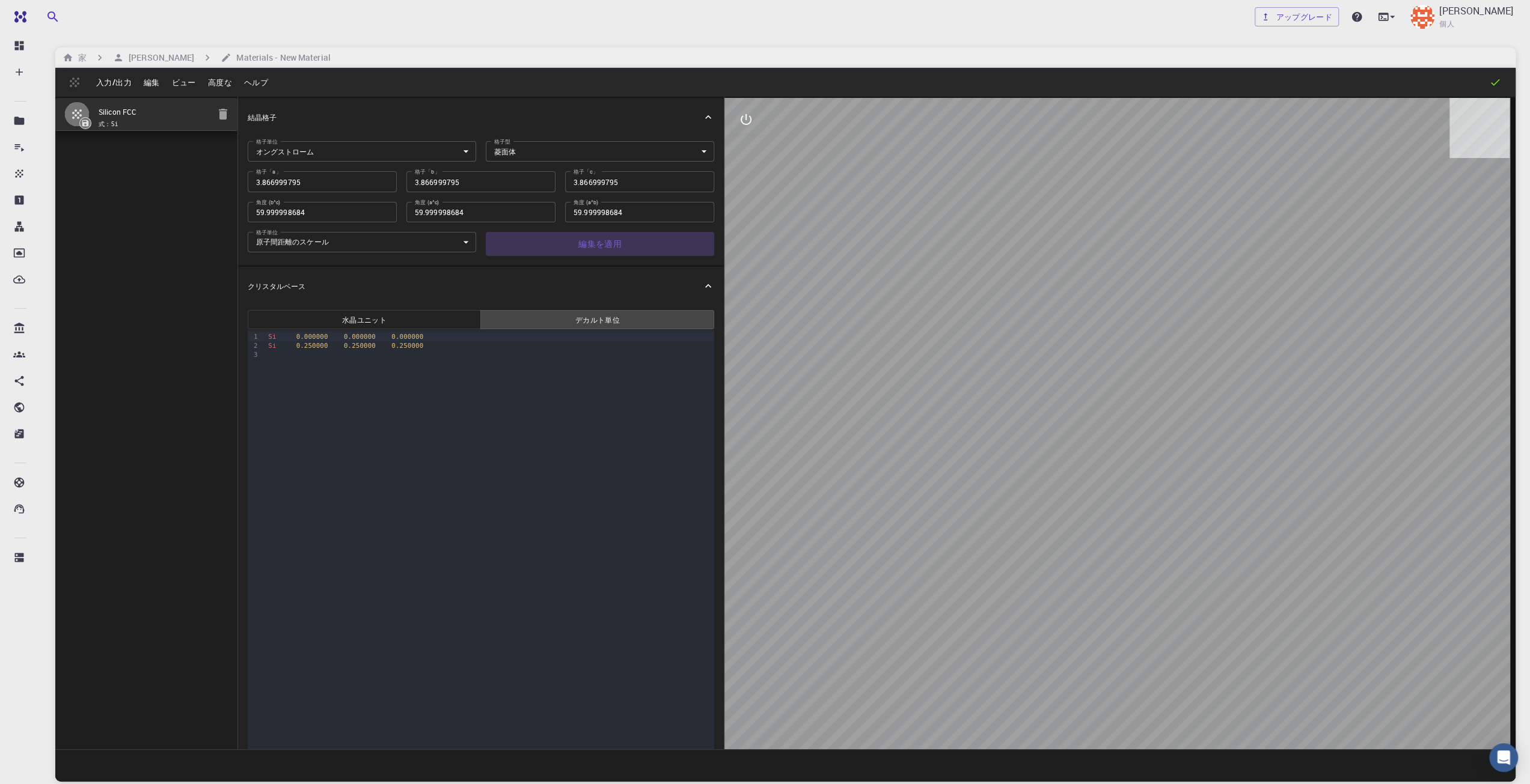
click at [604, 247] on font "編集を適用" at bounding box center [599, 243] width 43 height 11
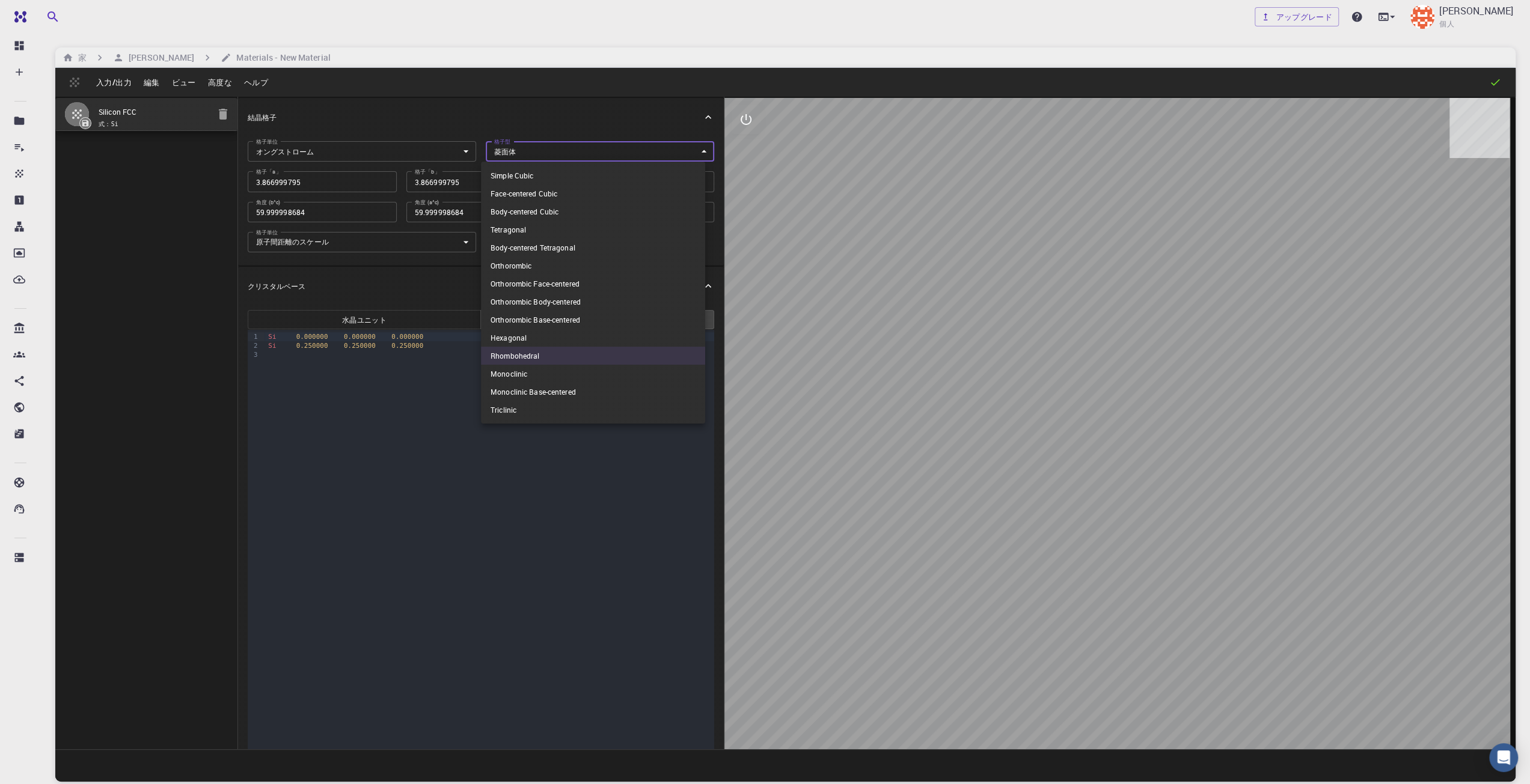
click at [541, 148] on body "無料 ダッシュボード 作成する 新しい仕事 新素材 マテリアルを作成する ファイルをアップロード 銀行からのインポート サードパーティからのインポート 新しい…" at bounding box center [765, 437] width 1530 height 875
click at [380, 441] on div at bounding box center [765, 392] width 1530 height 784
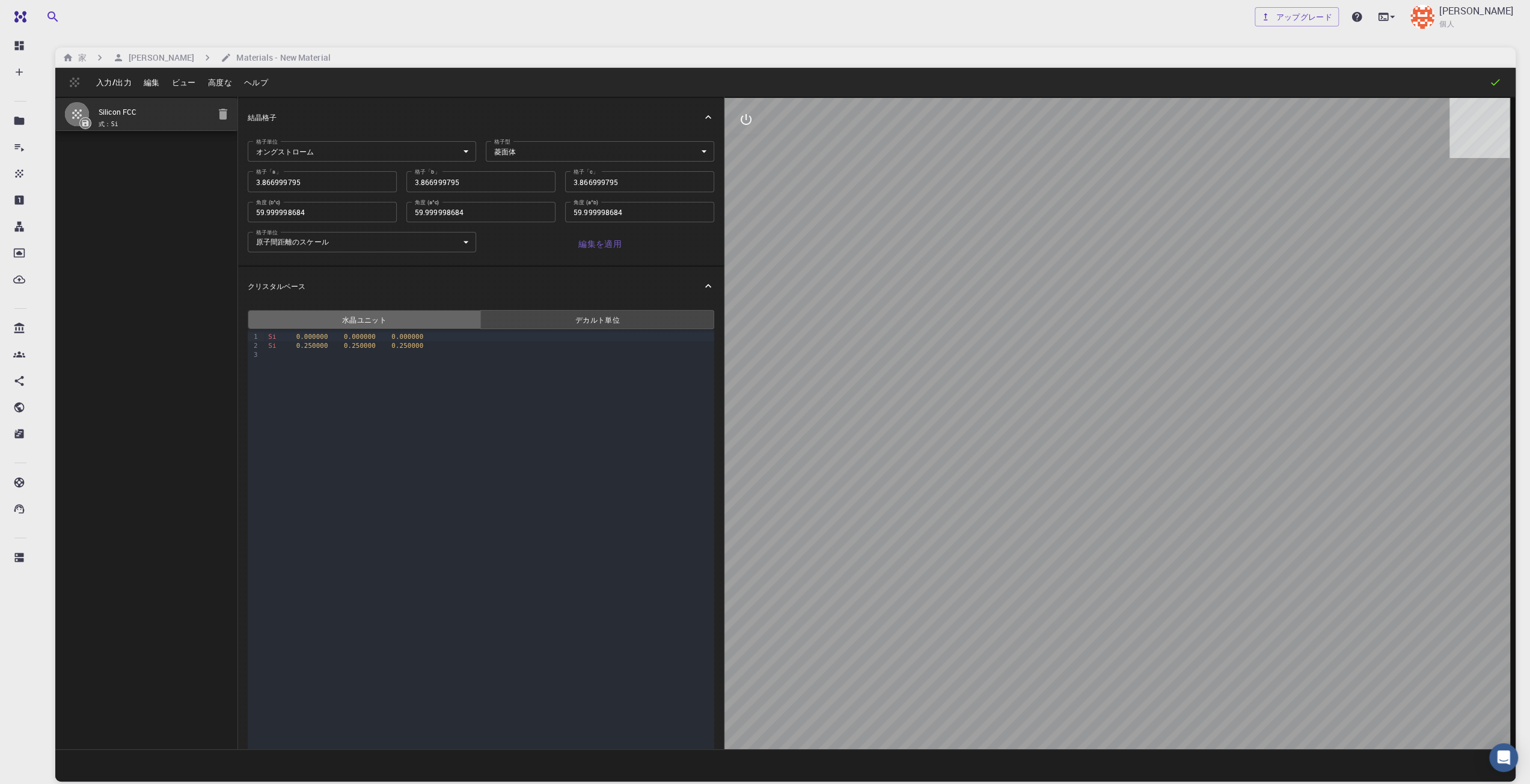
click at [406, 318] on button "水晶 ユニット" at bounding box center [365, 319] width 234 height 19
click at [741, 115] on button "相互の作用" at bounding box center [746, 120] width 29 height 29
click at [748, 154] on icon "ビュー" at bounding box center [746, 148] width 15 height 15
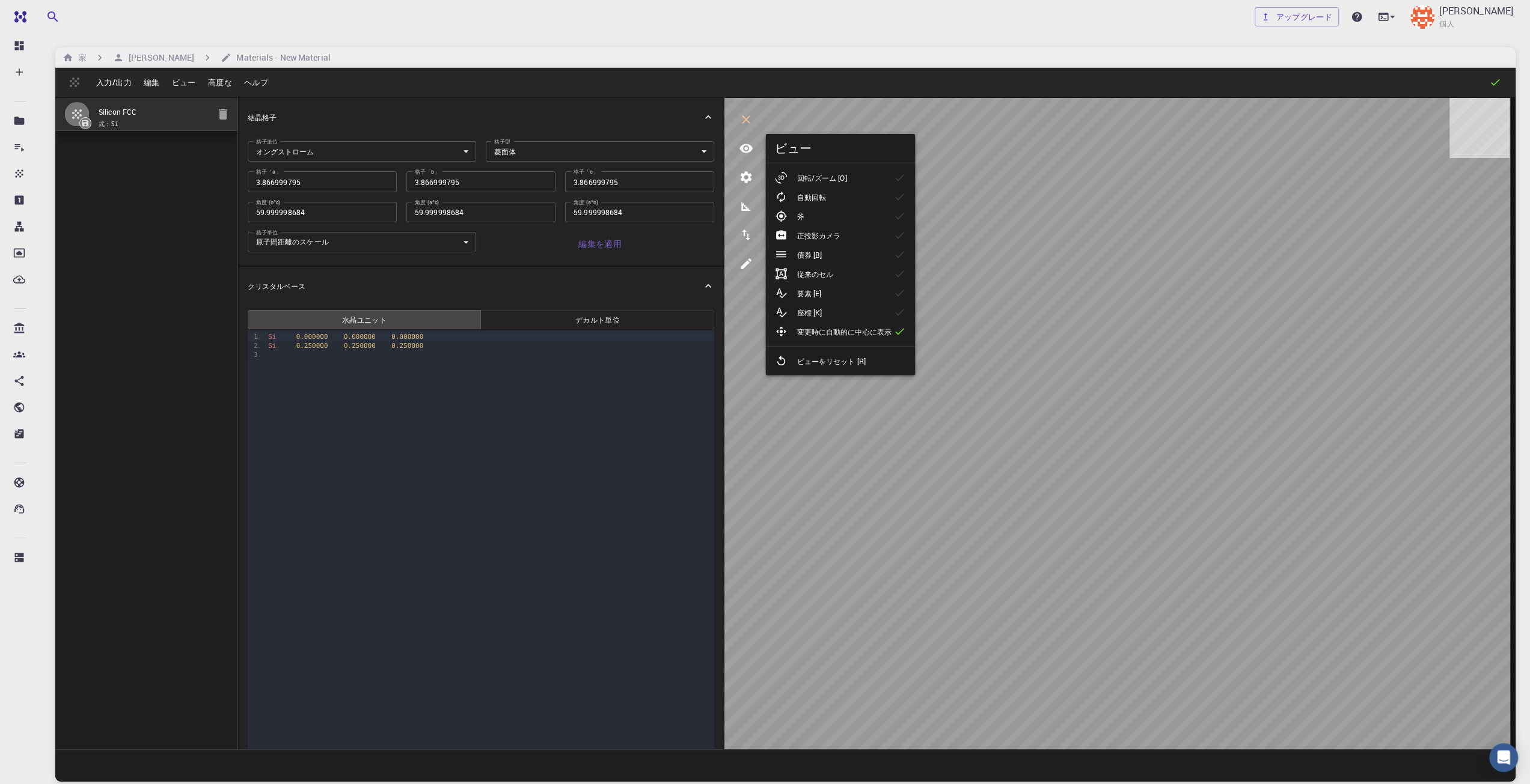
click at [825, 176] on font "回転/ズーム [O]" at bounding box center [821, 178] width 50 height 10
click at [392, 152] on body "無料 ダッシュボード 作成する 新しい仕事 新素材 マテリアルを作成する ファイルをアップロード 銀行からのインポート サードパーティからのインポート 新しい…" at bounding box center [765, 437] width 1530 height 875
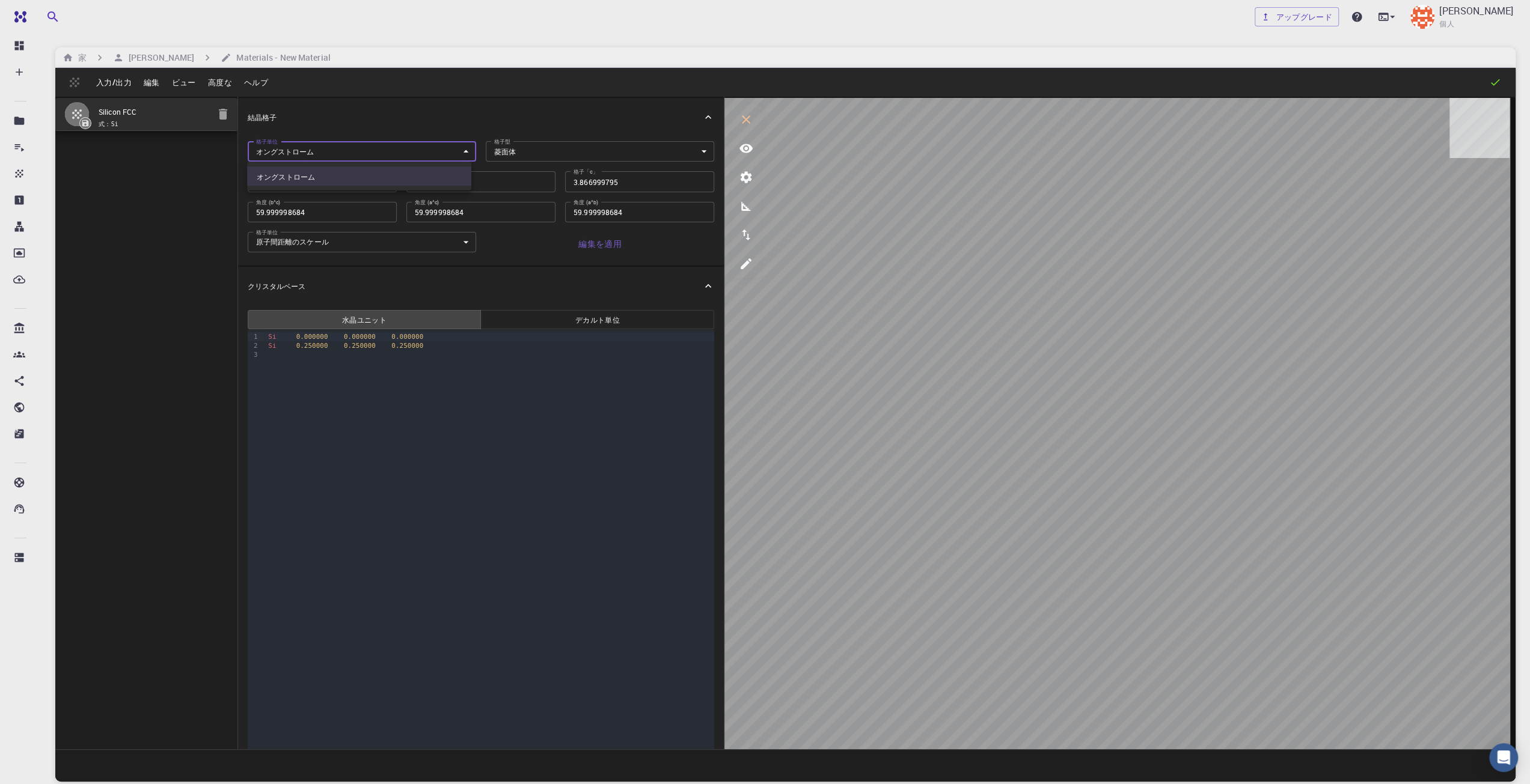
click at [392, 152] on div at bounding box center [765, 392] width 1530 height 784
click at [227, 85] on font "高度な" at bounding box center [220, 82] width 24 height 11
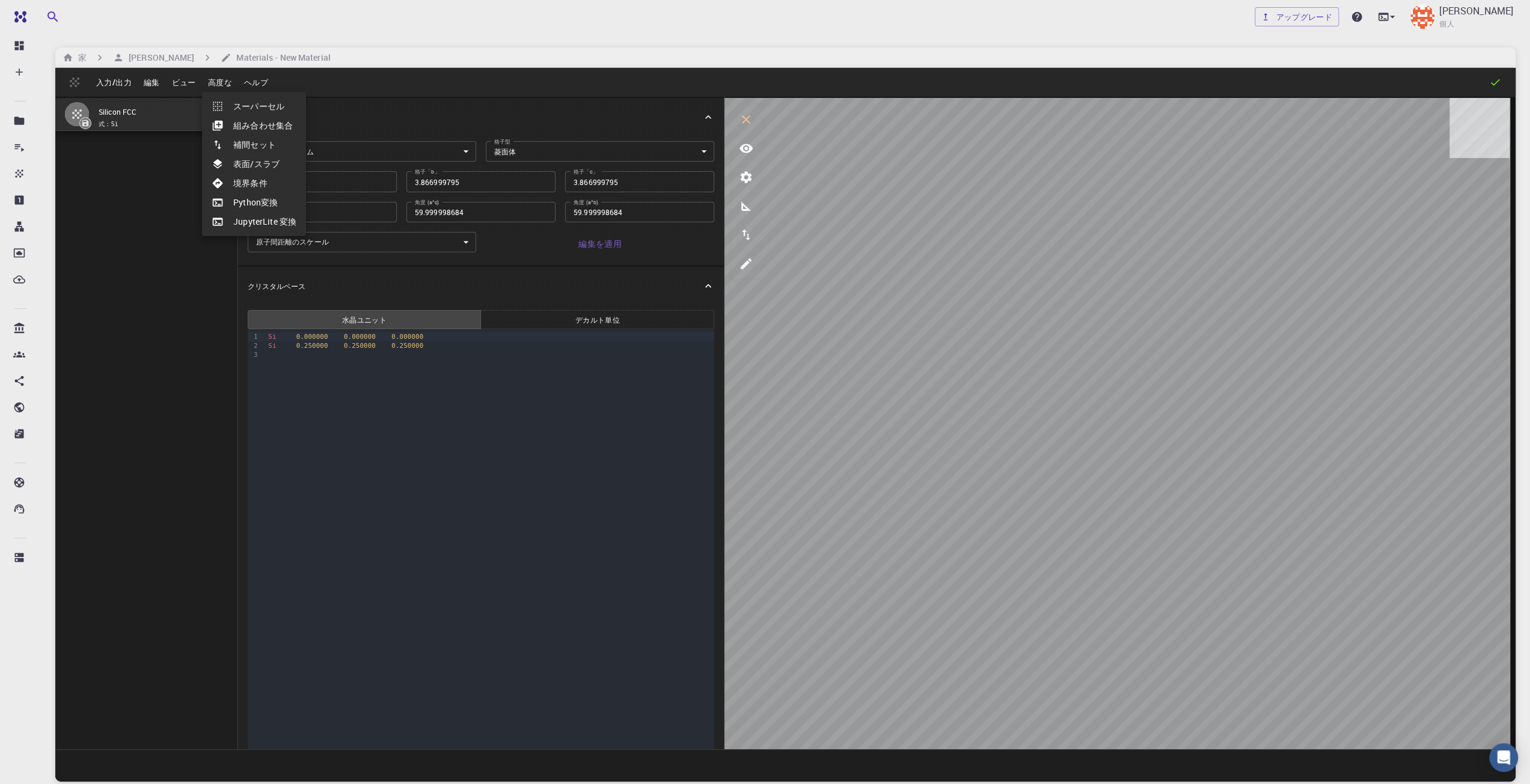
click at [282, 210] on li "Python変換" at bounding box center [254, 202] width 104 height 19
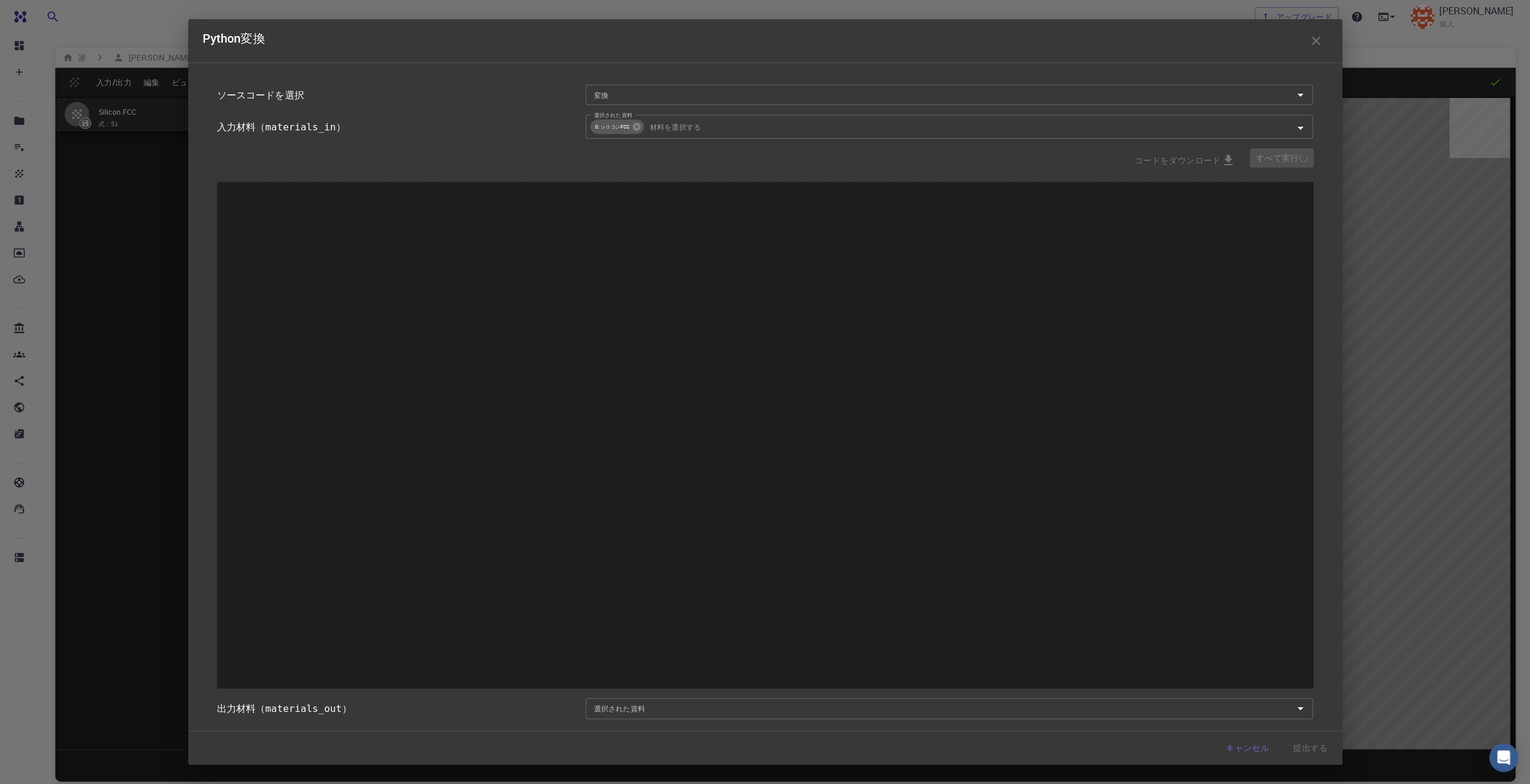
click at [759, 268] on div at bounding box center [765, 435] width 1096 height 507
type input "Place a 2D material Layer on a Surface."
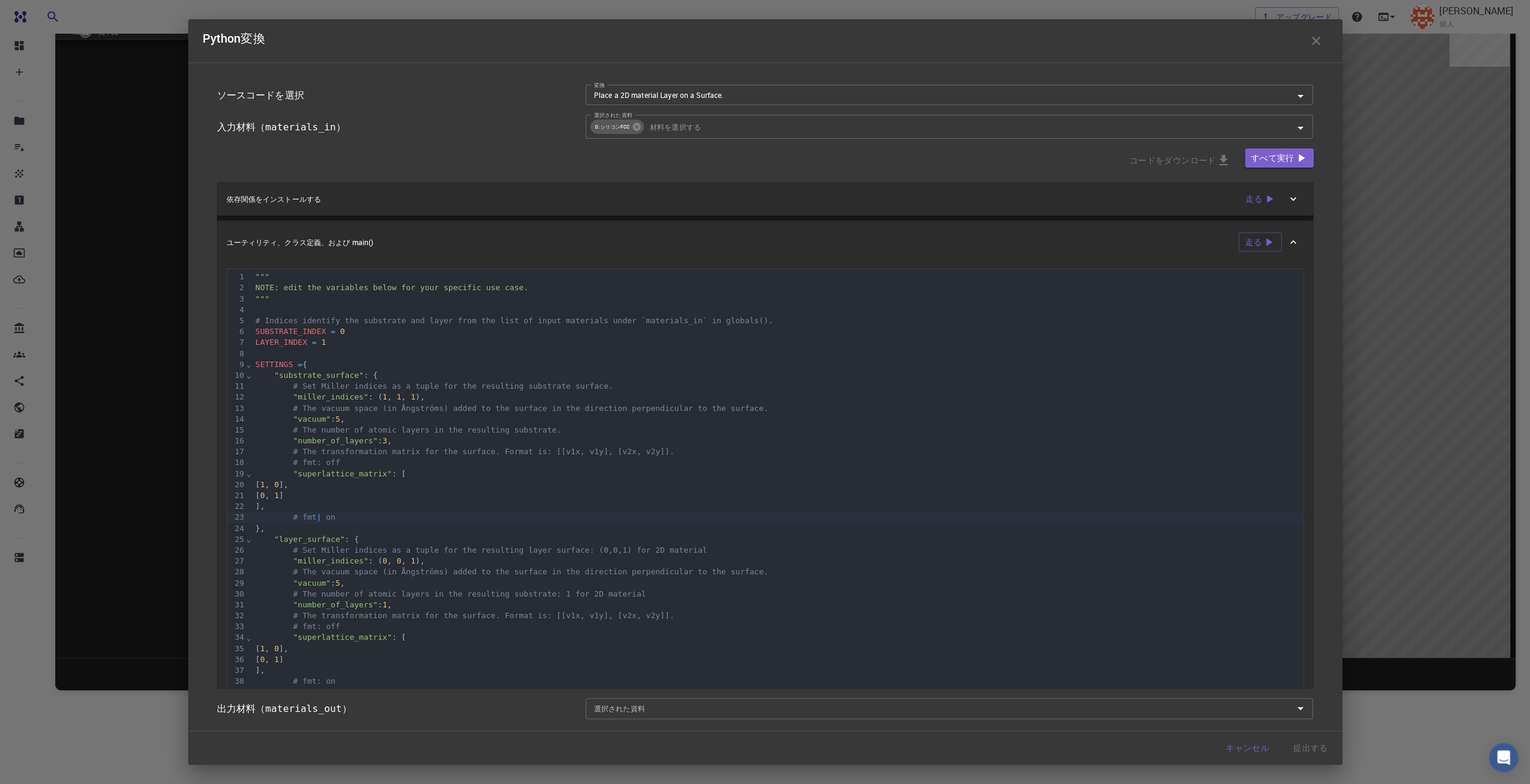
scroll to position [32, 0]
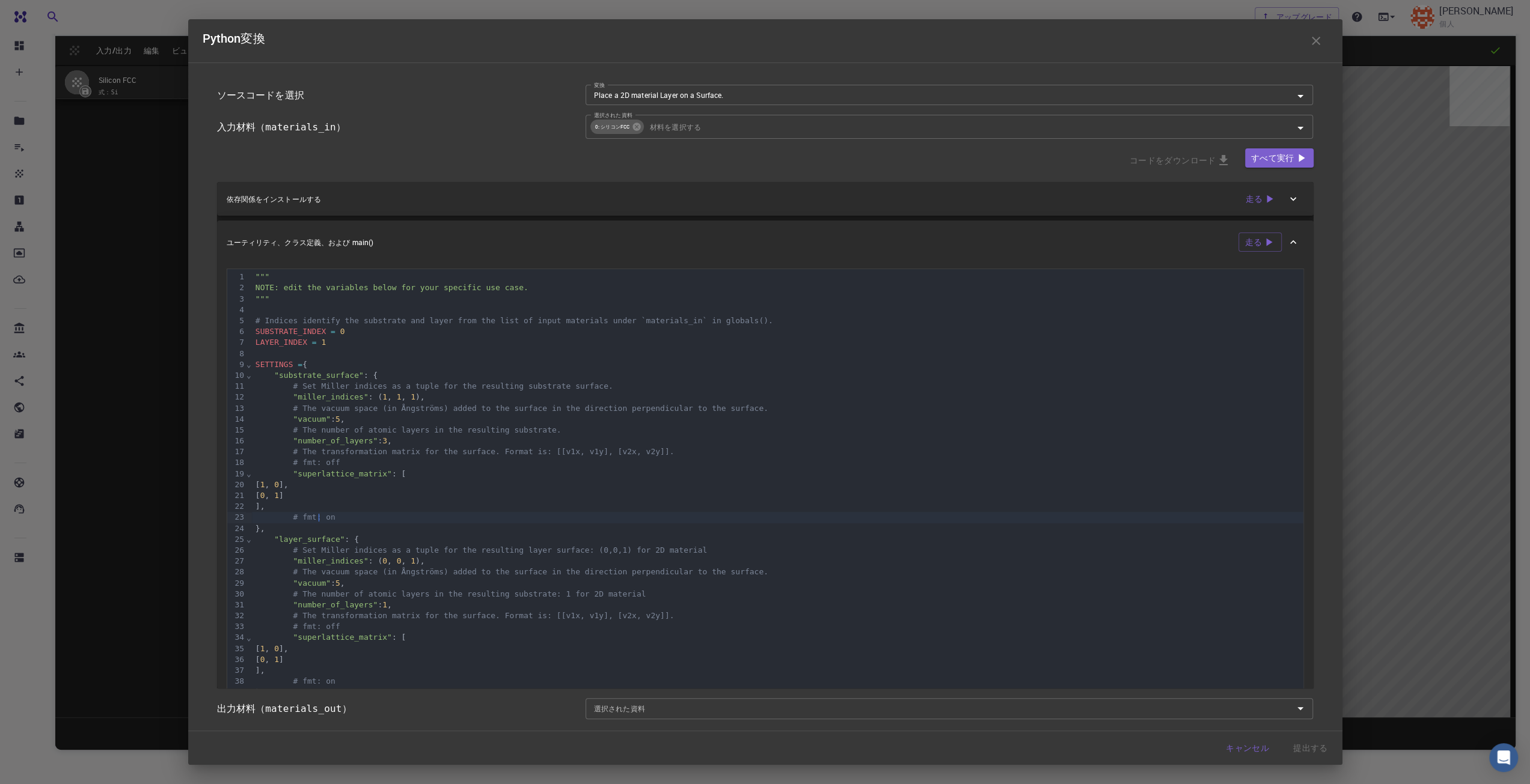
drag, startPoint x: 1002, startPoint y: 439, endPoint x: 195, endPoint y: 287, distance: 821.2
click at [195, 287] on div "ソースコードを選択 変換 Place a 2D material Layer on a Surface. 変換 入力材料（ materials_in ） 選択…" at bounding box center [765, 396] width 1154 height 669
click at [1318, 42] on icon "button" at bounding box center [1316, 41] width 15 height 15
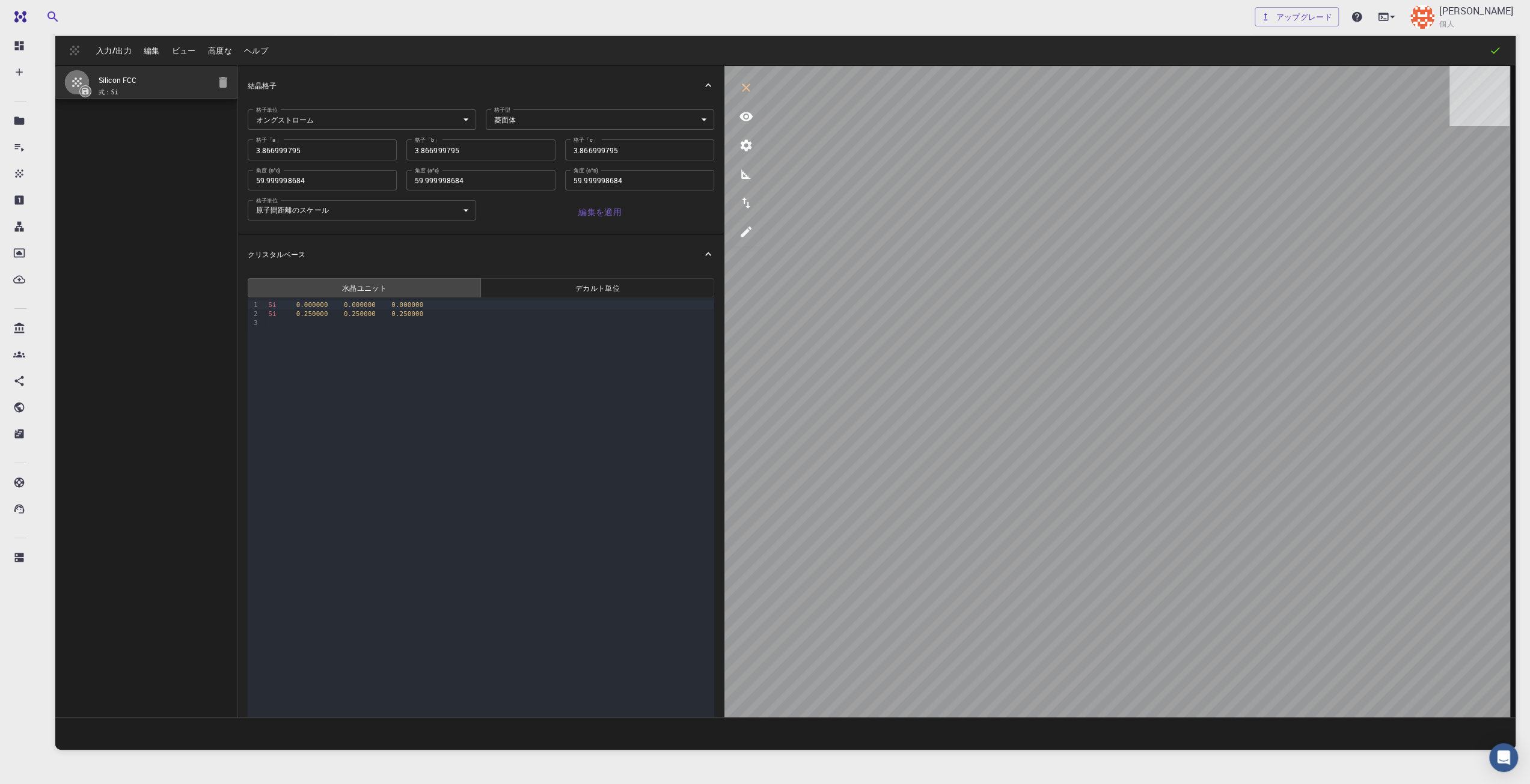
click at [561, 123] on body "無料 ダッシュボード 作成する 新しい仕事 新素材 マテリアルを作成する ファイルをアップロード 銀行からのインポート サードパーティからのインポート 新しい…" at bounding box center [765, 406] width 1530 height 875
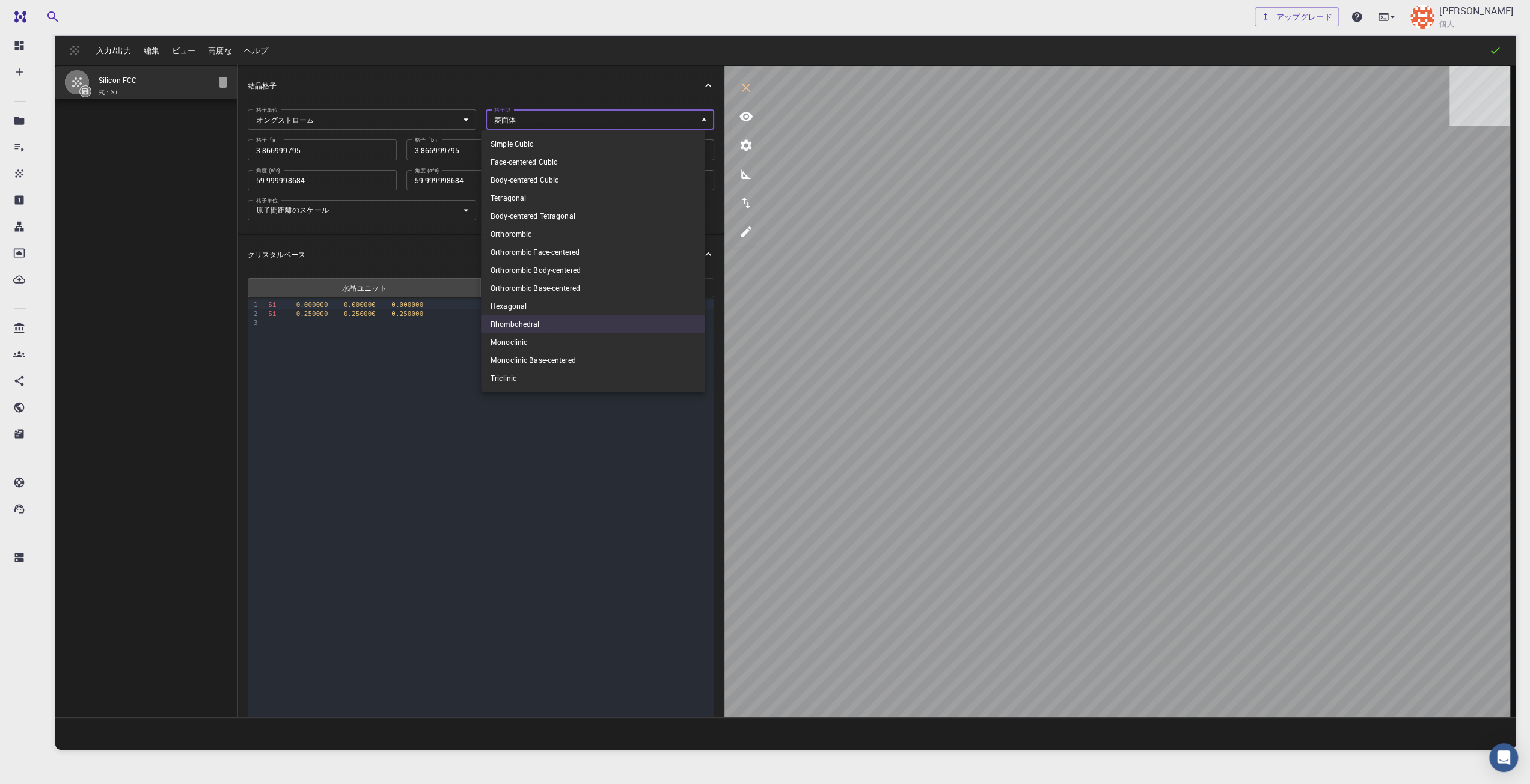
click at [561, 123] on div at bounding box center [765, 392] width 1530 height 784
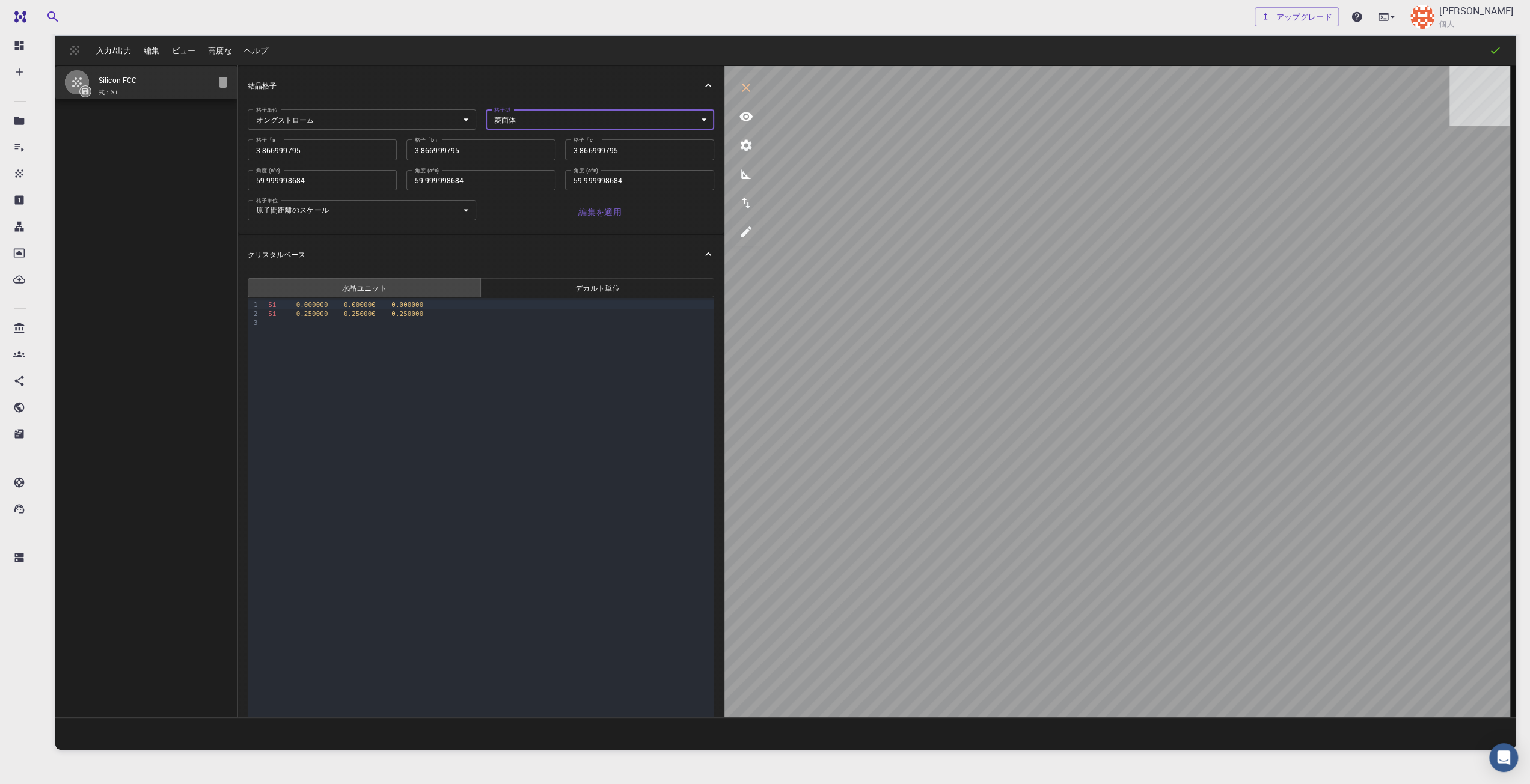
click at [445, 219] on body "無料 ダッシュボード 作成する 新しい仕事 新素材 マテリアルを作成する ファイルをアップロード 銀行からのインポート サードパーティからのインポート 新しい…" at bounding box center [765, 406] width 1530 height 875
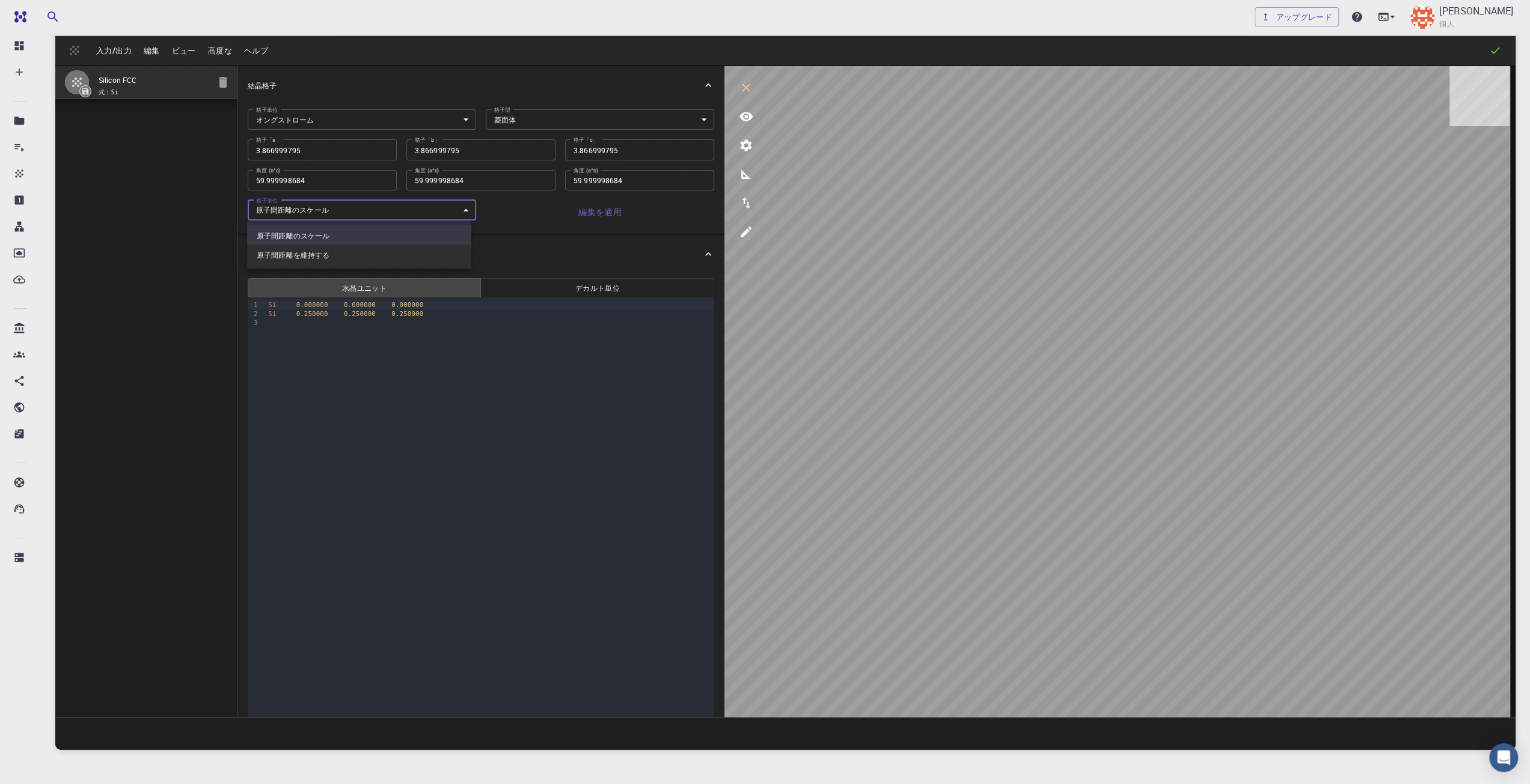
click at [445, 219] on div at bounding box center [765, 392] width 1530 height 784
click at [428, 132] on div "格子「b」 3.866999795 [PERSON_NAME]「b」" at bounding box center [476, 144] width 158 height 30
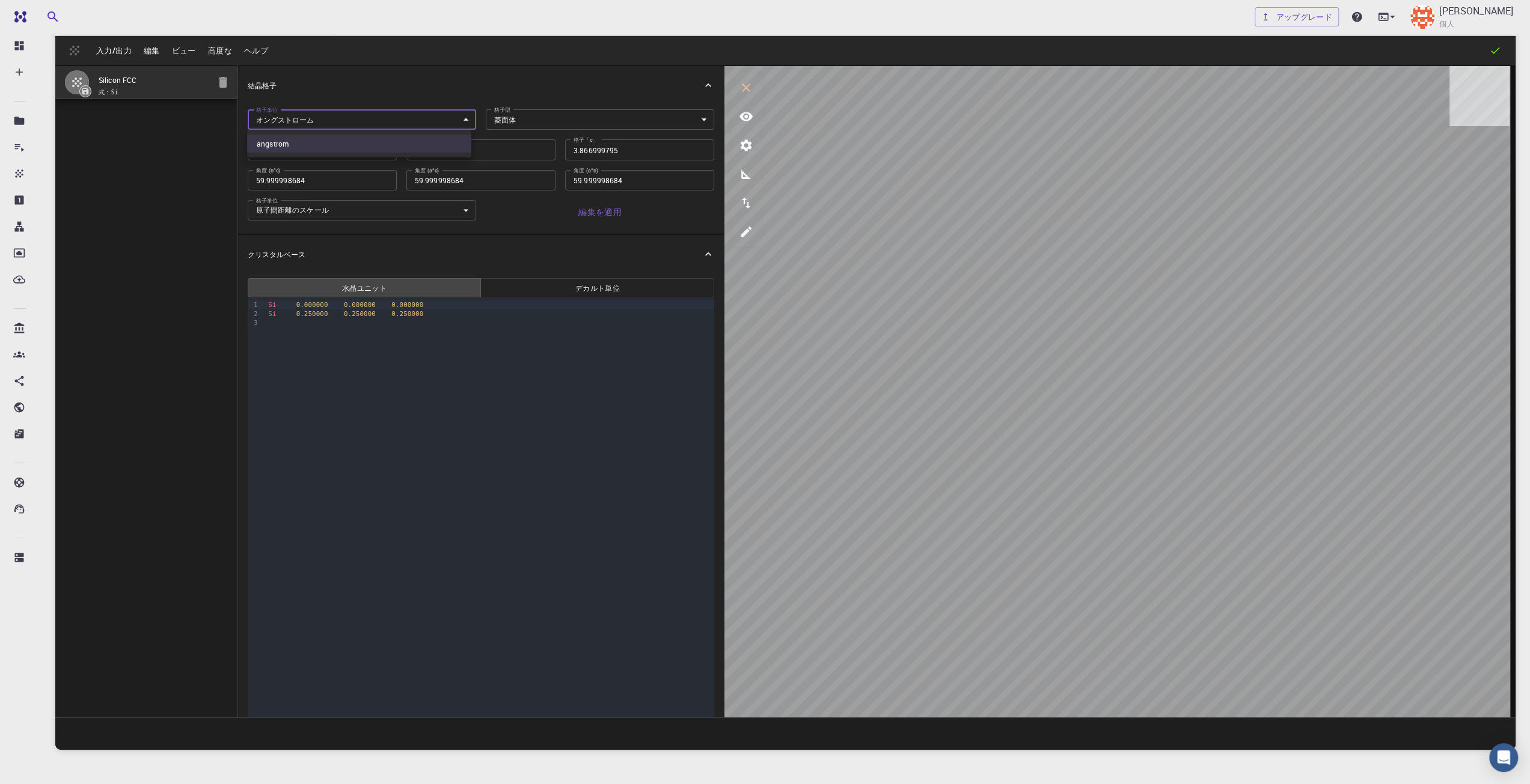
click at [429, 128] on body "無料 ダッシュボード 作成する 新しい仕事 新素材 マテリアルを作成する ファイルをアップロード 銀行からのインポート サードパーティからのインポート 新しい…" at bounding box center [765, 406] width 1530 height 875
click at [148, 46] on div at bounding box center [765, 392] width 1530 height 784
click at [154, 50] on font "編集" at bounding box center [152, 50] width 16 height 11
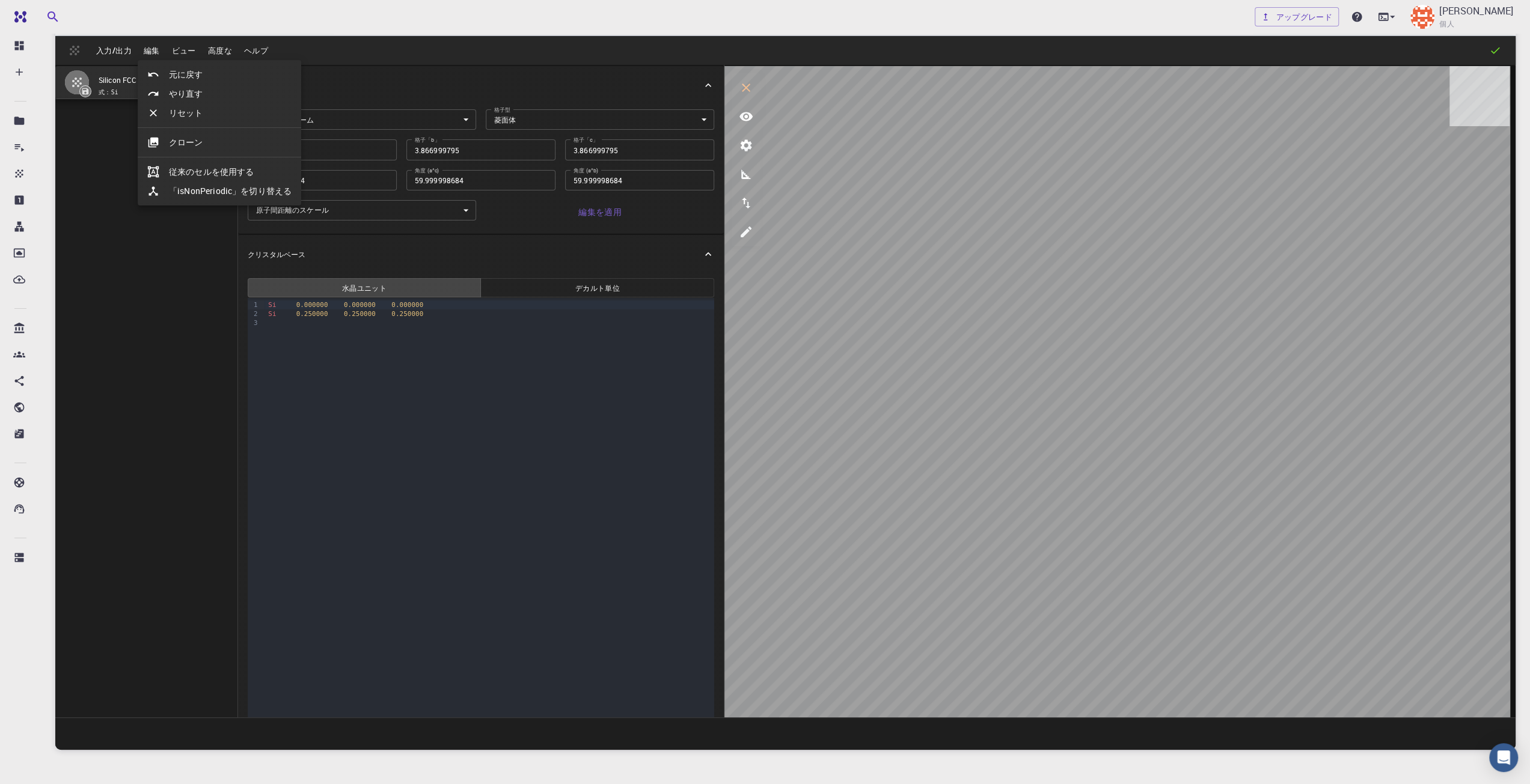
click at [206, 54] on div at bounding box center [765, 392] width 1530 height 784
click at [213, 54] on font "高度な" at bounding box center [220, 50] width 24 height 11
click at [174, 52] on div at bounding box center [765, 392] width 1530 height 784
click at [178, 54] on font "ビュー" at bounding box center [184, 50] width 24 height 11
click at [740, 178] on div at bounding box center [765, 392] width 1530 height 784
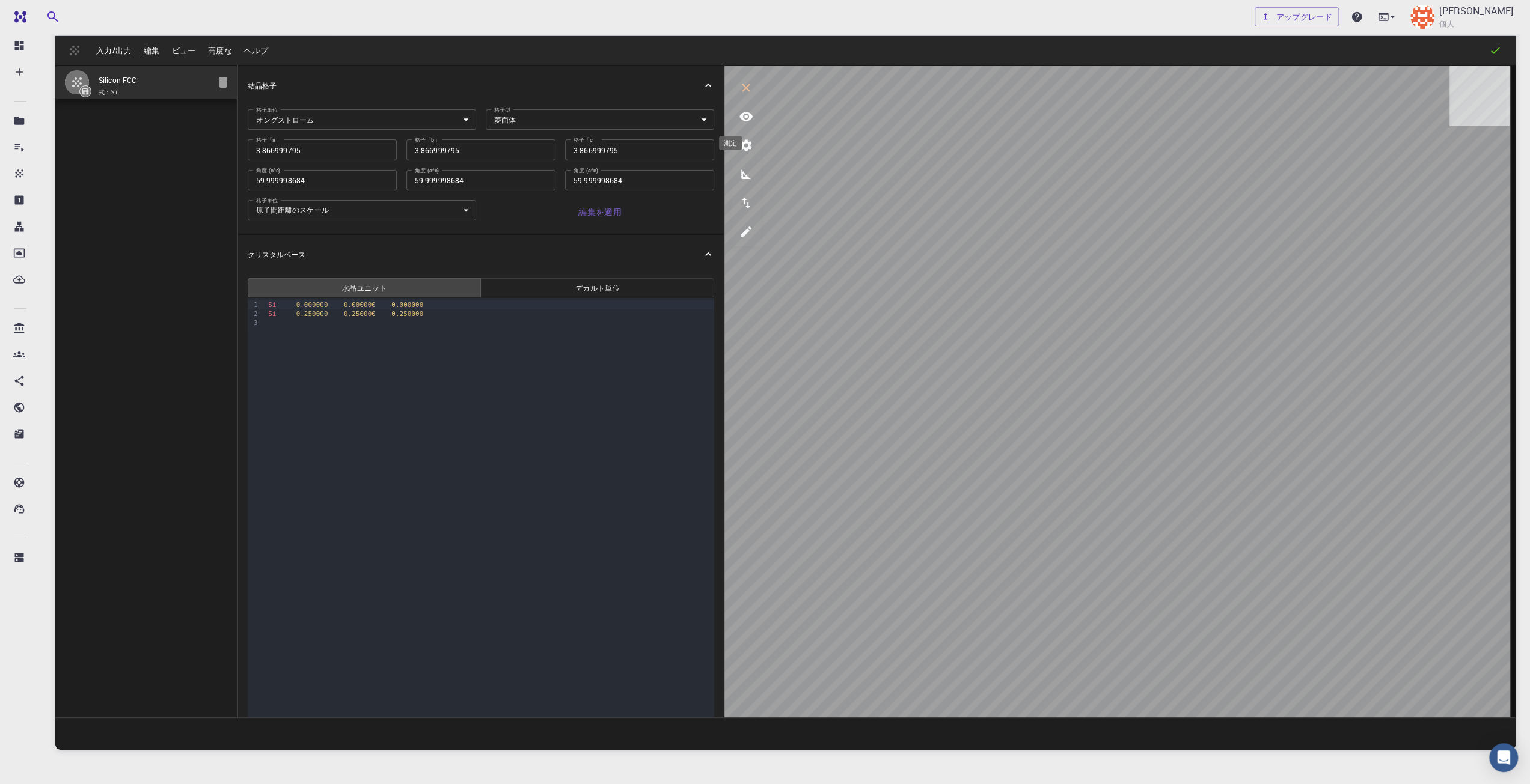
click at [740, 178] on icon "測定" at bounding box center [746, 174] width 15 height 15
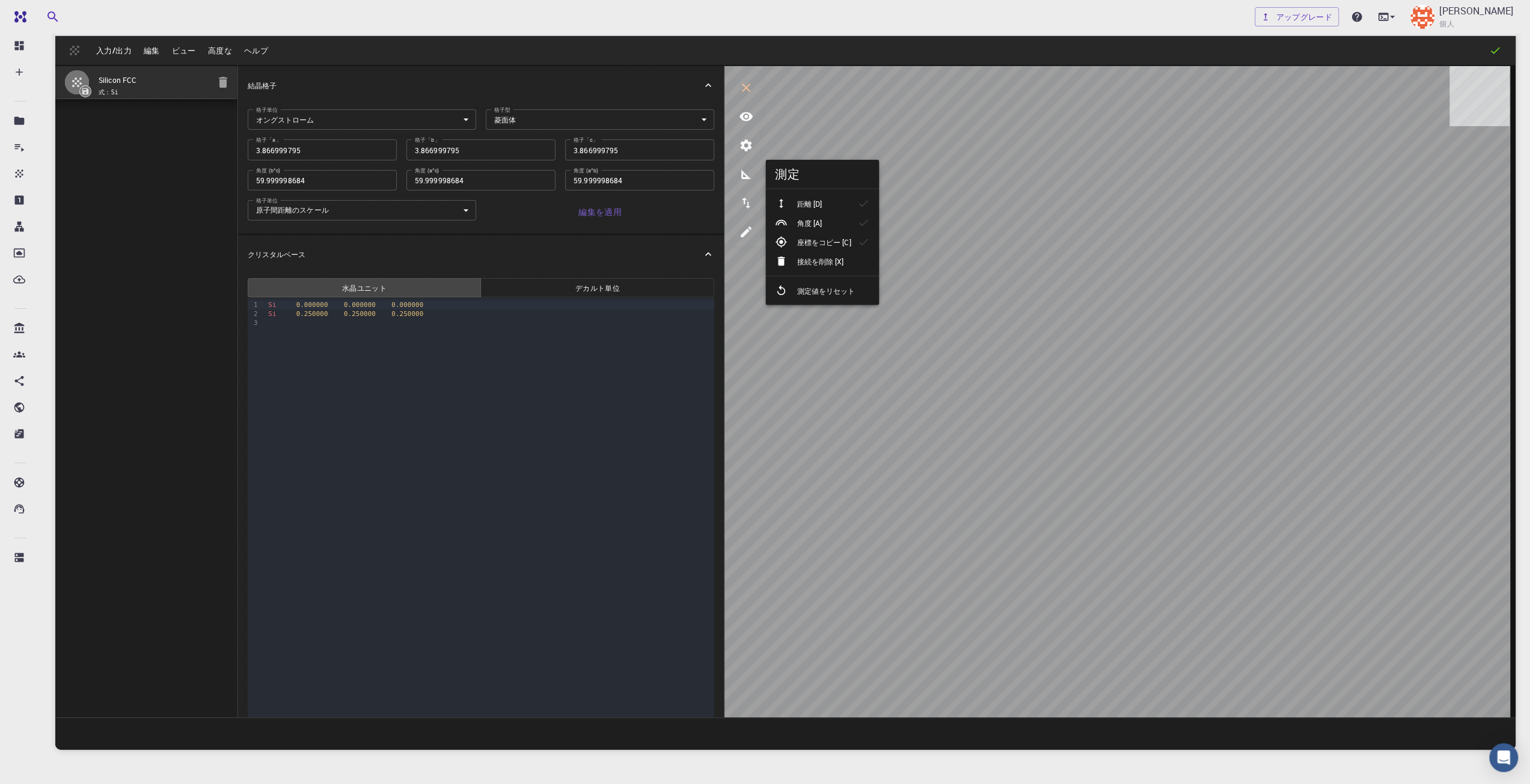
click at [841, 209] on li "距離 [D]" at bounding box center [821, 203] width 113 height 19
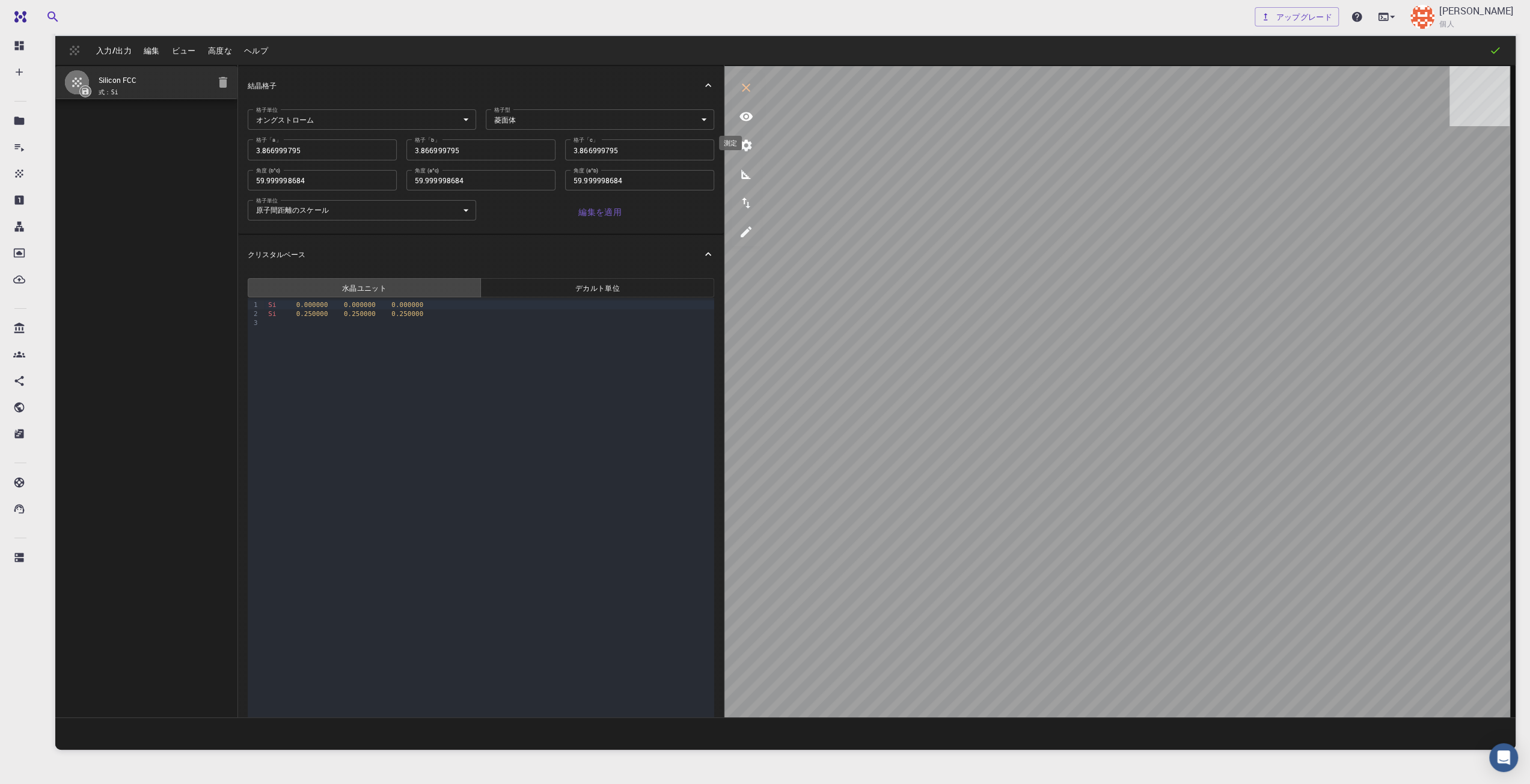
click at [747, 181] on icon "測定" at bounding box center [746, 174] width 15 height 15
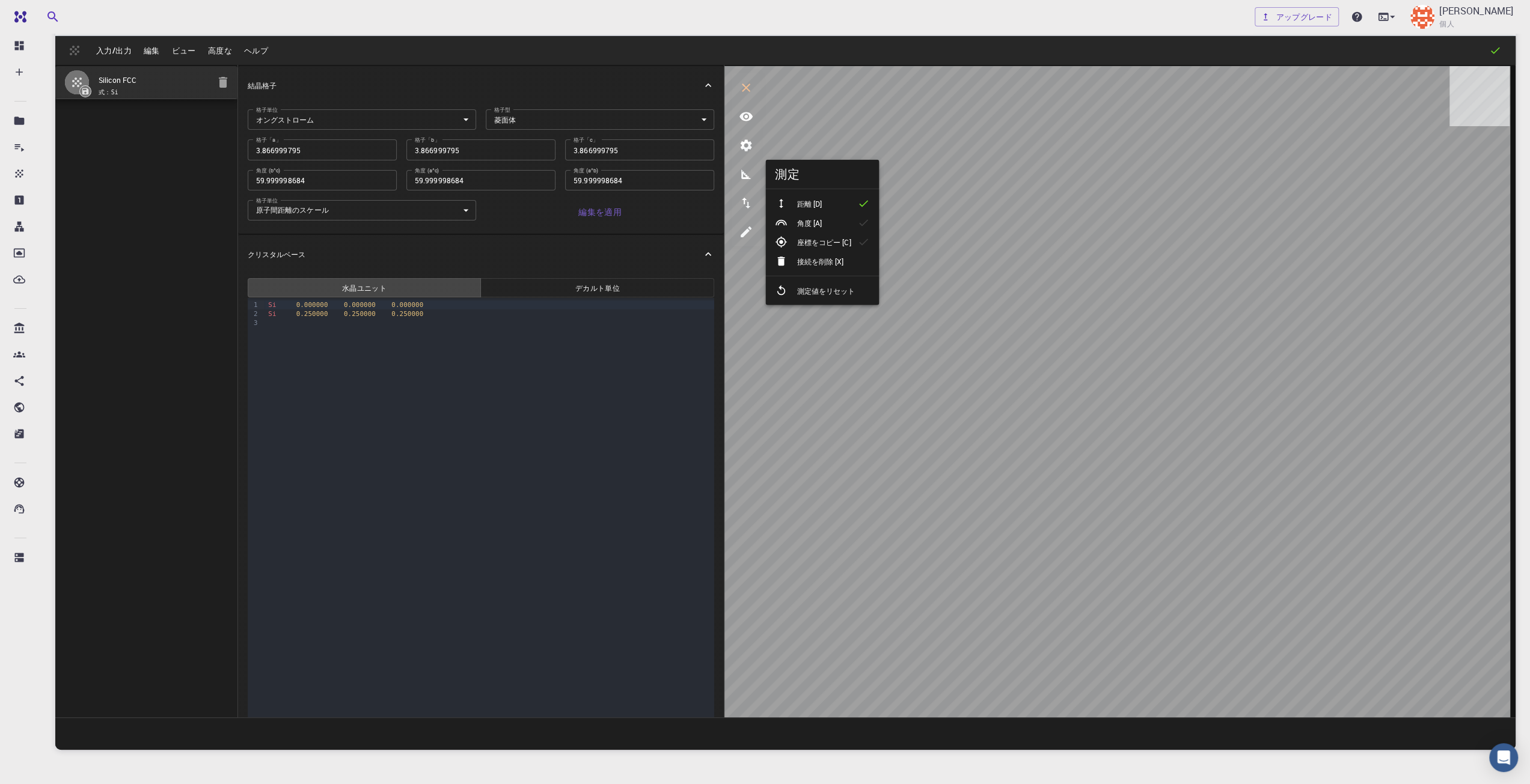
click at [798, 227] on p "角度 [A]" at bounding box center [809, 223] width 25 height 11
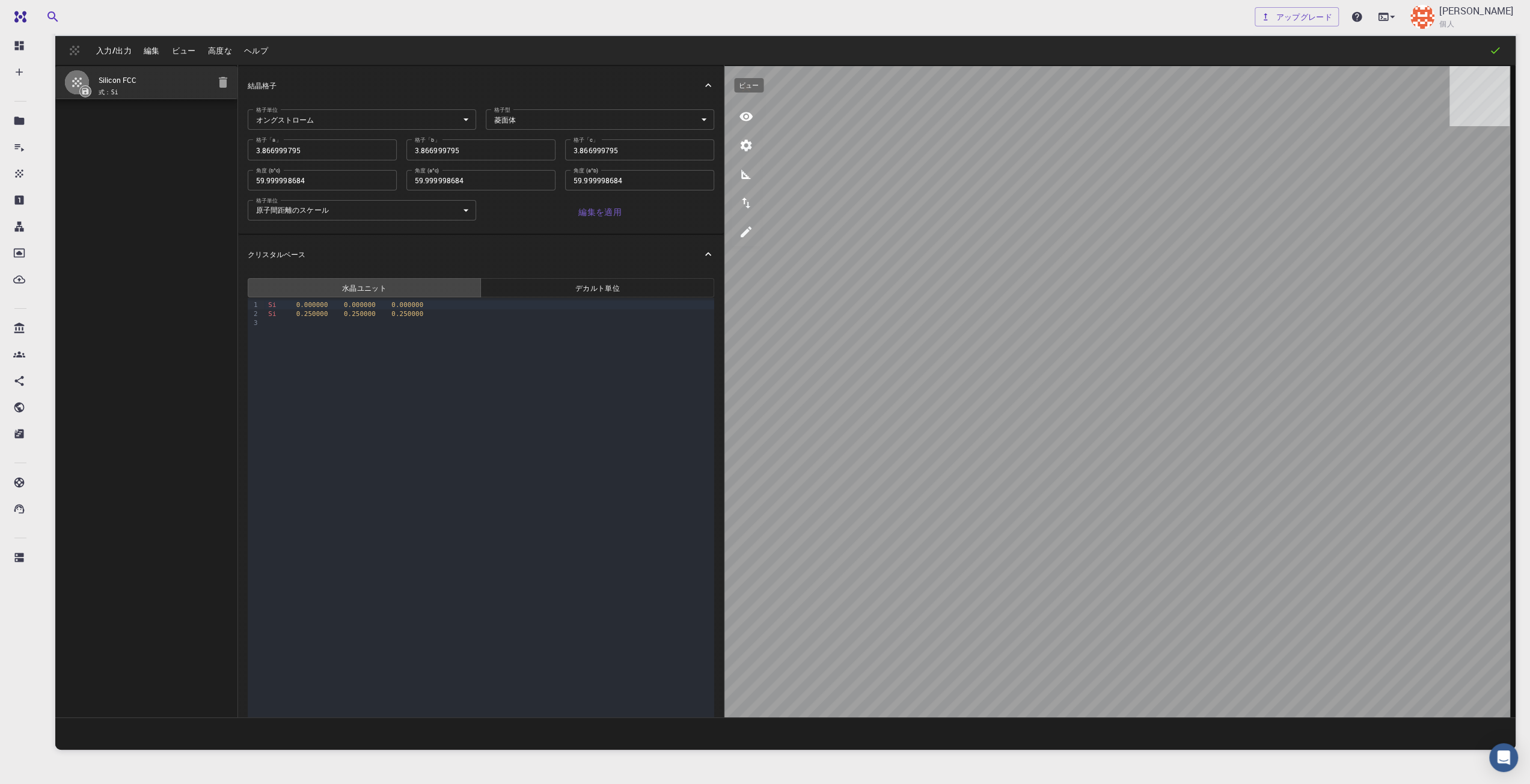
click at [741, 109] on icon "ビュー" at bounding box center [746, 117] width 15 height 15
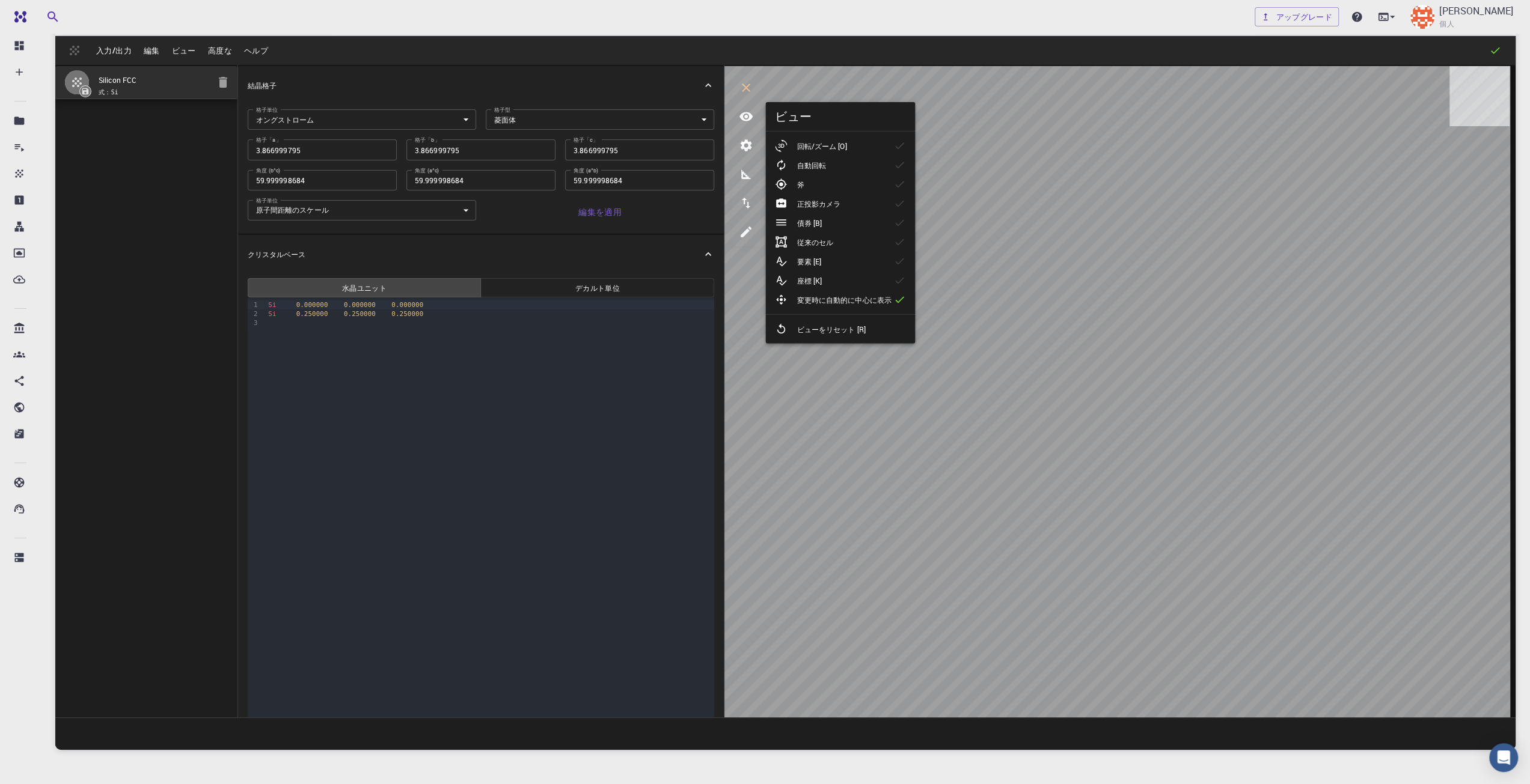
click at [792, 142] on div at bounding box center [786, 146] width 22 height 12
click at [752, 152] on icon "パラメータ" at bounding box center [746, 146] width 15 height 15
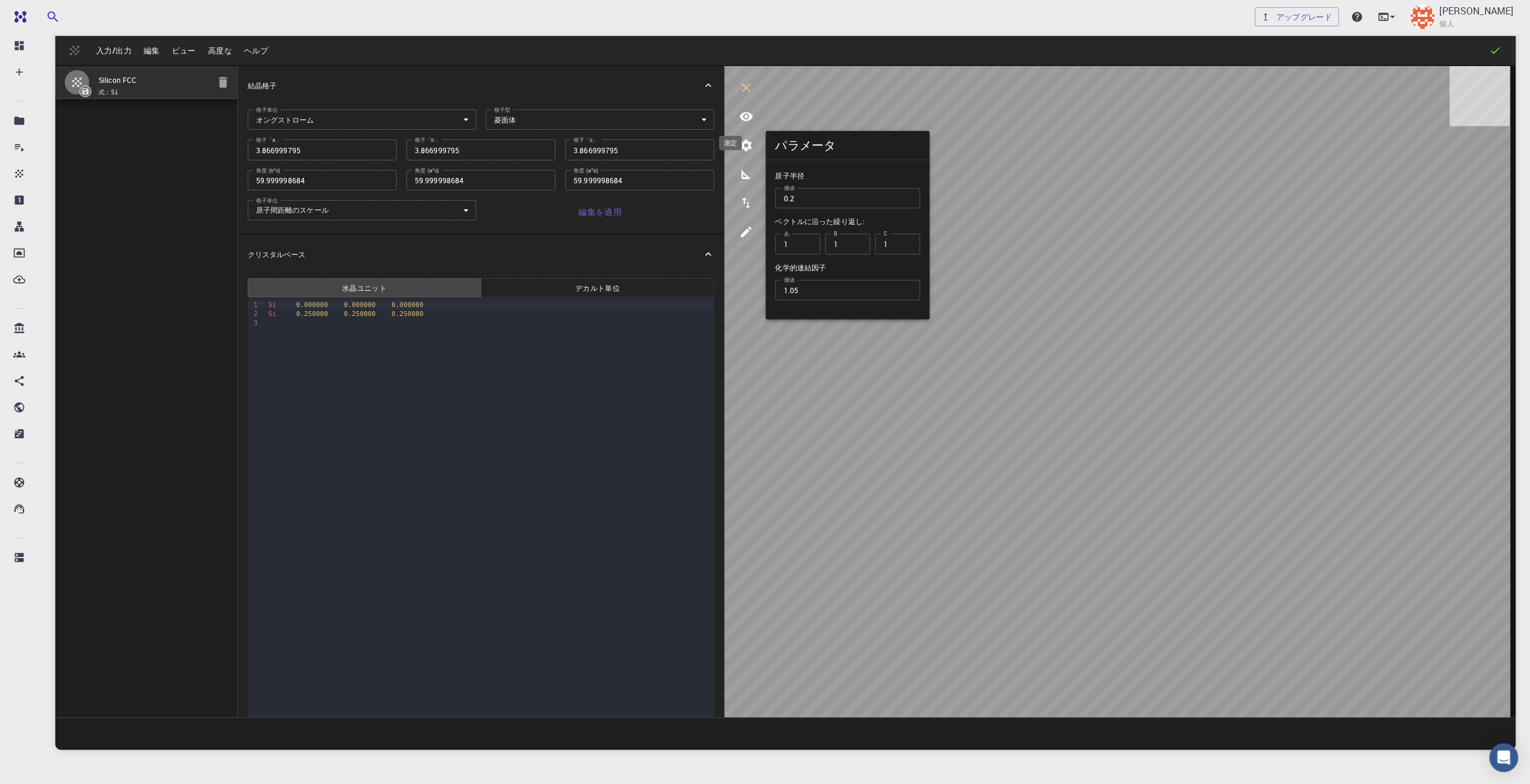
click at [743, 184] on button "測定" at bounding box center [746, 174] width 29 height 29
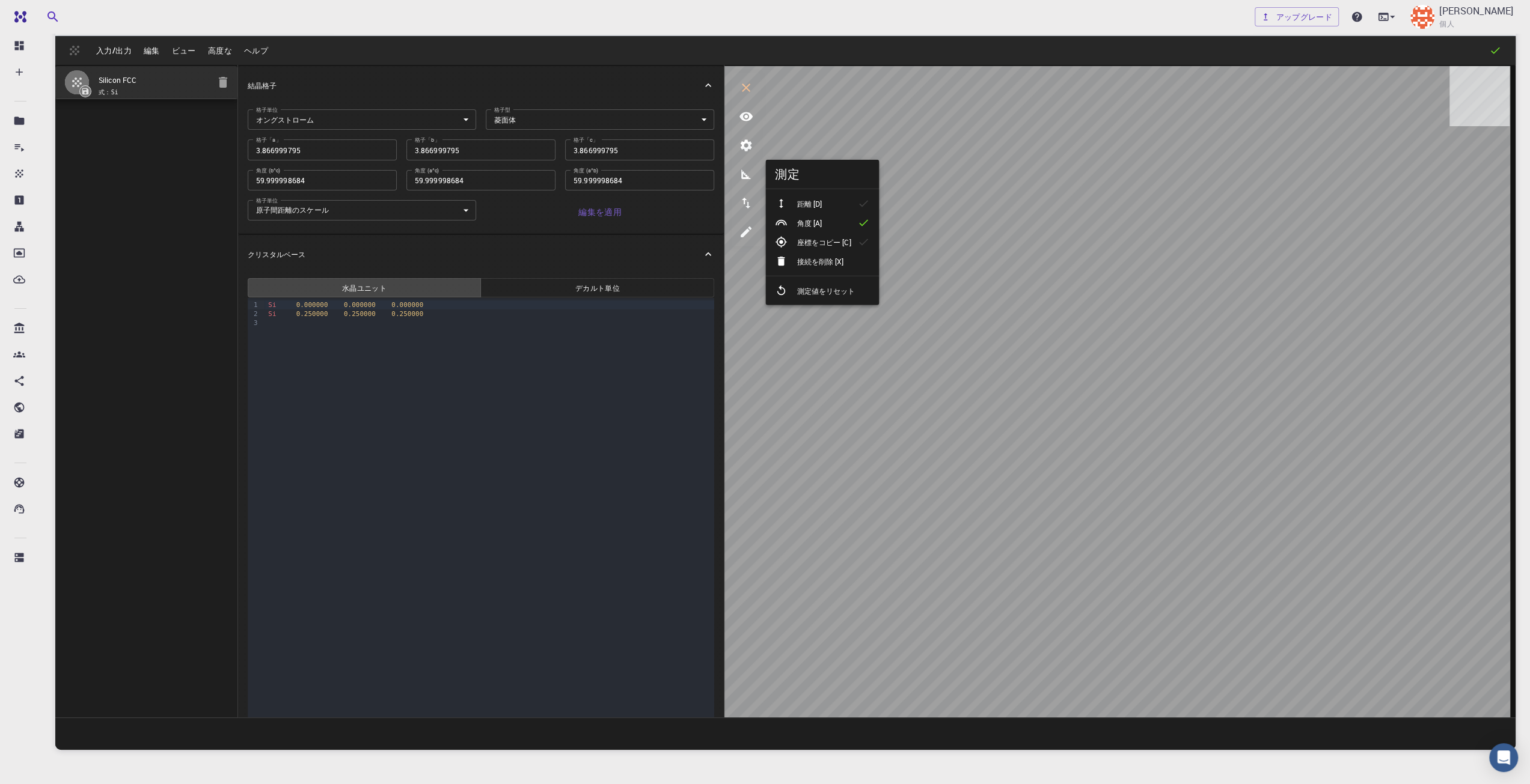
click at [817, 195] on li "距離 [D]" at bounding box center [821, 203] width 113 height 19
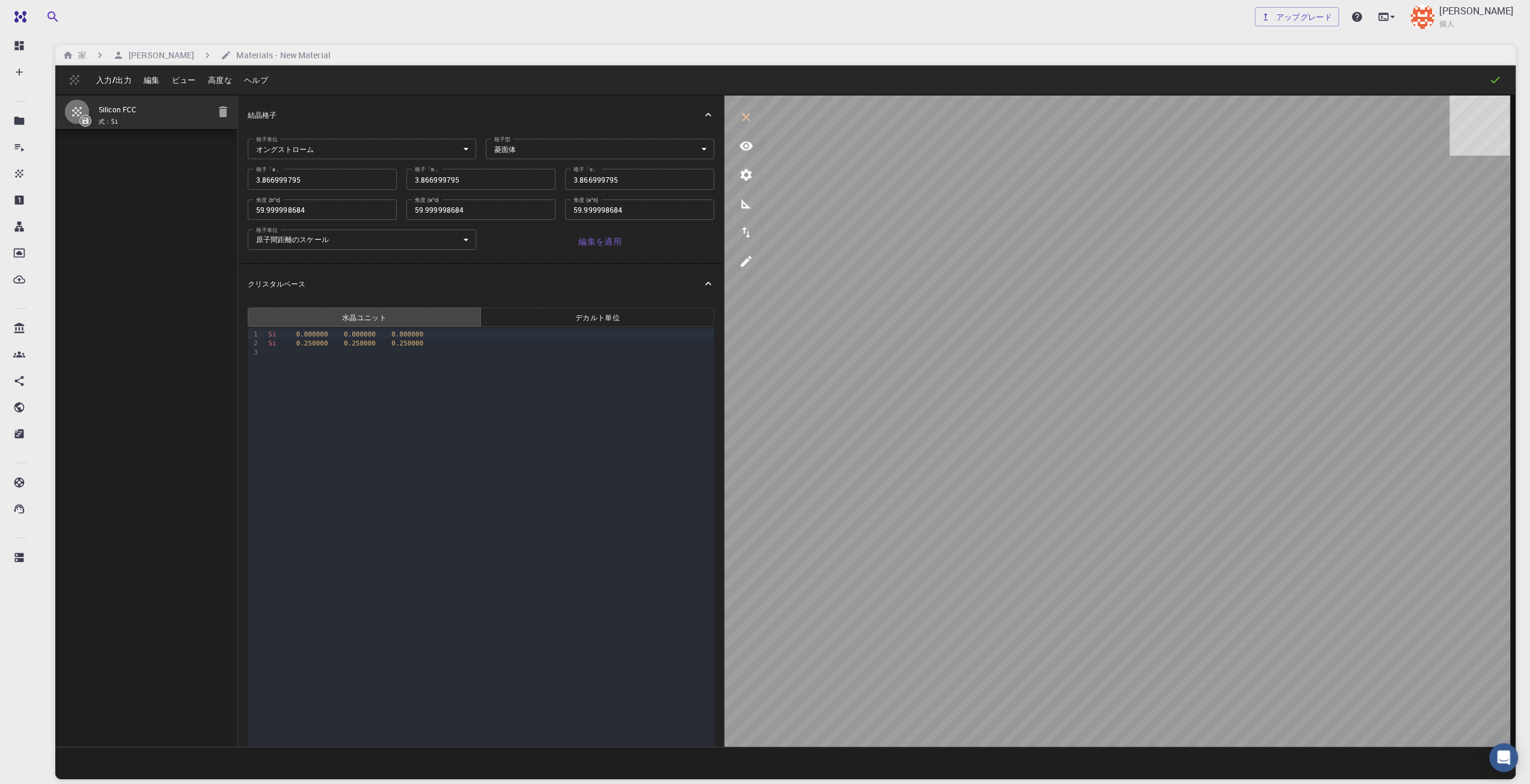
scroll to position [0, 0]
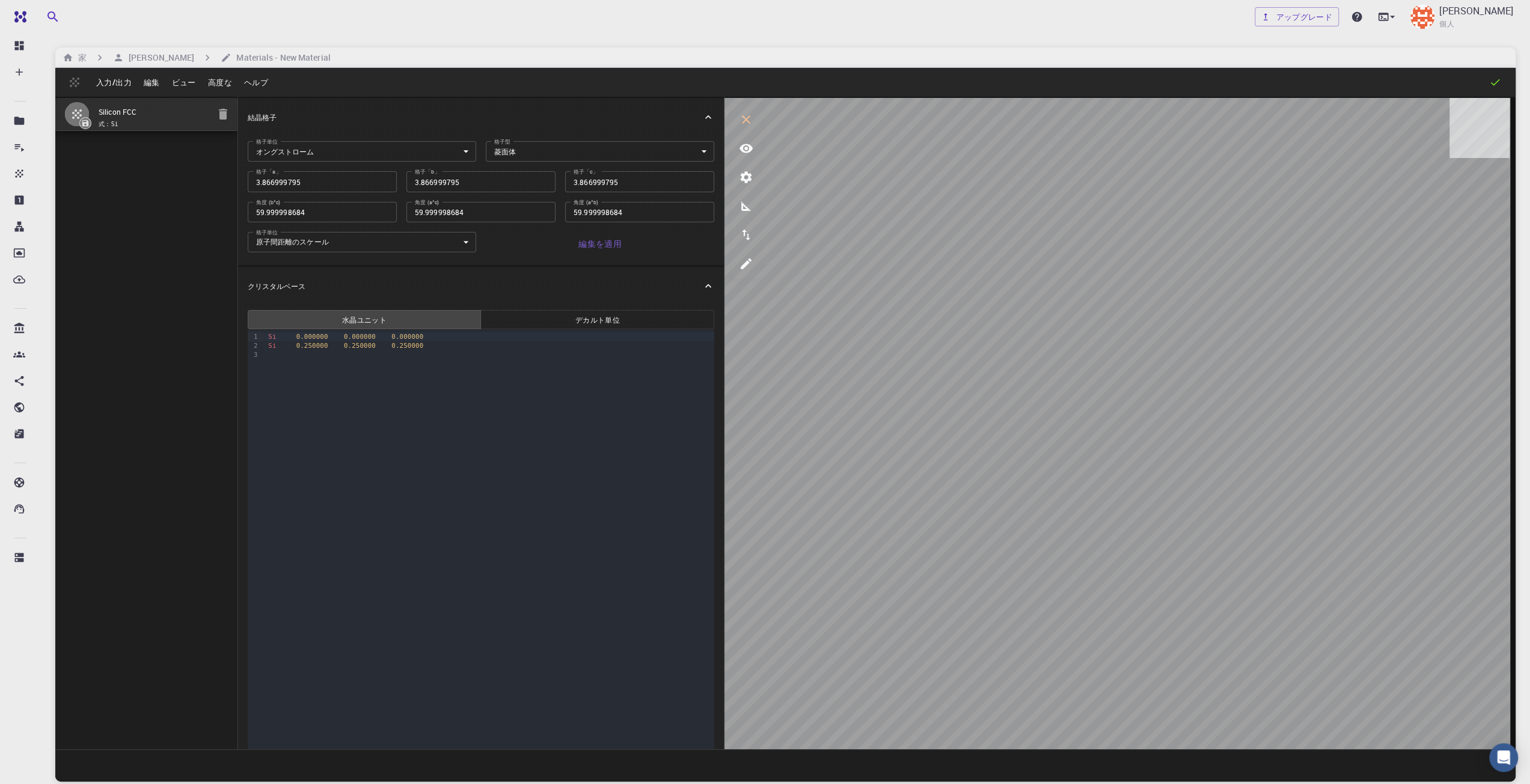
click at [1441, 192] on div at bounding box center [1120, 423] width 791 height 651
click at [118, 68] on div "入力/出力 編集 ビュー 高度な ヘルプ" at bounding box center [785, 82] width 1460 height 29
click at [118, 77] on font "入力/出力" at bounding box center [114, 82] width 36 height 11
drag, startPoint x: 86, startPoint y: 291, endPoint x: 72, endPoint y: 256, distance: 37.7
click at [84, 290] on div at bounding box center [765, 392] width 1530 height 784
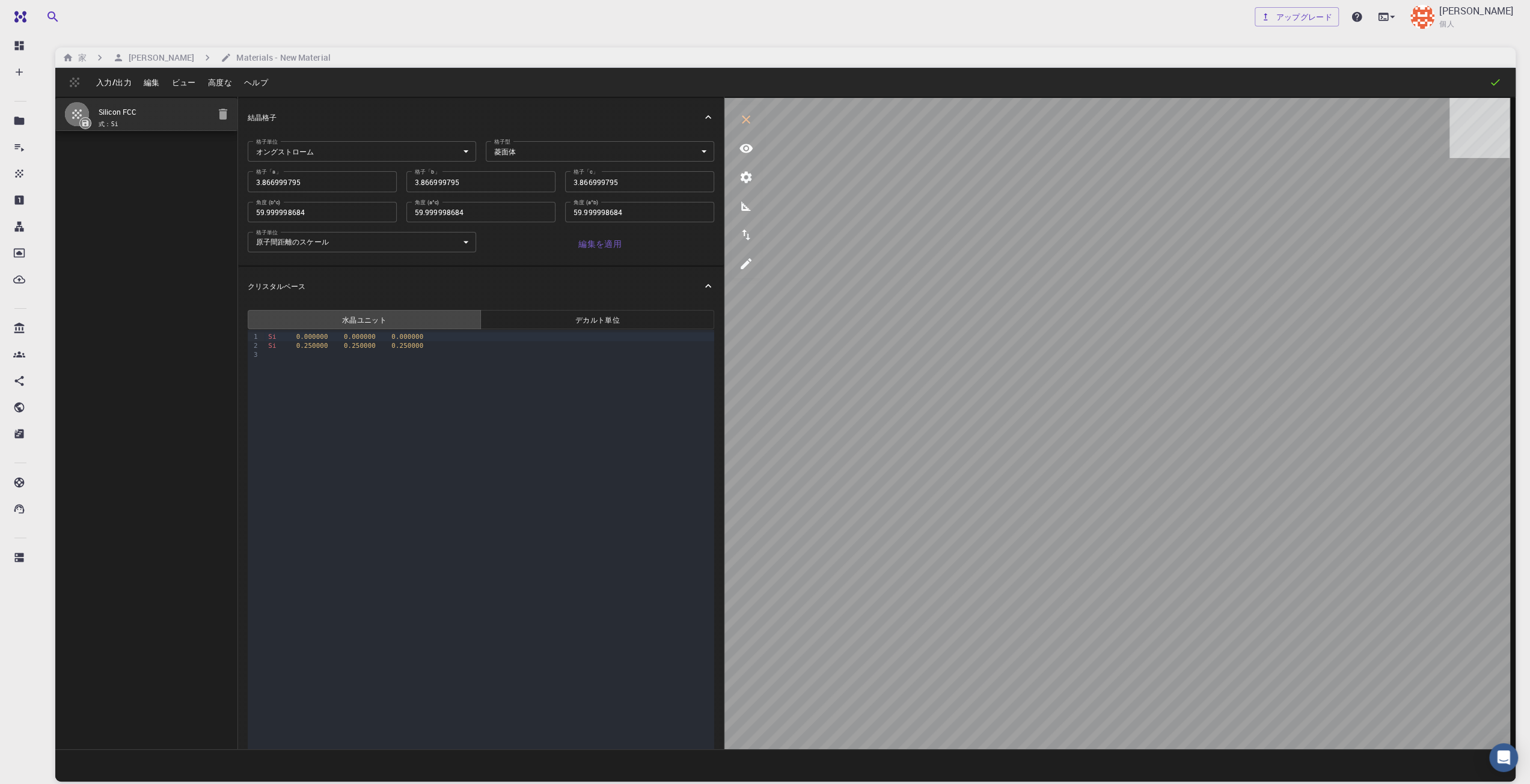
click at [43, 207] on div "アップグレード [PERSON_NAME] 個人 家 [PERSON_NAME] Materials - New Material 入力/出力 編集 ビュー …" at bounding box center [786, 437] width 1489 height 875
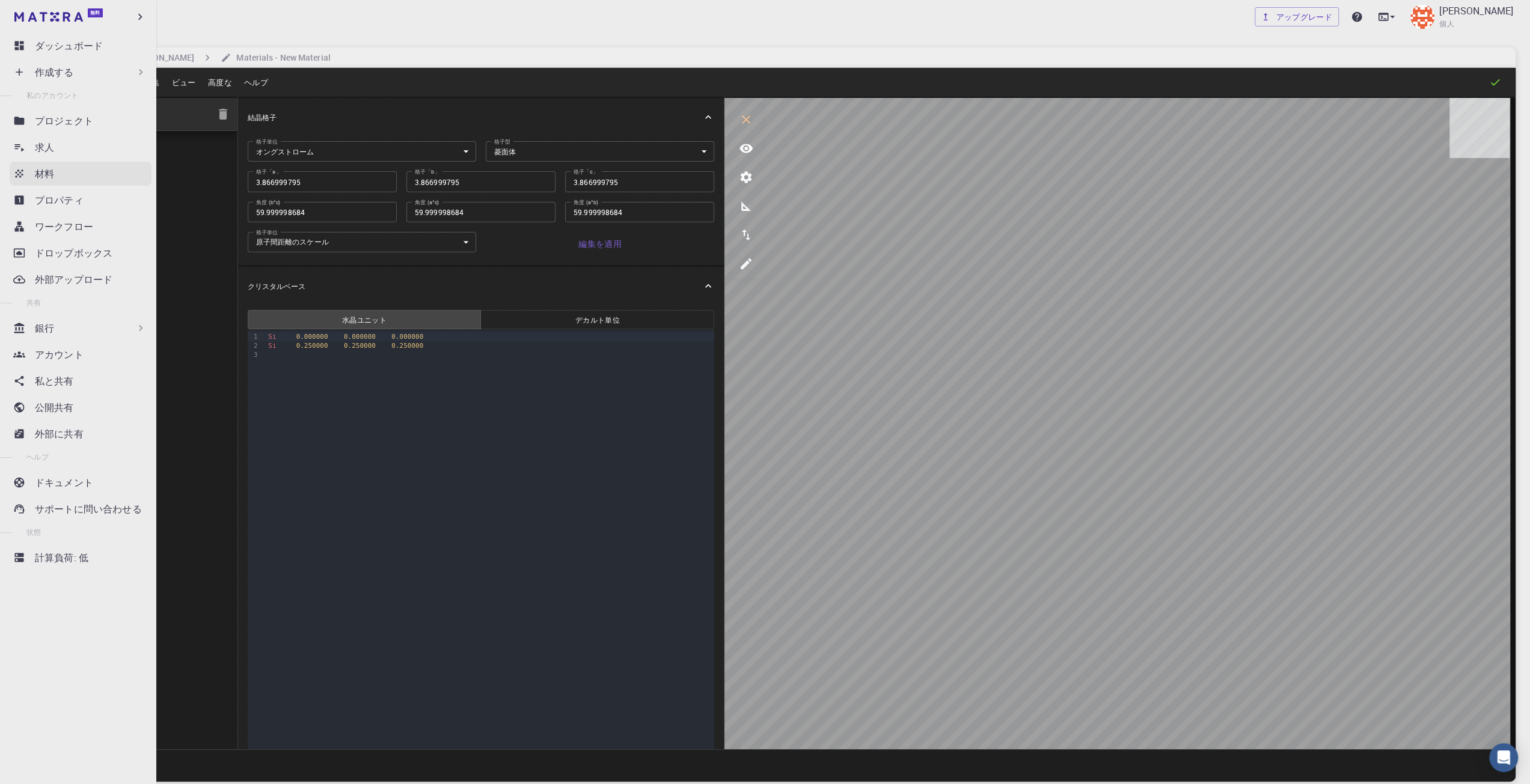
click at [53, 180] on font "材料" at bounding box center [44, 174] width 19 height 13
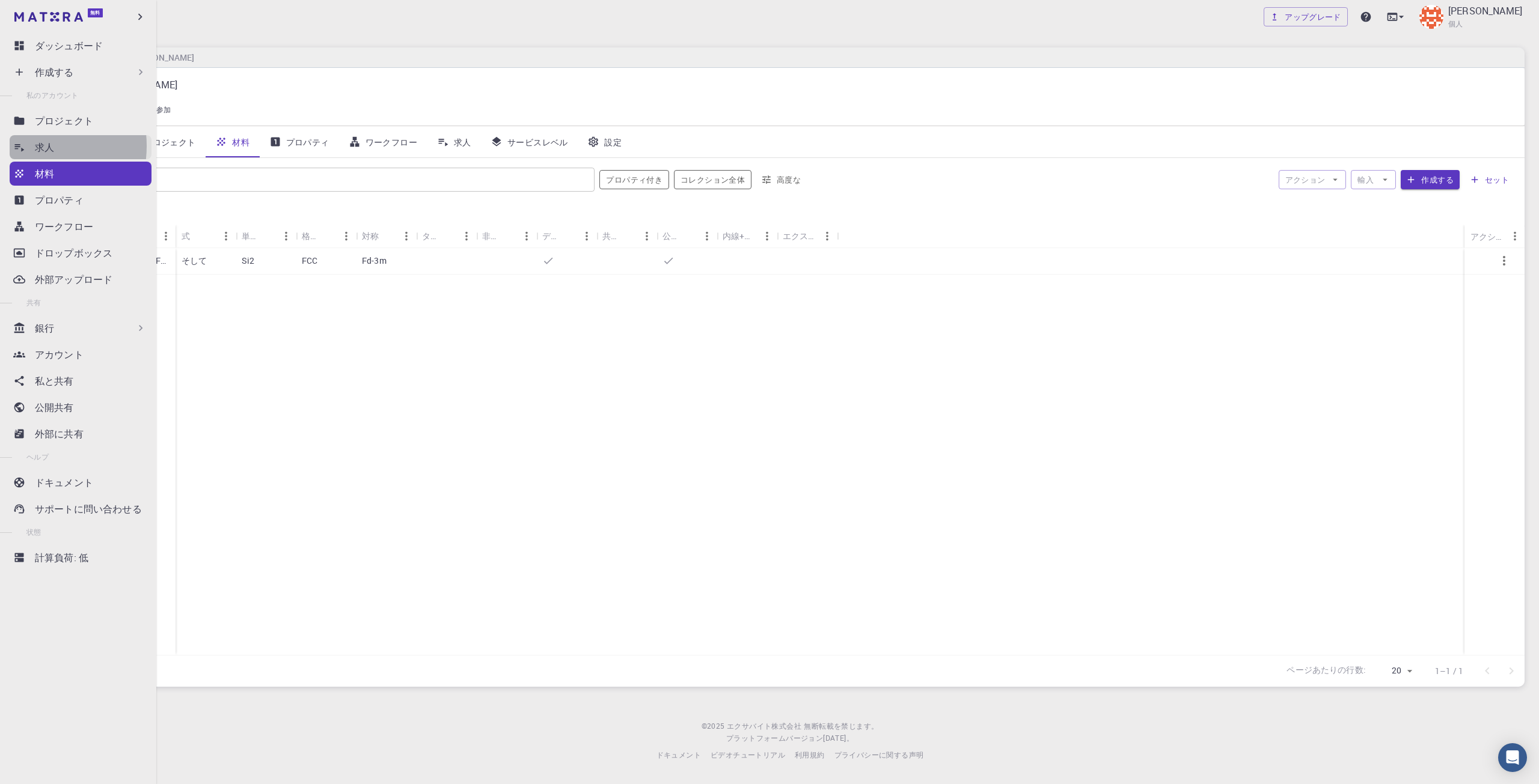
click at [23, 146] on icon at bounding box center [19, 147] width 12 height 12
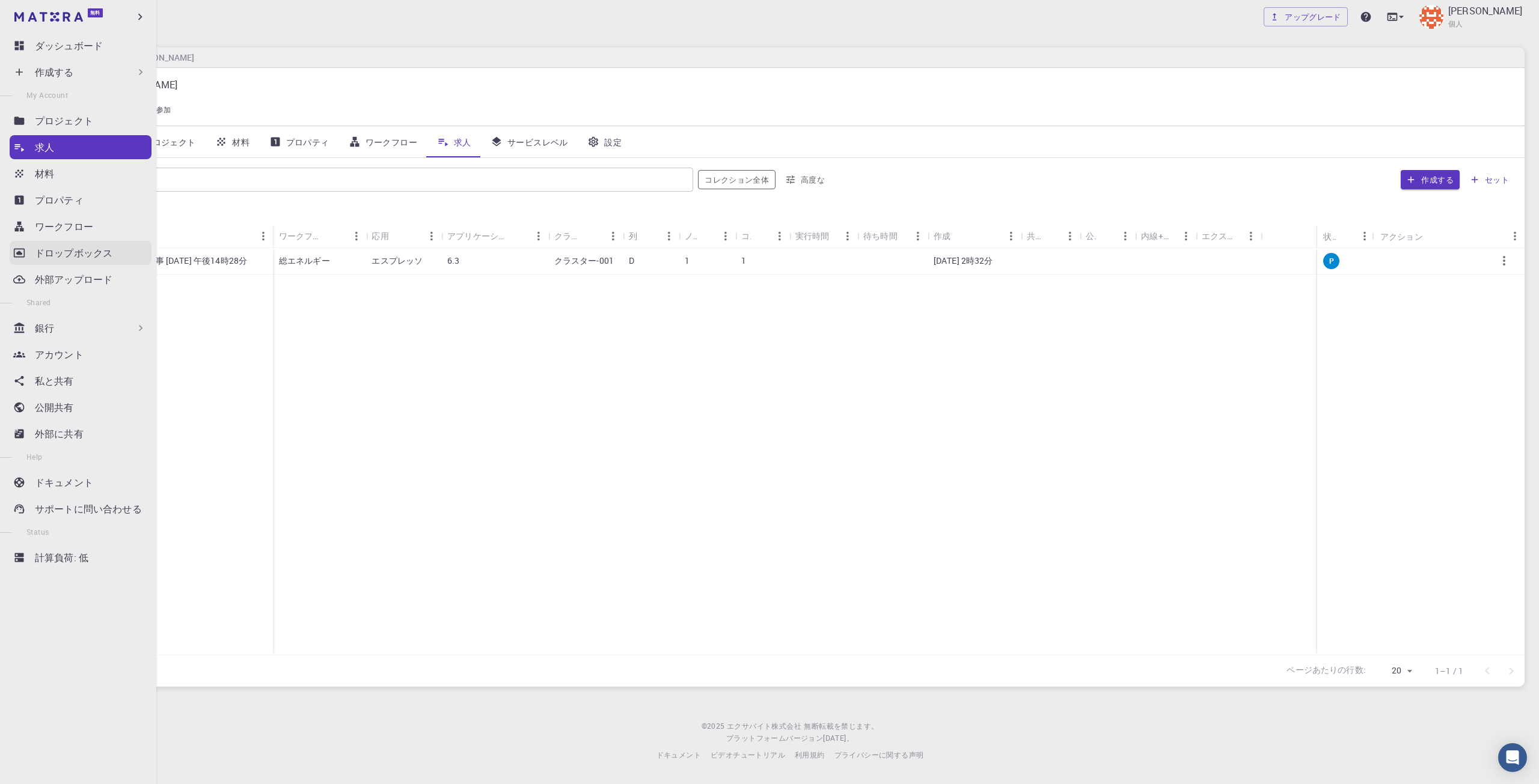
click at [32, 258] on link "ドロップボックス" at bounding box center [81, 253] width 142 height 24
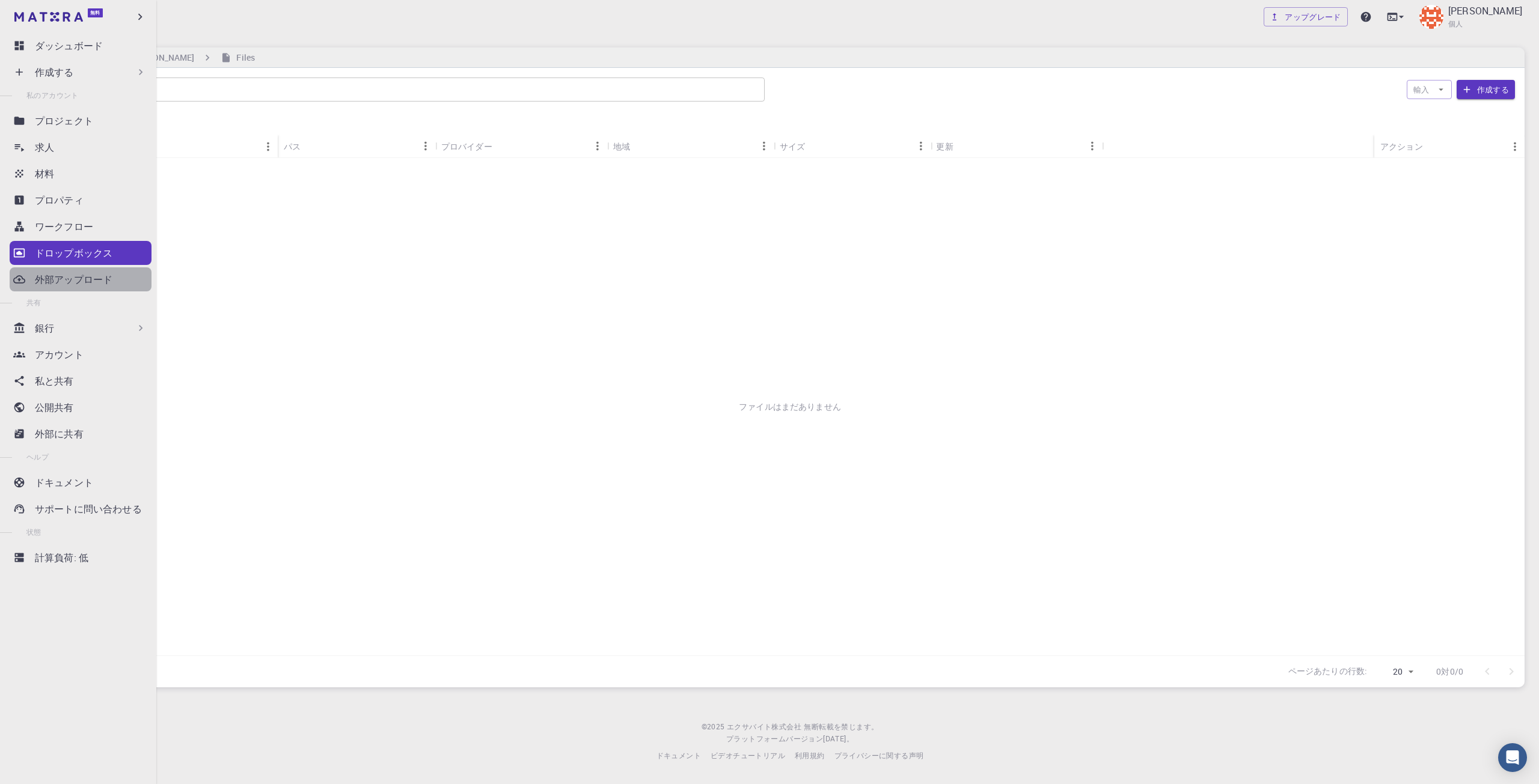
click at [95, 290] on link "外部アップロード" at bounding box center [81, 280] width 142 height 24
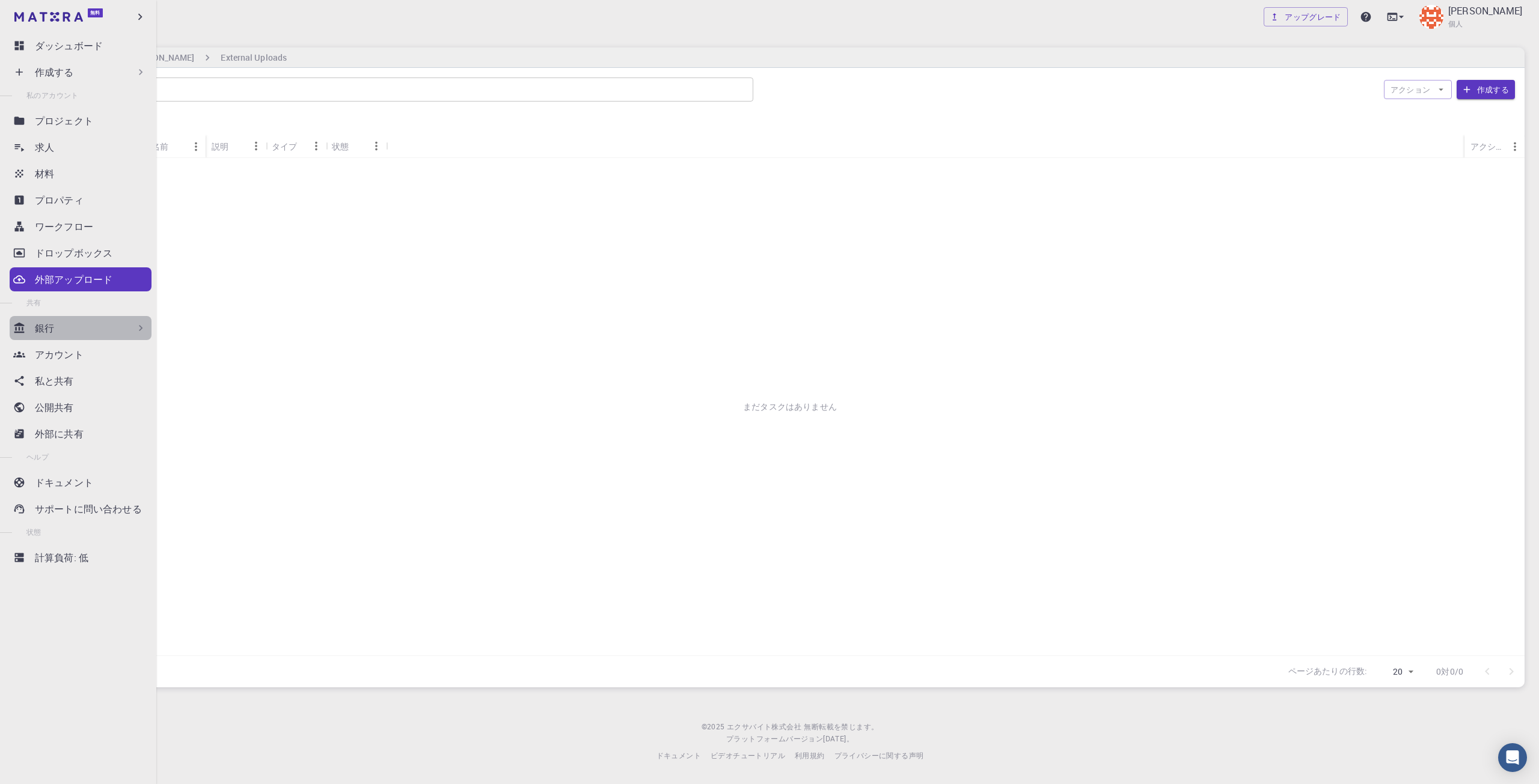
click at [101, 327] on div "銀行" at bounding box center [91, 328] width 112 height 15
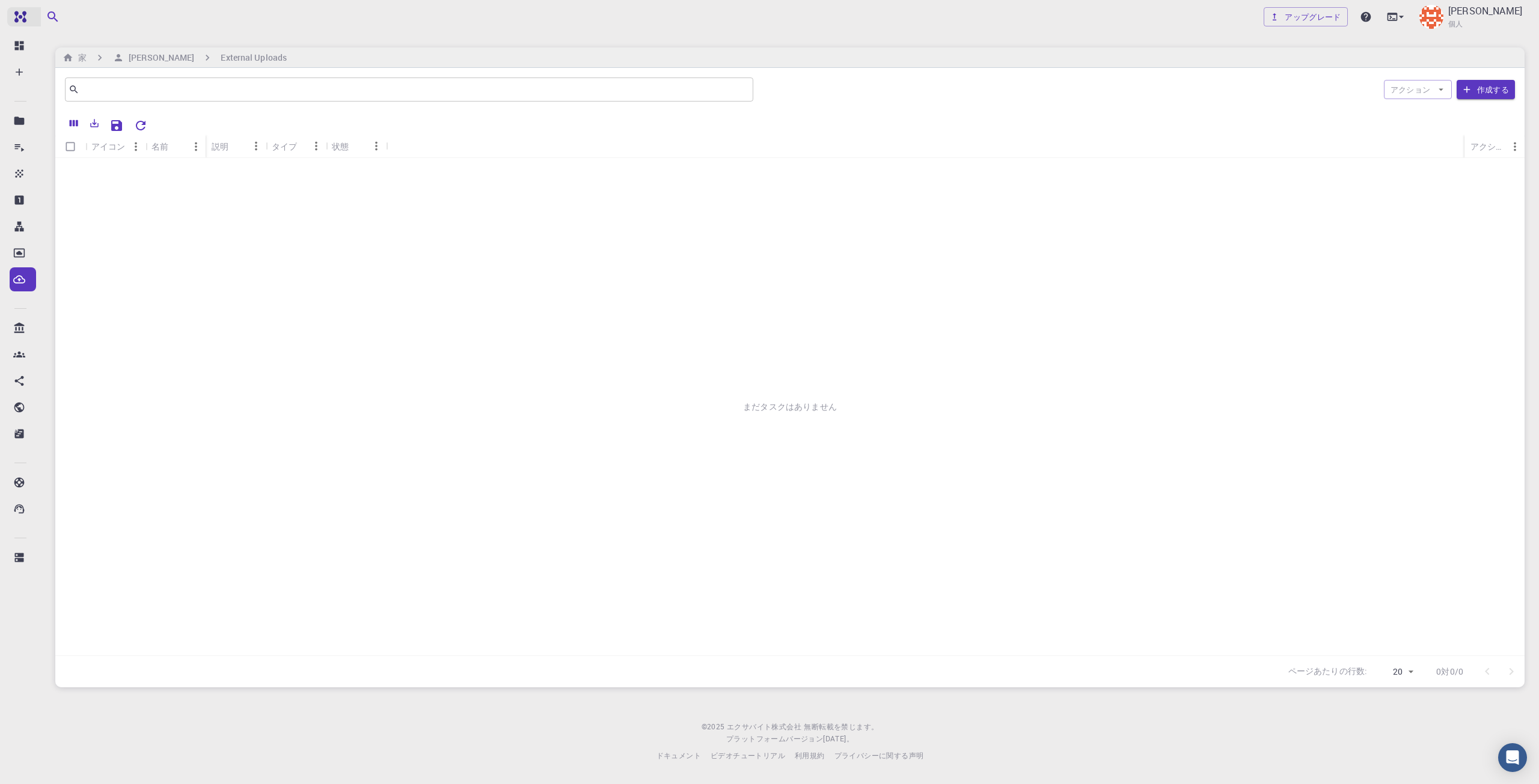
drag, startPoint x: 155, startPoint y: 55, endPoint x: 30, endPoint y: 13, distance: 131.9
click at [155, 55] on h6 "[PERSON_NAME]" at bounding box center [159, 58] width 70 height 13
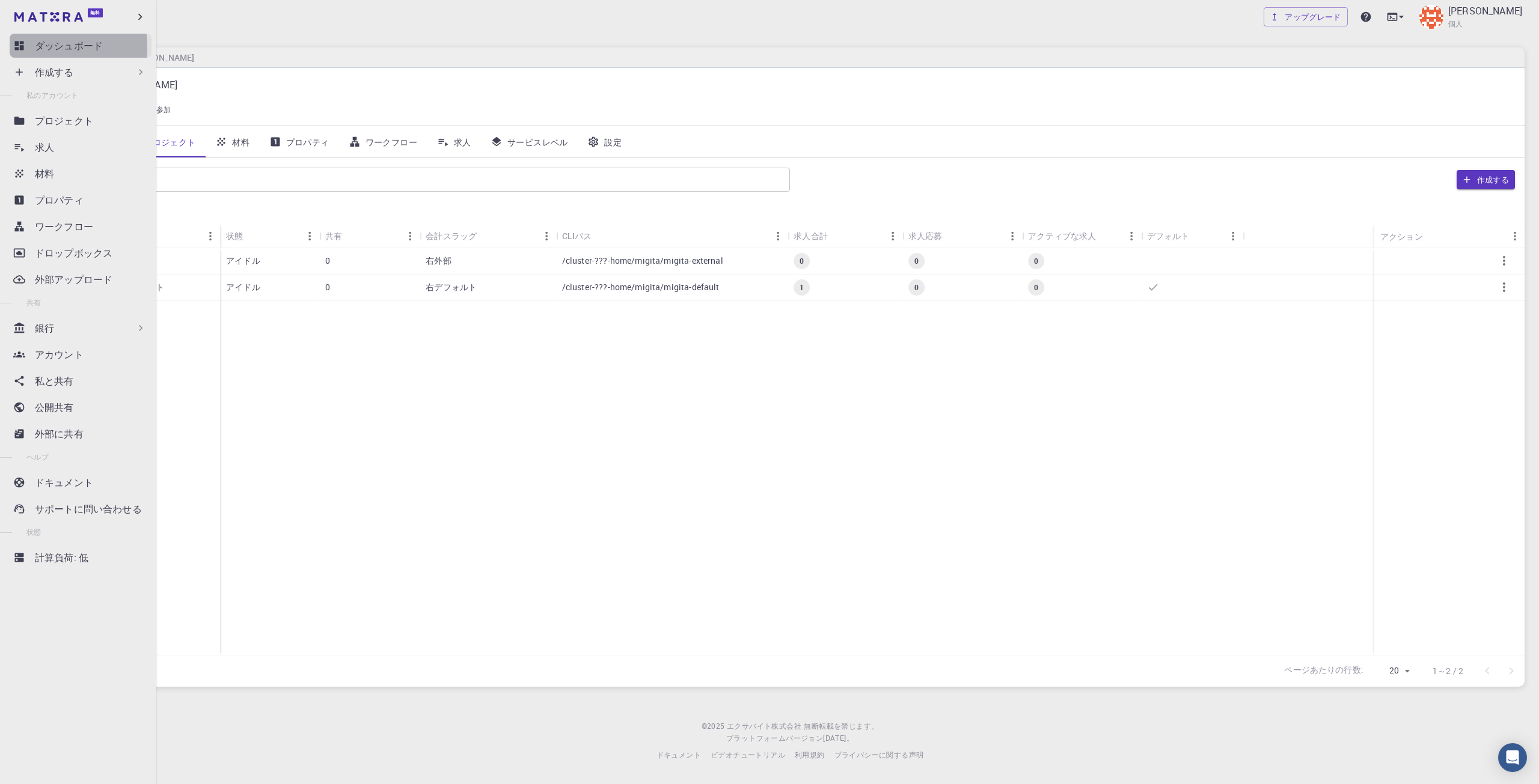
click at [34, 48] on link "ダッシュボード" at bounding box center [81, 46] width 142 height 24
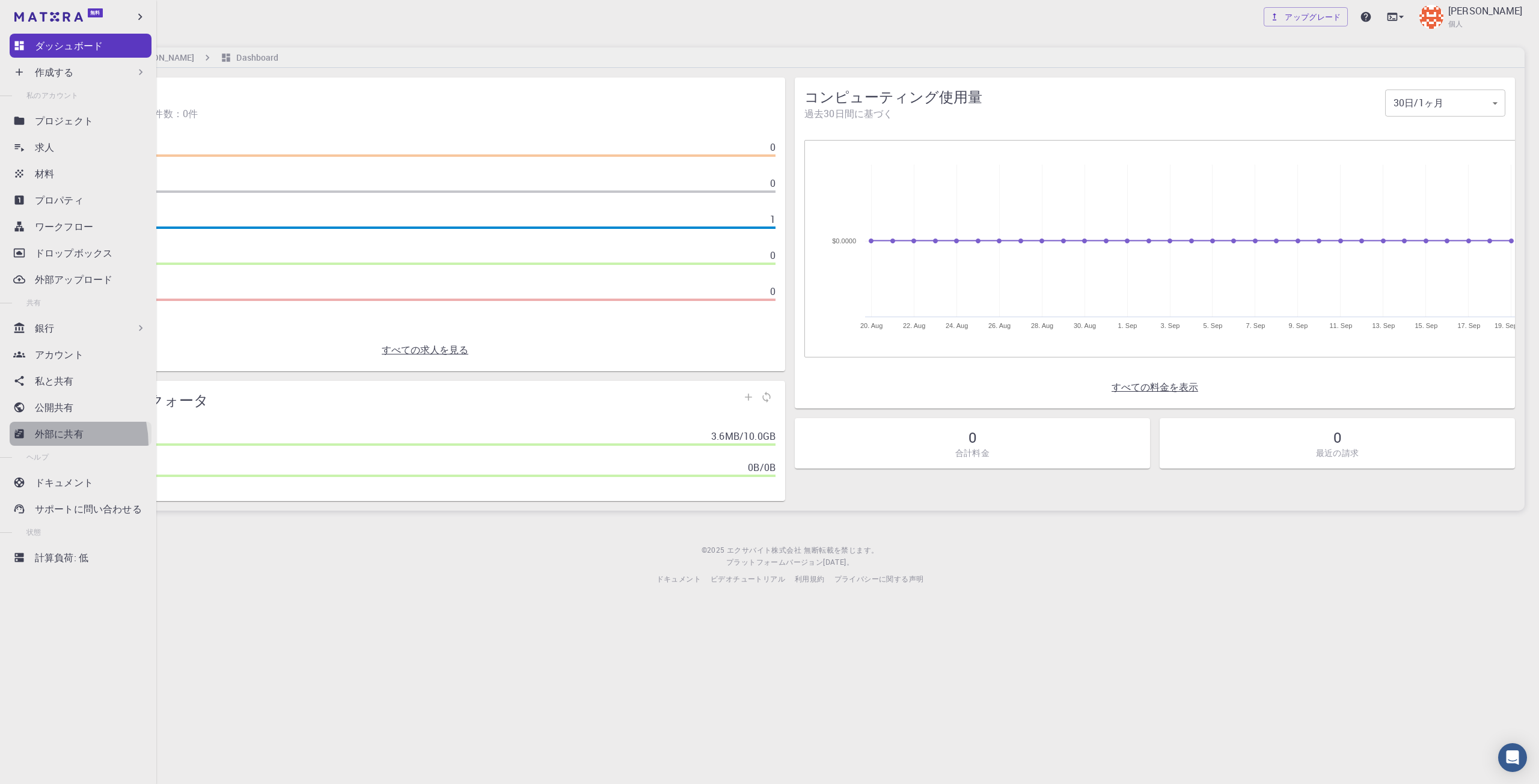
click at [37, 445] on link "外部に共有" at bounding box center [81, 434] width 142 height 24
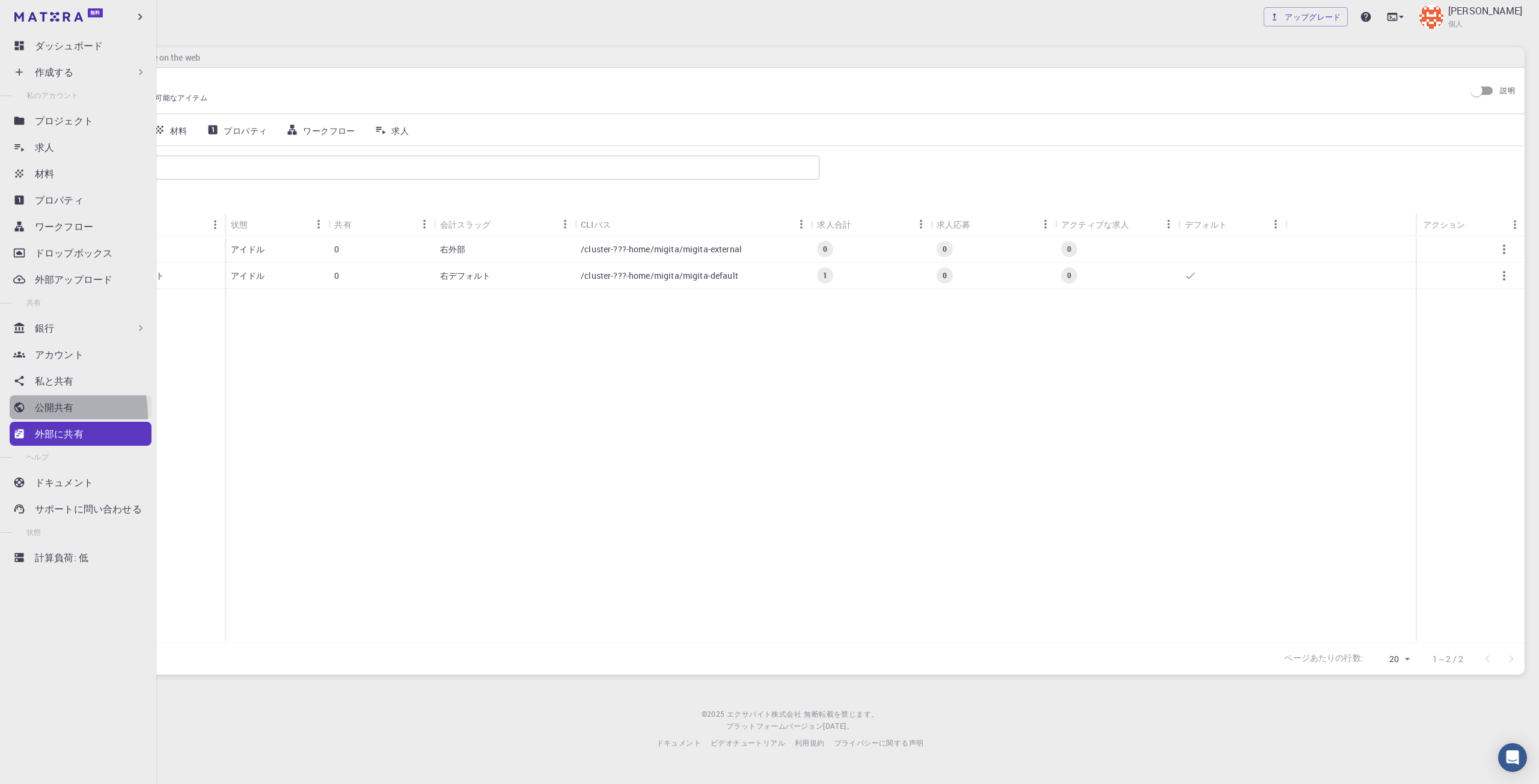
click at [36, 416] on link "公開共有" at bounding box center [81, 408] width 142 height 24
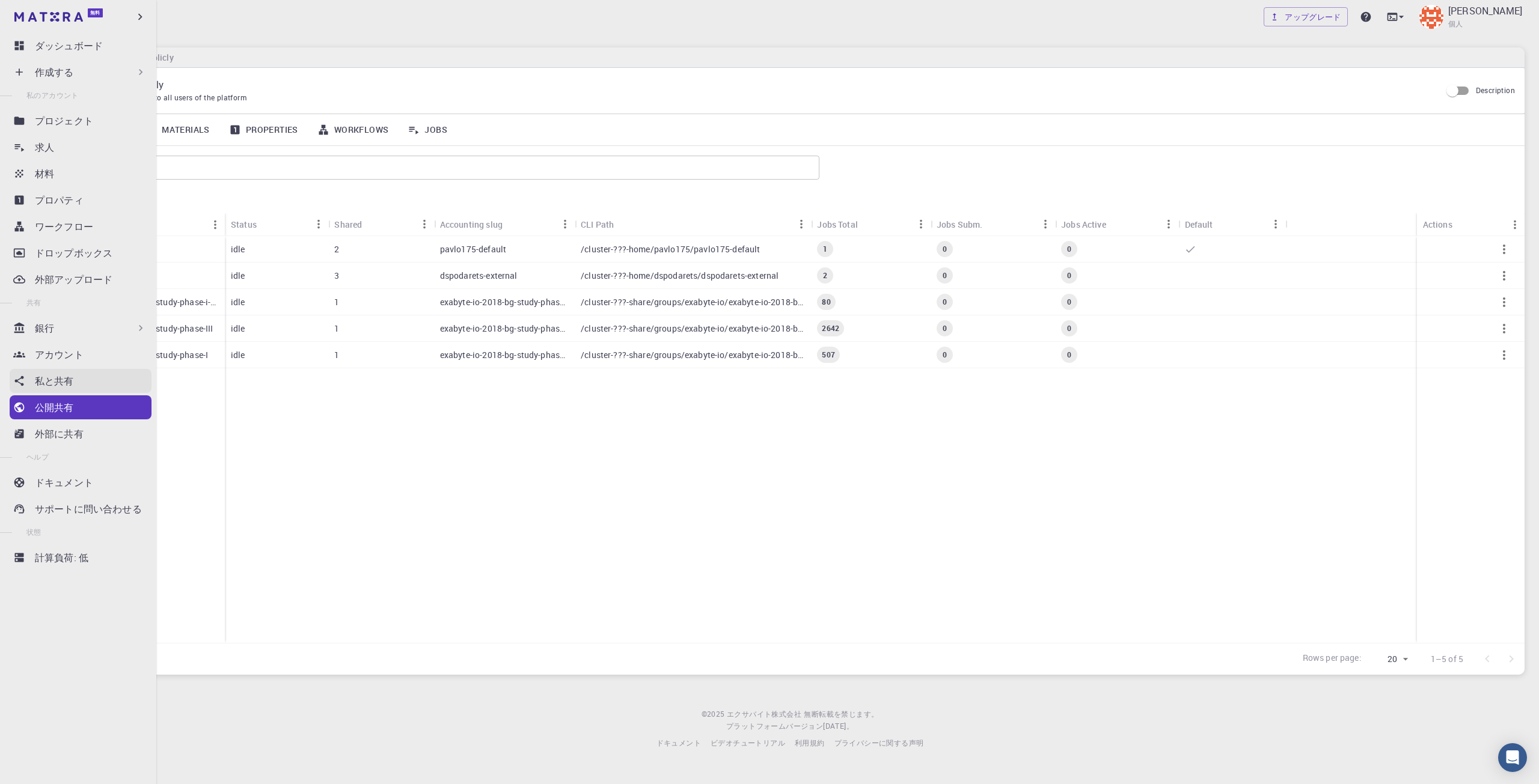
click at [36, 385] on font "私と共有" at bounding box center [54, 381] width 39 height 13
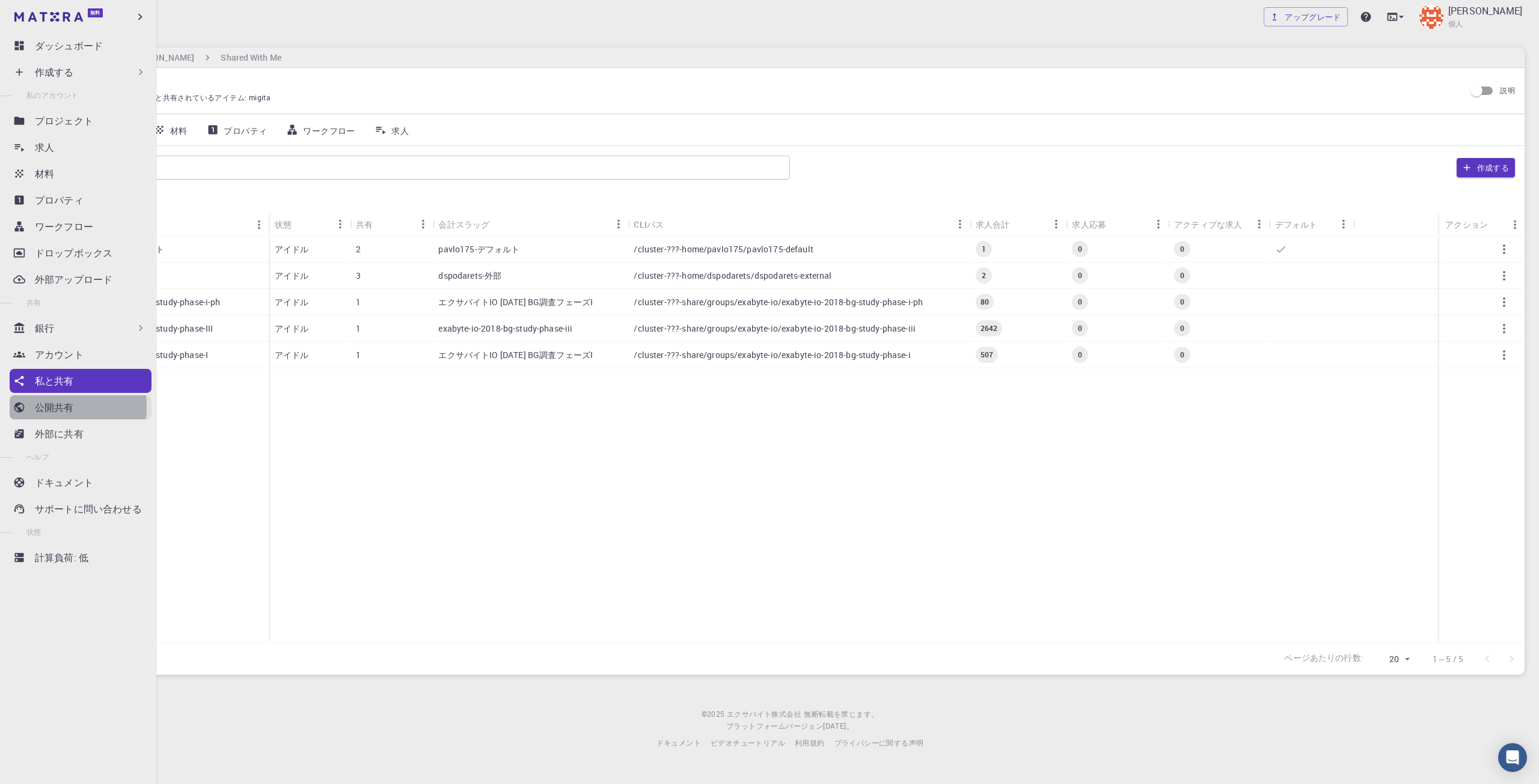
click at [35, 407] on font "公開共有" at bounding box center [54, 408] width 39 height 13
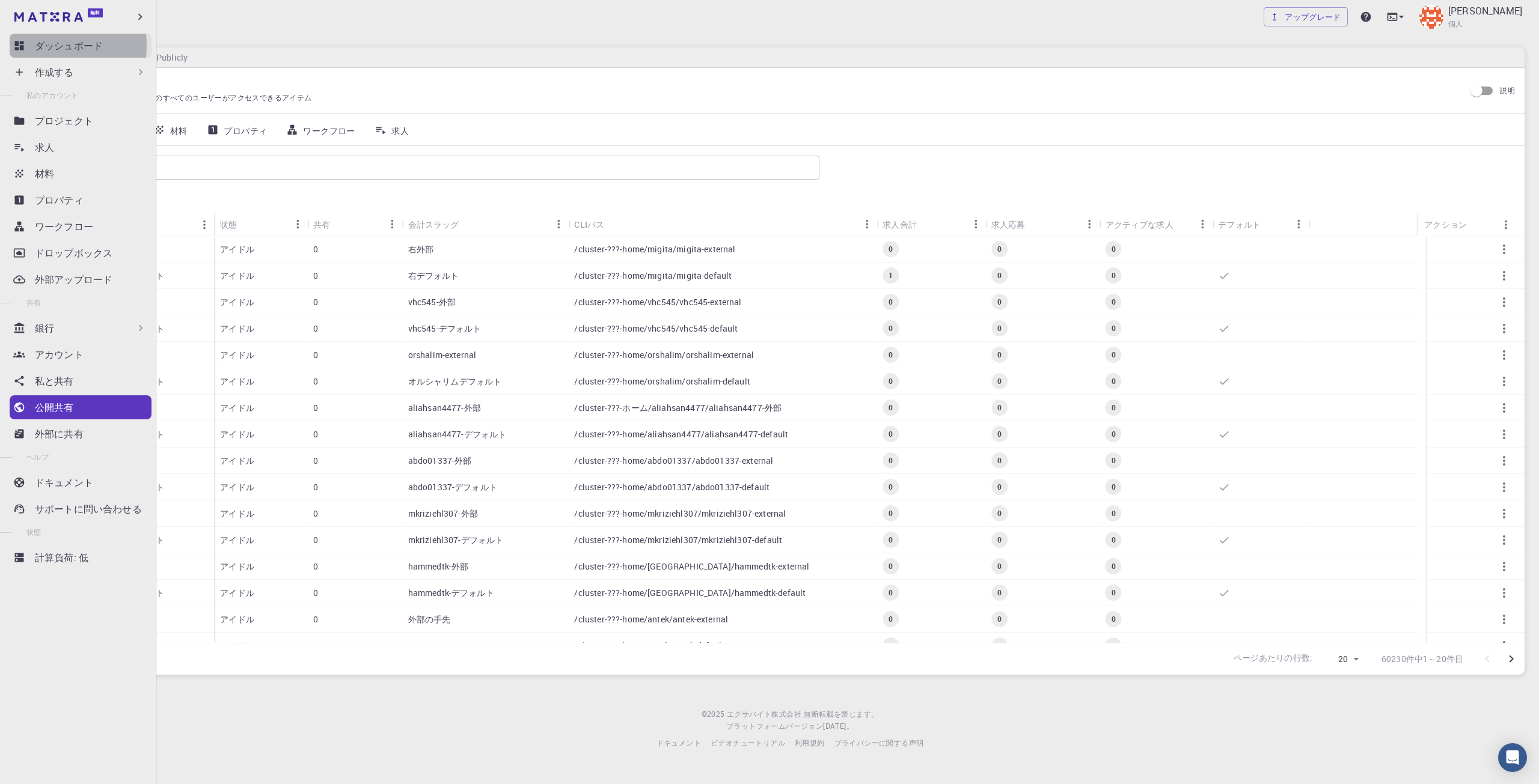
click at [34, 45] on link "ダッシュボード" at bounding box center [81, 46] width 142 height 24
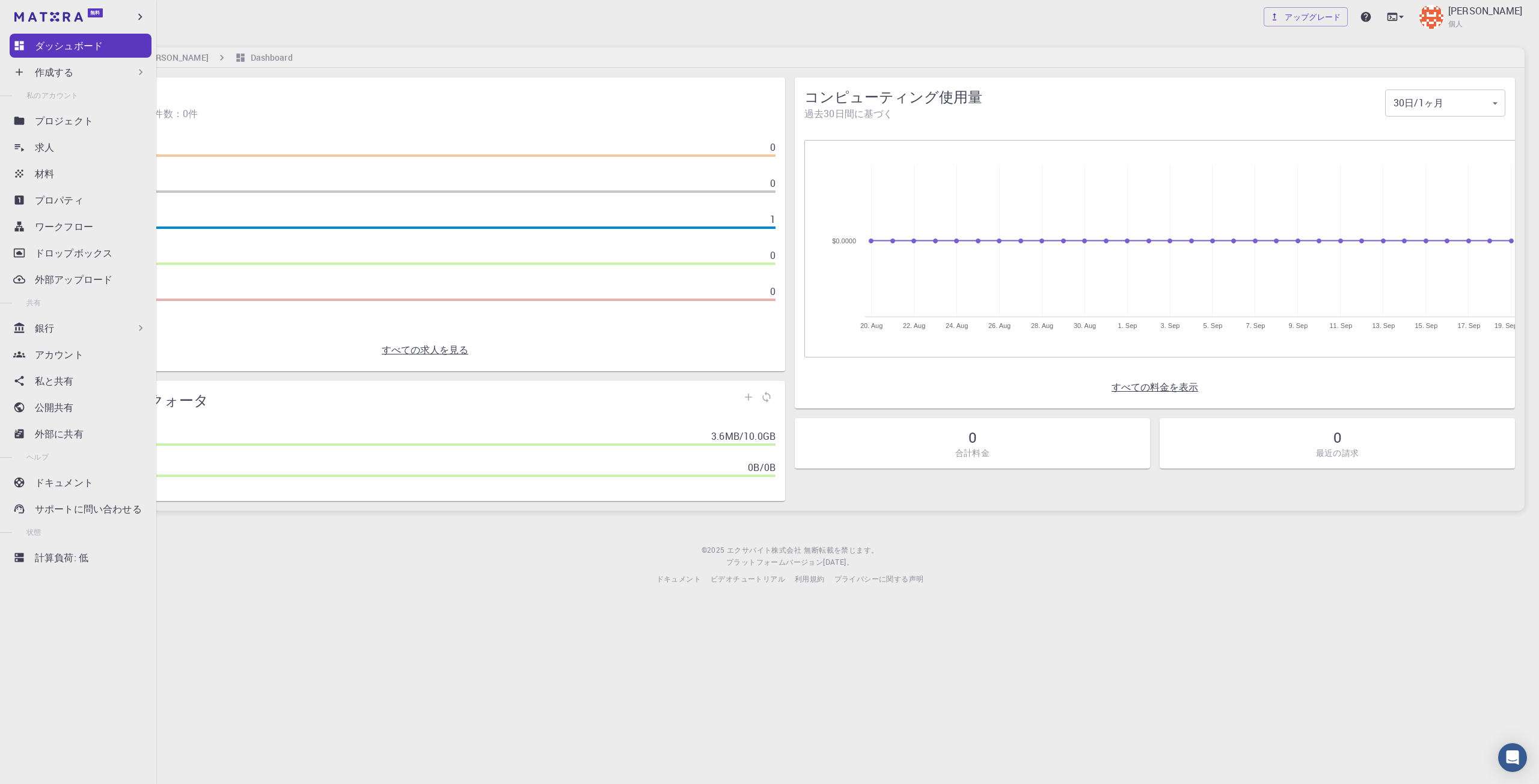
click at [58, 62] on div "作成する" at bounding box center [81, 72] width 142 height 24
click at [15, 62] on div "作成する" at bounding box center [81, 72] width 142 height 24
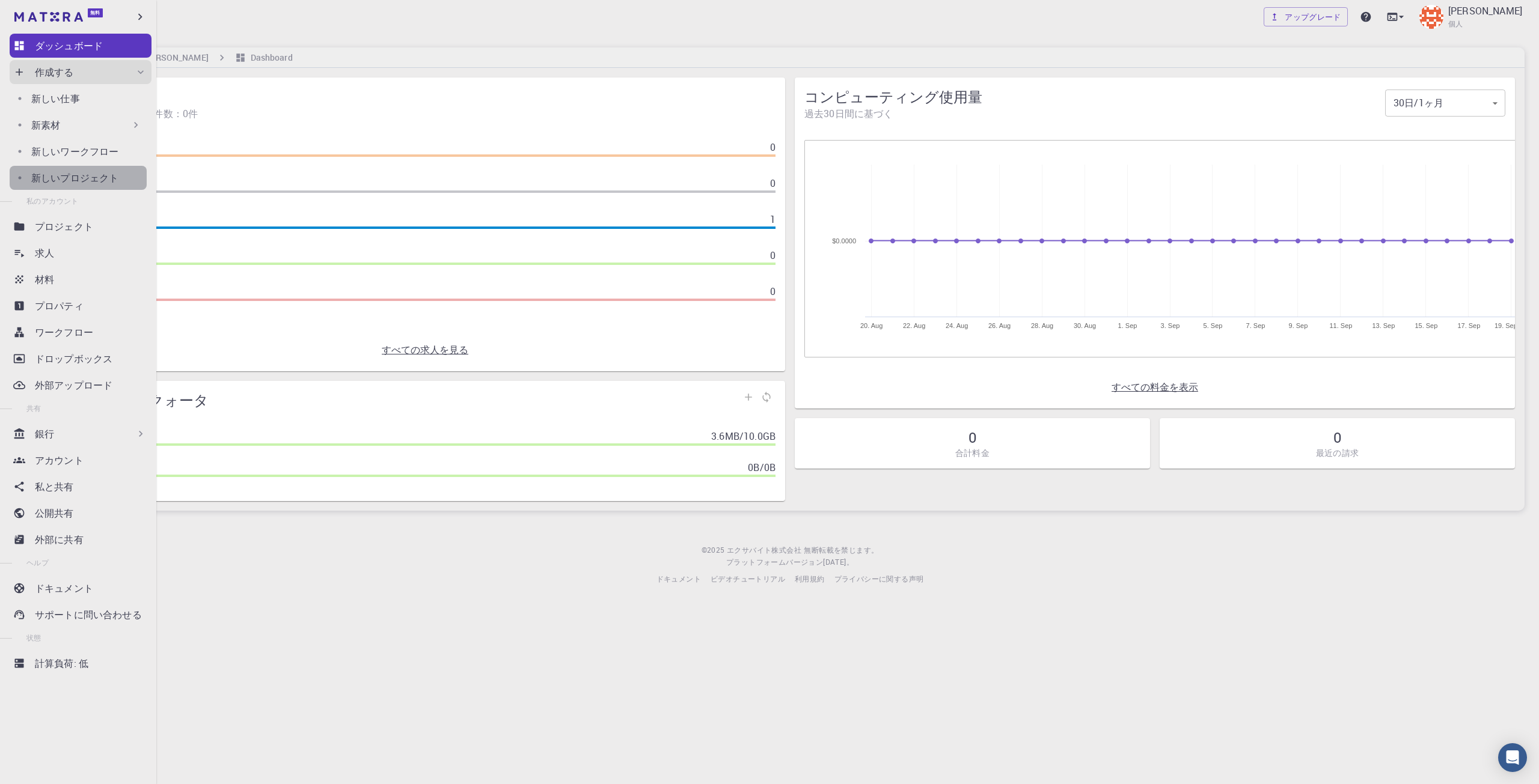
click at [83, 182] on font "新しいプロジェクト" at bounding box center [74, 178] width 87 height 13
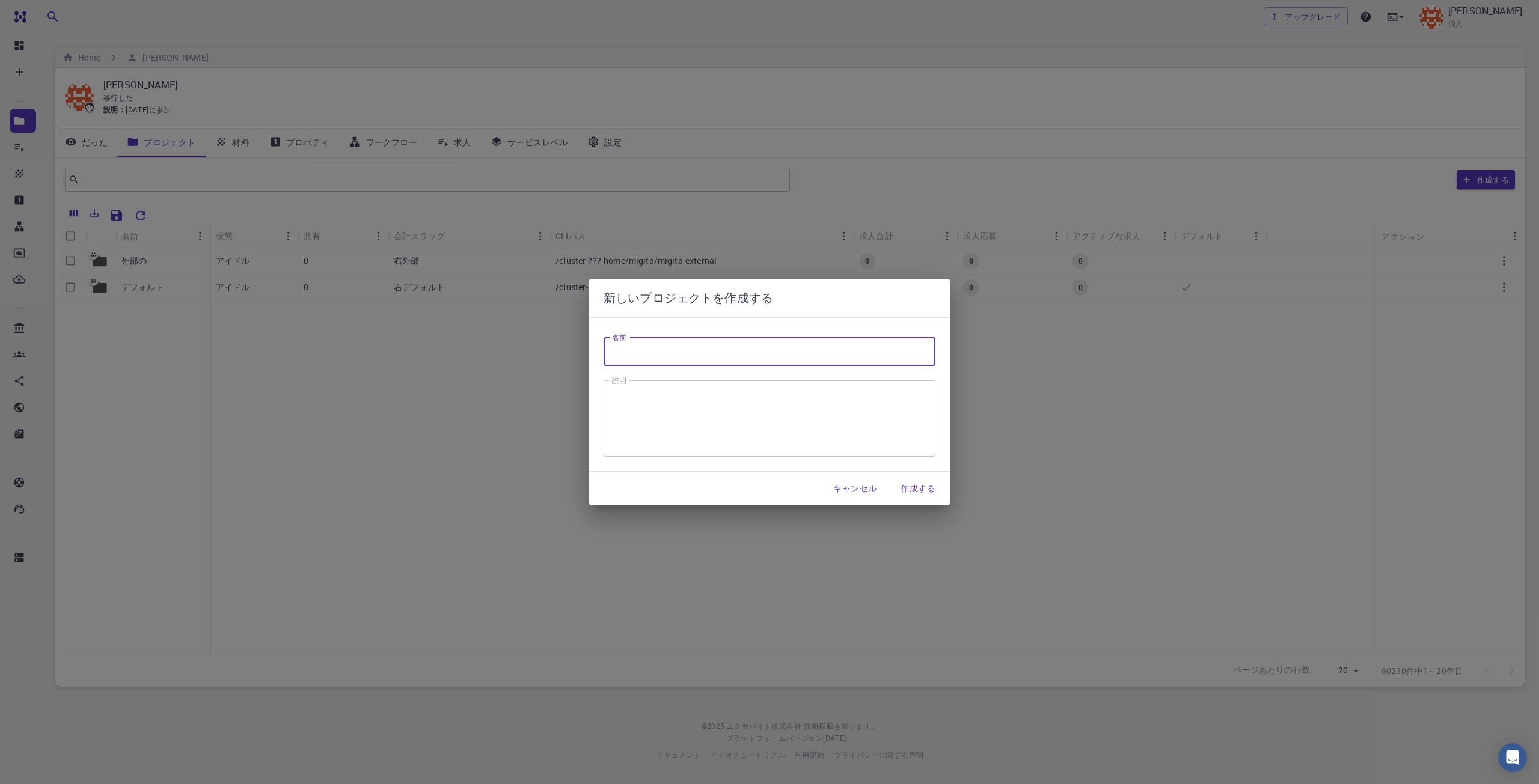
click at [739, 361] on input "名前" at bounding box center [770, 352] width 332 height 29
type input "test"
click at [901, 490] on font "作成する" at bounding box center [918, 488] width 35 height 11
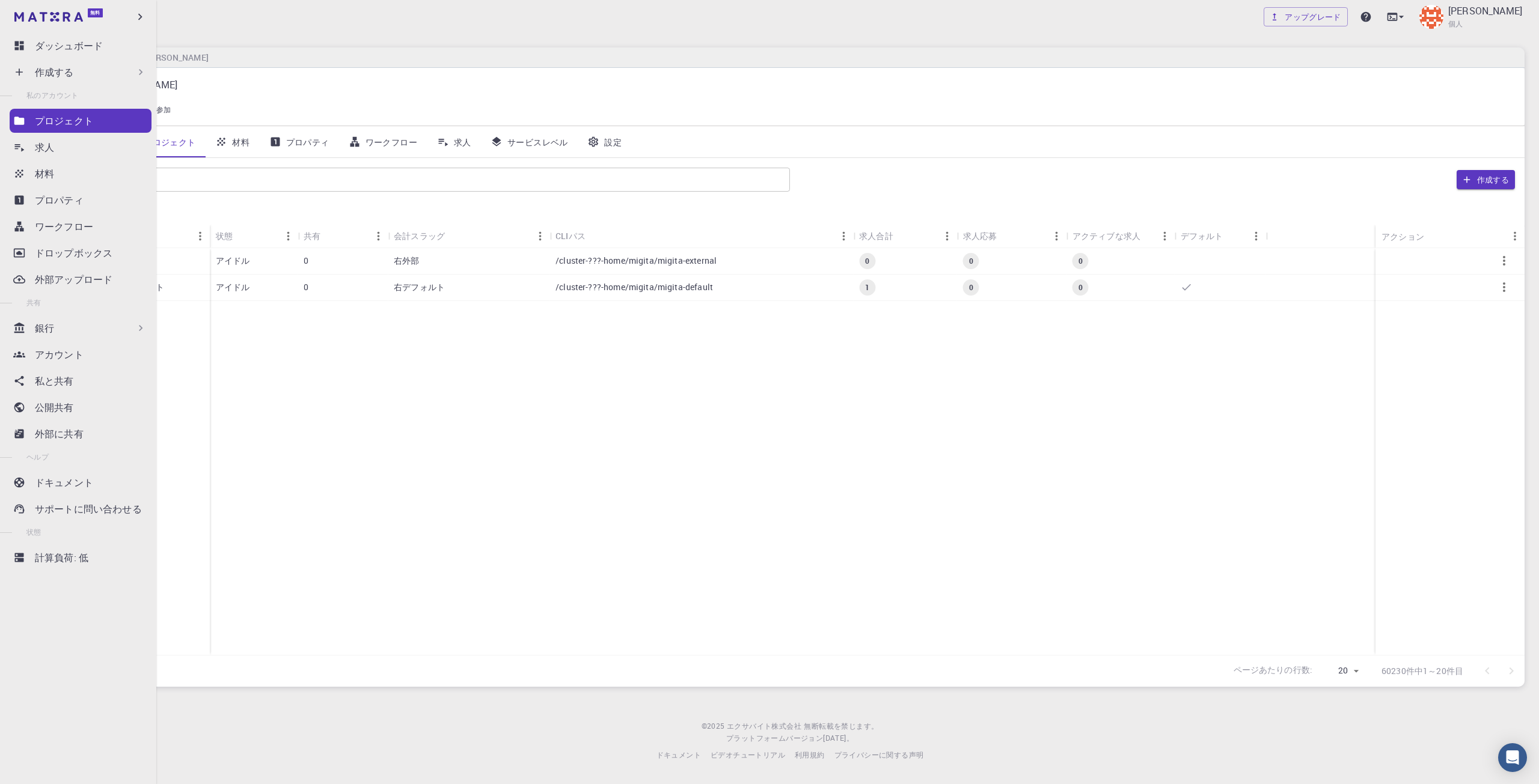
click at [53, 119] on font "プロジェクト" at bounding box center [64, 121] width 58 height 13
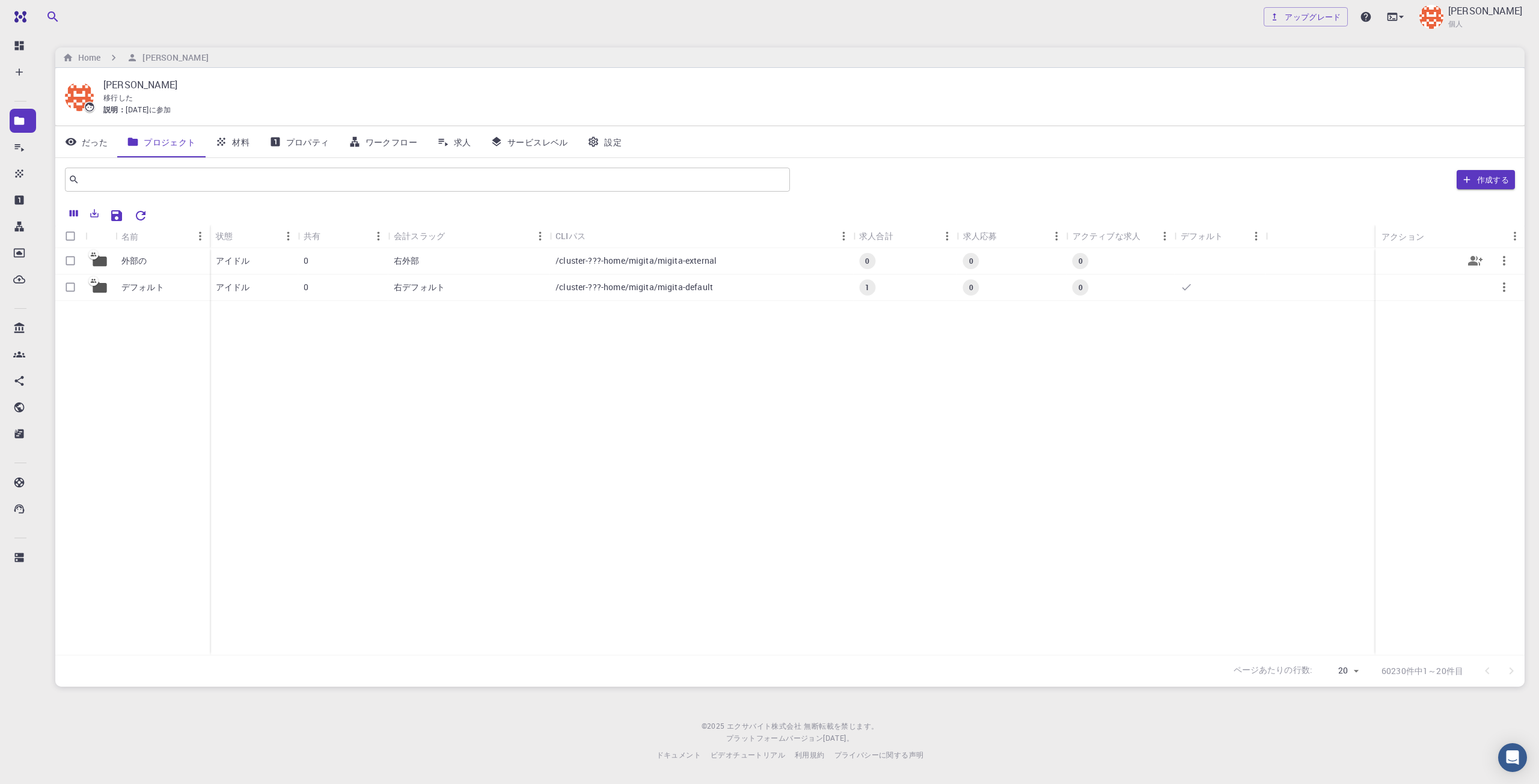
click at [71, 260] on input "行を選択" at bounding box center [70, 260] width 23 height 23
checkbox input "true"
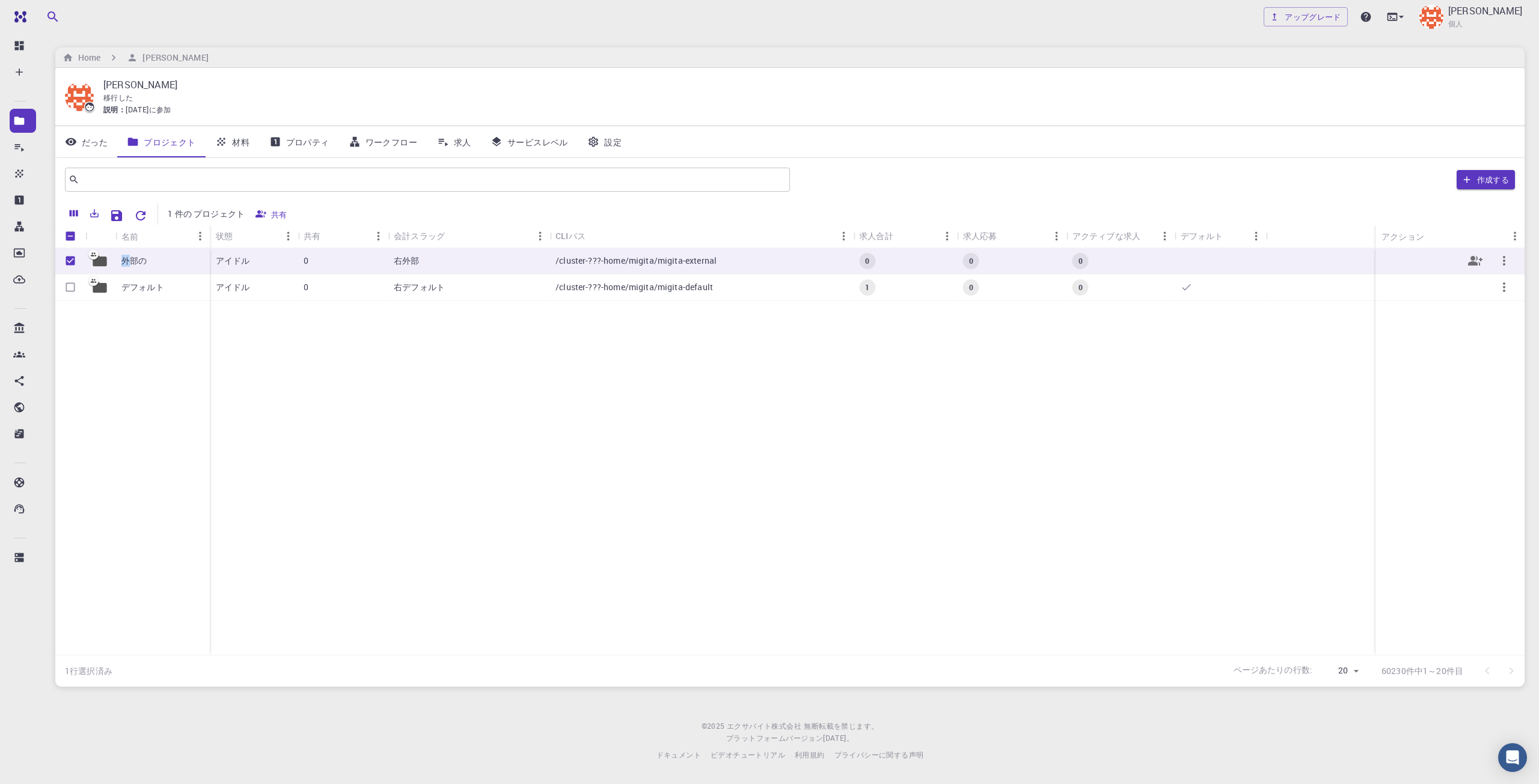
click at [126, 261] on font "外部の" at bounding box center [134, 260] width 25 height 11
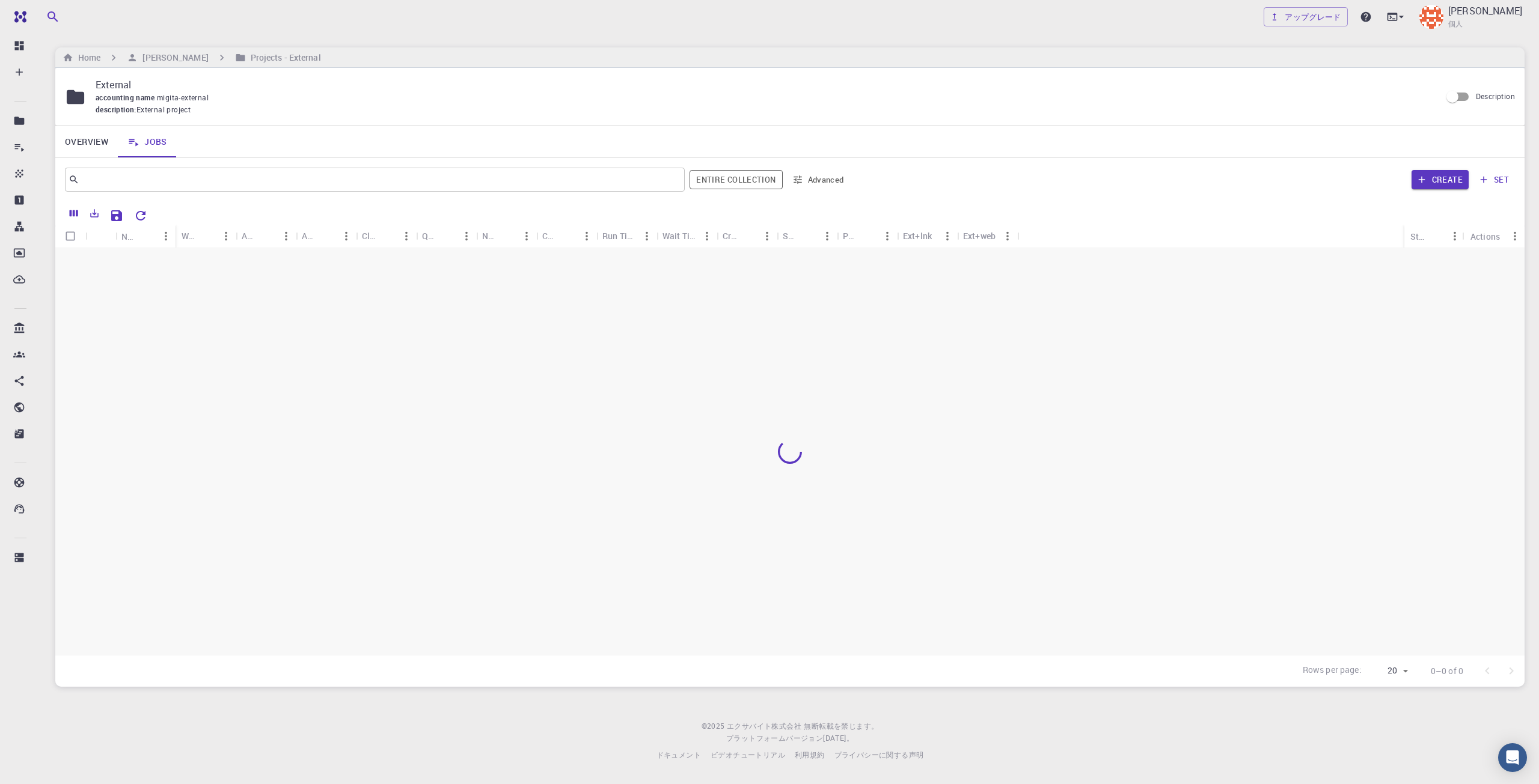
click at [129, 265] on div at bounding box center [789, 452] width 1469 height 408
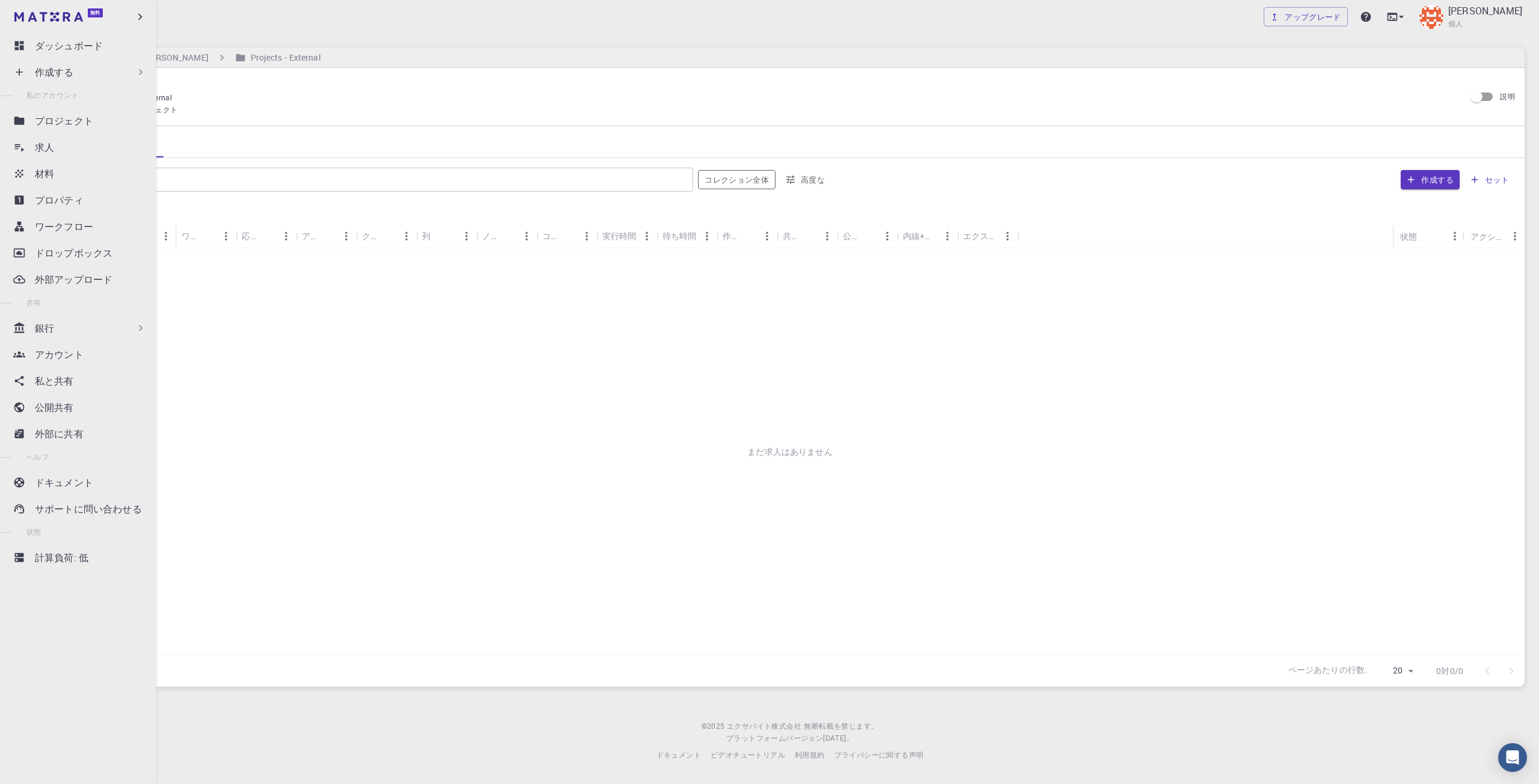
click at [21, 72] on icon at bounding box center [19, 72] width 7 height 7
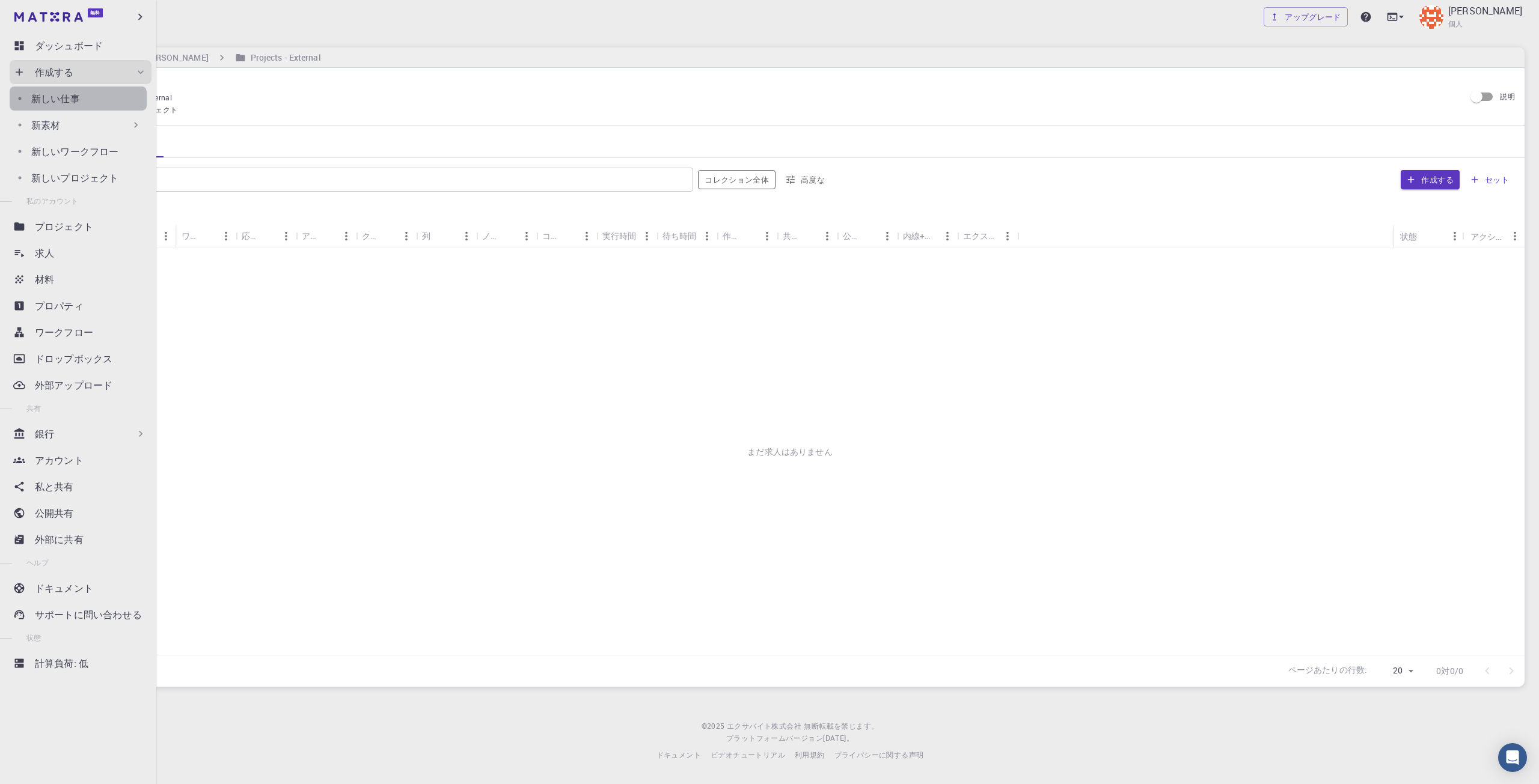
click at [77, 111] on div "新しい仕事 新素材 マテリアルを作成する ファイルをアップロード 銀行からのインポート サードパーティからのインポート 新しいワークフロー 新しいプロジェクト" at bounding box center [81, 137] width 142 height 106
click at [84, 104] on div "新しい仕事" at bounding box center [89, 99] width 115 height 15
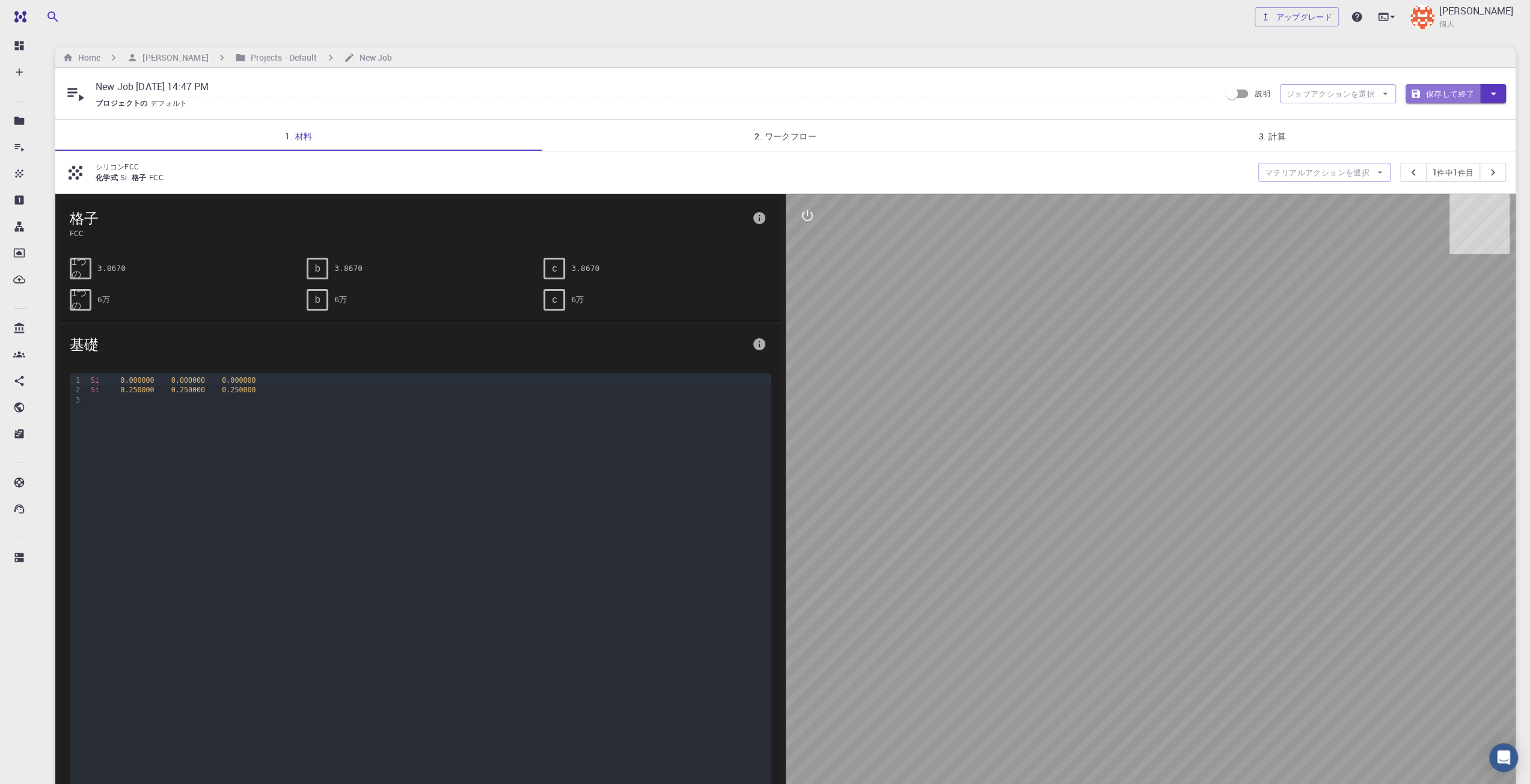
click at [1444, 85] on button "保存して終了" at bounding box center [1442, 93] width 75 height 19
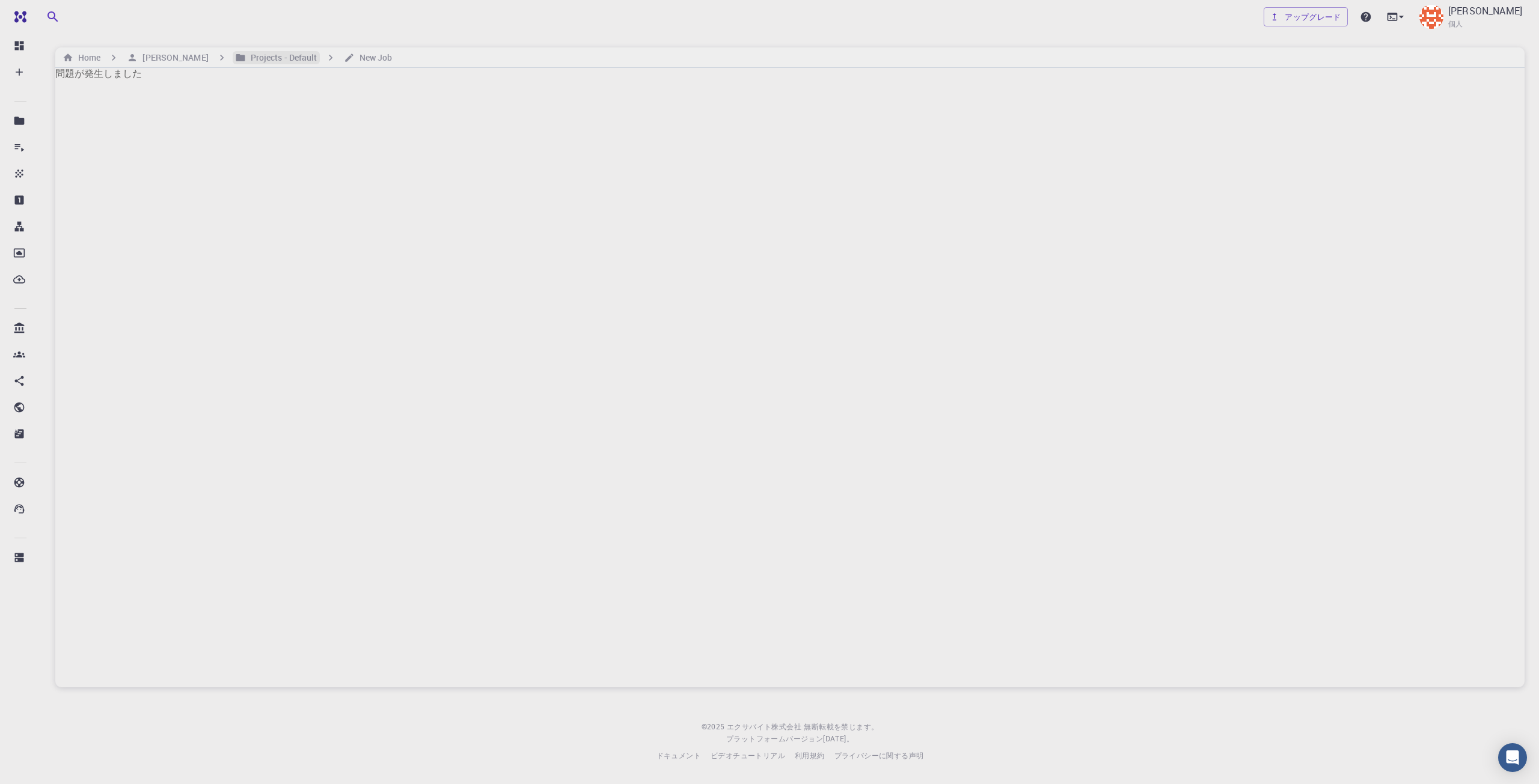
click at [249, 54] on h6 "Projects - Default" at bounding box center [282, 58] width 72 height 13
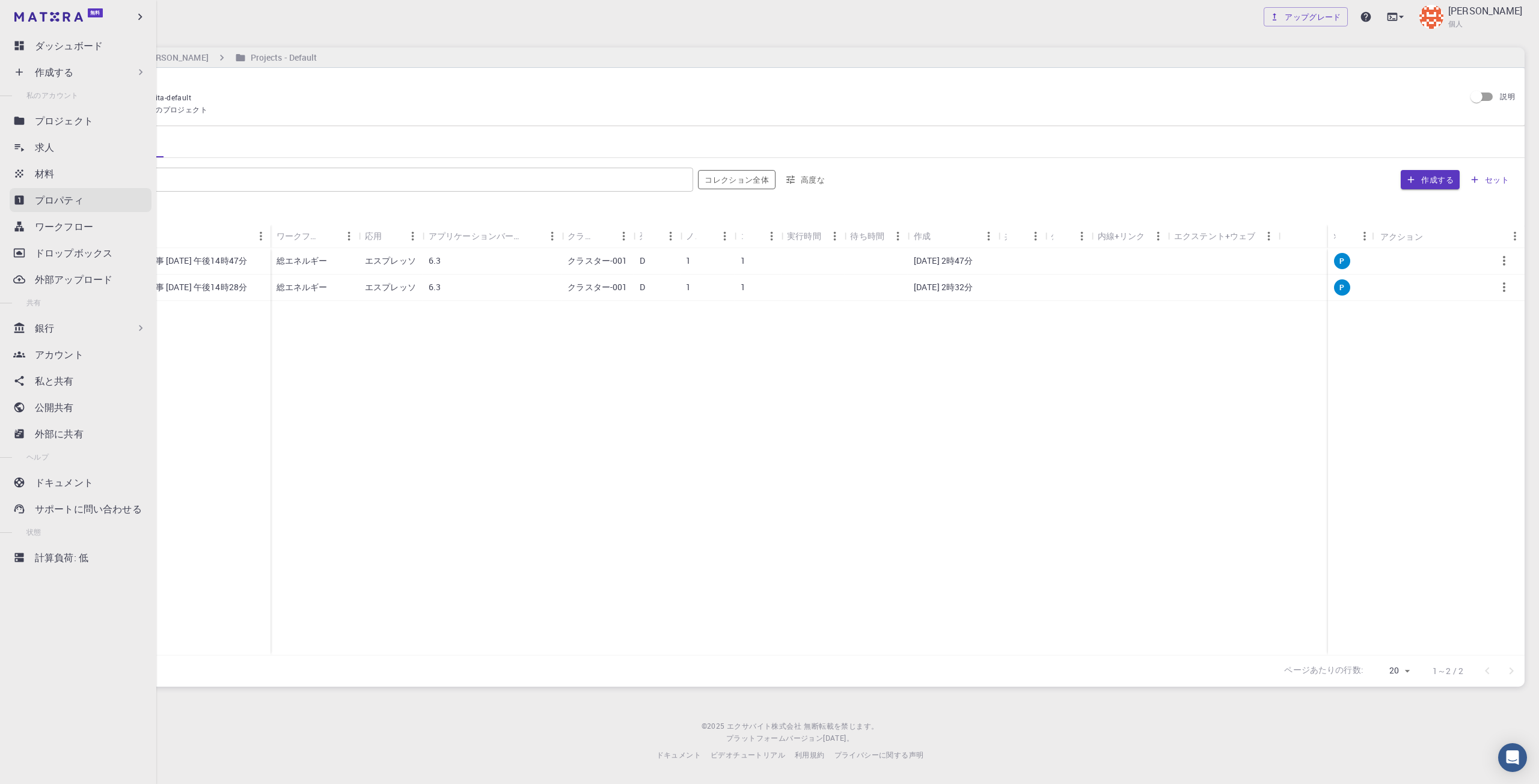
click at [20, 204] on icon at bounding box center [20, 201] width 9 height 9
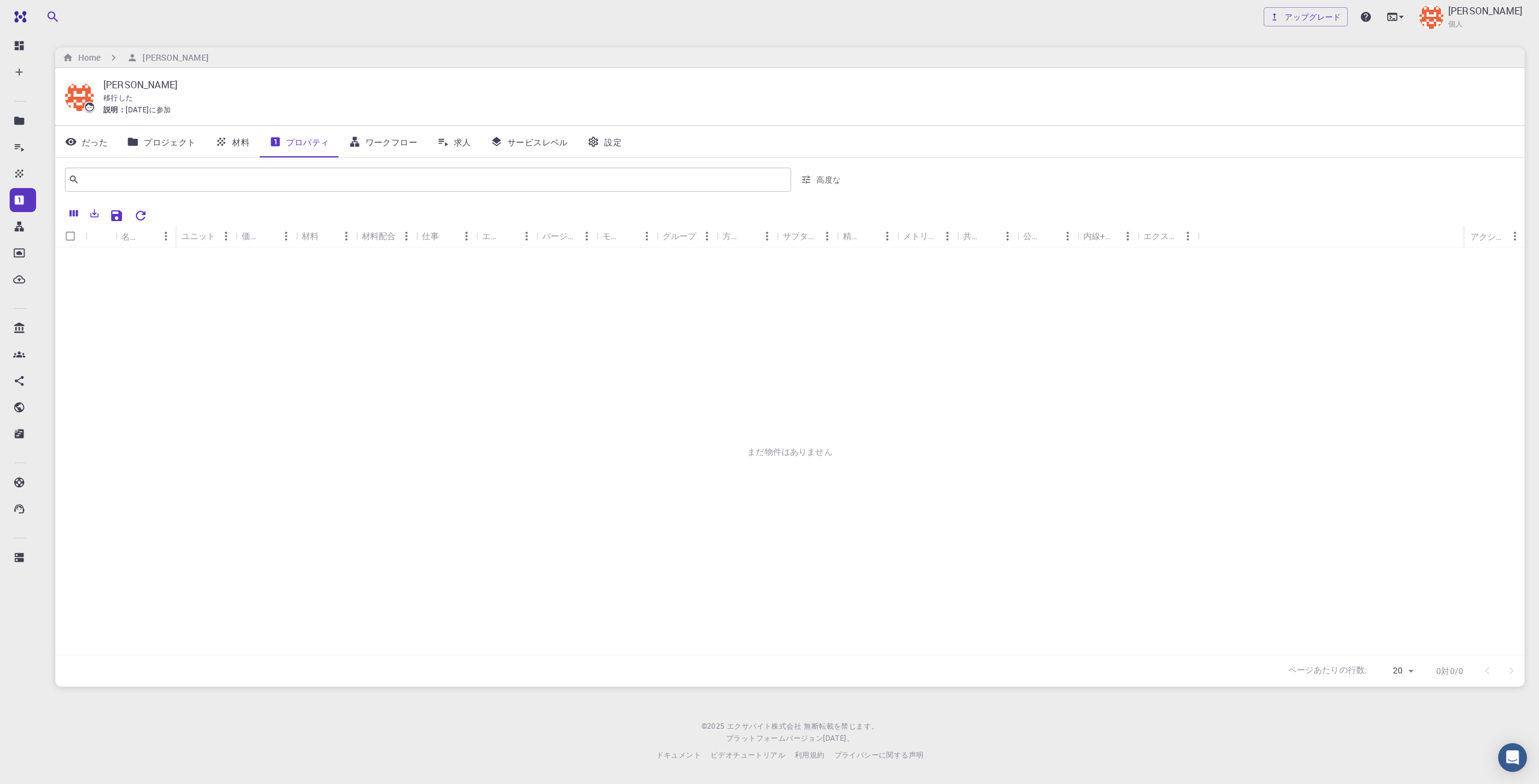
click at [397, 150] on link "ワークフロー" at bounding box center [382, 141] width 87 height 31
click at [122, 153] on link "プロジェクト" at bounding box center [161, 141] width 87 height 31
click at [310, 145] on font "プロパティ" at bounding box center [308, 142] width 43 height 11
click at [381, 146] on font "ワークフロー" at bounding box center [391, 142] width 52 height 11
click at [190, 150] on link "プロジェクト" at bounding box center [161, 141] width 87 height 31
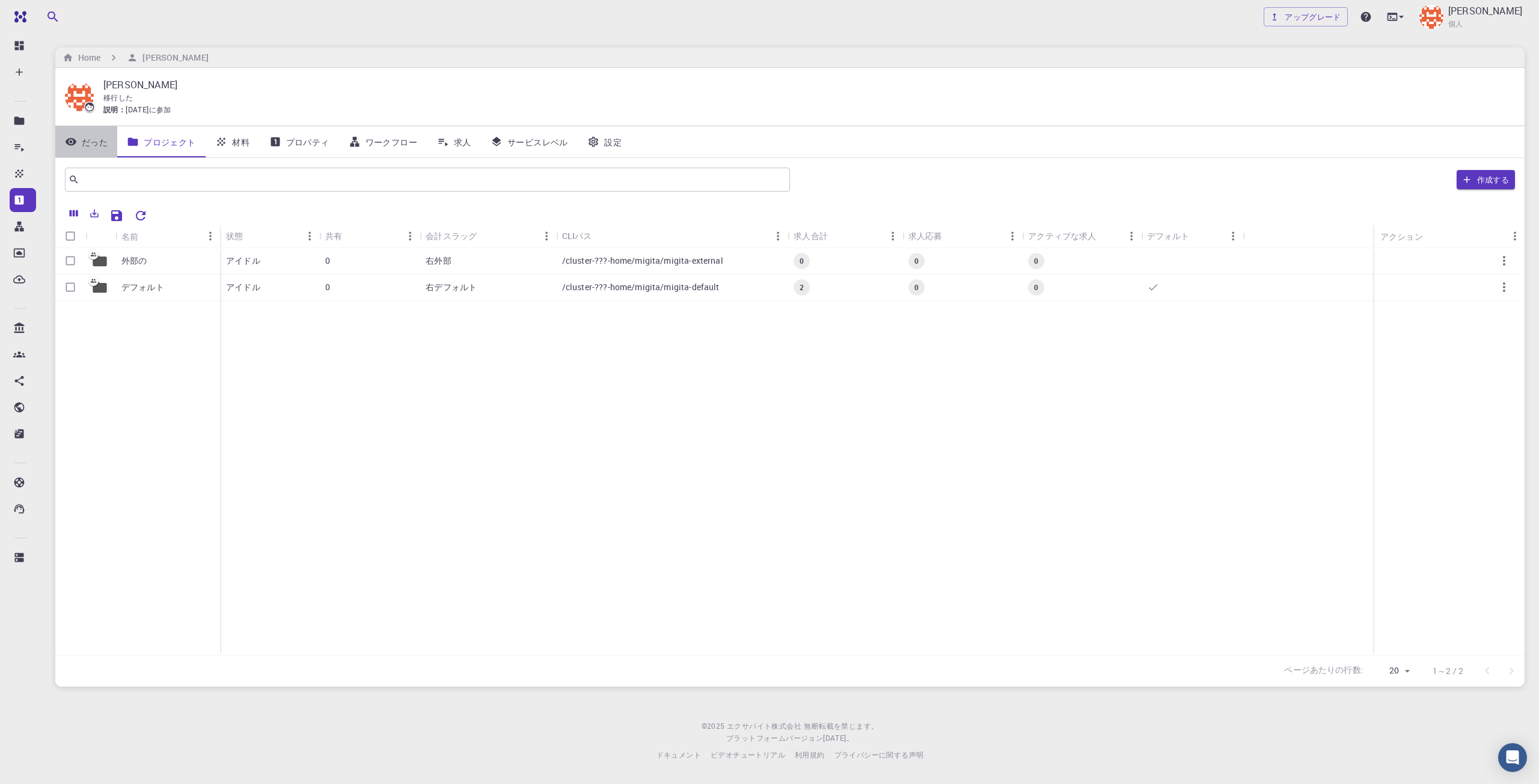
click at [99, 137] on font "だった" at bounding box center [94, 142] width 26 height 11
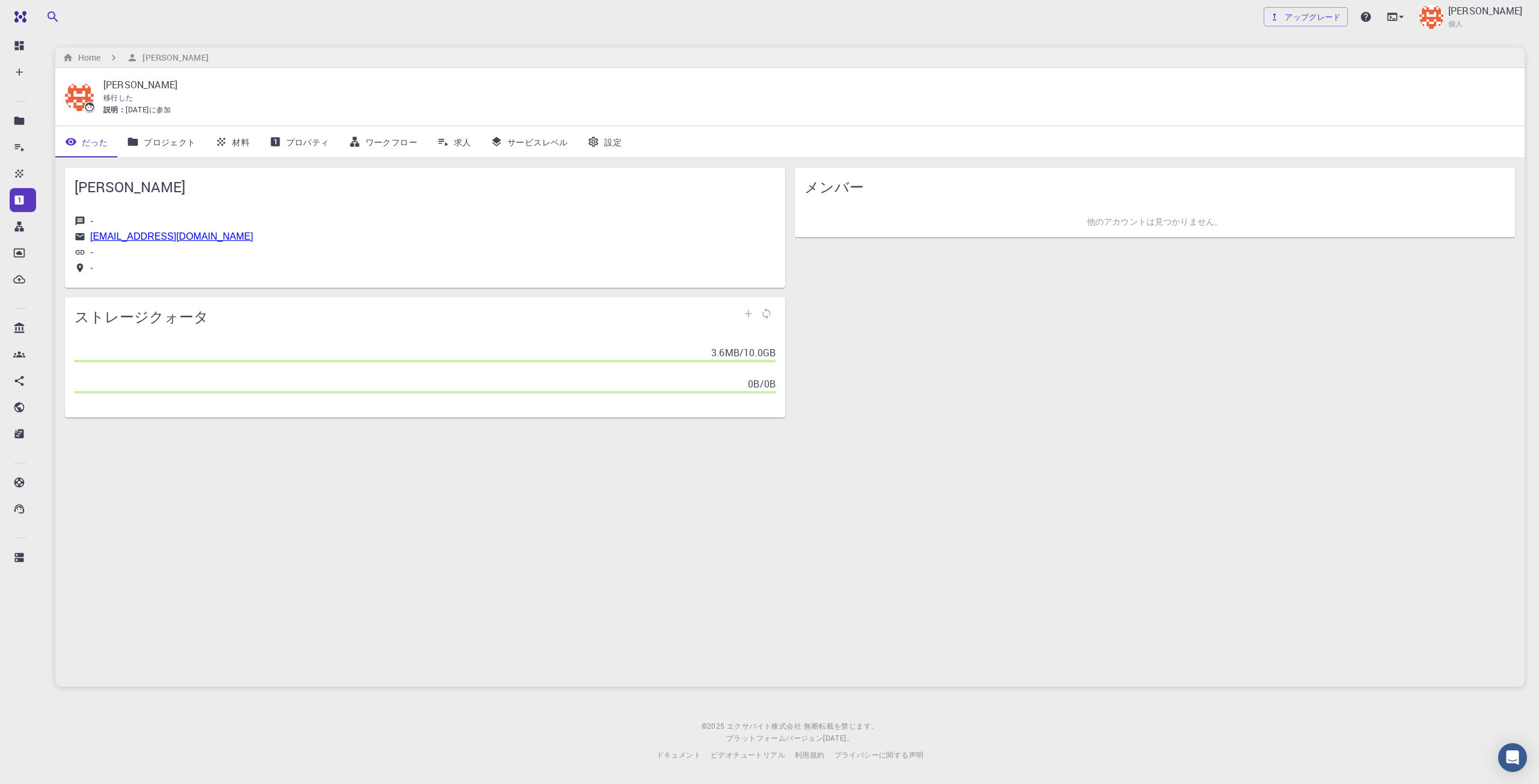
click at [1396, 21] on div "アップグレード [PERSON_NAME] 個人" at bounding box center [1394, 17] width 261 height 31
click at [1407, 16] on icon at bounding box center [1401, 17] width 12 height 12
click at [1383, 68] on font "リモートデスクトップ" at bounding box center [1338, 72] width 97 height 13
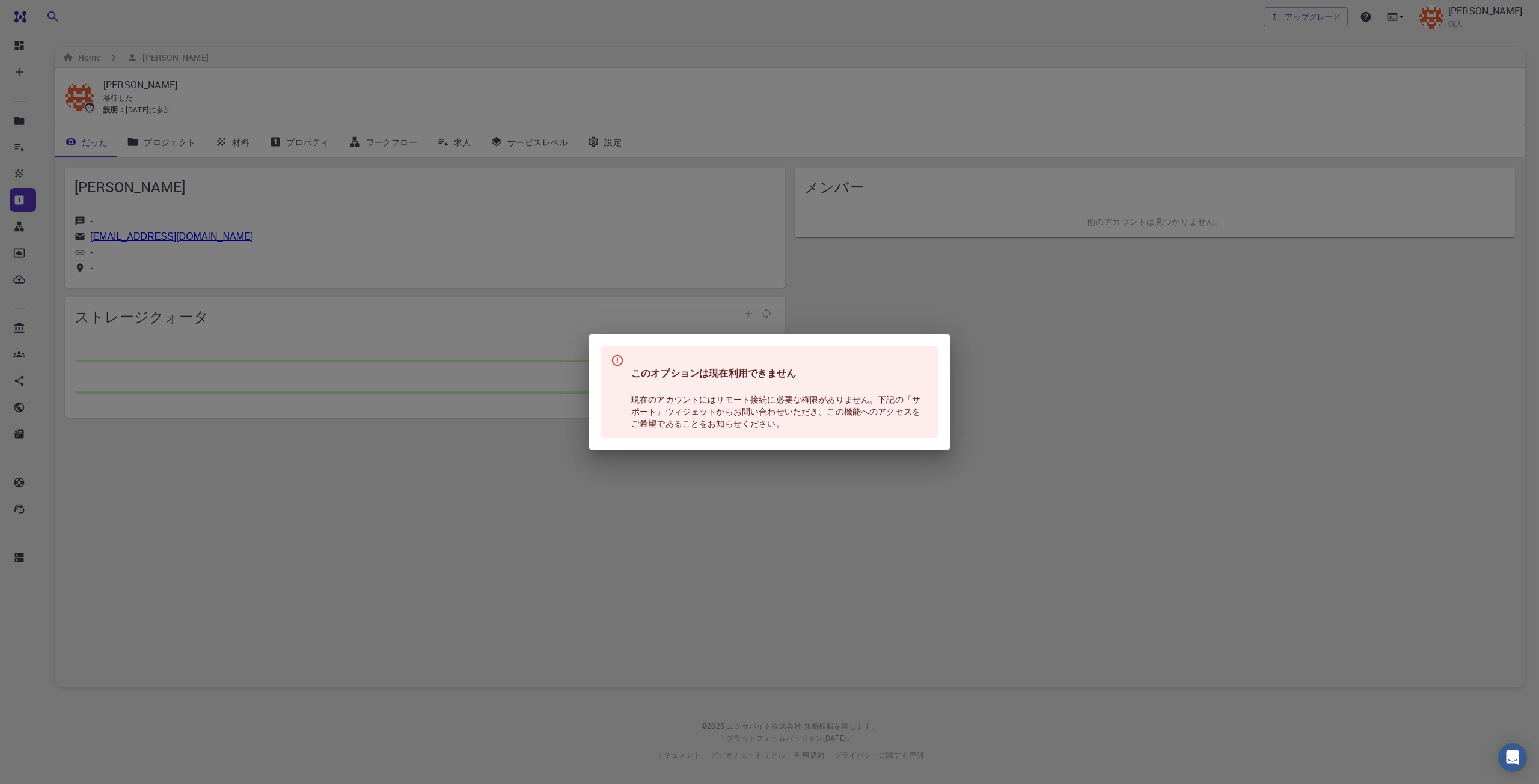
click at [1294, 343] on div "このオプションは現在利用できません 現在のアカウントにはリモート接続に必要な権限がありません。下記の「サポート」ウィジェットからお問い合わせいただき、この機能…" at bounding box center [770, 392] width 1539 height 784
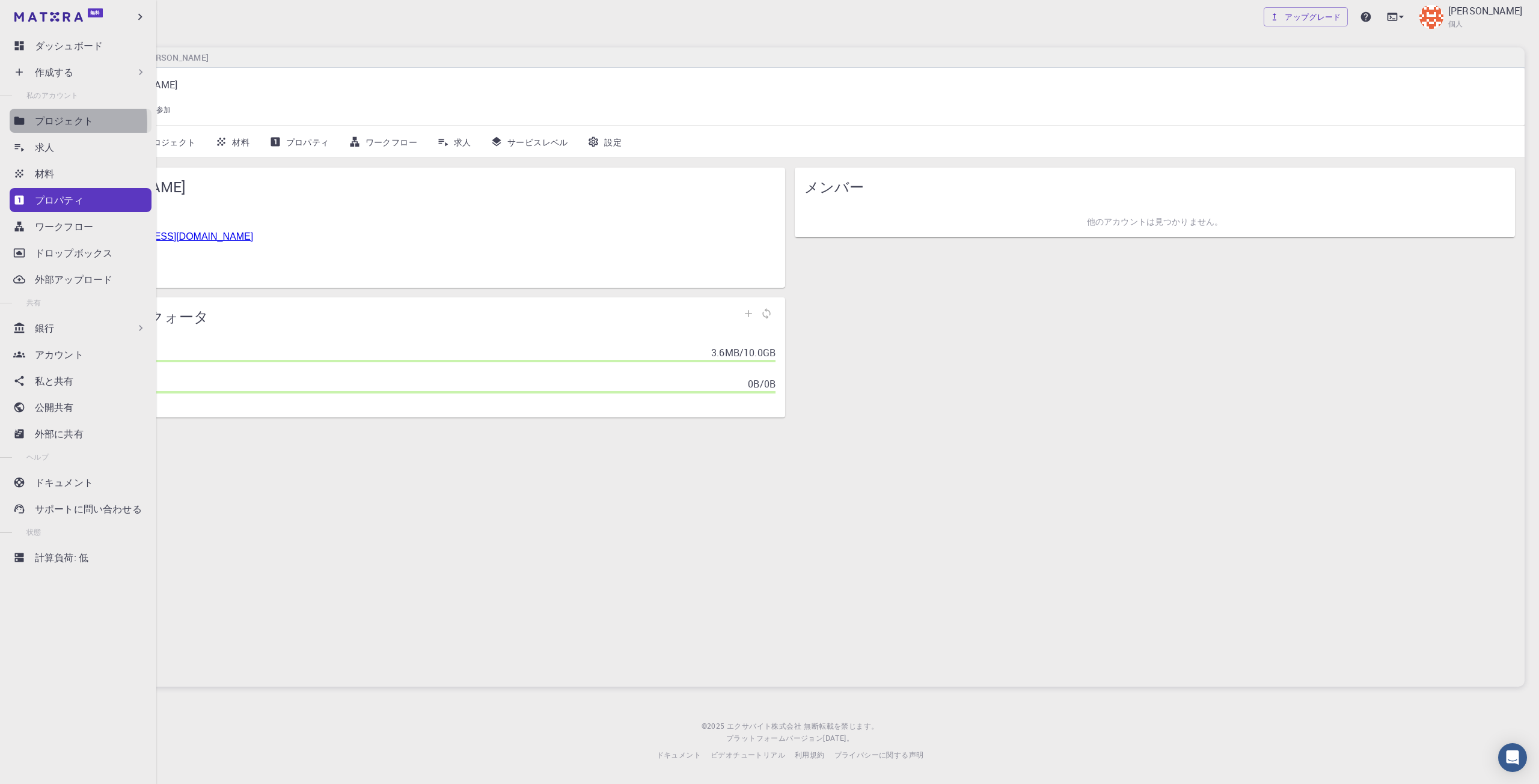
click at [32, 123] on link "プロジェクト" at bounding box center [81, 121] width 142 height 24
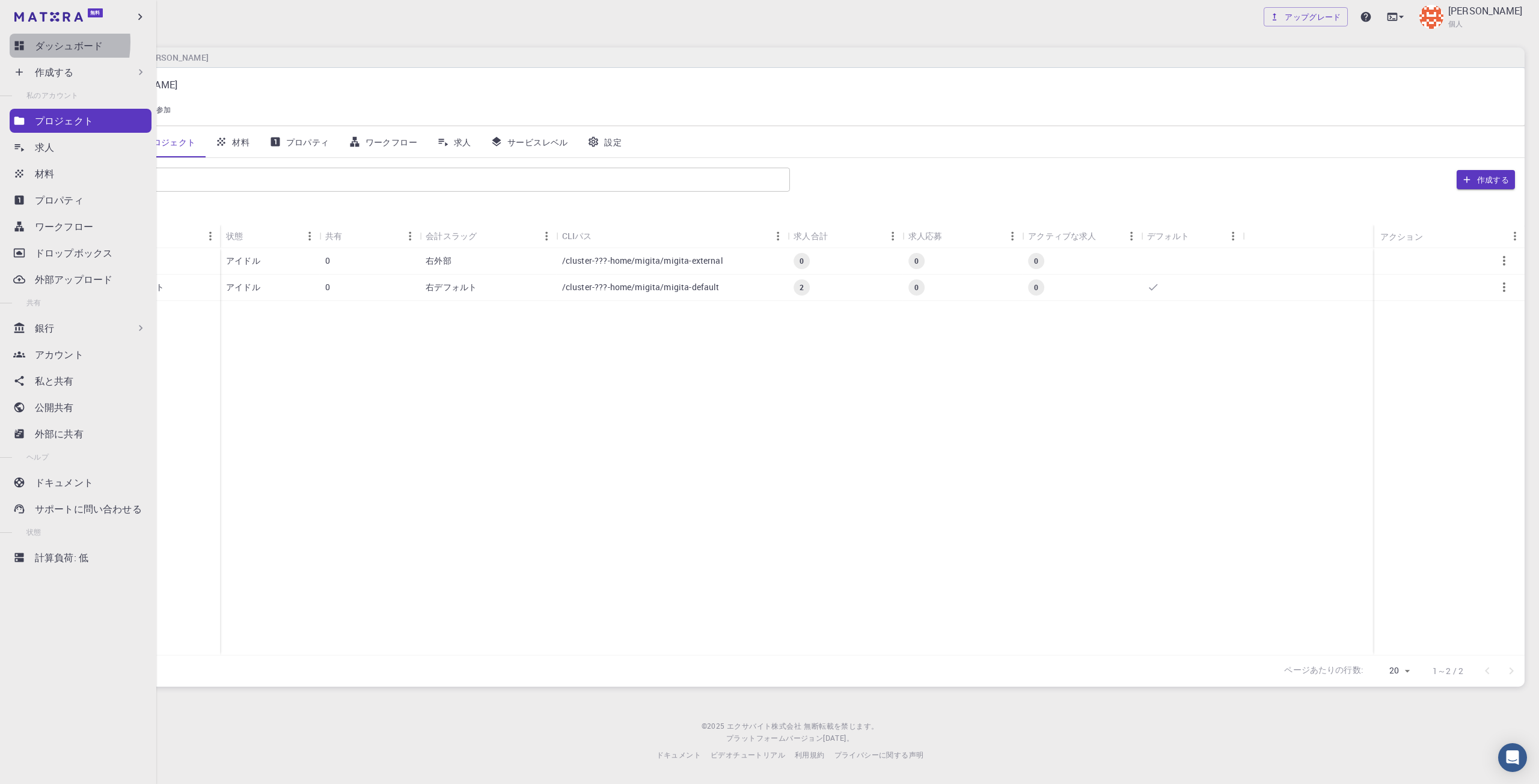
drag, startPoint x: 19, startPoint y: 42, endPoint x: 90, endPoint y: 75, distance: 78.3
click at [19, 42] on icon at bounding box center [19, 46] width 12 height 12
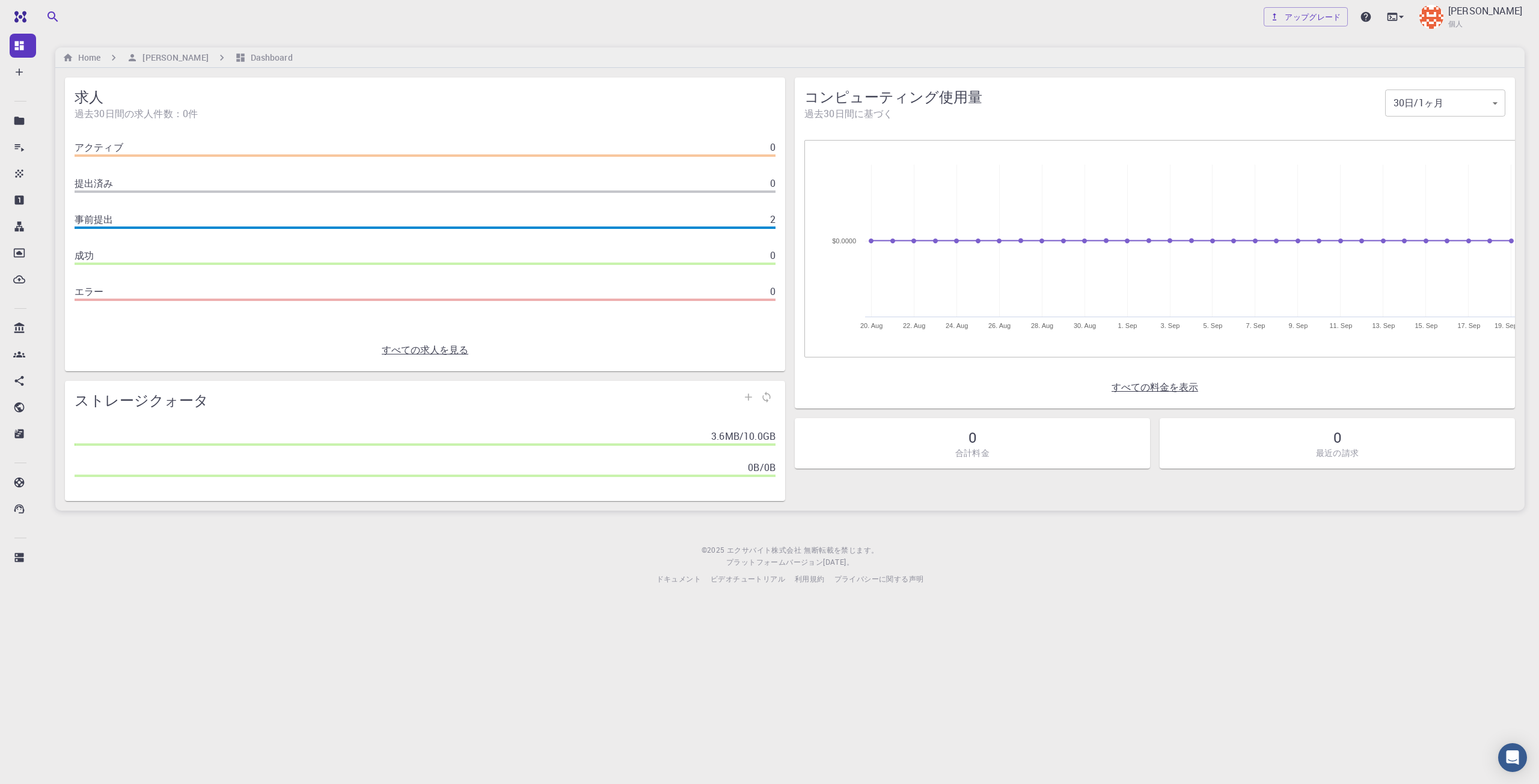
drag, startPoint x: 1053, startPoint y: 0, endPoint x: 989, endPoint y: 16, distance: 66.0
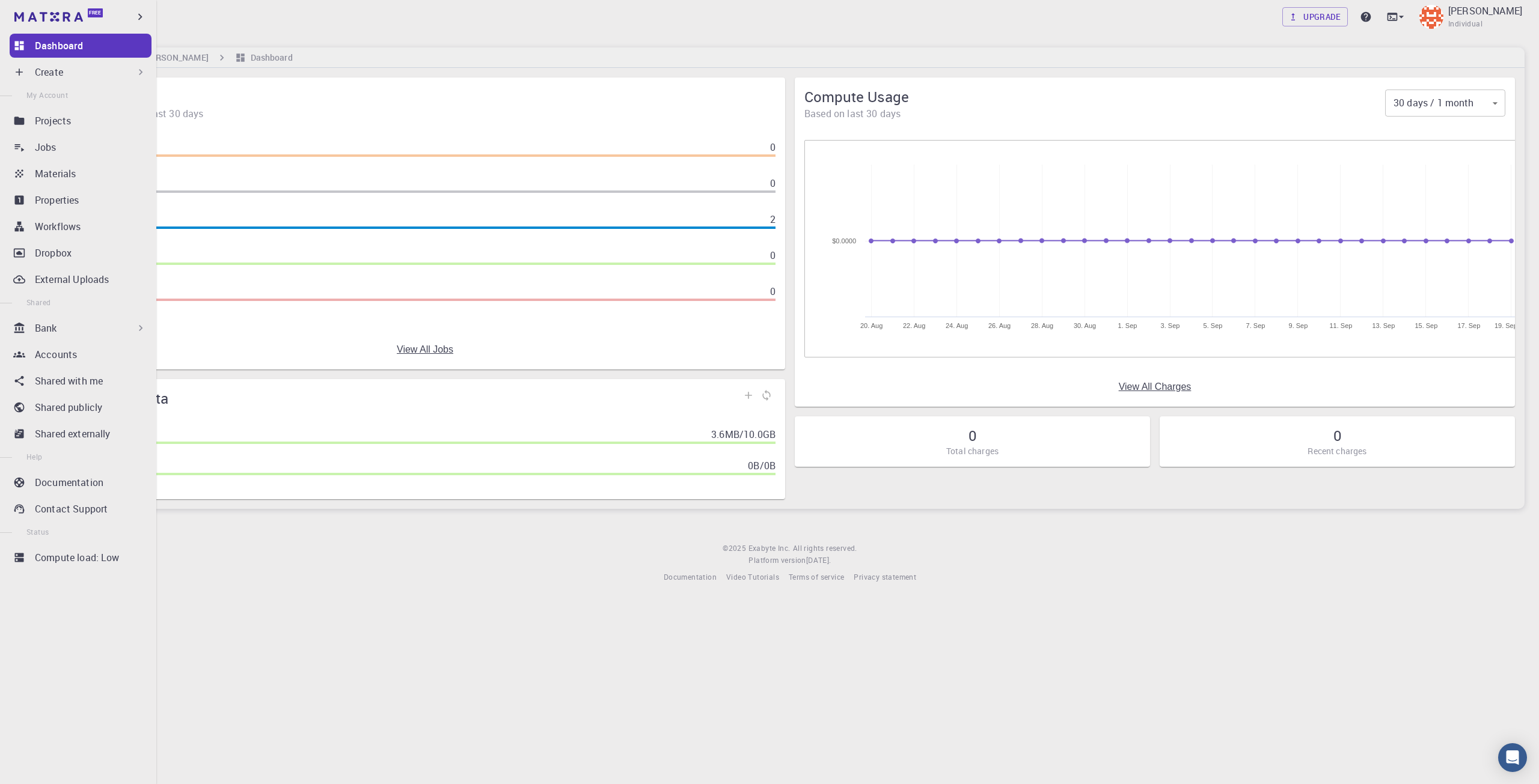
click at [29, 71] on div "Create" at bounding box center [81, 72] width 142 height 24
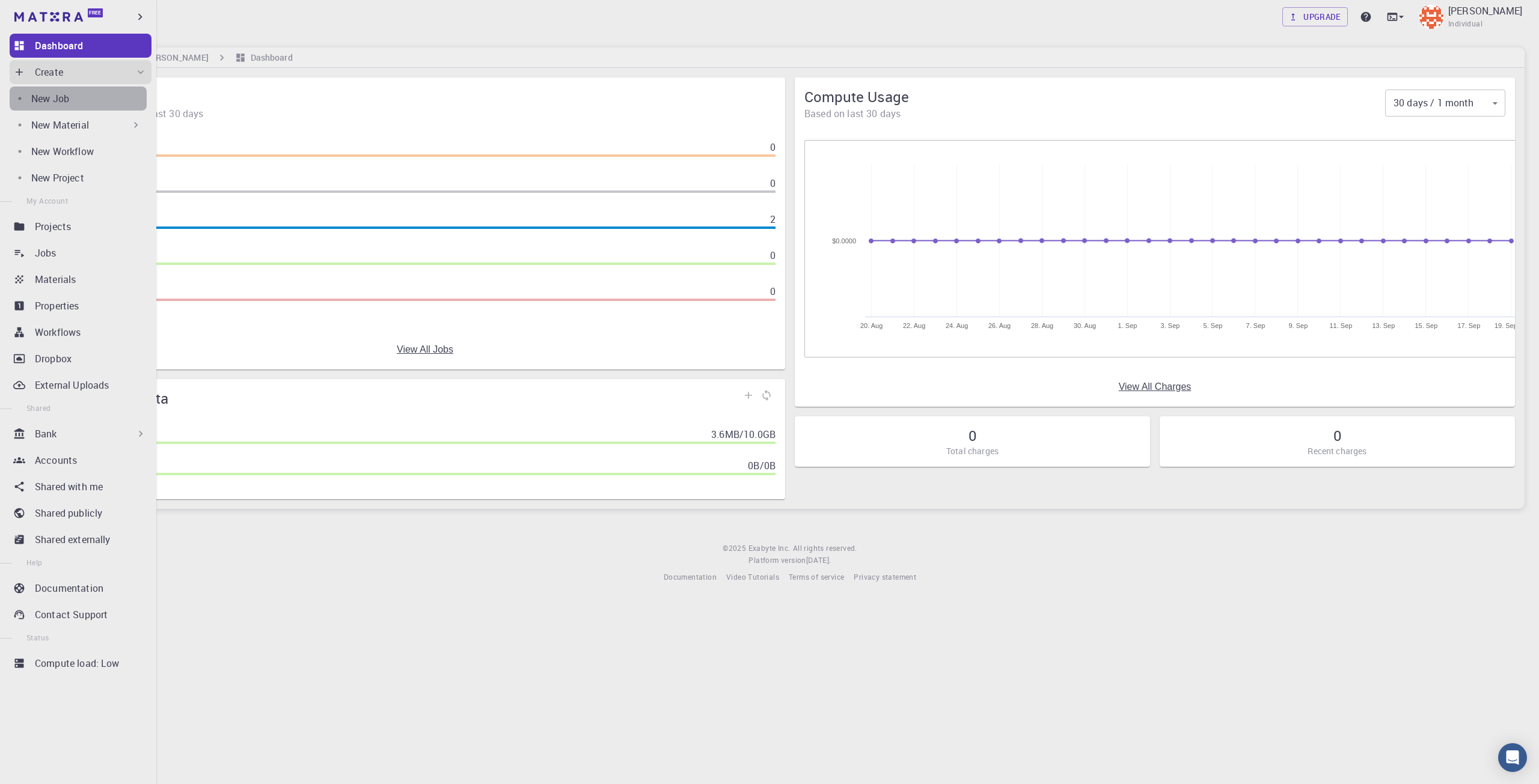
click at [102, 93] on div "New Job" at bounding box center [89, 99] width 115 height 15
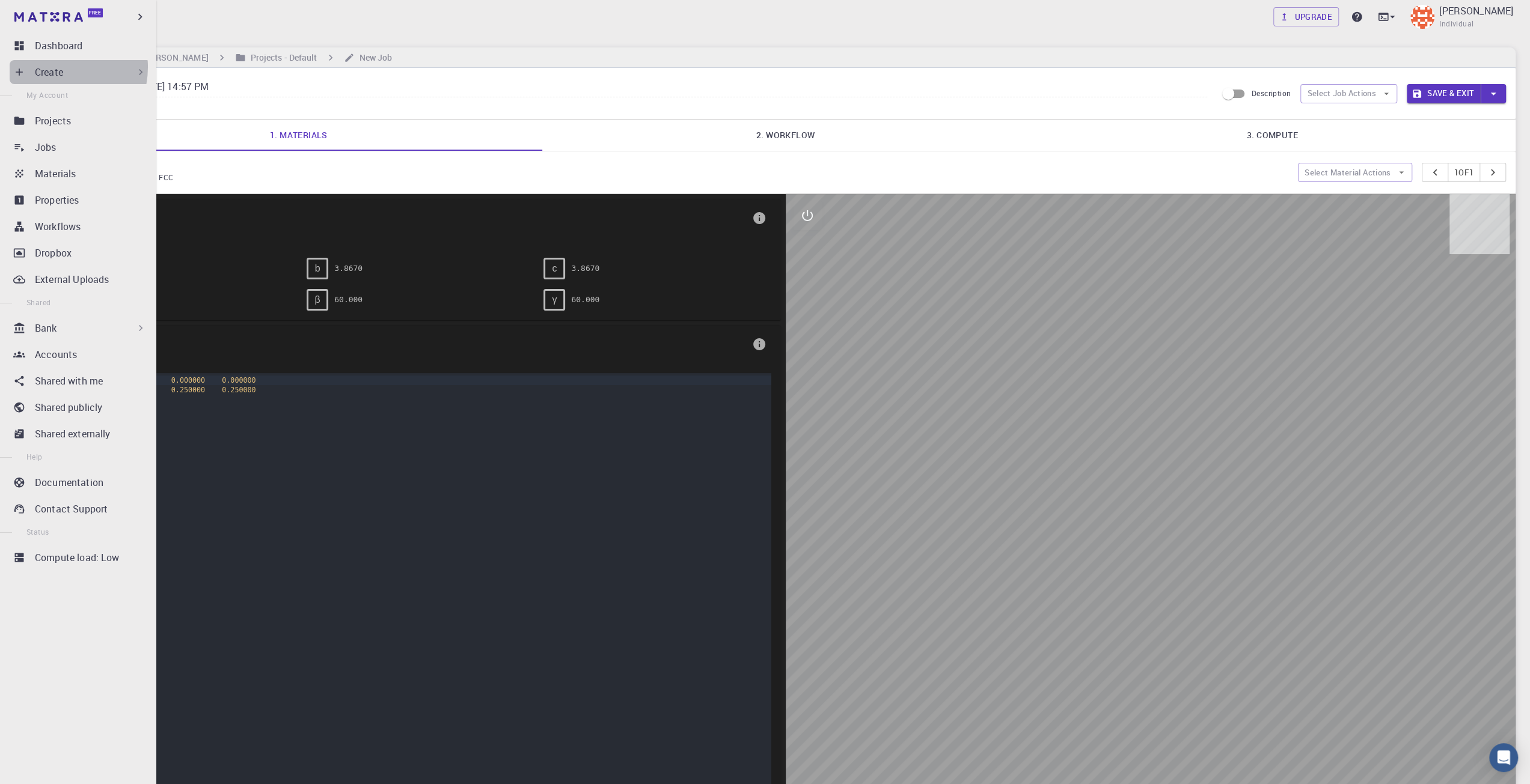
click at [55, 68] on p "Create" at bounding box center [49, 72] width 29 height 15
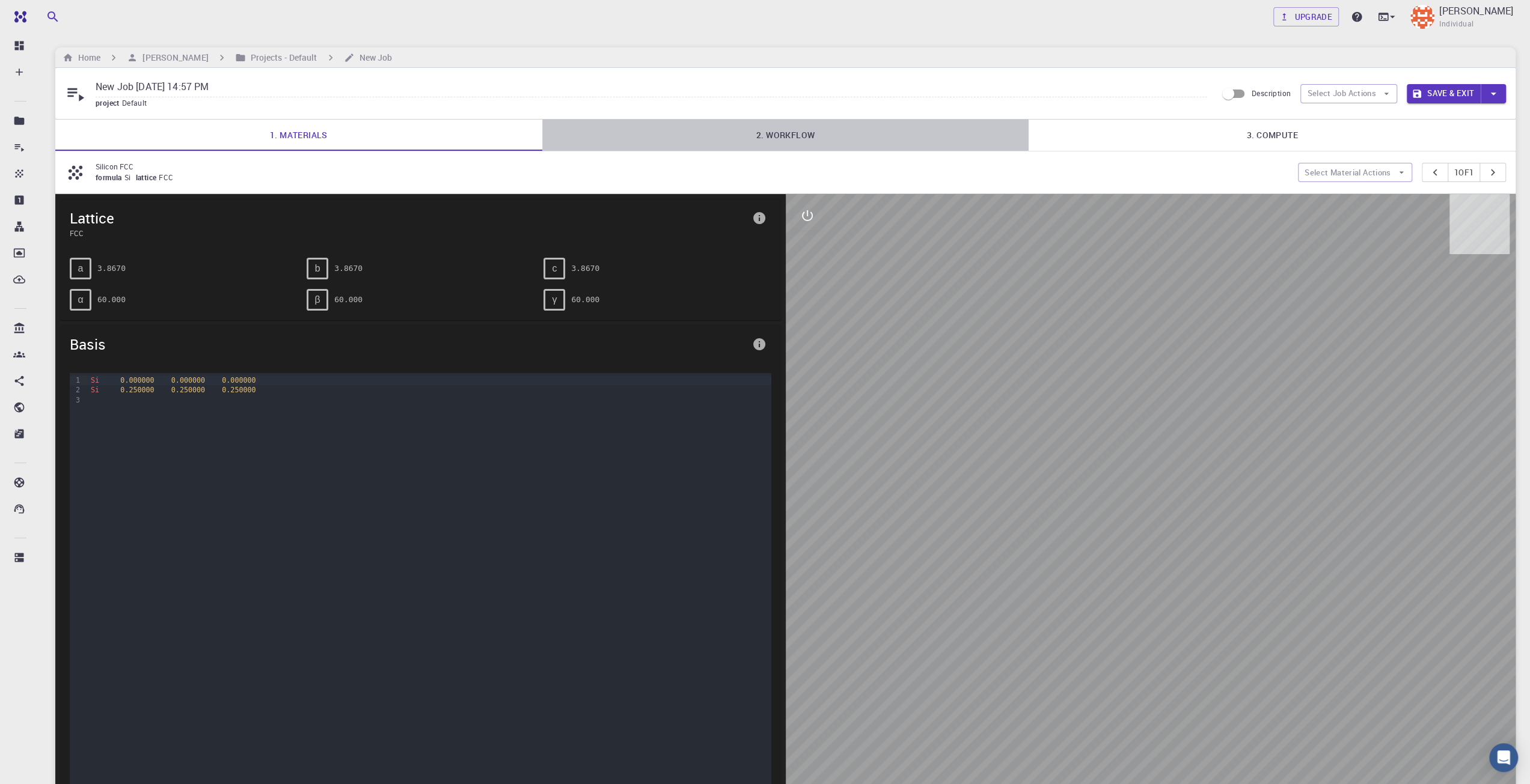
click at [803, 135] on link "2. Workflow" at bounding box center [786, 135] width 487 height 31
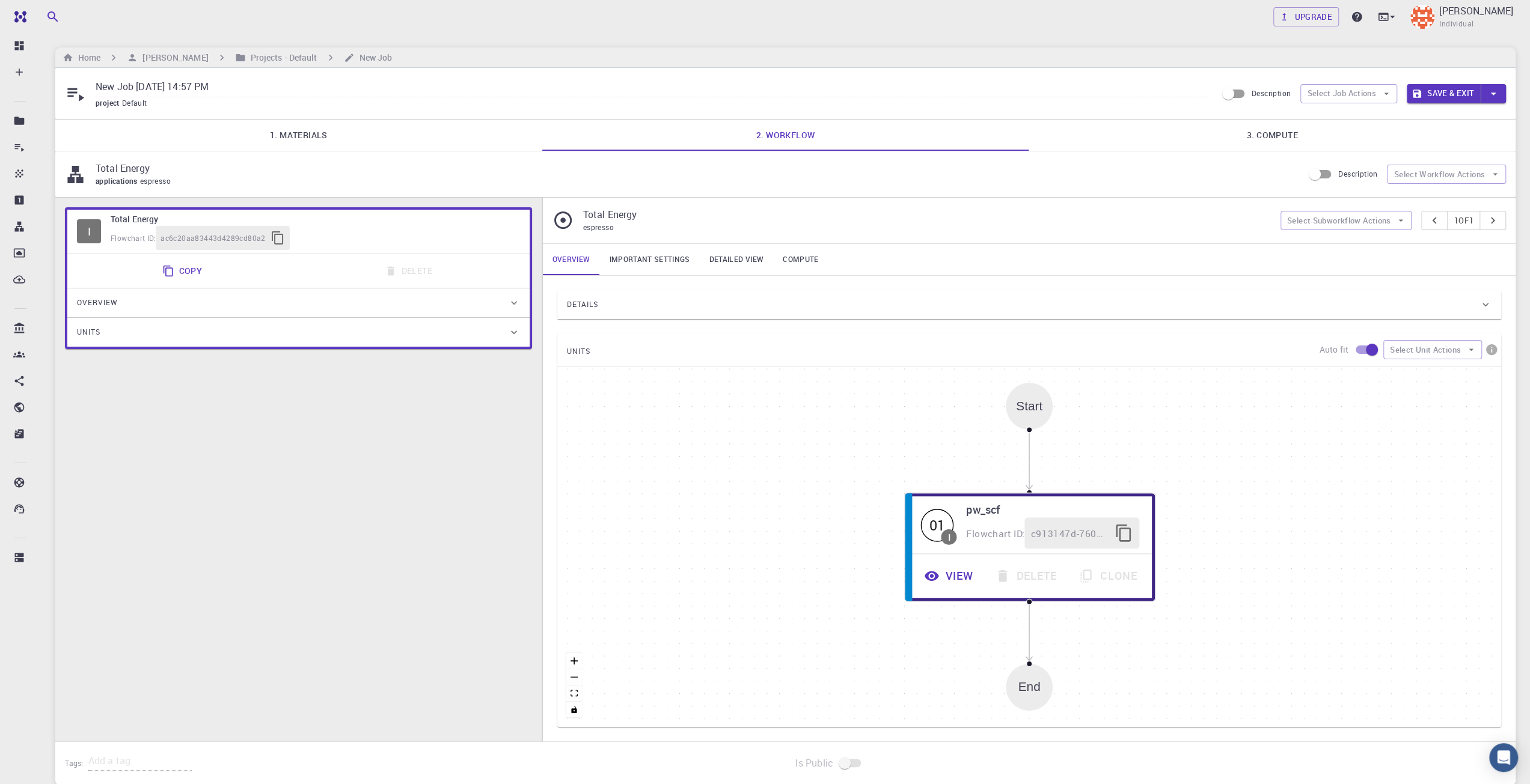
click at [384, 161] on p "Total Energy" at bounding box center [694, 168] width 1198 height 15
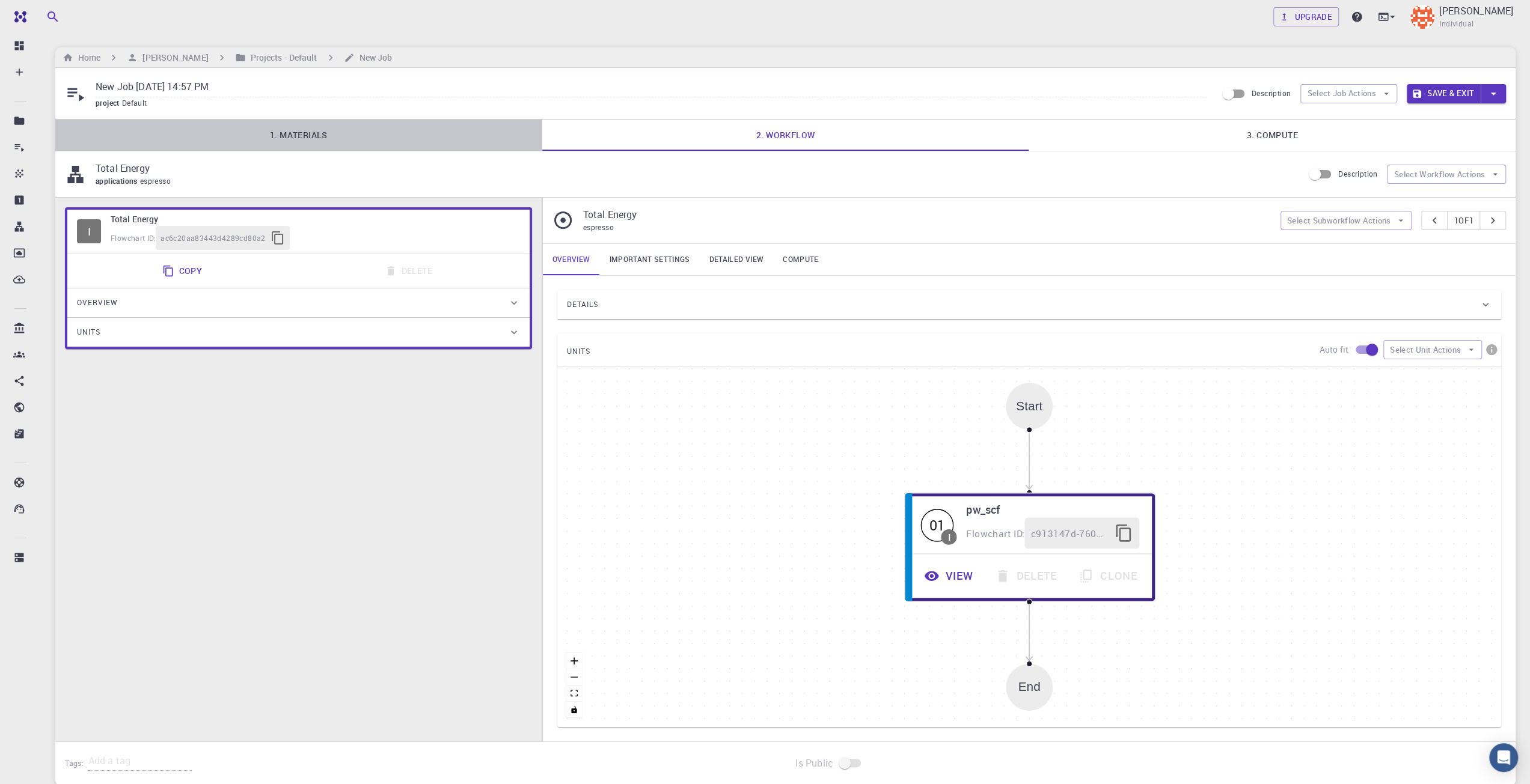
click at [385, 127] on link "1. Materials" at bounding box center [298, 135] width 487 height 31
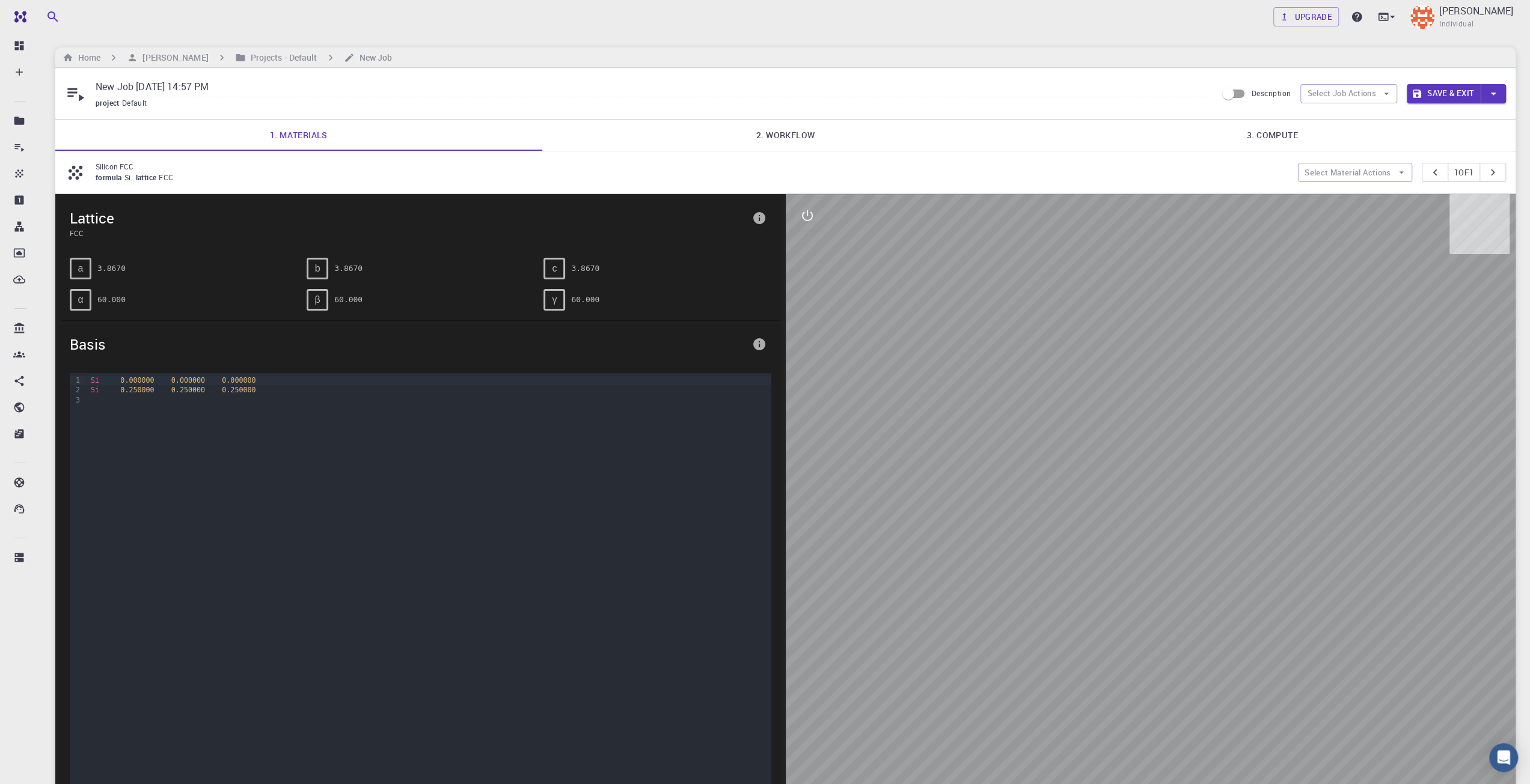
click at [809, 140] on link "2. Workflow" at bounding box center [786, 135] width 487 height 31
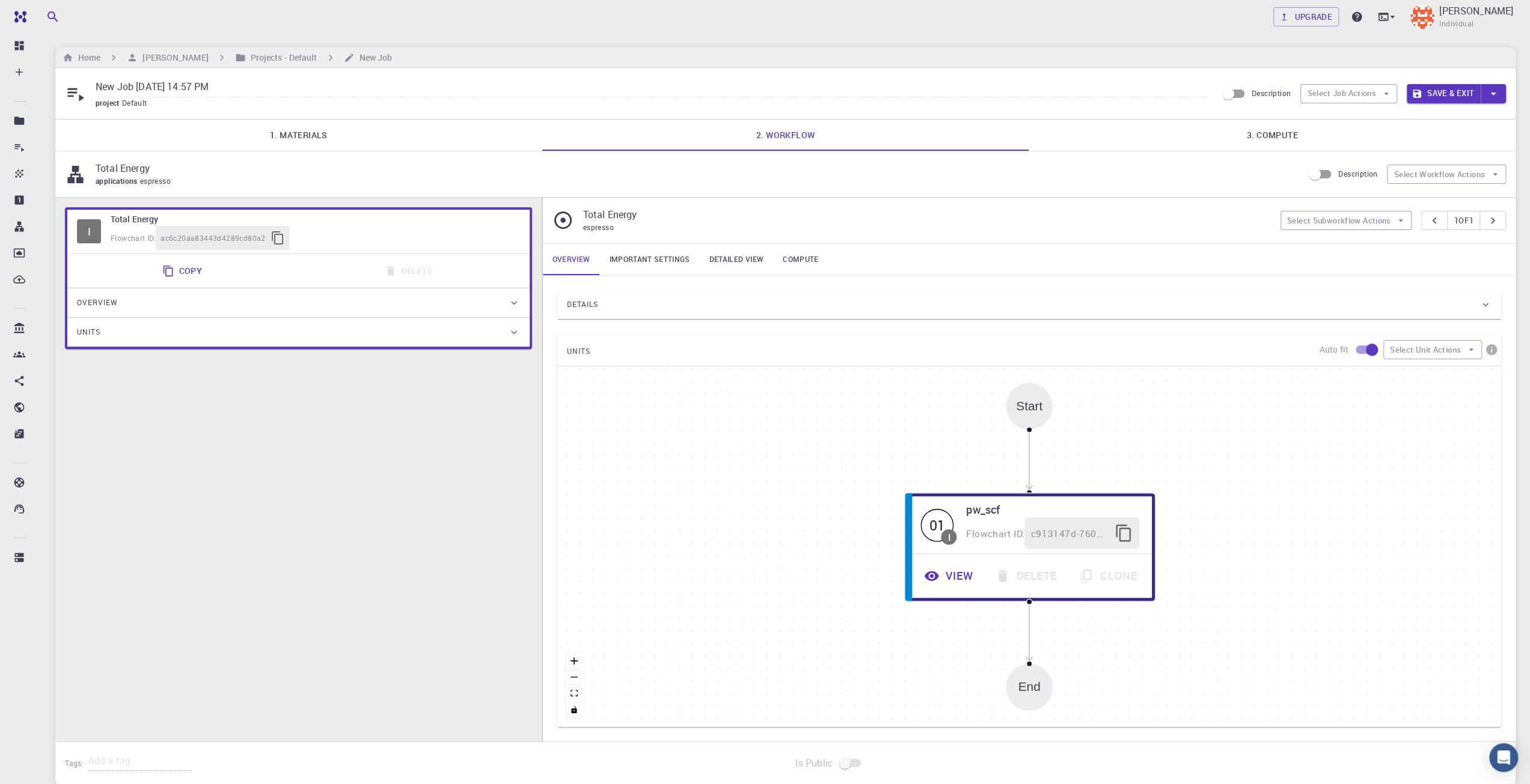
click at [1161, 140] on link "3. Compute" at bounding box center [1272, 135] width 487 height 31
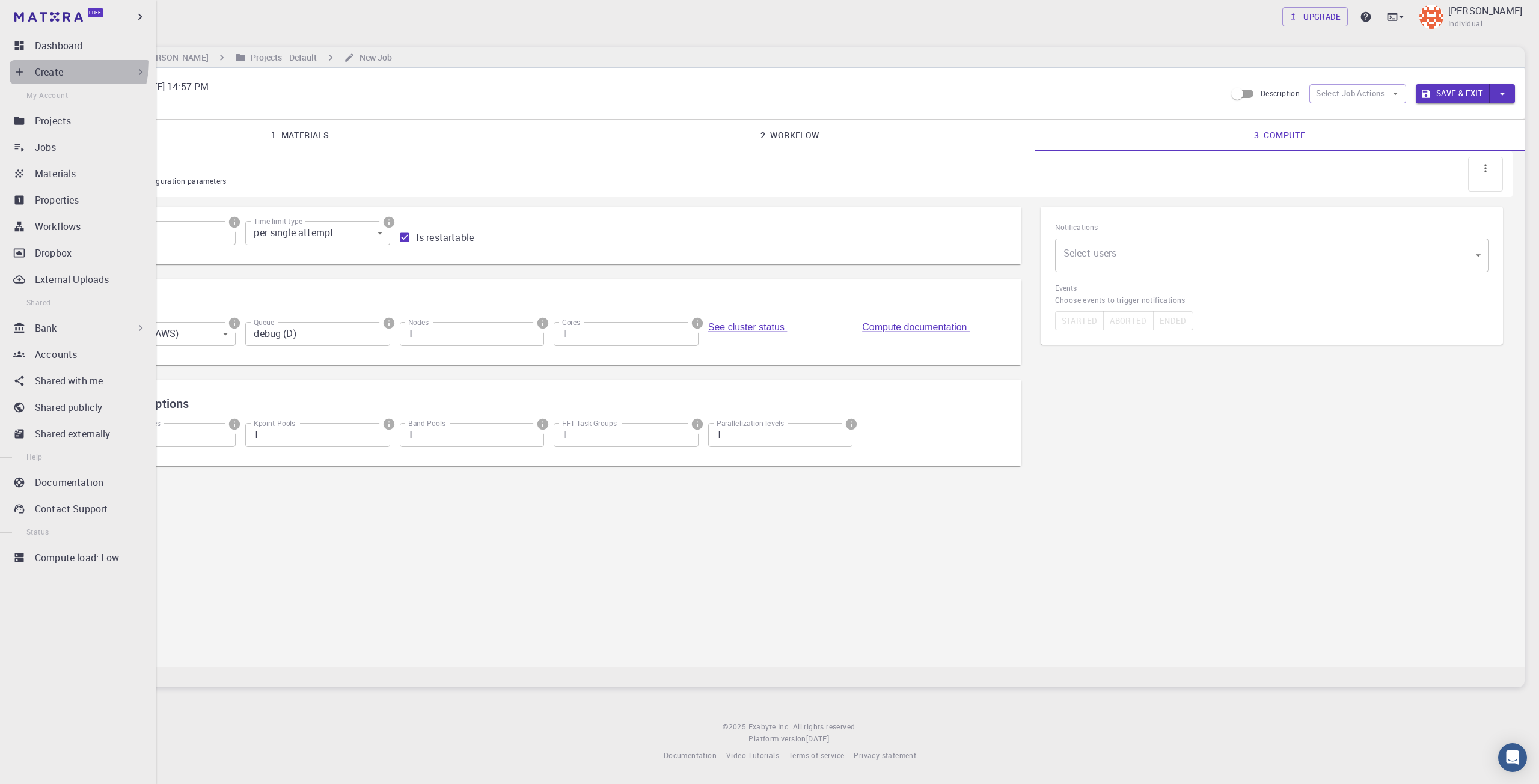
click at [52, 61] on div "Create" at bounding box center [81, 72] width 142 height 24
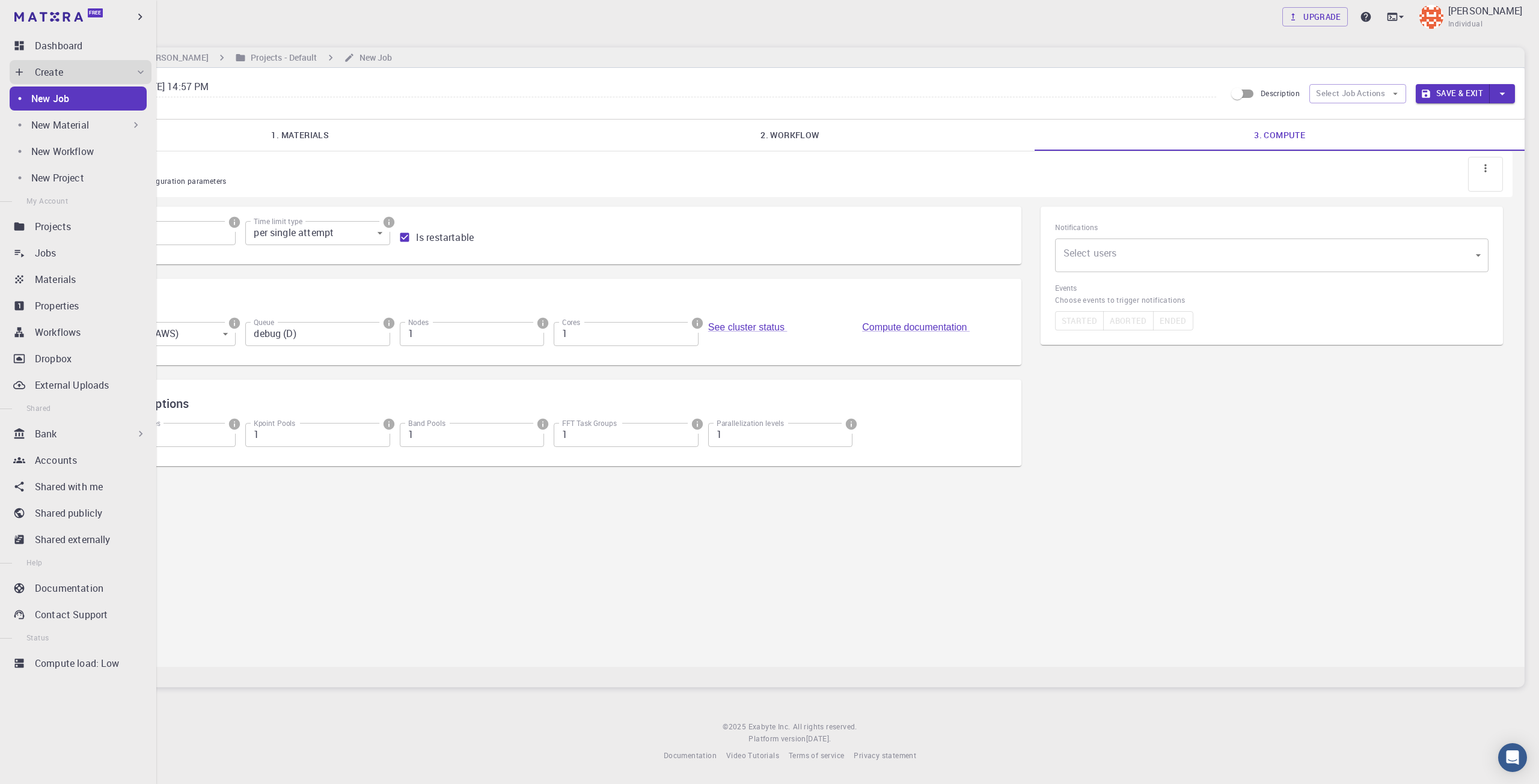
click at [72, 125] on p "New Material" at bounding box center [60, 125] width 58 height 15
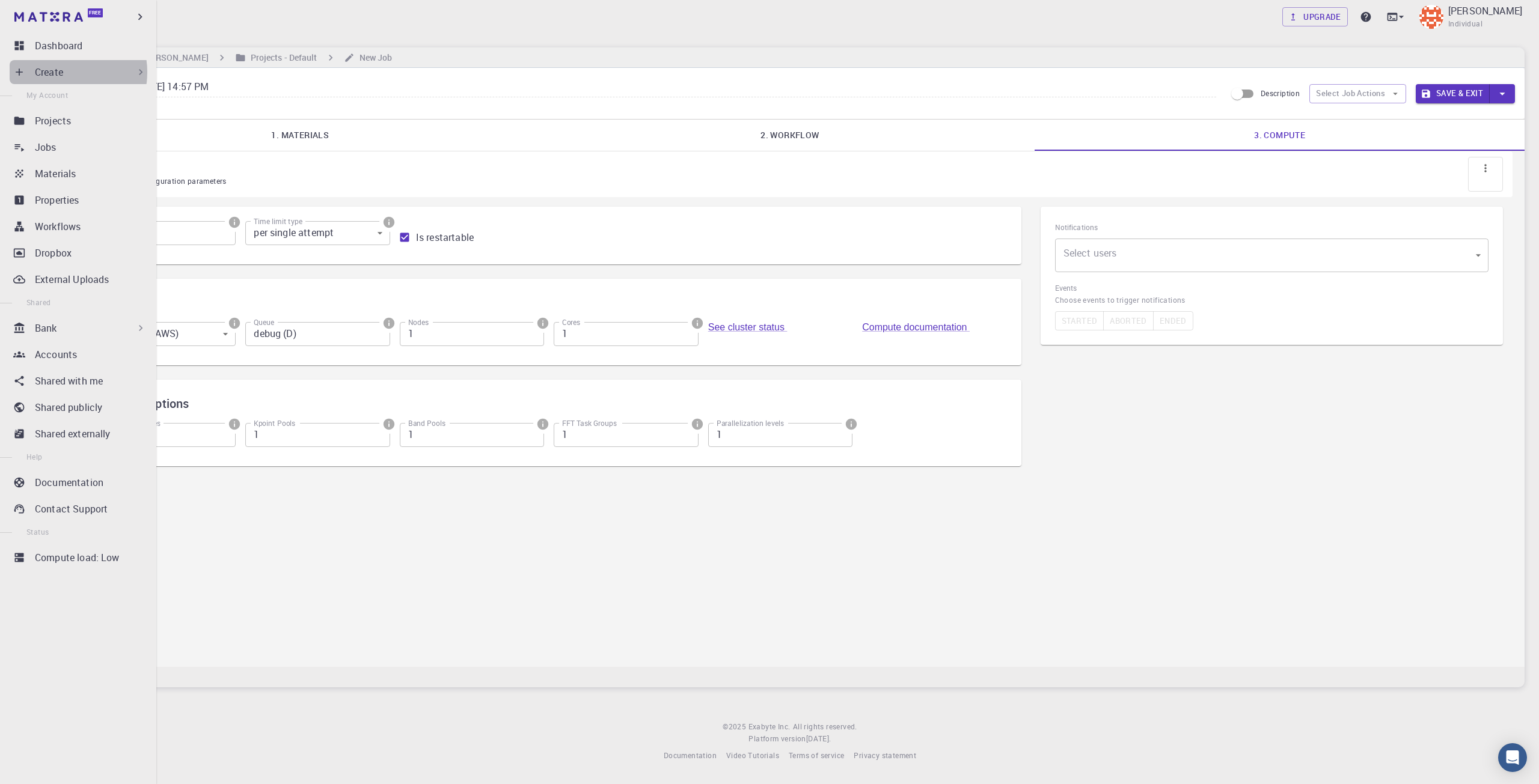
click at [62, 72] on p "Create" at bounding box center [49, 72] width 28 height 15
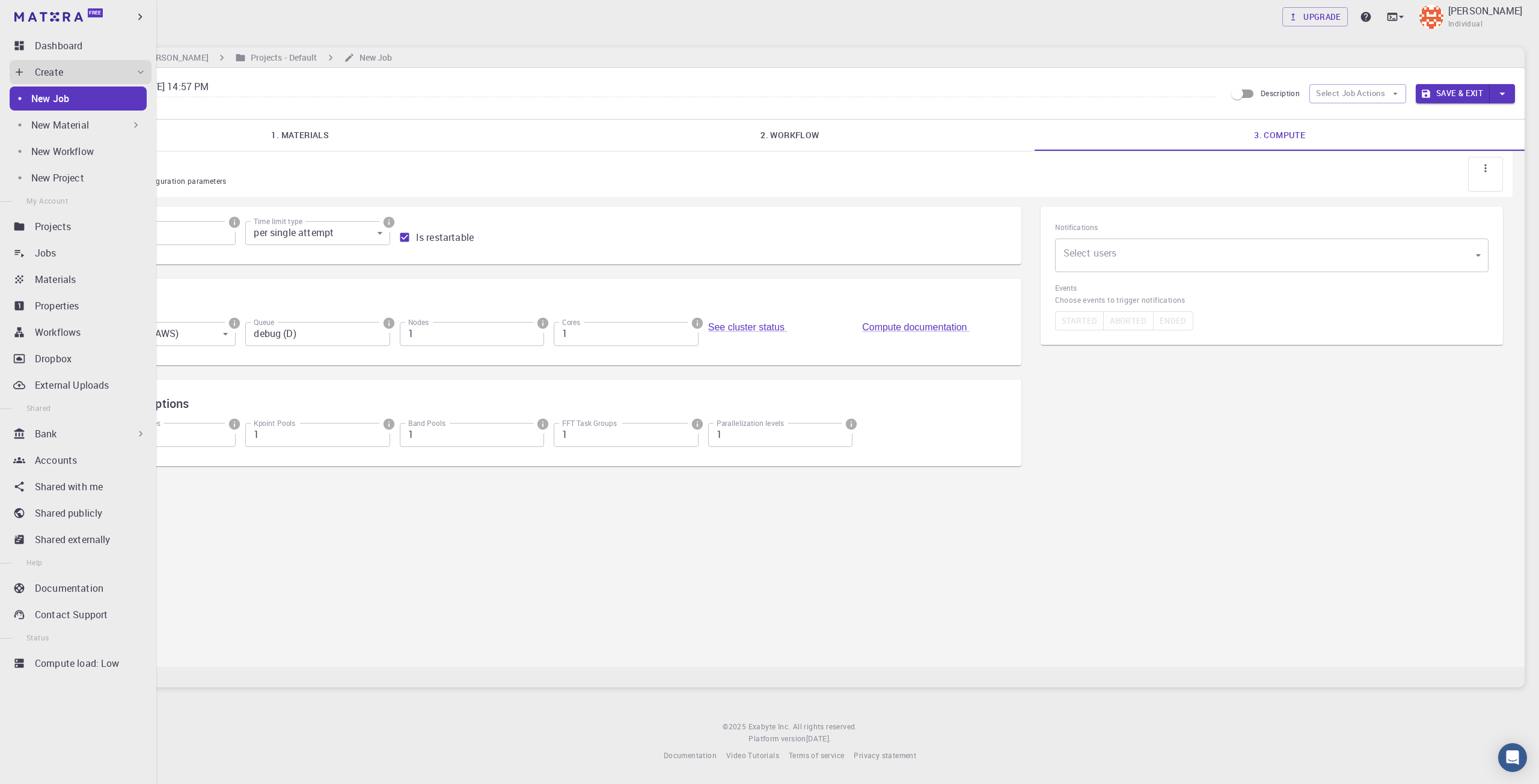
click at [74, 127] on p "New Material" at bounding box center [60, 125] width 58 height 15
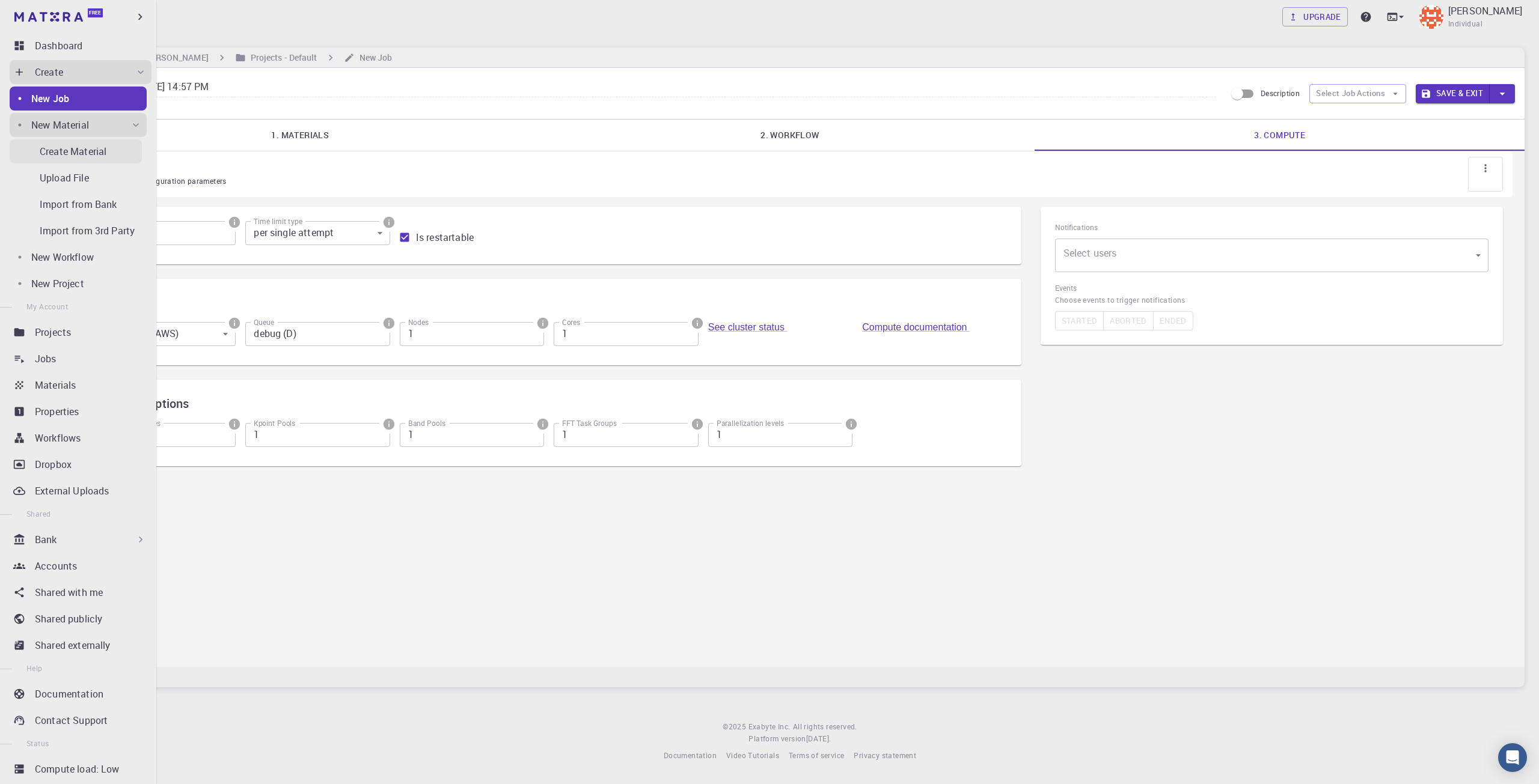
click at [111, 152] on div "Create Material" at bounding box center [91, 152] width 102 height 15
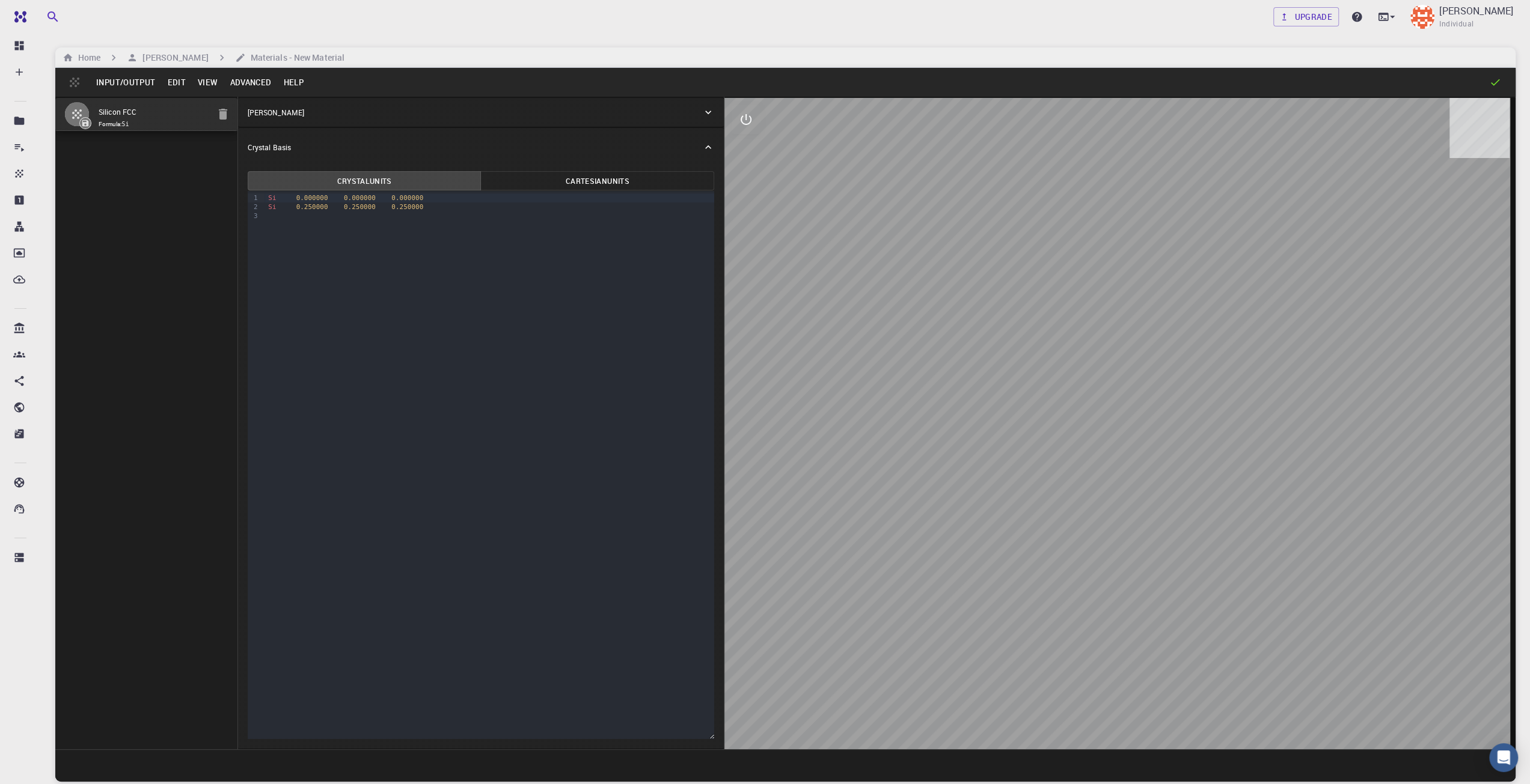
click at [107, 81] on button "Input/Output" at bounding box center [125, 82] width 71 height 19
click at [107, 81] on div at bounding box center [765, 392] width 1530 height 784
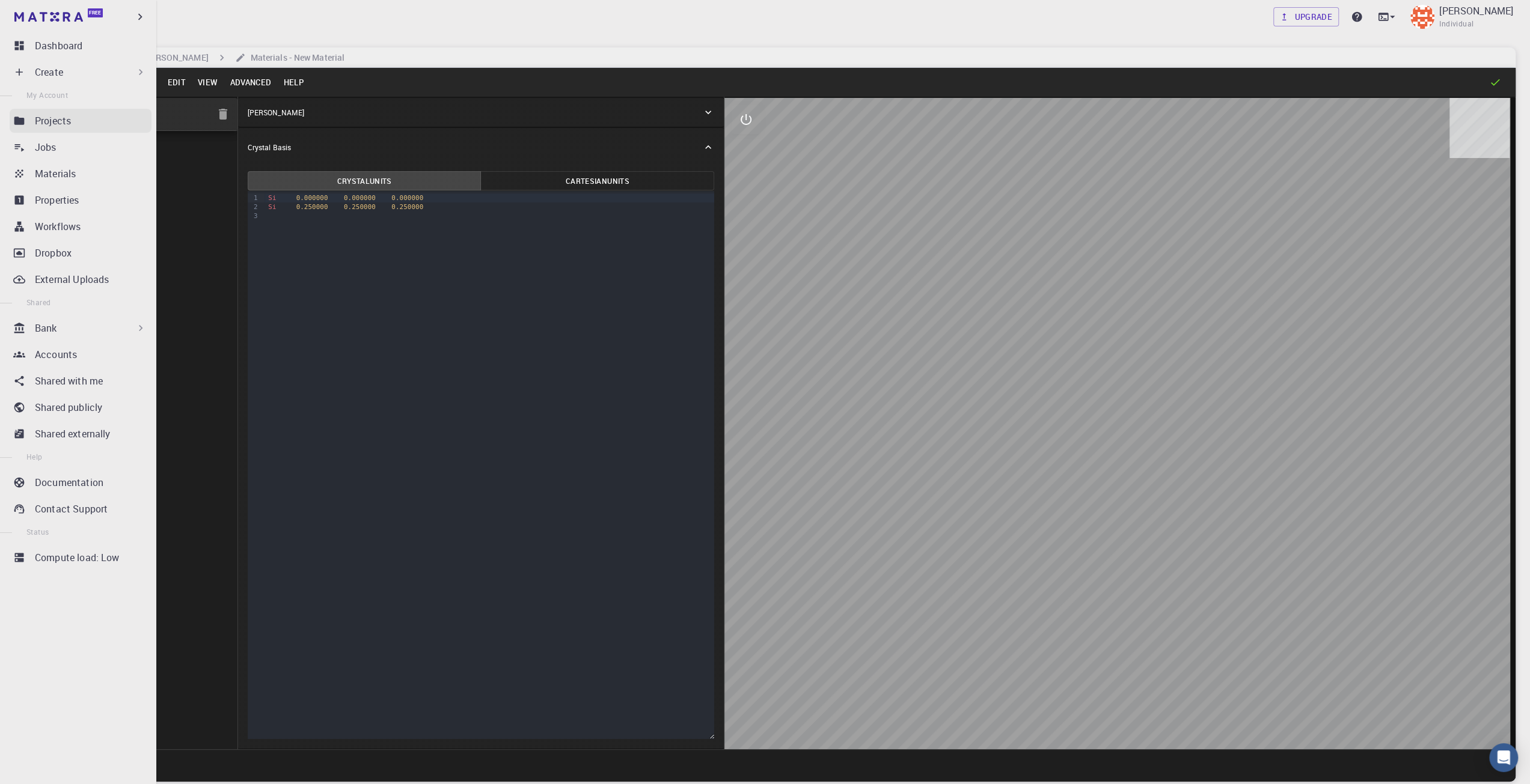
click at [34, 123] on link "Projects" at bounding box center [81, 121] width 142 height 24
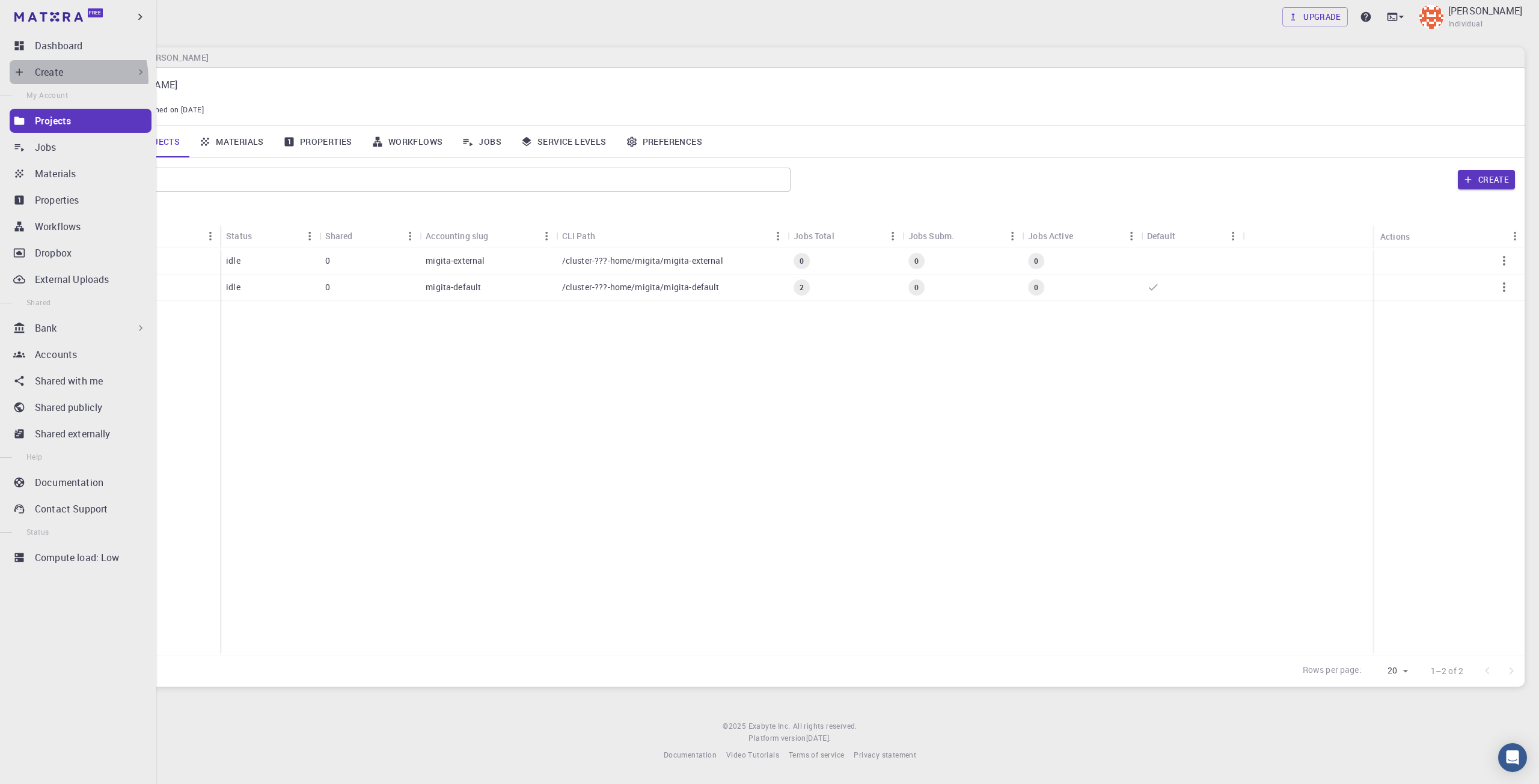
click at [50, 80] on div "Create" at bounding box center [81, 72] width 142 height 24
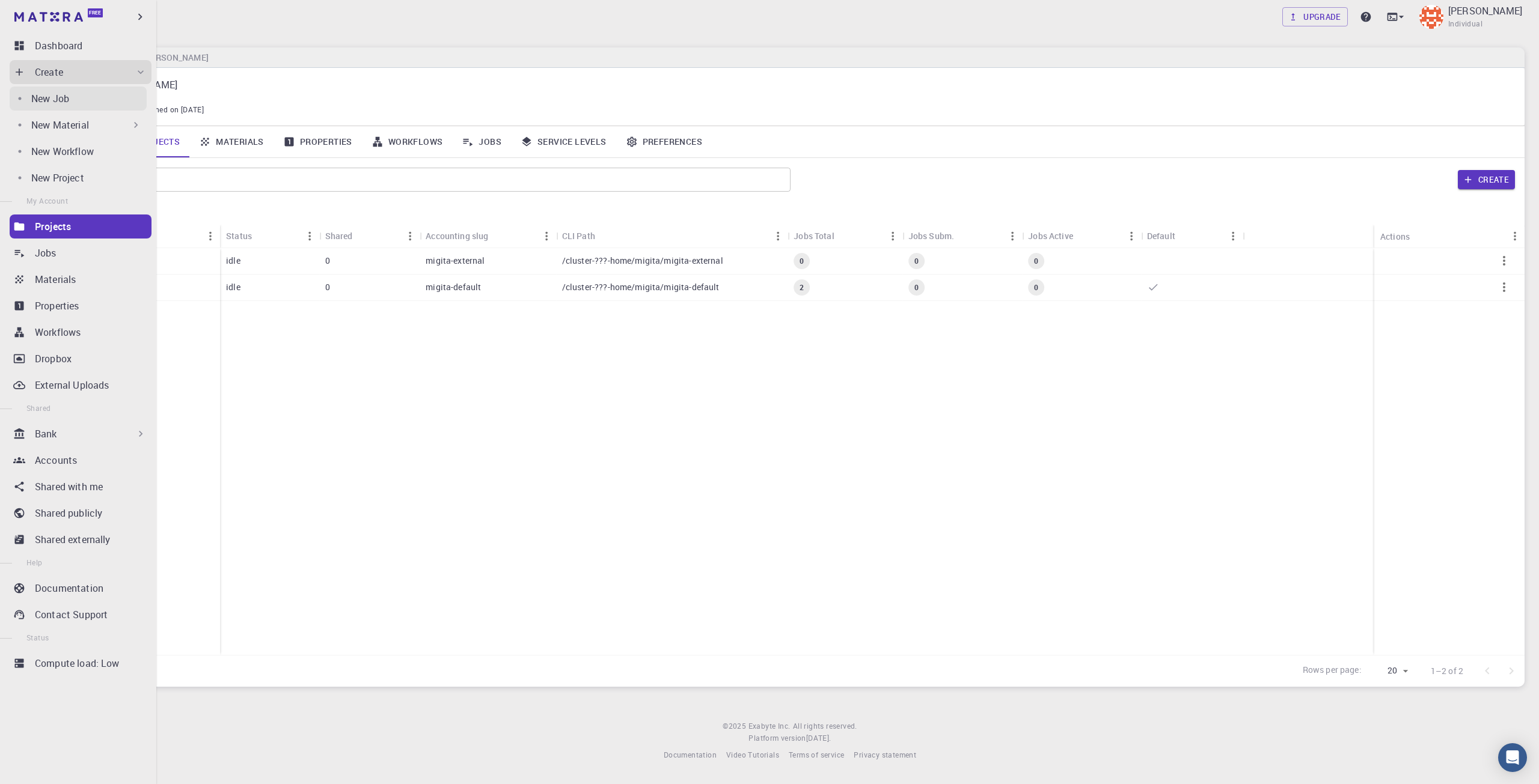
drag, startPoint x: 75, startPoint y: 117, endPoint x: 77, endPoint y: 98, distance: 19.1
click at [77, 98] on div "New Job New Material Create Material Upload File Import from Bank Import from 3…" at bounding box center [81, 137] width 142 height 106
click at [75, 36] on link "Dashboard" at bounding box center [81, 46] width 142 height 24
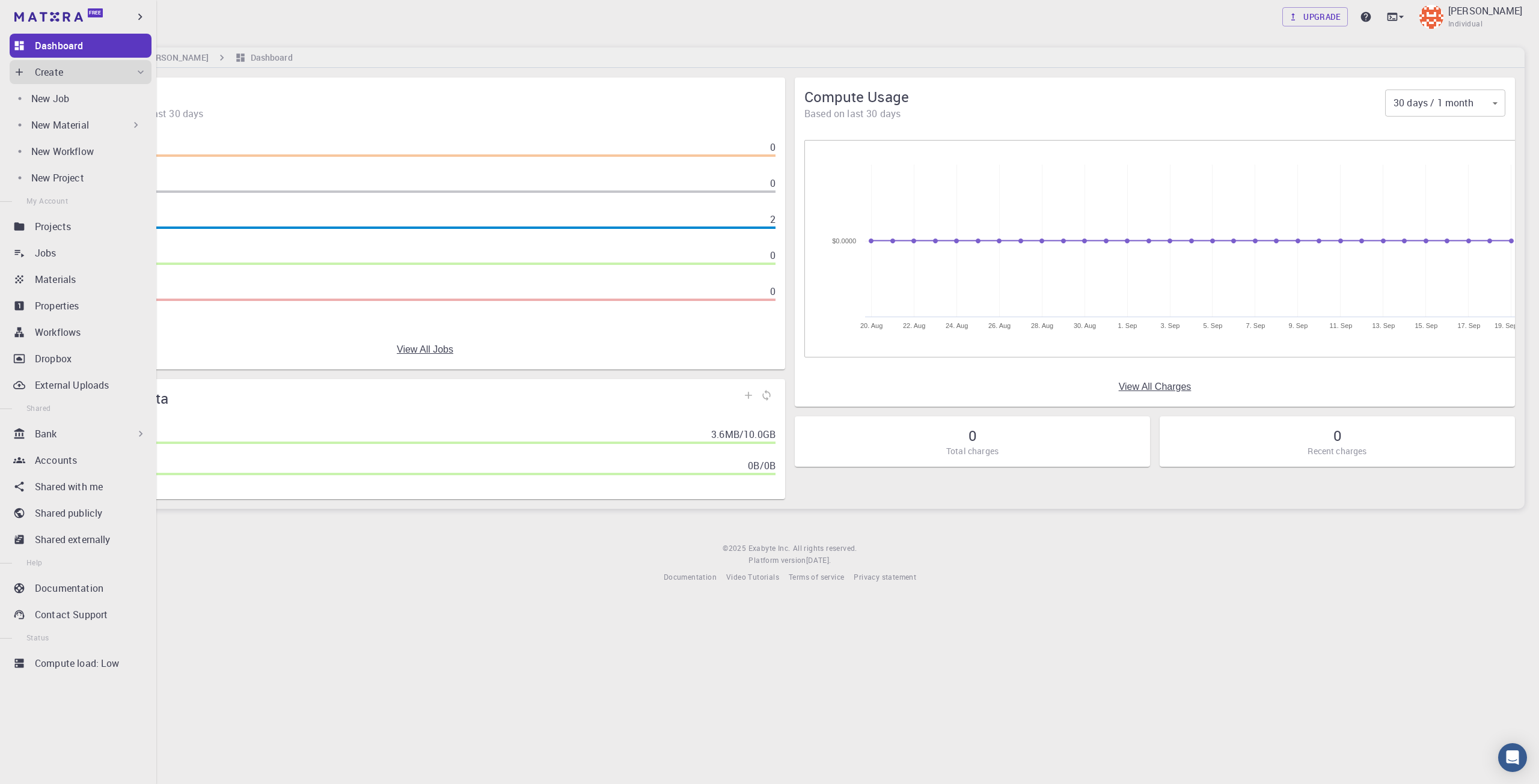
click at [74, 75] on div "Create" at bounding box center [91, 72] width 112 height 15
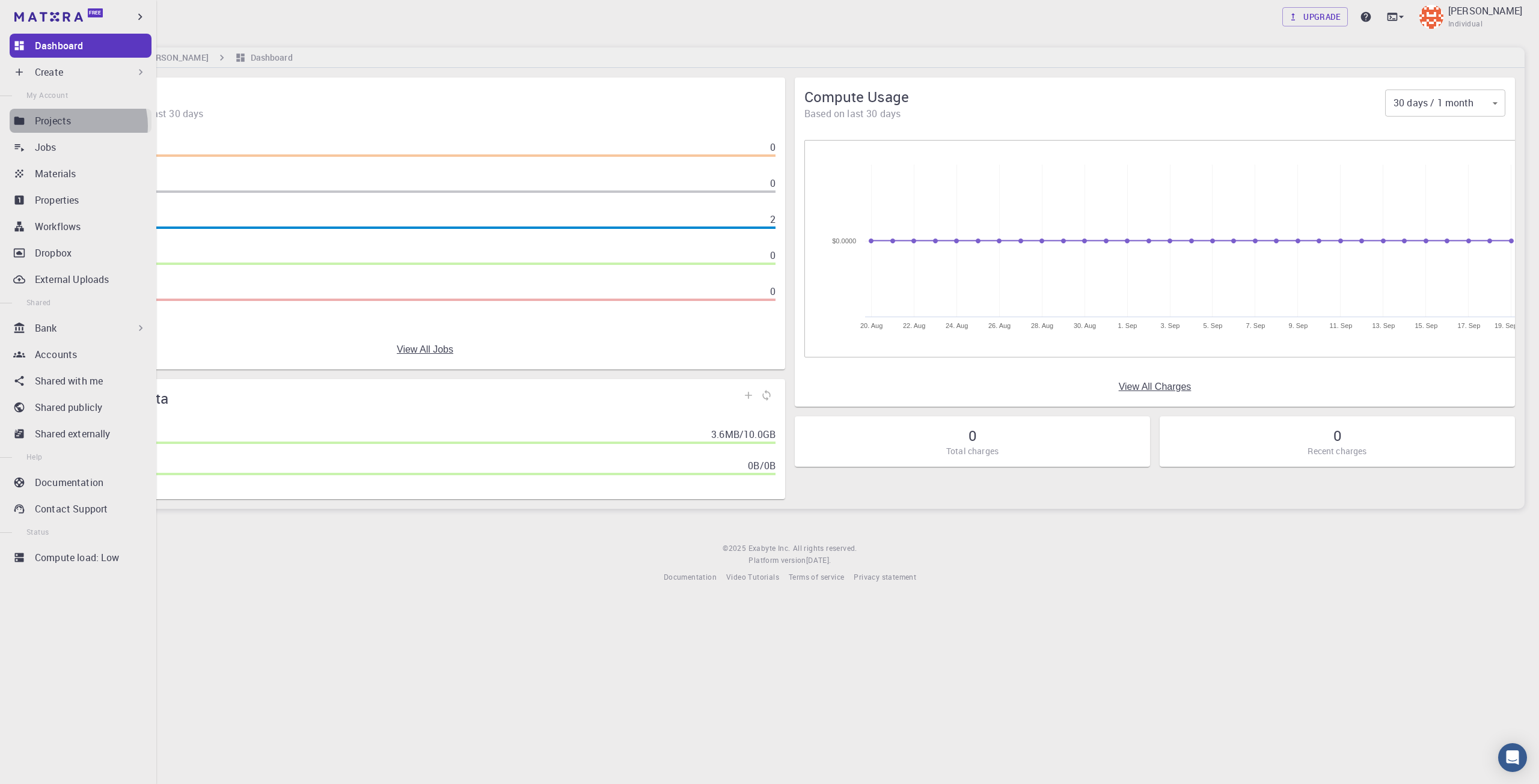
click at [72, 126] on div "Projects" at bounding box center [93, 121] width 117 height 15
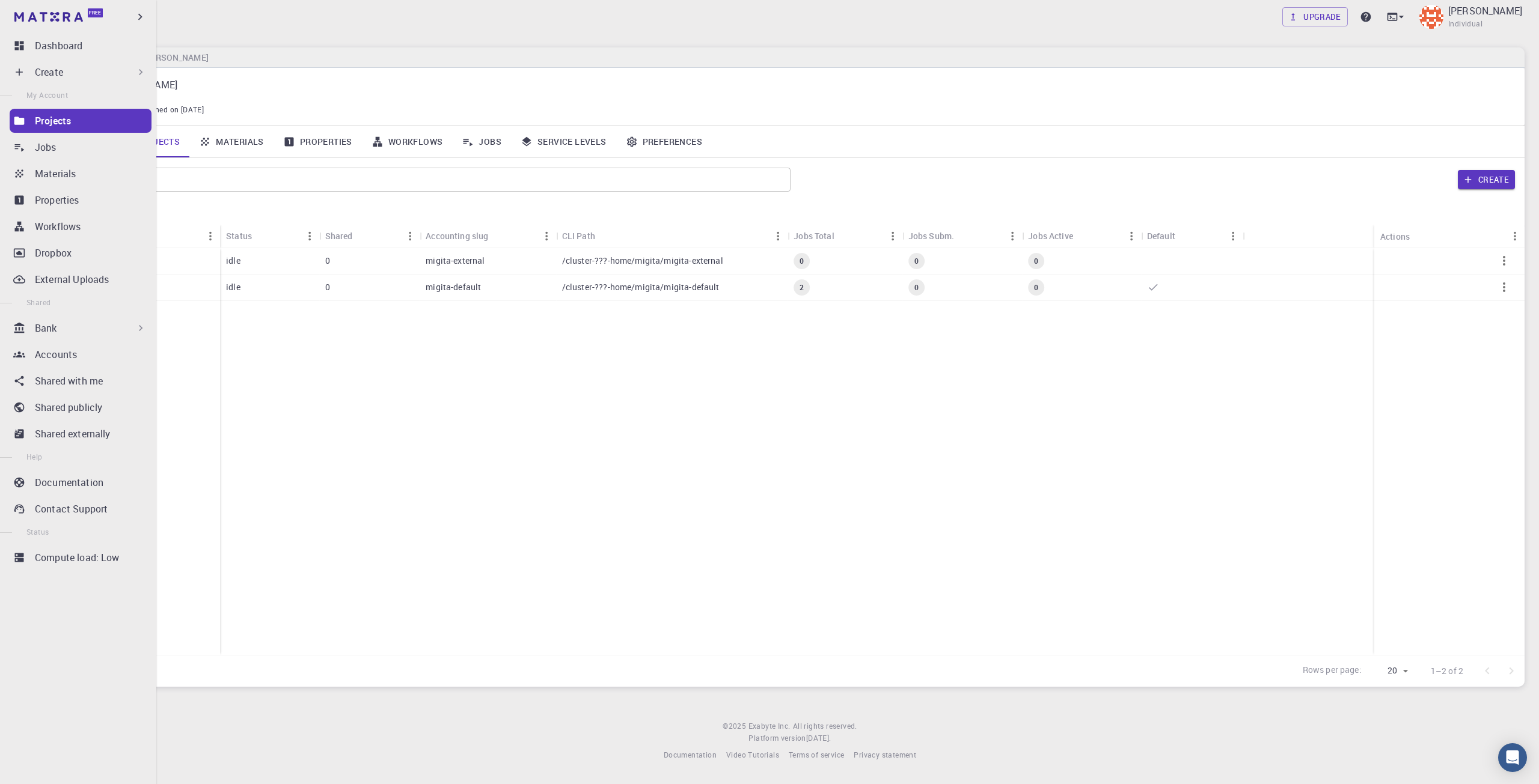
click at [74, 76] on div "Create" at bounding box center [91, 72] width 112 height 15
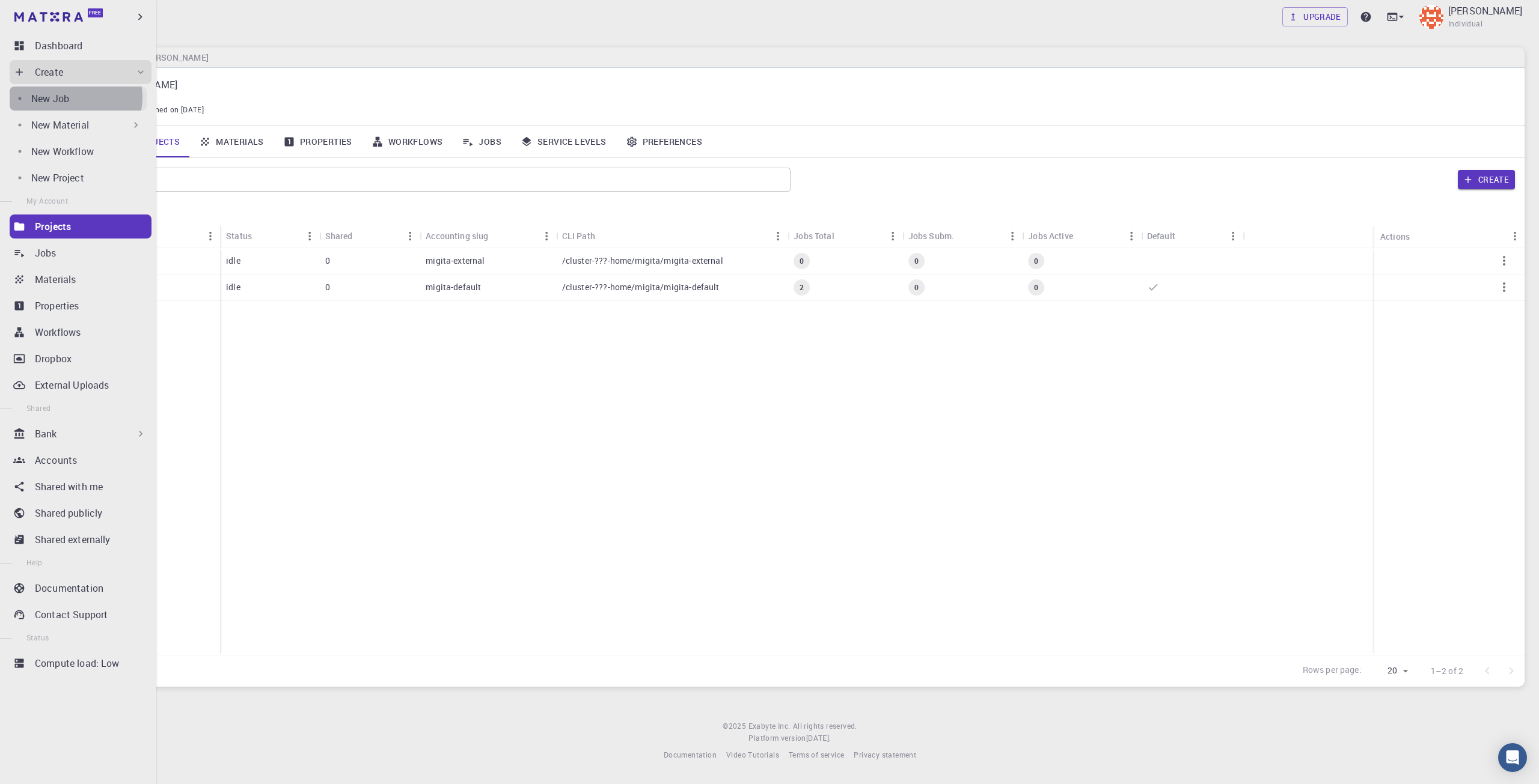
click at [74, 97] on div "New Job" at bounding box center [89, 99] width 115 height 15
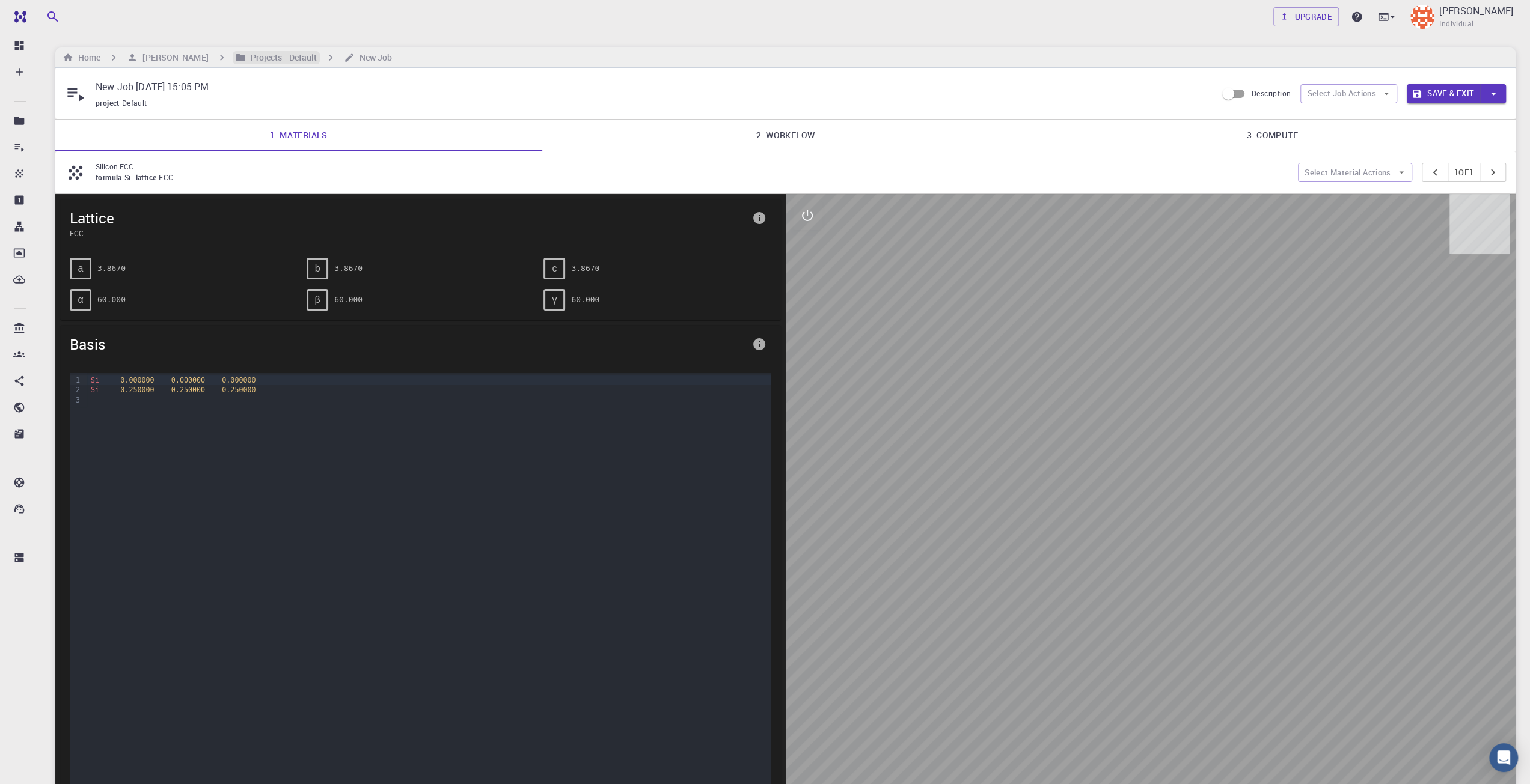
click at [298, 55] on h6 "Projects - Default" at bounding box center [282, 58] width 72 height 13
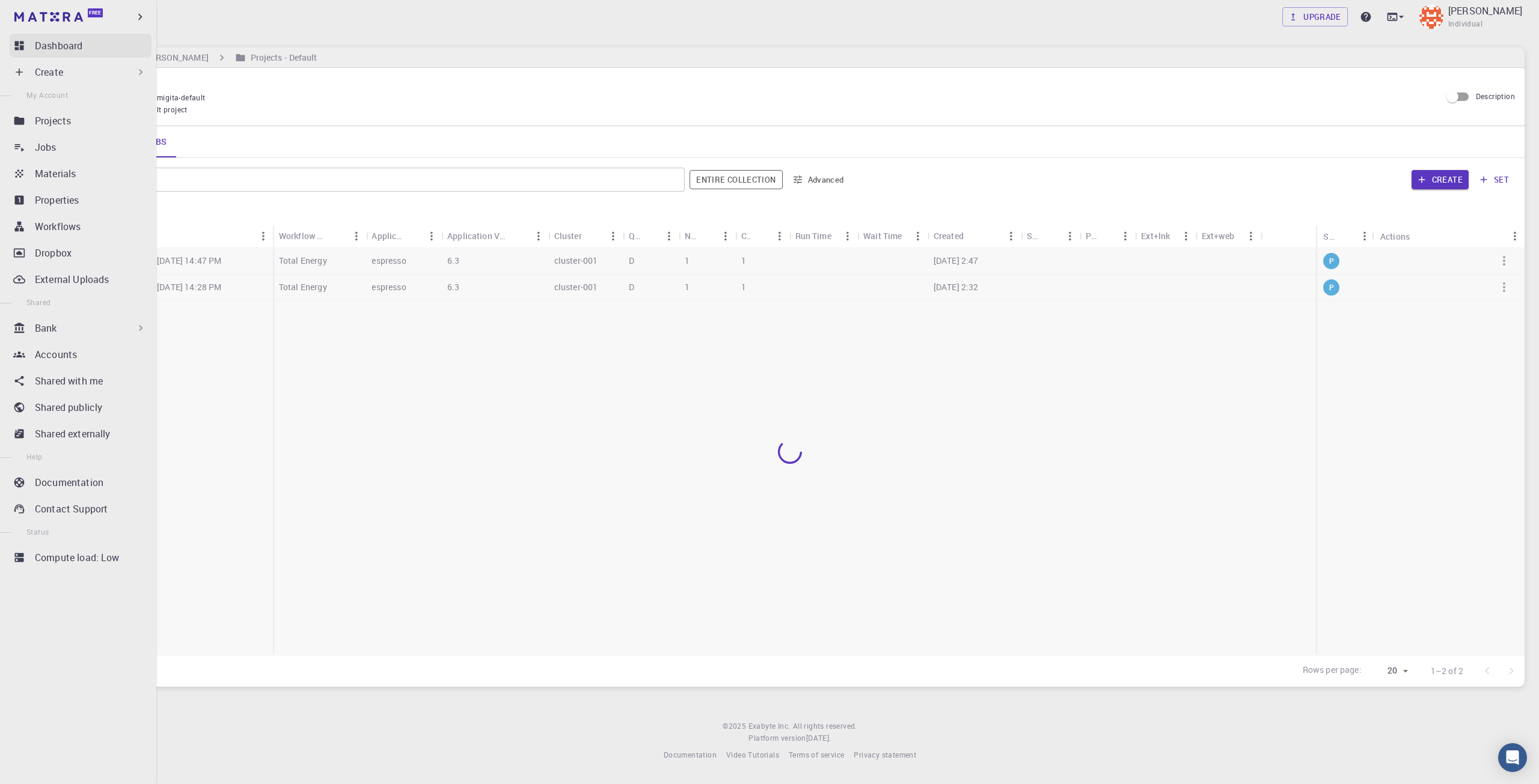
click at [19, 46] on icon at bounding box center [19, 46] width 12 height 12
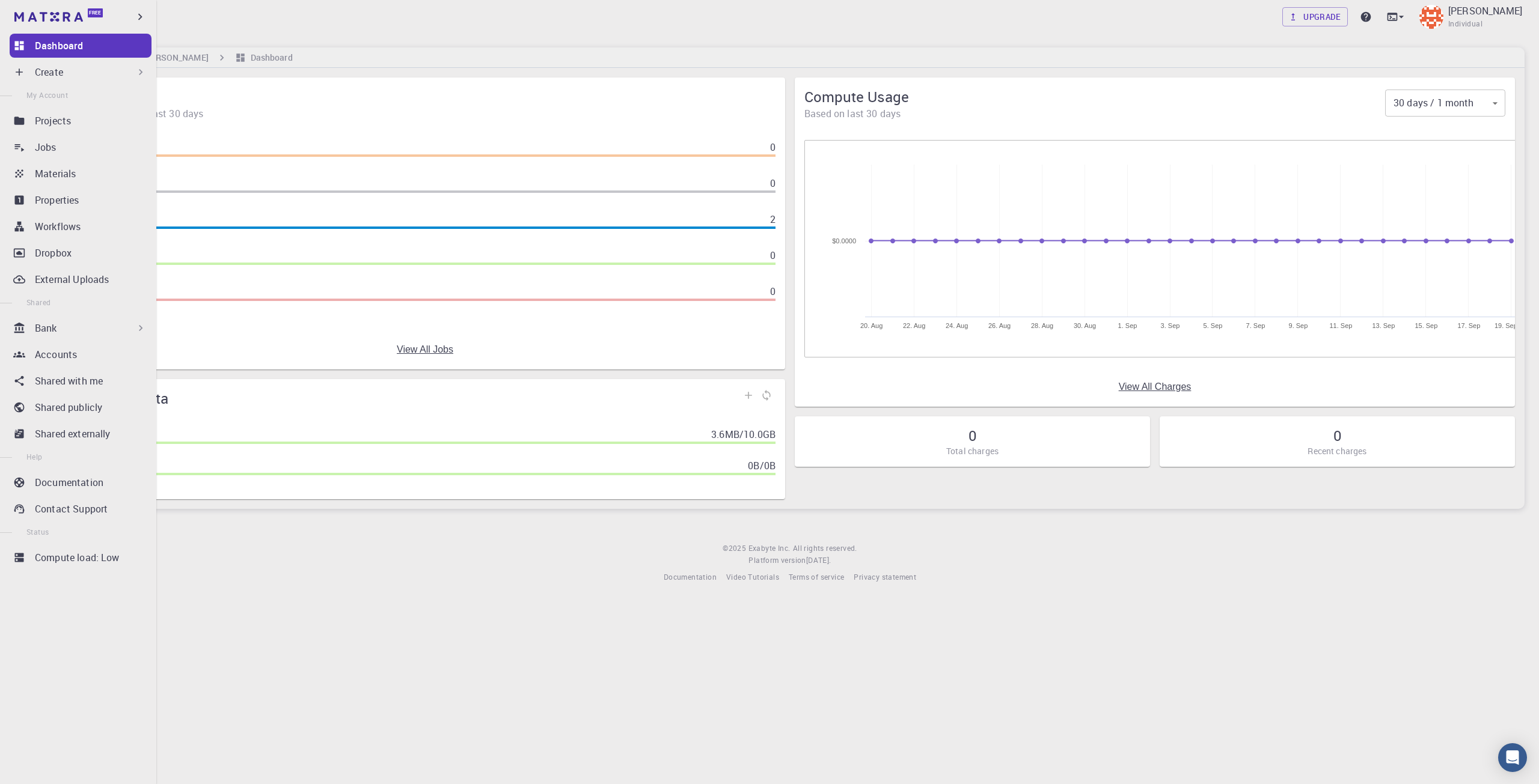
click at [72, 75] on div "Create" at bounding box center [91, 72] width 112 height 15
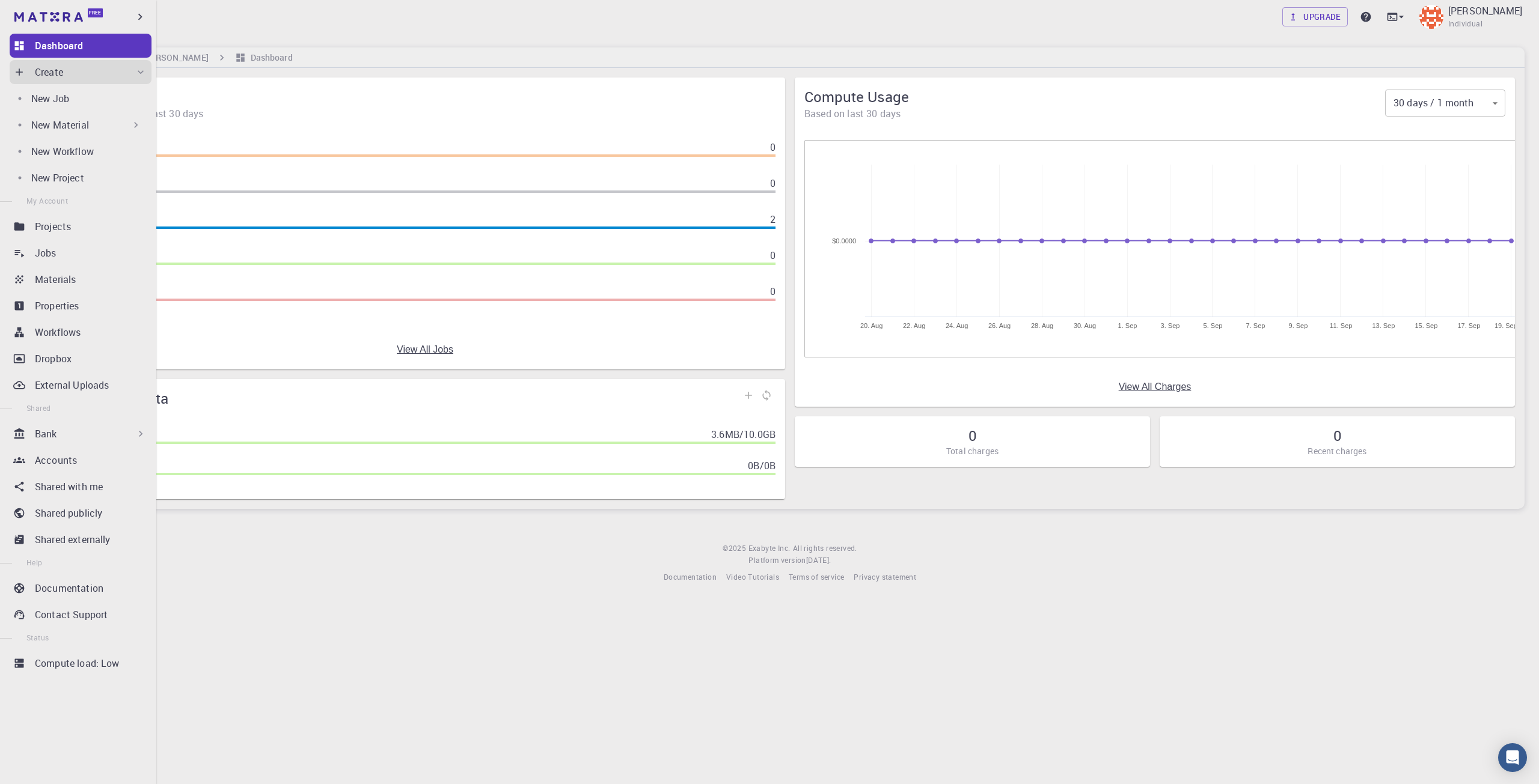
click at [84, 122] on p "New Material" at bounding box center [60, 125] width 58 height 15
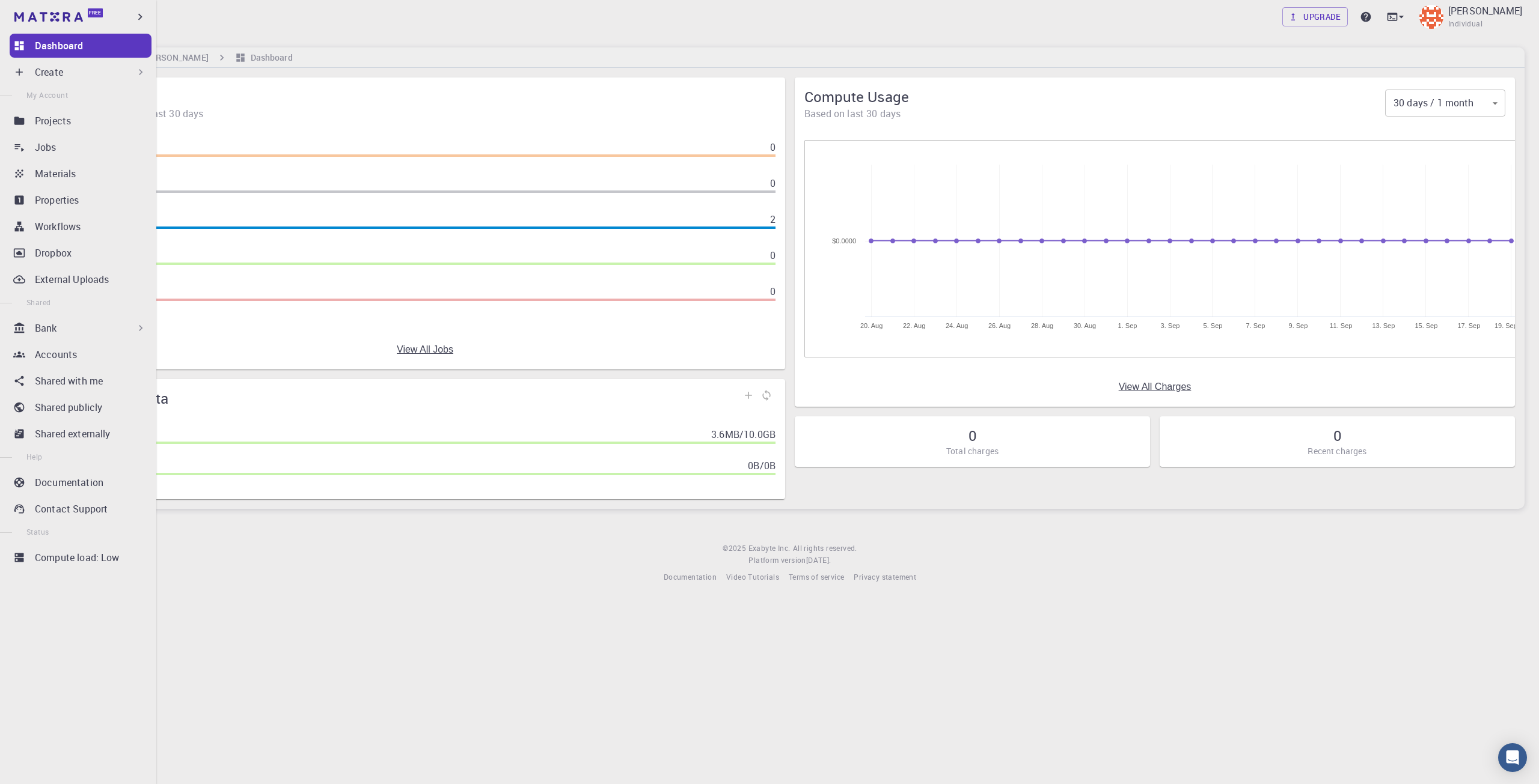
click at [31, 72] on div "Create" at bounding box center [81, 72] width 142 height 24
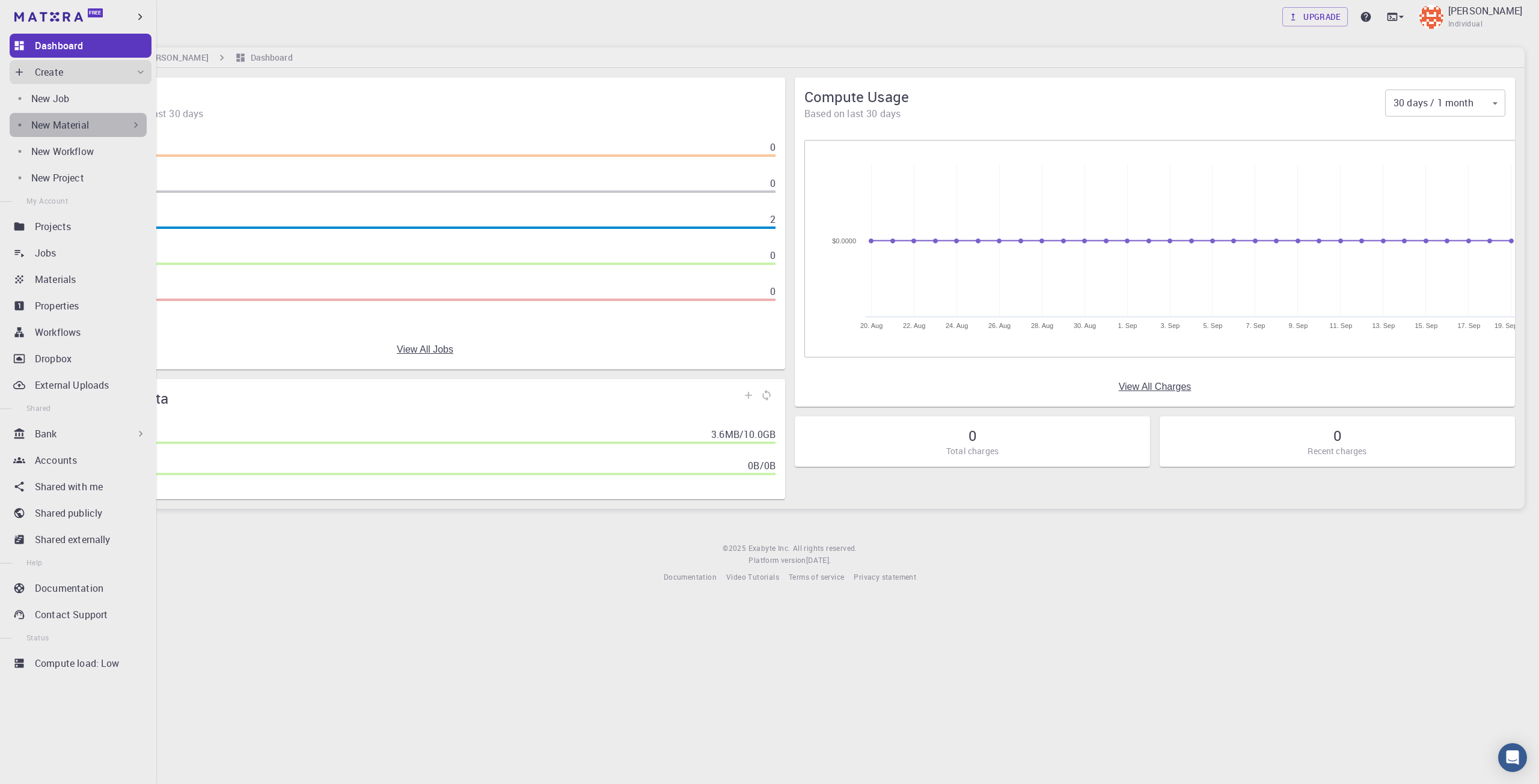
click at [115, 127] on div "New Material" at bounding box center [86, 125] width 111 height 15
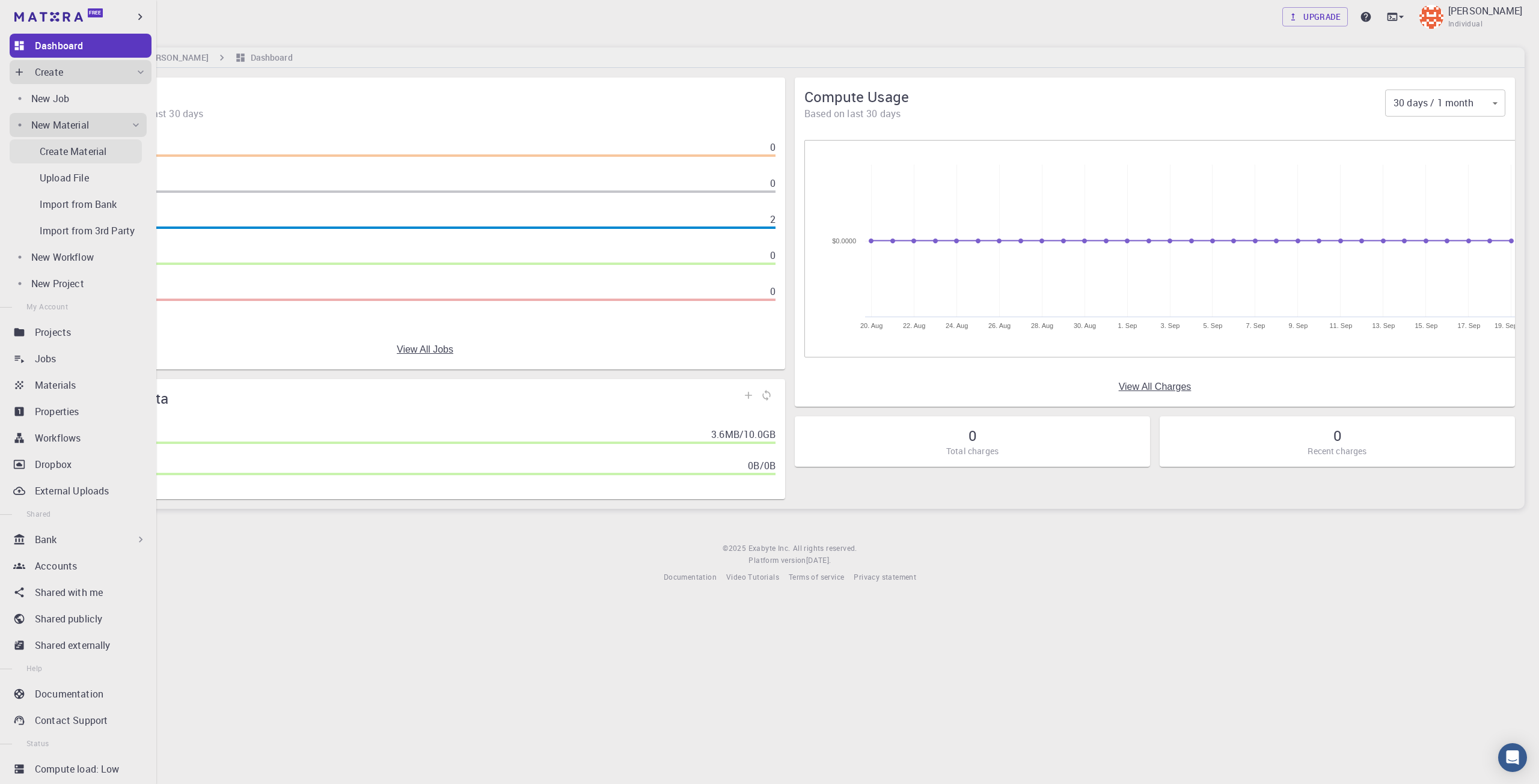
click at [115, 158] on div "Create Material" at bounding box center [91, 152] width 102 height 15
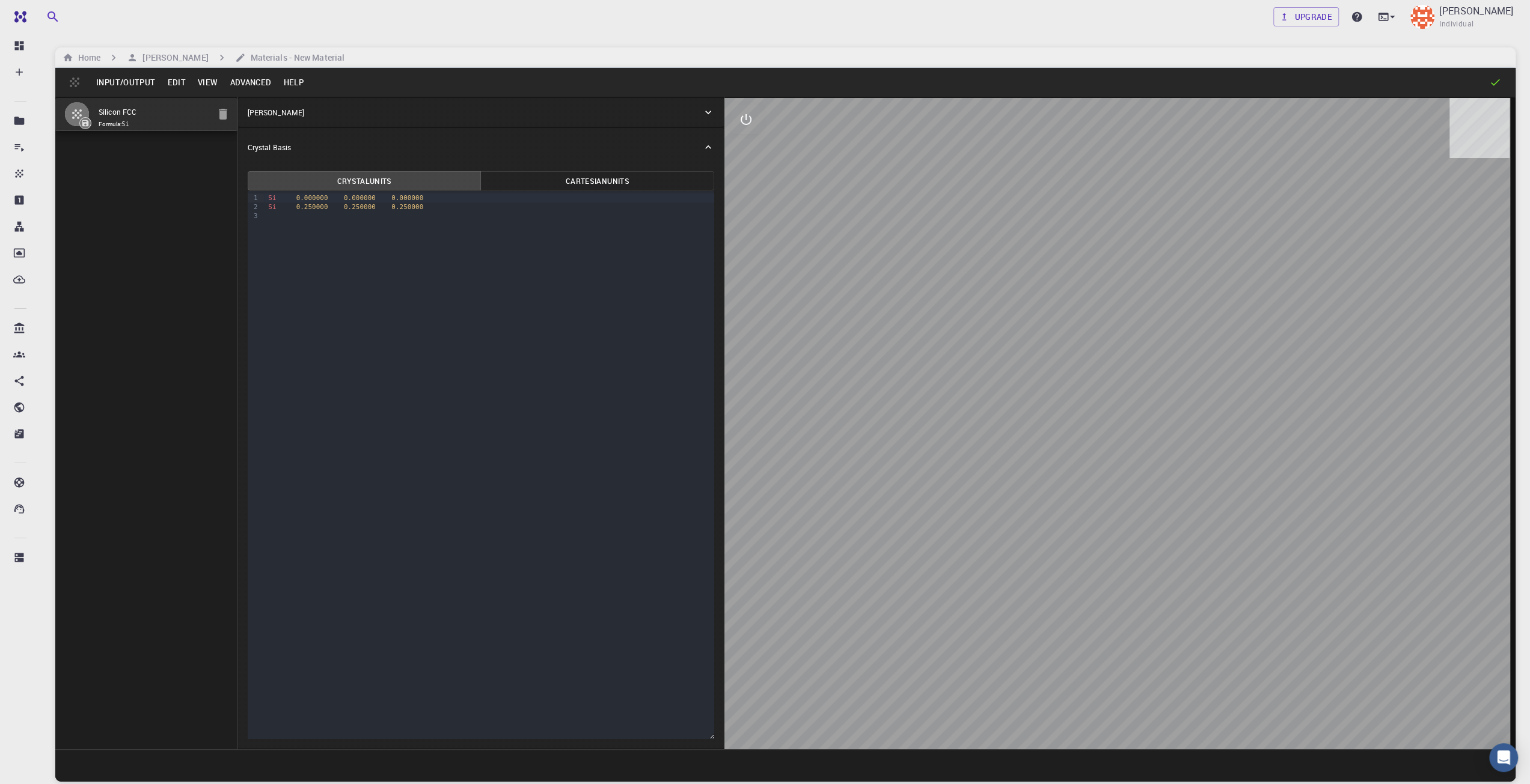
click at [550, 188] on button "Cartesian Units" at bounding box center [597, 180] width 234 height 19
click at [416, 186] on button "Crystal Units" at bounding box center [365, 180] width 234 height 19
click at [176, 79] on button "Edit" at bounding box center [176, 82] width 30 height 19
click at [137, 77] on div at bounding box center [765, 392] width 1530 height 784
click at [211, 82] on button "View" at bounding box center [207, 82] width 32 height 19
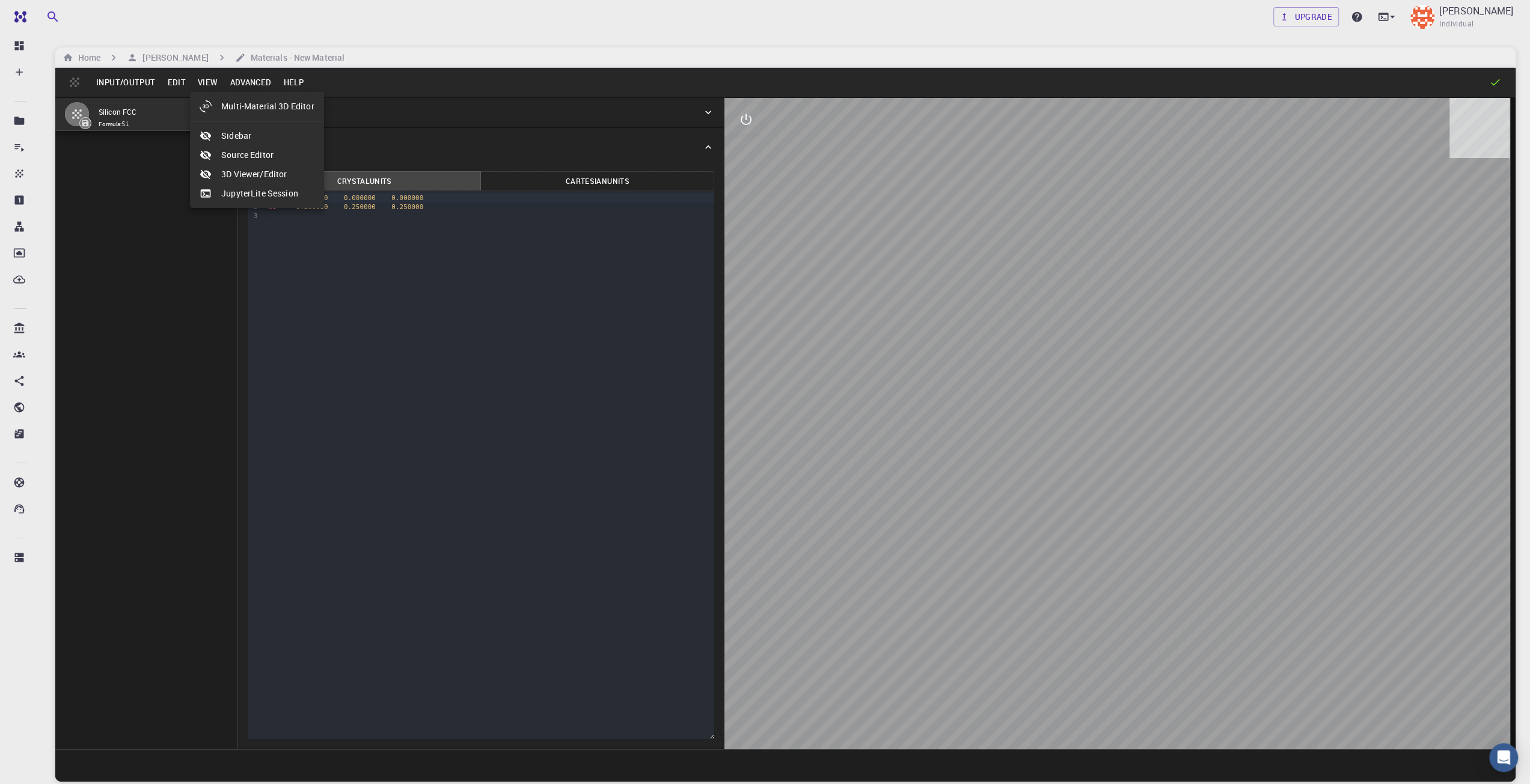
click at [127, 82] on div at bounding box center [765, 392] width 1530 height 784
click at [127, 82] on button "Input/Output" at bounding box center [125, 82] width 71 height 19
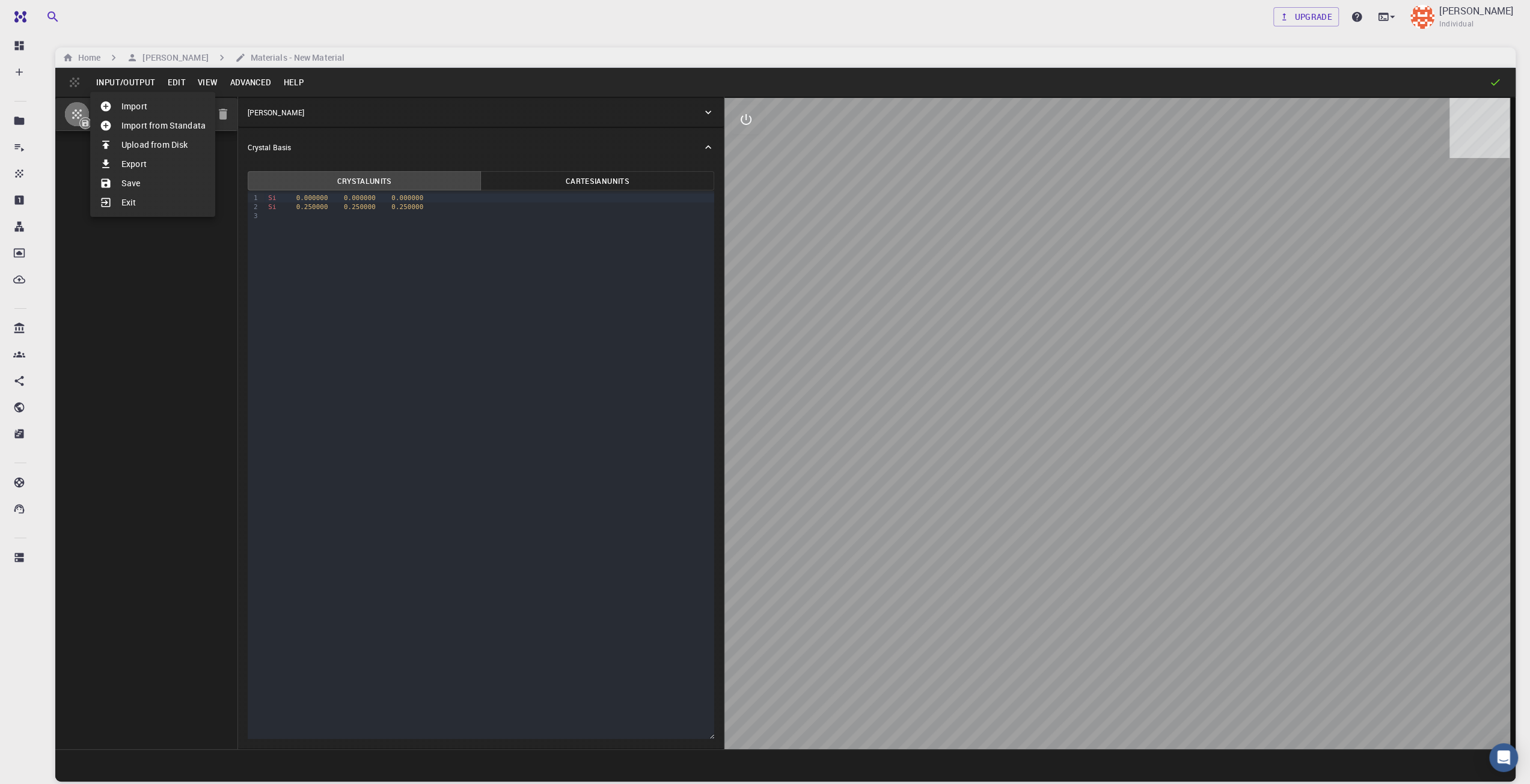
click at [239, 82] on div at bounding box center [765, 392] width 1530 height 784
click at [239, 82] on button "Advanced" at bounding box center [250, 82] width 54 height 19
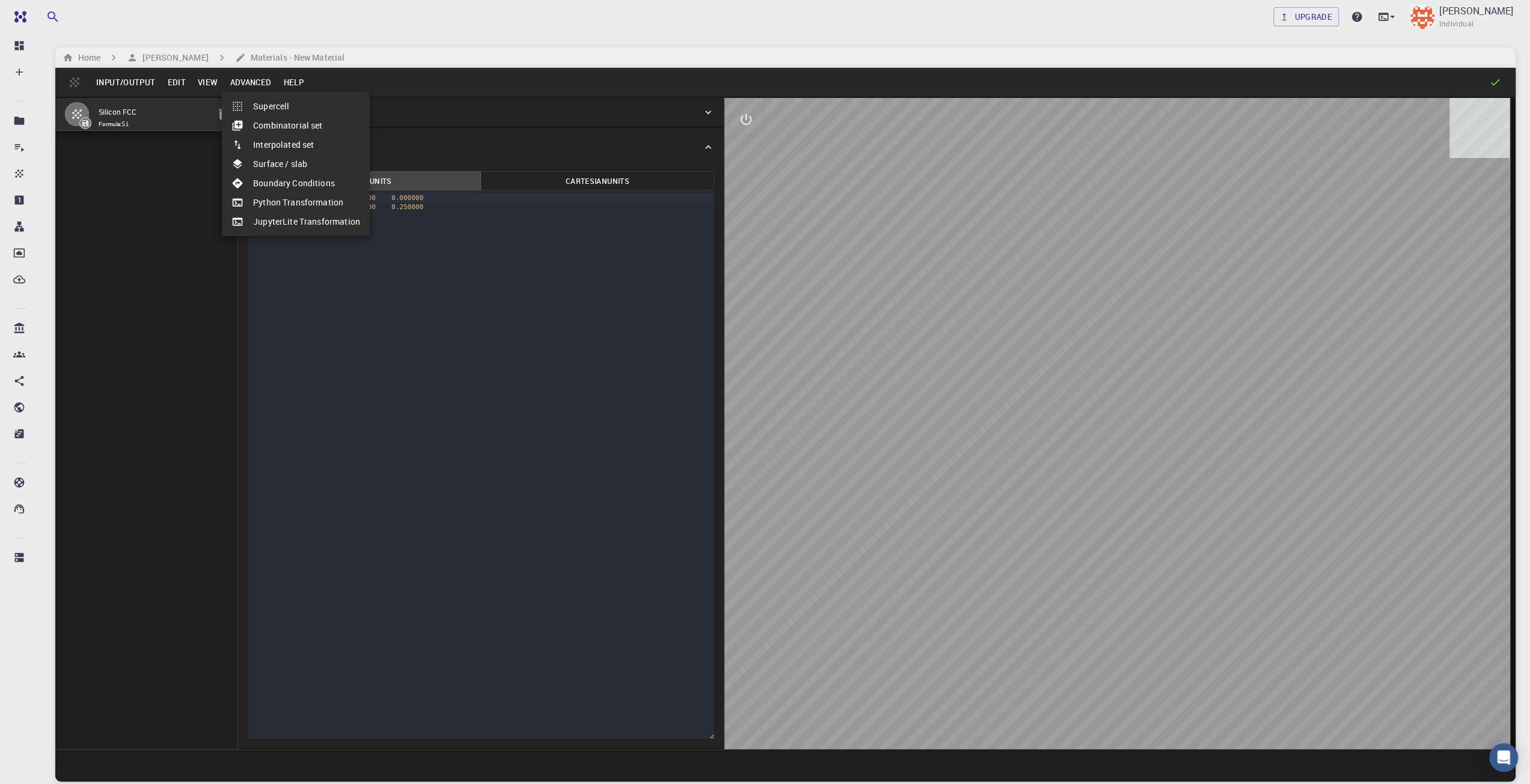
click at [754, 126] on div at bounding box center [765, 392] width 1530 height 784
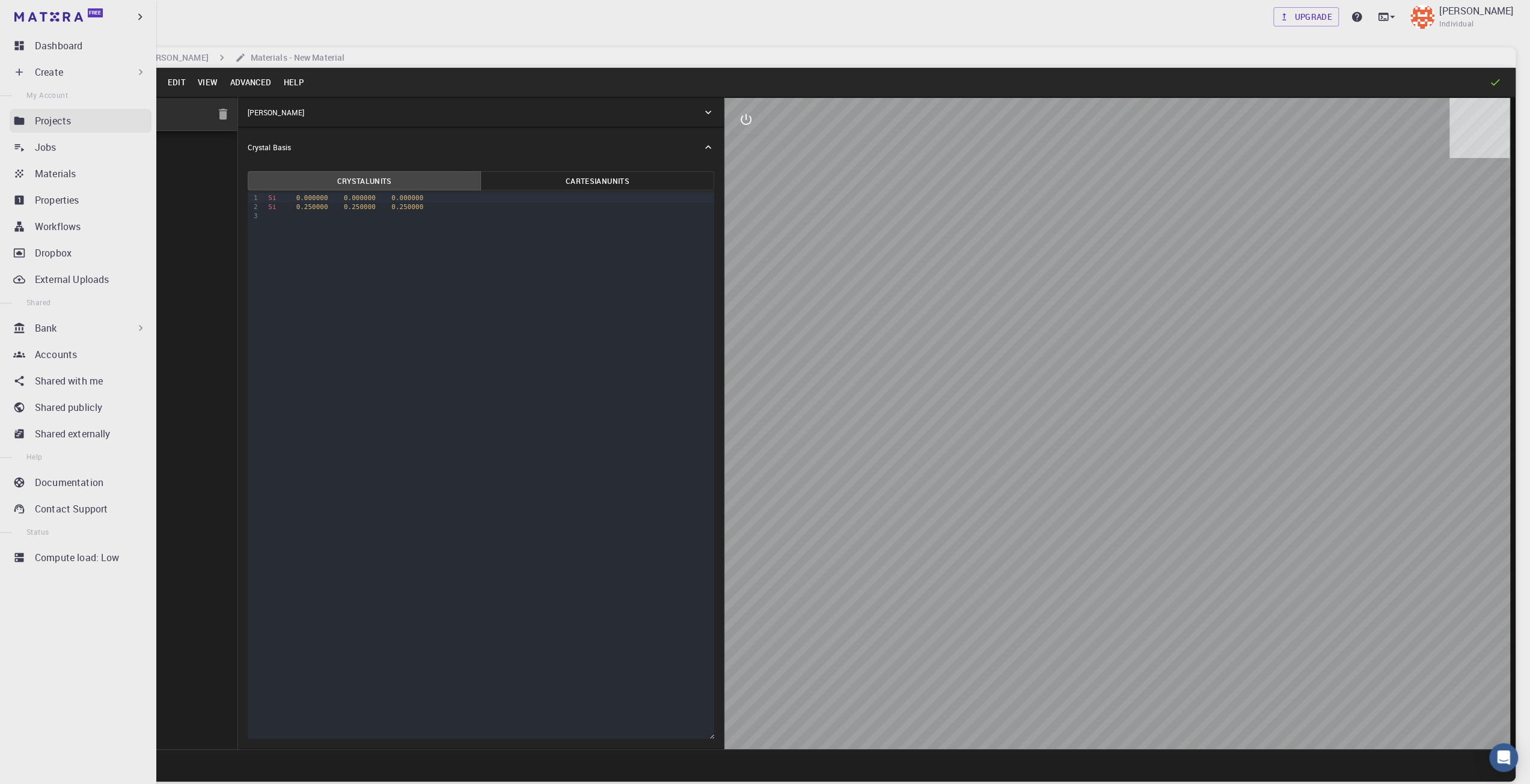
drag, startPoint x: 30, startPoint y: 119, endPoint x: 34, endPoint y: 129, distance: 10.8
click at [30, 119] on link "Projects" at bounding box center [81, 121] width 142 height 24
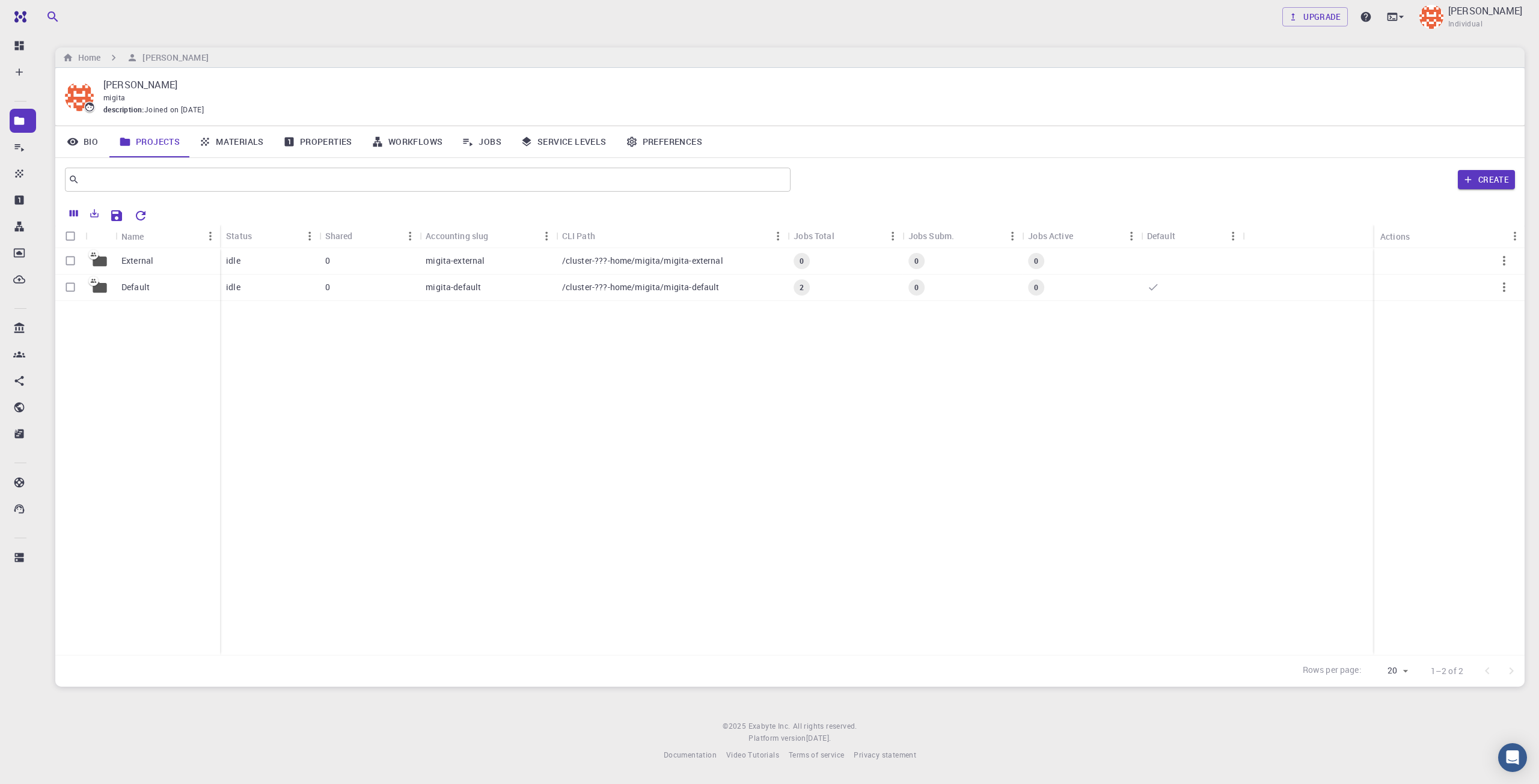
drag, startPoint x: 237, startPoint y: 152, endPoint x: 269, endPoint y: 148, distance: 32.2
click at [237, 151] on link "Materials" at bounding box center [231, 141] width 84 height 31
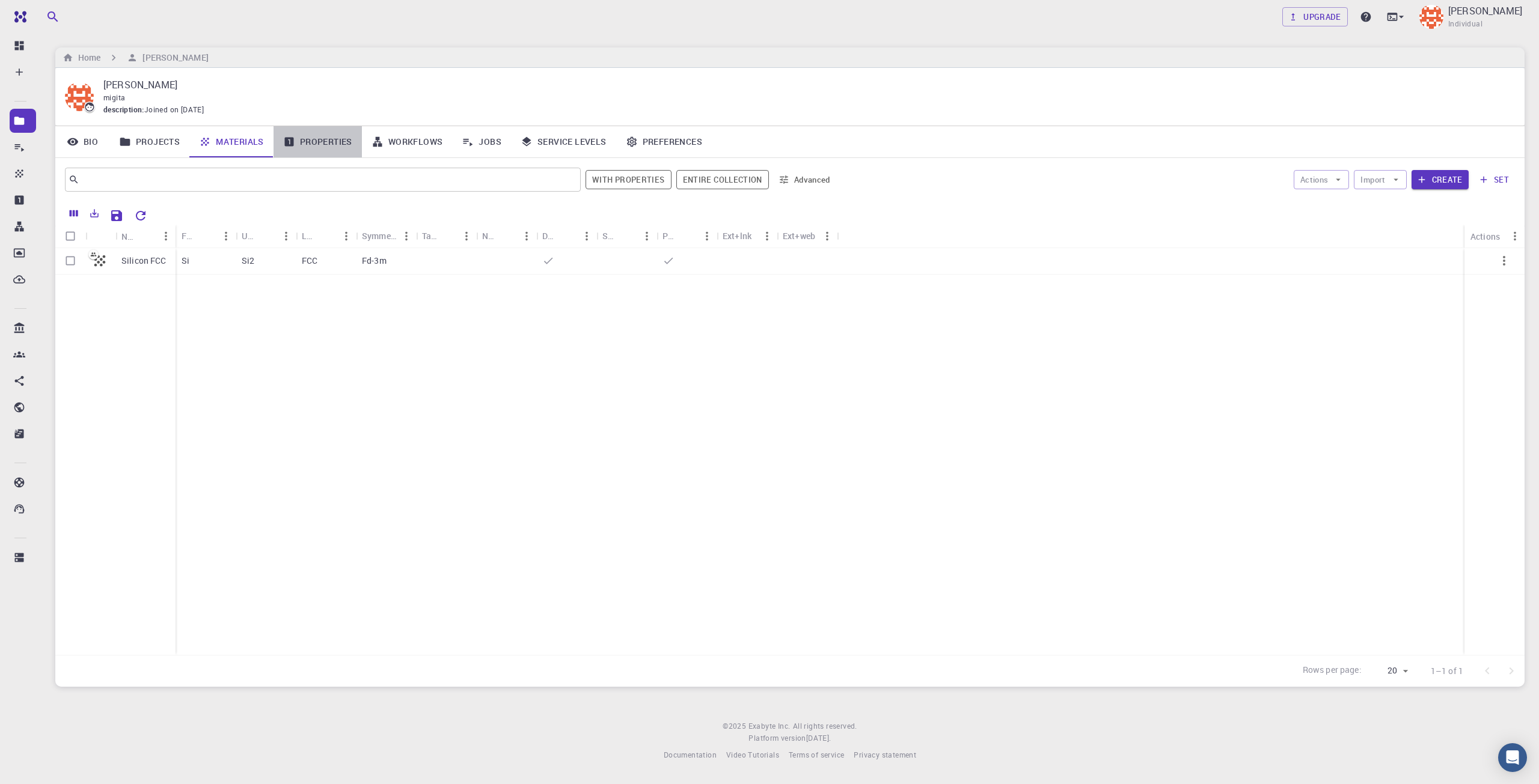
click at [321, 147] on link "Properties" at bounding box center [317, 141] width 88 height 31
click at [402, 144] on link "Workflows" at bounding box center [407, 141] width 91 height 31
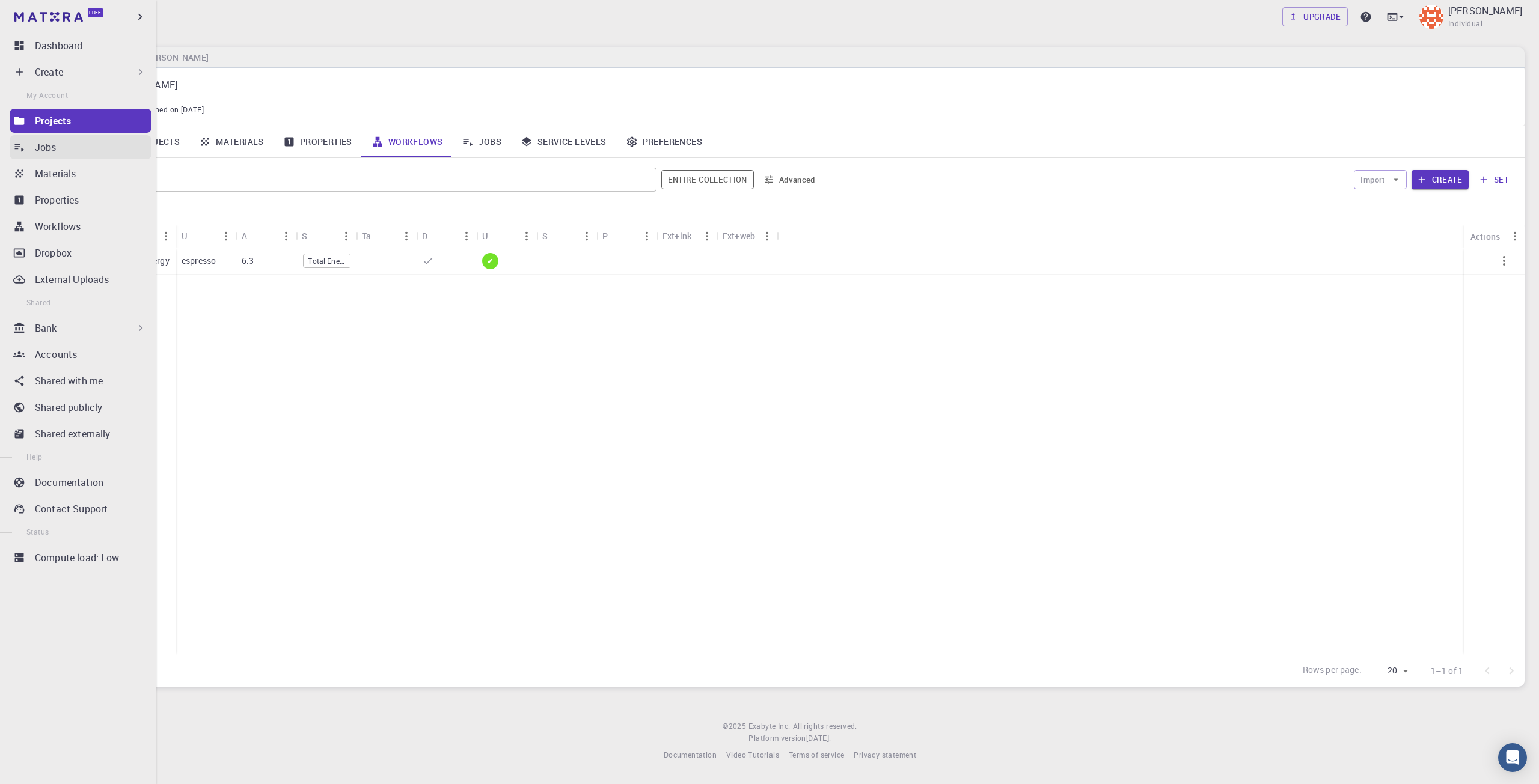
click at [30, 145] on link "Jobs" at bounding box center [81, 147] width 142 height 24
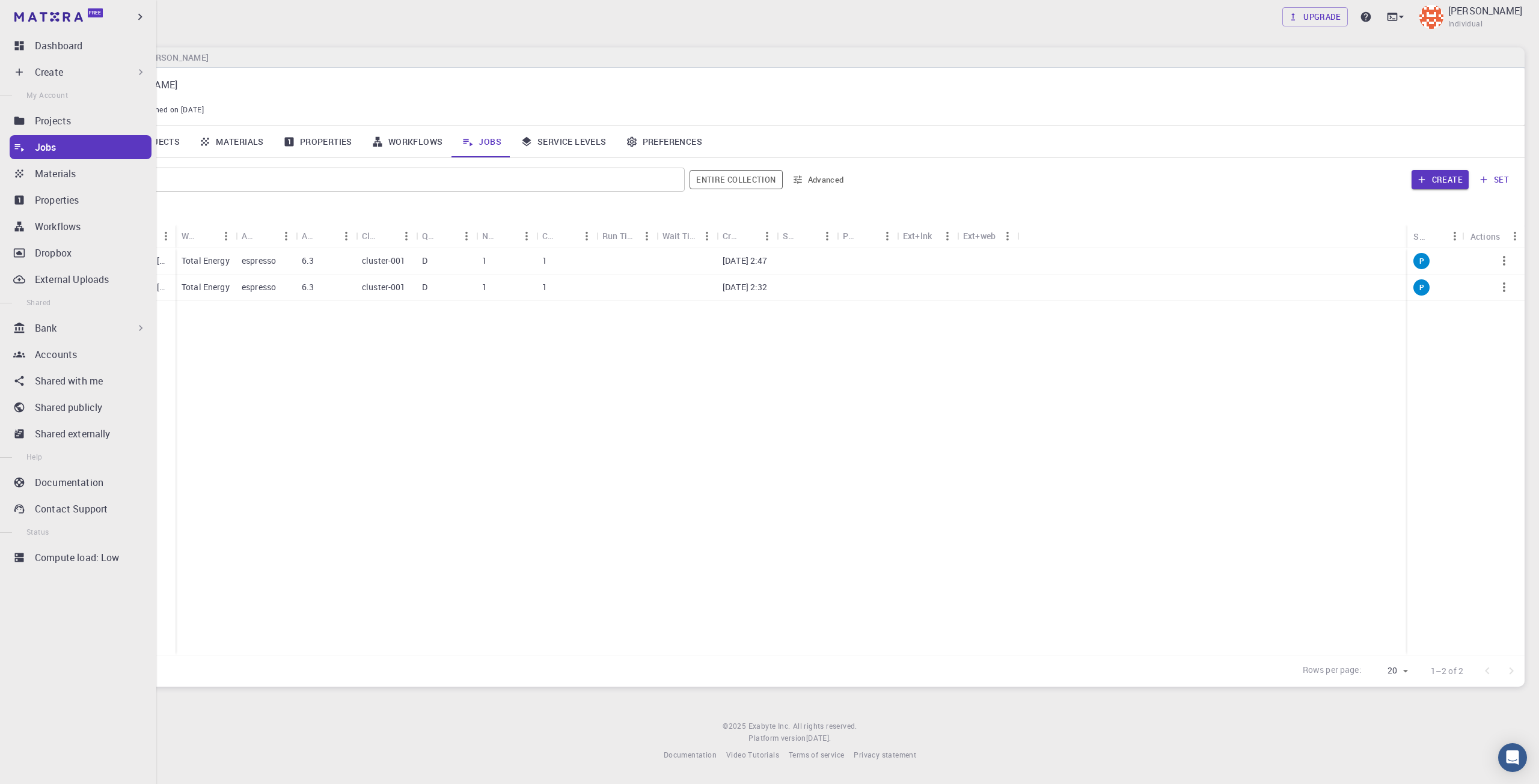
drag, startPoint x: 21, startPoint y: 179, endPoint x: 152, endPoint y: 222, distance: 137.9
click at [21, 179] on icon at bounding box center [19, 174] width 12 height 12
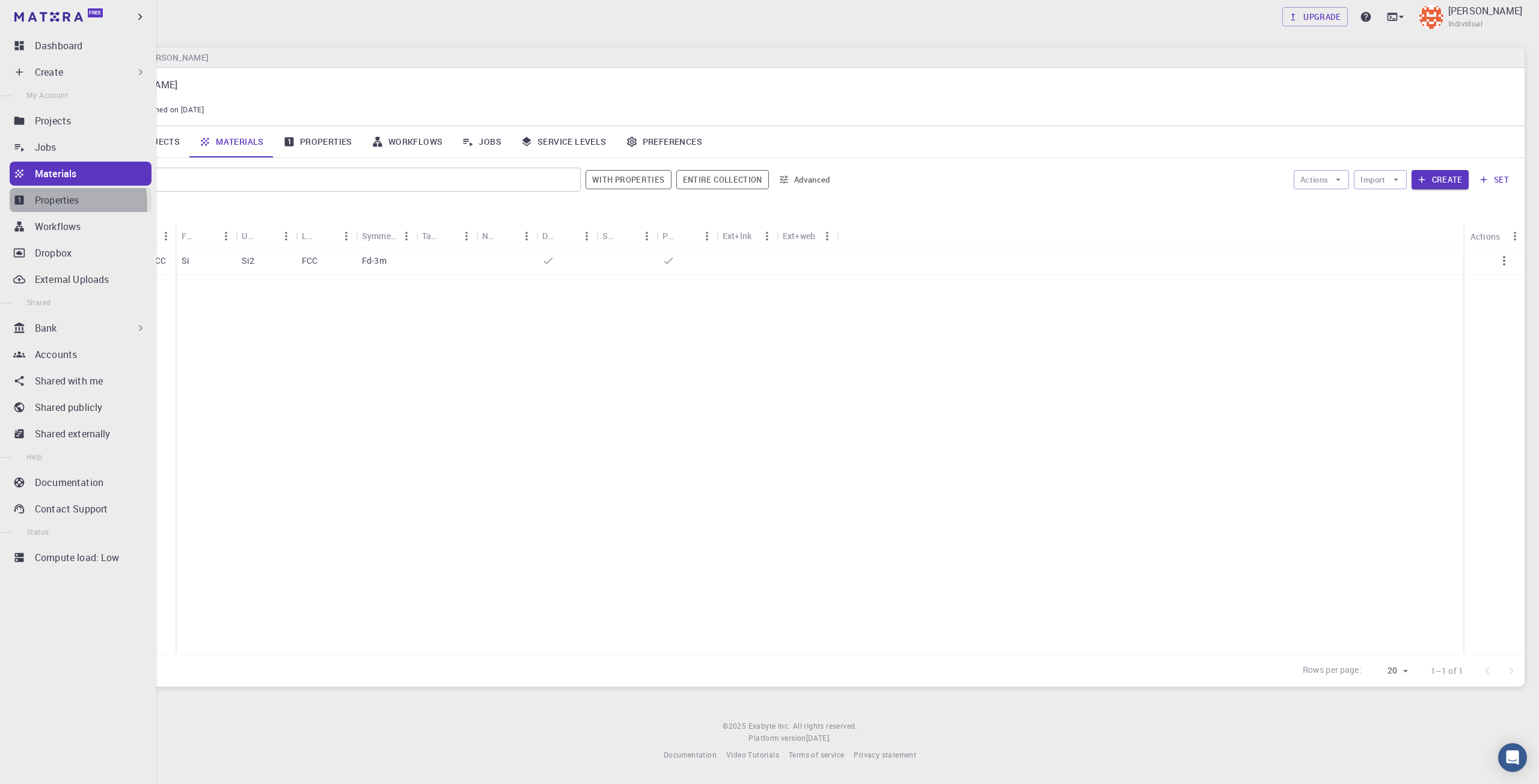
click at [36, 205] on p "Properties" at bounding box center [57, 200] width 44 height 15
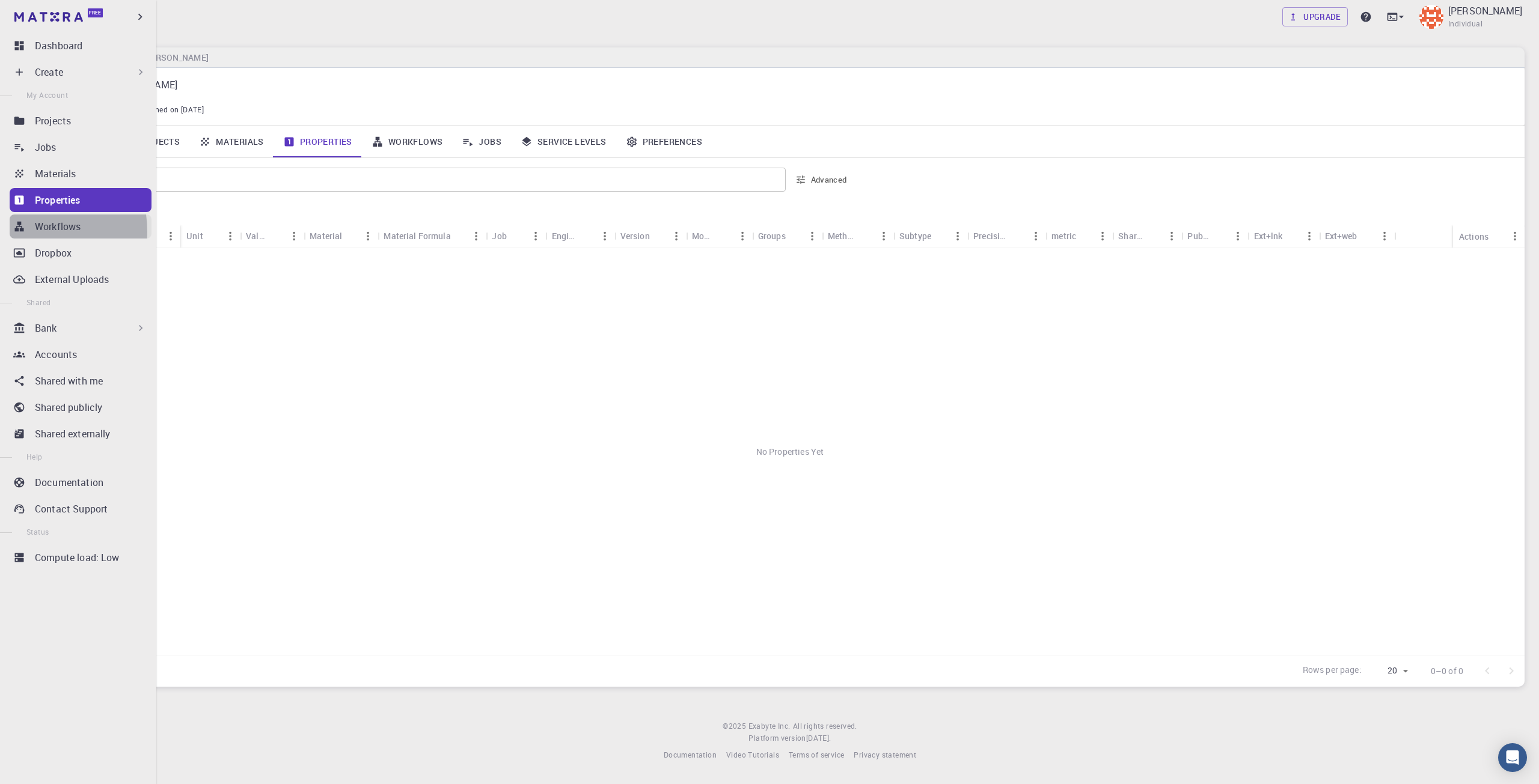
click at [28, 231] on link "Workflows" at bounding box center [81, 227] width 142 height 24
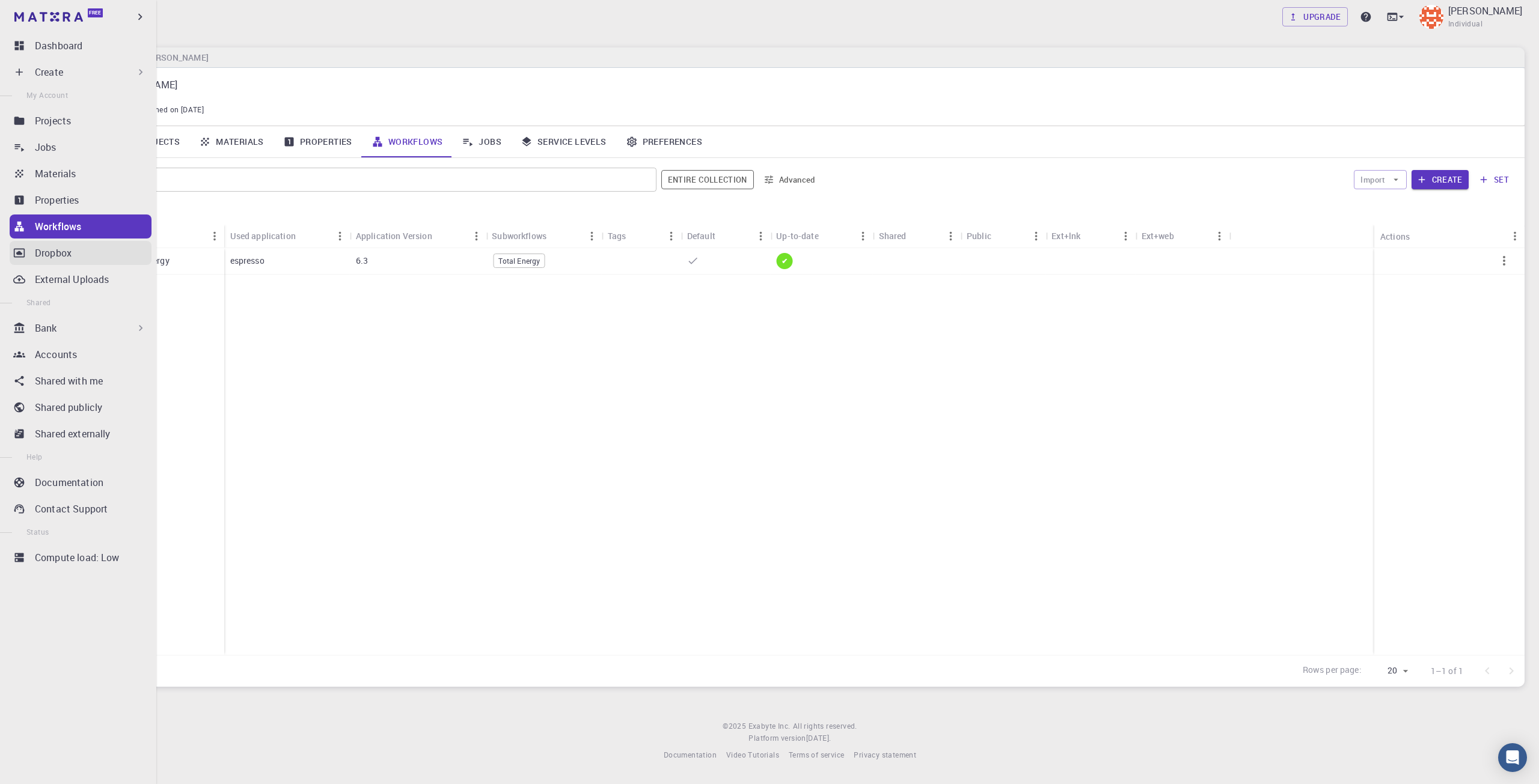
click at [70, 257] on p "Dropbox" at bounding box center [53, 253] width 36 height 15
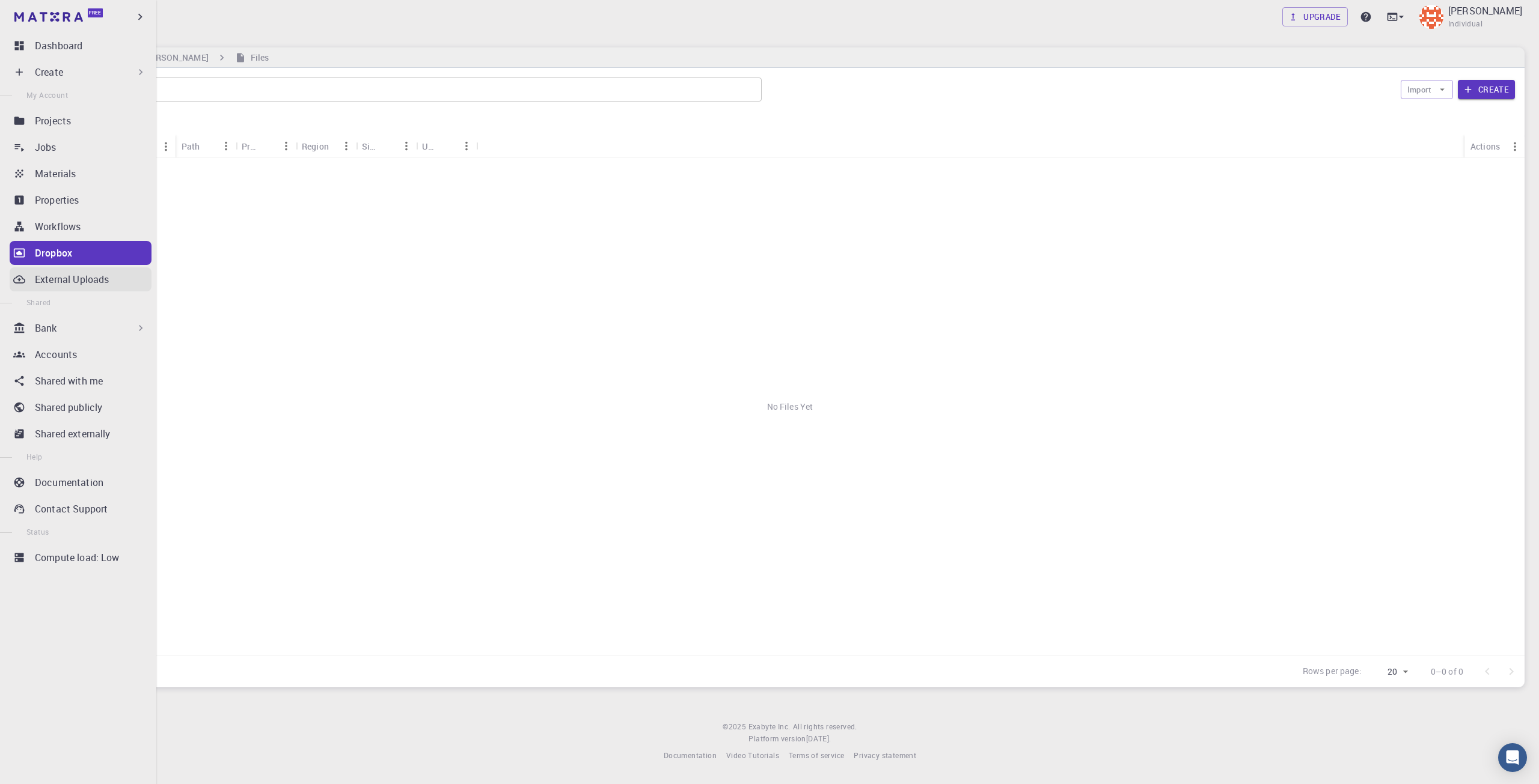
click at [28, 279] on link "External Uploads" at bounding box center [81, 280] width 142 height 24
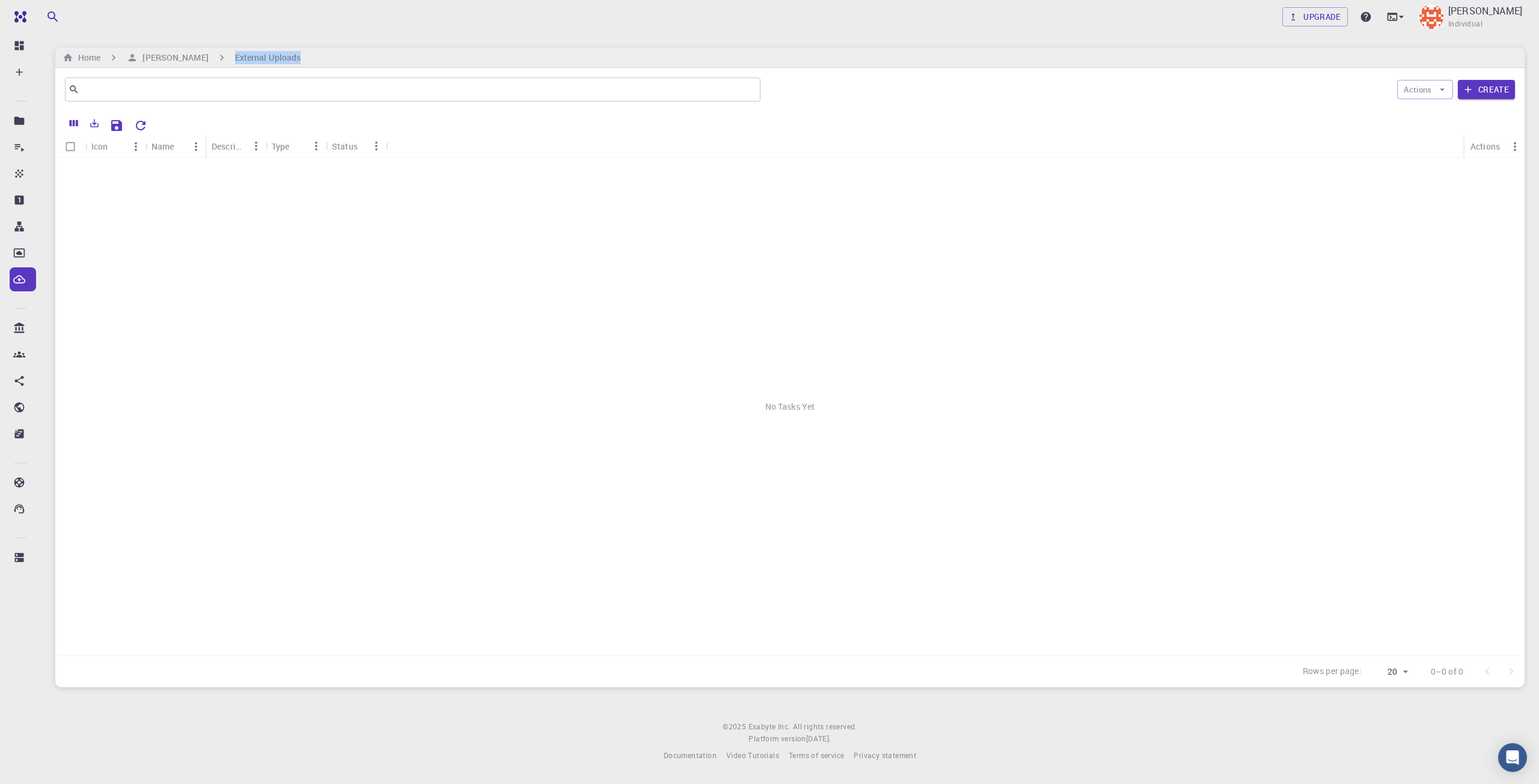
drag, startPoint x: 290, startPoint y: 58, endPoint x: 221, endPoint y: 67, distance: 69.6
click at [221, 67] on div "Home [PERSON_NAME] External Uploads" at bounding box center [789, 58] width 1469 height 21
copy h6 "External Uploads"
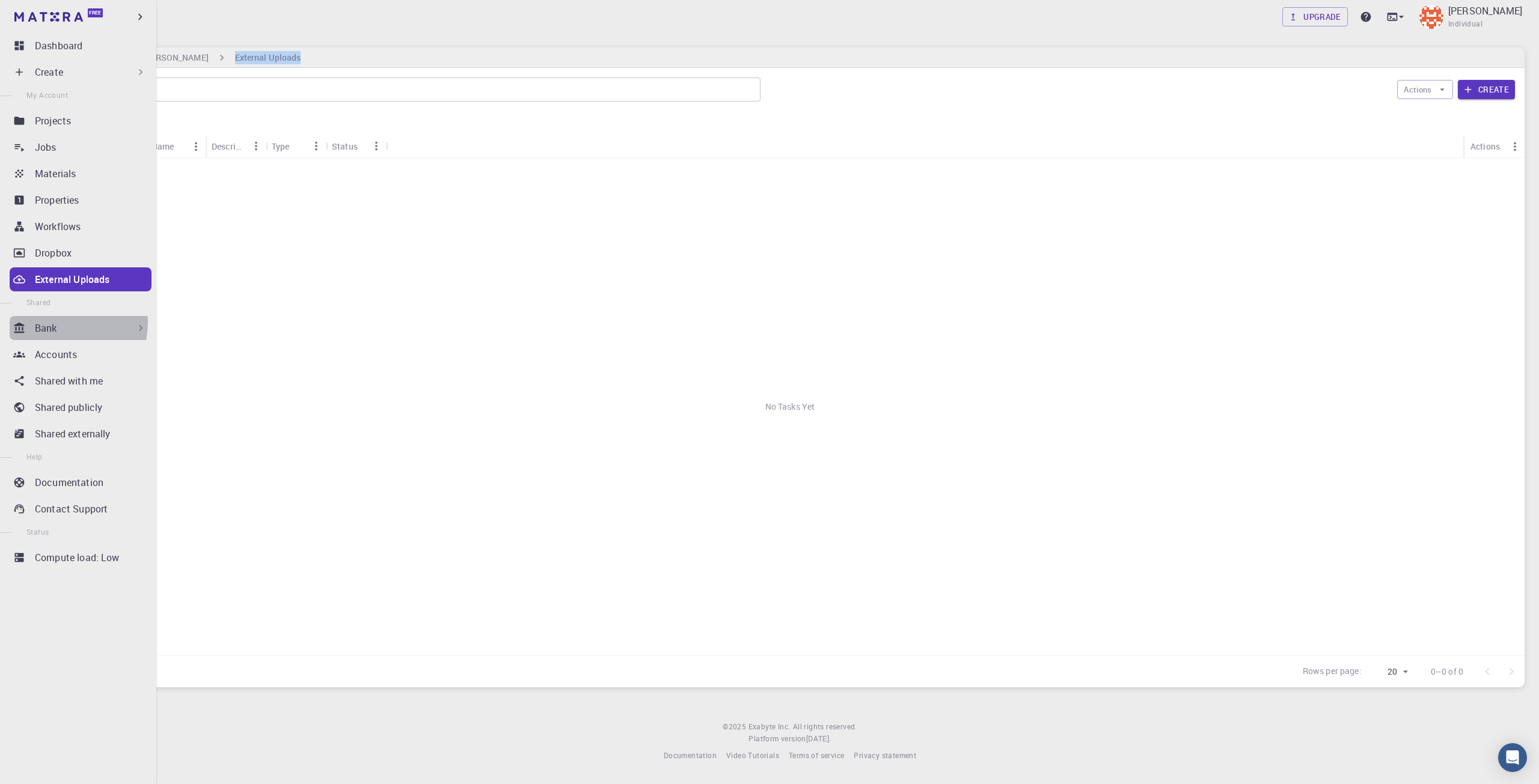
click at [59, 323] on div "Bank" at bounding box center [91, 328] width 112 height 15
click at [61, 325] on div "Bank" at bounding box center [91, 328] width 112 height 15
click at [70, 355] on p "Materials" at bounding box center [52, 355] width 41 height 15
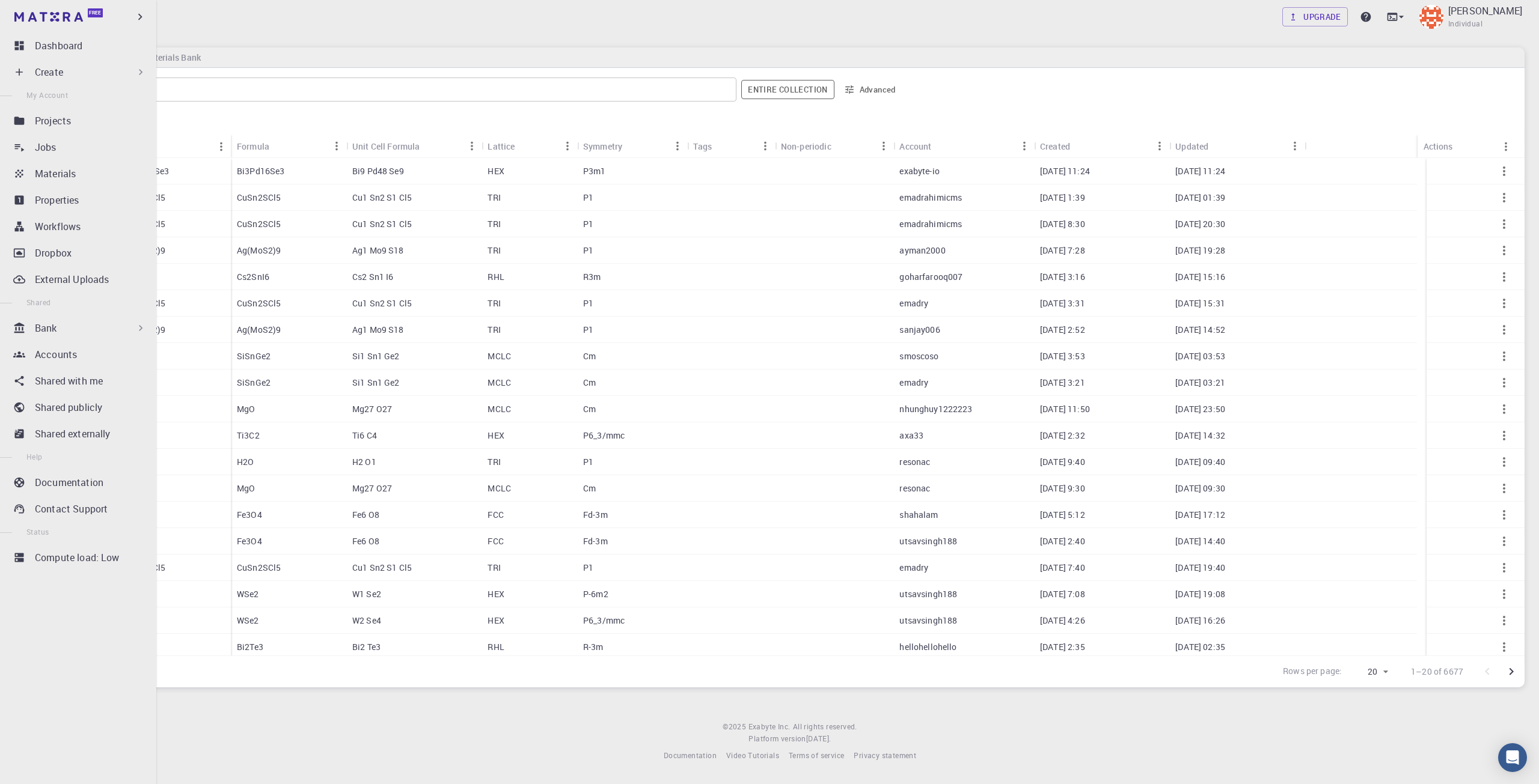
click at [61, 335] on div "Bank" at bounding box center [81, 328] width 142 height 24
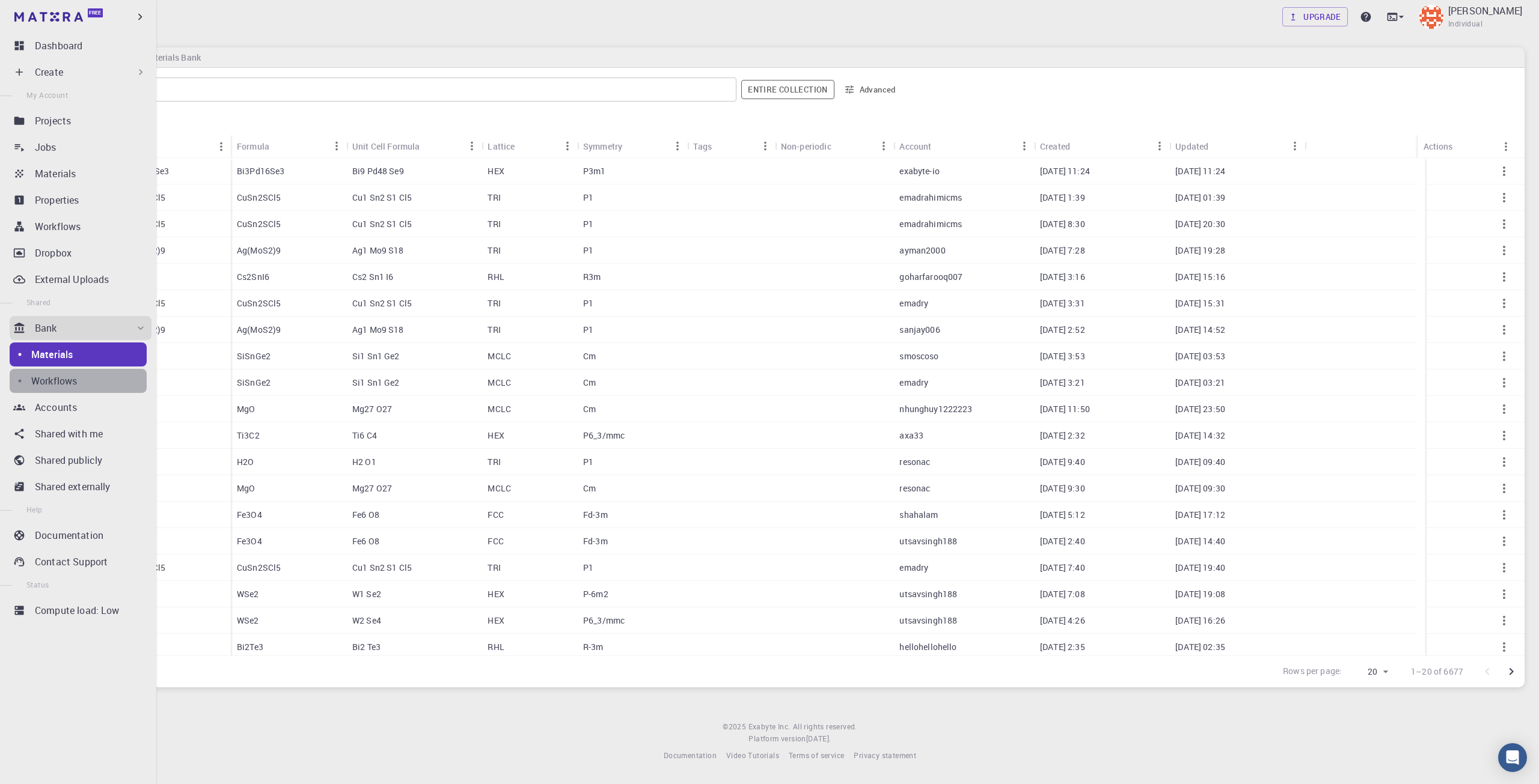
click at [86, 374] on div "Workflows" at bounding box center [89, 381] width 115 height 15
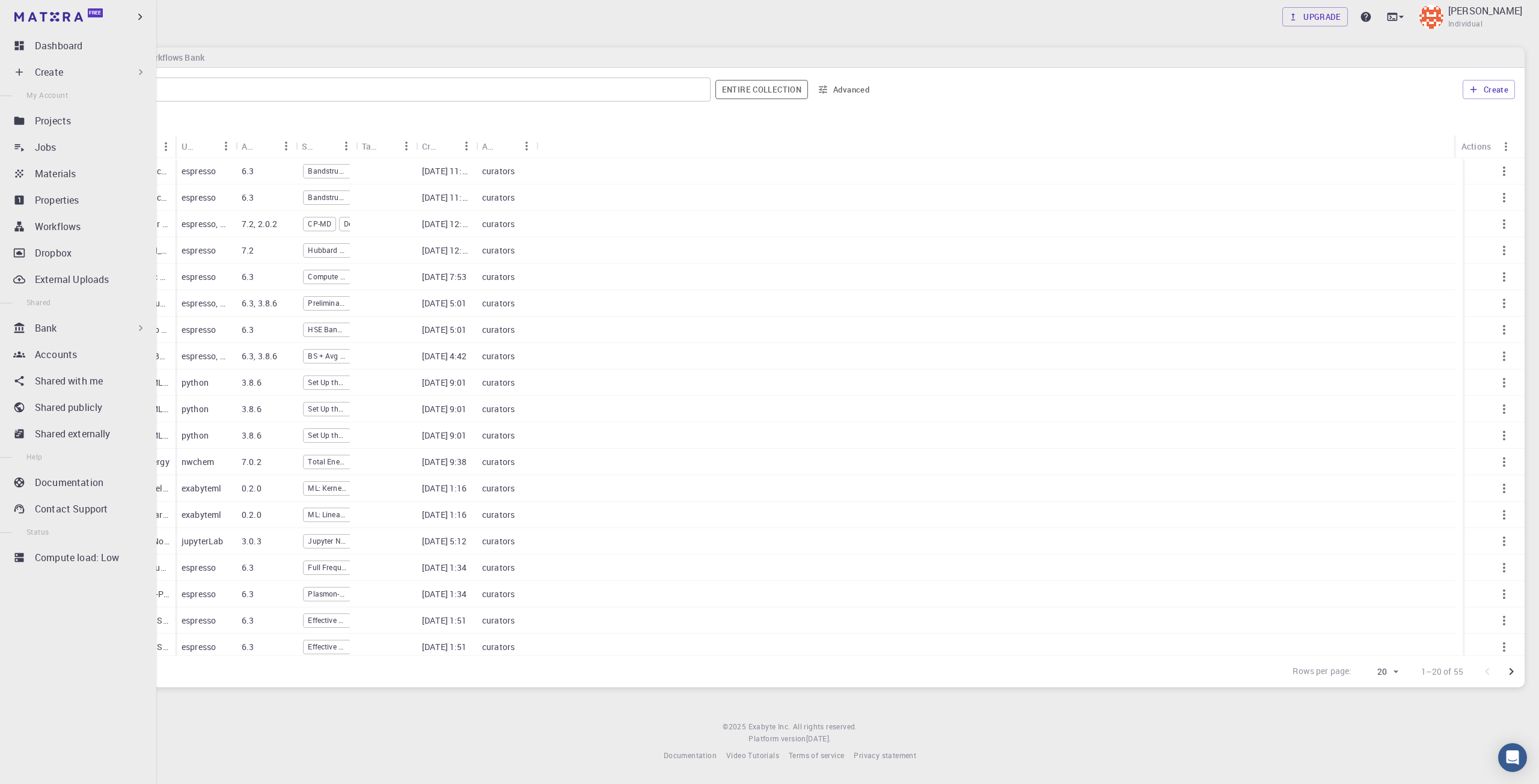
click at [33, 334] on div "Bank" at bounding box center [81, 328] width 142 height 24
click at [42, 364] on link "Accounts" at bounding box center [81, 355] width 142 height 24
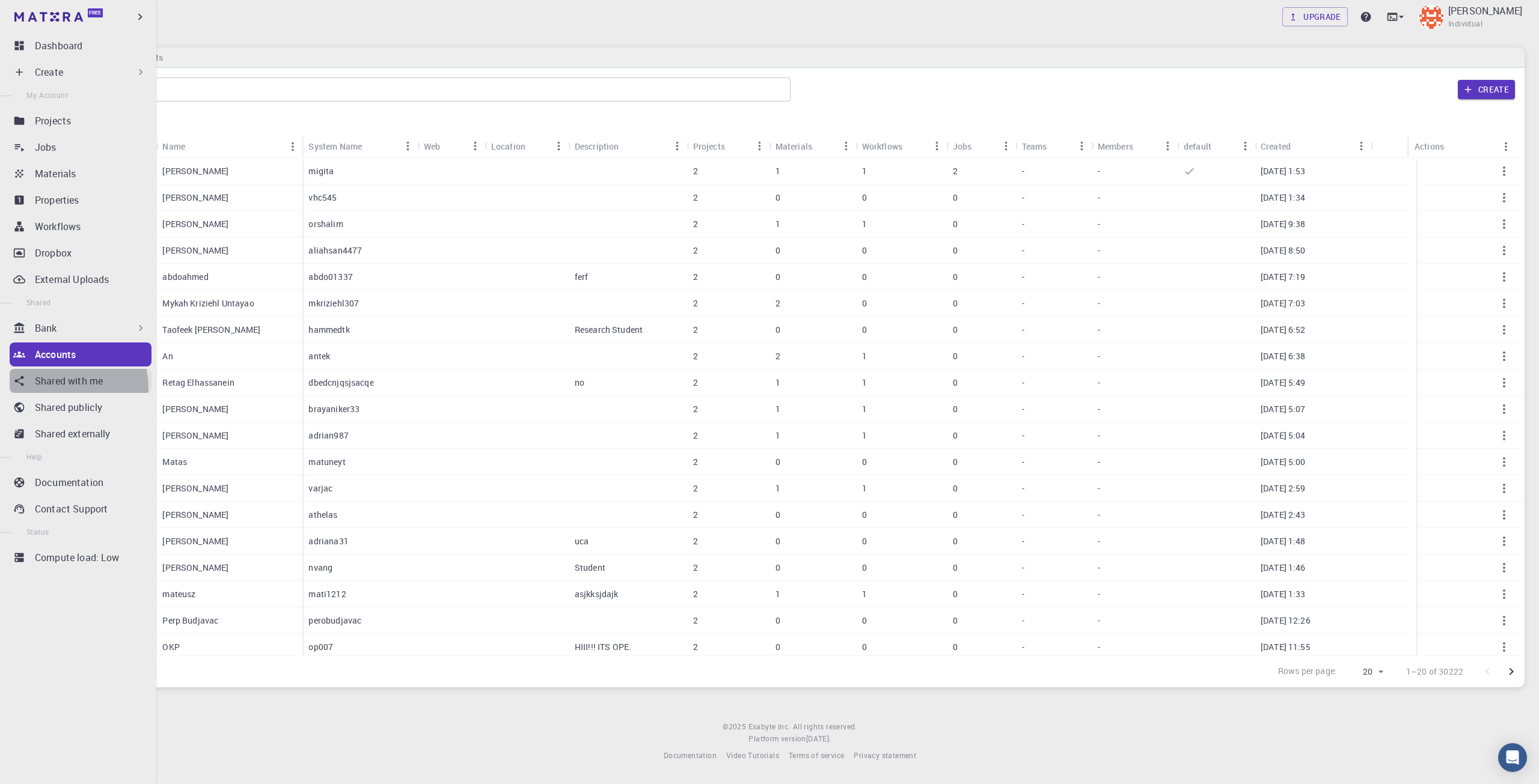
click at [53, 388] on link "Shared with me" at bounding box center [81, 381] width 142 height 24
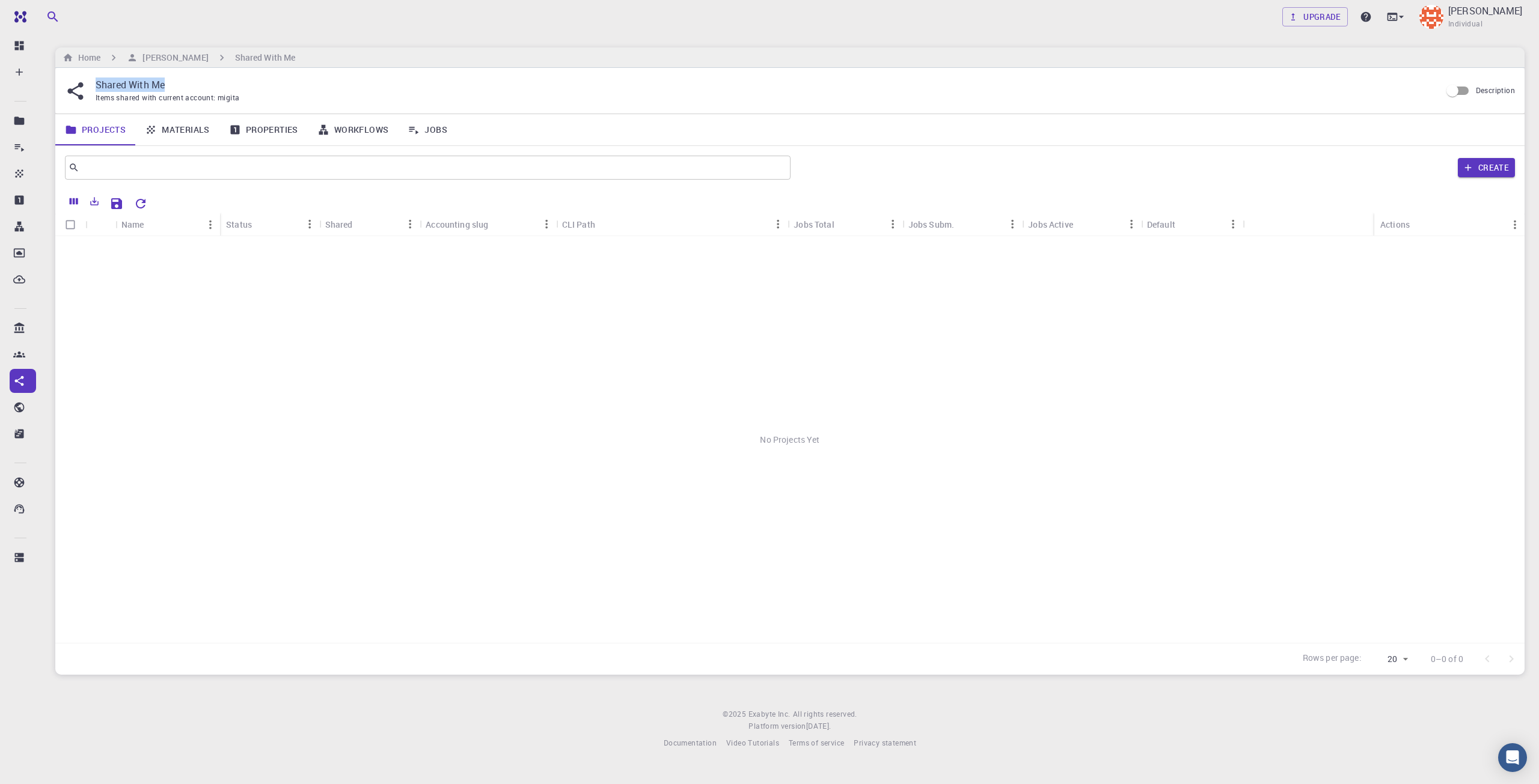
drag, startPoint x: 205, startPoint y: 86, endPoint x: 96, endPoint y: 91, distance: 109.1
click at [96, 91] on p "Shared With Me" at bounding box center [763, 85] width 1336 height 15
copy p "Shared With Me"
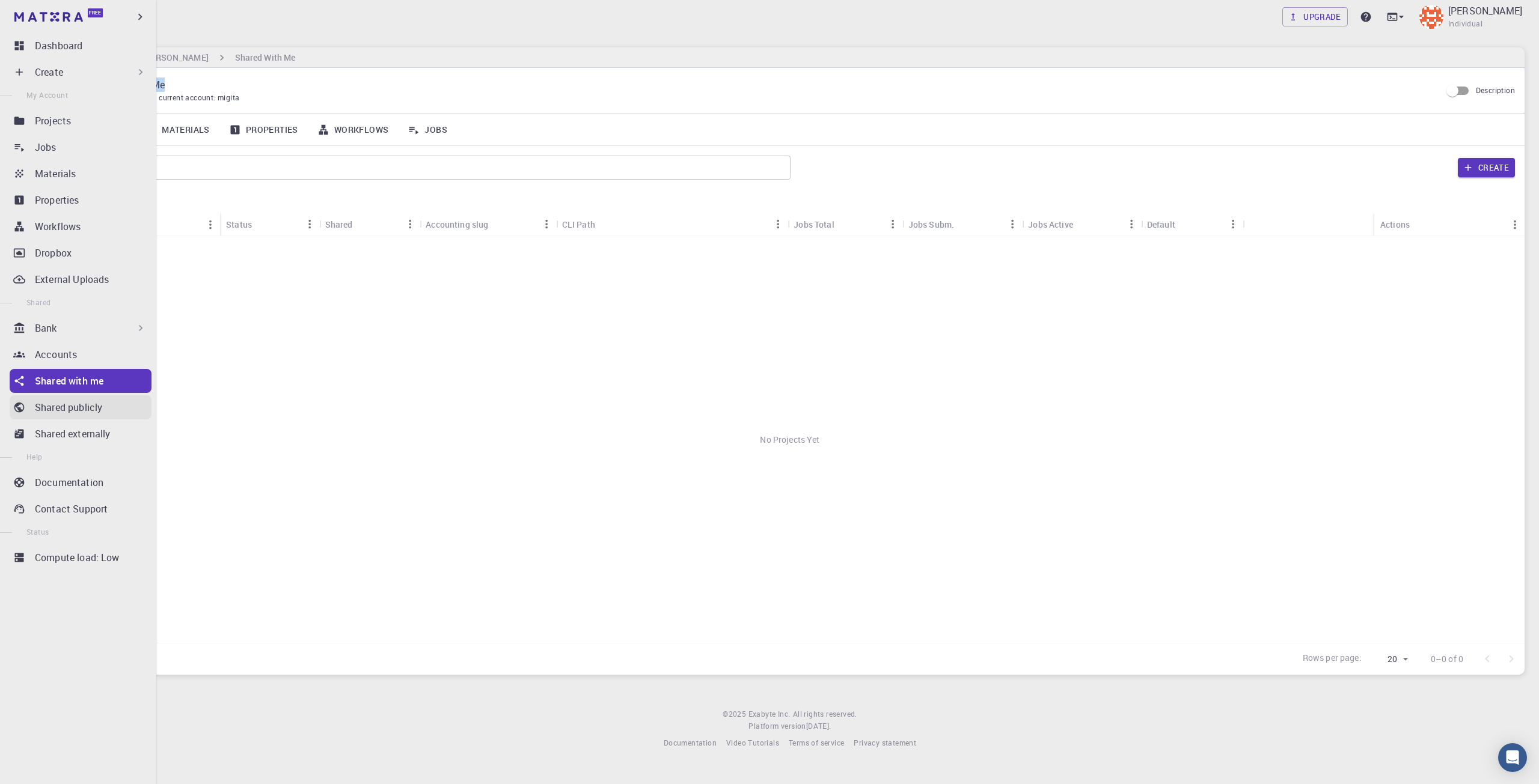
click at [34, 405] on link "Shared publicly" at bounding box center [81, 408] width 142 height 24
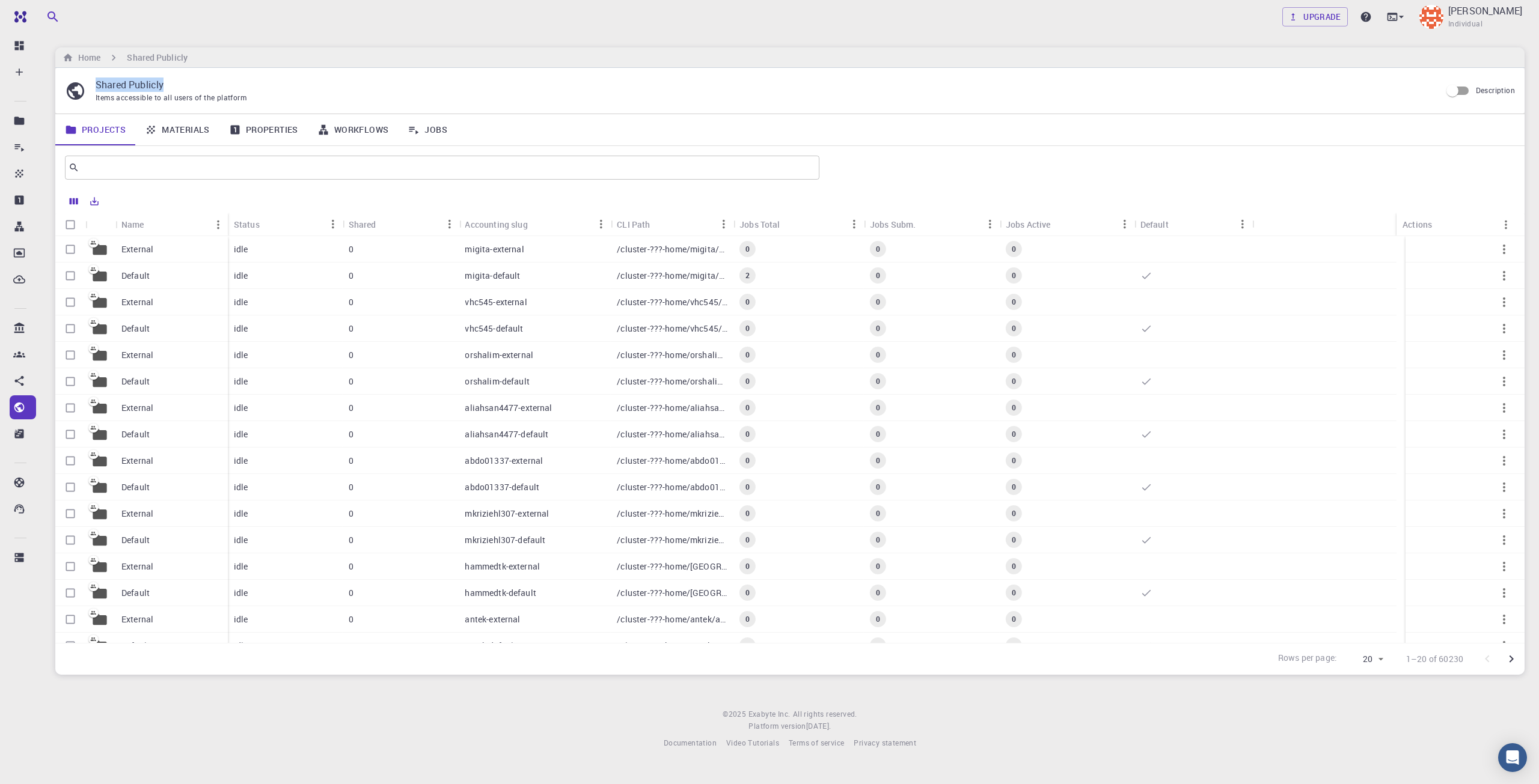
drag, startPoint x: 173, startPoint y: 86, endPoint x: 97, endPoint y: 91, distance: 76.2
click at [97, 91] on p "Shared Publicly" at bounding box center [763, 85] width 1336 height 15
copy p "Shared Publicly"
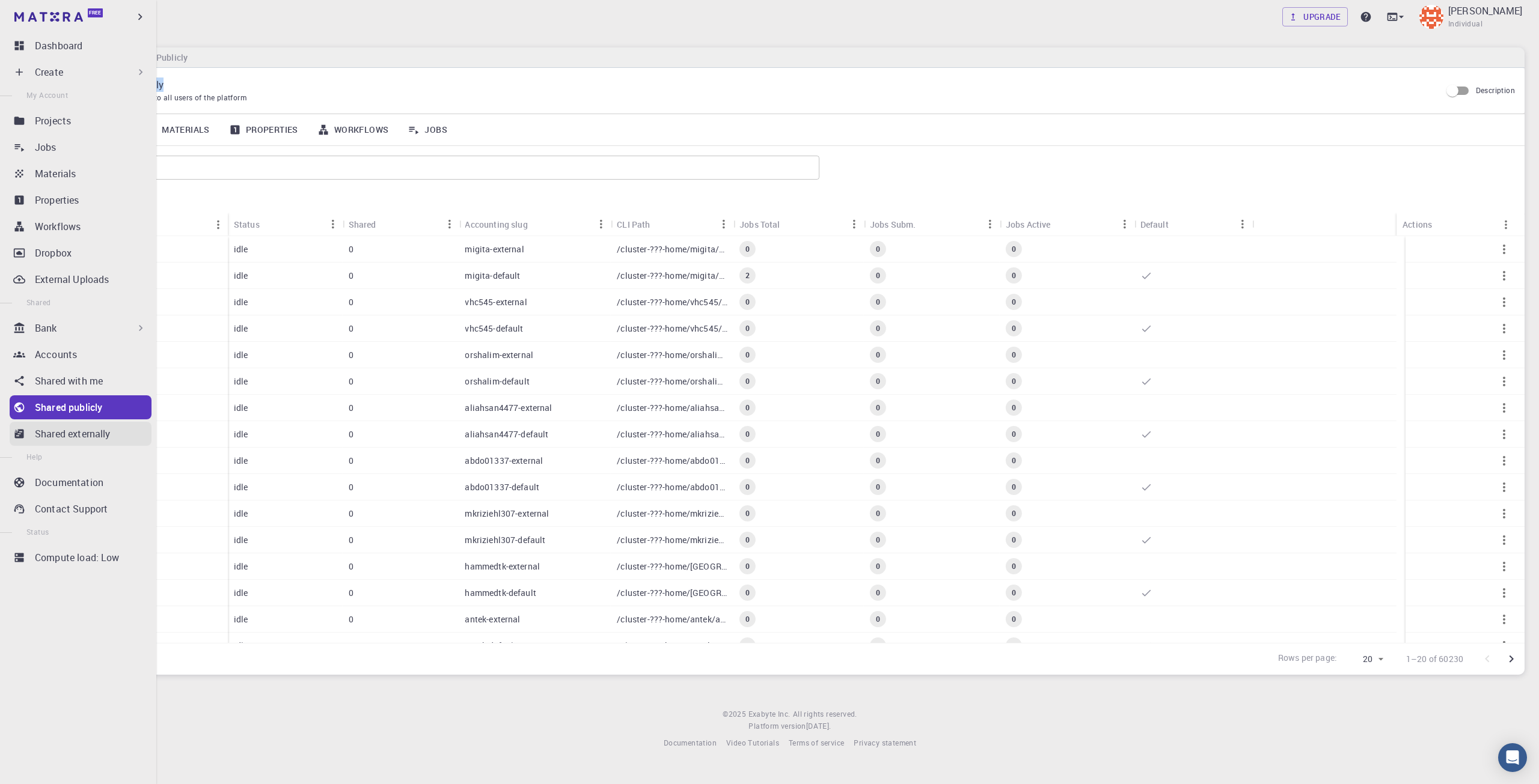
drag, startPoint x: 15, startPoint y: 435, endPoint x: 105, endPoint y: 426, distance: 90.4
click at [15, 435] on icon at bounding box center [20, 434] width 9 height 9
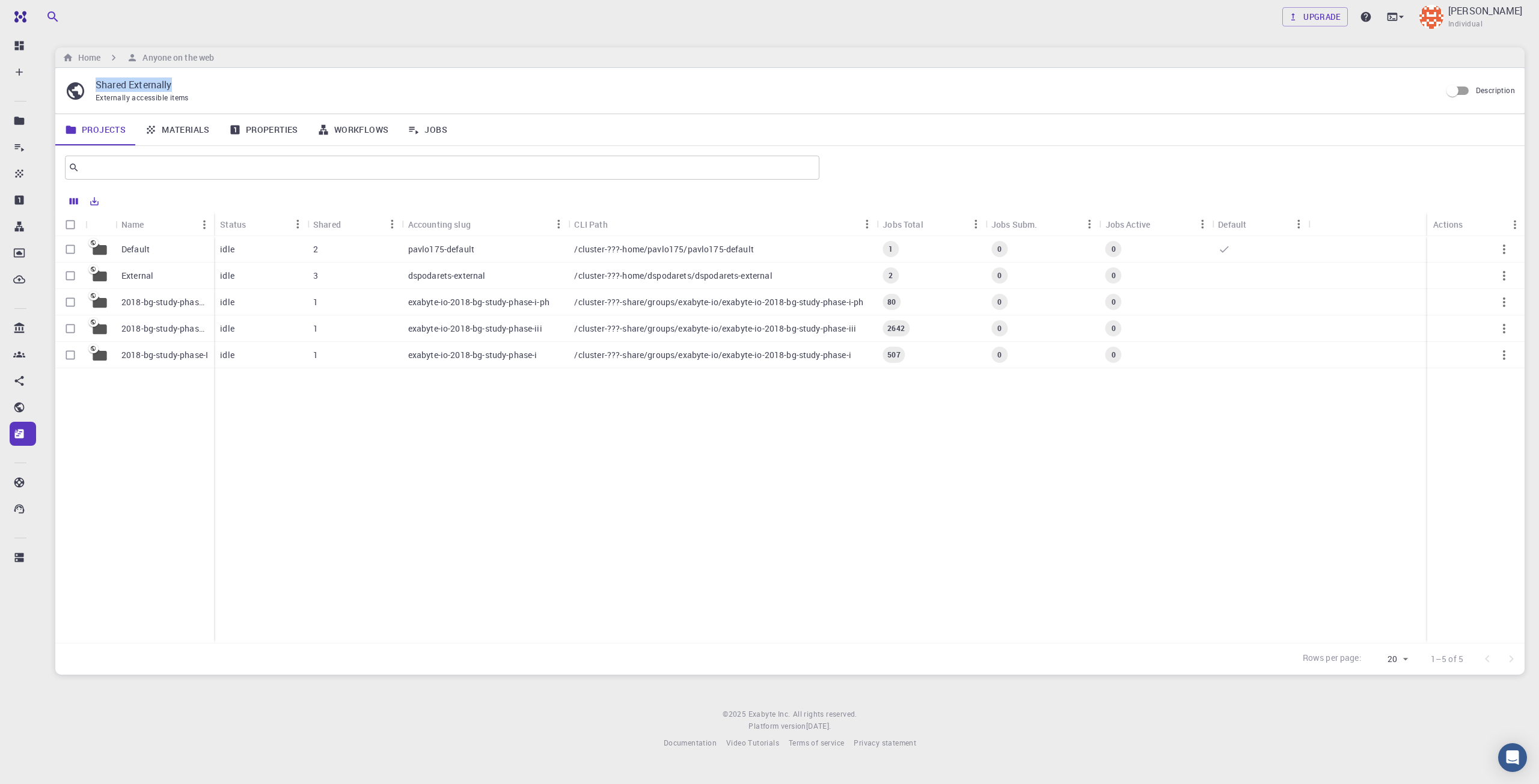
drag, startPoint x: 174, startPoint y: 91, endPoint x: 97, endPoint y: 91, distance: 77.0
click at [97, 91] on p "Shared Externally" at bounding box center [763, 85] width 1336 height 15
copy p "Shared Externally"
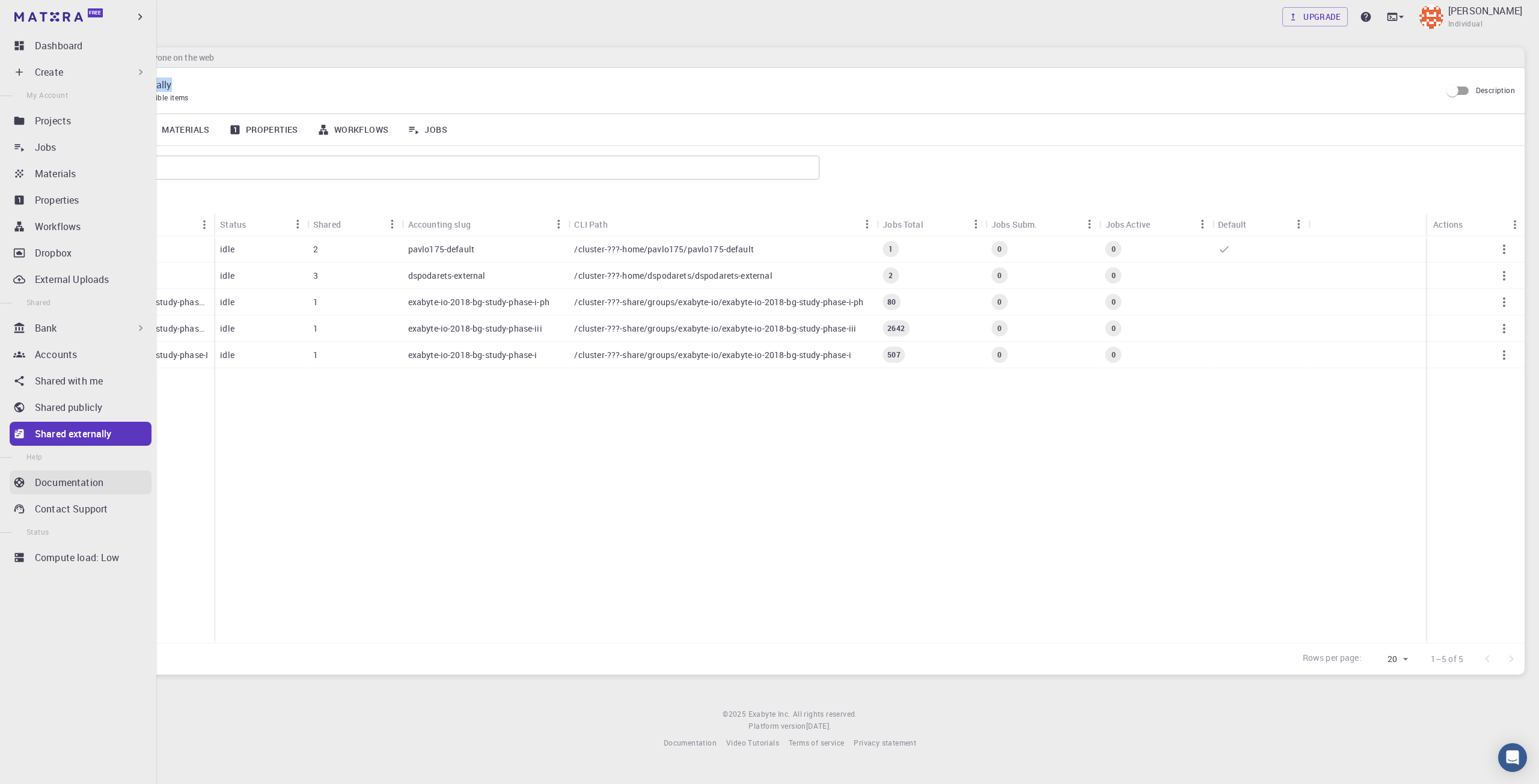
click at [25, 485] on link "Documentation" at bounding box center [81, 482] width 142 height 24
click at [22, 484] on icon at bounding box center [19, 482] width 12 height 12
click at [30, 529] on span "Status" at bounding box center [38, 532] width 23 height 10
click at [30, 522] on li "Status" at bounding box center [78, 532] width 156 height 23
click at [30, 519] on link "Contact Support" at bounding box center [81, 509] width 142 height 24
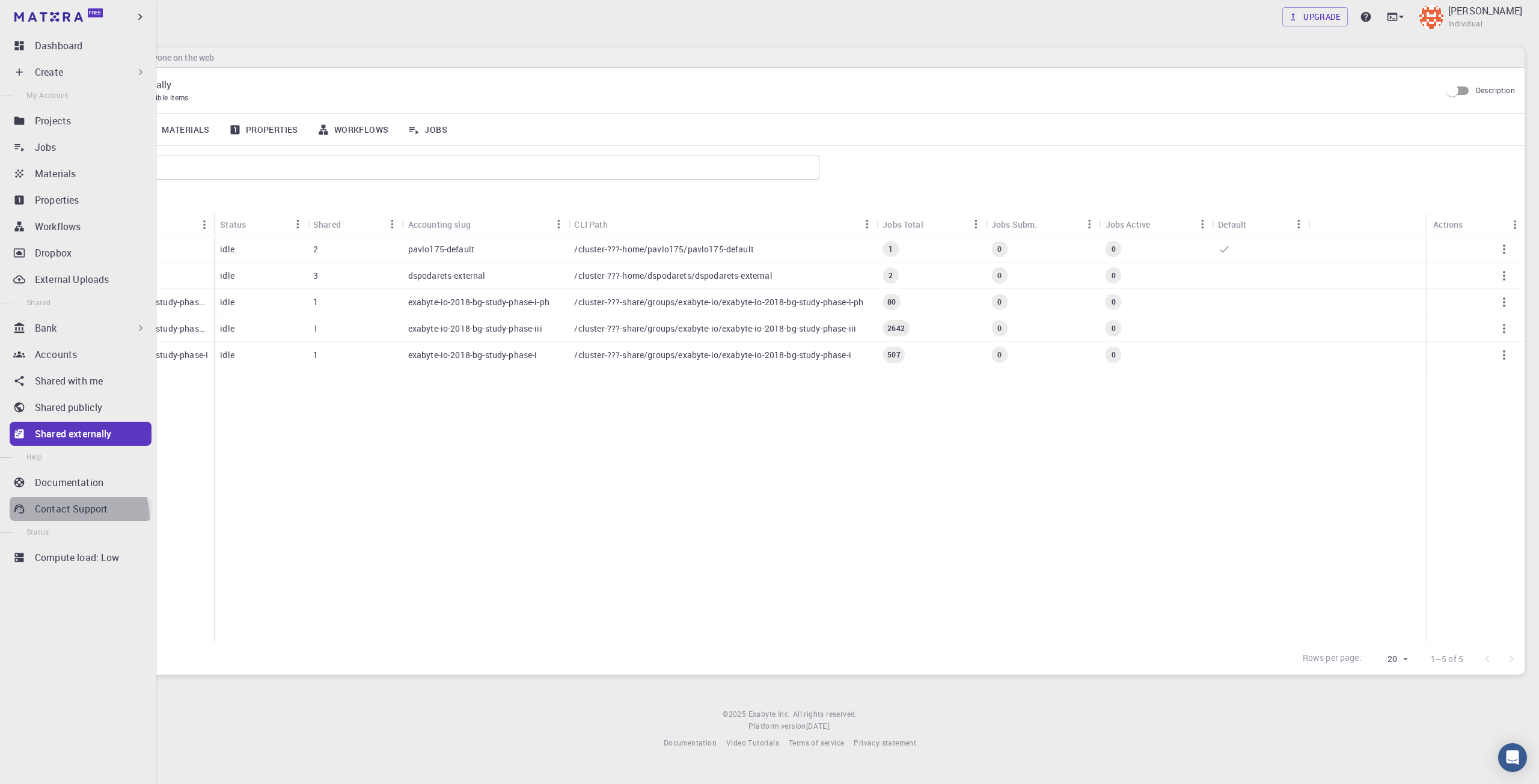
click at [74, 519] on link "Contact Support" at bounding box center [81, 509] width 142 height 24
click at [80, 556] on p "Compute load: Low" at bounding box center [78, 558] width 85 height 15
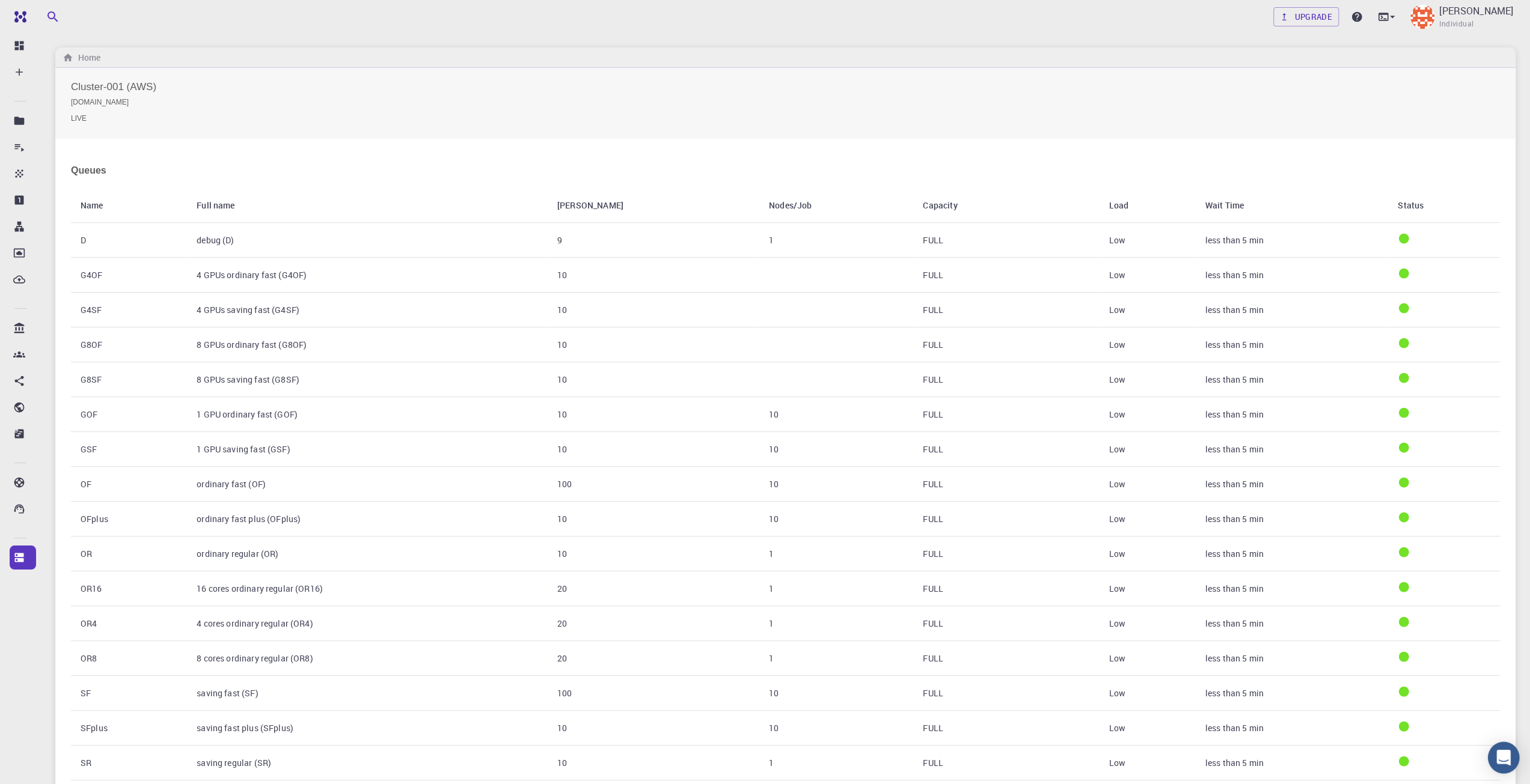
click at [1500, 760] on icon "Open Intercom Messenger" at bounding box center [1503, 758] width 16 height 16
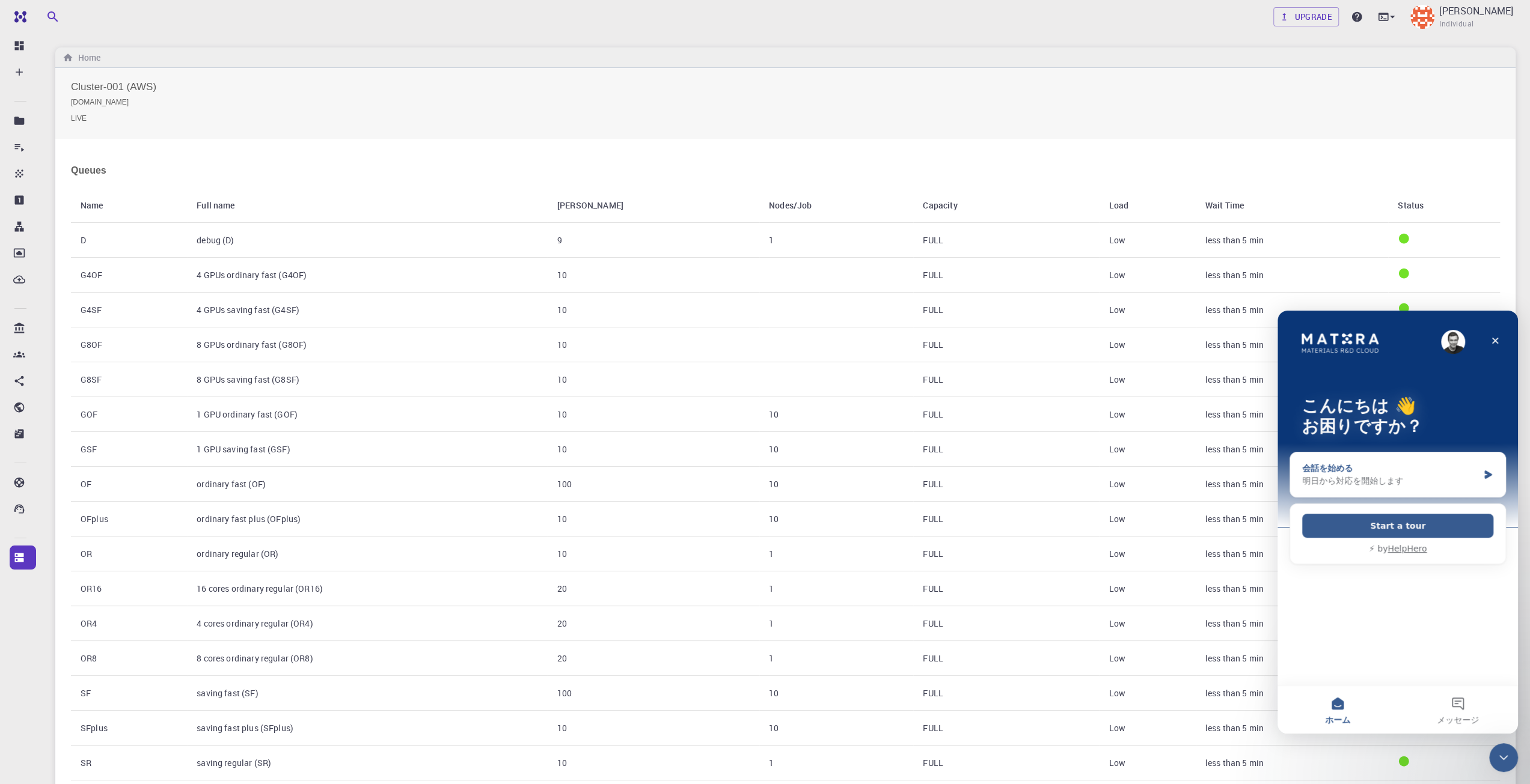
click at [1427, 487] on div "会話を始める 明日から対応を開始します" at bounding box center [1397, 475] width 215 height 44
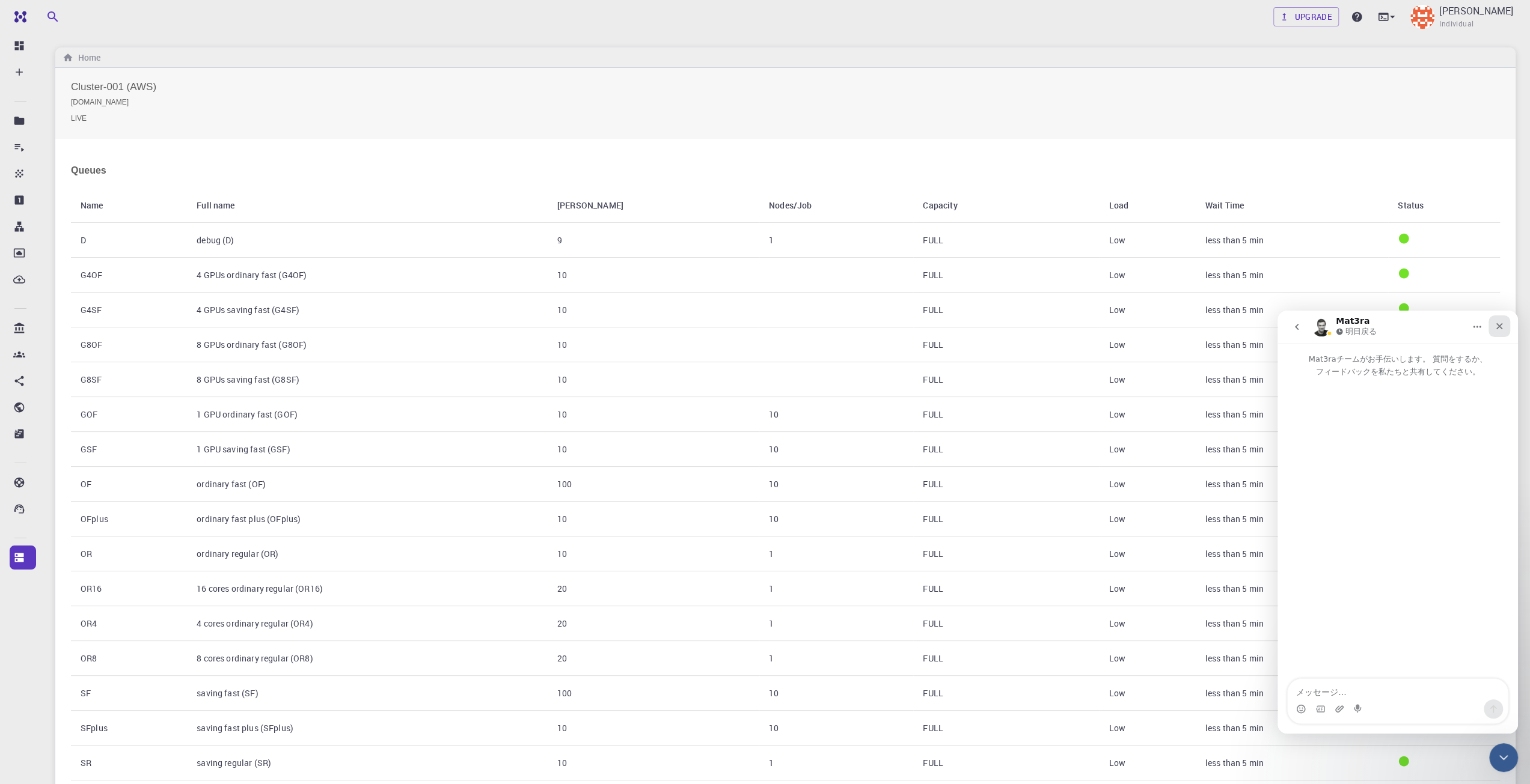
click at [1508, 329] on div "クローズ" at bounding box center [1499, 326] width 22 height 22
